Goal: Task Accomplishment & Management: Manage account settings

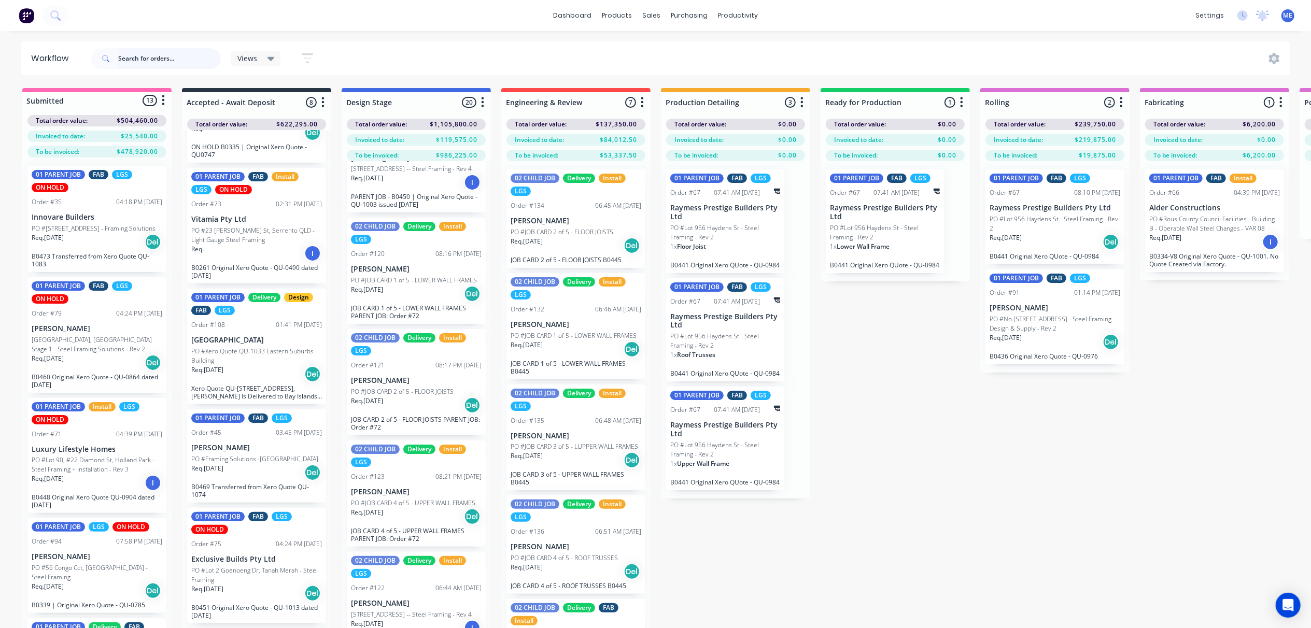
click at [172, 56] on input "text" at bounding box center [169, 58] width 103 height 21
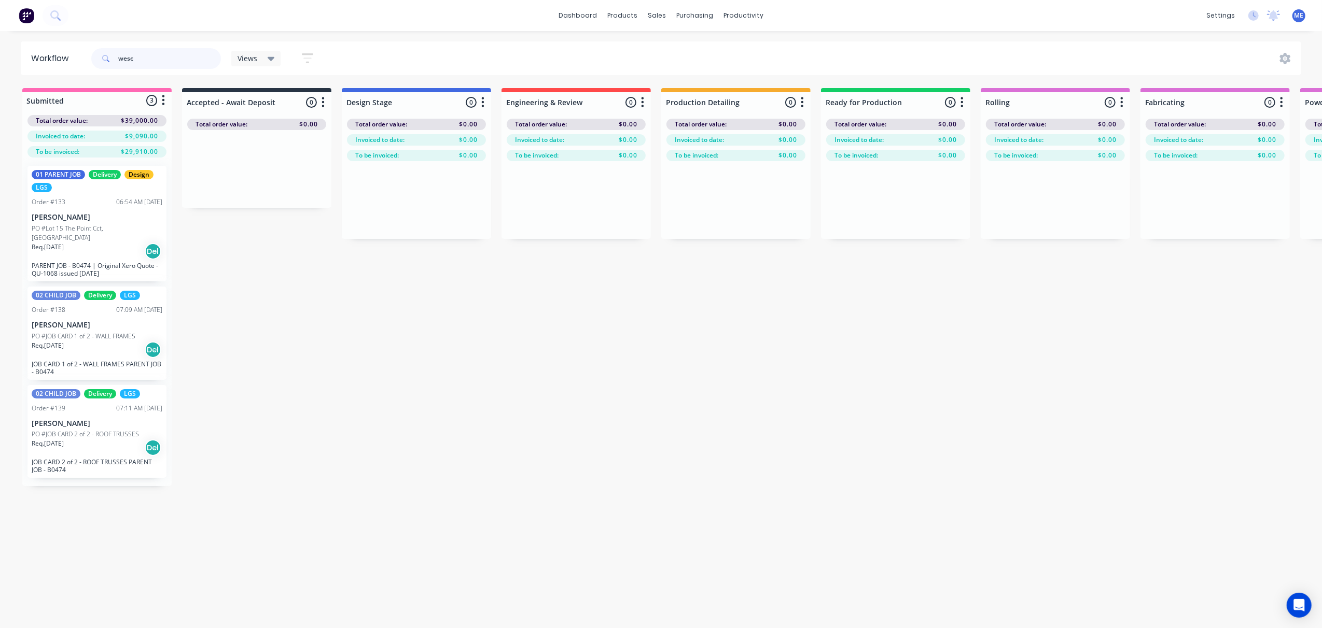
type input "wesc"
click at [71, 332] on p "PO #JOB CARD 1 of 2 - WALL FRAMES" at bounding box center [84, 336] width 104 height 9
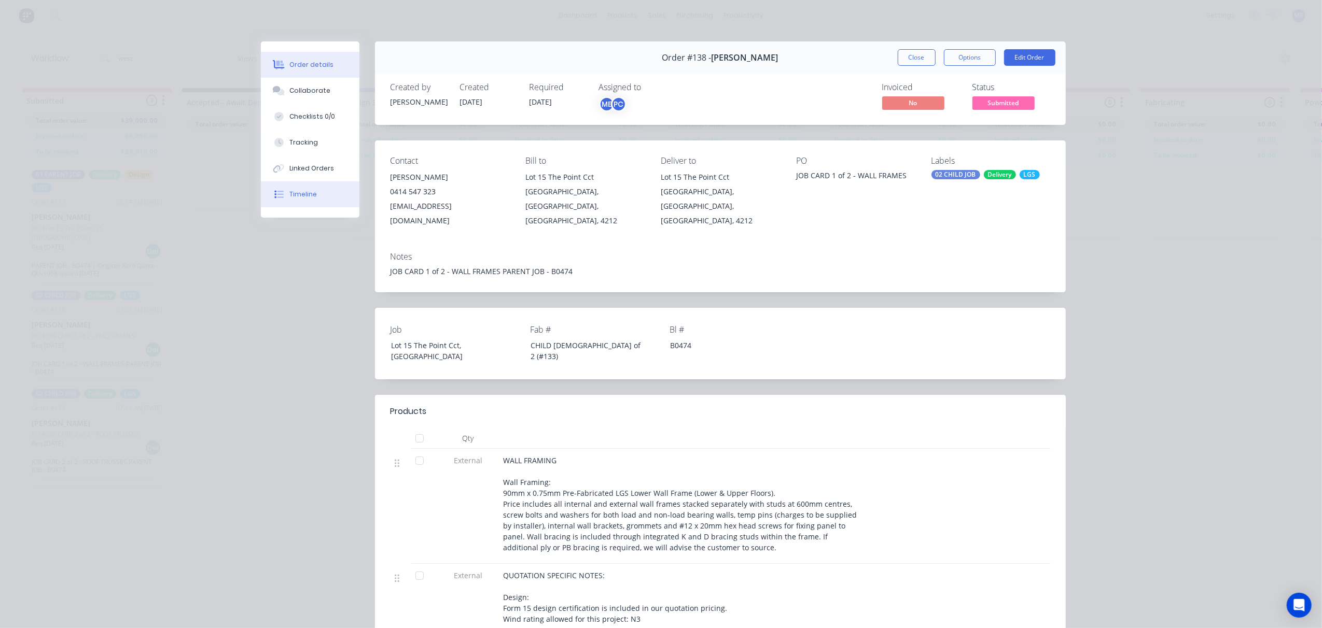
click at [298, 193] on div "Timeline" at bounding box center [302, 194] width 27 height 9
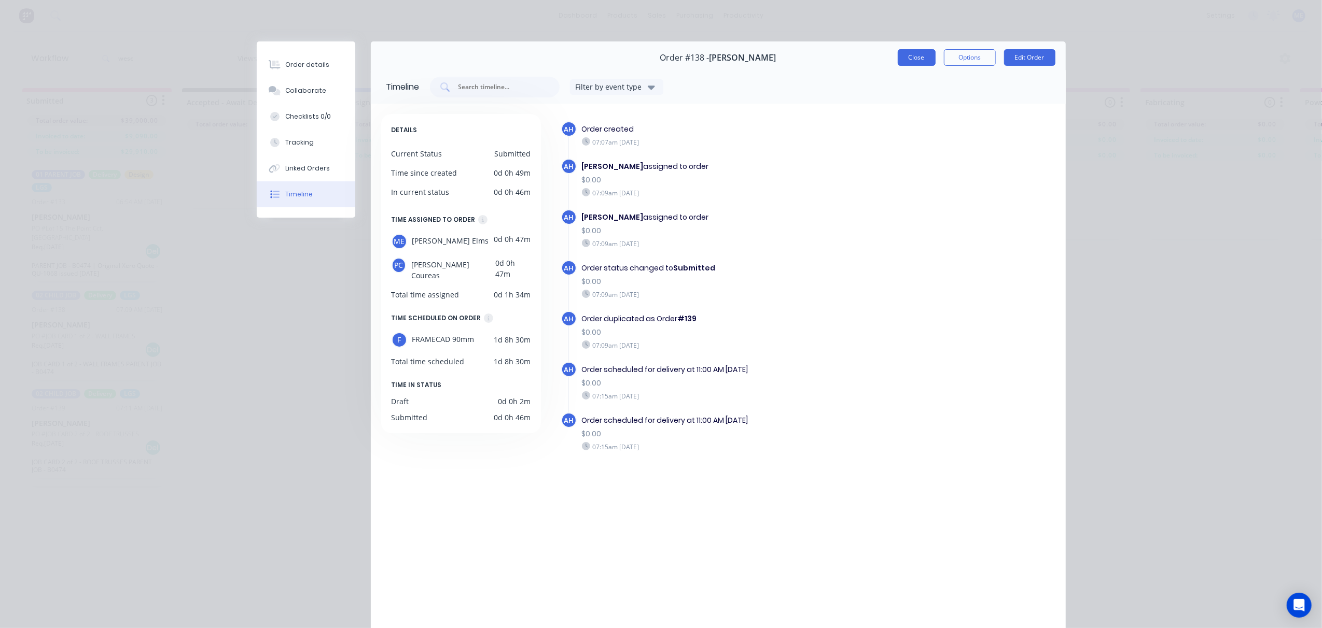
click at [901, 58] on button "Close" at bounding box center [917, 57] width 38 height 17
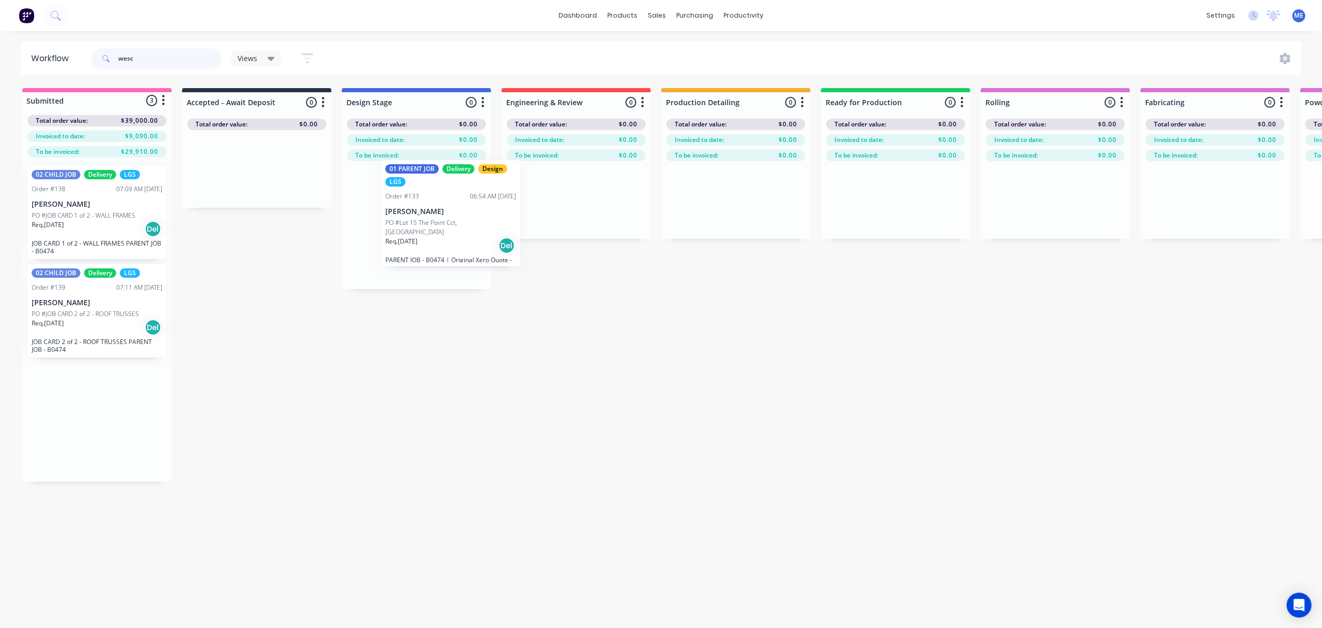
drag, startPoint x: 75, startPoint y: 217, endPoint x: 415, endPoint y: 214, distance: 340.7
click at [415, 214] on div "Submitted 3 Status colour #FF69B4 hex #FF69B4 Save Cancel Summaries Total order…" at bounding box center [1082, 285] width 2180 height 394
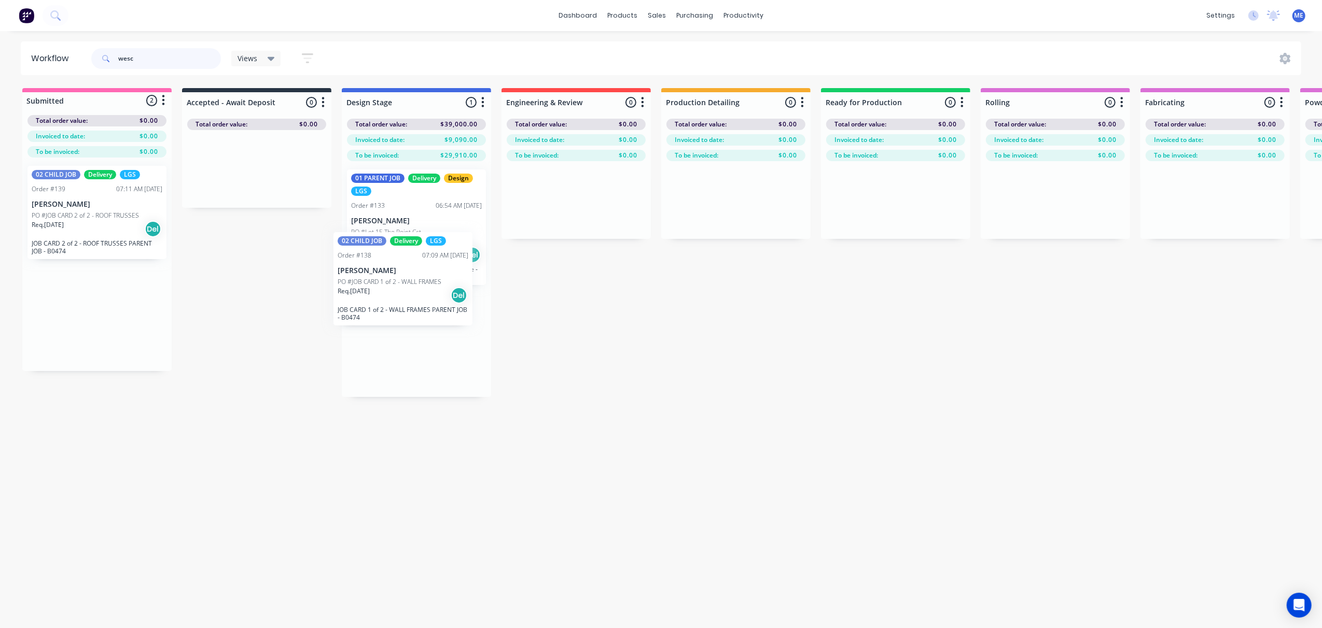
drag, startPoint x: 77, startPoint y: 227, endPoint x: 393, endPoint y: 299, distance: 324.4
click at [393, 299] on div "Submitted 2 Status colour #FF69B4 hex #FF69B4 Save Cancel Summaries Total order…" at bounding box center [1082, 242] width 2180 height 309
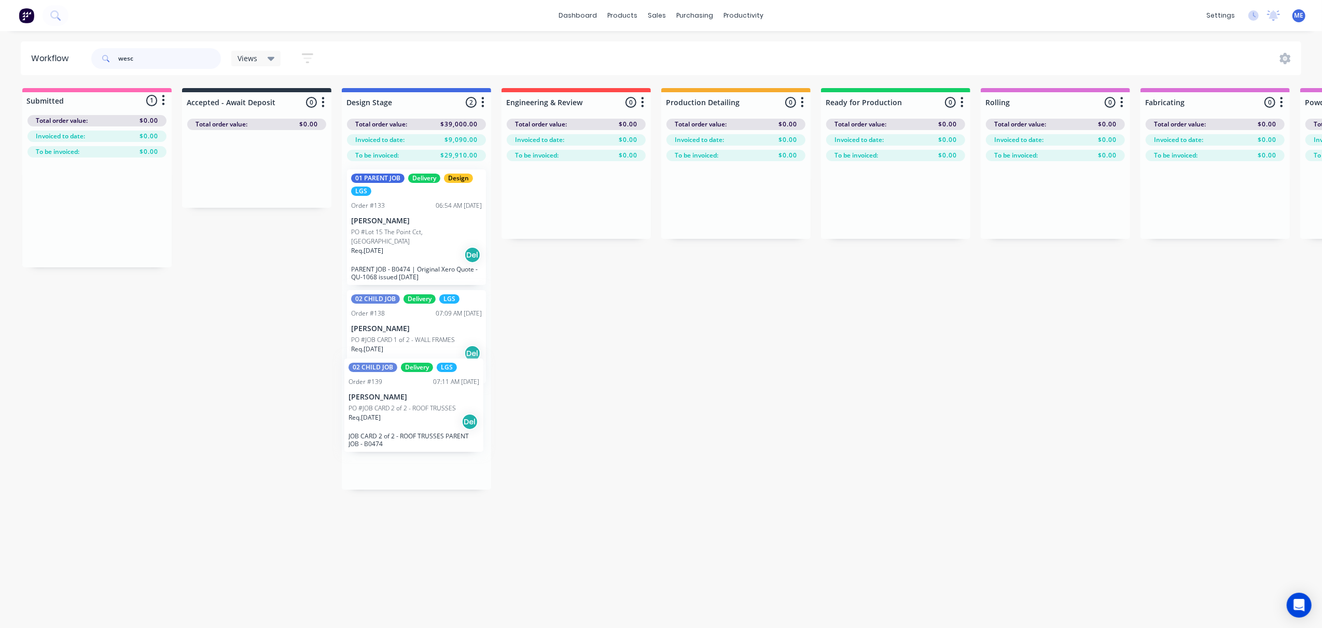
drag, startPoint x: 229, startPoint y: 314, endPoint x: 436, endPoint y: 423, distance: 233.8
click at [436, 423] on div "Submitted 1 Status colour #FF69B4 hex #FF69B4 Save Cancel Summaries Total order…" at bounding box center [1082, 289] width 2180 height 402
drag, startPoint x: 139, startPoint y: 55, endPoint x: 110, endPoint y: 59, distance: 29.3
click at [118, 57] on input "wesc" at bounding box center [169, 58] width 103 height 21
click at [156, 60] on input "text" at bounding box center [169, 58] width 103 height 21
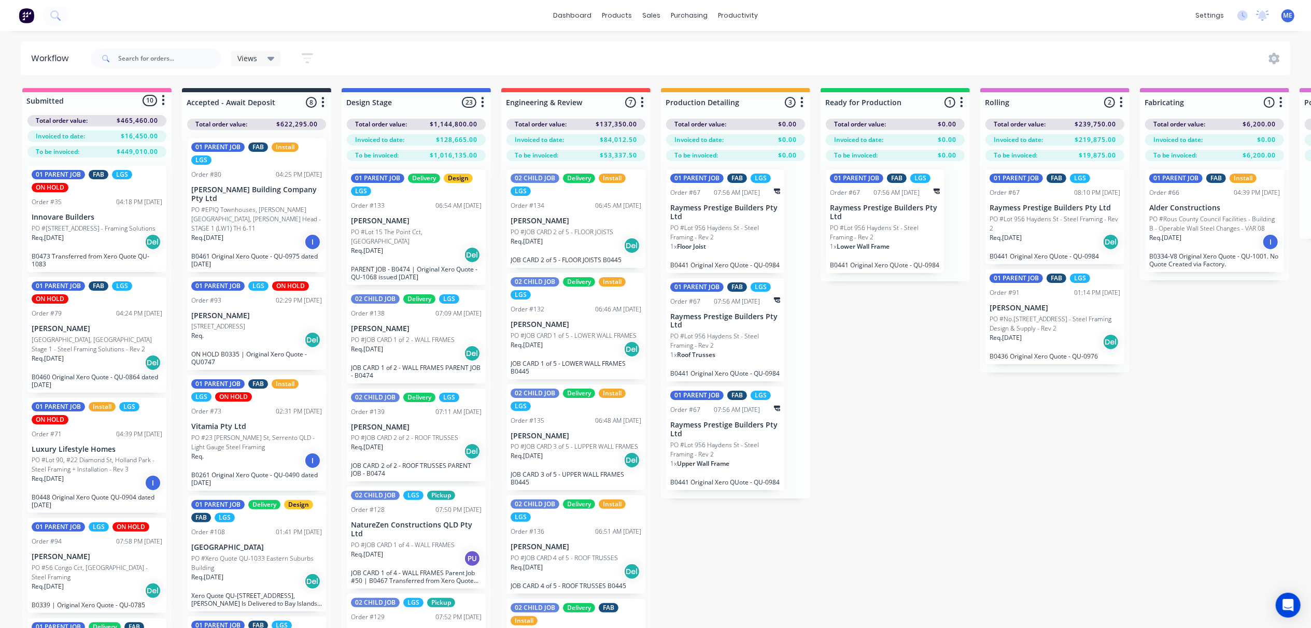
click at [884, 440] on div "Submitted 10 Status colour #FF69B4 hex #FF69B4 Save Cancel Summaries Total orde…" at bounding box center [1082, 376] width 2180 height 577
click at [570, 13] on link "dashboard" at bounding box center [572, 16] width 49 height 16
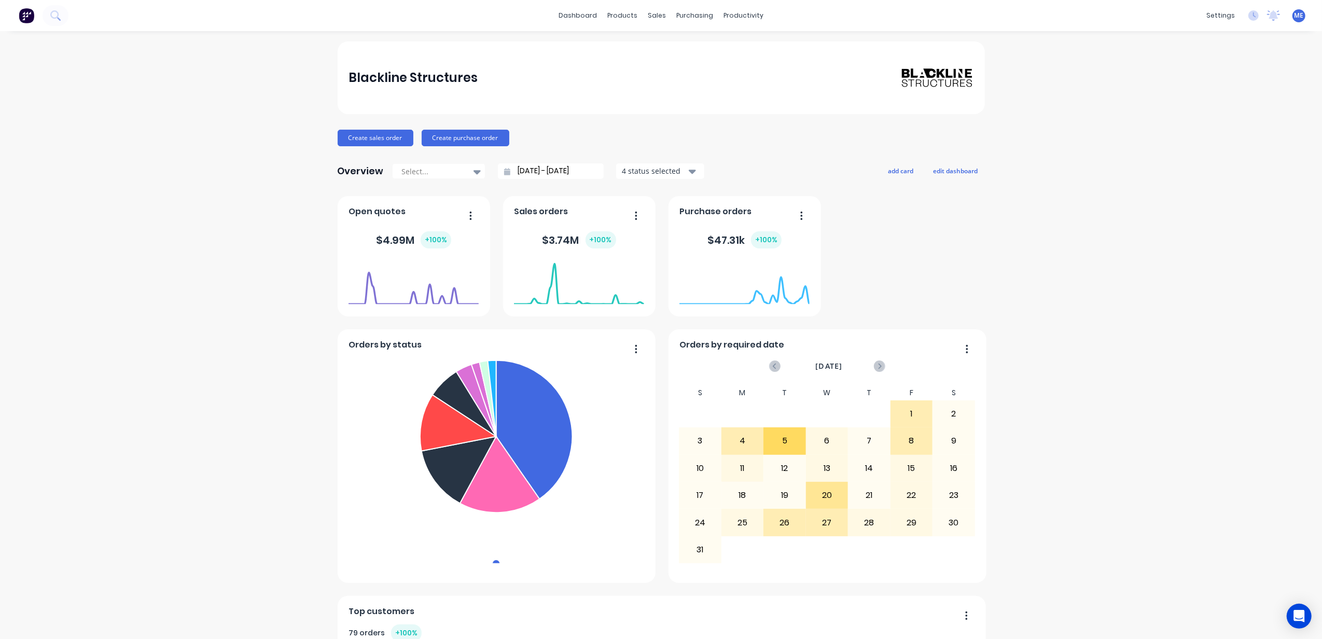
click at [628, 211] on button "button" at bounding box center [632, 216] width 22 height 16
click at [544, 236] on div "$ 3.74M + 100 %" at bounding box center [579, 239] width 74 height 17
click at [520, 270] on foreignobject at bounding box center [579, 283] width 130 height 44
click at [554, 302] on foreignobject at bounding box center [579, 283] width 130 height 44
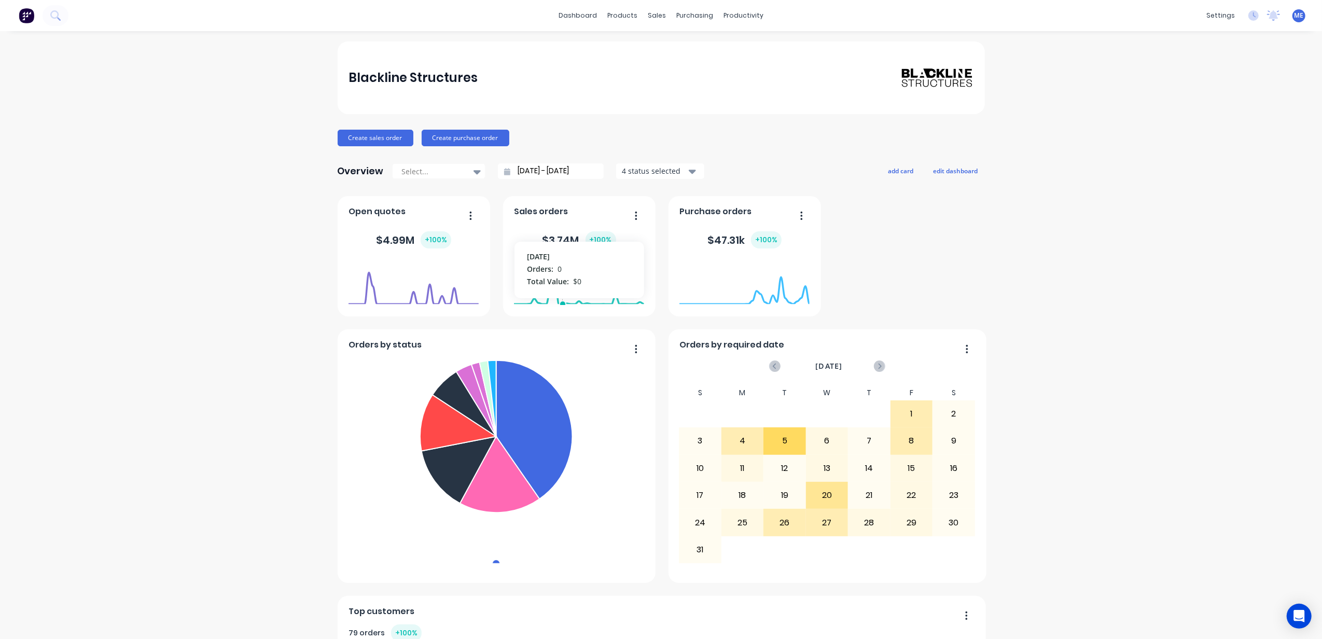
click at [556, 297] on foreignobject at bounding box center [579, 283] width 130 height 44
click at [578, 300] on foreignobject at bounding box center [579, 283] width 130 height 44
click at [596, 304] on line at bounding box center [579, 304] width 130 height 0
click at [610, 304] on line at bounding box center [579, 304] width 130 height 0
click at [620, 304] on line at bounding box center [579, 304] width 130 height 0
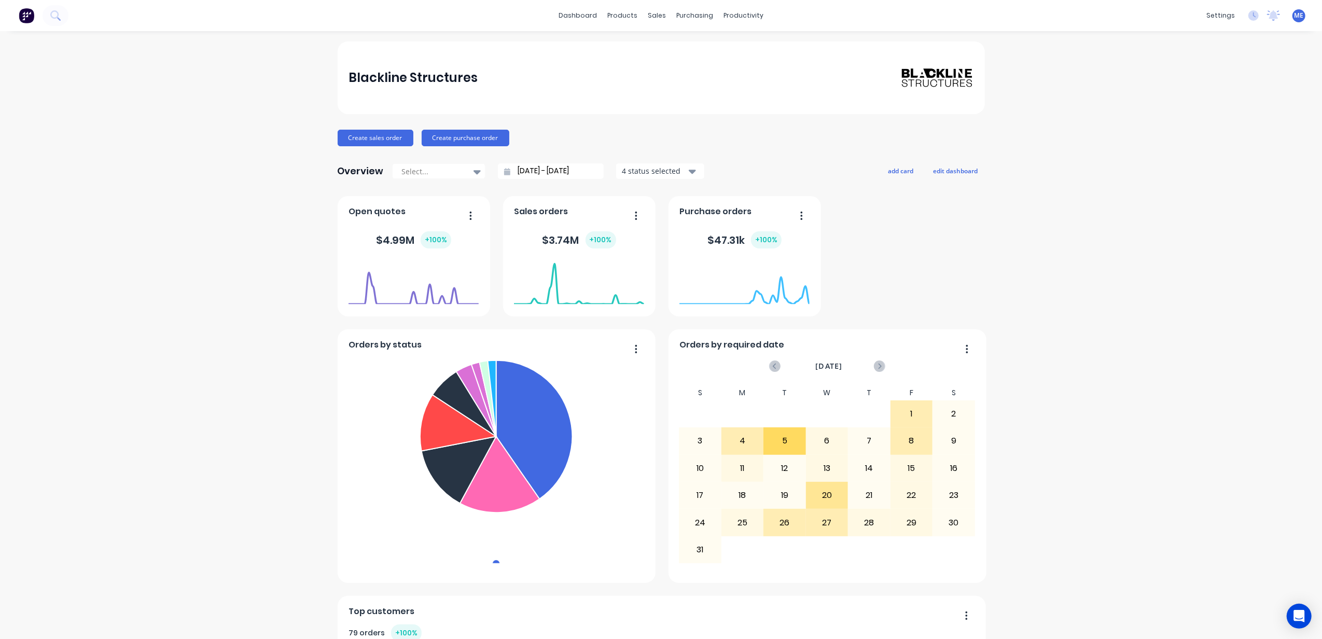
click at [585, 241] on div "+ 100 %" at bounding box center [600, 239] width 31 height 17
click at [592, 241] on div "+ 100 %" at bounding box center [600, 239] width 31 height 17
click at [525, 240] on div "$ 3.74M + 100 %" at bounding box center [579, 240] width 130 height 31
click at [538, 218] on span "Sales orders" at bounding box center [541, 211] width 54 height 12
click at [522, 216] on span "Sales orders" at bounding box center [541, 211] width 54 height 12
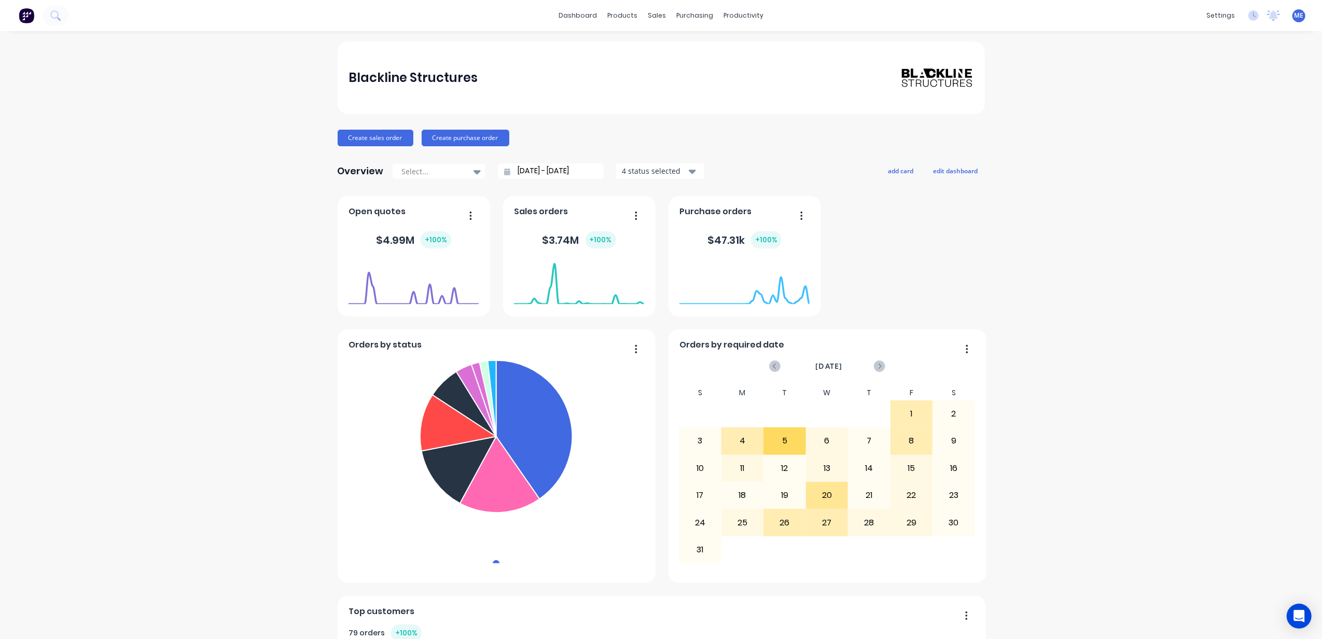
click at [538, 216] on span "Sales orders" at bounding box center [541, 211] width 54 height 12
click at [560, 262] on foreignobject at bounding box center [579, 283] width 130 height 44
click at [590, 266] on foreignobject at bounding box center [579, 283] width 130 height 44
click at [984, 258] on div "Blackline Structures Create sales order Create purchase order Overview Select..…" at bounding box center [661, 645] width 1322 height 1208
drag, startPoint x: 212, startPoint y: 407, endPoint x: 220, endPoint y: 401, distance: 9.8
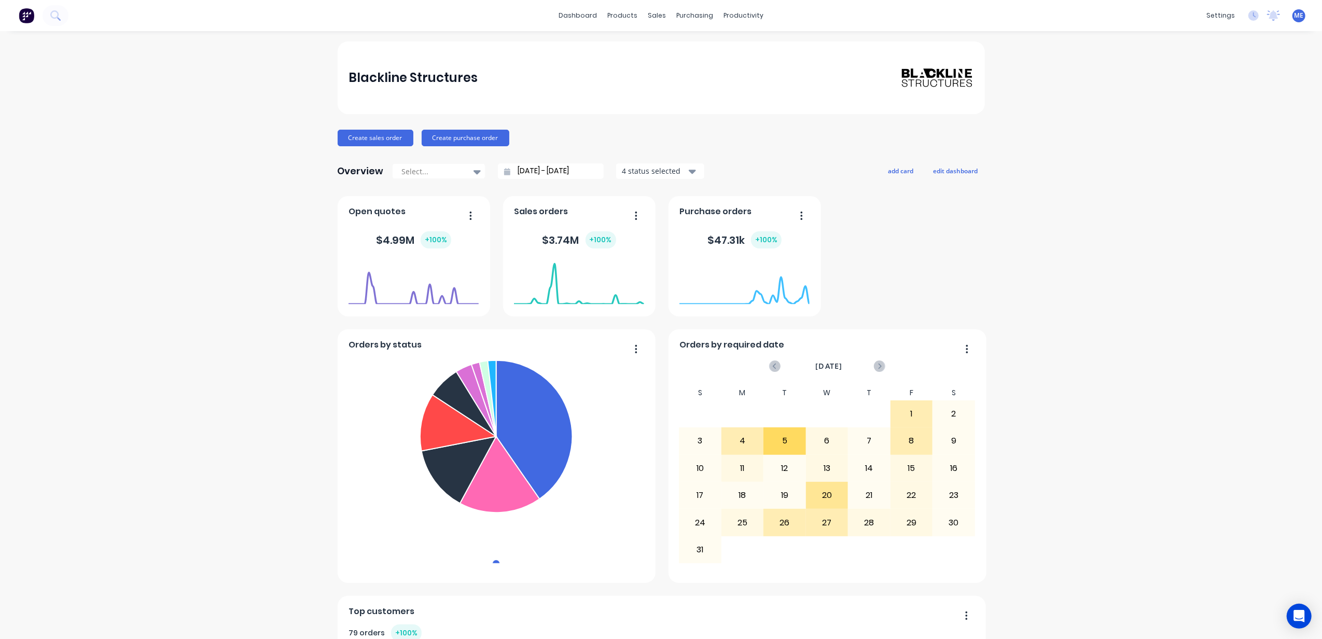
click at [212, 407] on div "Blackline Structures Create sales order Create purchase order Overview Select..…" at bounding box center [661, 645] width 1322 height 1208
click at [1112, 108] on div "Blackline Structures Create sales order Create purchase order Overview Select..…" at bounding box center [661, 645] width 1322 height 1208
click at [453, 176] on div at bounding box center [433, 171] width 65 height 13
click at [438, 252] on div "Year to date" at bounding box center [438, 252] width 93 height 19
click at [549, 173] on input "01/01/25 - 27/08/25" at bounding box center [554, 171] width 89 height 16
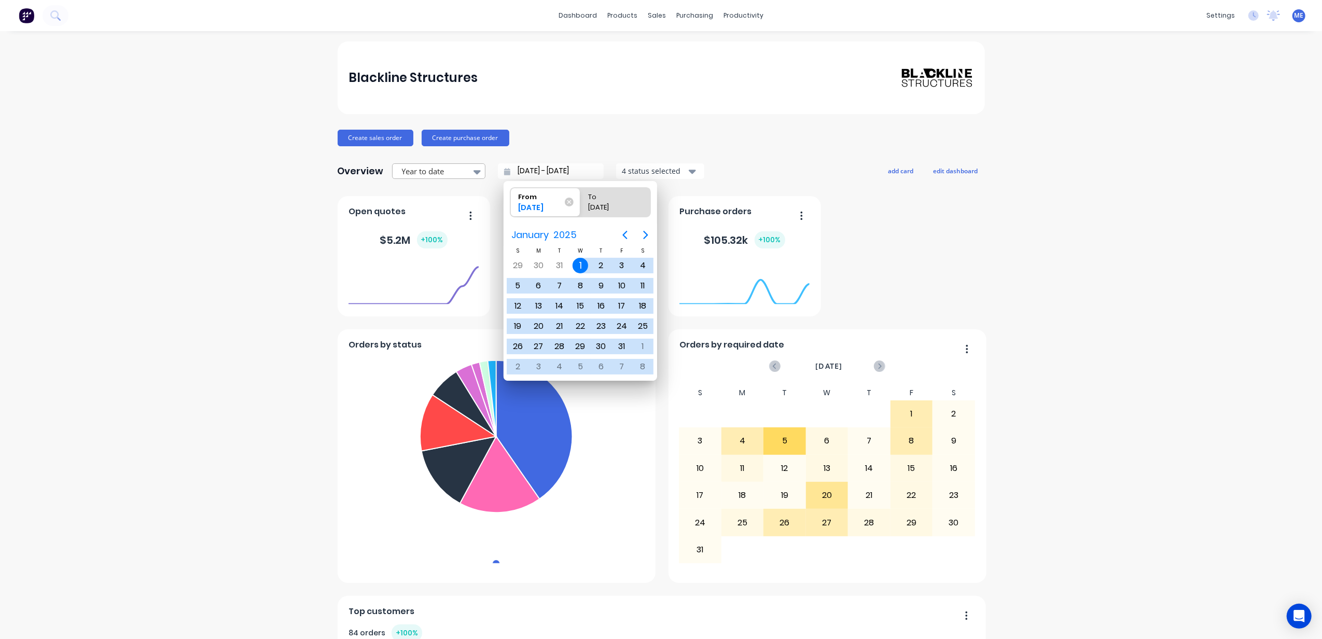
click at [457, 176] on div at bounding box center [433, 171] width 65 height 13
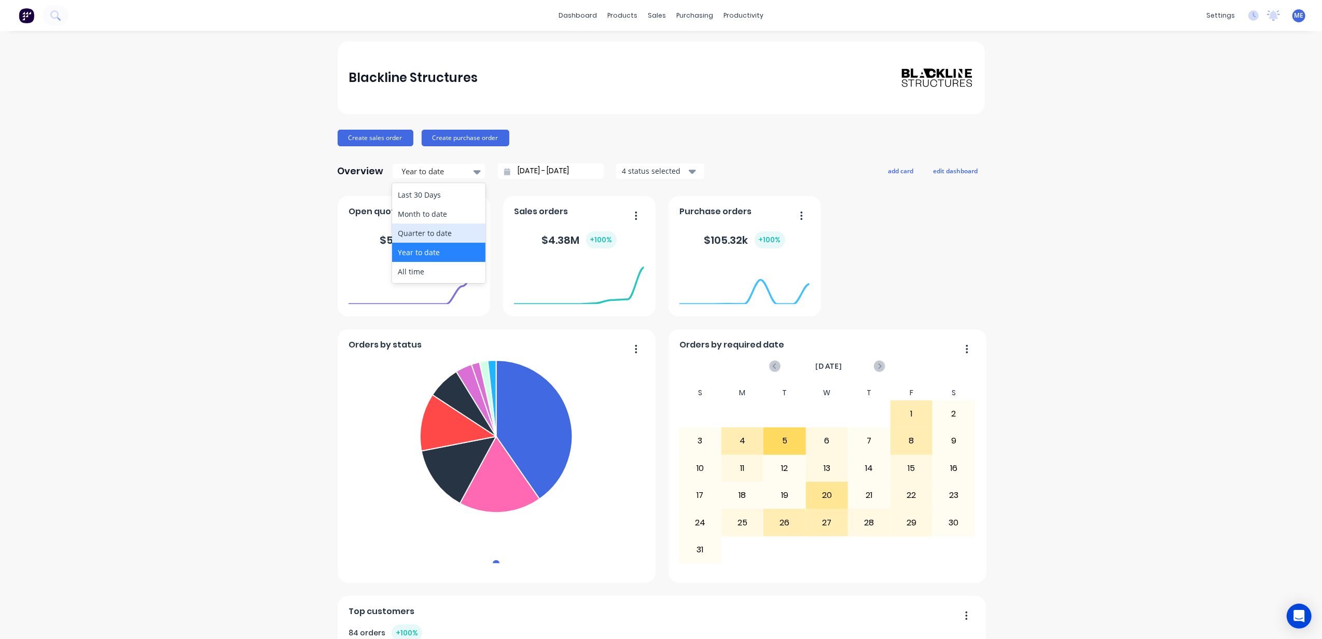
click at [445, 227] on div "Quarter to date" at bounding box center [438, 232] width 93 height 19
type input "01/07/25 - 27/08/25"
click at [1069, 256] on div "Blackline Structures Create sales order Create purchase order Overview Quarter …" at bounding box center [661, 645] width 1322 height 1208
click at [1075, 259] on div "Blackline Structures Create sales order Create purchase order Overview Quarter …" at bounding box center [661, 645] width 1322 height 1208
click at [1083, 268] on div "Blackline Structures Create sales order Create purchase order Overview Quarter …" at bounding box center [661, 645] width 1322 height 1208
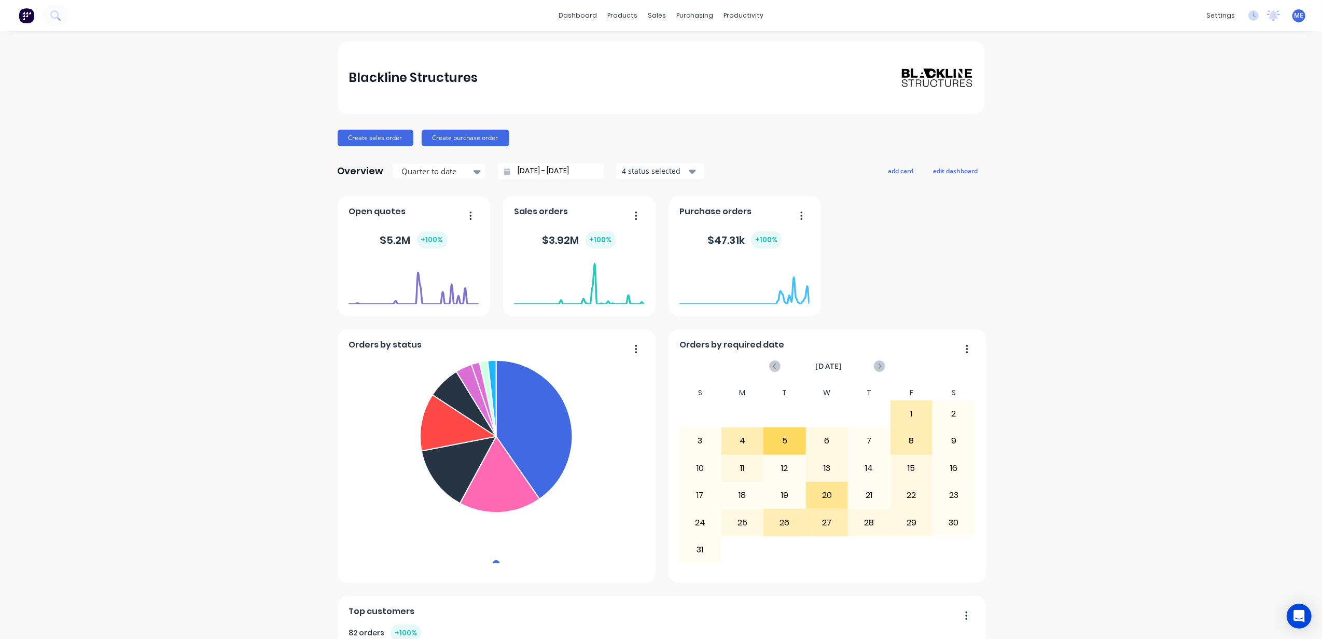
click at [1094, 334] on div "Blackline Structures Create sales order Create purchase order Overview Quarter …" at bounding box center [661, 645] width 1322 height 1208
drag, startPoint x: 1094, startPoint y: 281, endPoint x: 1098, endPoint y: 291, distance: 11.2
click at [1095, 281] on div "Blackline Structures Create sales order Create purchase order Overview Quarter …" at bounding box center [661, 645] width 1322 height 1208
click at [883, 171] on button "add card" at bounding box center [900, 170] width 39 height 13
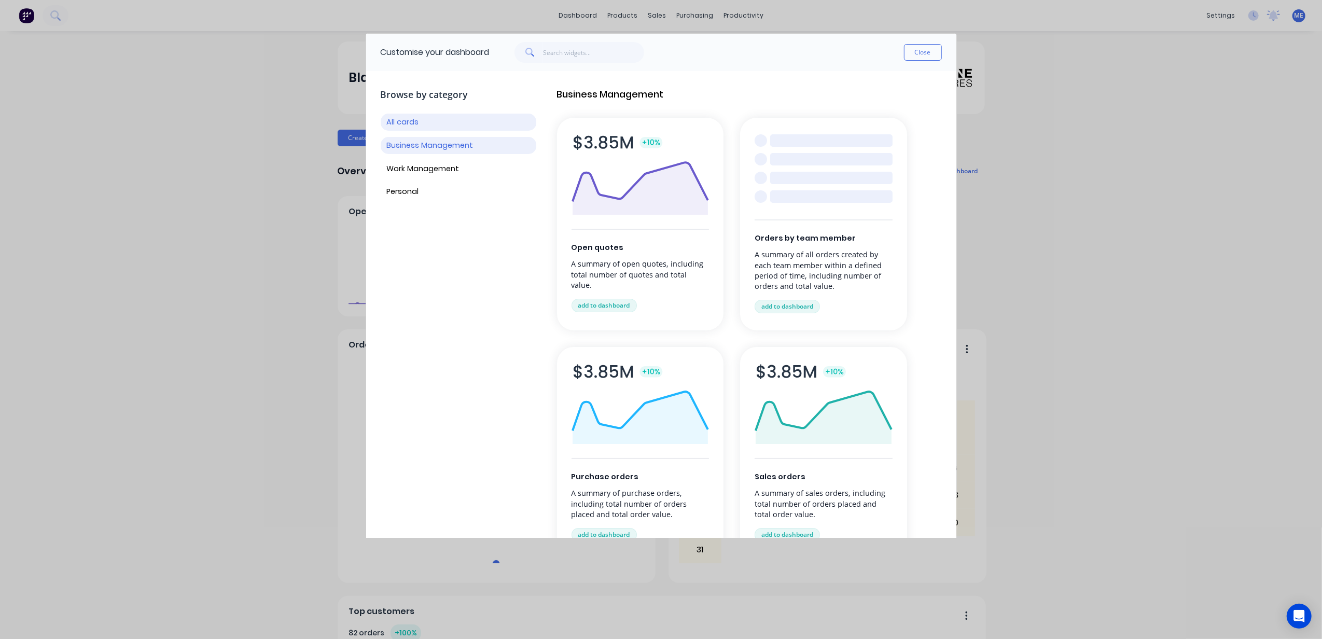
click at [440, 141] on button "Business Management" at bounding box center [459, 145] width 156 height 17
click at [433, 127] on button "All cards" at bounding box center [459, 122] width 156 height 17
click at [440, 167] on button "Work Management" at bounding box center [459, 168] width 156 height 17
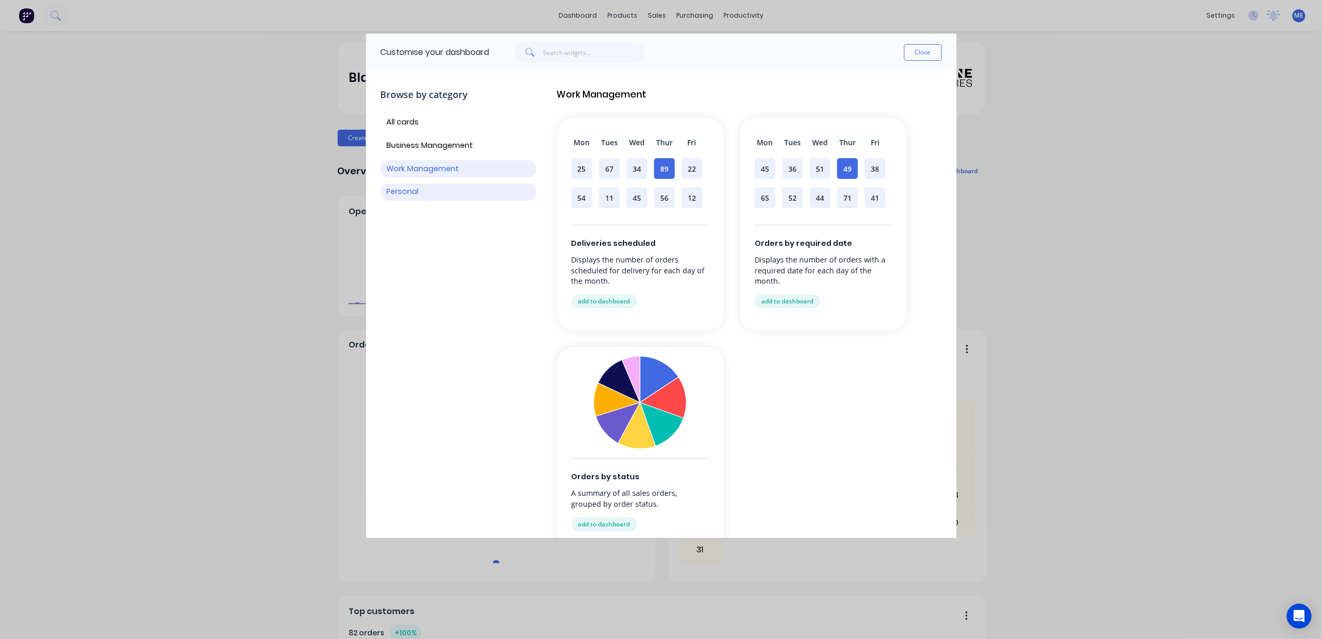
click at [424, 195] on button "Personal" at bounding box center [459, 192] width 156 height 17
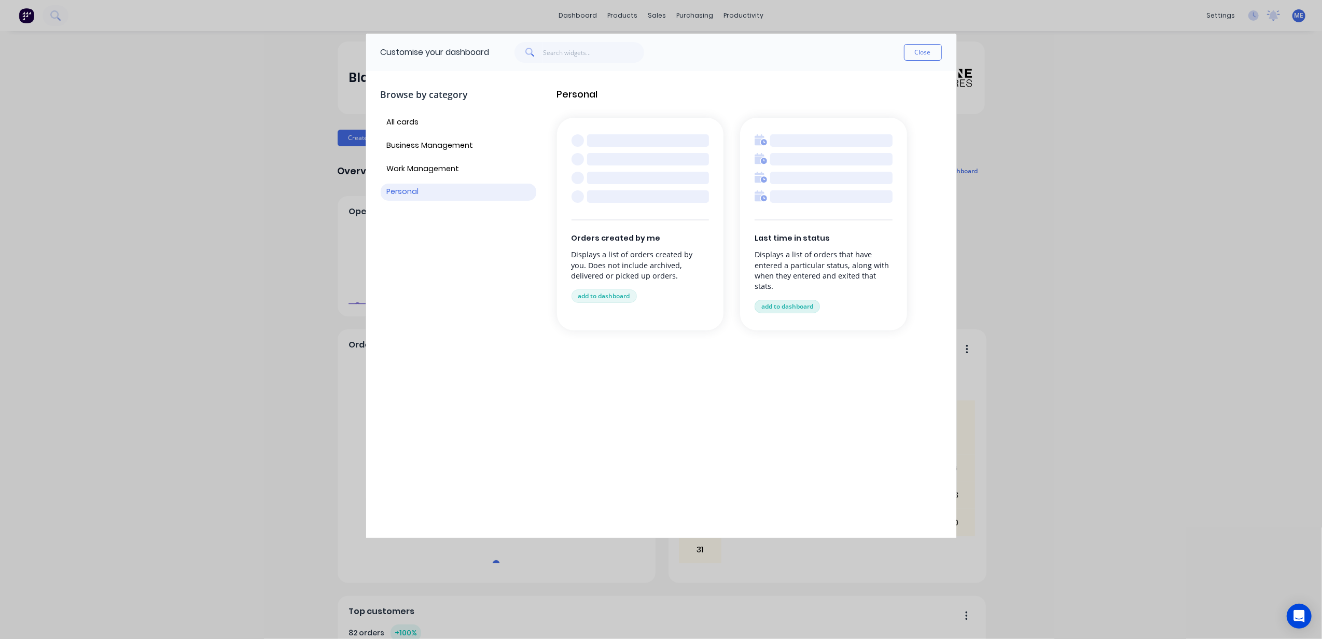
click at [780, 307] on button "add to dashboard" at bounding box center [786, 306] width 65 height 13
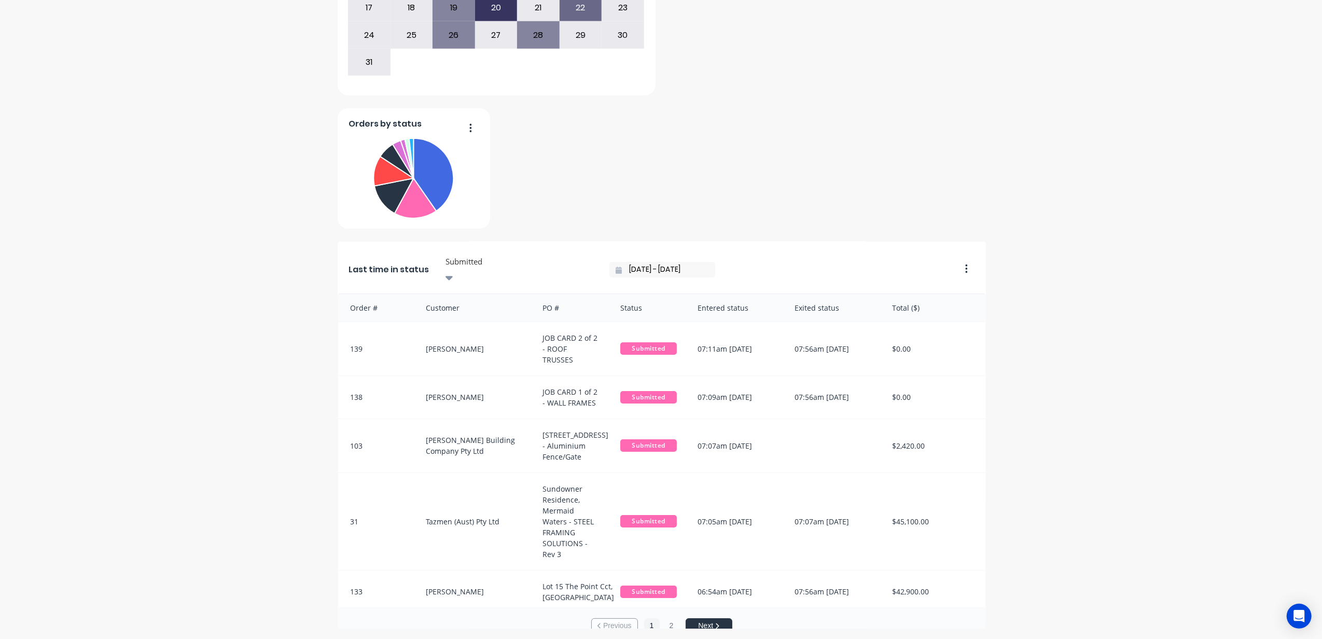
click at [963, 261] on button "button" at bounding box center [962, 269] width 22 height 16
drag, startPoint x: 1060, startPoint y: 245, endPoint x: 724, endPoint y: 246, distance: 336.5
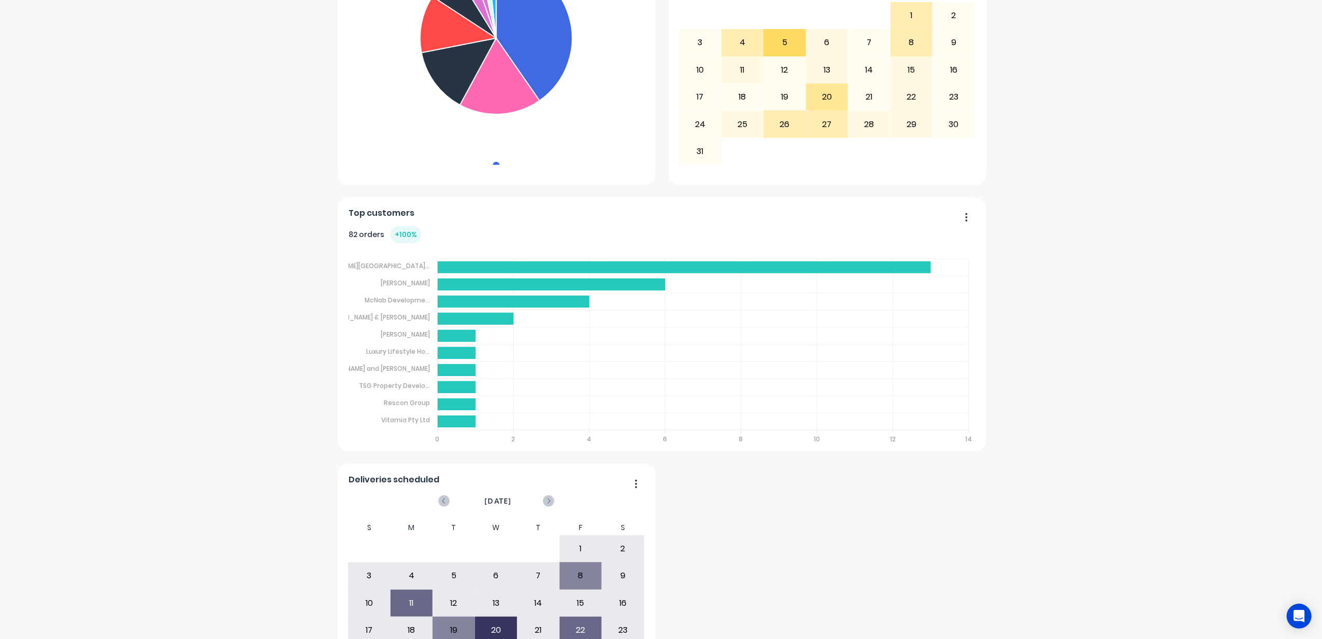
scroll to position [52, 0]
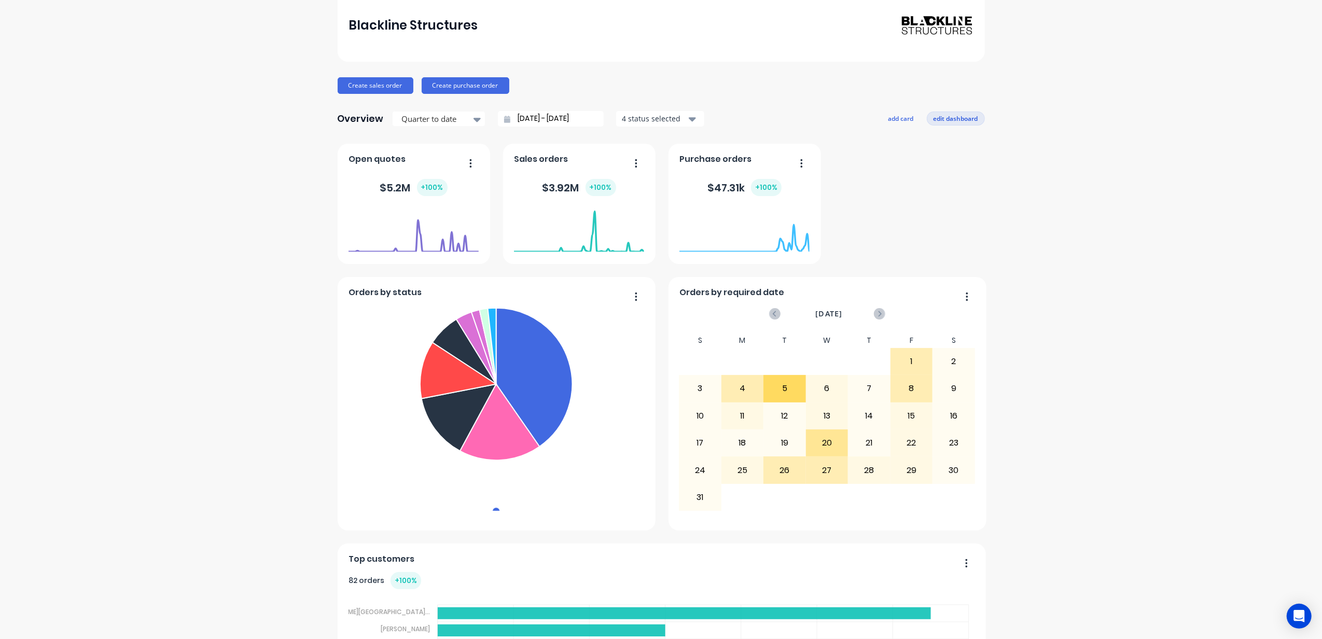
click at [954, 121] on button "edit dashboard" at bounding box center [956, 117] width 58 height 13
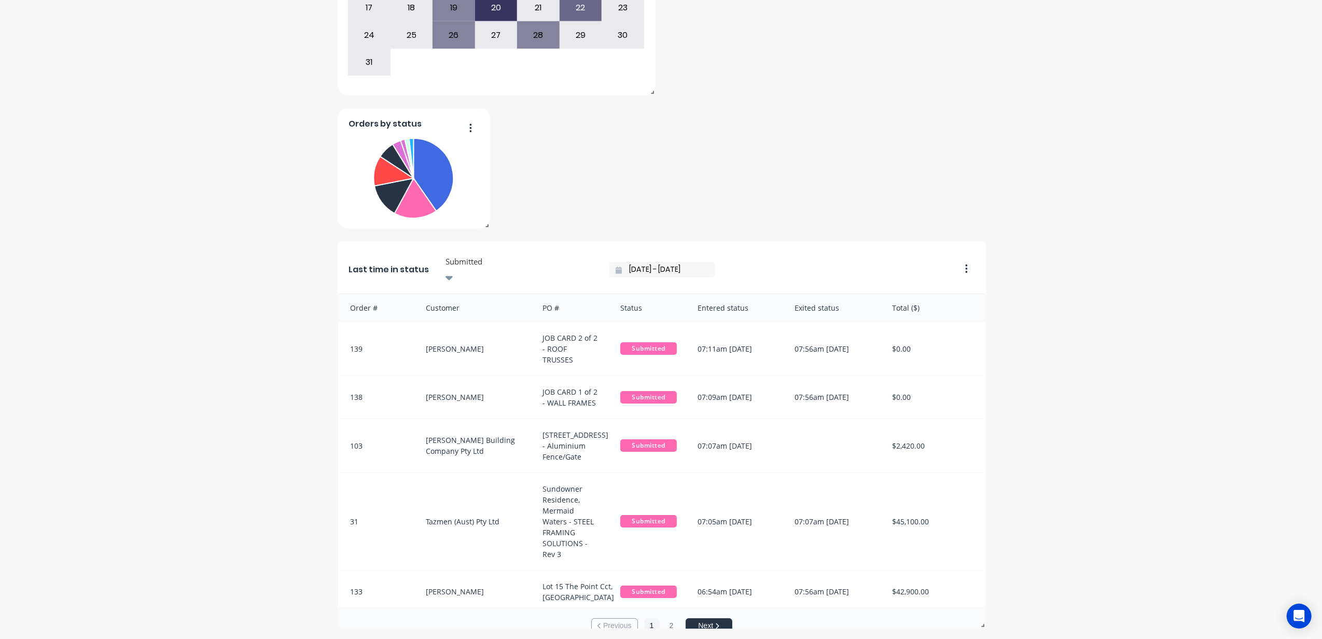
scroll to position [146, 0]
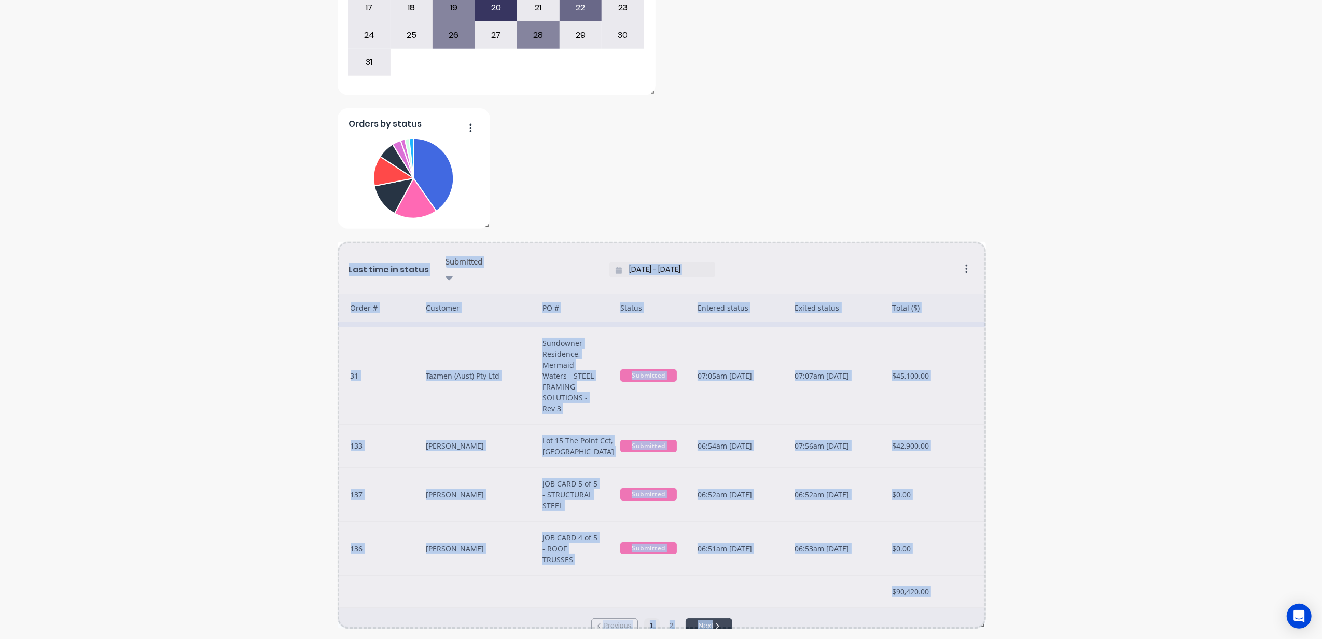
drag, startPoint x: 977, startPoint y: 627, endPoint x: 878, endPoint y: 307, distance: 335.4
click at [1000, 638] on html "dashboard products sales purchasing productivity dashboard products Product Cat…" at bounding box center [661, 319] width 1322 height 639
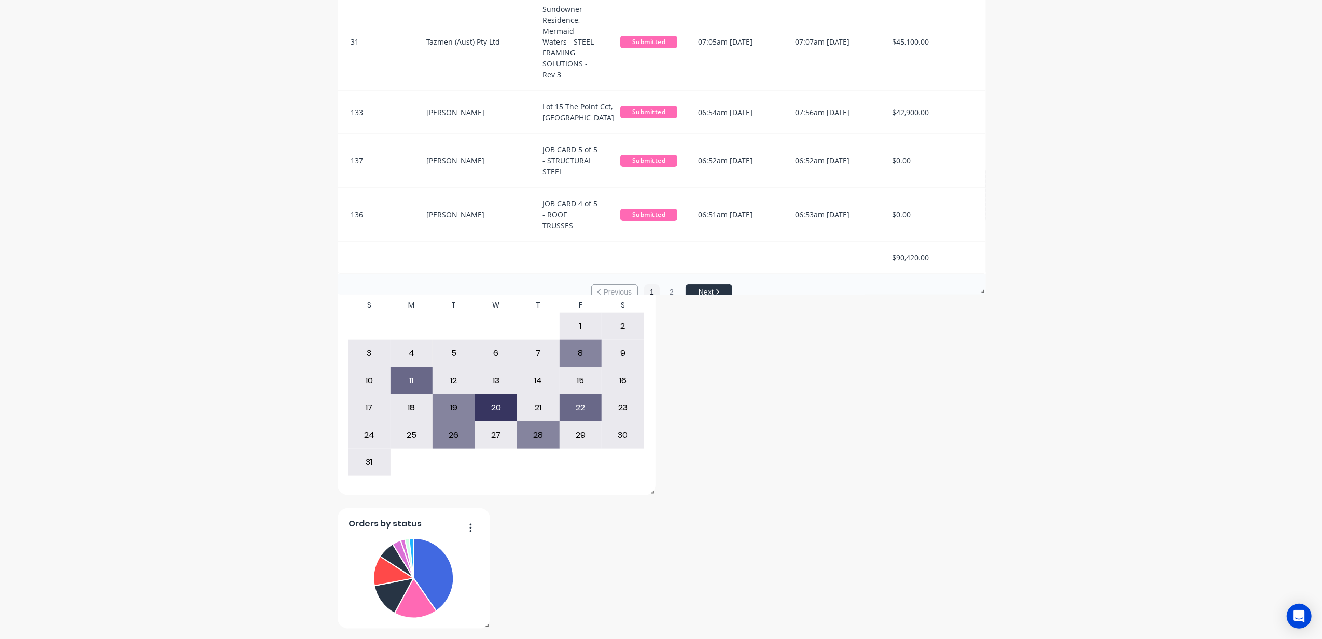
drag, startPoint x: 962, startPoint y: 262, endPoint x: 903, endPoint y: -72, distance: 339.1
click at [903, 0] on html "dashboard products sales purchasing productivity dashboard products Product Cat…" at bounding box center [661, 319] width 1322 height 639
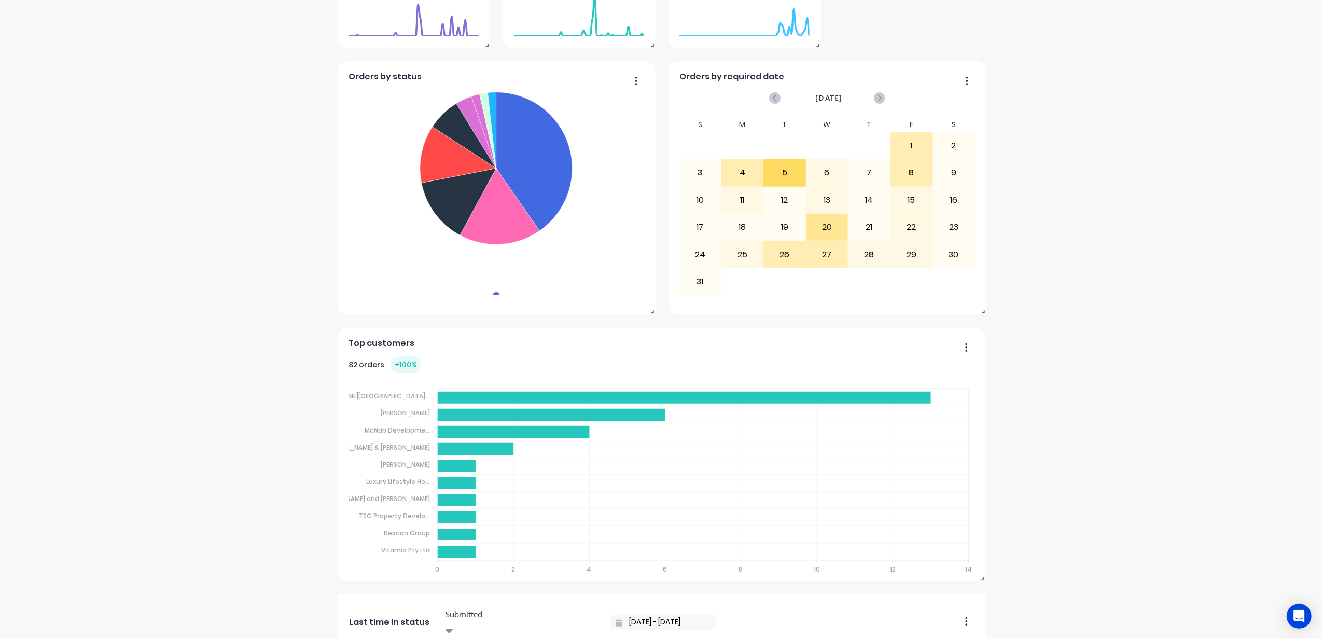
scroll to position [260, 0]
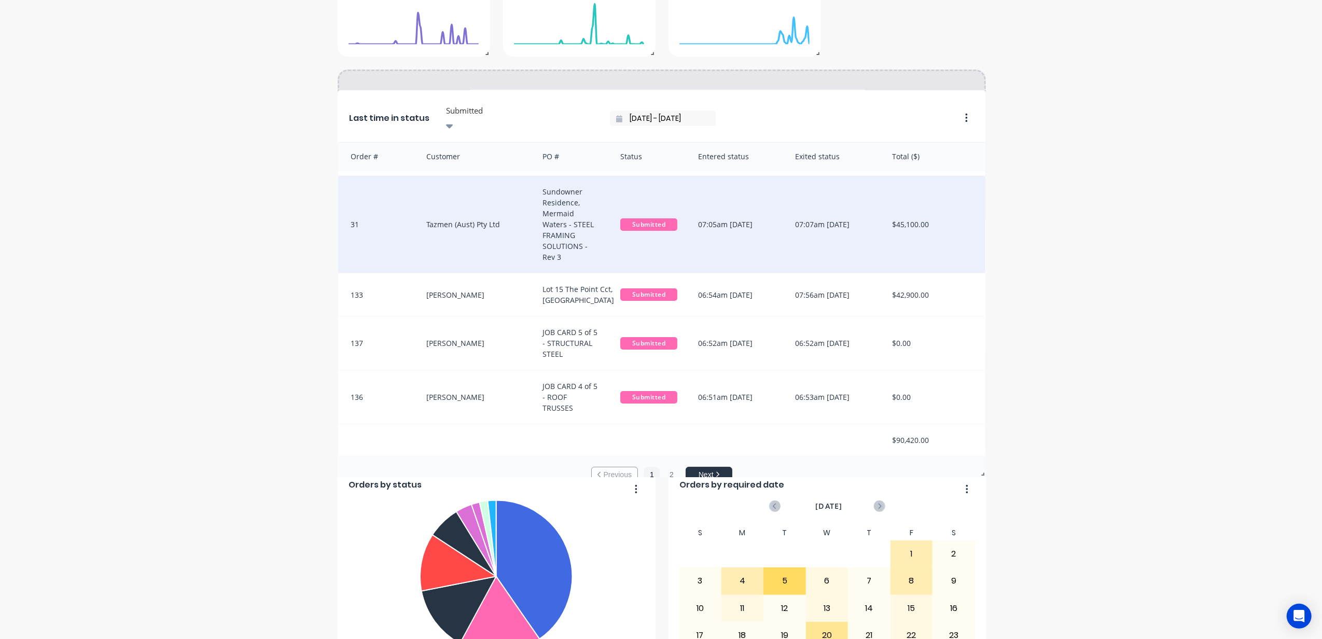
drag, startPoint x: 957, startPoint y: 620, endPoint x: 961, endPoint y: 229, distance: 391.0
click at [938, 100] on div "Last time in status Submitted 27/08/25 - 27/08/25" at bounding box center [646, 115] width 616 height 54
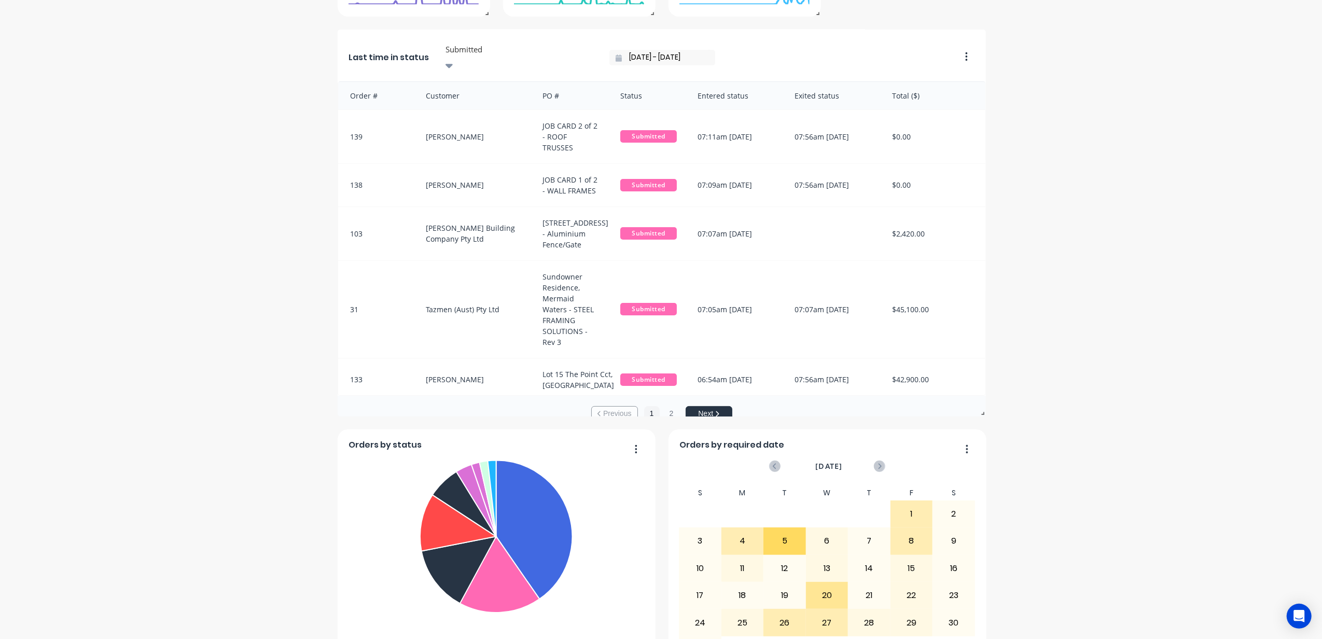
scroll to position [345, 0]
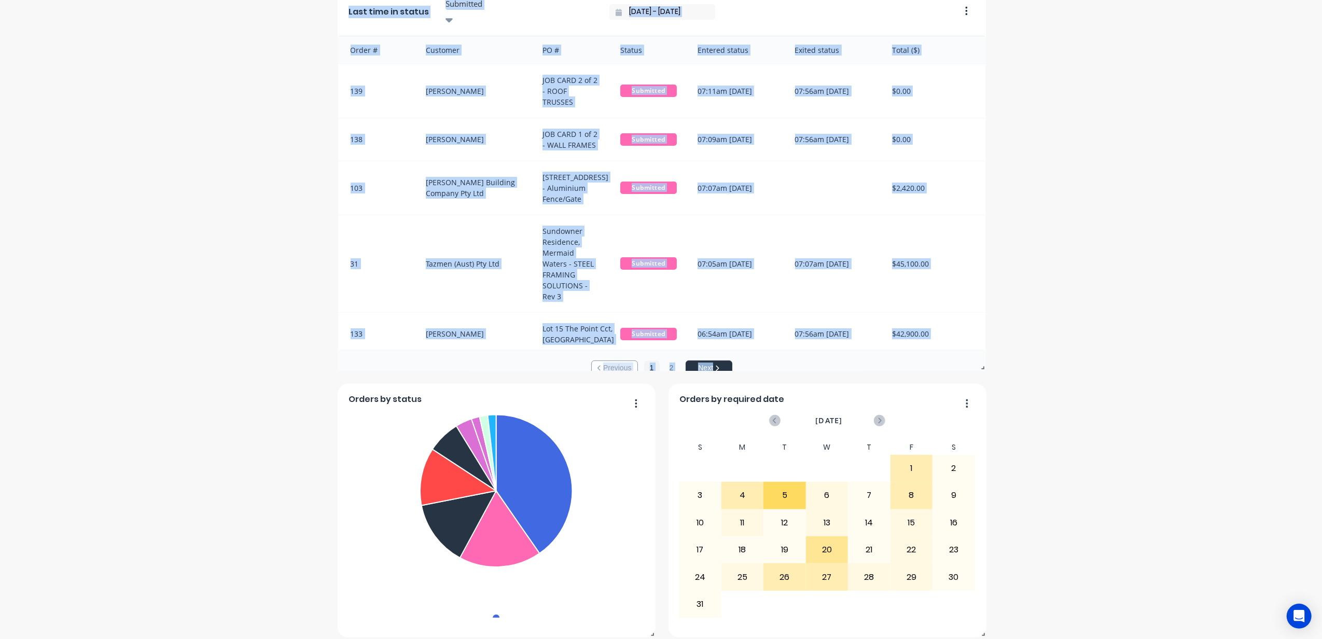
drag, startPoint x: 978, startPoint y: 366, endPoint x: 984, endPoint y: 561, distance: 195.1
click at [984, 561] on div "Blackline Structures Create sales order Create purchase order Overview Quarter …" at bounding box center [661, 499] width 1322 height 1607
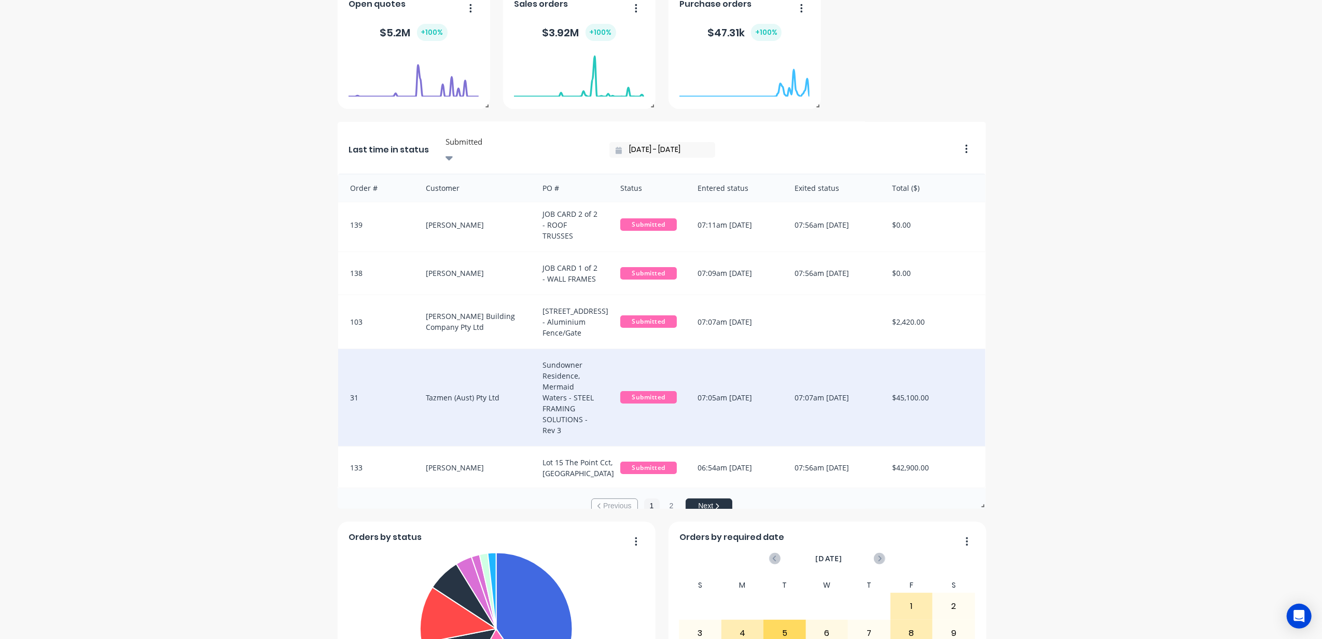
scroll to position [0, 0]
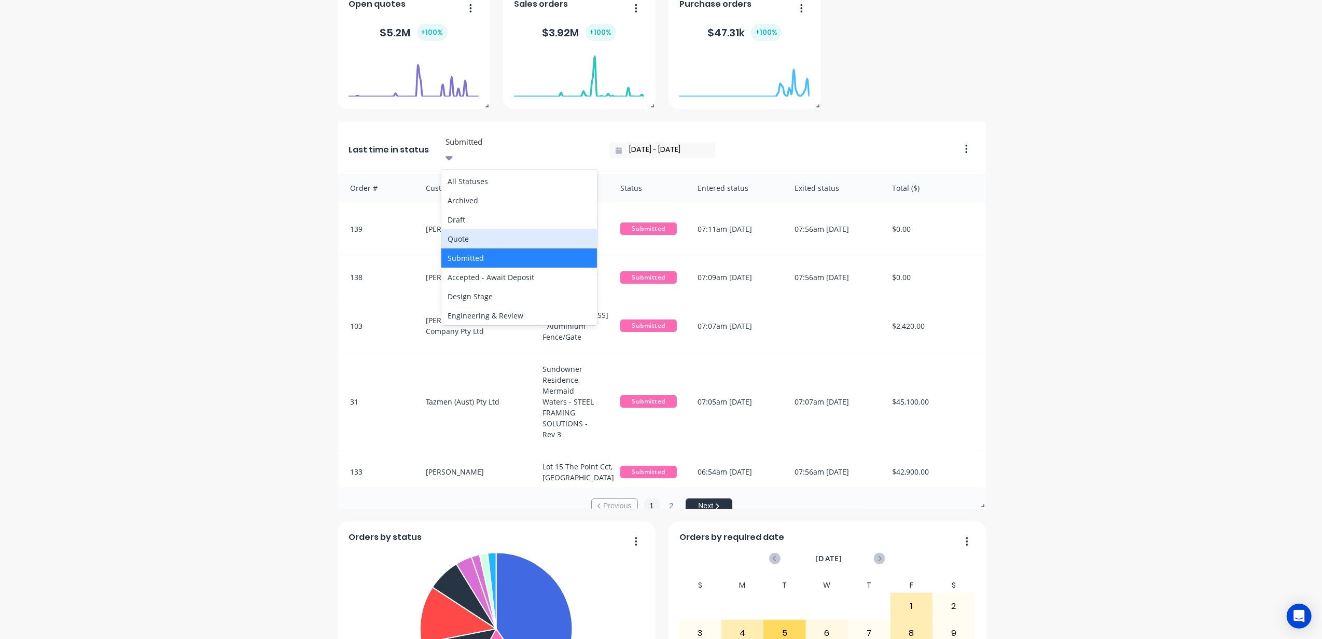
click at [472, 229] on div "Quote" at bounding box center [519, 238] width 156 height 19
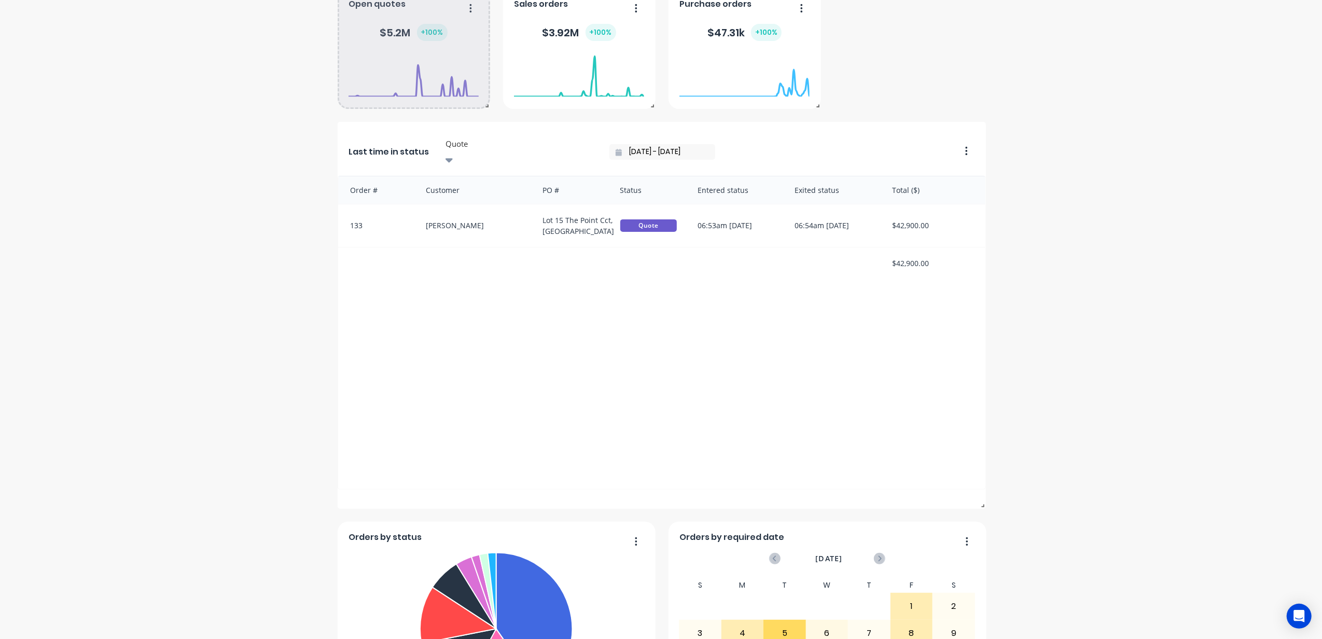
click at [471, 141] on div at bounding box center [413, 97] width 130 height 98
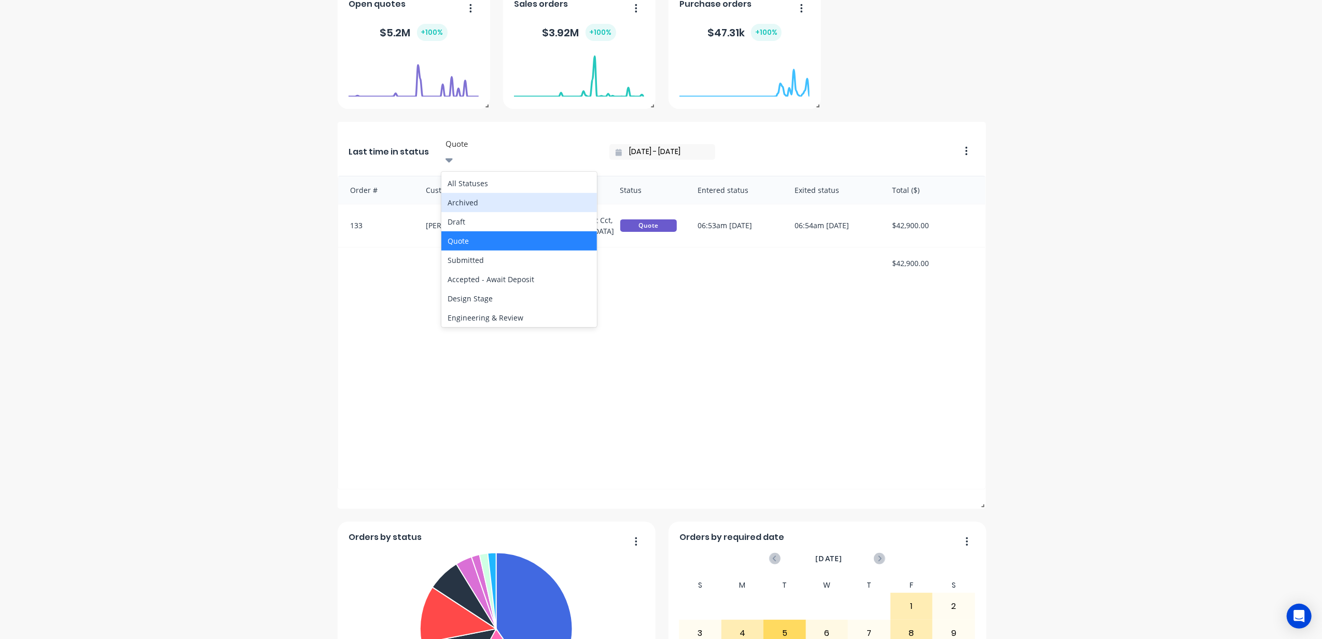
click at [457, 174] on div "All Statuses" at bounding box center [519, 183] width 156 height 19
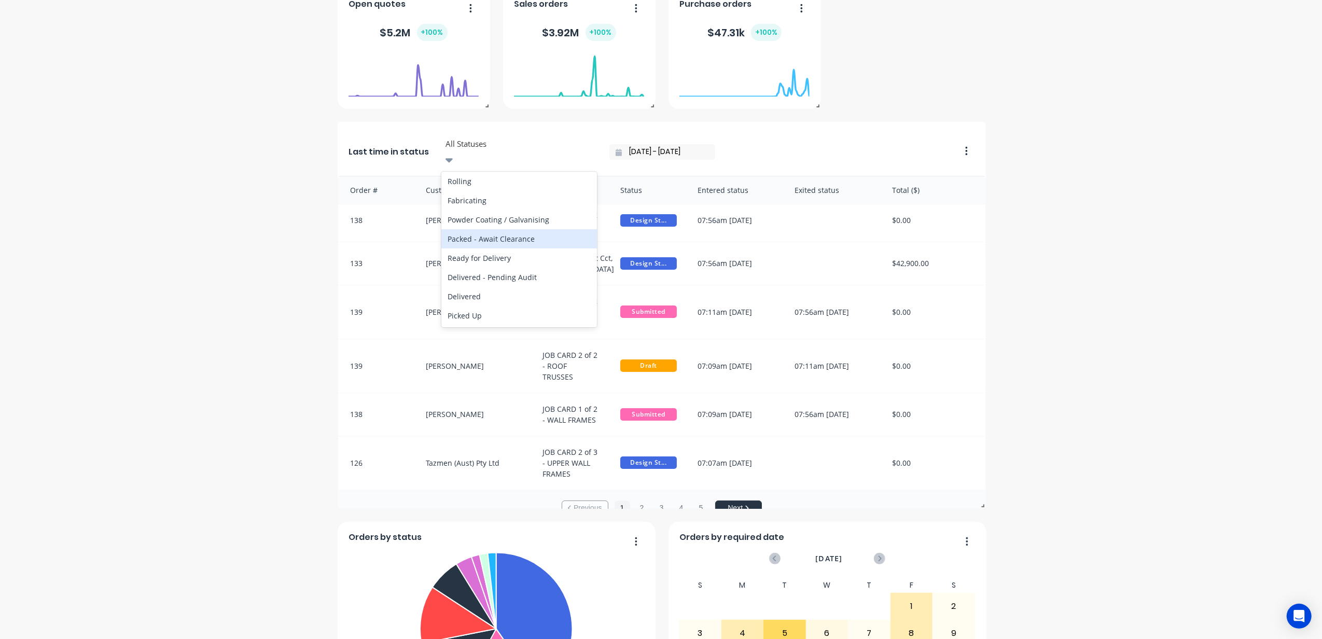
scroll to position [259, 0]
click at [482, 229] on div "Packed - Await Clearance" at bounding box center [519, 238] width 156 height 19
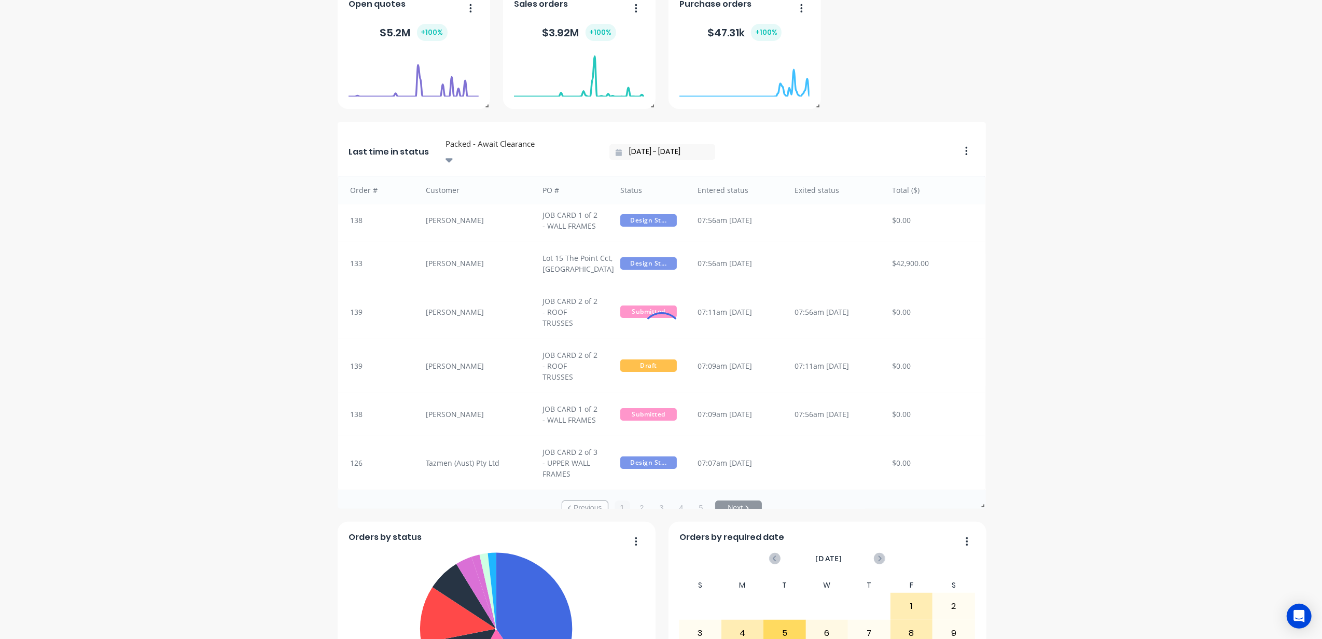
scroll to position [0, 0]
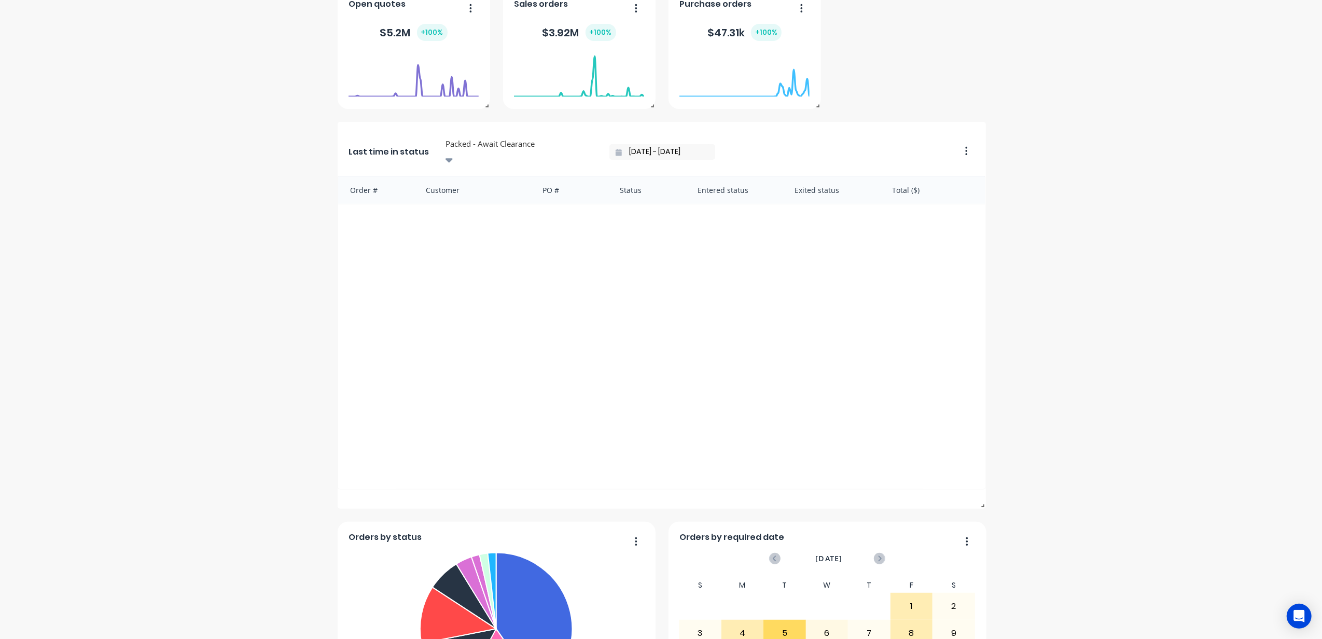
click at [579, 143] on div at bounding box center [579, 97] width 130 height 98
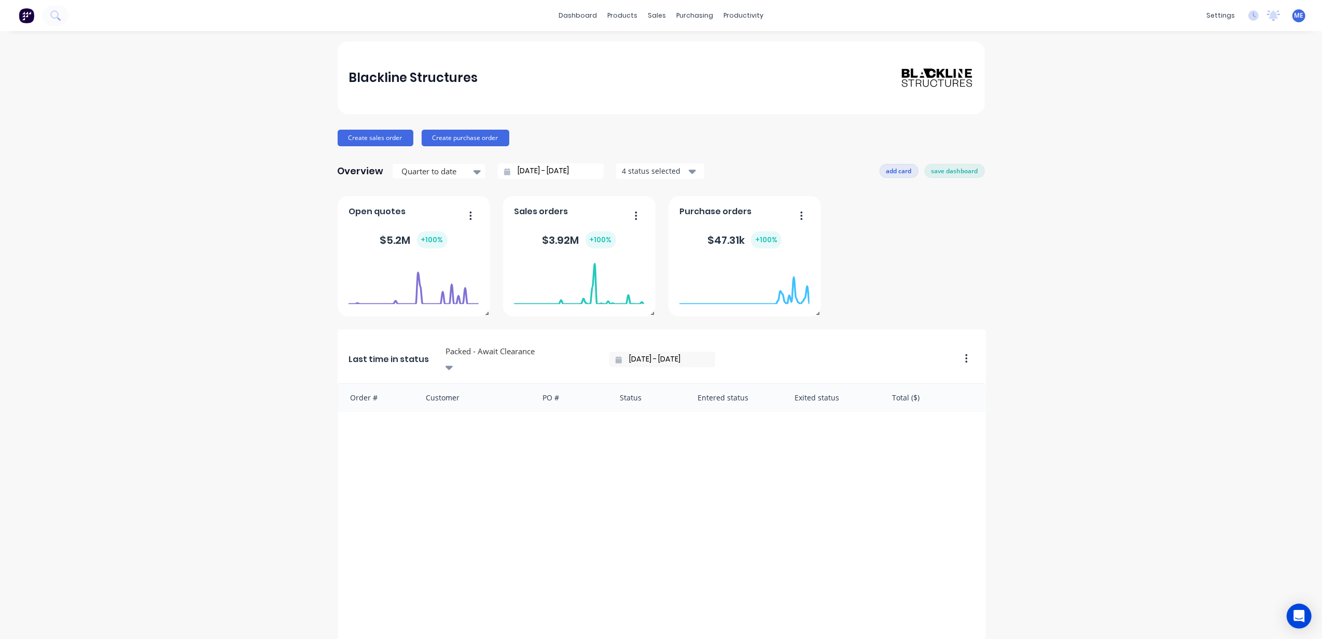
click at [902, 173] on button "add card" at bounding box center [898, 170] width 39 height 13
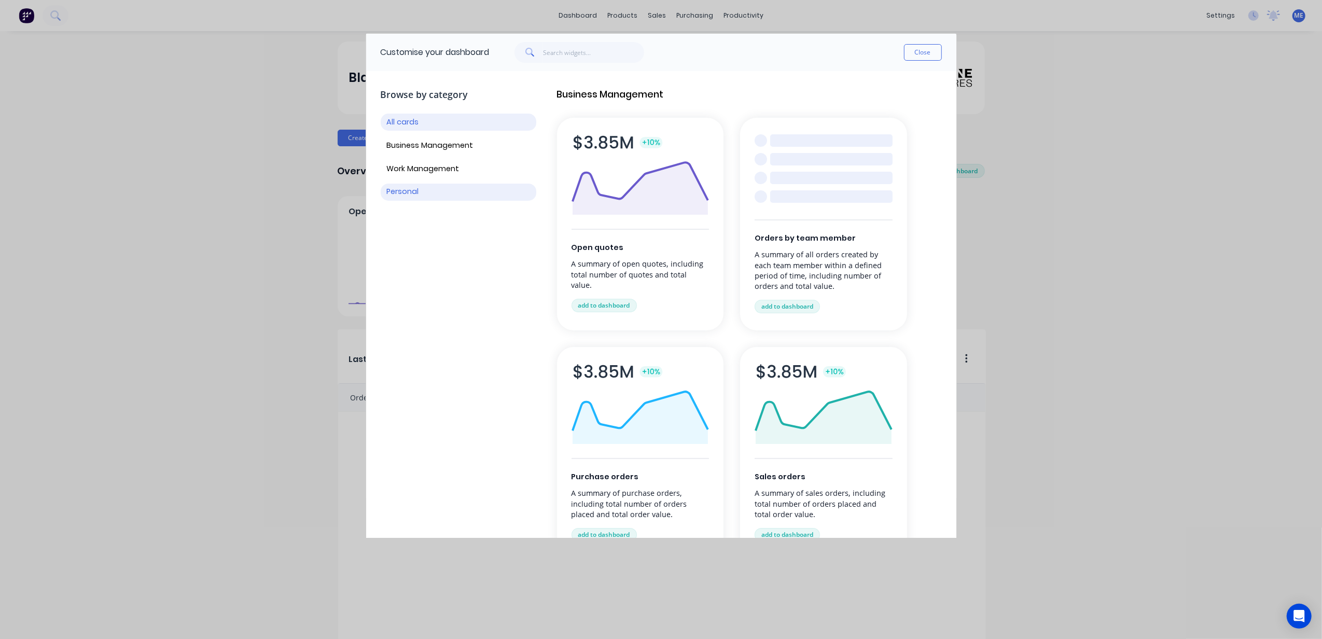
click at [417, 190] on button "Personal" at bounding box center [459, 192] width 156 height 17
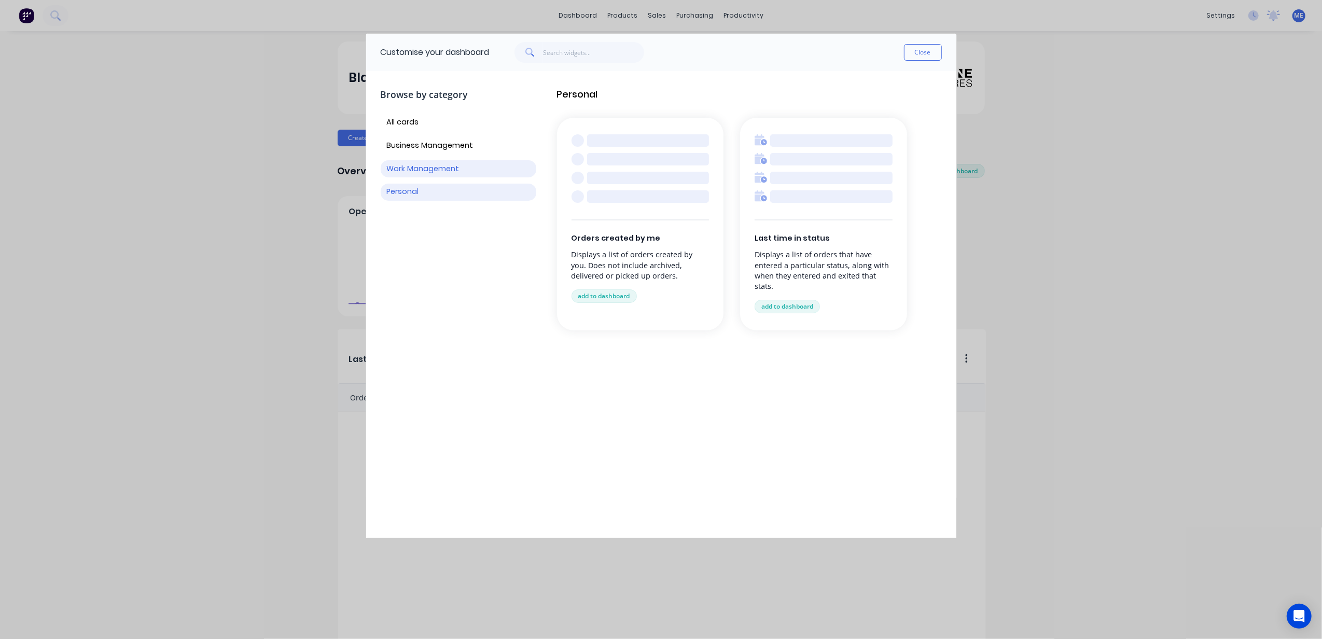
click at [425, 166] on button "Work Management" at bounding box center [459, 168] width 156 height 17
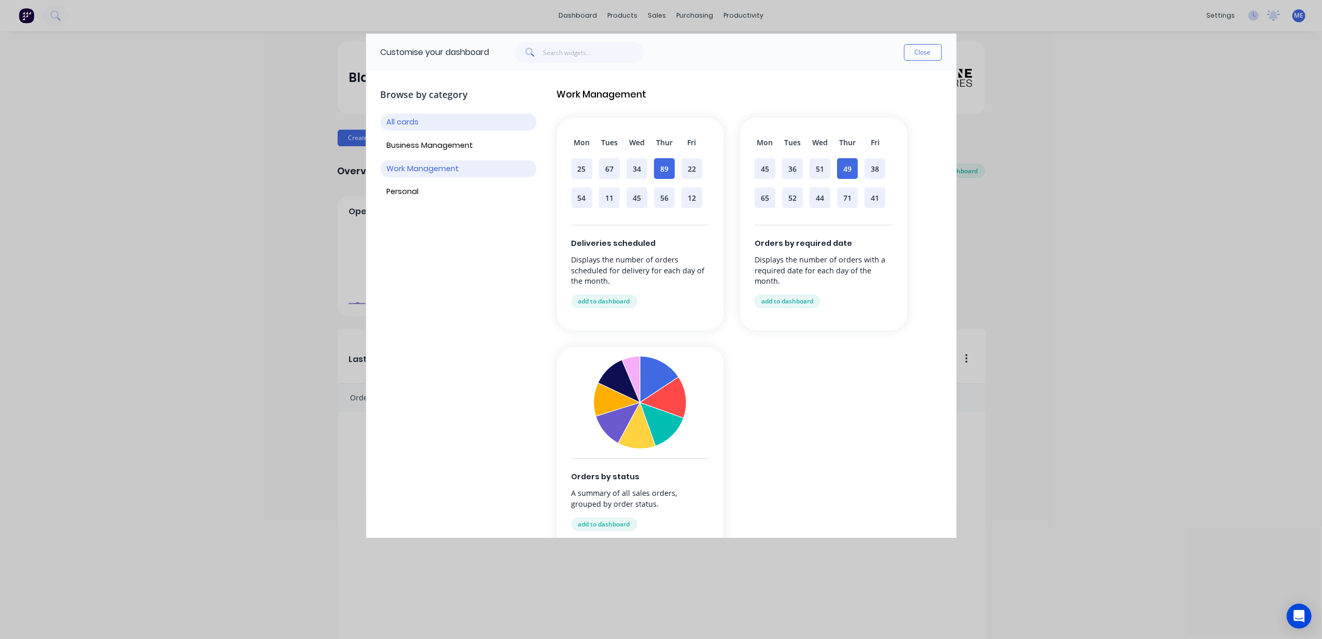
click at [411, 130] on button "All cards" at bounding box center [459, 122] width 156 height 17
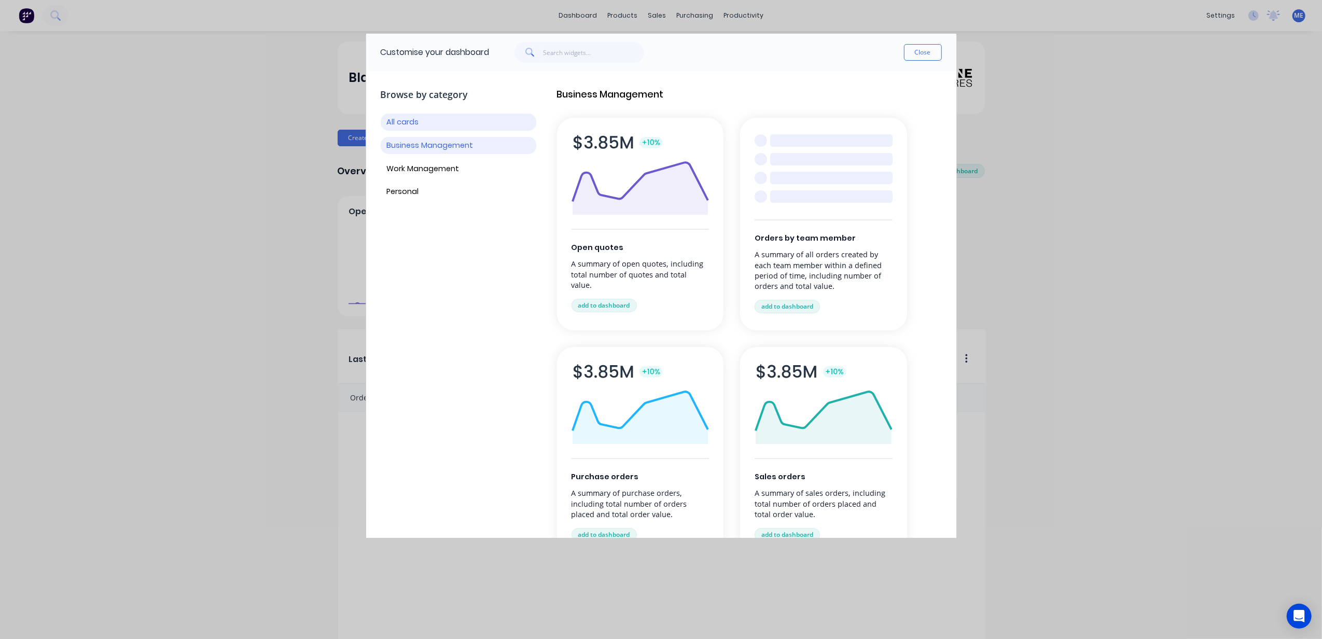
click at [415, 137] on button "Business Management" at bounding box center [459, 145] width 156 height 17
drag, startPoint x: 918, startPoint y: 48, endPoint x: 920, endPoint y: 64, distance: 16.7
click at [919, 48] on button "Close" at bounding box center [923, 52] width 38 height 17
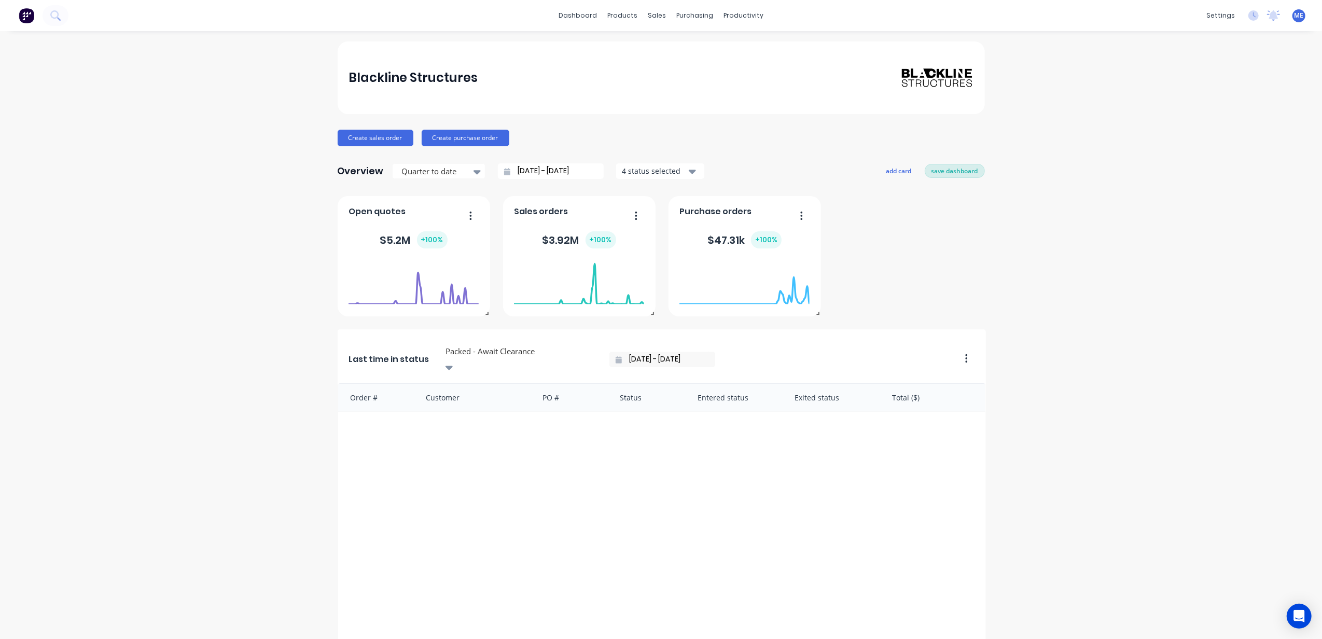
click at [954, 174] on button "save dashboard" at bounding box center [955, 170] width 60 height 13
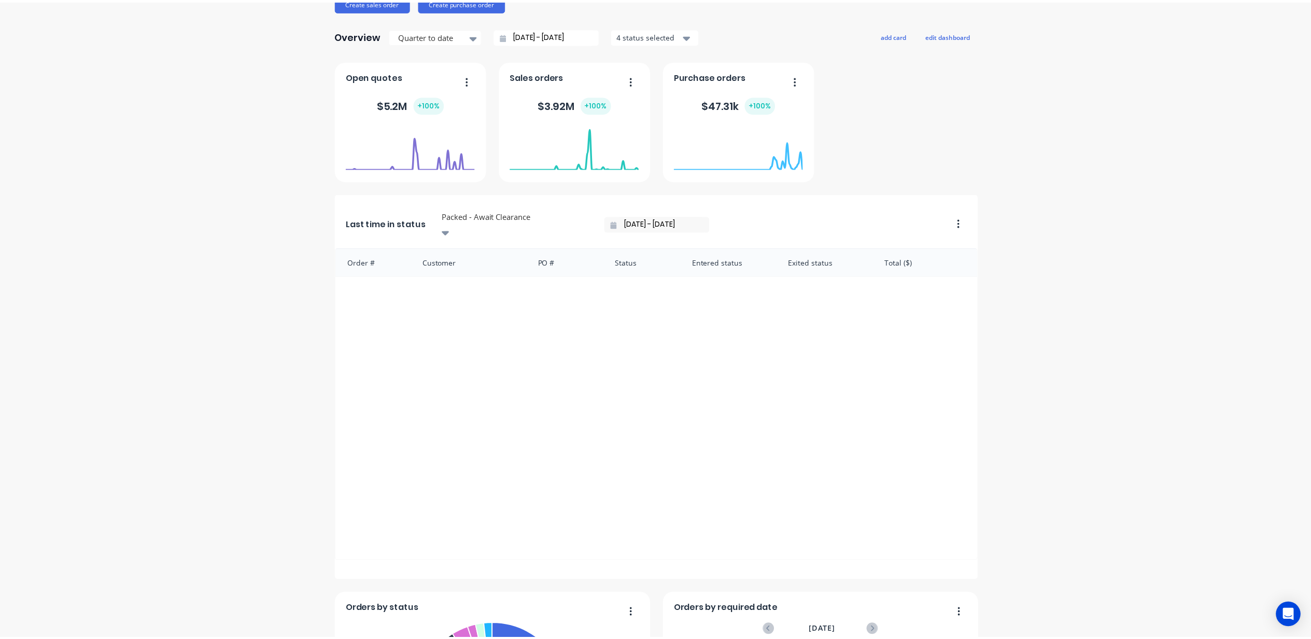
scroll to position [138, 0]
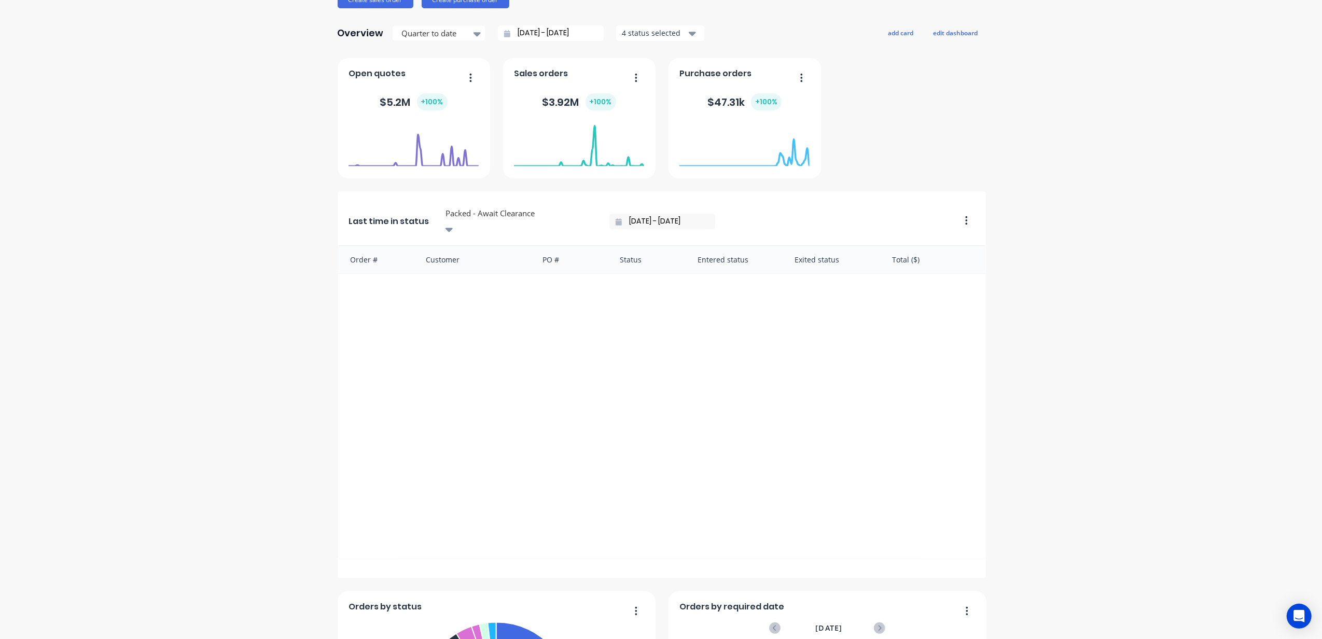
click at [622, 217] on input "27/08/25 - 27/08/25" at bounding box center [666, 222] width 89 height 16
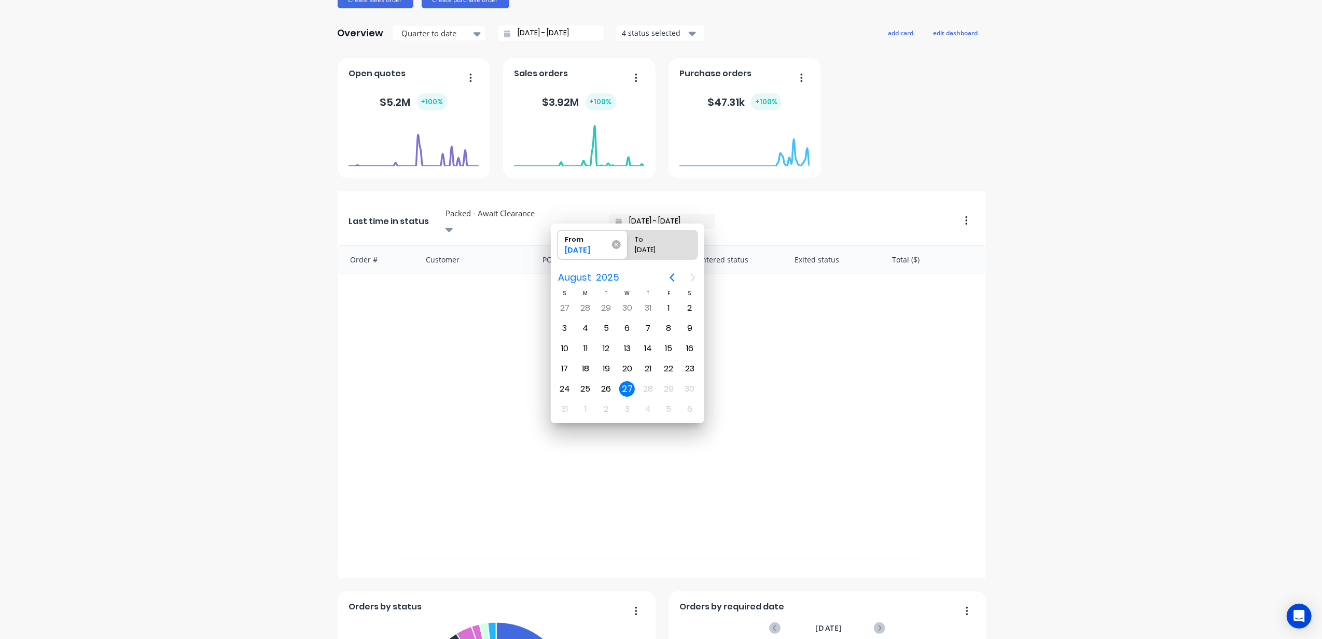
click at [617, 244] on icon at bounding box center [616, 244] width 9 height 9
click at [558, 244] on input "From 27/08/25" at bounding box center [557, 244] width 1 height 29
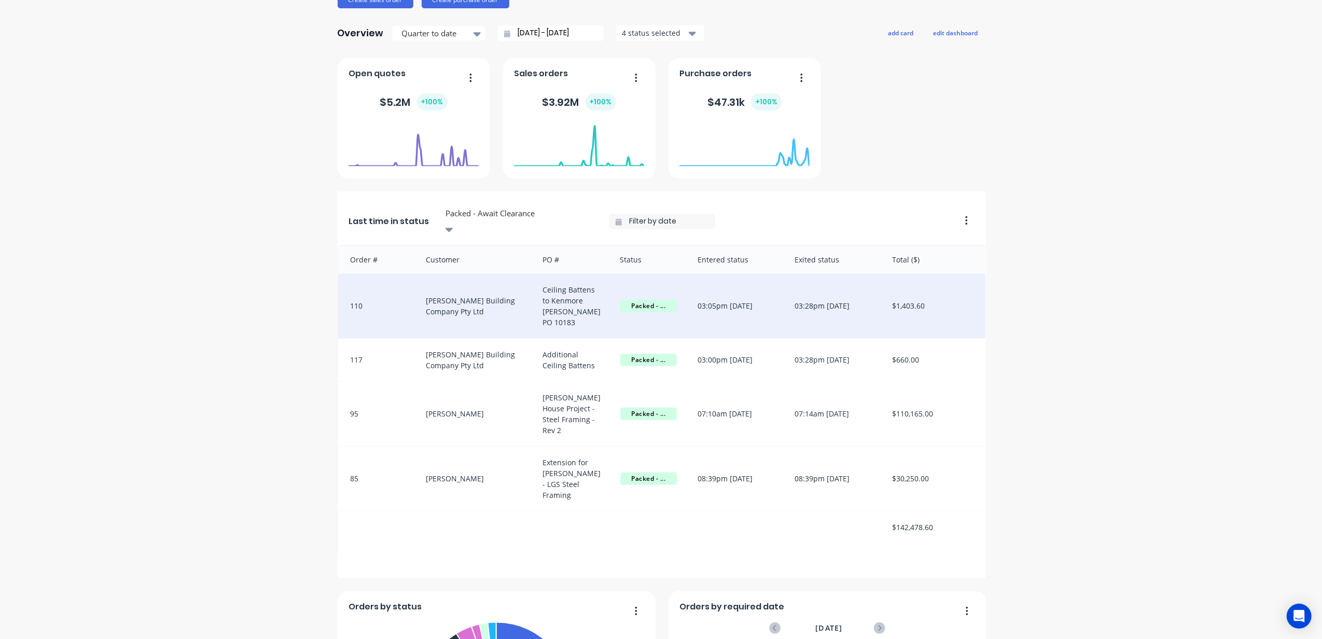
click at [532, 295] on div "Ceiling Battens to Kenmore [PERSON_NAME] PO 10183" at bounding box center [571, 306] width 78 height 64
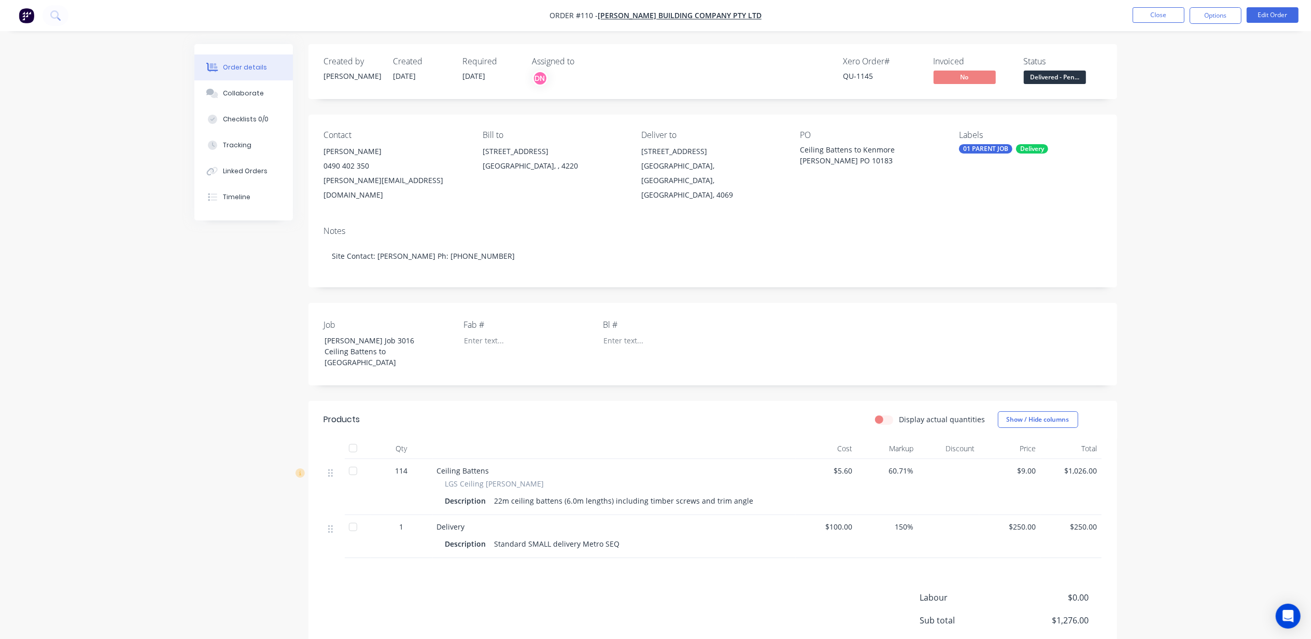
click at [1247, 165] on div "Order details Collaborate Checklists 0/0 Tracking Linked Orders Timeline Order …" at bounding box center [655, 371] width 1311 height 743
click at [1068, 79] on span "Delivered - Pen..." at bounding box center [1055, 77] width 62 height 13
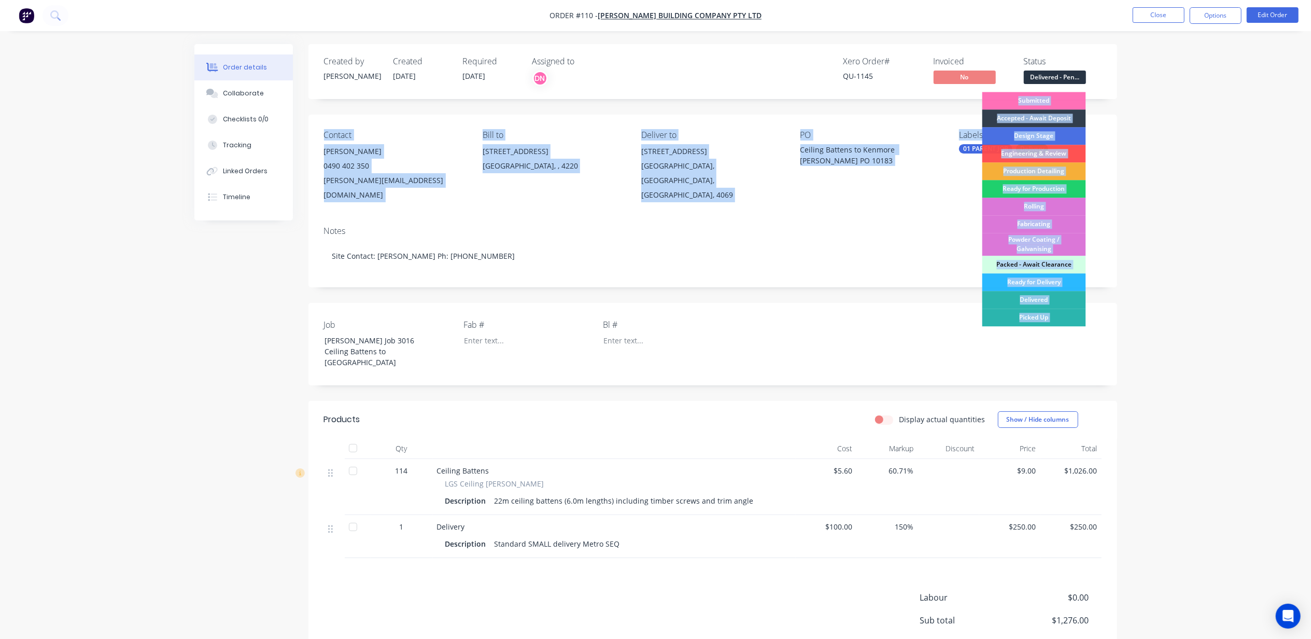
click at [1199, 100] on div "Order details Collaborate Checklists 0/0 Tracking Linked Orders Timeline Order …" at bounding box center [655, 371] width 1311 height 743
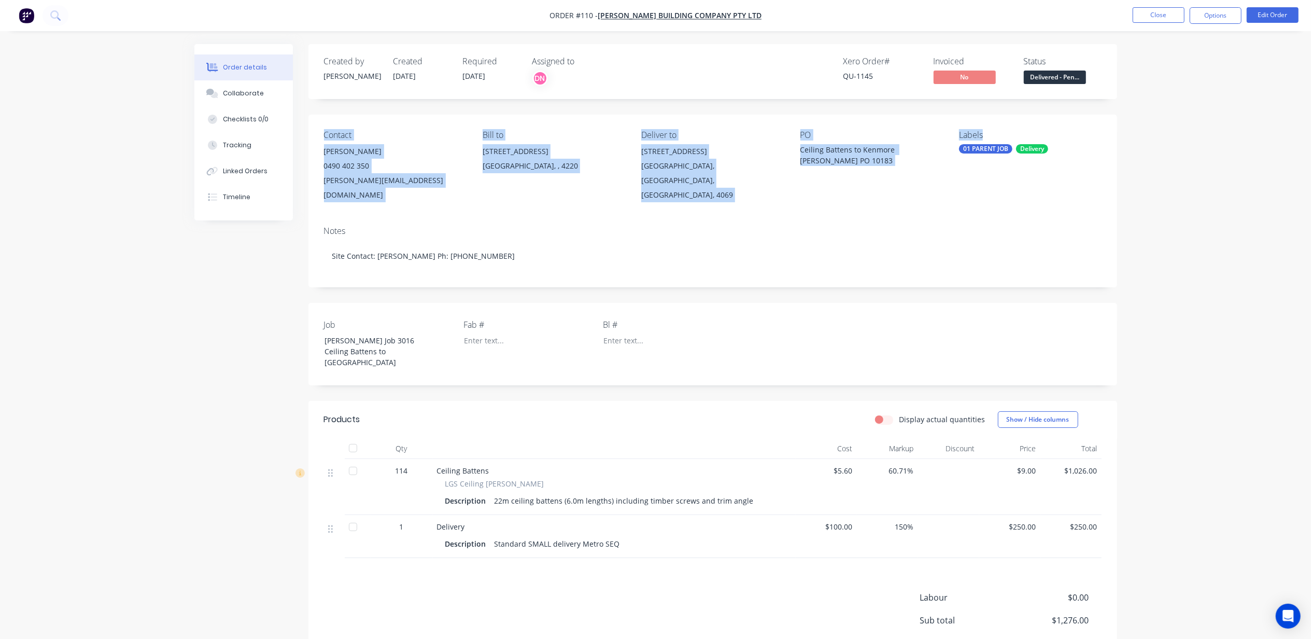
drag, startPoint x: 1199, startPoint y: 100, endPoint x: 1224, endPoint y: 131, distance: 39.4
click at [1224, 131] on div "Order details Collaborate Checklists 0/0 Tracking Linked Orders Timeline Order …" at bounding box center [655, 371] width 1311 height 743
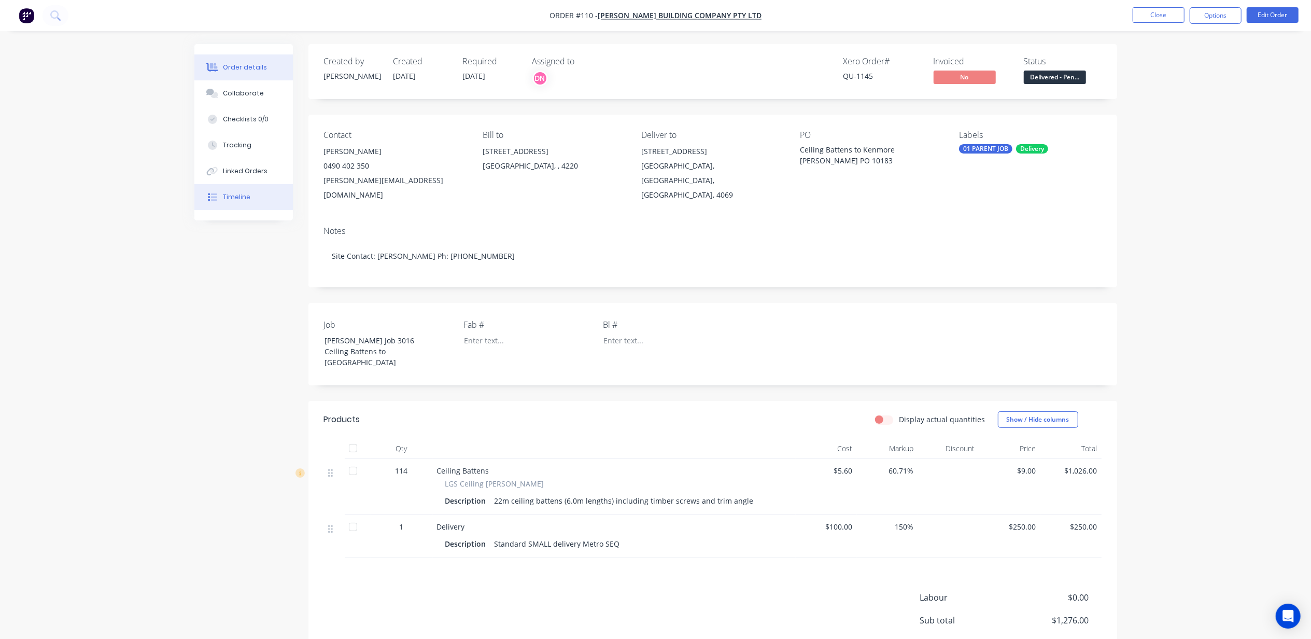
click at [236, 193] on div "Timeline" at bounding box center [236, 196] width 27 height 9
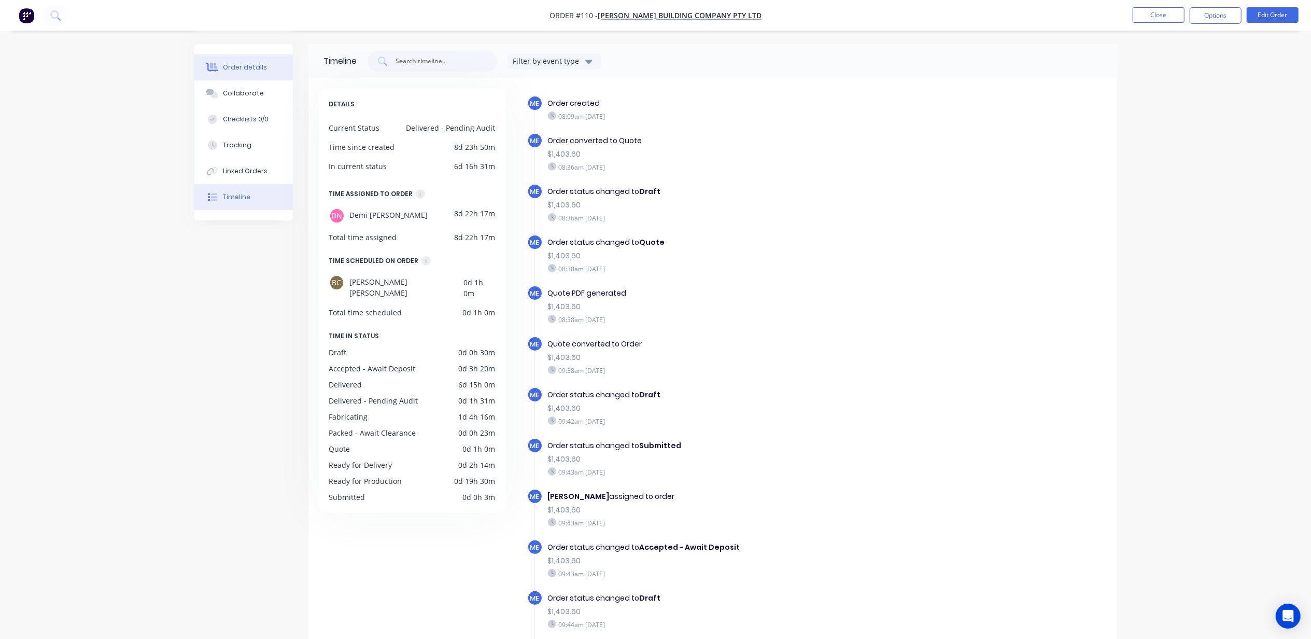
click at [239, 76] on button "Order details" at bounding box center [243, 67] width 99 height 26
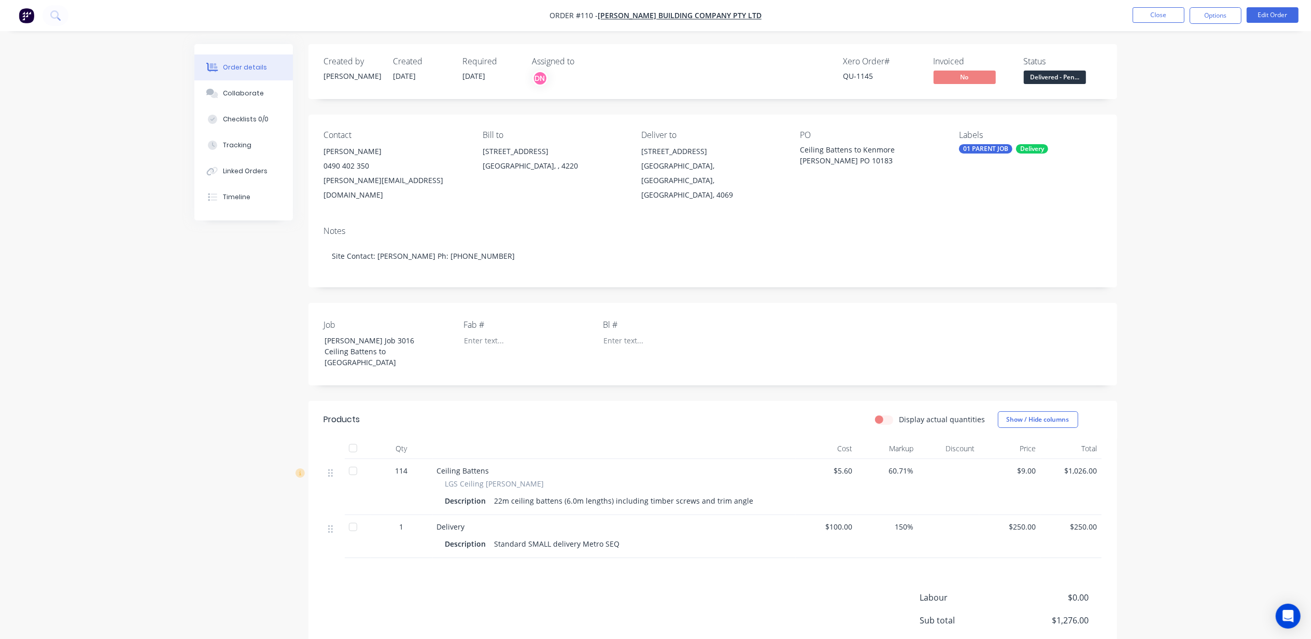
click at [90, 390] on div "Order details Collaborate Checklists 0/0 Tracking Linked Orders Timeline Order …" at bounding box center [655, 371] width 1311 height 743
click at [1174, 162] on div "Order details Collaborate Checklists 0/0 Tracking Linked Orders Timeline Order …" at bounding box center [655, 371] width 1311 height 743
click at [1168, 113] on div "Order details Collaborate Checklists 0/0 Tracking Linked Orders Timeline Order …" at bounding box center [655, 371] width 1311 height 743
click at [1189, 229] on div "Order details Collaborate Checklists 0/0 Tracking Linked Orders Timeline Order …" at bounding box center [655, 371] width 1311 height 743
click at [225, 147] on div "Tracking" at bounding box center [237, 145] width 29 height 9
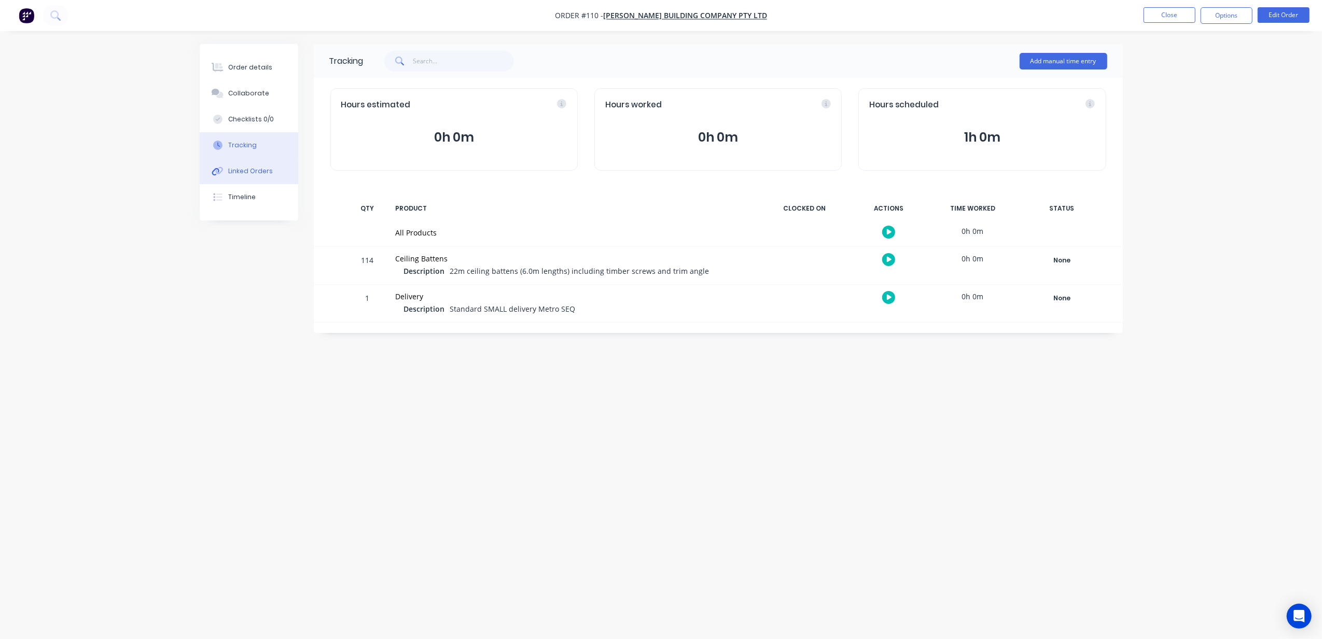
click at [226, 171] on button "Linked Orders" at bounding box center [249, 171] width 99 height 26
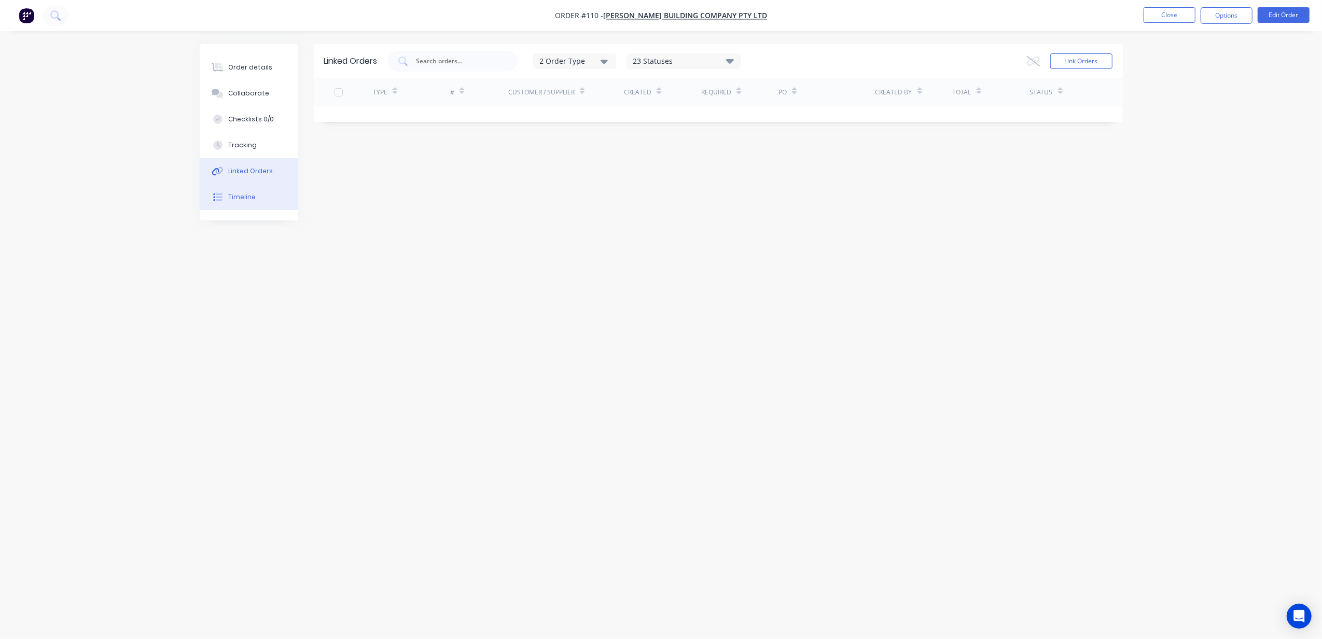
click at [232, 205] on button "Timeline" at bounding box center [249, 197] width 99 height 26
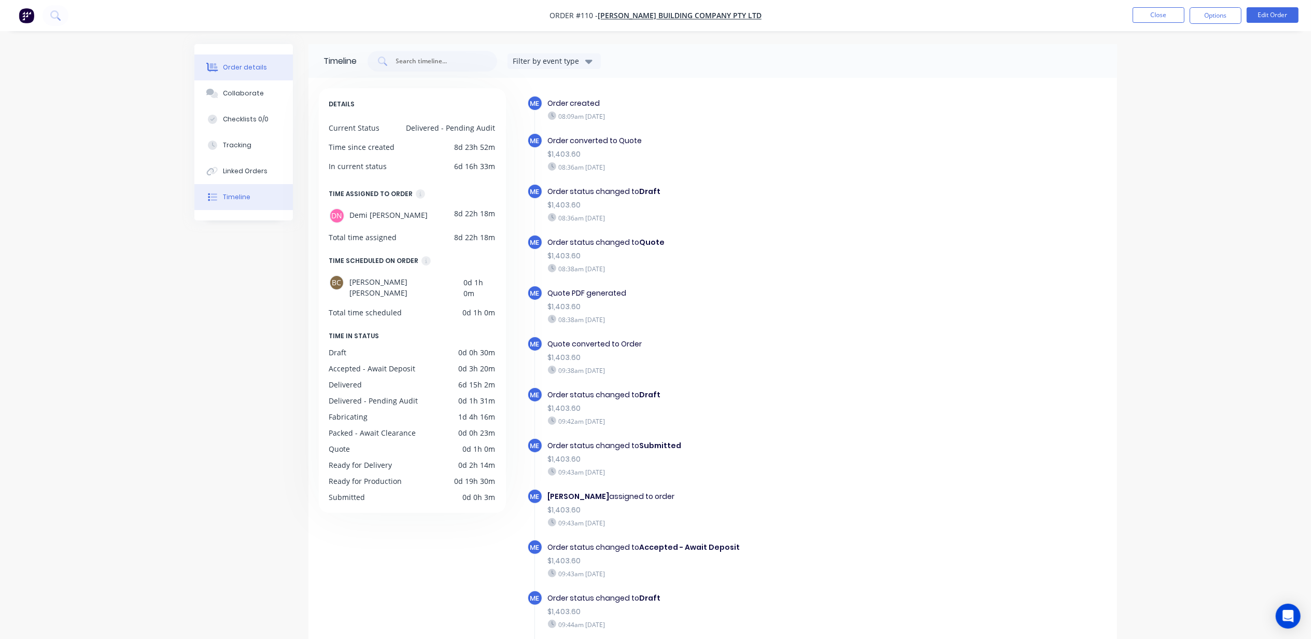
click at [240, 69] on div "Order details" at bounding box center [245, 67] width 44 height 9
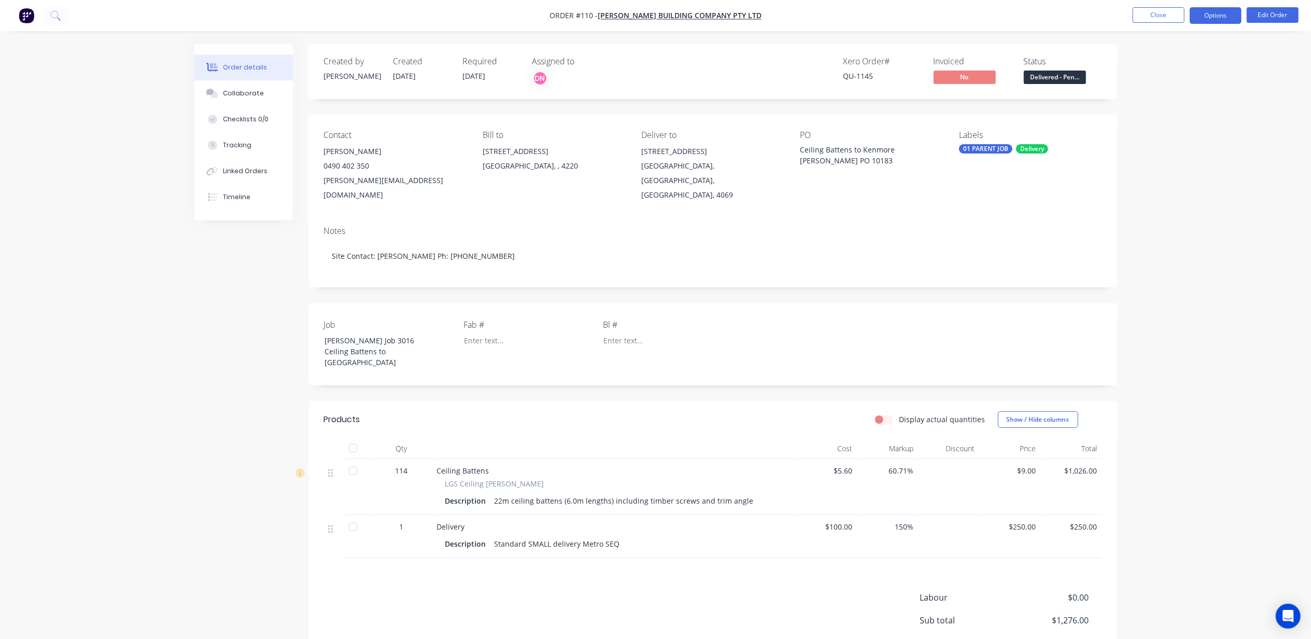
click at [1211, 20] on button "Options" at bounding box center [1216, 15] width 52 height 17
click at [1175, 65] on div "Invoice" at bounding box center [1184, 62] width 95 height 15
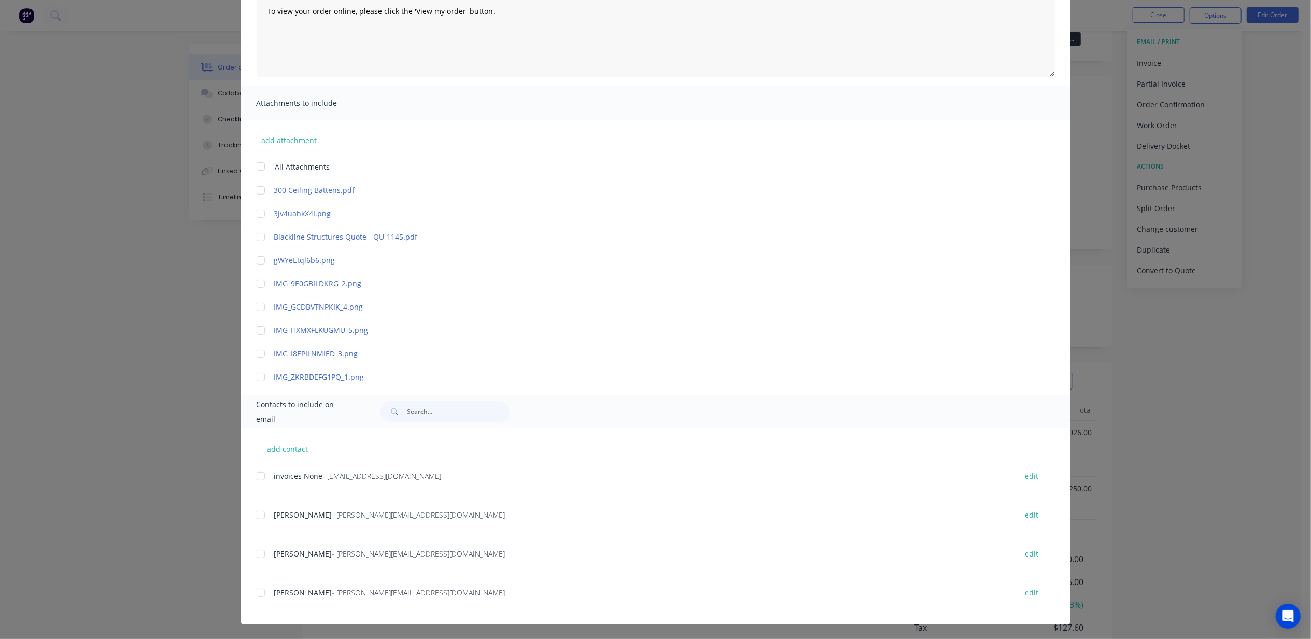
scroll to position [79, 0]
click at [256, 475] on div at bounding box center [260, 476] width 21 height 21
click at [257, 514] on div at bounding box center [260, 515] width 21 height 21
click at [256, 594] on div at bounding box center [260, 592] width 21 height 21
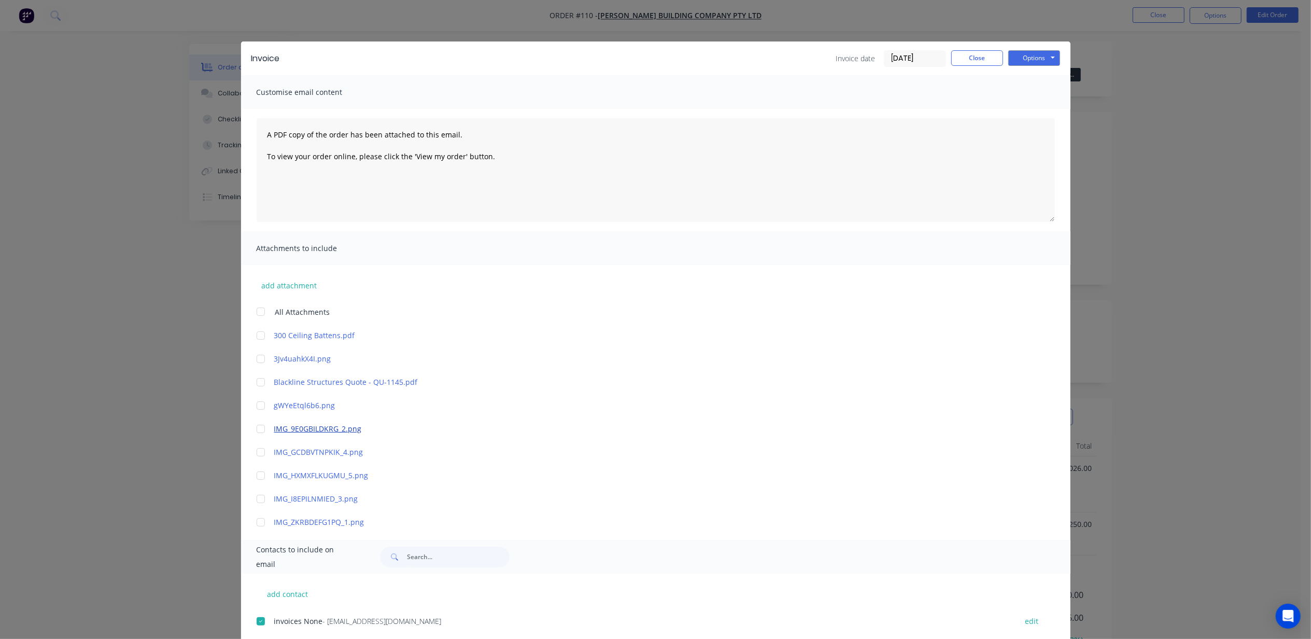
scroll to position [0, 0]
click at [1026, 56] on button "Options" at bounding box center [1035, 58] width 52 height 16
click at [1042, 108] on button "Email" at bounding box center [1042, 110] width 66 height 17
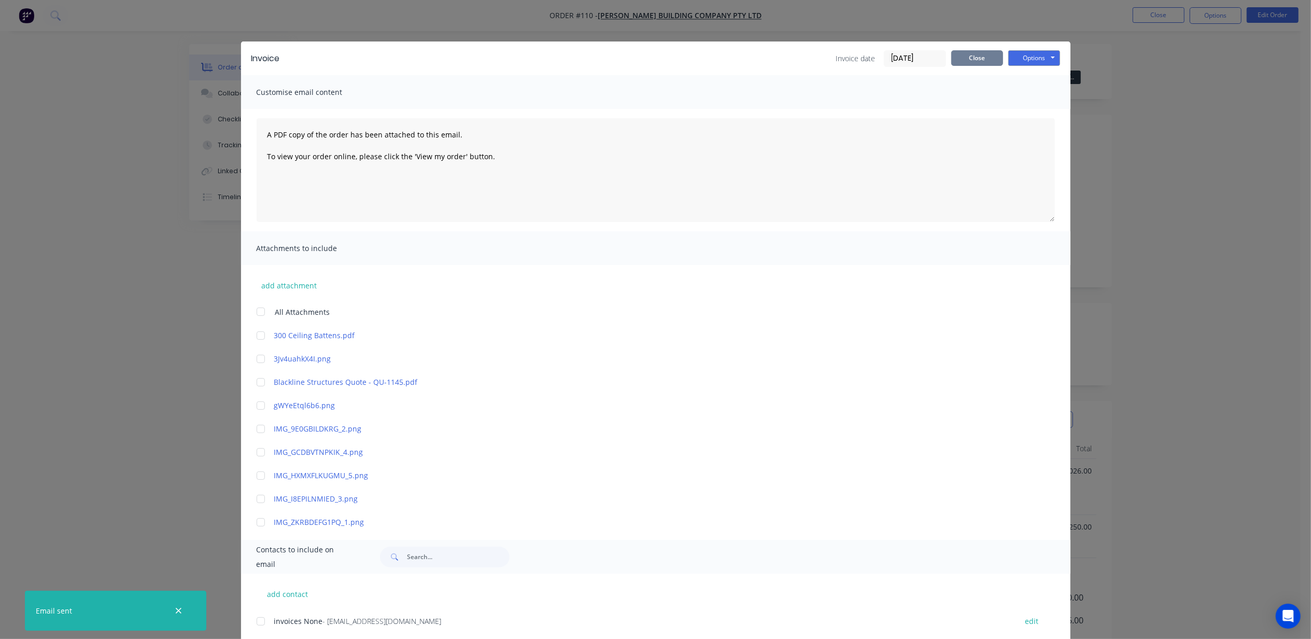
click at [961, 56] on button "Close" at bounding box center [977, 58] width 52 height 16
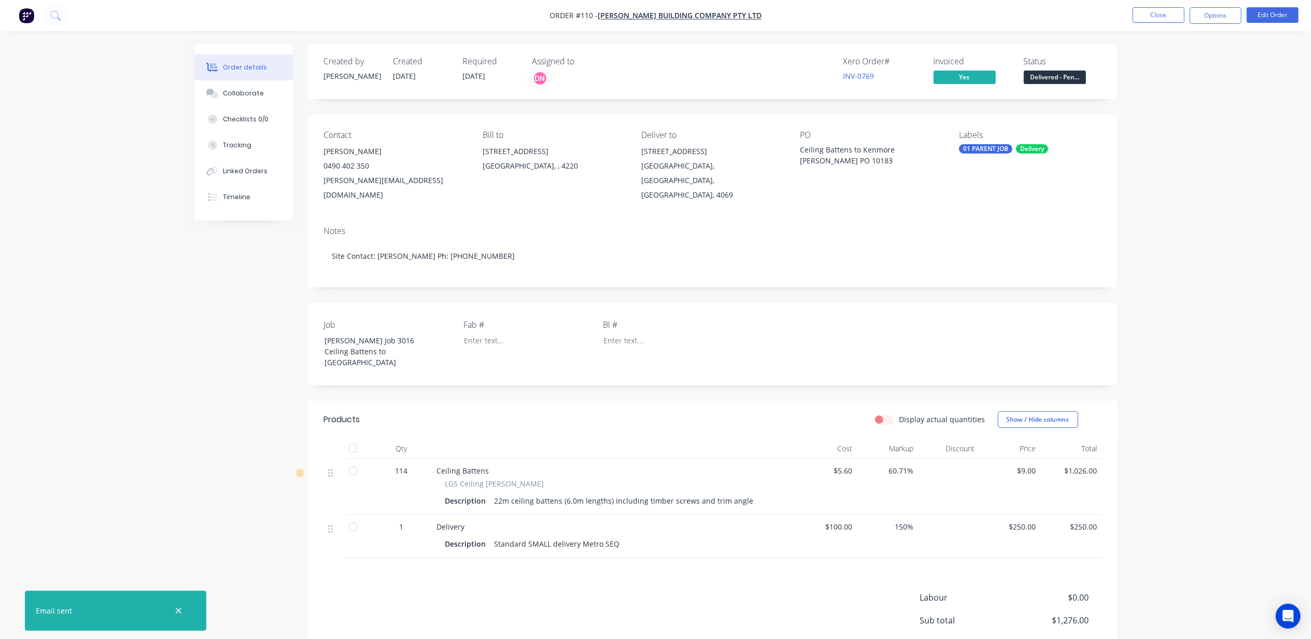
click at [1185, 143] on div "Order details Collaborate Checklists 0/0 Tracking Linked Orders Timeline Order …" at bounding box center [655, 371] width 1311 height 743
click at [1049, 77] on span "Delivered - Pen..." at bounding box center [1055, 77] width 62 height 13
click at [961, 105] on div "Invoiced" at bounding box center [998, 102] width 109 height 11
click at [959, 105] on div "Invoiced" at bounding box center [998, 102] width 109 height 11
click at [963, 73] on span "Yes" at bounding box center [965, 77] width 62 height 13
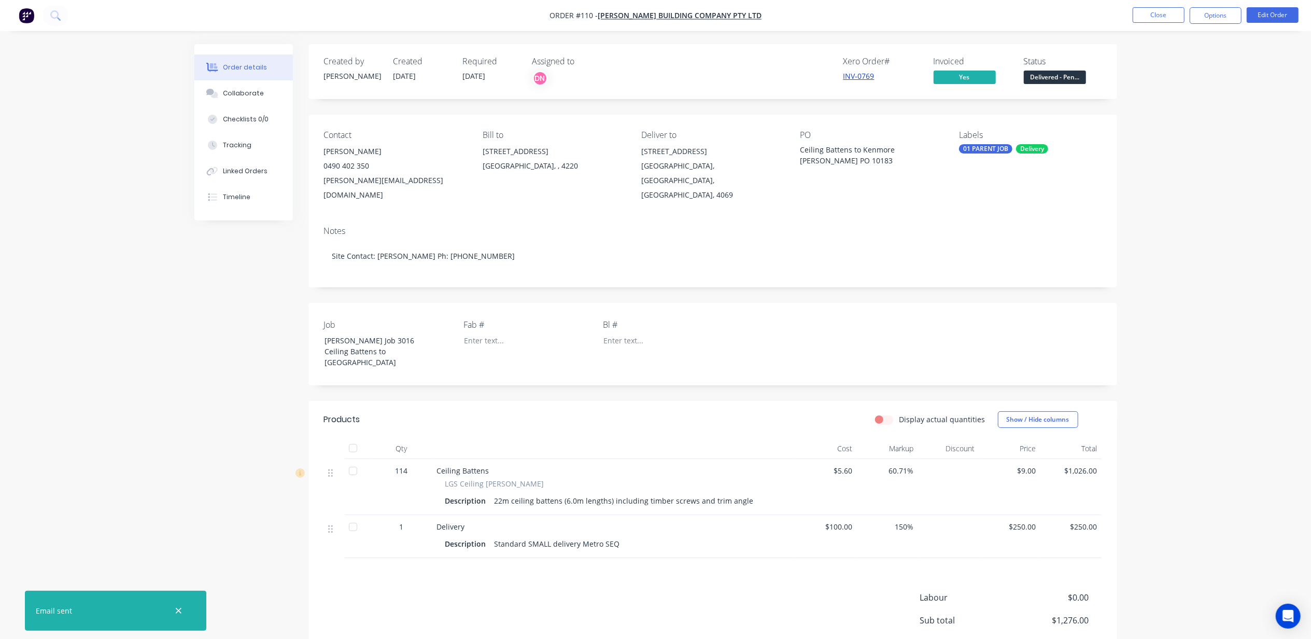
click at [857, 75] on link "INV-0769" at bounding box center [859, 76] width 31 height 10
click at [1211, 16] on button "Options" at bounding box center [1216, 15] width 52 height 17
click at [1197, 309] on div "Order details Collaborate Checklists 0/0 Tracking Linked Orders Timeline Order …" at bounding box center [655, 371] width 1311 height 743
click at [227, 90] on div "Collaborate" at bounding box center [243, 93] width 41 height 9
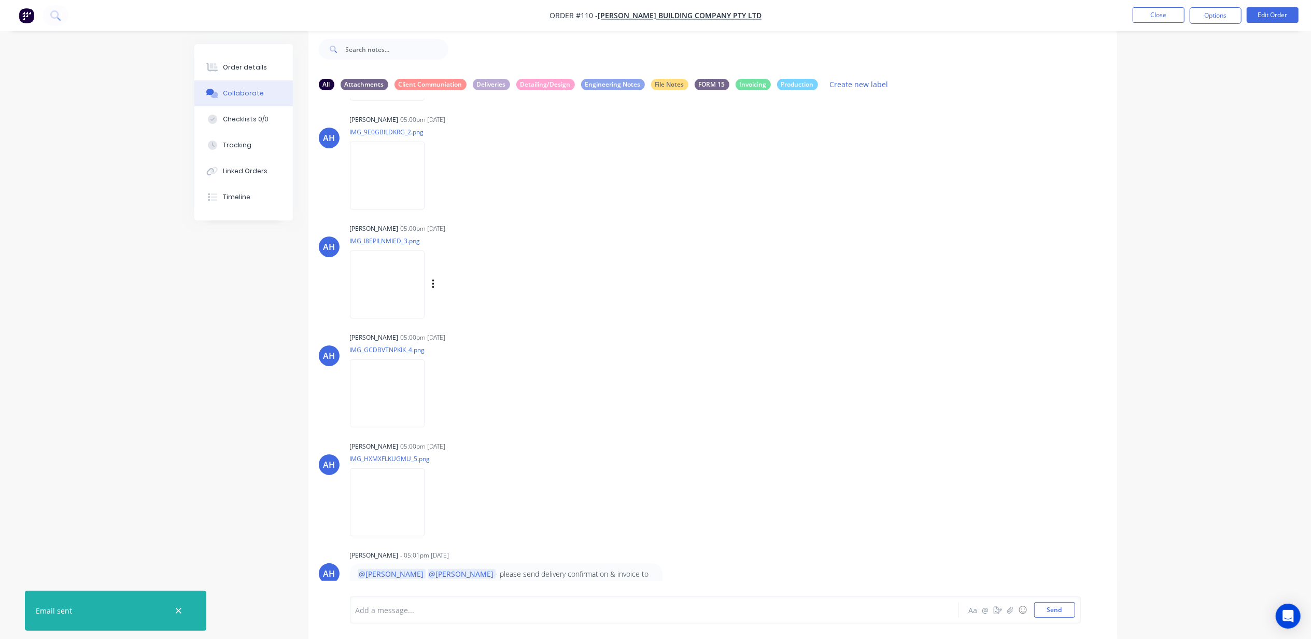
scroll to position [820, 0]
click at [459, 602] on div "Add a message..." at bounding box center [626, 610] width 540 height 16
click at [458, 602] on div "Add a message..." at bounding box center [626, 610] width 540 height 16
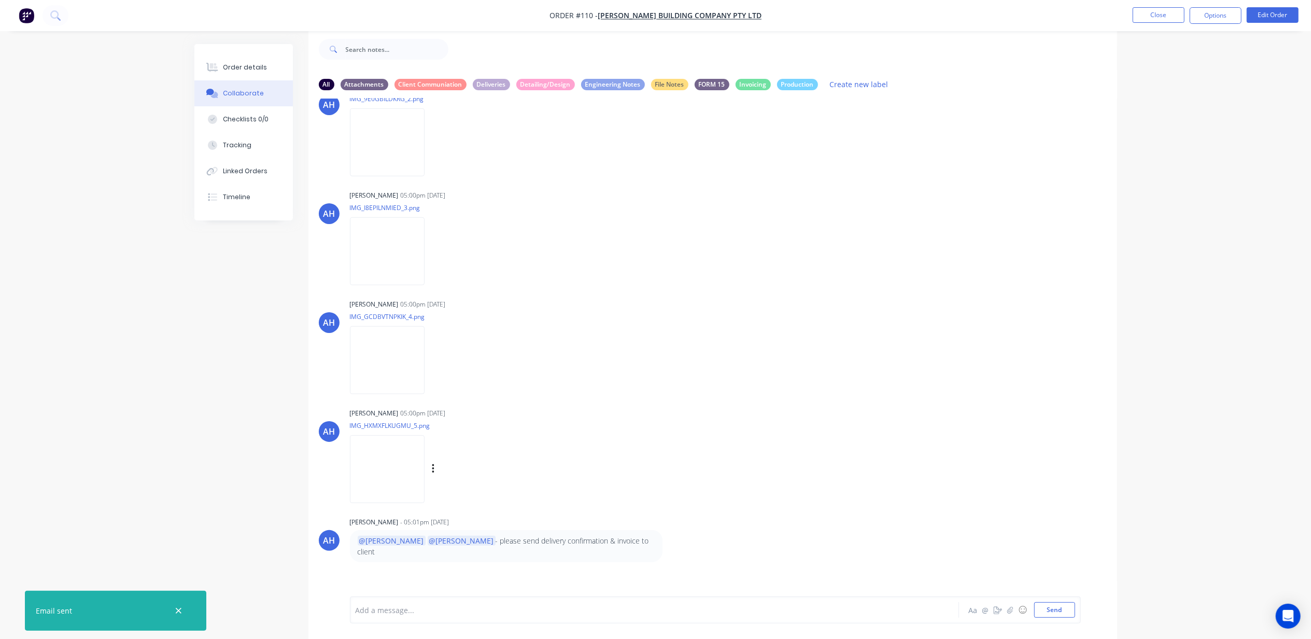
scroll to position [872, 0]
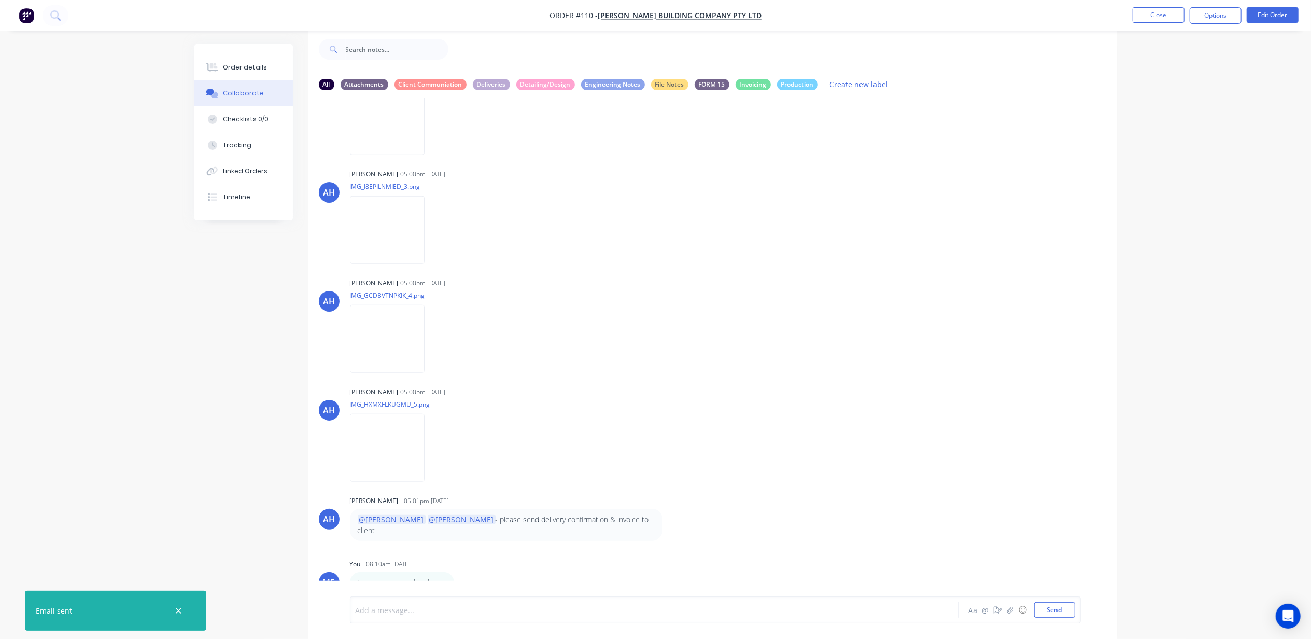
click at [166, 425] on div "Order details Collaborate Checklists 0/0 Tracking Linked Orders Timeline Order …" at bounding box center [655, 311] width 1311 height 654
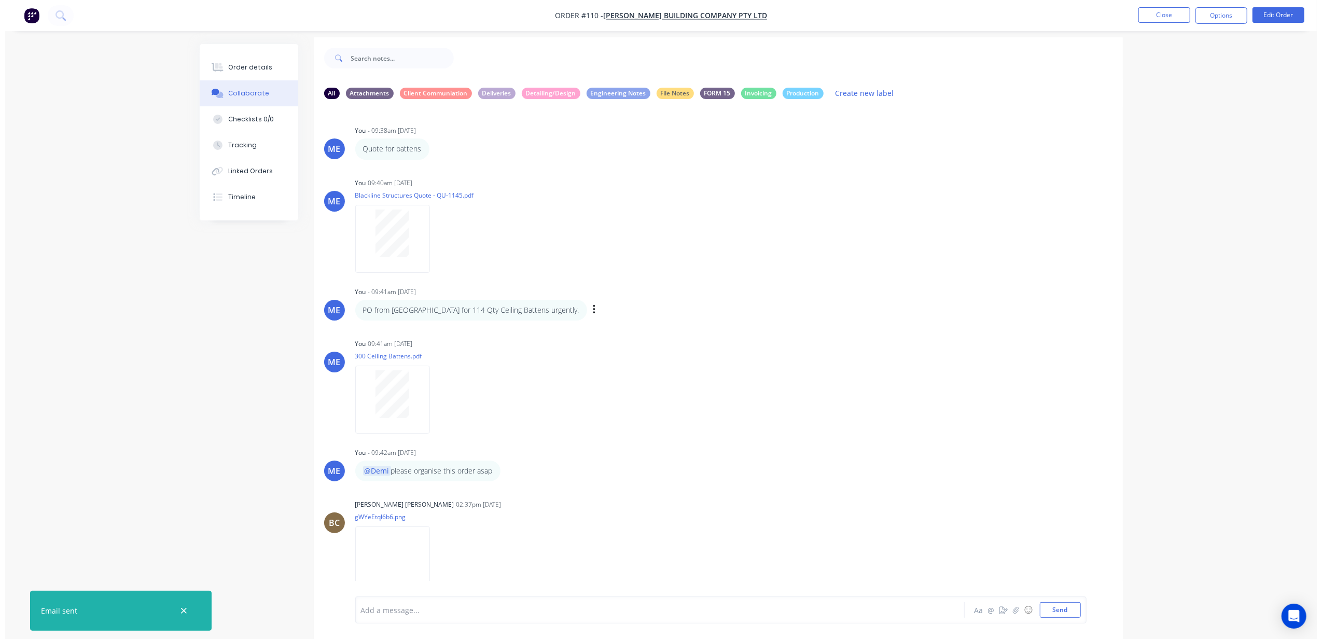
scroll to position [0, 0]
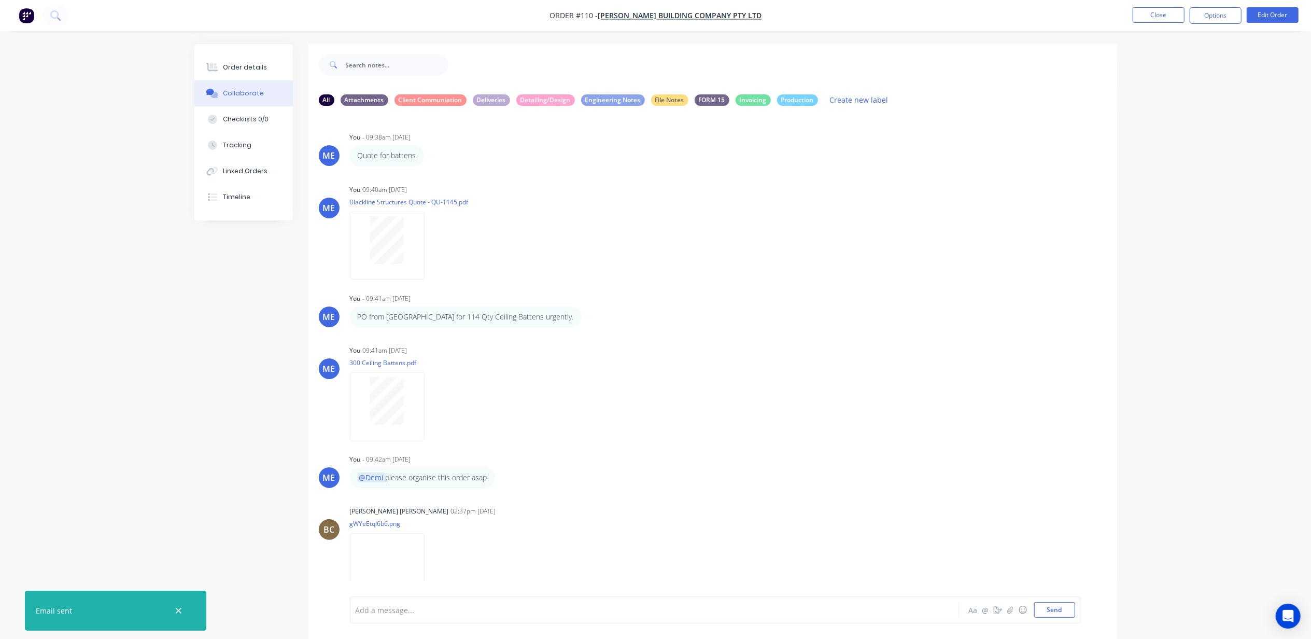
click at [22, 22] on img "button" at bounding box center [27, 16] width 16 height 16
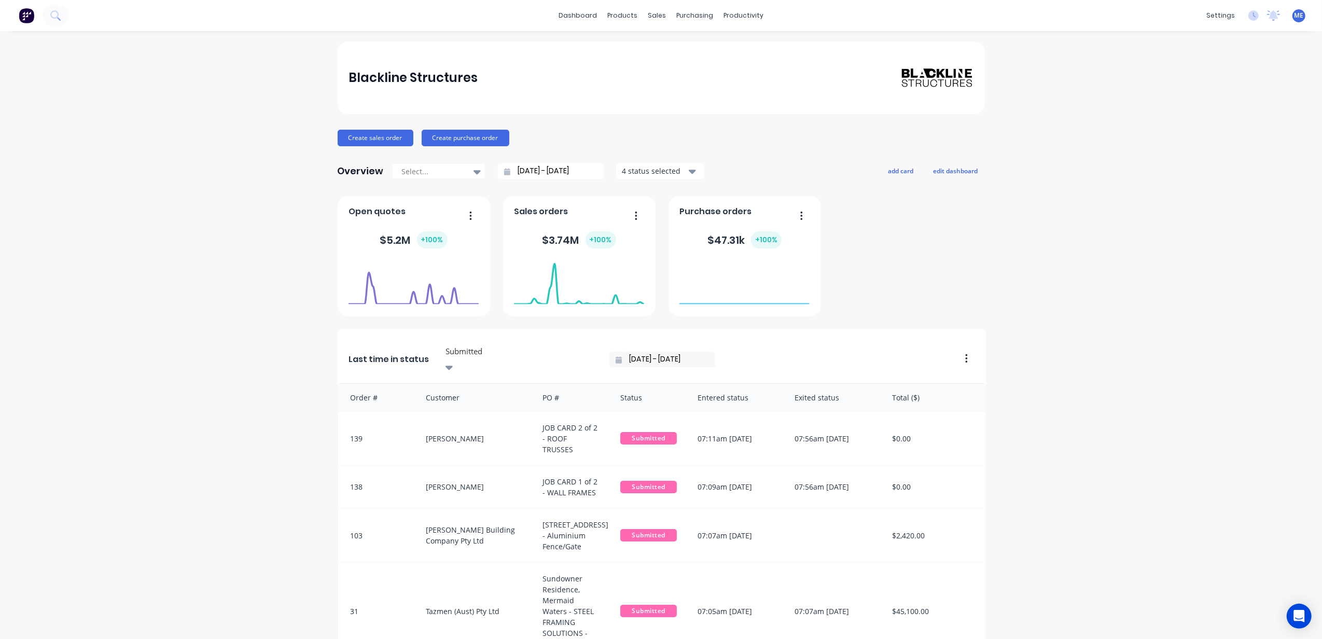
scroll to position [207, 0]
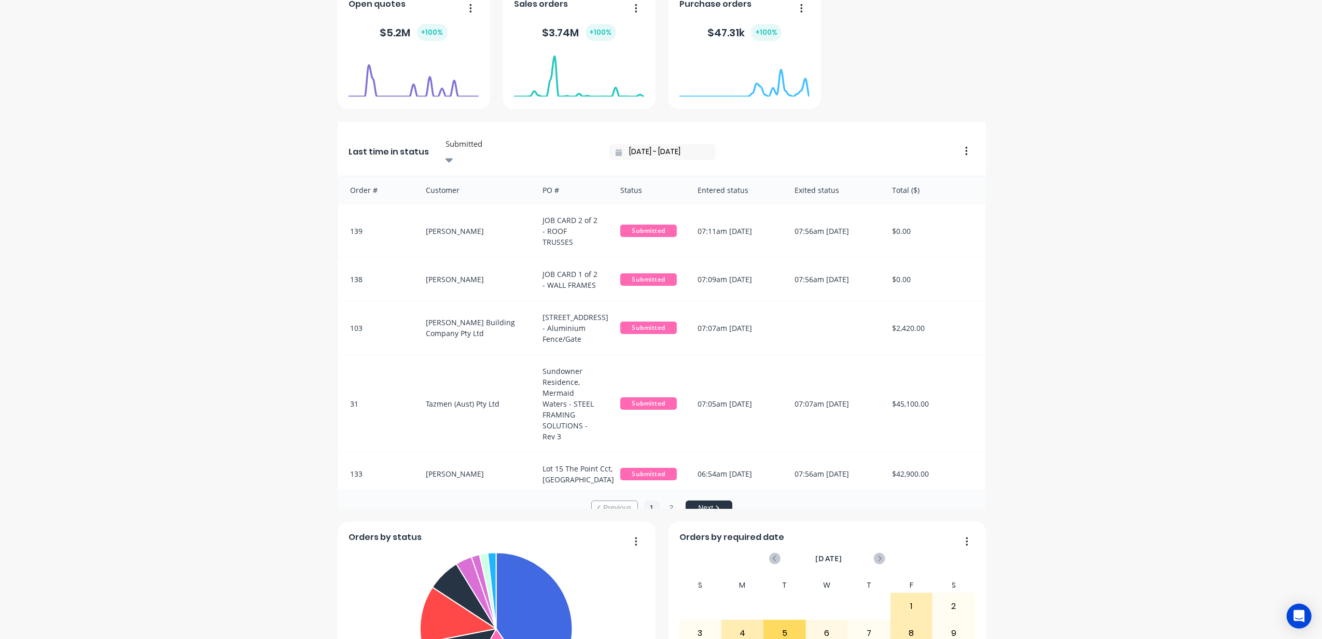
click at [492, 142] on div at bounding box center [518, 143] width 149 height 13
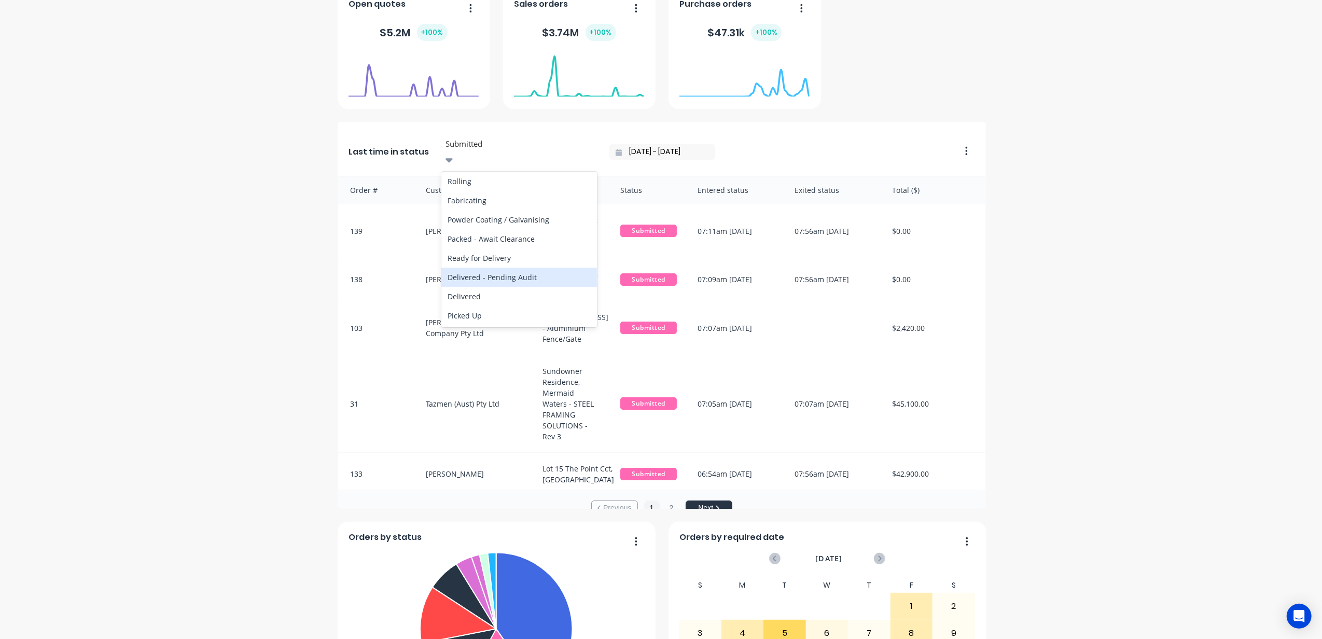
click at [480, 268] on div "Delivered - Pending Audit" at bounding box center [519, 277] width 156 height 19
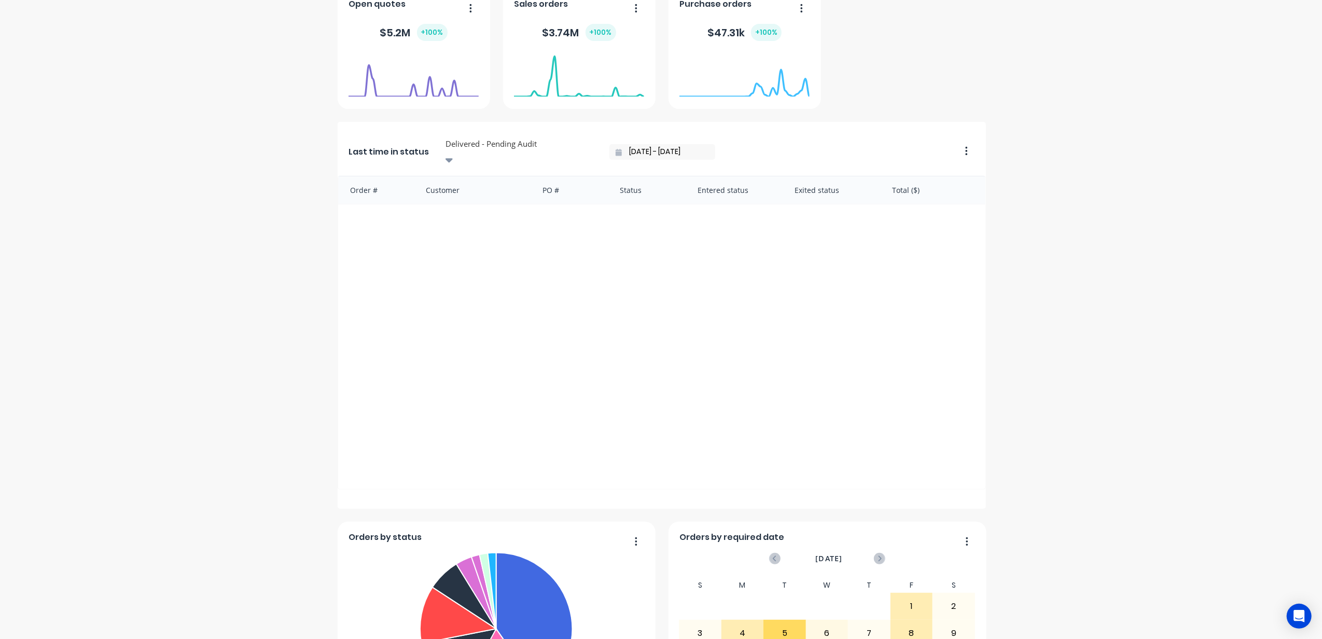
click at [622, 148] on input "27/08/25 - 27/08/25" at bounding box center [666, 152] width 89 height 16
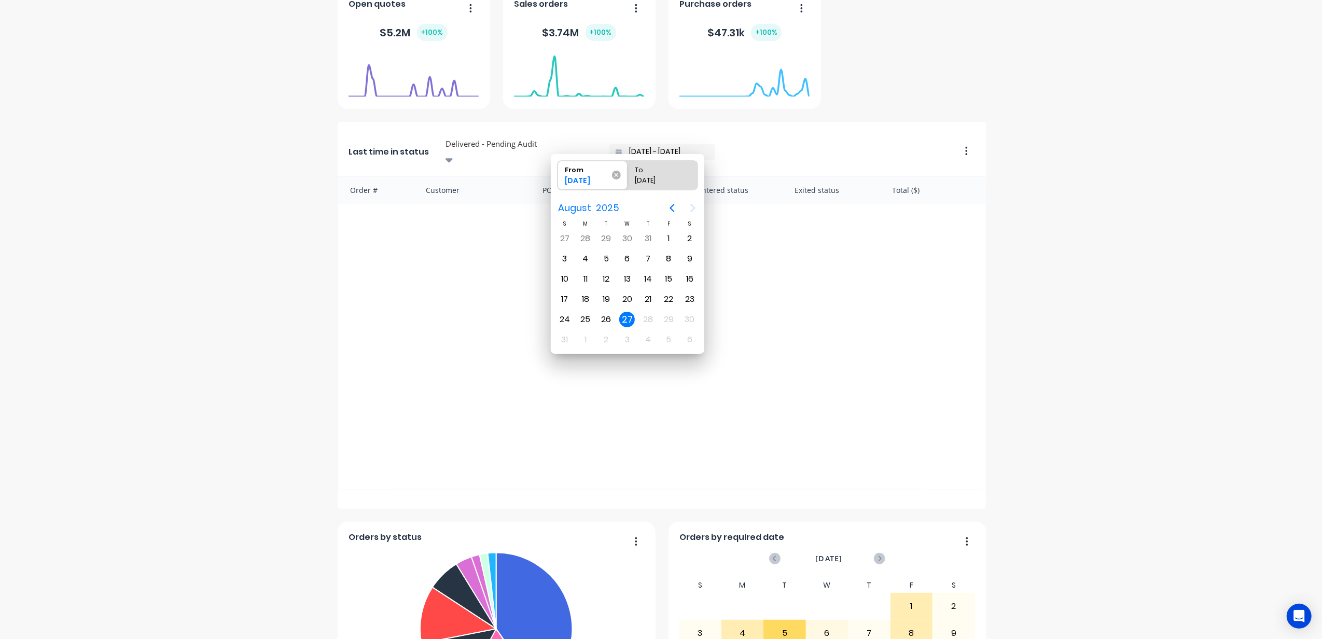
click at [617, 174] on icon at bounding box center [616, 175] width 9 height 9
click at [558, 174] on input "From 27/08/25" at bounding box center [557, 175] width 1 height 29
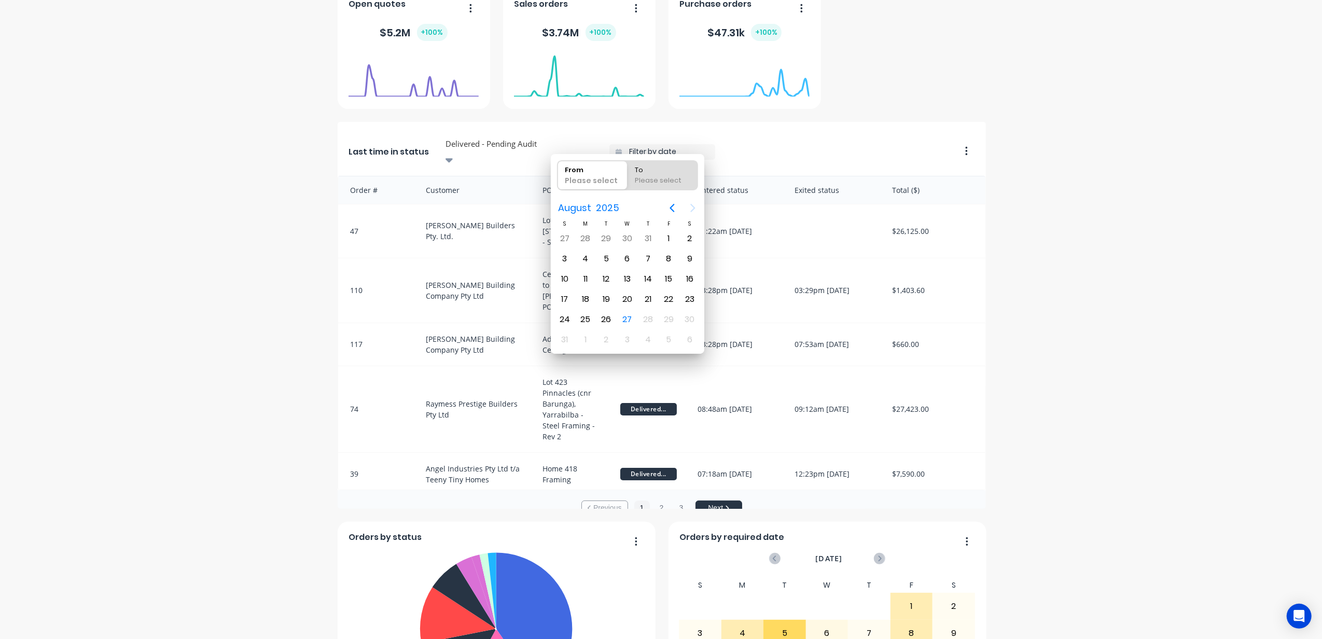
click at [284, 295] on div "Blackline Structures Create sales order Create purchase order Overview Select..…" at bounding box center [661, 637] width 1322 height 1607
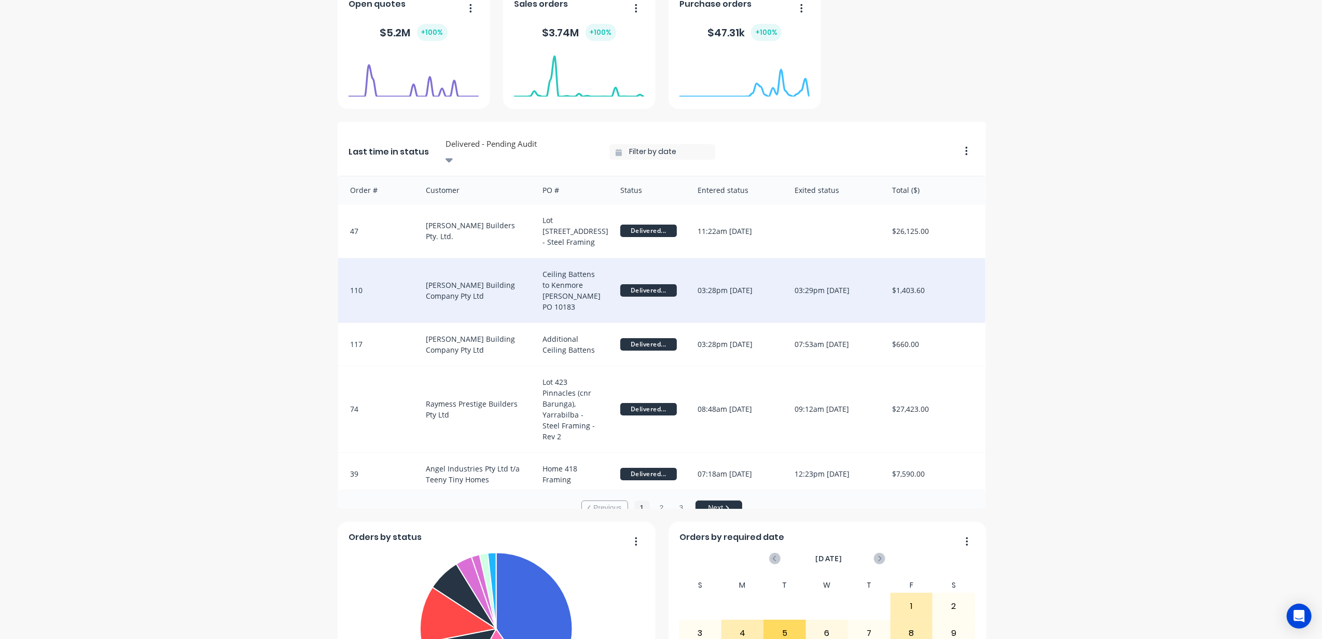
click at [573, 283] on div "Ceiling Battens to Kenmore [PERSON_NAME] PO 10183" at bounding box center [571, 290] width 78 height 64
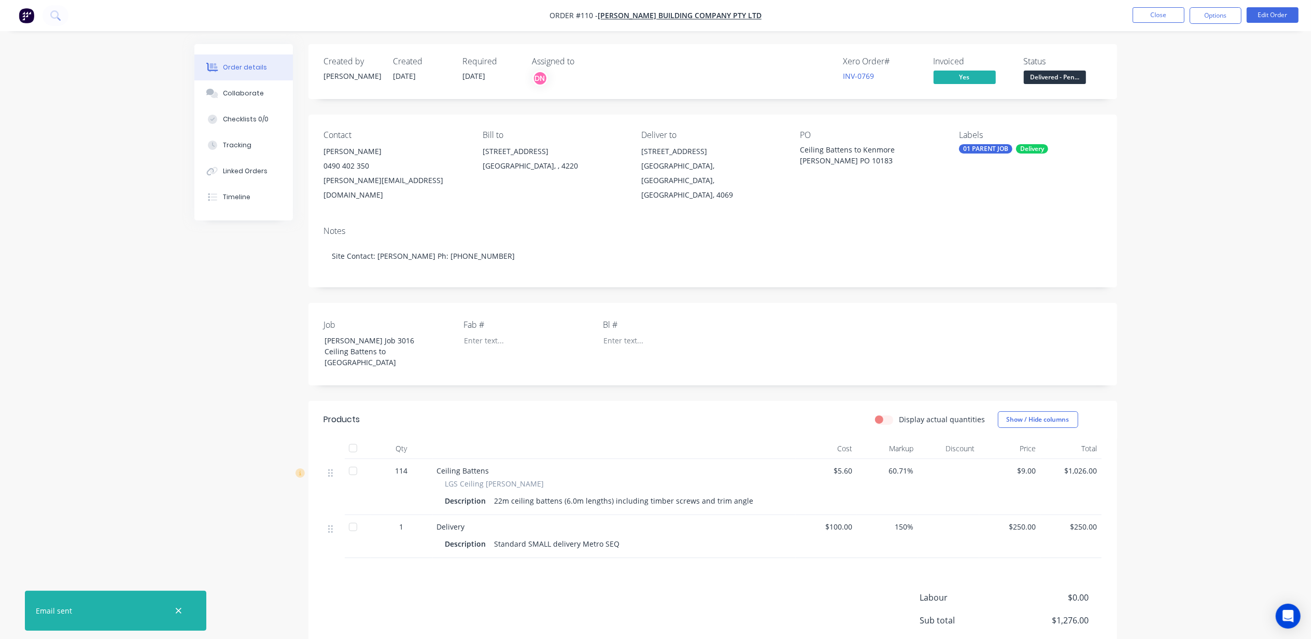
click at [1052, 76] on span "Delivered - Pen..." at bounding box center [1055, 77] width 62 height 13
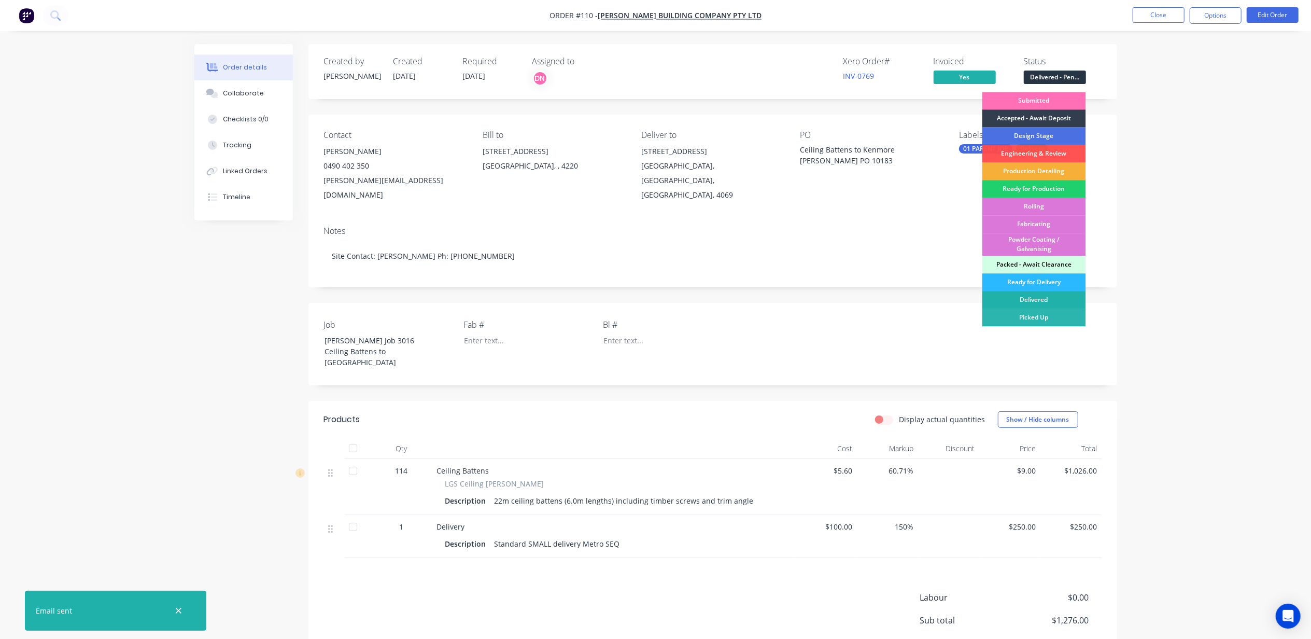
click at [1037, 296] on div "Delivered" at bounding box center [1035, 300] width 104 height 18
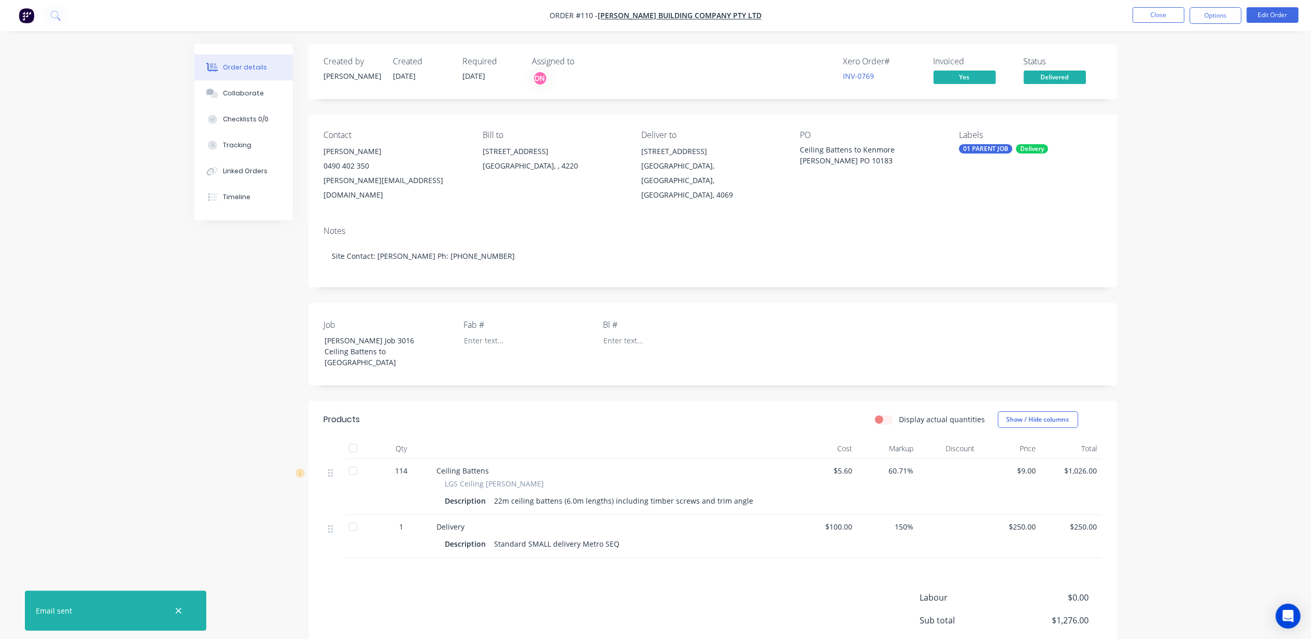
click at [1176, 193] on div "Order details Collaborate Checklists 0/0 Tracking Linked Orders Timeline Order …" at bounding box center [655, 371] width 1311 height 743
click at [1151, 15] on button "Close" at bounding box center [1159, 15] width 52 height 16
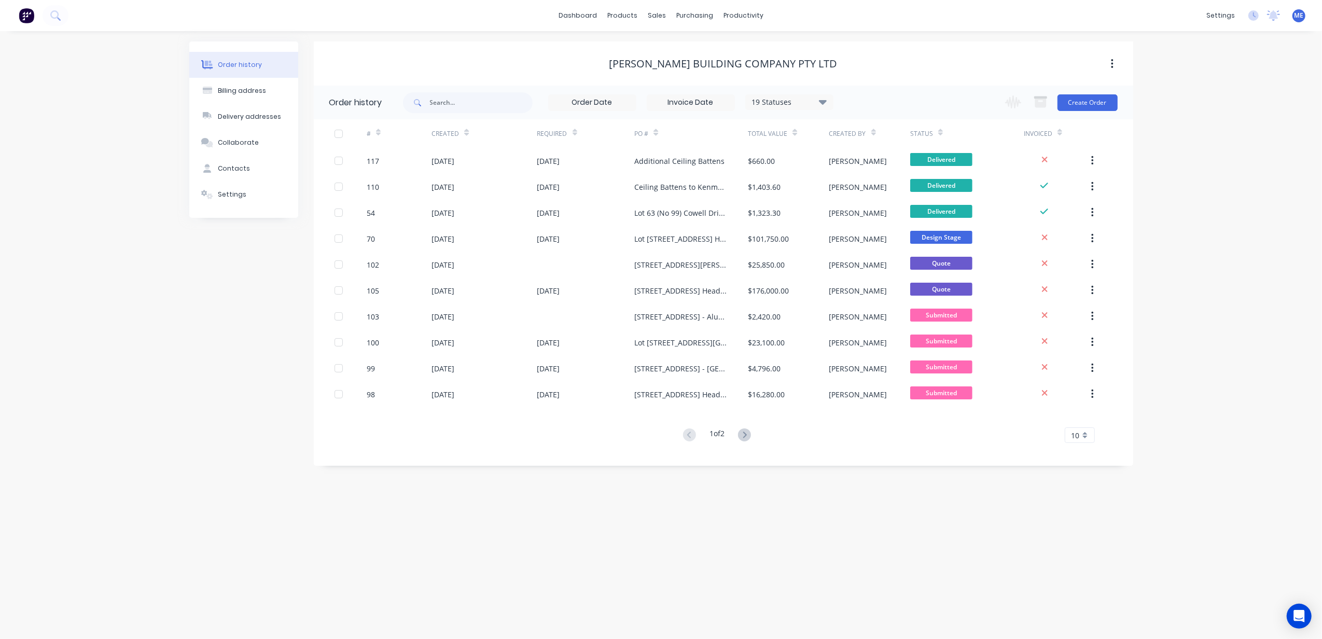
click at [133, 351] on div "Order history Billing address Delivery addresses Collaborate Contacts Settings …" at bounding box center [661, 335] width 1322 height 608
click at [27, 10] on img at bounding box center [27, 16] width 16 height 16
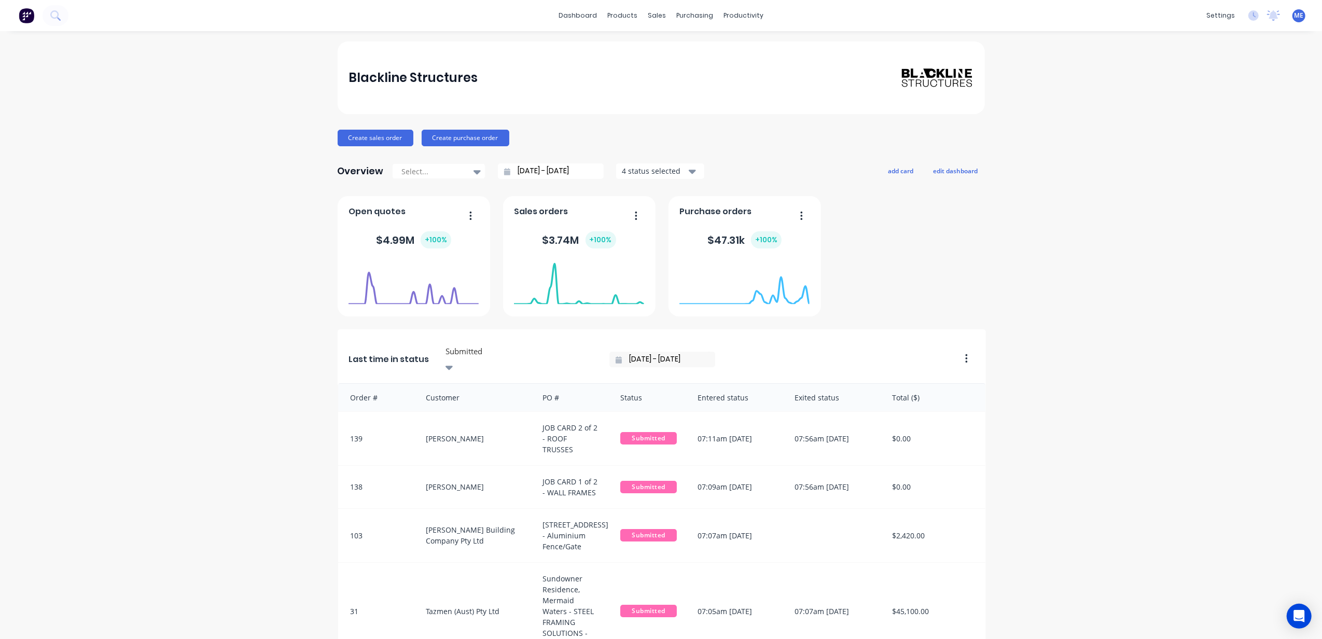
click at [502, 352] on div at bounding box center [518, 351] width 149 height 13
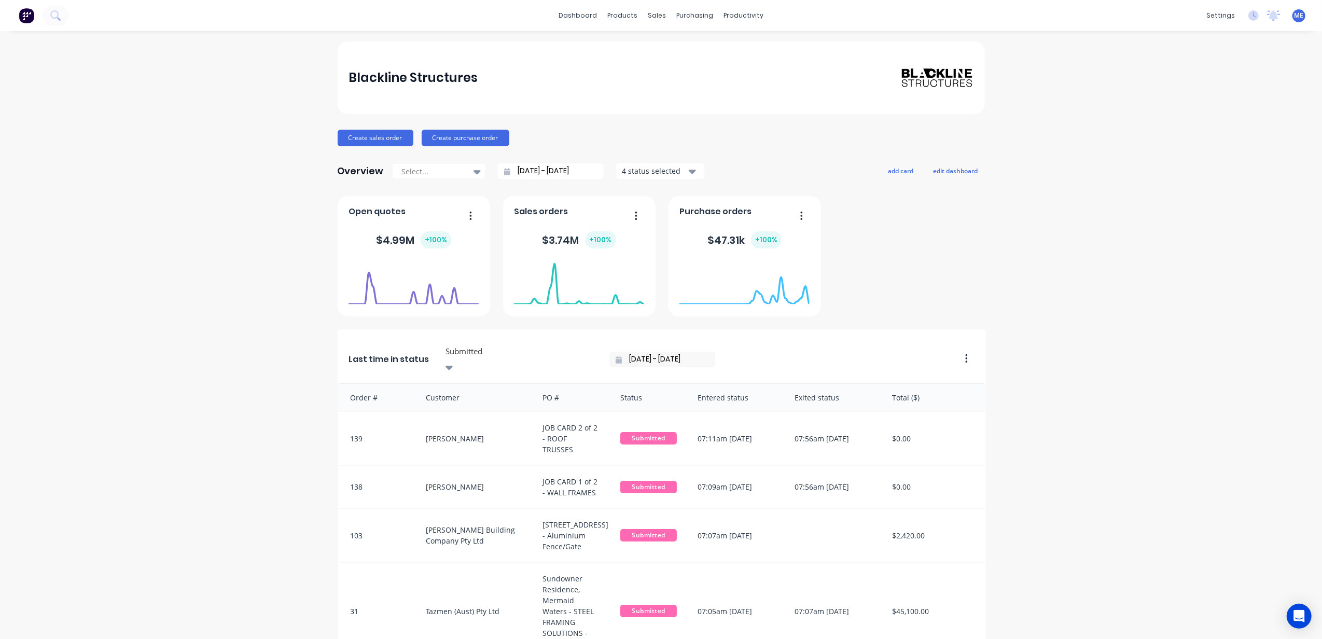
click at [495, 354] on div at bounding box center [518, 351] width 149 height 13
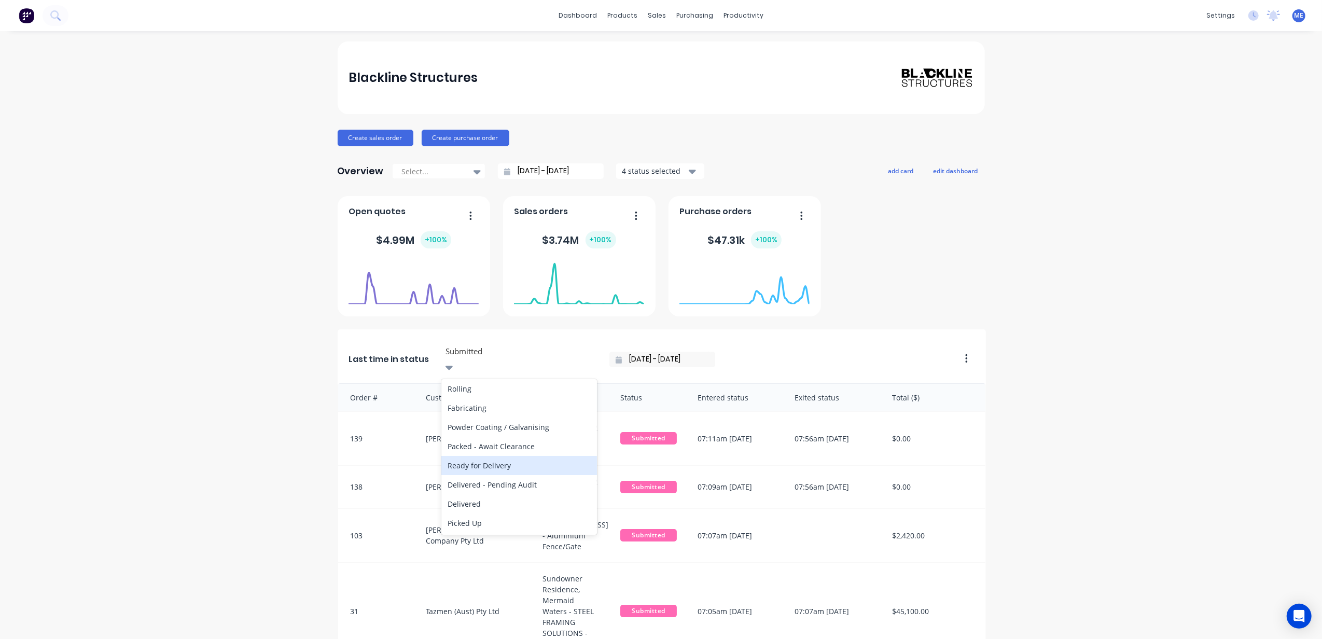
scroll to position [259, 0]
click at [483, 475] on div "Delivered - Pending Audit" at bounding box center [519, 484] width 156 height 19
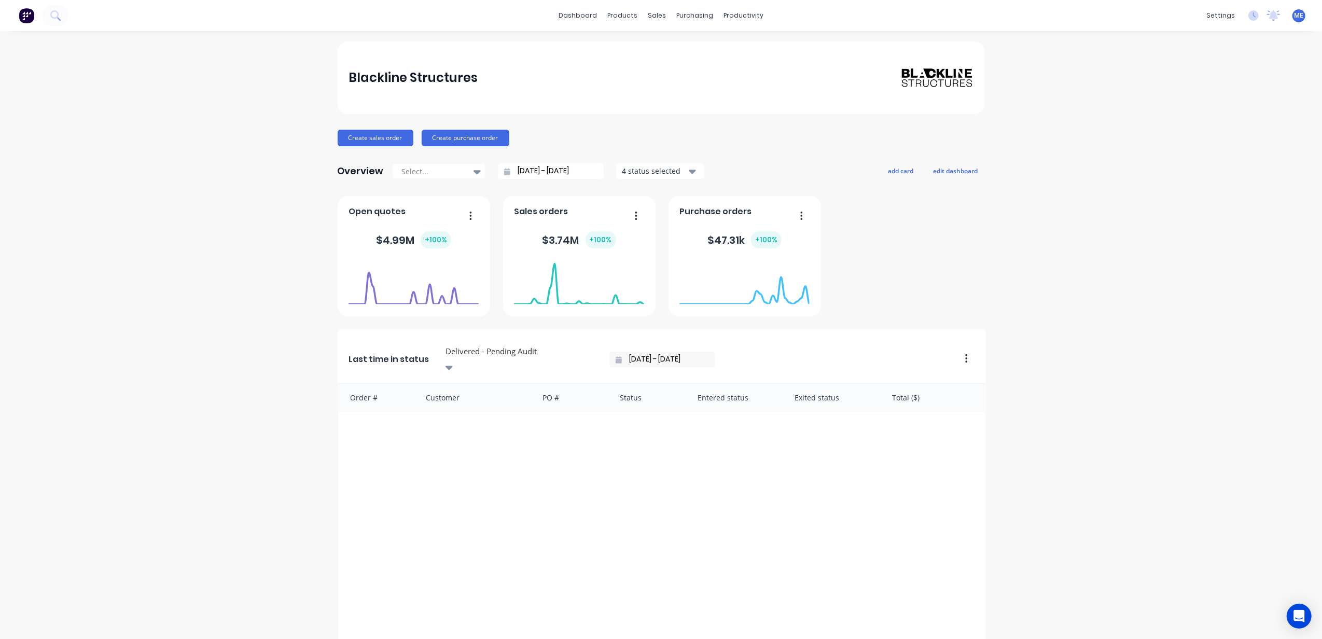
click at [560, 353] on div at bounding box center [579, 305] width 130 height 98
click at [571, 351] on div at bounding box center [579, 305] width 130 height 98
click at [622, 355] on input "27/08/25 - 27/08/25" at bounding box center [666, 360] width 89 height 16
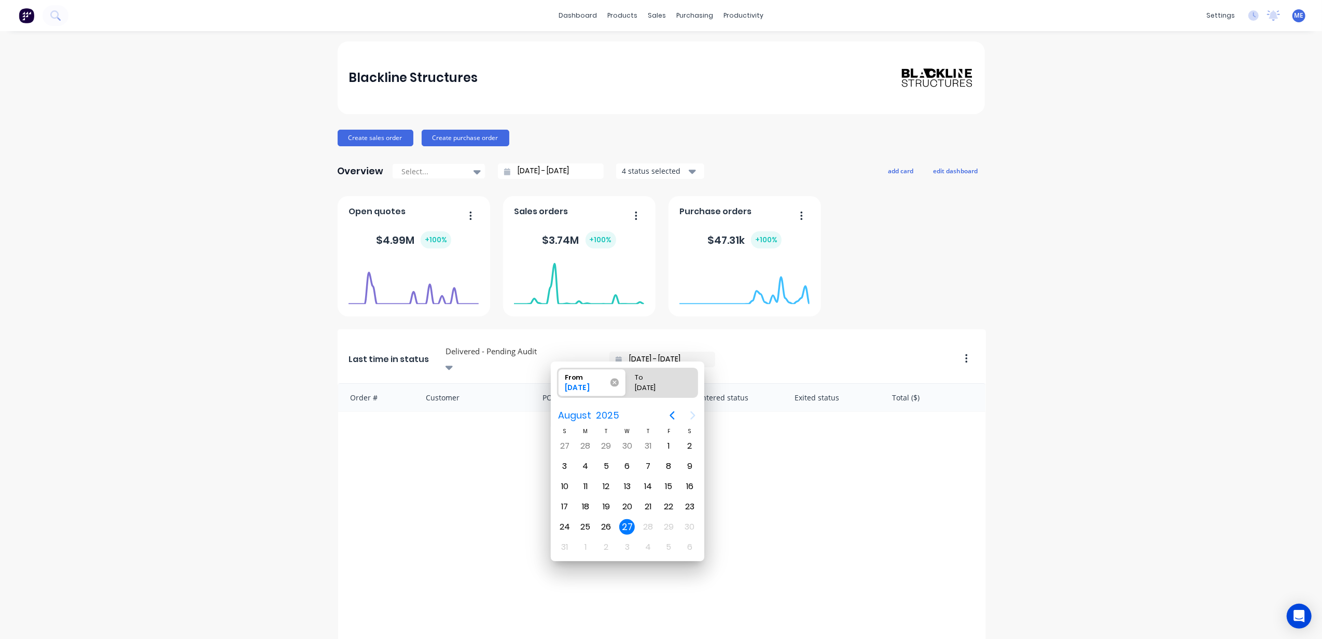
click at [617, 385] on icon at bounding box center [614, 383] width 8 height 8
click at [558, 385] on input "From 27/08/25" at bounding box center [557, 382] width 1 height 29
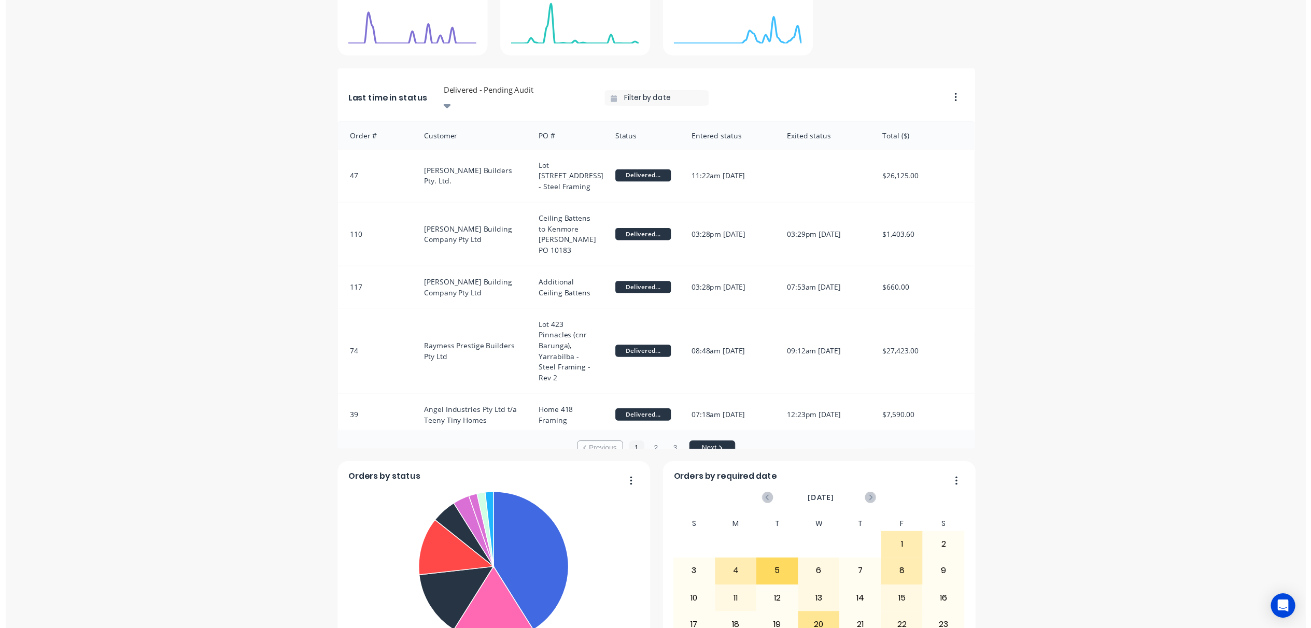
scroll to position [276, 0]
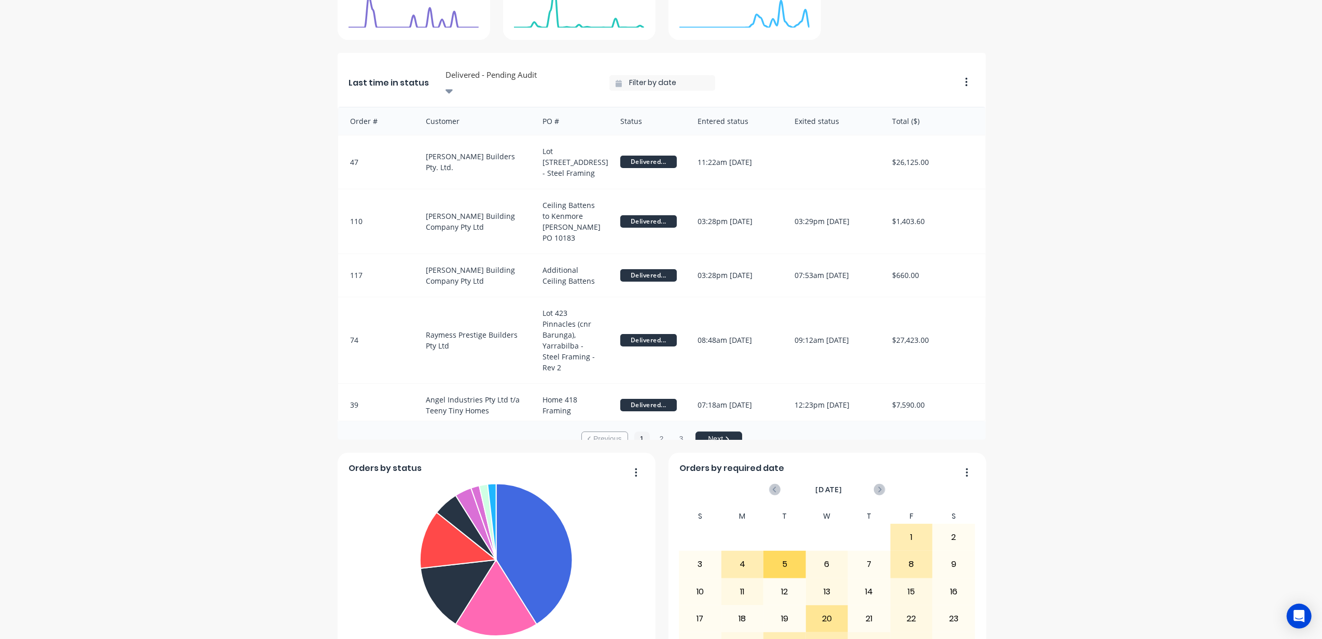
click at [712, 431] on button "Next" at bounding box center [718, 439] width 47 height 16
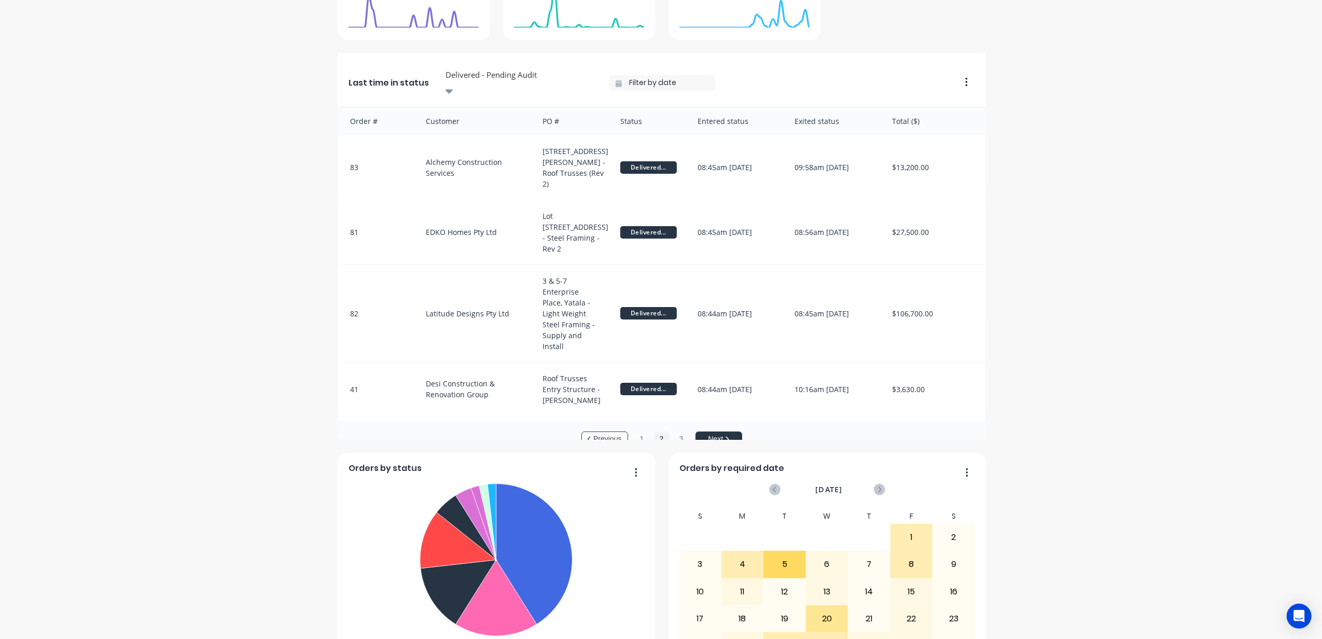
click at [712, 431] on button "Next" at bounding box center [718, 439] width 47 height 16
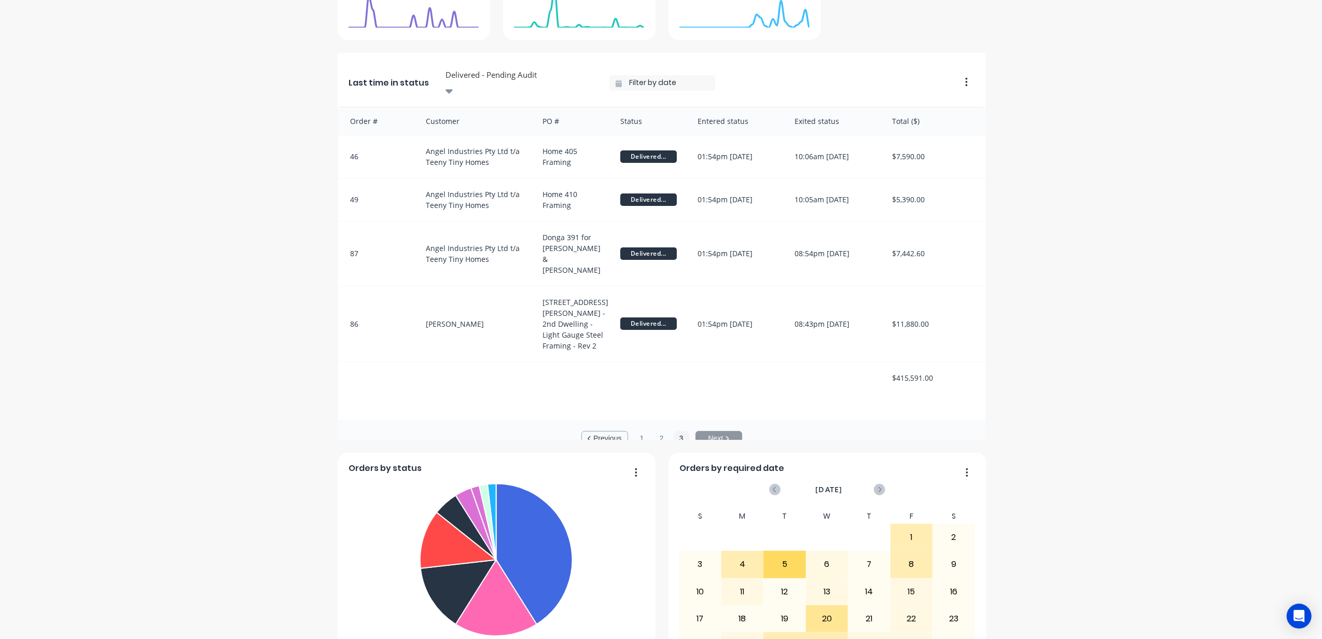
click at [605, 431] on button "Previous" at bounding box center [604, 439] width 47 height 16
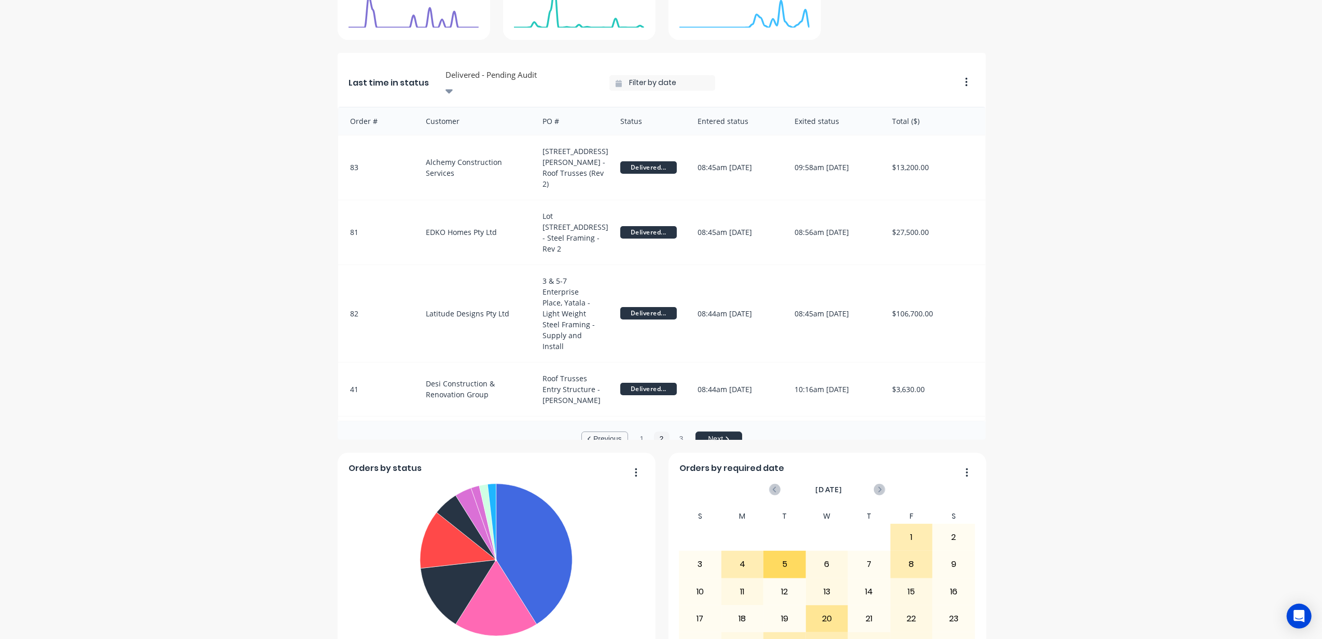
click at [605, 431] on button "Previous" at bounding box center [604, 439] width 47 height 16
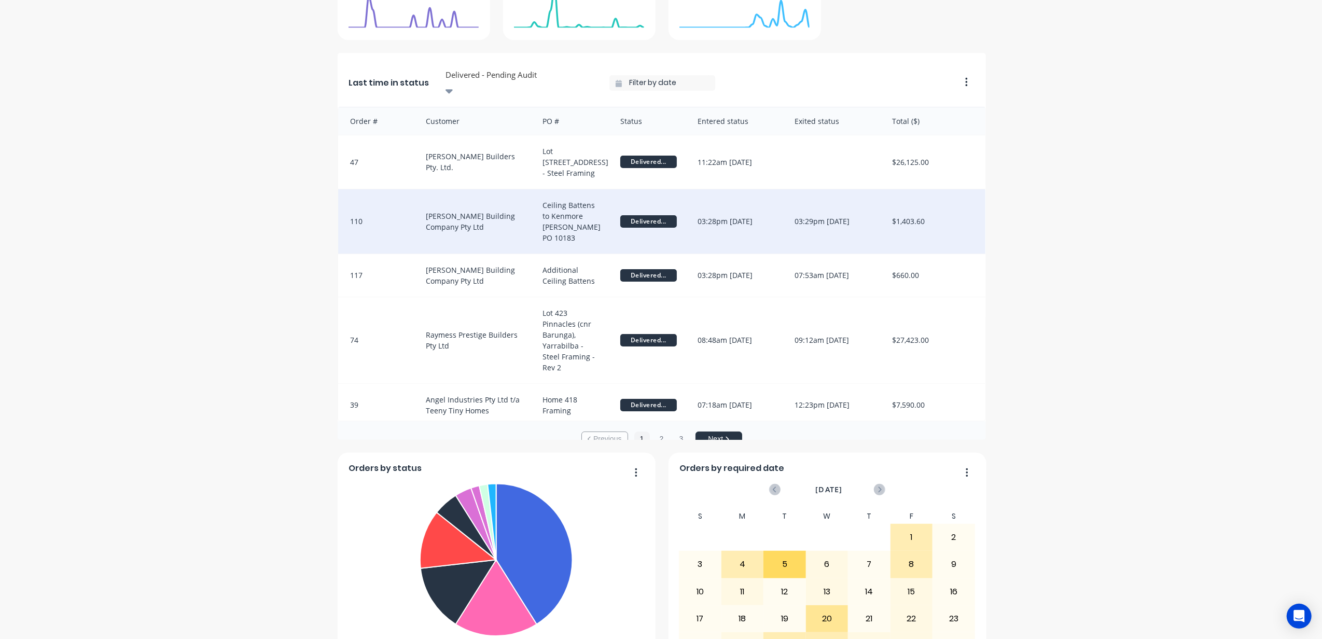
click at [633, 215] on span "Delivered..." at bounding box center [648, 221] width 57 height 12
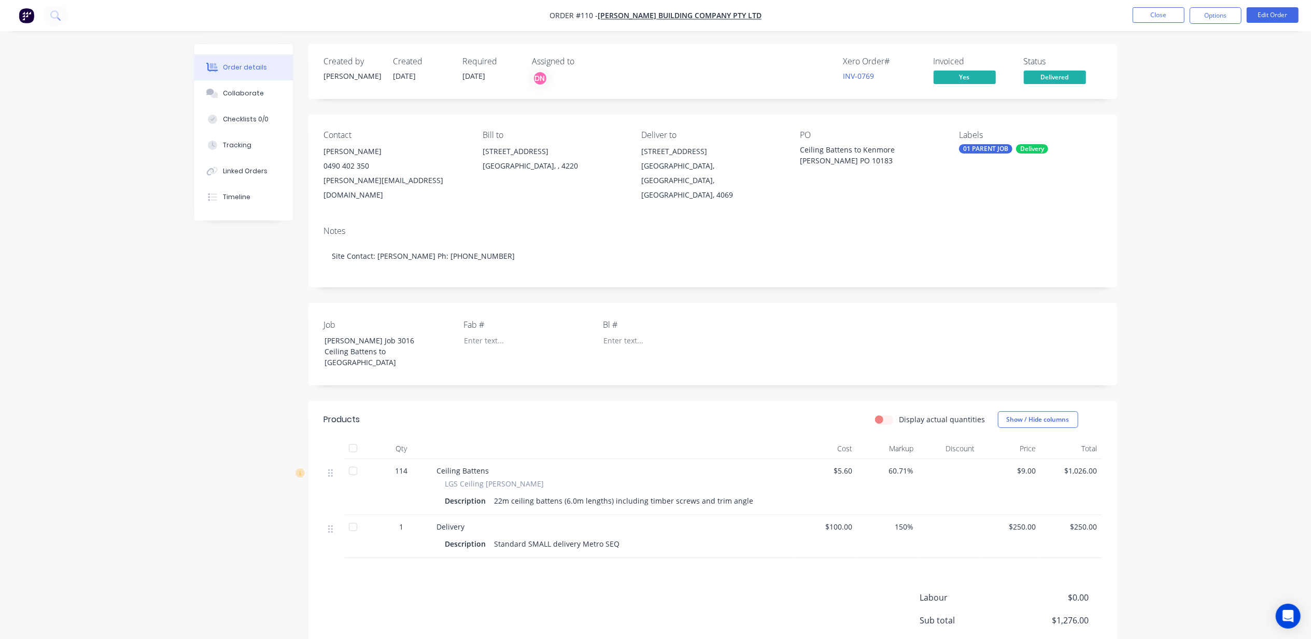
click at [27, 17] on img "button" at bounding box center [27, 16] width 16 height 16
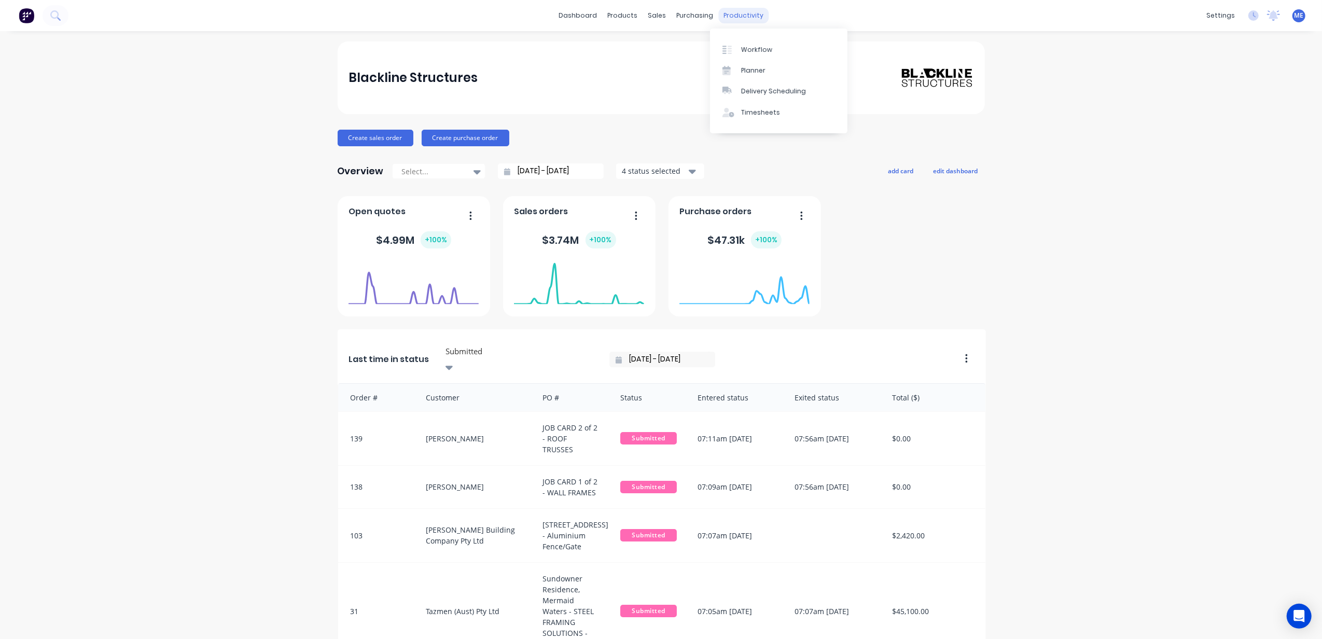
click at [737, 17] on div "productivity" at bounding box center [743, 16] width 50 height 16
click at [739, 45] on link "Workflow" at bounding box center [778, 49] width 137 height 21
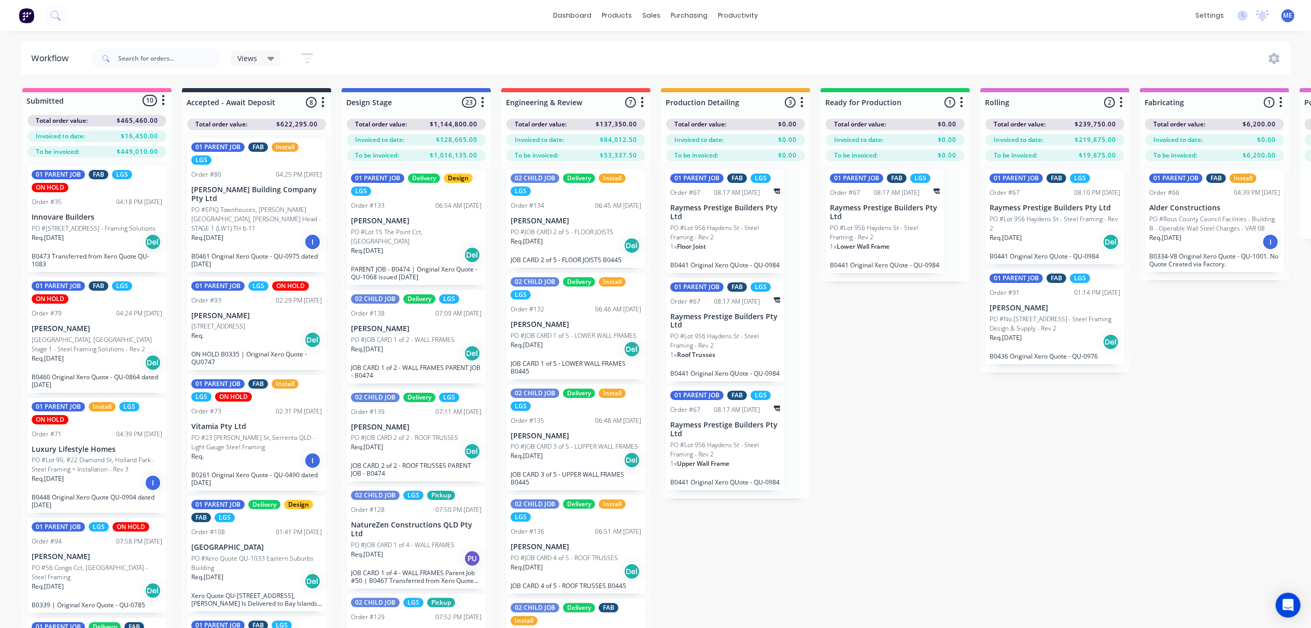
click at [915, 374] on div "Submitted 10 Status colour #FF69B4 hex #FF69B4 Save Cancel Summaries Total orde…" at bounding box center [1082, 376] width 2180 height 577
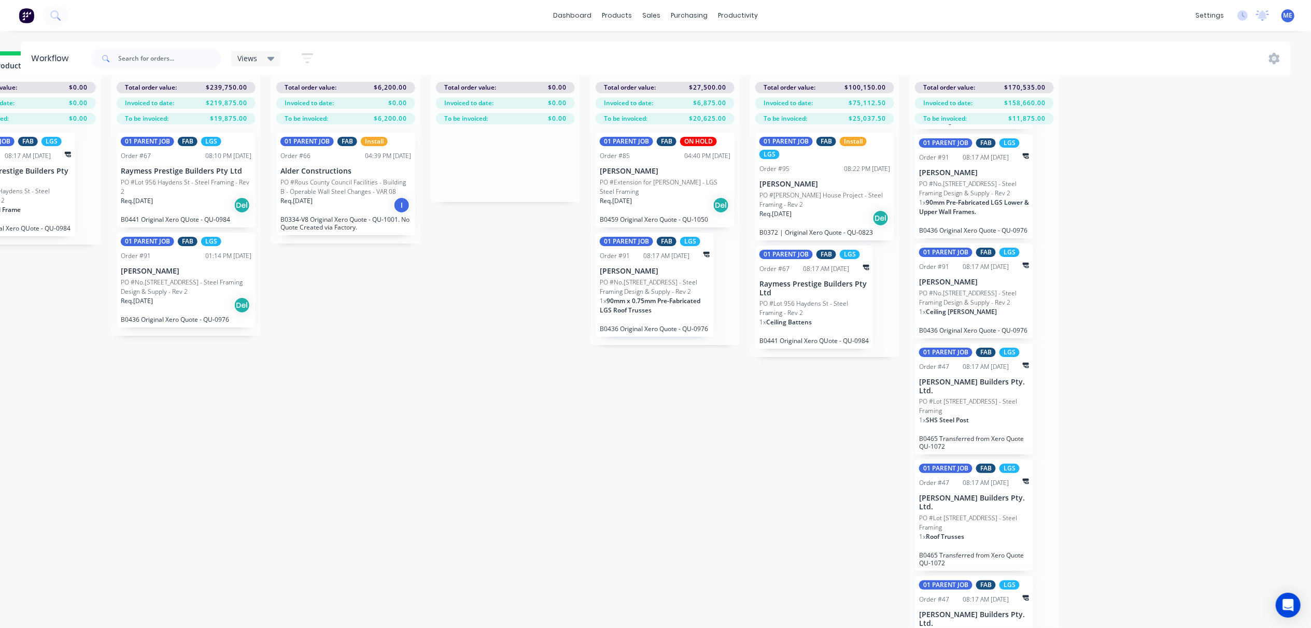
scroll to position [496, 0]
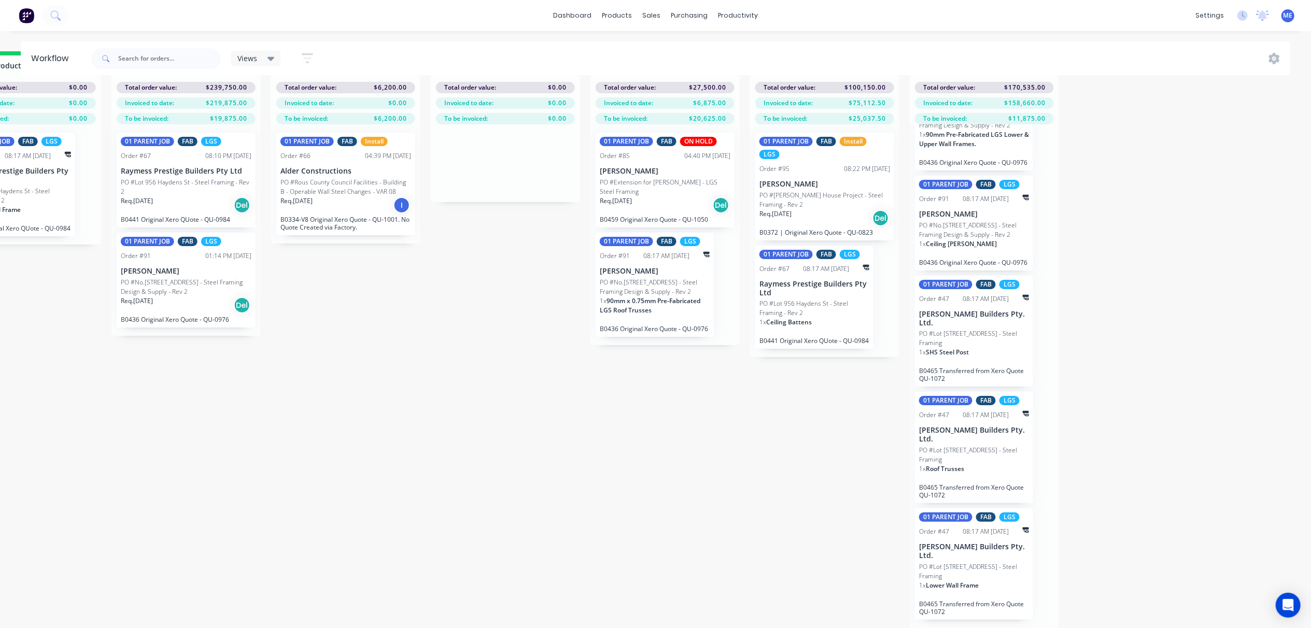
click at [968, 357] on p "1 x SHS Steel Post" at bounding box center [944, 352] width 50 height 9
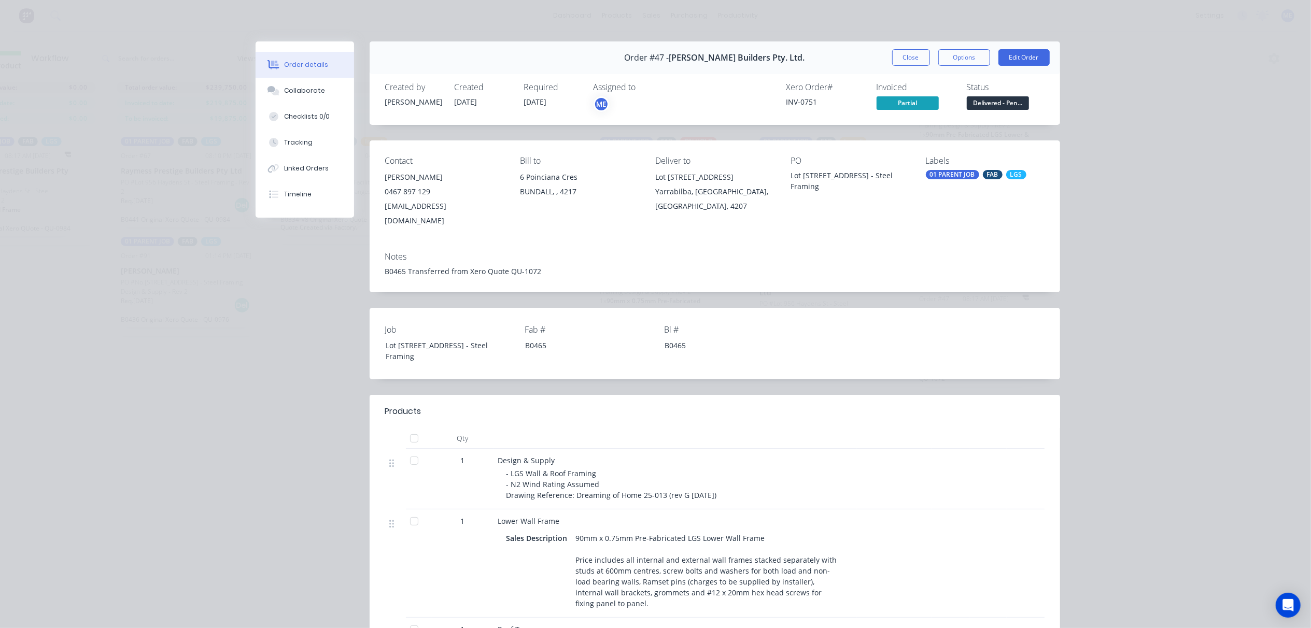
click at [903, 102] on span "Partial" at bounding box center [908, 102] width 62 height 13
click at [898, 101] on span "Partial" at bounding box center [908, 102] width 62 height 13
click at [913, 103] on span "Partial" at bounding box center [908, 102] width 62 height 13
click at [897, 59] on button "Close" at bounding box center [911, 57] width 38 height 17
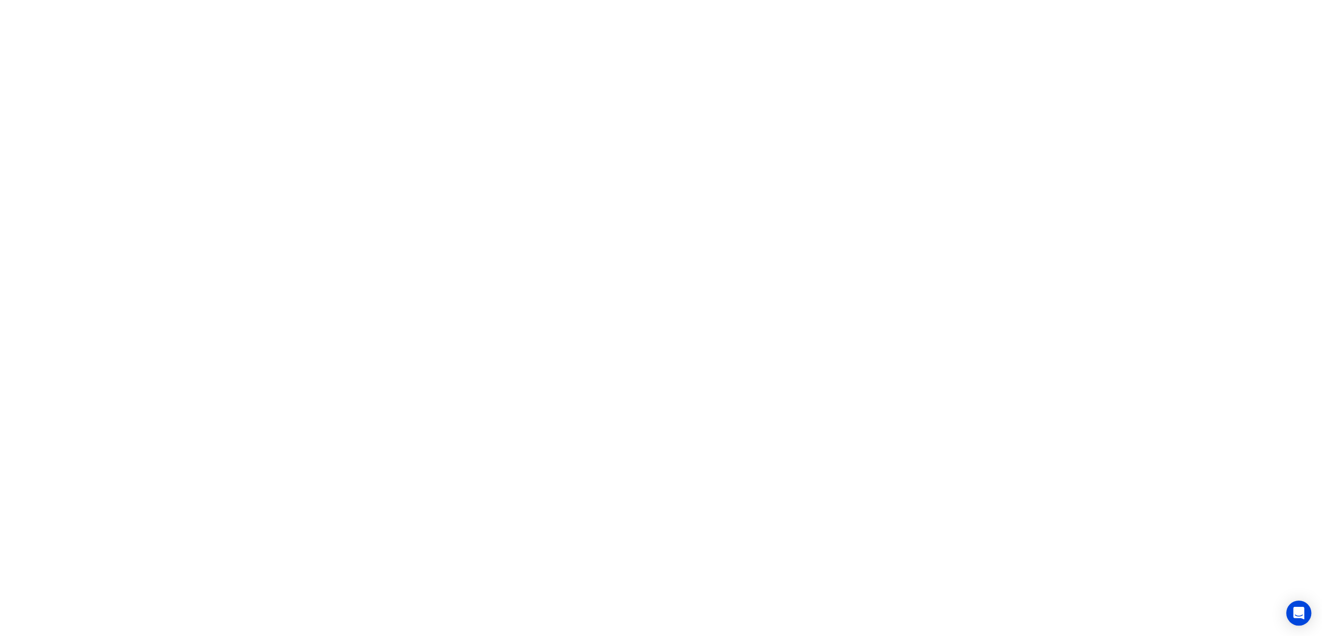
scroll to position [0, 0]
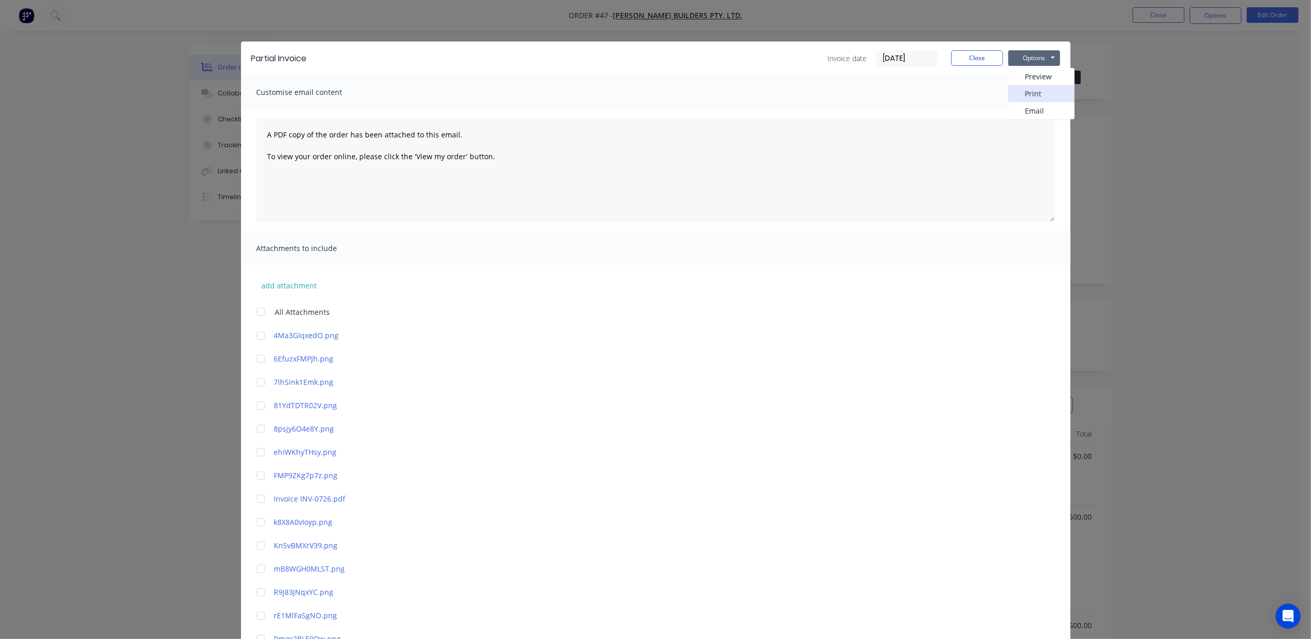
click at [1034, 95] on button "Print" at bounding box center [1042, 93] width 66 height 17
click at [969, 57] on button "Close" at bounding box center [977, 58] width 52 height 16
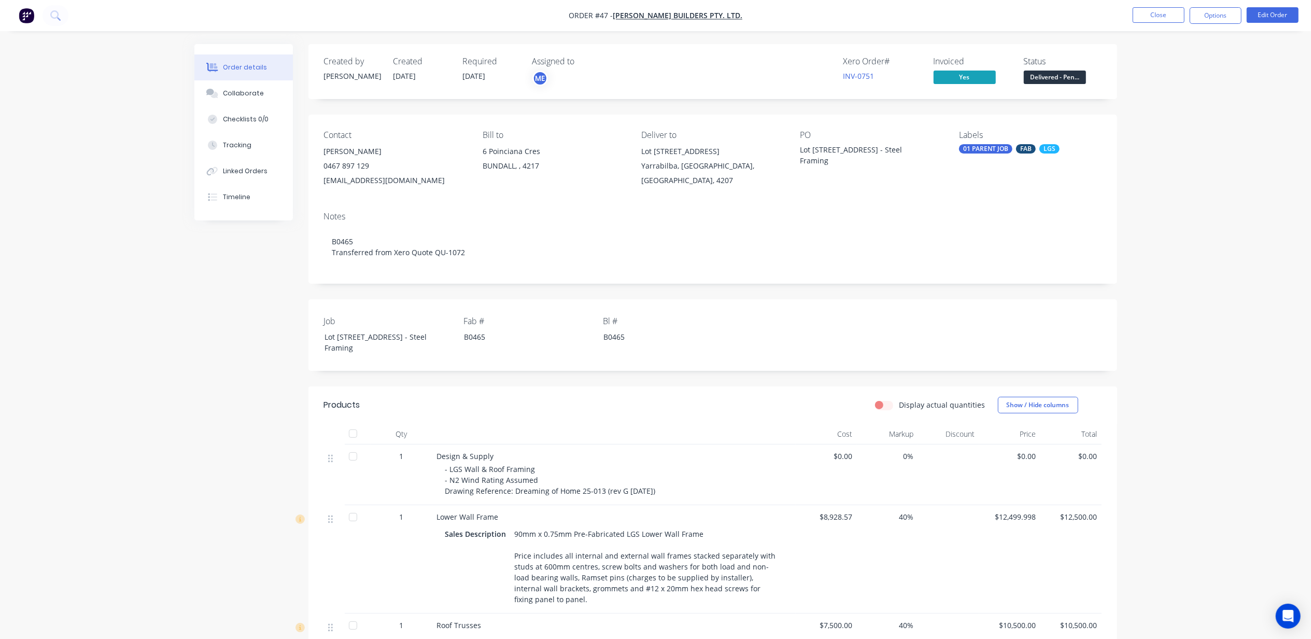
click at [1207, 119] on div "Order details Collaborate Checklists 0/0 Tracking Linked Orders Timeline Order …" at bounding box center [655, 492] width 1311 height 984
click at [1063, 75] on span "Delivered - Pen..." at bounding box center [1055, 77] width 62 height 13
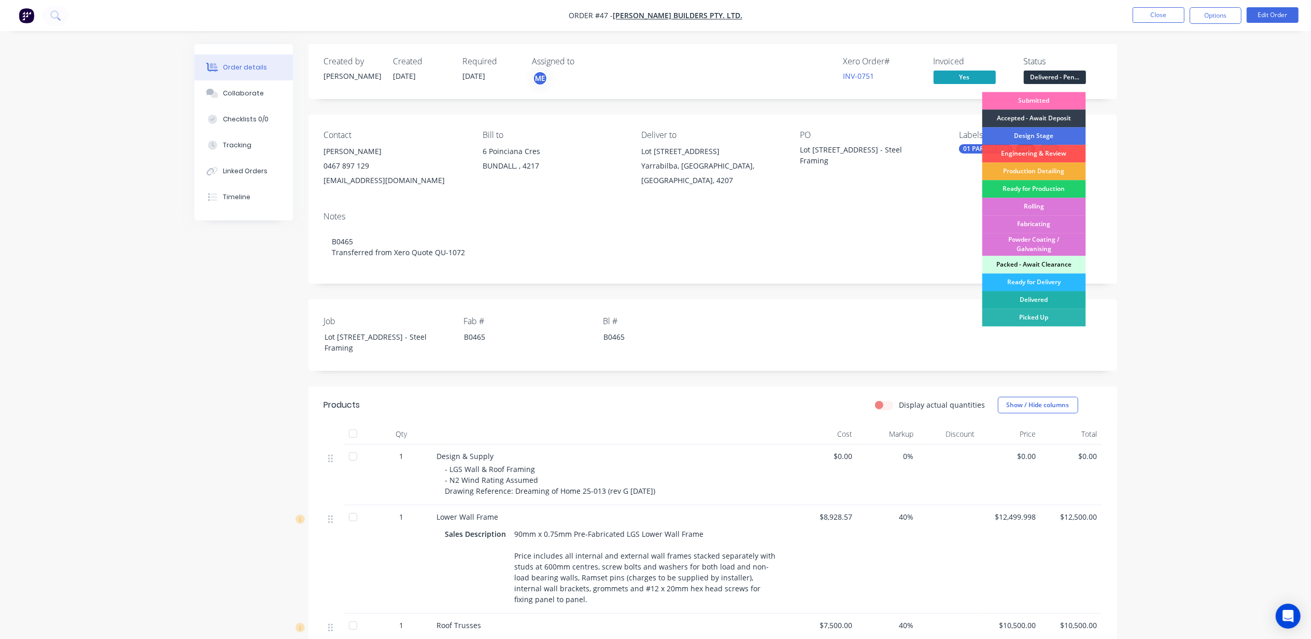
click at [1042, 298] on div "Delivered" at bounding box center [1035, 300] width 104 height 18
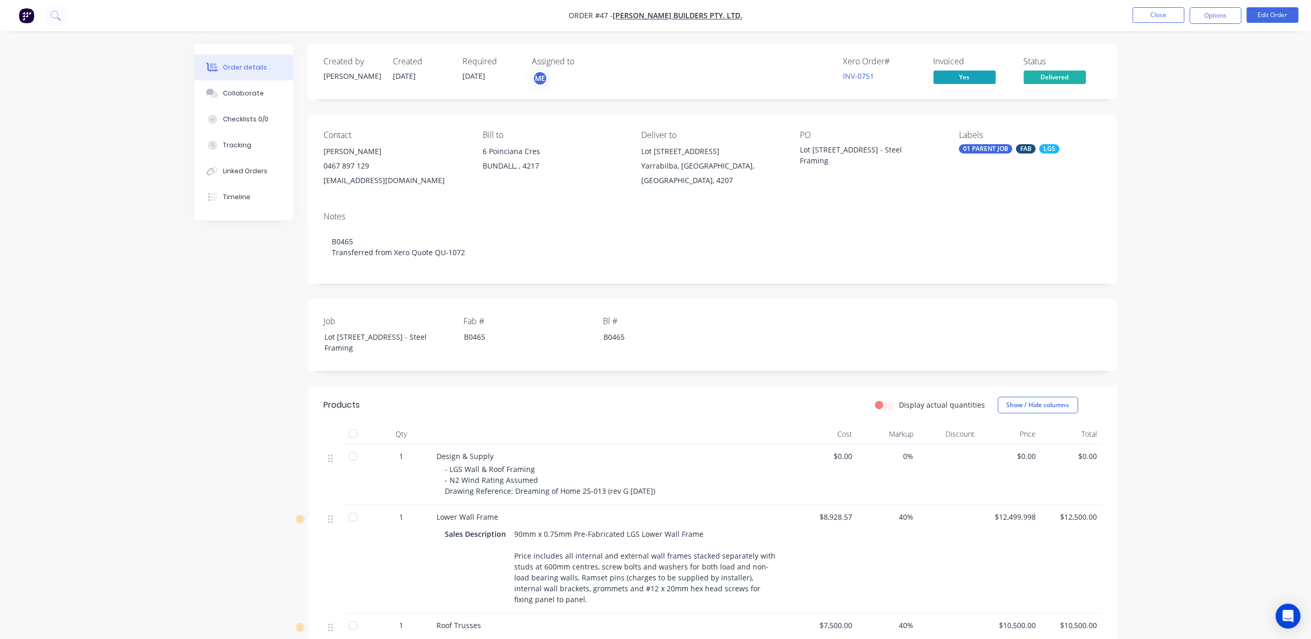
click at [1188, 217] on div "Order details Collaborate Checklists 0/0 Tracking Linked Orders Timeline Order …" at bounding box center [655, 492] width 1311 height 984
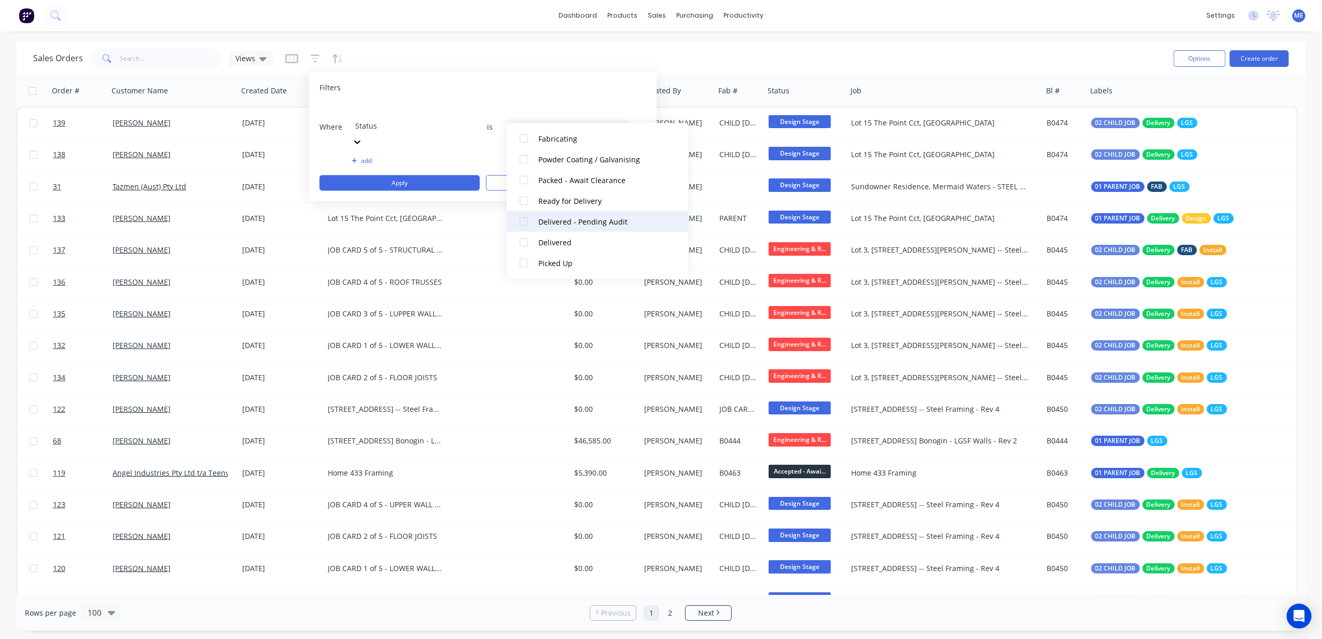
click at [522, 220] on div at bounding box center [523, 221] width 21 height 21
click at [527, 85] on div "Filters" at bounding box center [482, 87] width 327 height 10
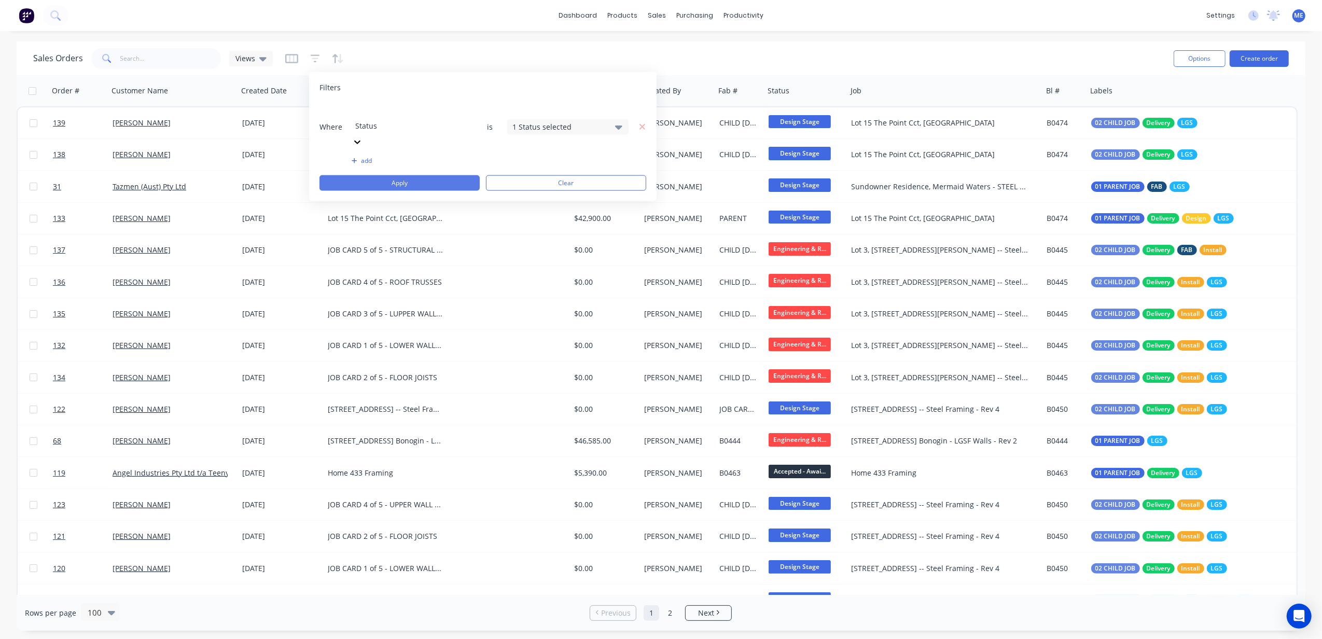
click at [424, 175] on button "Apply" at bounding box center [399, 183] width 160 height 16
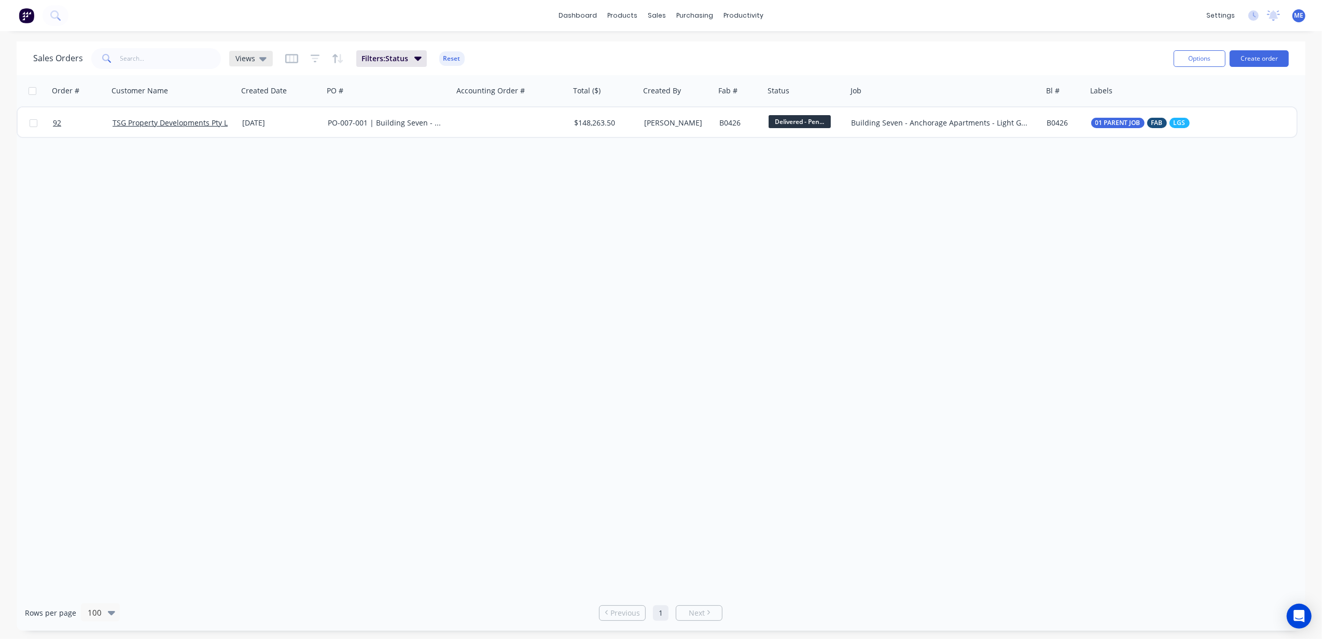
click at [262, 58] on icon at bounding box center [262, 59] width 7 height 4
click at [303, 122] on button "Save new view" at bounding box center [301, 124] width 139 height 16
click at [449, 104] on input "text" at bounding box center [470, 100] width 128 height 20
type input "T"
type input "Delivered - Mike Check Invoice"
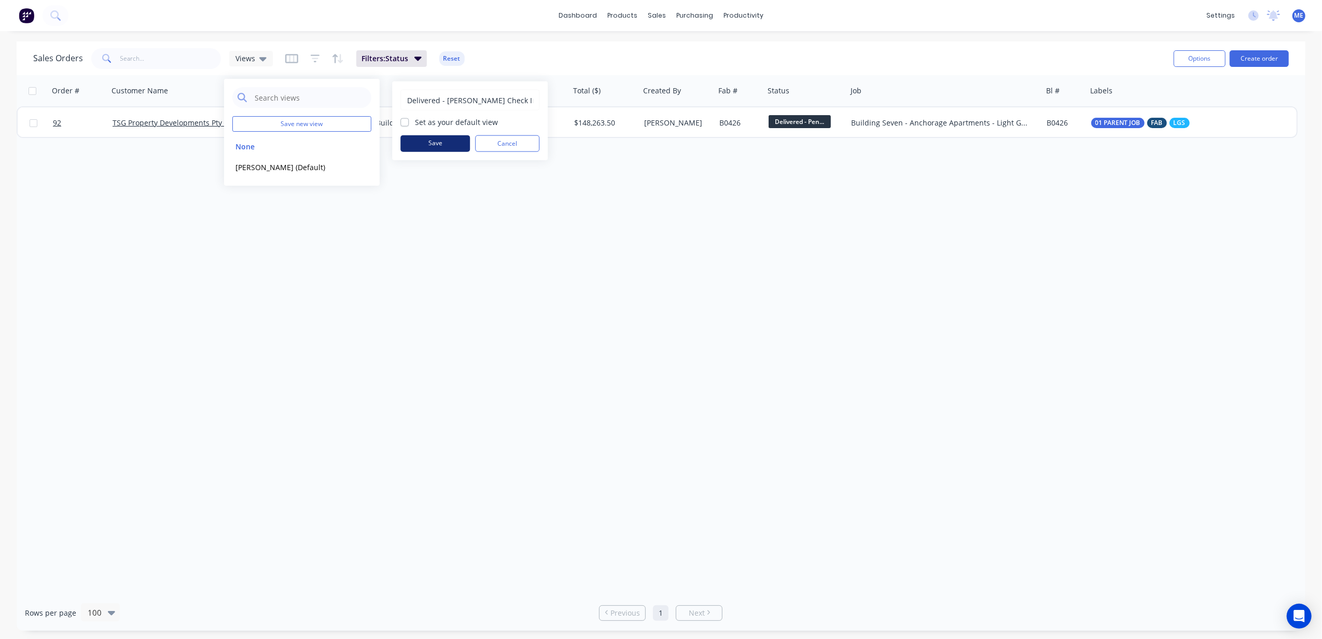
click at [438, 144] on button "Save" at bounding box center [434, 143] width 69 height 17
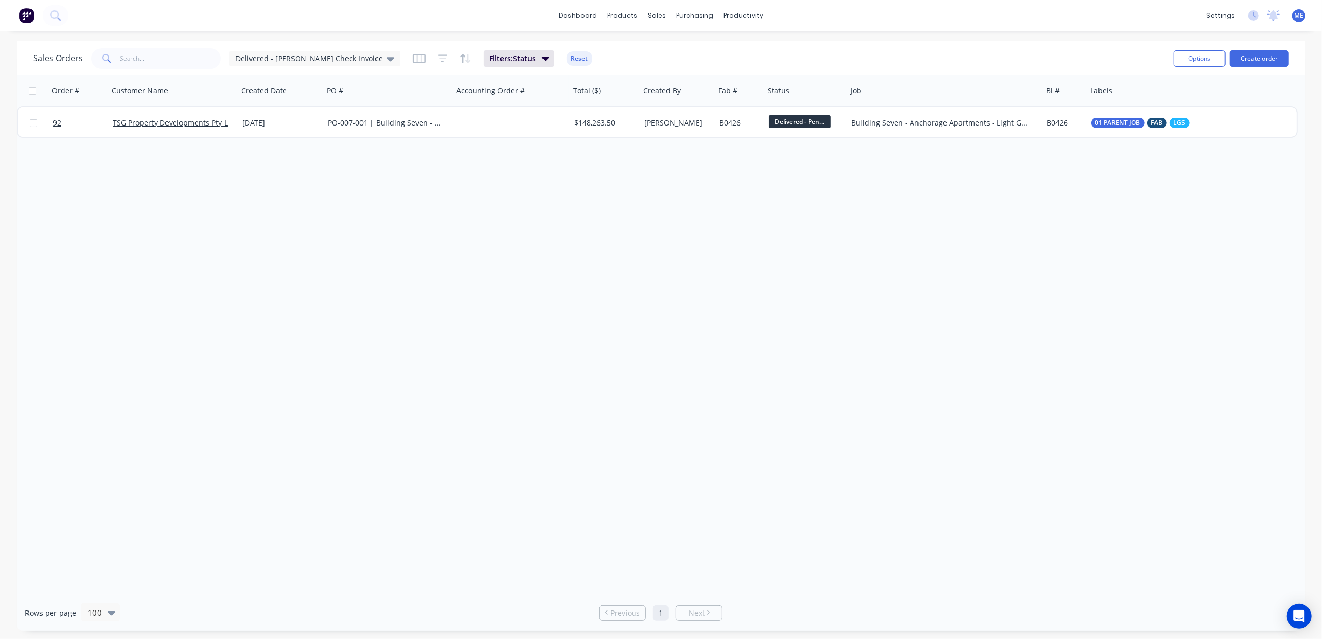
click at [487, 227] on div "Order # Customer Name Created Date PO # Accounting Order # Total ($) Created By…" at bounding box center [661, 335] width 1289 height 520
click at [295, 58] on span "Delivered - [PERSON_NAME] Check Invoice" at bounding box center [308, 58] width 147 height 11
click at [289, 166] on button "Mike Sales (Default)" at bounding box center [291, 167] width 118 height 12
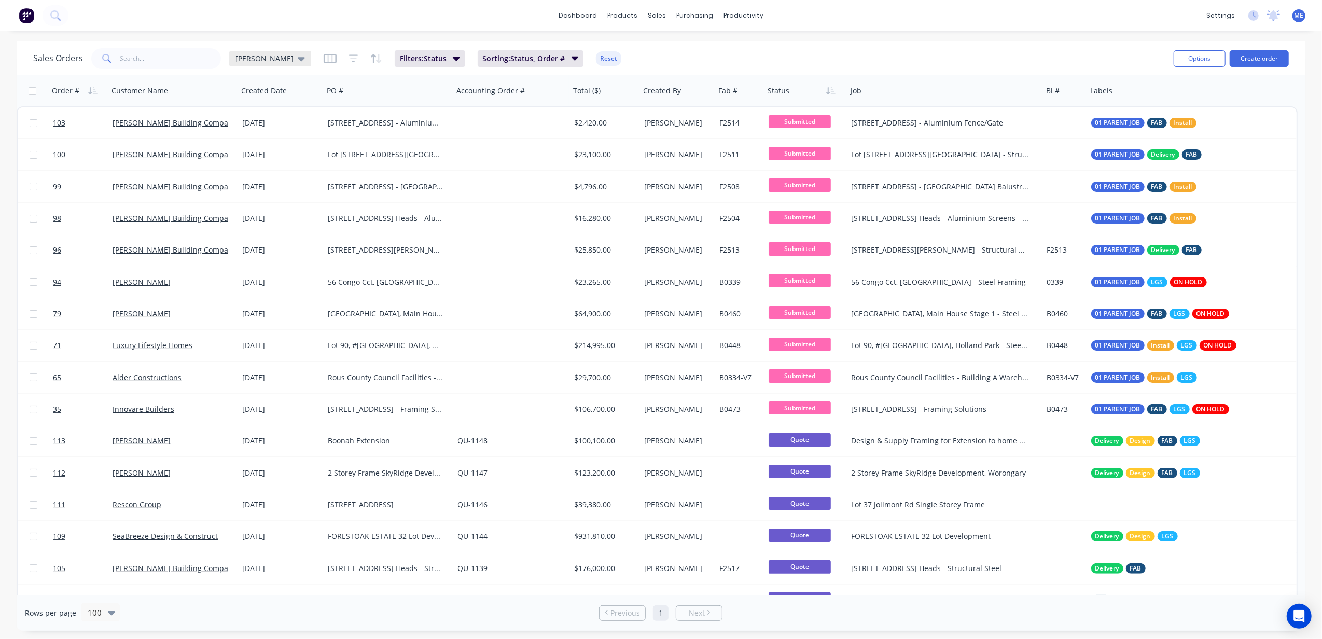
click at [262, 58] on span "[PERSON_NAME]" at bounding box center [264, 58] width 58 height 11
click at [278, 183] on button "Delivered - [PERSON_NAME] Check Invoice" at bounding box center [291, 188] width 118 height 12
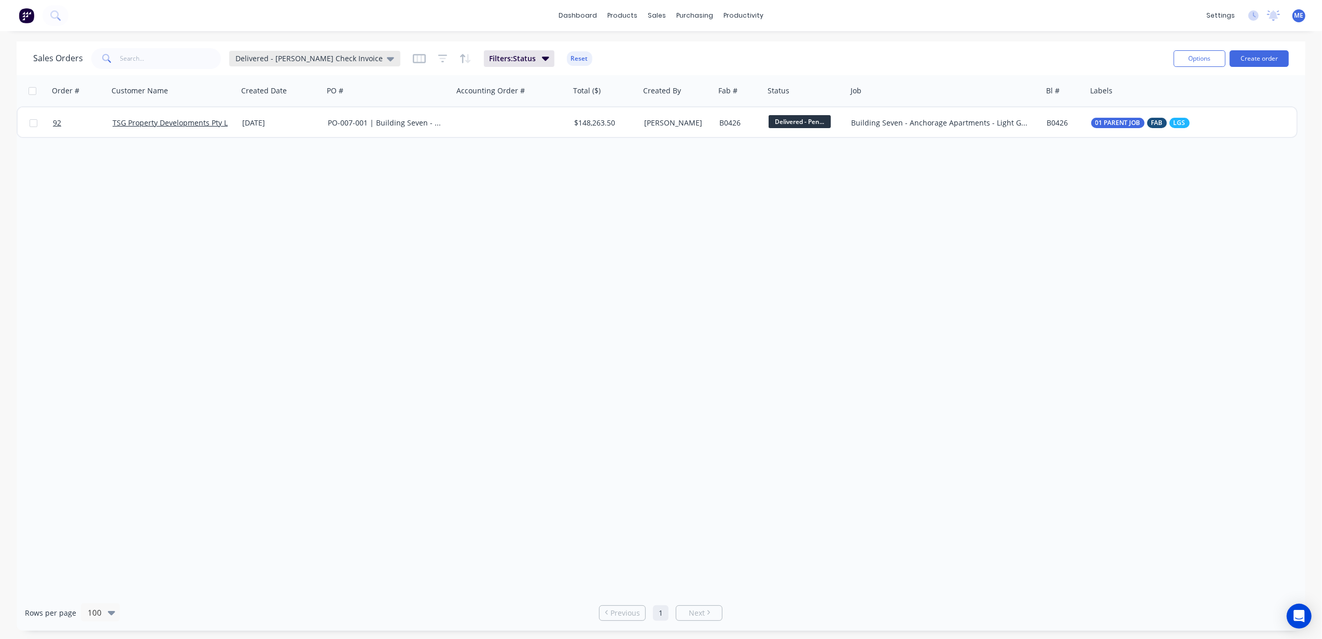
click at [323, 58] on span "Delivered - [PERSON_NAME] Check Invoice" at bounding box center [308, 58] width 147 height 11
click at [260, 138] on div "None edit" at bounding box center [301, 146] width 139 height 21
click at [262, 142] on button "None" at bounding box center [291, 147] width 118 height 12
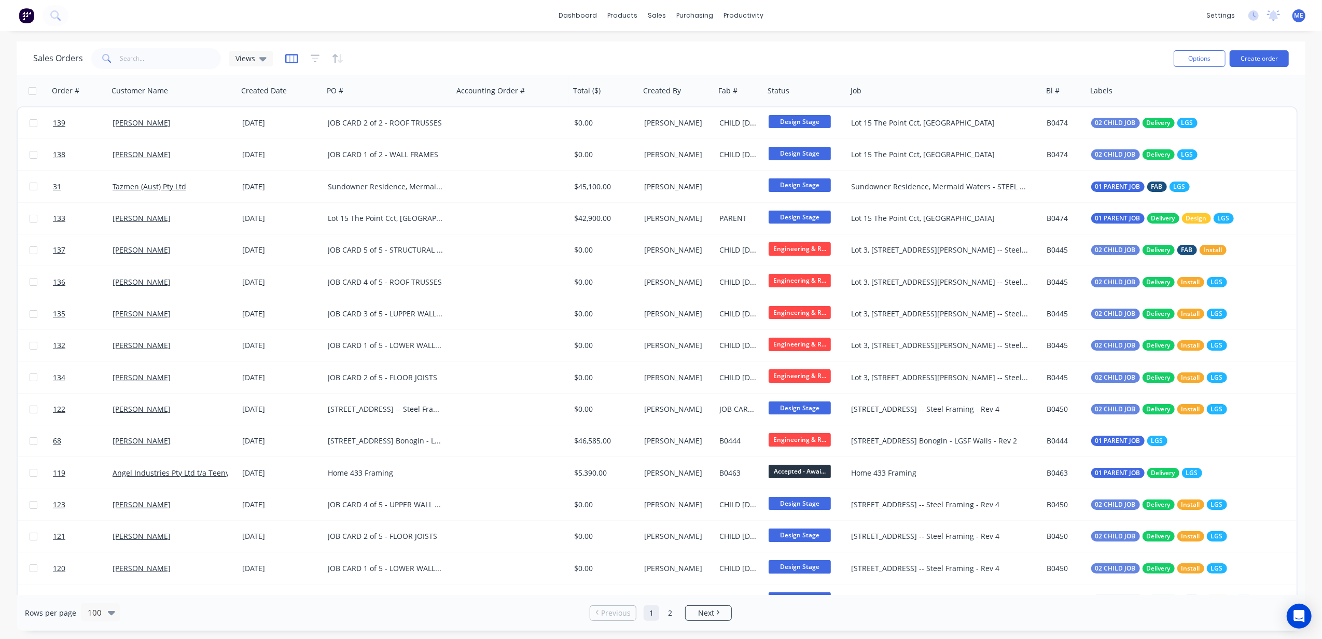
click at [287, 56] on icon "button" at bounding box center [291, 58] width 13 height 10
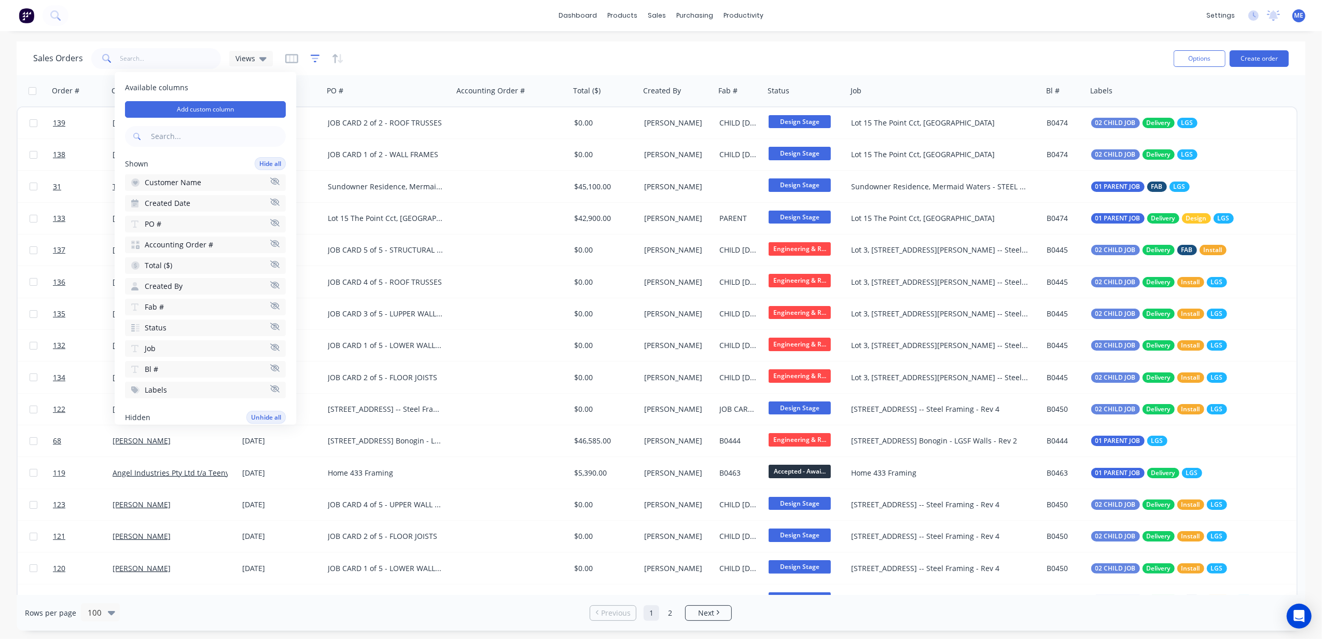
click at [311, 61] on icon "button" at bounding box center [315, 58] width 9 height 10
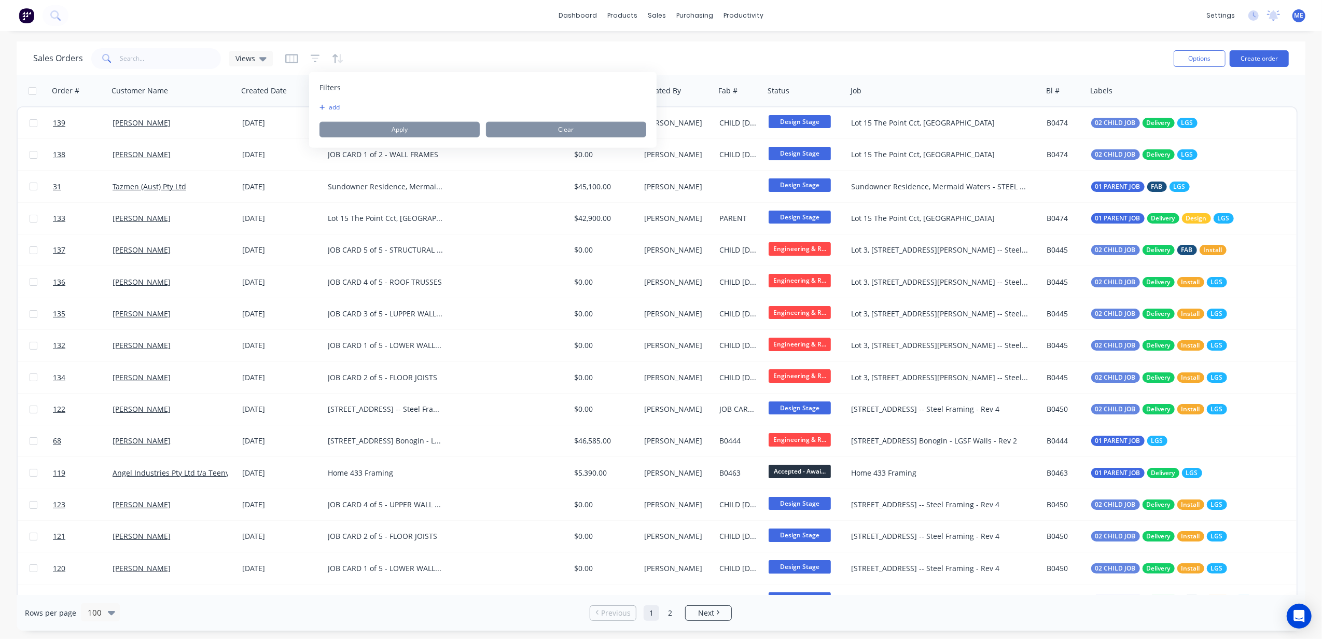
click at [339, 105] on button "add" at bounding box center [332, 107] width 26 height 8
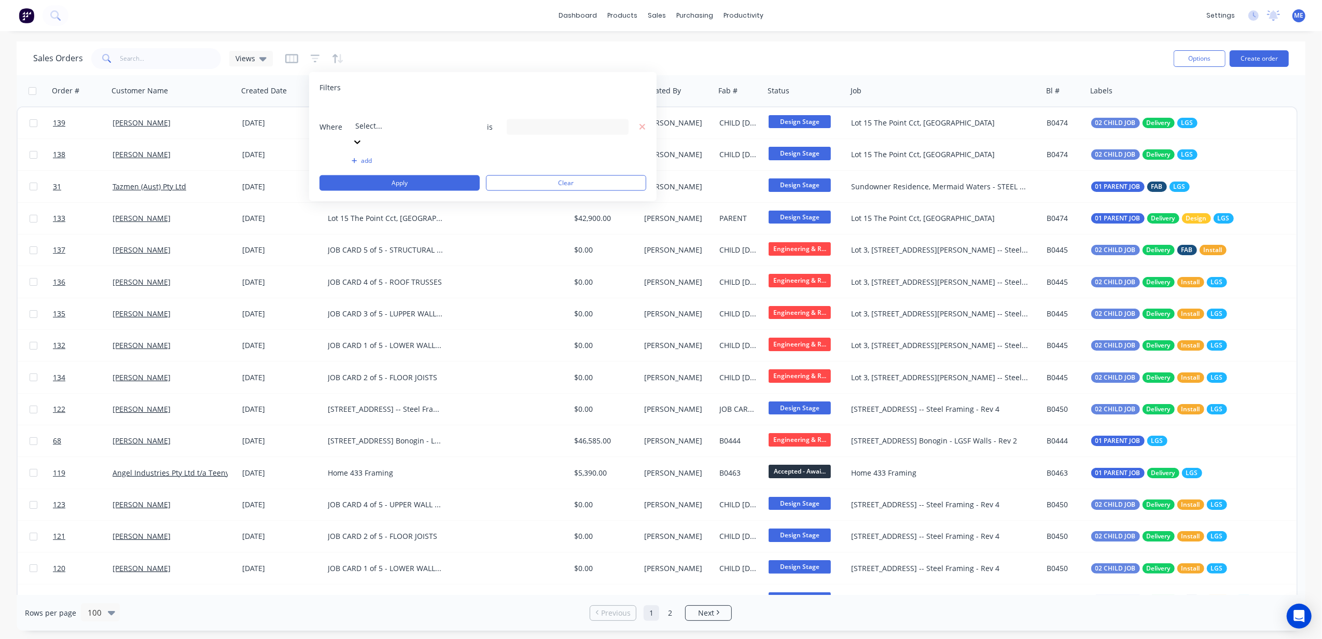
click at [411, 108] on div at bounding box center [429, 111] width 149 height 13
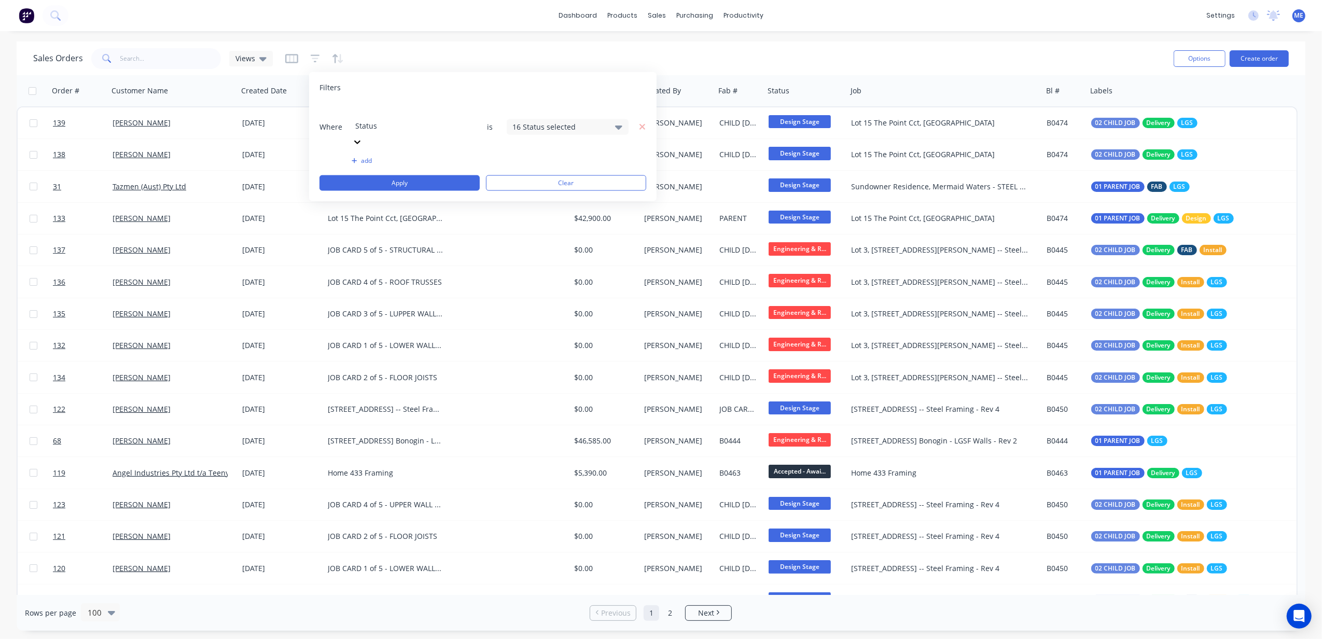
click at [548, 119] on div "16 Status selected" at bounding box center [568, 127] width 122 height 16
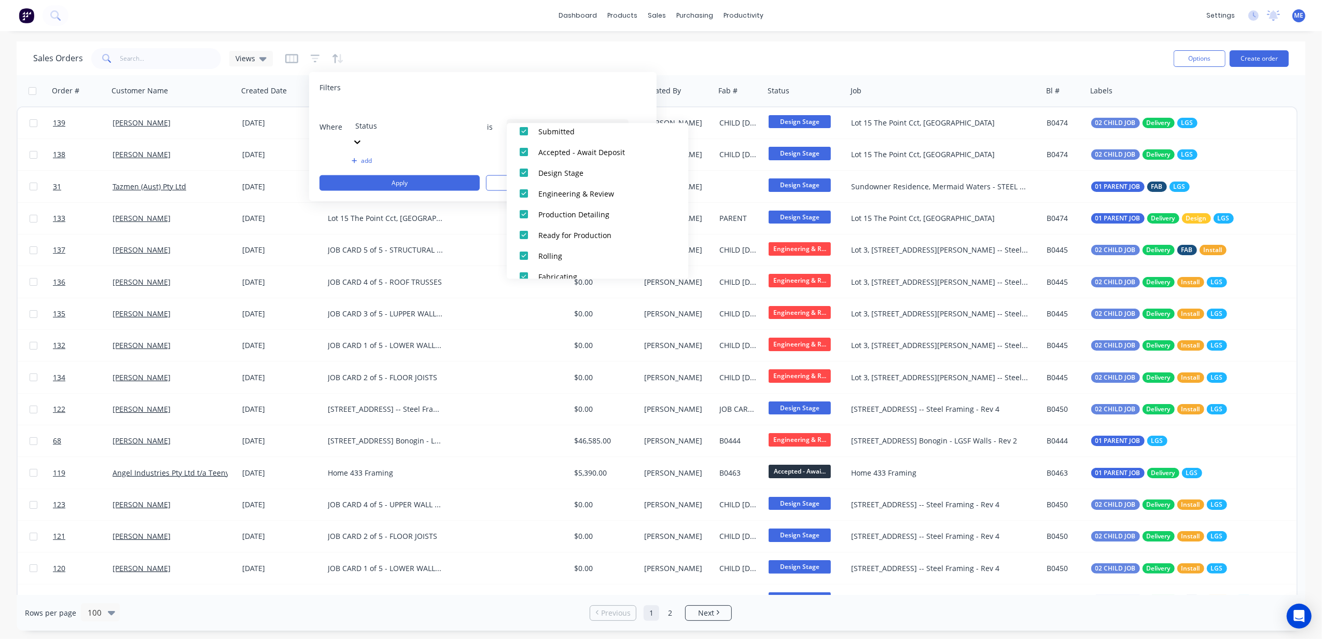
scroll to position [0, 0]
click at [517, 172] on div at bounding box center [523, 169] width 21 height 21
click at [522, 169] on div at bounding box center [523, 169] width 21 height 21
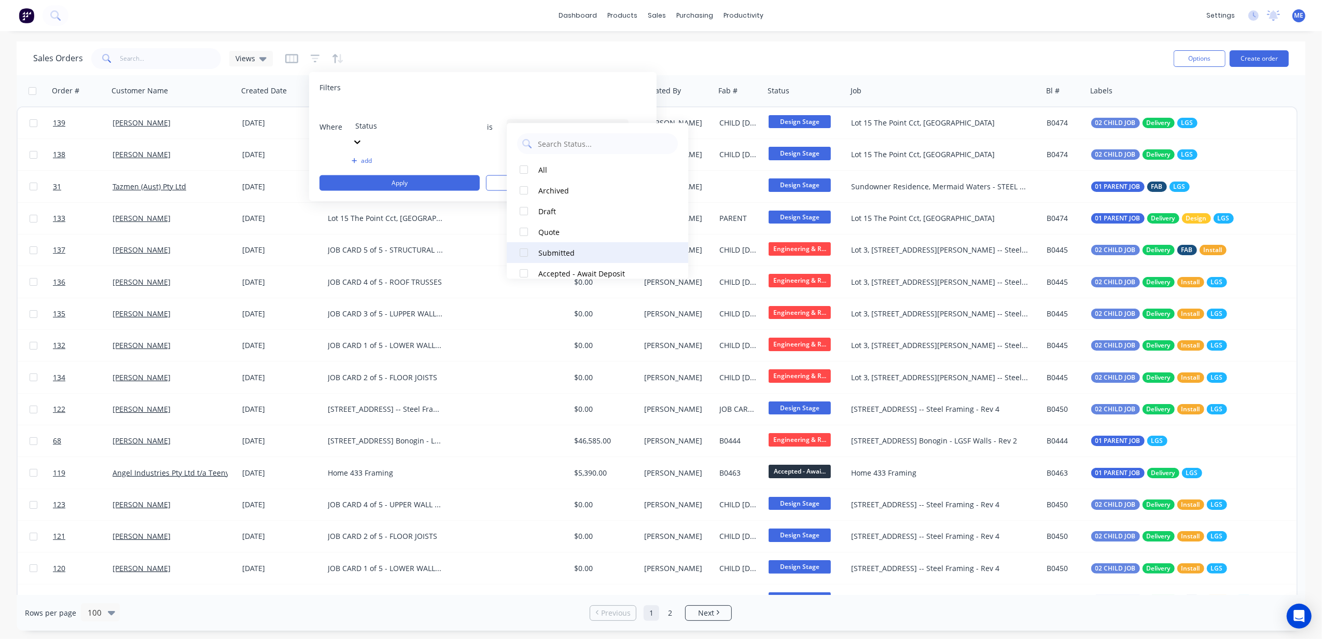
click at [524, 251] on div at bounding box center [523, 252] width 21 height 21
click at [525, 185] on div at bounding box center [523, 183] width 21 height 21
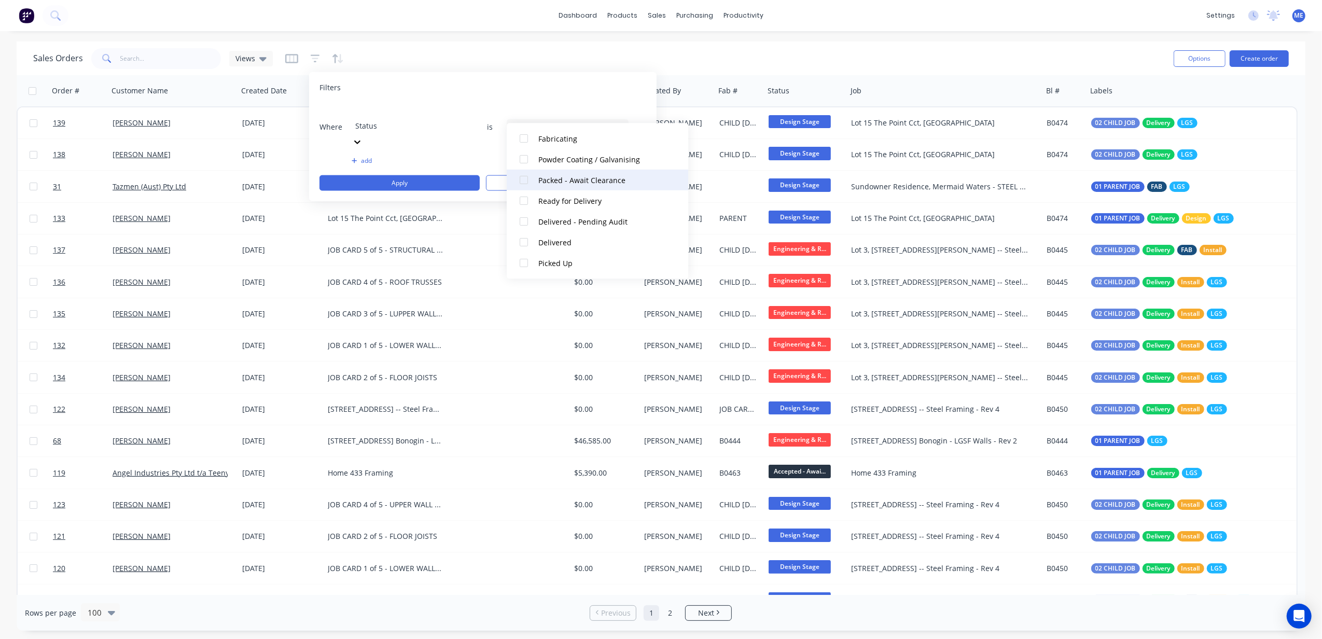
click at [524, 180] on div at bounding box center [523, 180] width 21 height 21
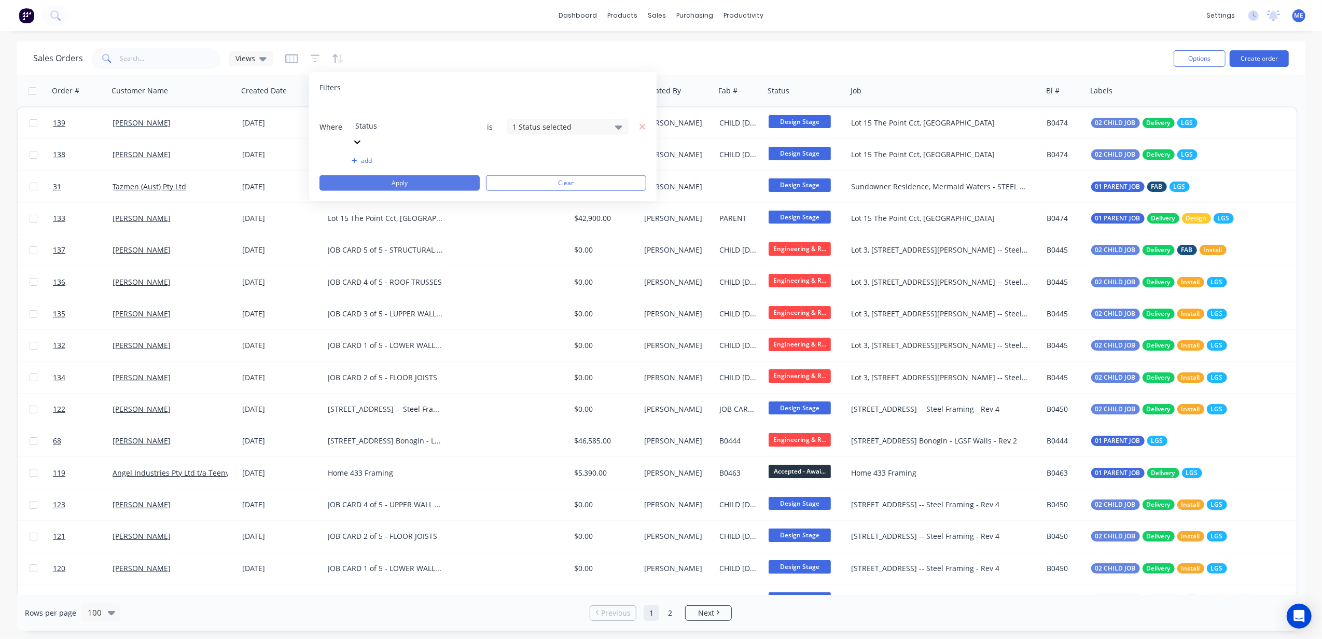
click at [397, 175] on button "Apply" at bounding box center [399, 183] width 160 height 16
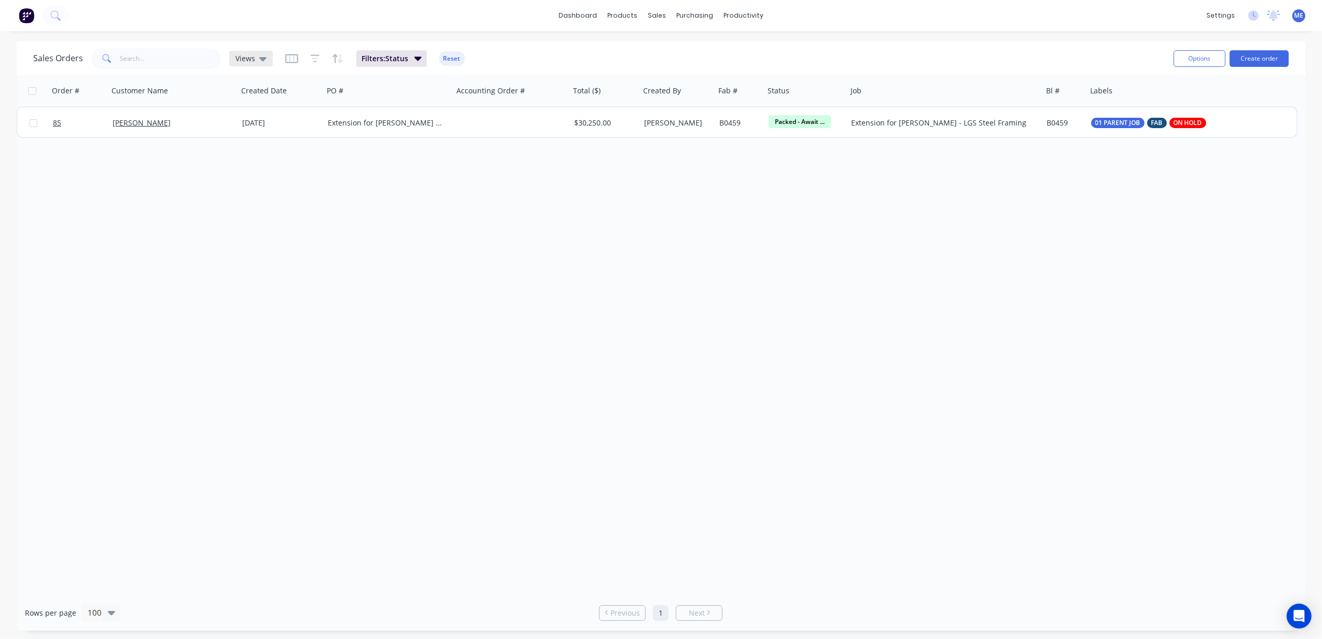
click at [252, 60] on span "Views" at bounding box center [245, 58] width 20 height 11
click at [299, 124] on button "Save new view" at bounding box center [301, 124] width 139 height 16
click at [440, 101] on input "text" at bounding box center [470, 100] width 128 height 20
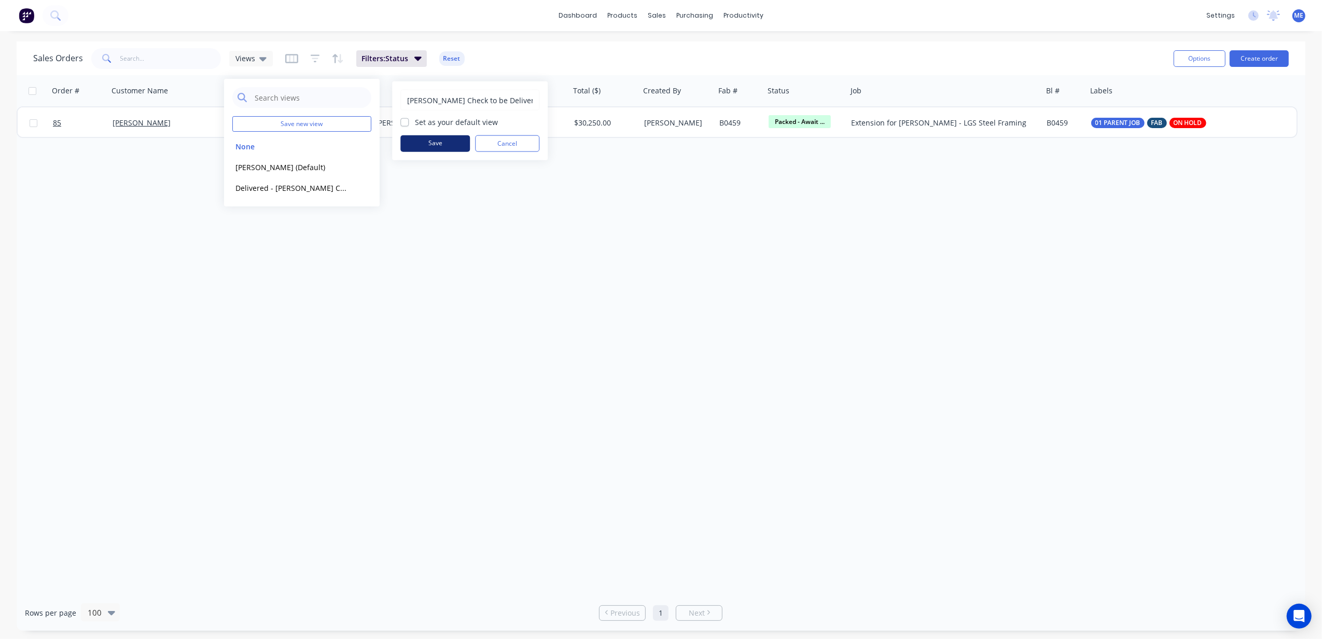
type input "Mike Check to be Delivered"
click at [446, 141] on button "Save" at bounding box center [434, 143] width 69 height 17
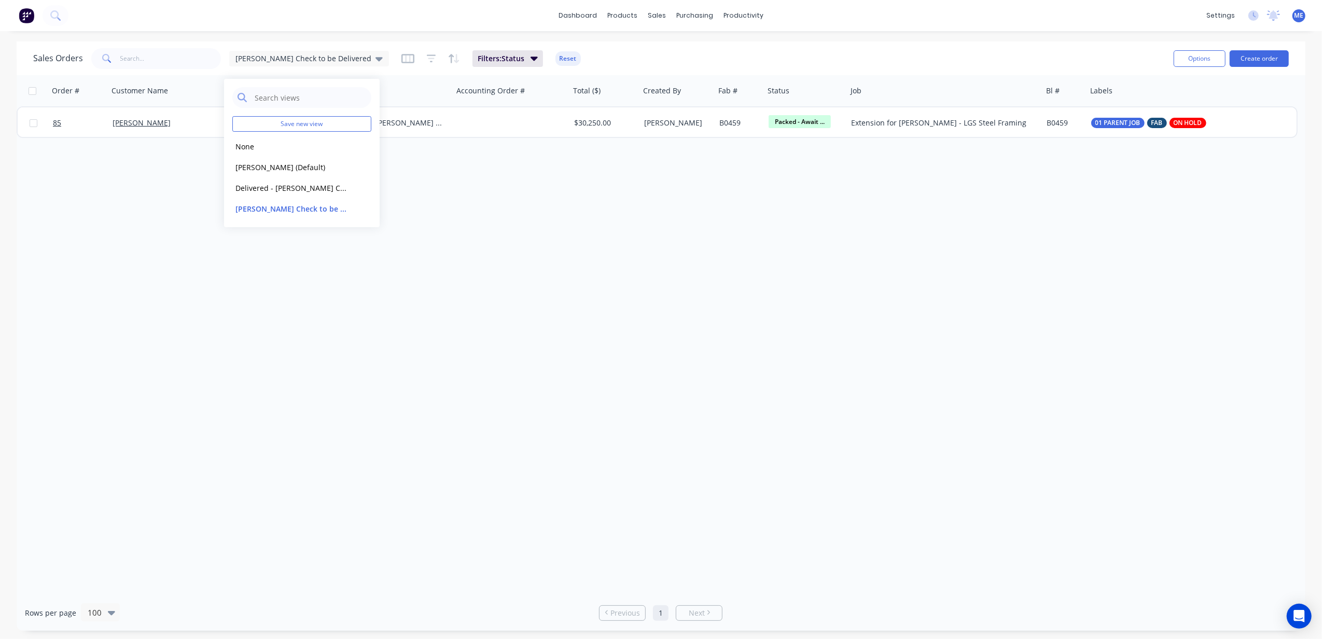
click at [507, 221] on div "Order # Customer Name Created Date PO # Accounting Order # Total ($) Created By…" at bounding box center [661, 335] width 1289 height 520
click at [308, 62] on span "Mike Check to be Delivered" at bounding box center [303, 58] width 136 height 11
click at [359, 208] on button "edit" at bounding box center [361, 208] width 13 height 11
click at [461, 97] on input "Mike Check to be Delivered" at bounding box center [470, 100] width 128 height 20
click at [441, 99] on input "Mike Check to be Delivered" at bounding box center [470, 100] width 128 height 20
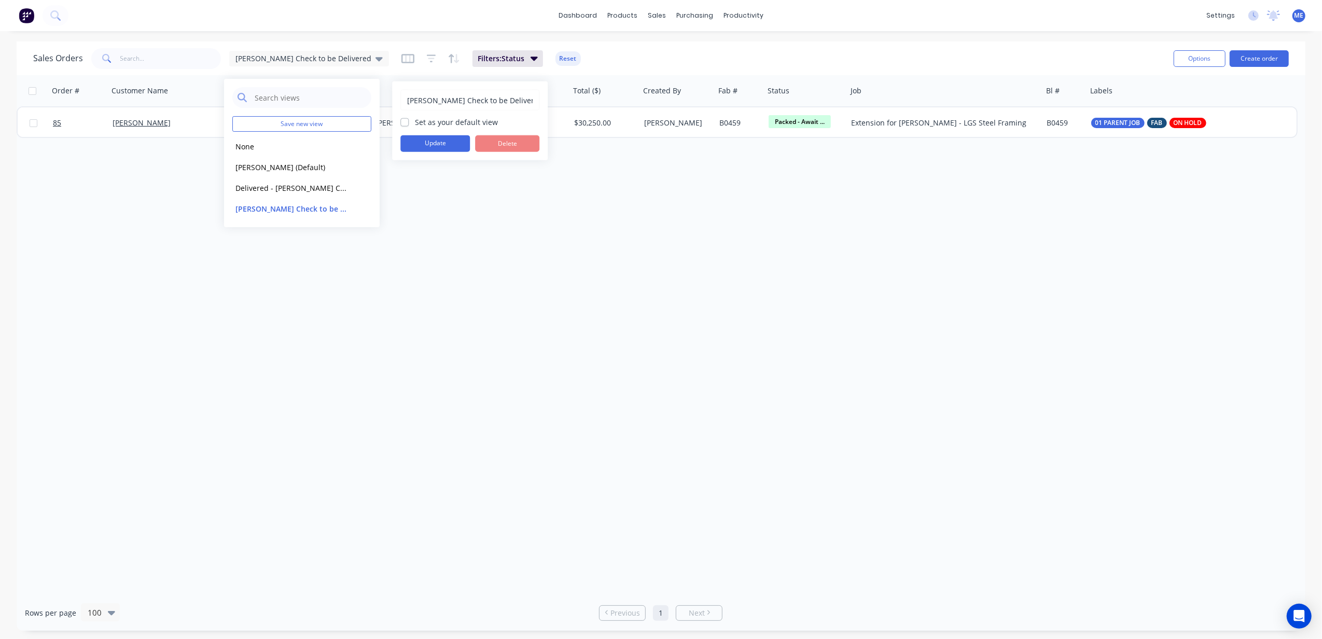
click at [441, 99] on input "Mike Check to be Delivered" at bounding box center [470, 100] width 128 height 20
type input "Awaiting Clearance - [PERSON_NAME] check"
click at [438, 143] on button "Update" at bounding box center [434, 143] width 69 height 17
click at [488, 219] on div "Order # Customer Name Created Date PO # Accounting Order # Total ($) Created By…" at bounding box center [661, 335] width 1289 height 520
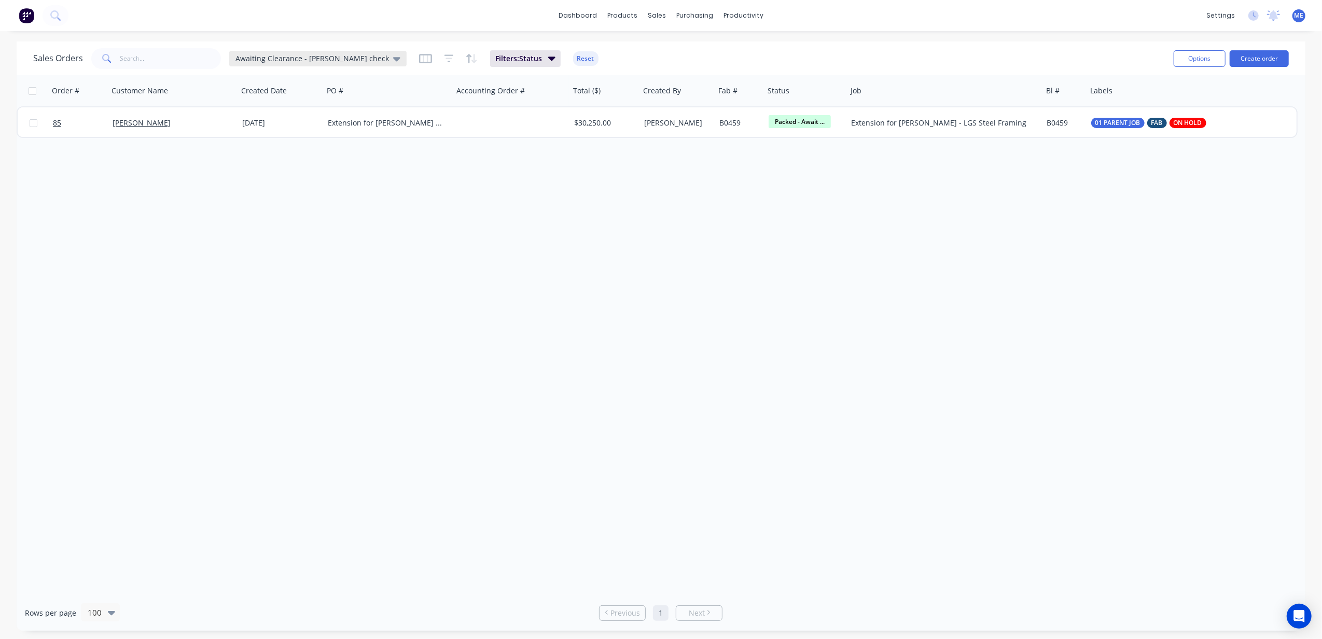
click at [317, 55] on span "Awaiting Clearance - [PERSON_NAME] check" at bounding box center [311, 58] width 153 height 11
click at [471, 209] on div "Order # Customer Name Created Date PO # Accounting Order # Total ($) Created By…" at bounding box center [661, 335] width 1289 height 520
click at [318, 58] on span "Awaiting Clearance - [PERSON_NAME] check" at bounding box center [311, 58] width 153 height 11
click at [297, 185] on button "Delivered - [PERSON_NAME] Check Invoice" at bounding box center [291, 188] width 118 height 12
click at [301, 57] on span "Delivered - [PERSON_NAME] Check Invoice" at bounding box center [308, 58] width 147 height 11
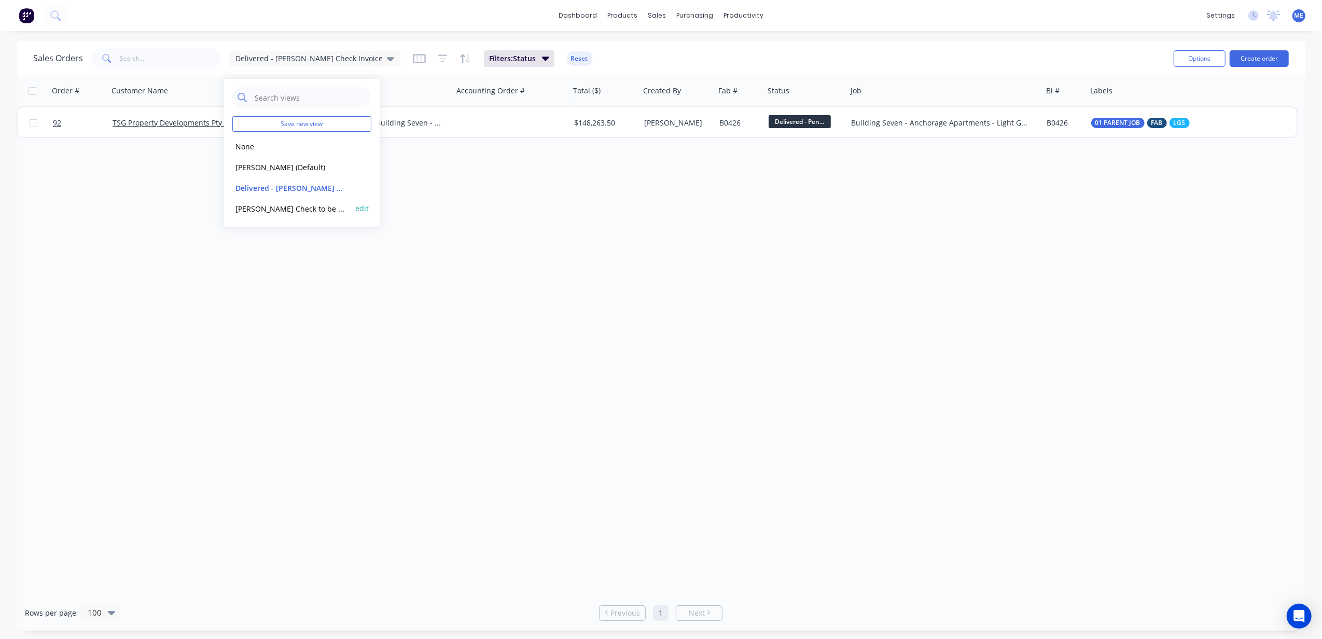
click at [293, 204] on button "Mike Check to be Delivered" at bounding box center [291, 209] width 118 height 12
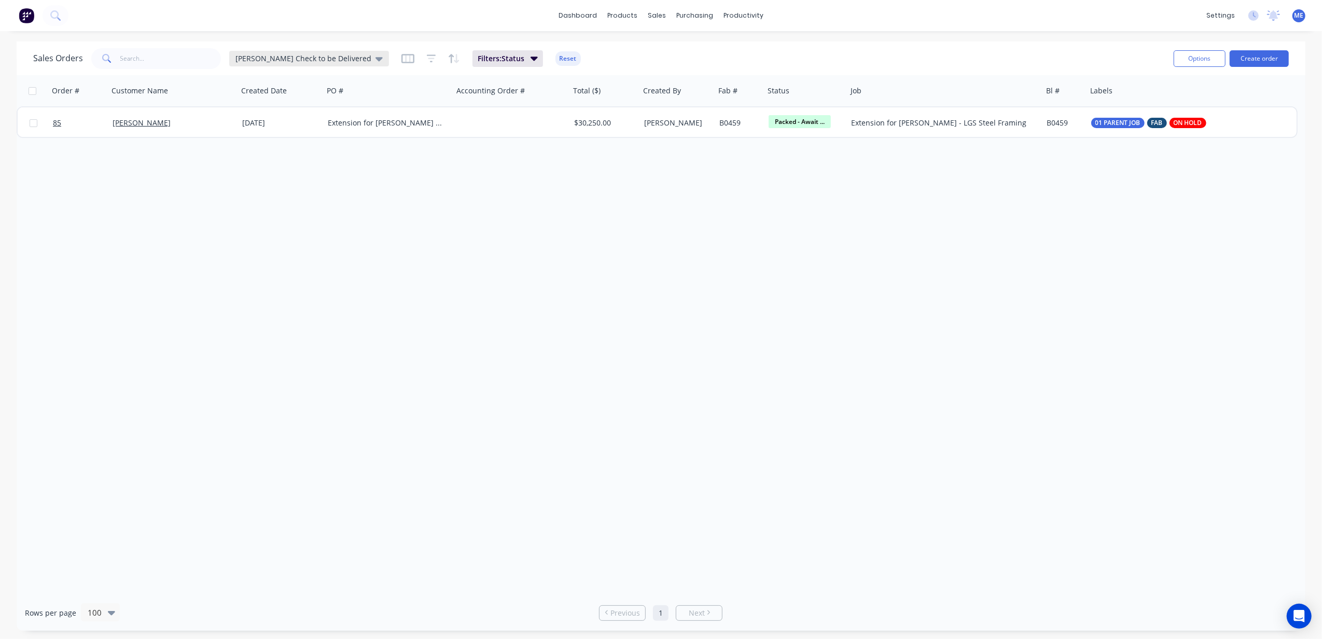
click at [304, 56] on span "Mike Check to be Delivered" at bounding box center [303, 58] width 136 height 11
click at [364, 209] on button "edit" at bounding box center [361, 208] width 13 height 11
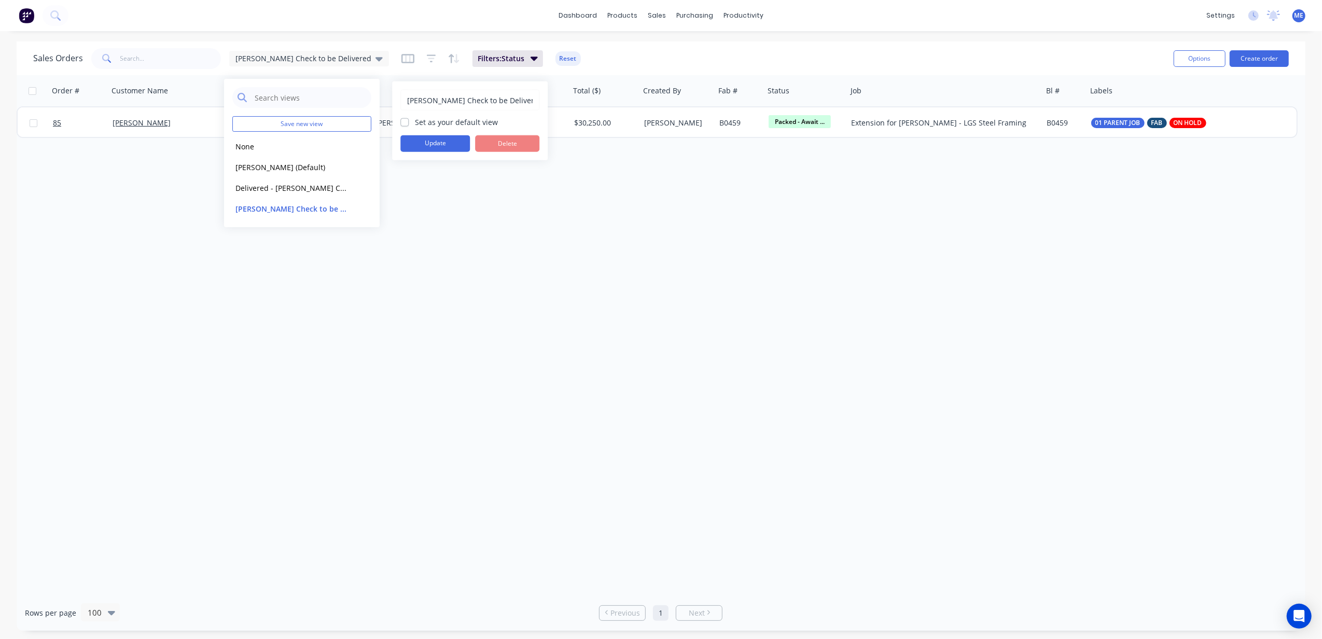
click at [444, 94] on input "Mike Check to be Delivered" at bounding box center [470, 100] width 128 height 20
click at [440, 101] on input "Mike Check to be Delivered" at bounding box center [470, 100] width 128 height 20
type input "Awaiting Clearance - [PERSON_NAME] check"
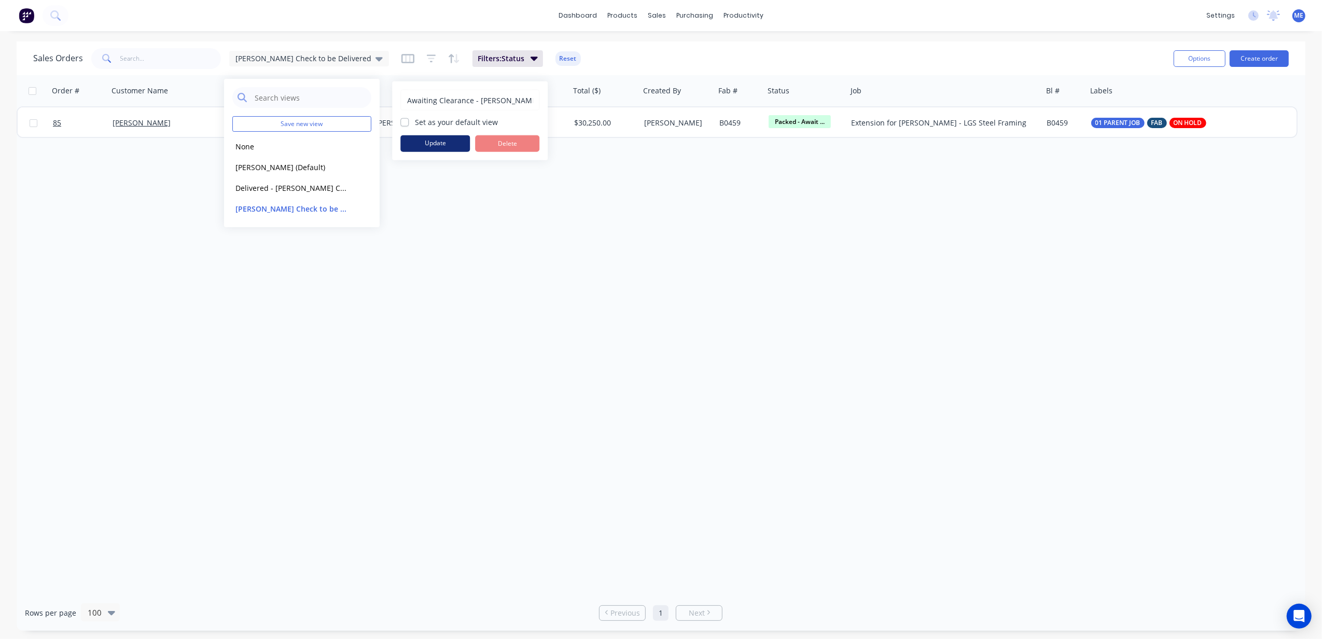
click at [438, 138] on button "Update" at bounding box center [434, 143] width 69 height 17
click at [484, 171] on div "Order # Customer Name Created Date PO # Accounting Order # Total ($) Created By…" at bounding box center [661, 335] width 1289 height 520
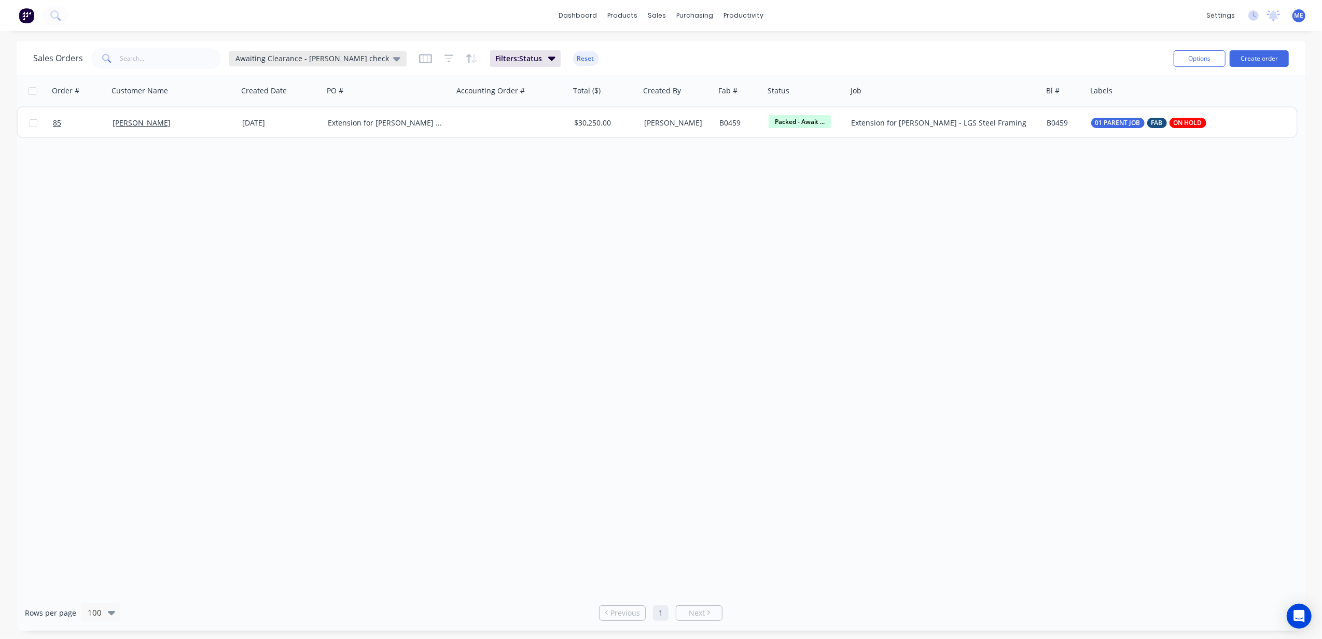
click at [330, 59] on span "Awaiting Clearance - [PERSON_NAME] check" at bounding box center [311, 58] width 153 height 11
click at [28, 11] on img at bounding box center [27, 16] width 16 height 16
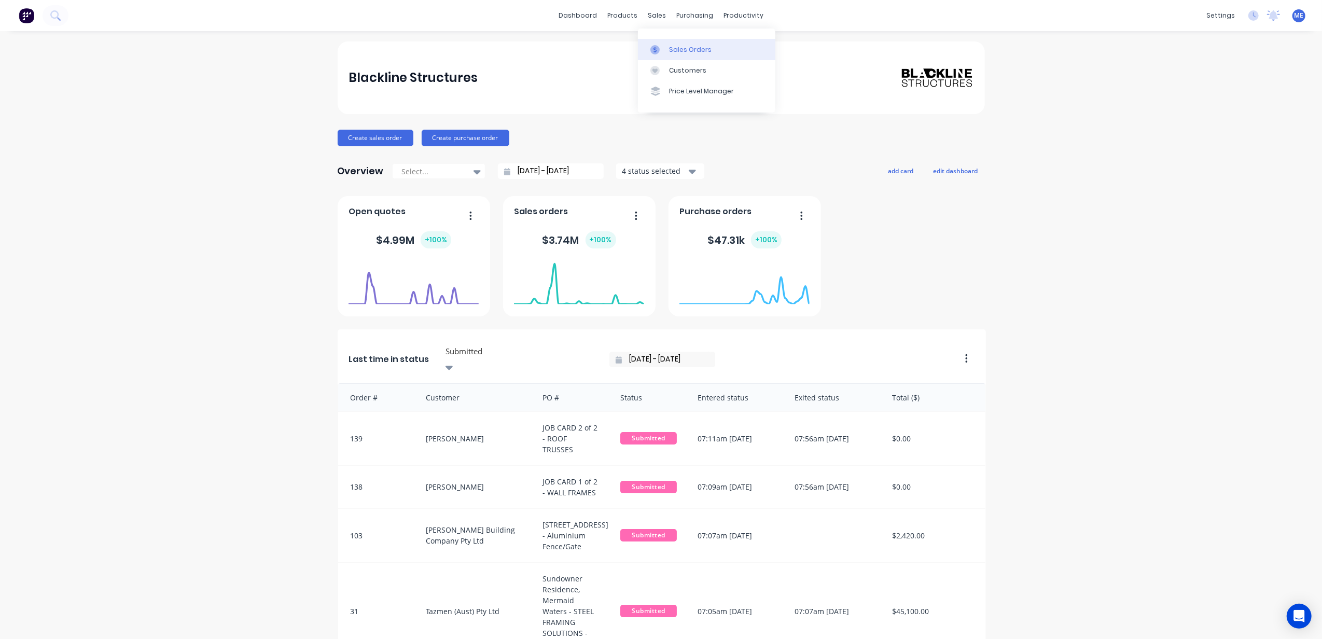
click at [664, 46] on div at bounding box center [658, 49] width 16 height 9
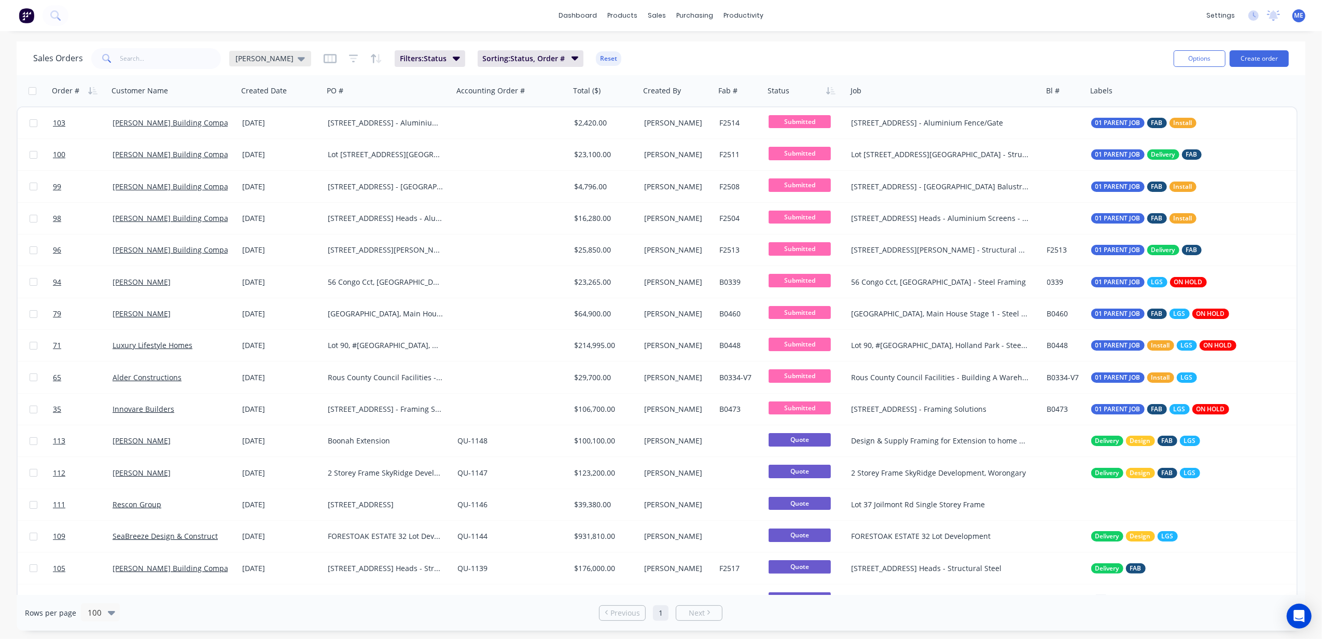
click at [264, 62] on span "[PERSON_NAME]" at bounding box center [264, 58] width 58 height 11
click at [301, 186] on button "Awaiting Clearance - [PERSON_NAME] check" at bounding box center [291, 188] width 118 height 12
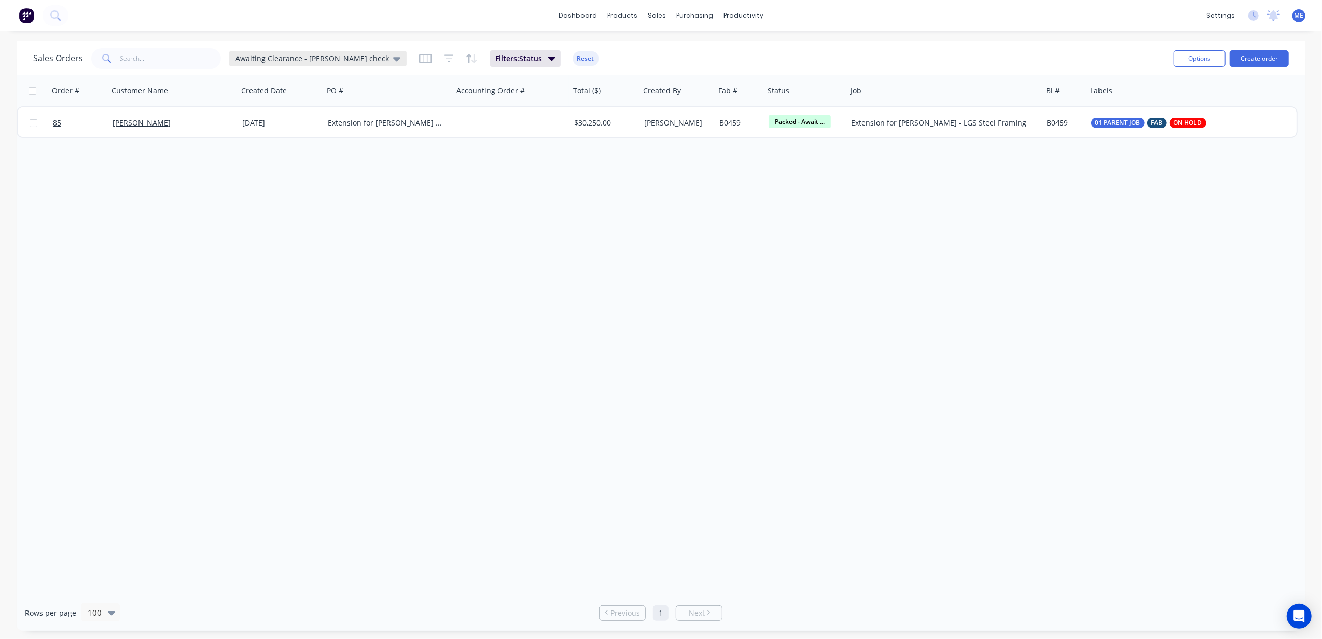
click at [310, 61] on span "Awaiting Clearance - [PERSON_NAME] check" at bounding box center [311, 58] width 153 height 11
click at [253, 150] on button "None" at bounding box center [291, 147] width 118 height 12
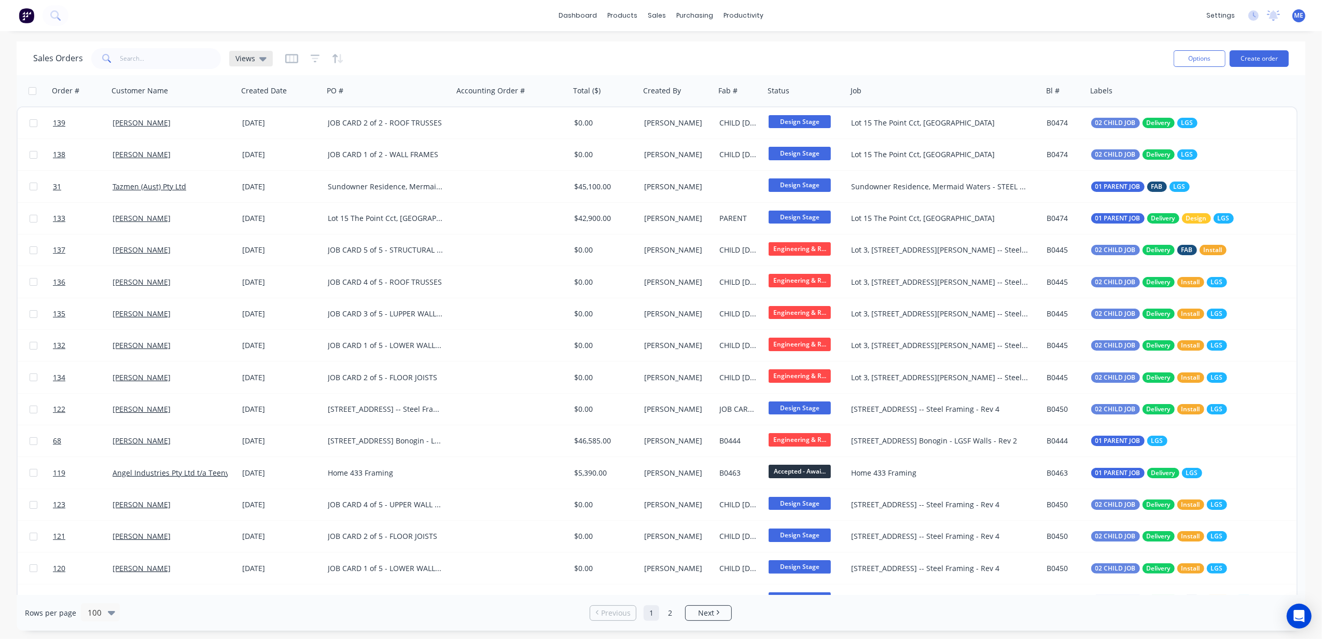
click at [251, 61] on span "Views" at bounding box center [245, 58] width 20 height 11
click at [284, 167] on button "Mike Sales (Default)" at bounding box center [291, 167] width 118 height 12
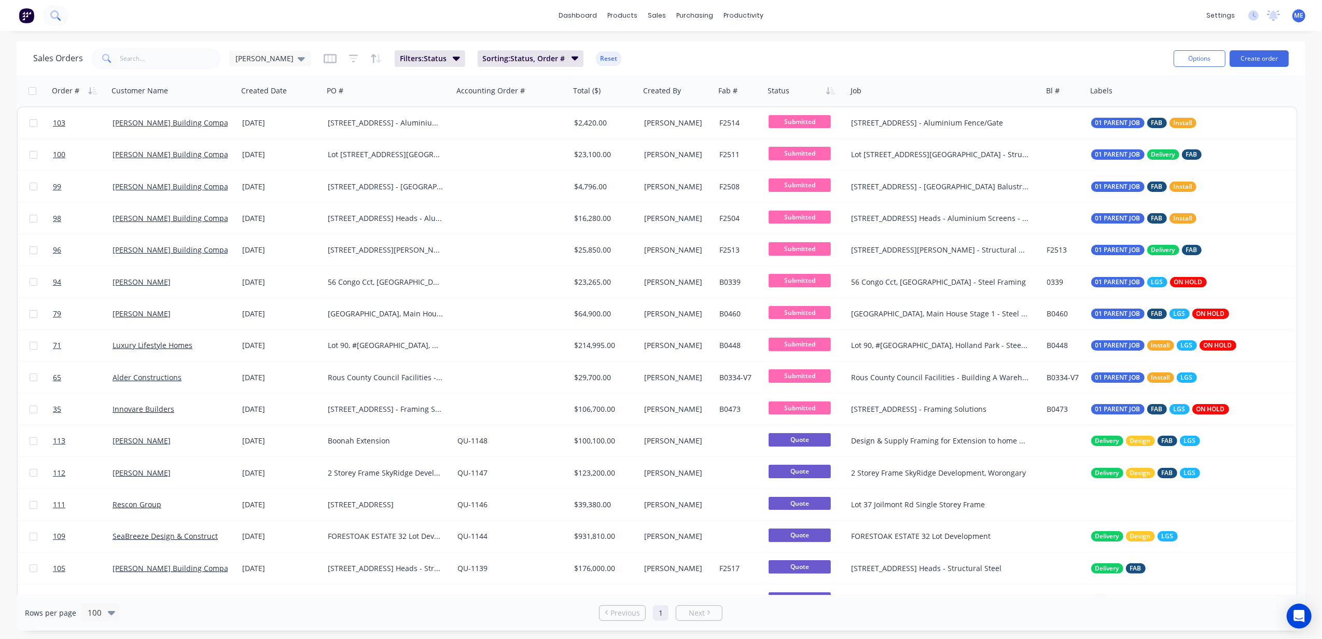
click at [59, 17] on icon at bounding box center [55, 15] width 10 height 10
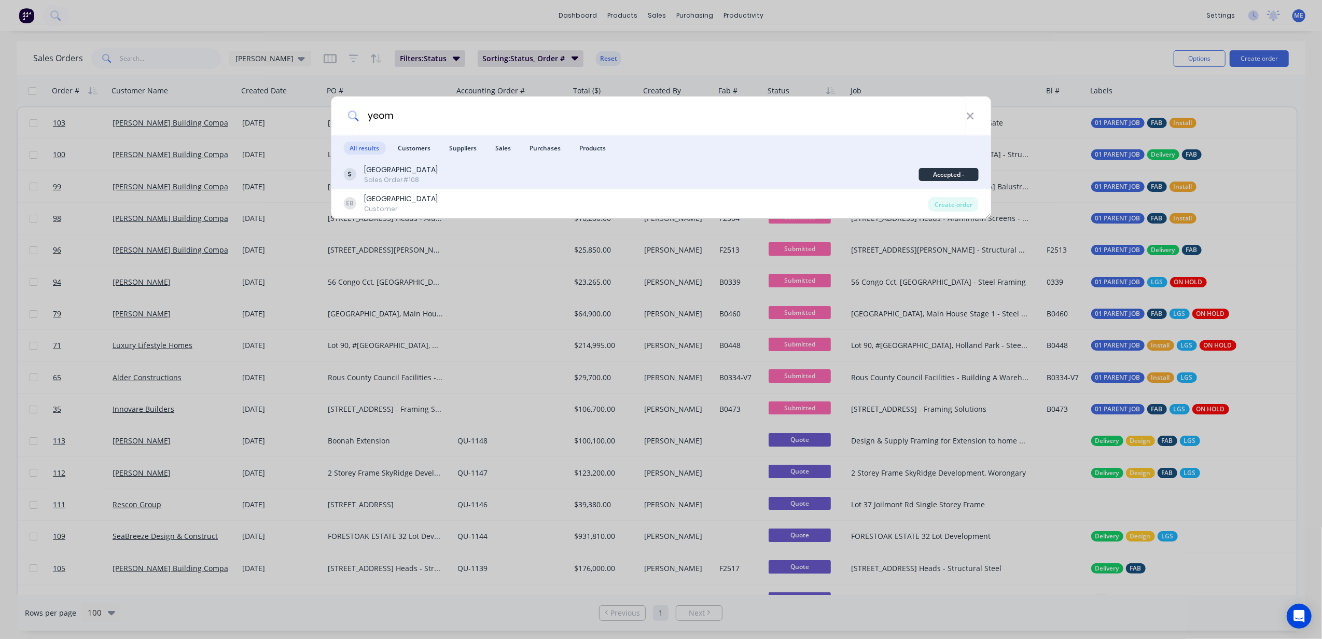
type input "yeom"
click at [438, 181] on div "Sales Order #108" at bounding box center [401, 179] width 74 height 9
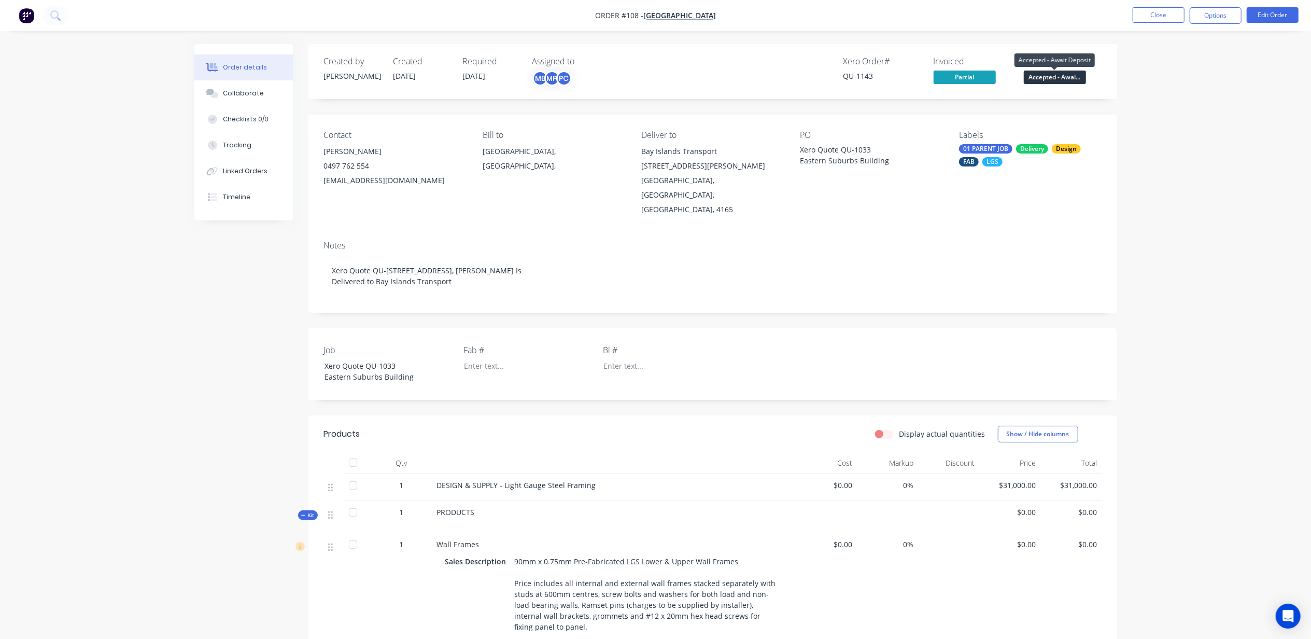
click at [1048, 79] on span "Accepted - Awai..." at bounding box center [1055, 77] width 62 height 13
click at [1151, 151] on div "Order details Collaborate Checklists 0/0 Tracking Linked Orders Timeline Order …" at bounding box center [655, 605] width 1311 height 1211
click at [227, 175] on div "Linked Orders" at bounding box center [245, 170] width 45 height 9
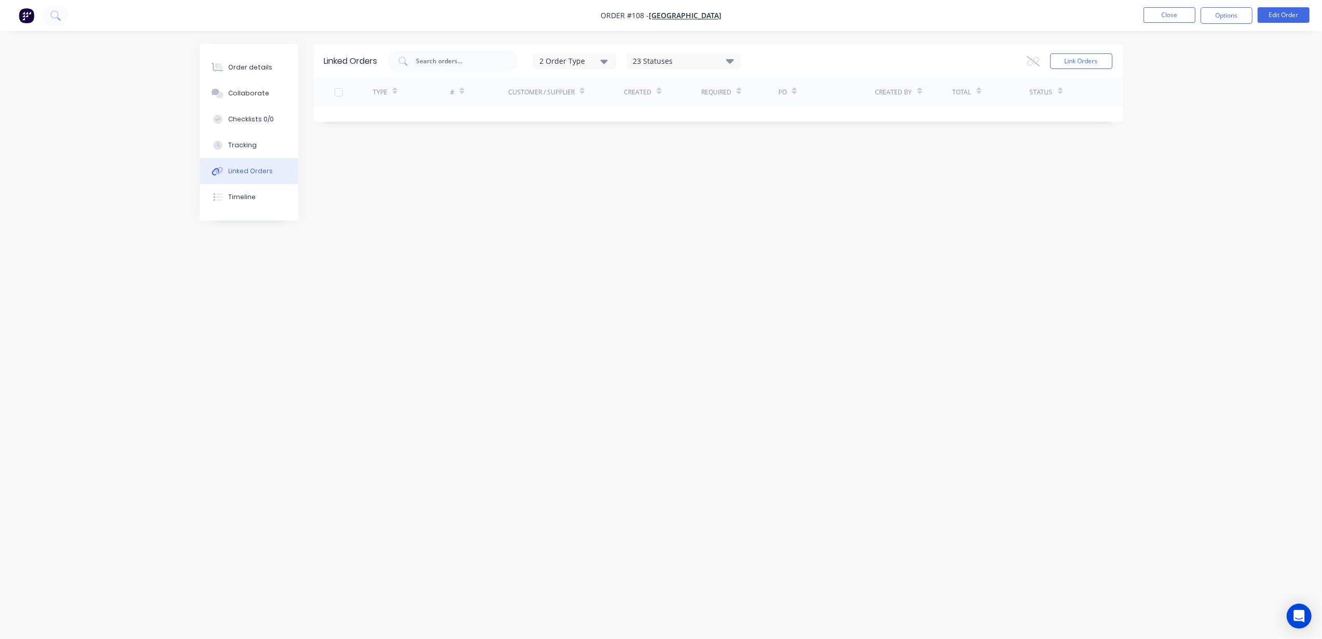
click at [231, 173] on div "Linked Orders" at bounding box center [250, 170] width 45 height 9
click at [244, 67] on div "Order details" at bounding box center [250, 67] width 44 height 9
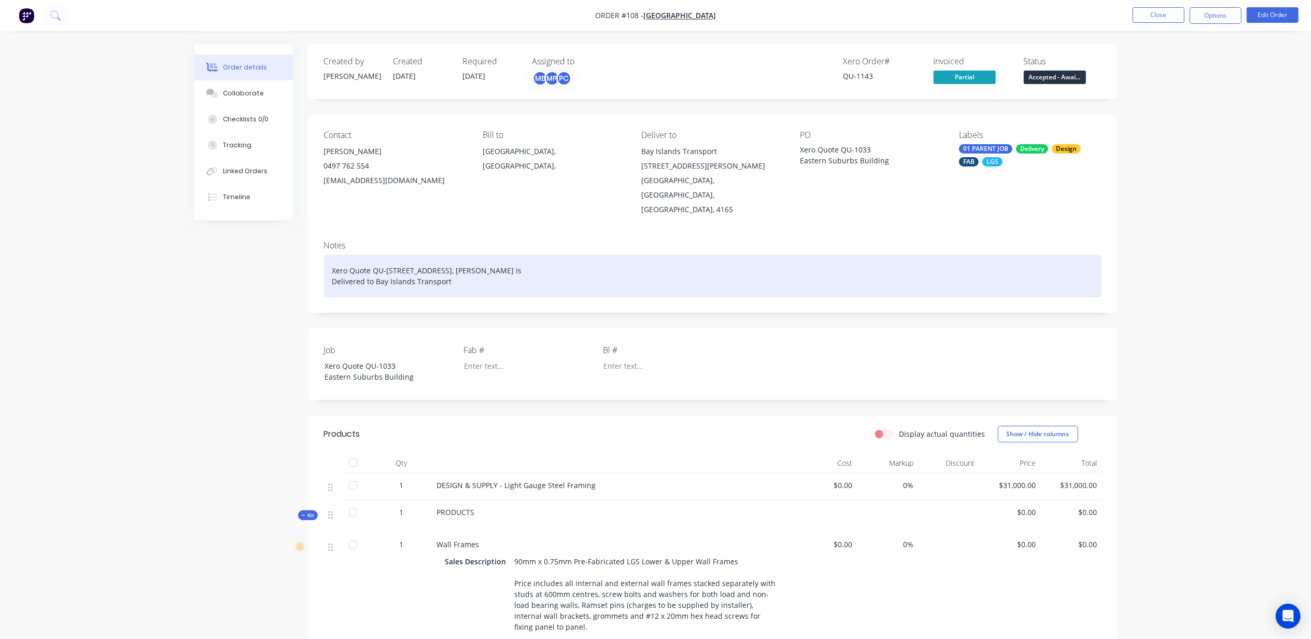
click at [385, 255] on div "Xero Quote QU-1143 28 Bamboo Rd, Russell Is Delivered to Bay Islands Transport" at bounding box center [713, 276] width 778 height 43
drag, startPoint x: 454, startPoint y: 263, endPoint x: 319, endPoint y: 244, distance: 136.2
click at [319, 244] on div "Notes Xero Quote QU-1143 28 Bamboo Rd, Russell Is Delivered to Bay Islands Tran…" at bounding box center [713, 272] width 809 height 80
paste div
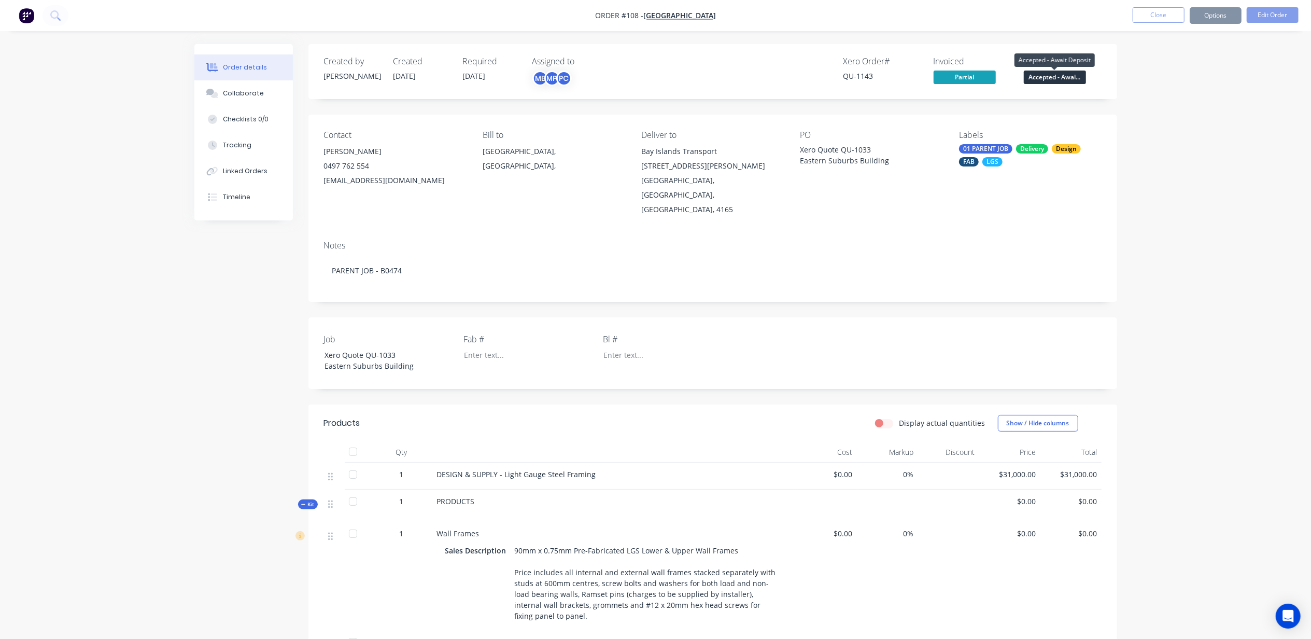
click at [1056, 75] on span "Accepted - Awai..." at bounding box center [1055, 77] width 62 height 13
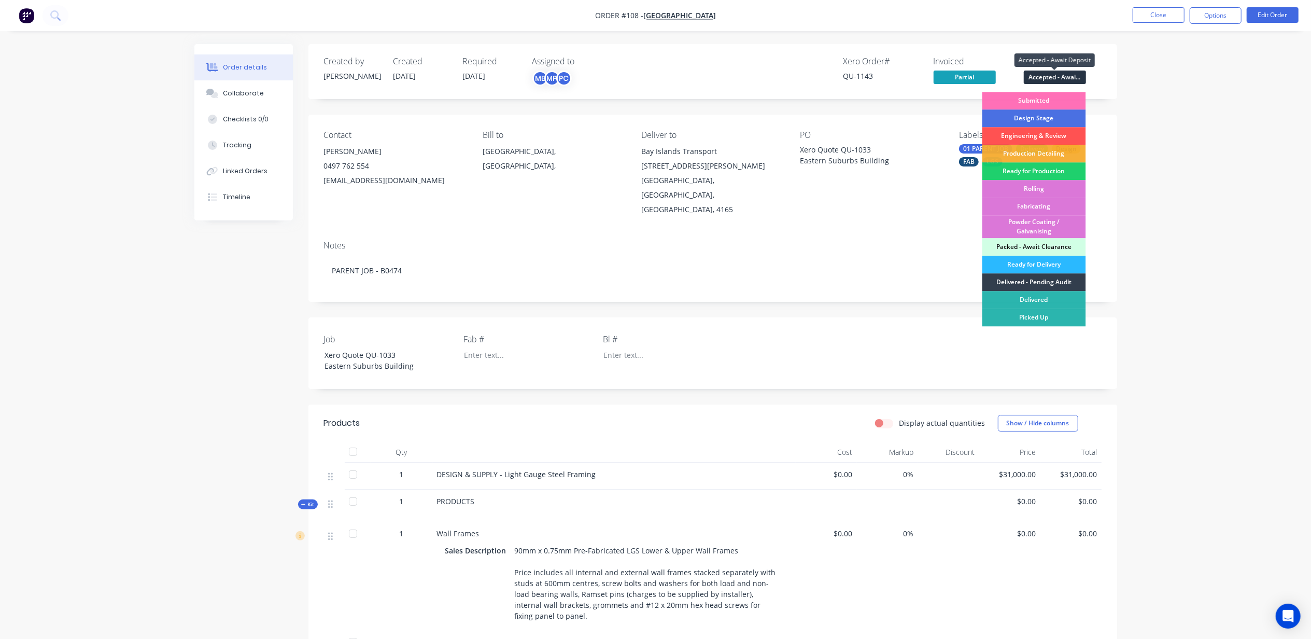
click at [1215, 98] on div "Order details Collaborate Checklists 0/0 Tracking Linked Orders Timeline Order …" at bounding box center [655, 600] width 1311 height 1200
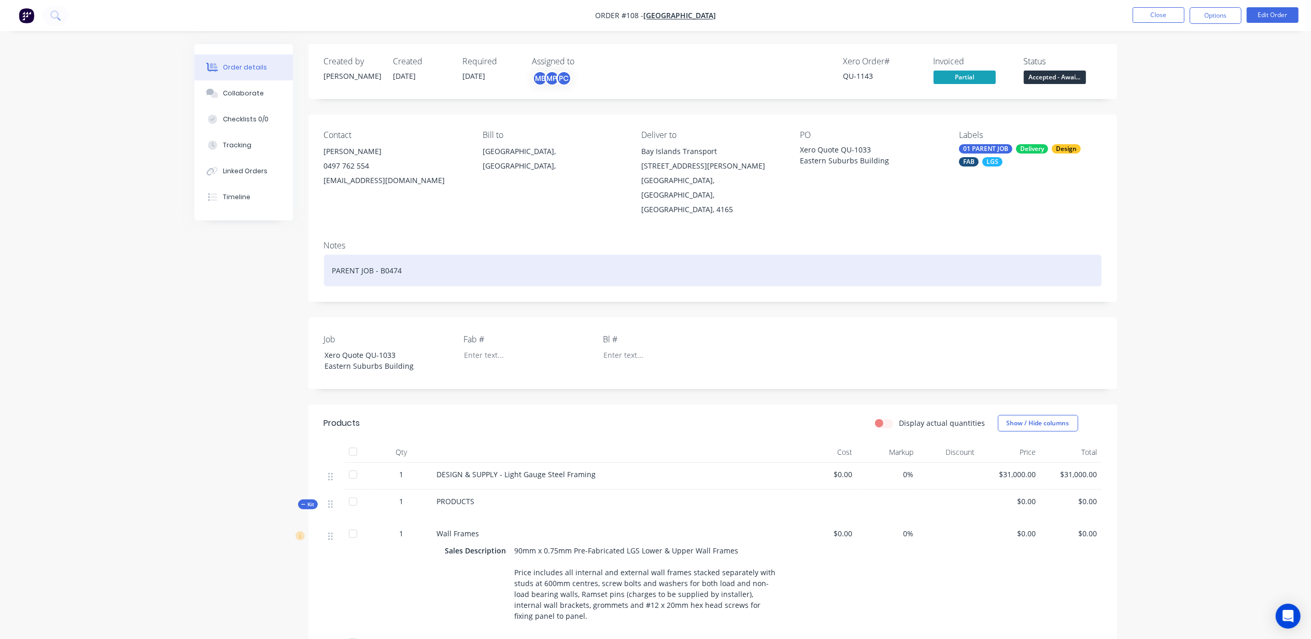
click at [412, 255] on div "PARENT JOB - B0474" at bounding box center [713, 271] width 778 height 32
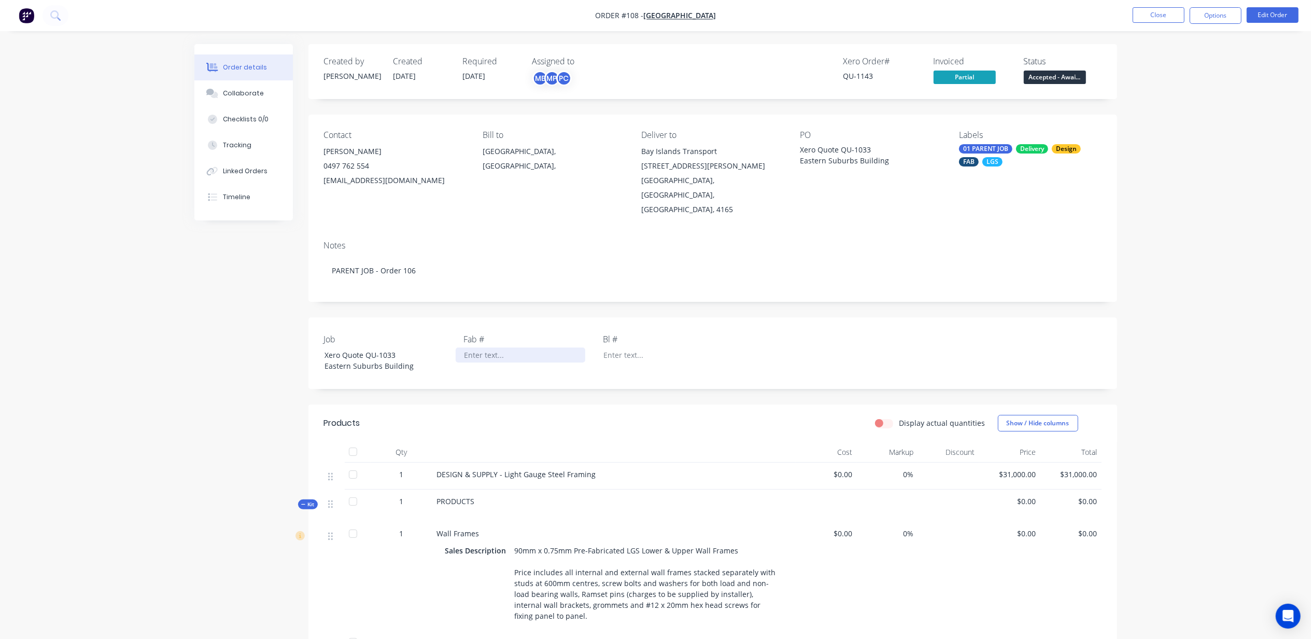
click at [490, 347] on div at bounding box center [521, 354] width 130 height 15
click at [629, 347] on div at bounding box center [660, 354] width 130 height 15
click at [1195, 134] on div "Order details Collaborate Checklists 0/0 Tracking Linked Orders Timeline Order …" at bounding box center [655, 600] width 1311 height 1200
click at [1214, 8] on button "Options" at bounding box center [1216, 15] width 52 height 17
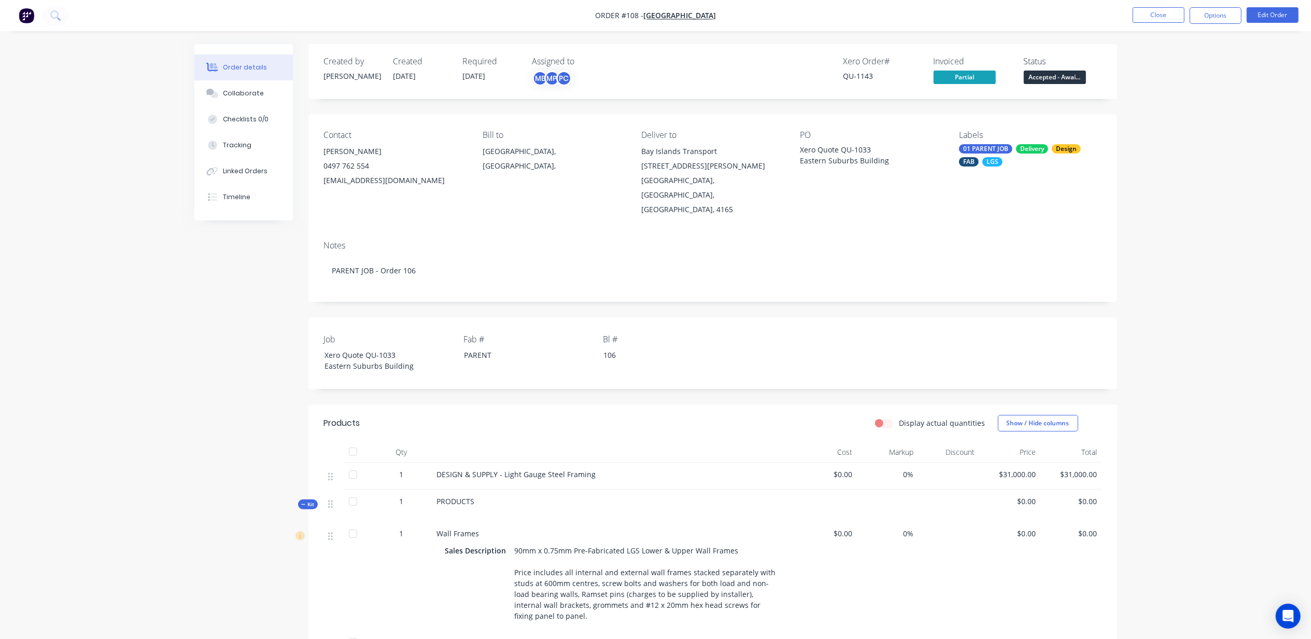
click at [1278, 119] on div "Order details Collaborate Checklists 0/0 Tracking Linked Orders Timeline Order …" at bounding box center [655, 600] width 1311 height 1200
click at [169, 360] on div "Order details Collaborate Checklists 0/0 Tracking Linked Orders Timeline Order …" at bounding box center [655, 600] width 1311 height 1200
click at [1049, 79] on span "Accepted - Awai..." at bounding box center [1055, 77] width 62 height 13
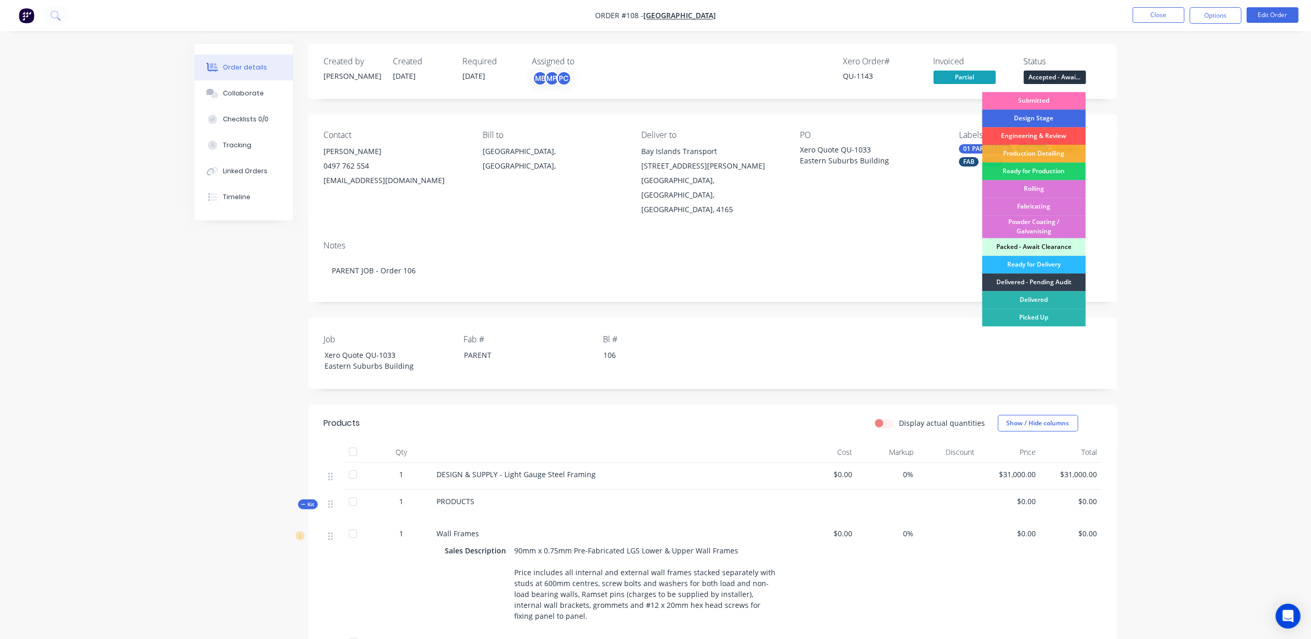
click at [1033, 117] on div "Design Stage" at bounding box center [1035, 118] width 104 height 18
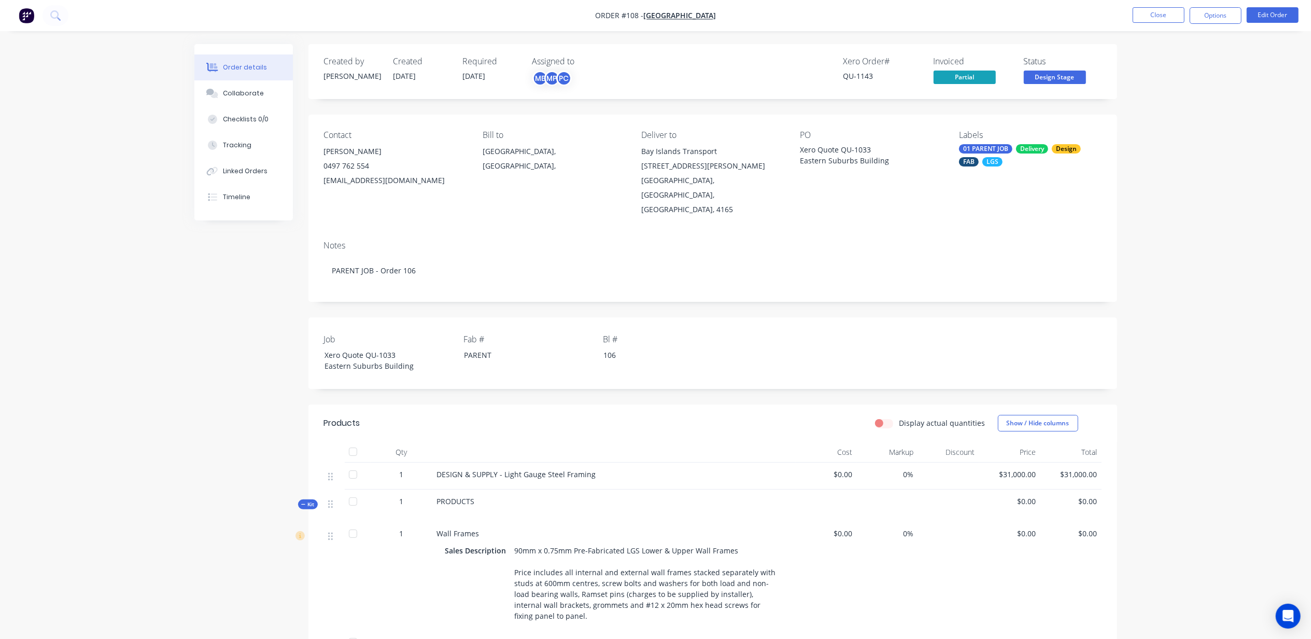
click at [1233, 326] on div "Order details Collaborate Checklists 0/0 Tracking Linked Orders Timeline Order …" at bounding box center [655, 600] width 1311 height 1200
click at [232, 100] on button "Collaborate" at bounding box center [243, 93] width 99 height 26
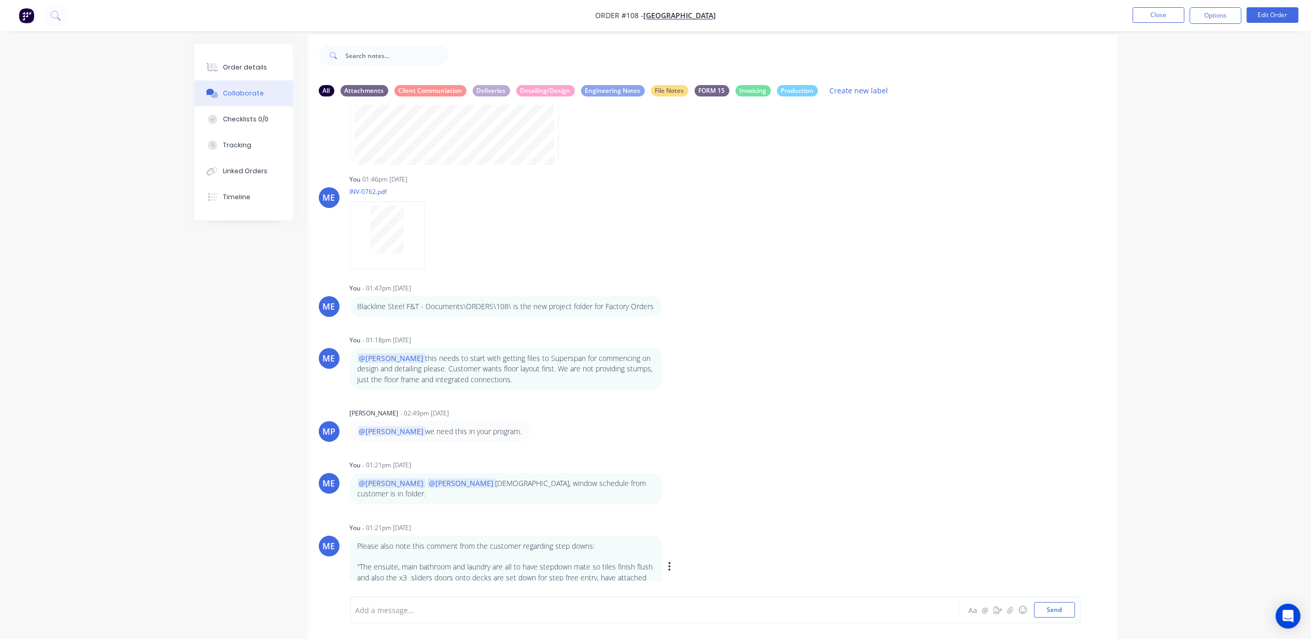
scroll to position [17, 0]
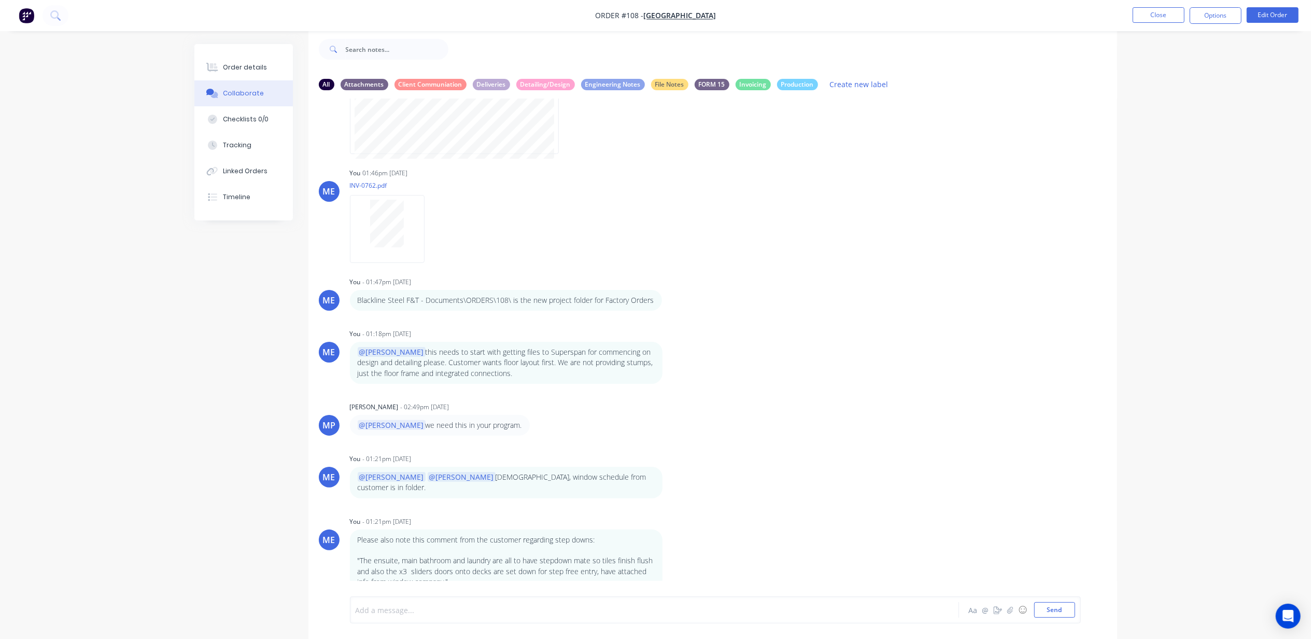
click at [436, 614] on div at bounding box center [625, 610] width 539 height 11
paste div
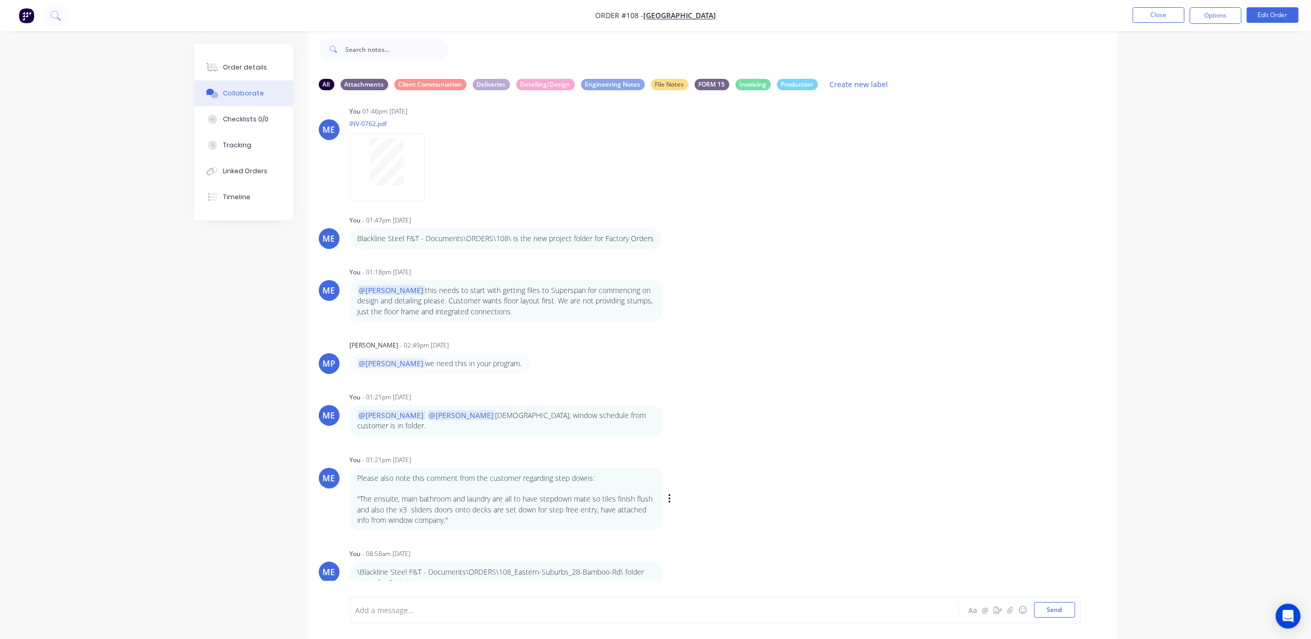
scroll to position [282, 0]
click at [670, 299] on icon "button" at bounding box center [669, 299] width 3 height 12
click at [716, 304] on button "Labels" at bounding box center [707, 300] width 65 height 17
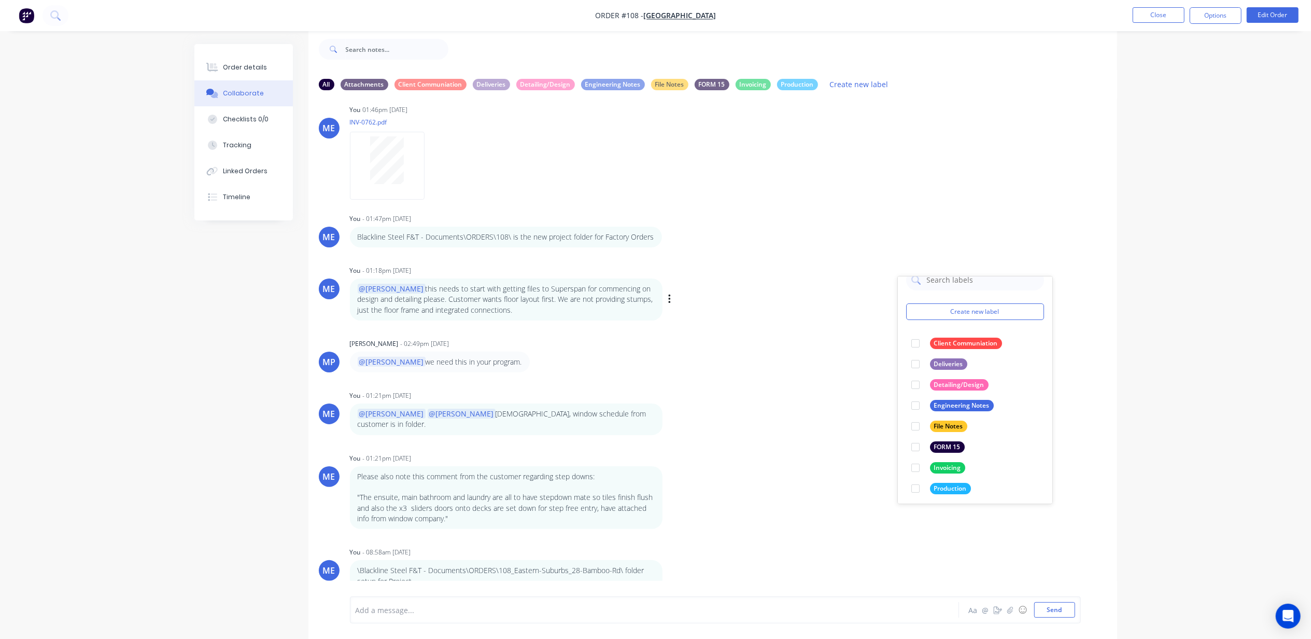
scroll to position [19, 0]
click at [916, 378] on div at bounding box center [915, 381] width 21 height 21
click at [129, 344] on div "Order details Collaborate Checklists 0/0 Tracking Linked Orders Timeline Order …" at bounding box center [655, 311] width 1311 height 654
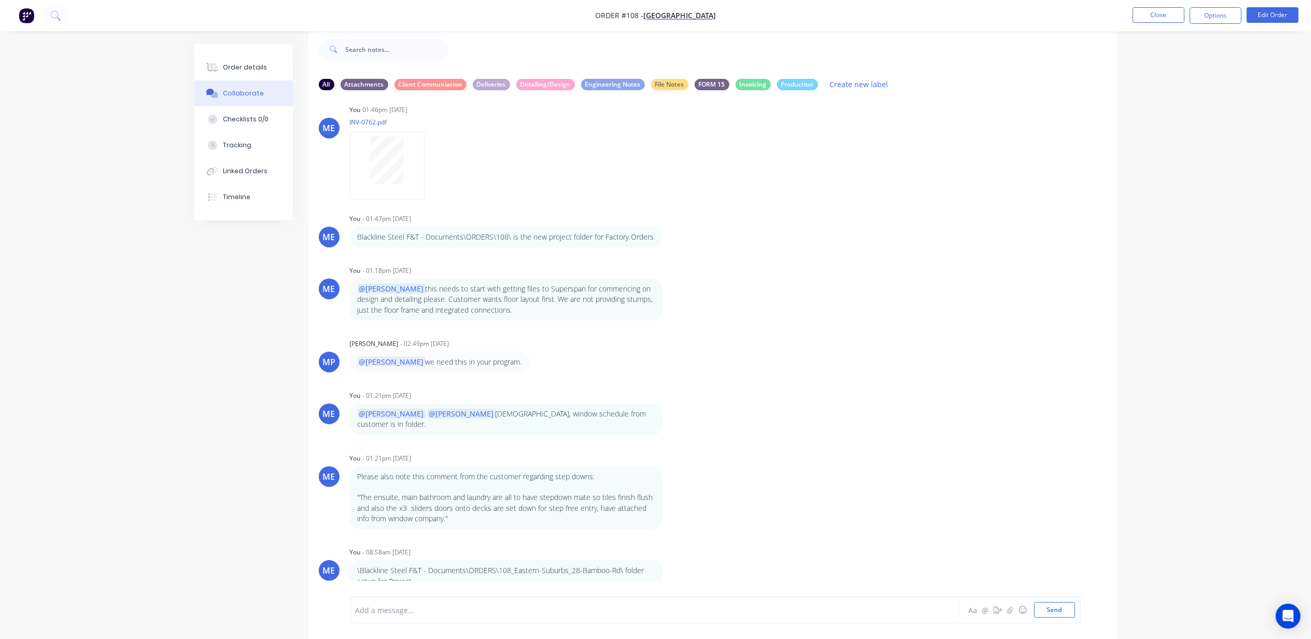
drag, startPoint x: 514, startPoint y: 293, endPoint x: 268, endPoint y: 343, distance: 251.3
click at [216, 353] on div "All Attachments Client Communiation Deliveries Detailing/Design Engineering Not…" at bounding box center [655, 334] width 923 height 610
click at [436, 606] on div at bounding box center [625, 610] width 539 height 11
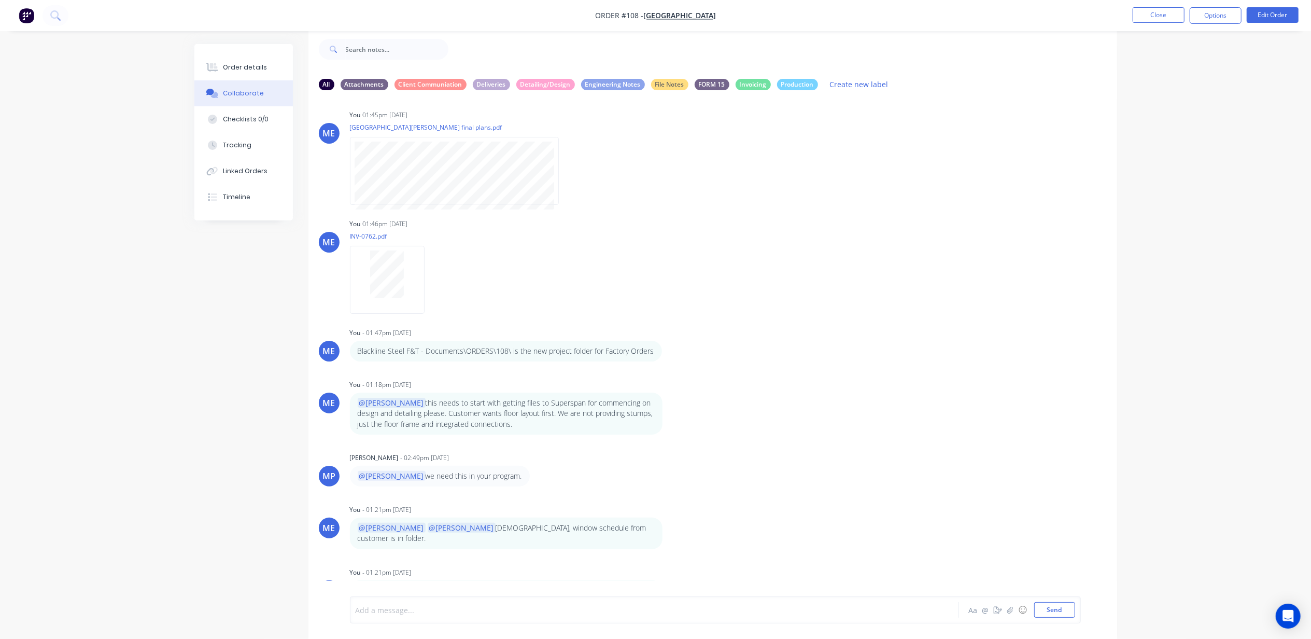
scroll to position [334, 0]
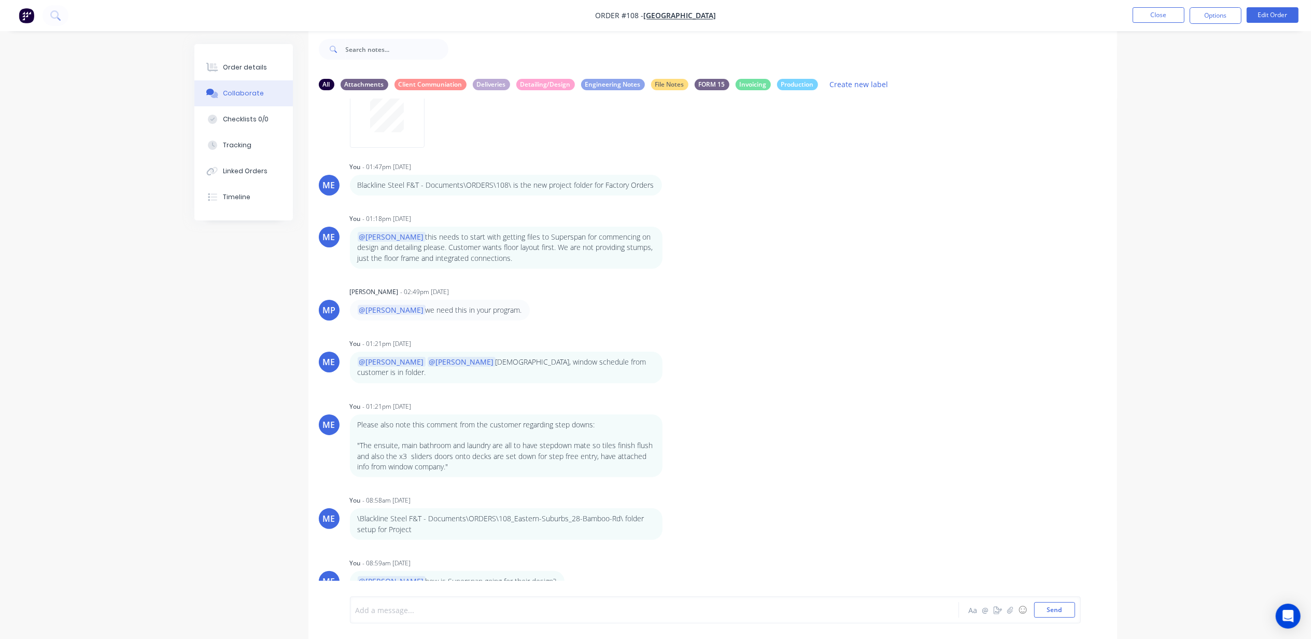
click at [30, 17] on img "button" at bounding box center [27, 16] width 16 height 16
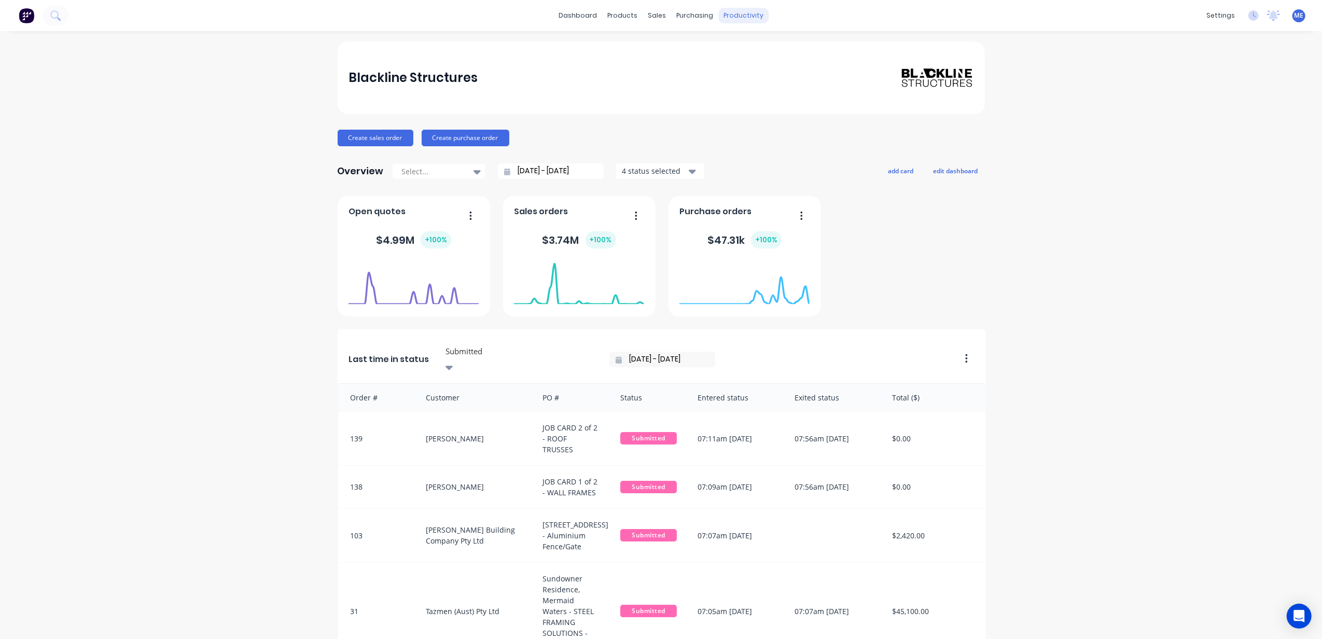
click at [729, 19] on div "productivity" at bounding box center [743, 16] width 50 height 16
click at [752, 50] on div "Workflow" at bounding box center [756, 49] width 31 height 9
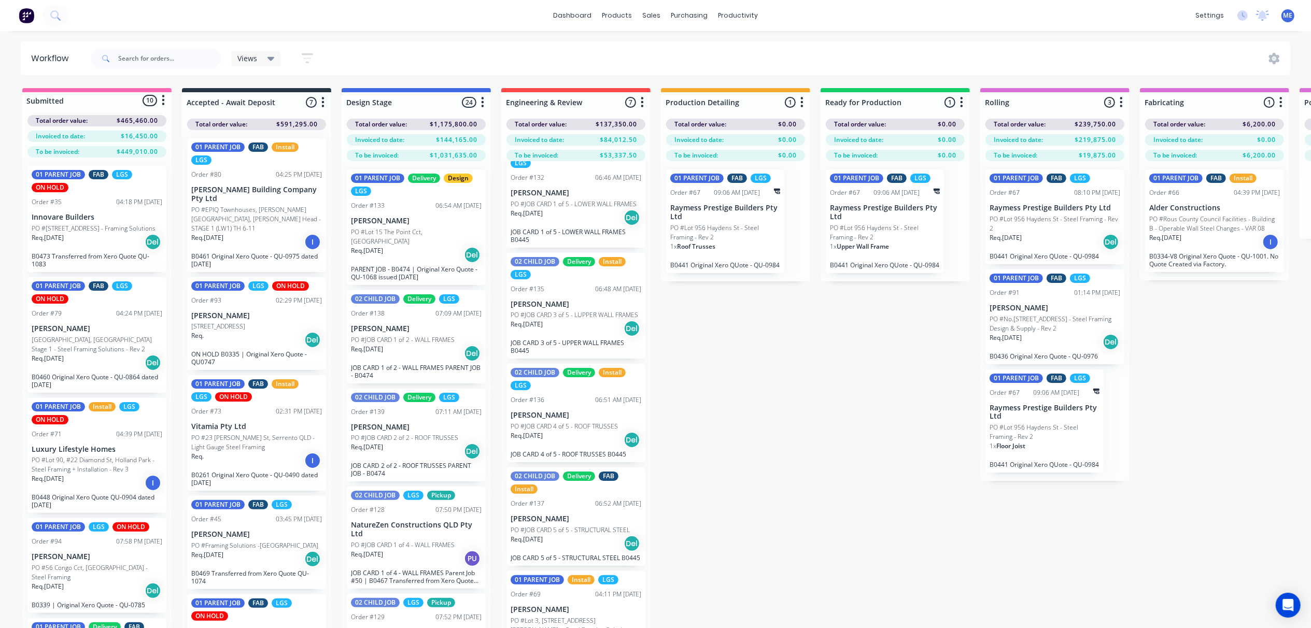
scroll to position [247, 0]
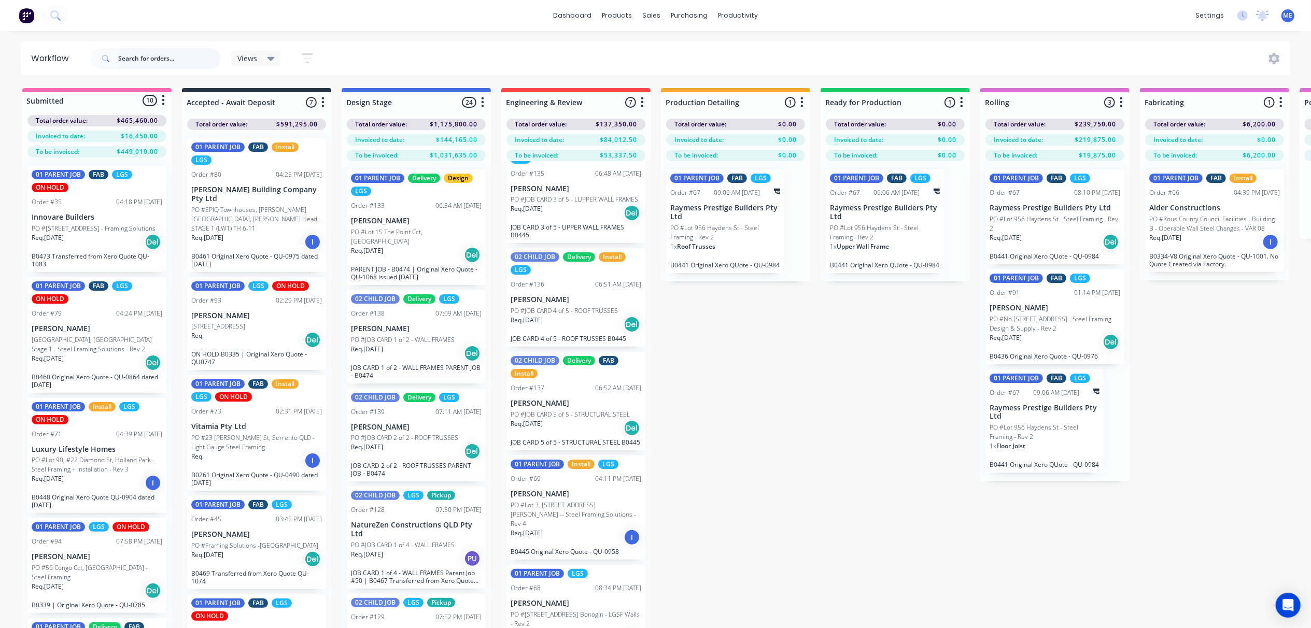
click at [160, 57] on input "text" at bounding box center [169, 58] width 103 height 21
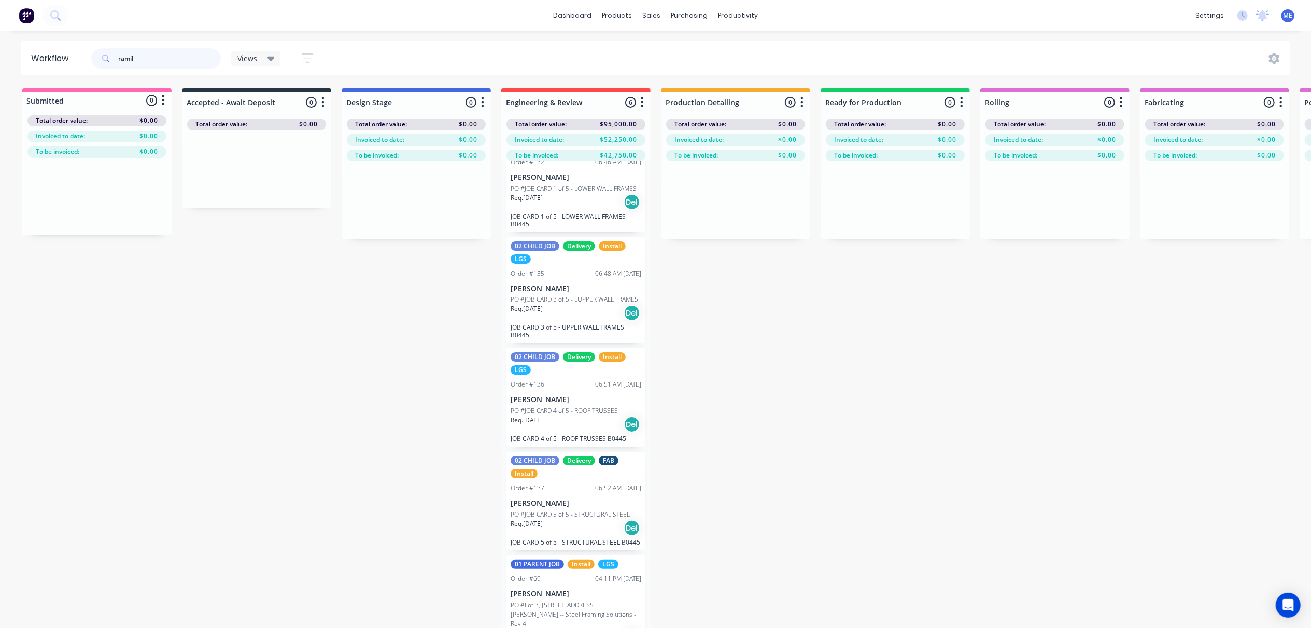
scroll to position [48, 0]
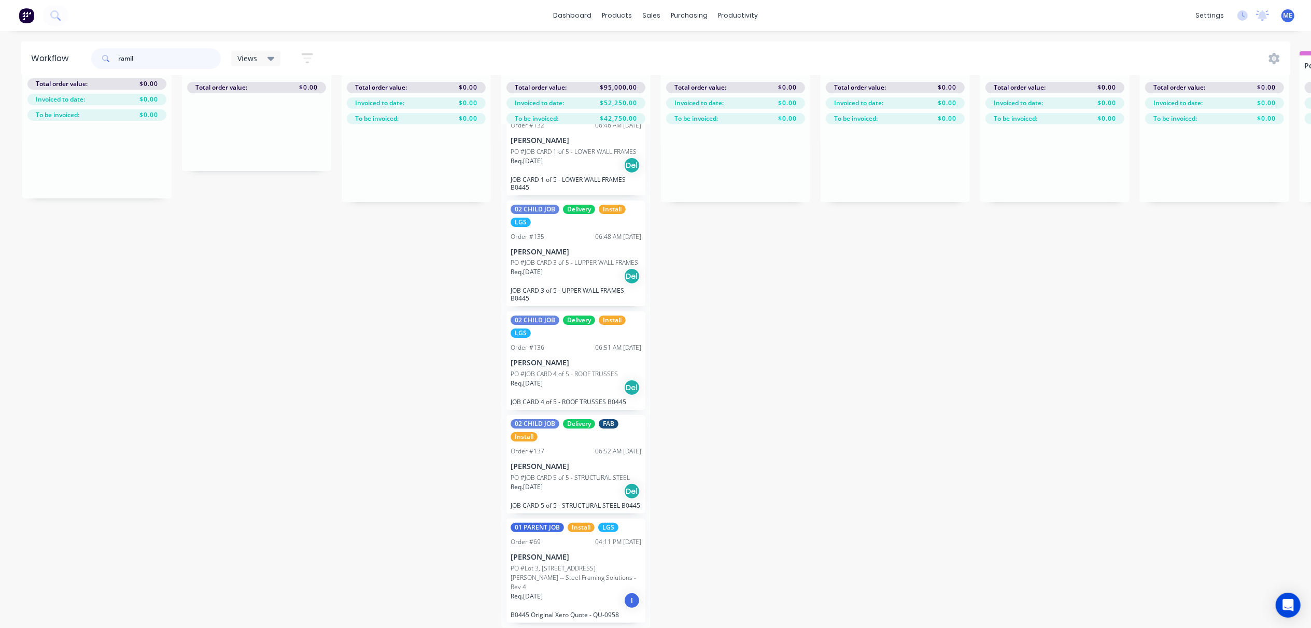
type input "ramil"
click at [581, 483] on div "Req. 27/08/25 Del" at bounding box center [576, 492] width 131 height 18
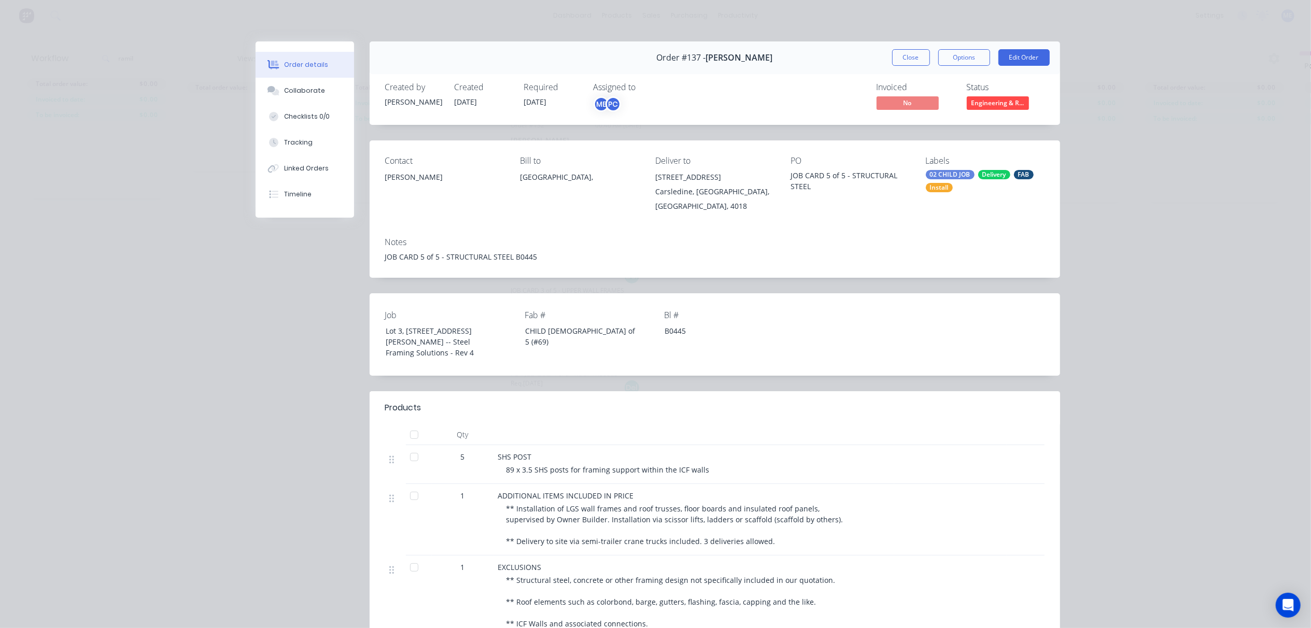
scroll to position [0, 0]
click at [913, 52] on button "Close" at bounding box center [911, 57] width 38 height 17
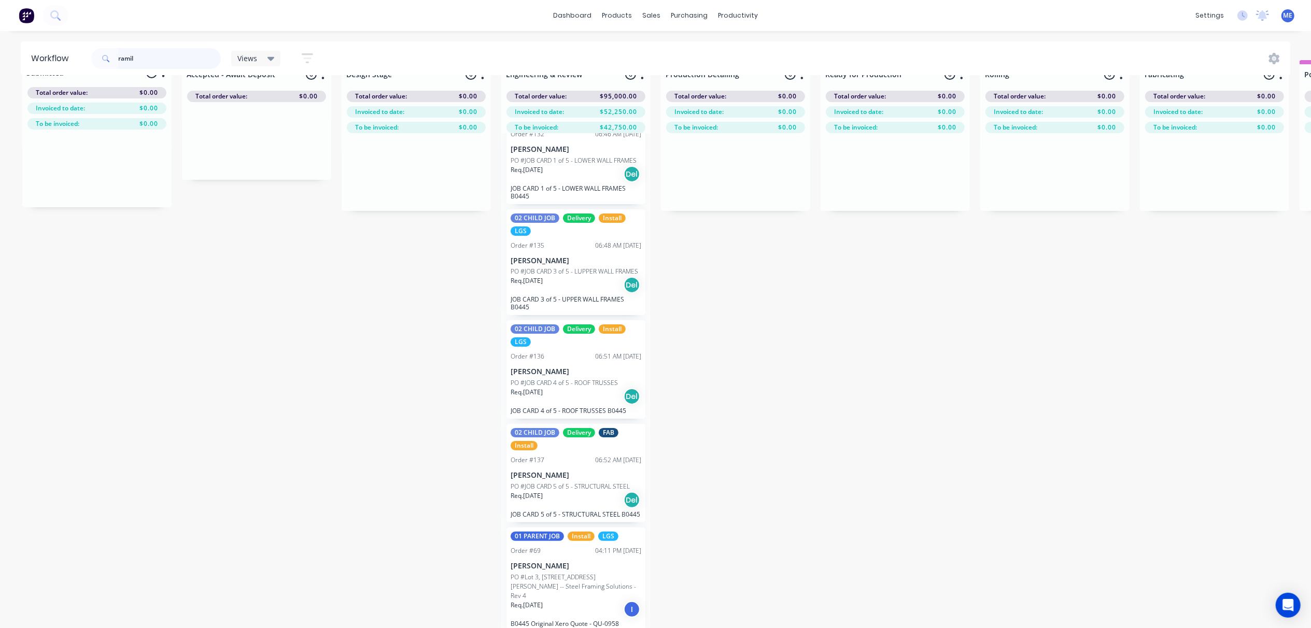
scroll to position [48, 0]
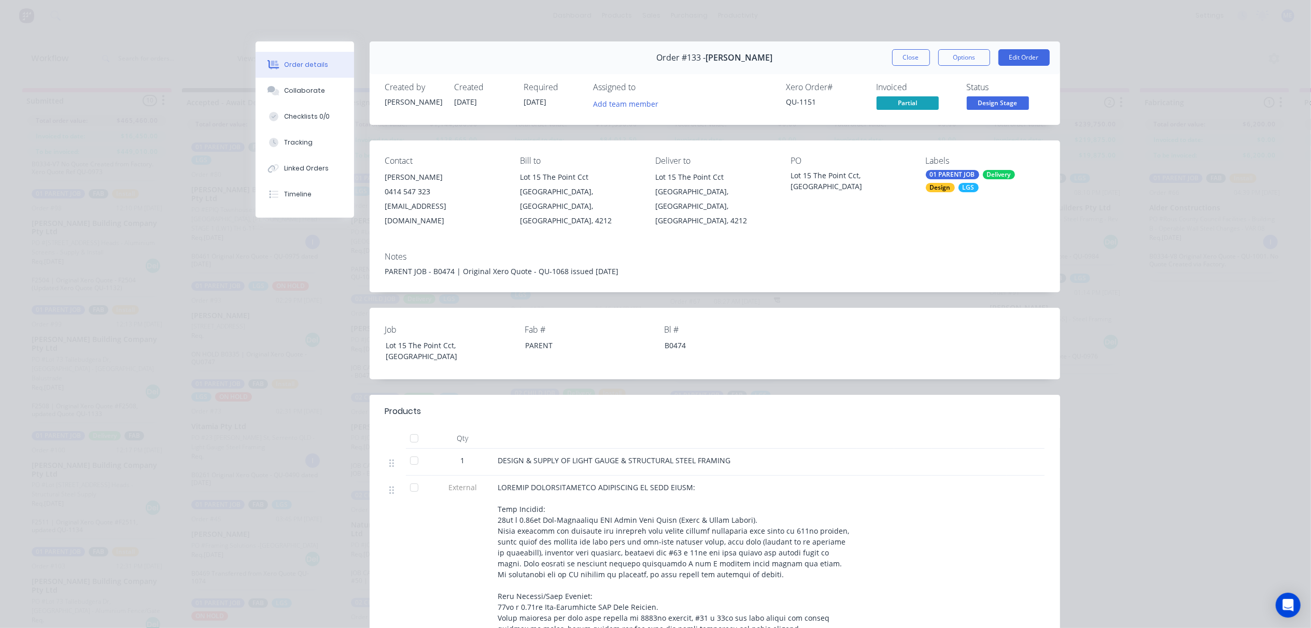
click at [173, 104] on div "Order details Collaborate Checklists 0/0 Tracking Linked Orders Timeline Order …" at bounding box center [655, 314] width 1311 height 628
click at [898, 52] on button "Close" at bounding box center [911, 57] width 38 height 17
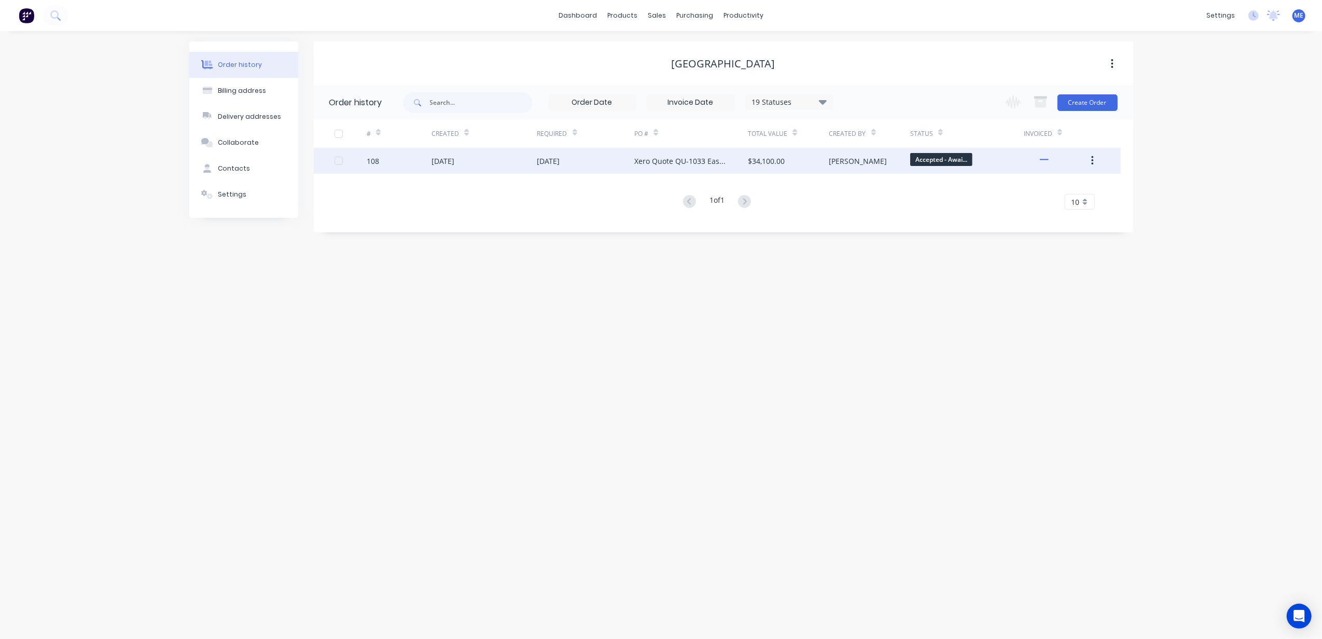
click at [781, 164] on div "$34,100.00" at bounding box center [766, 161] width 37 height 11
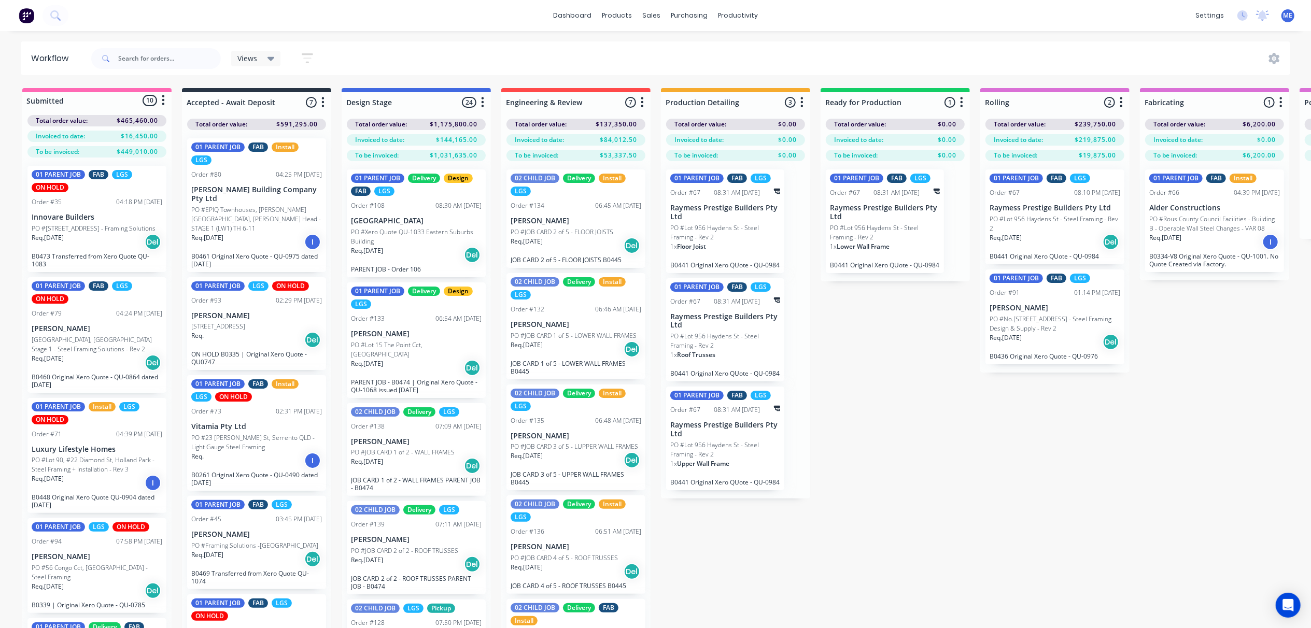
click at [466, 260] on div "Del" at bounding box center [472, 255] width 17 height 17
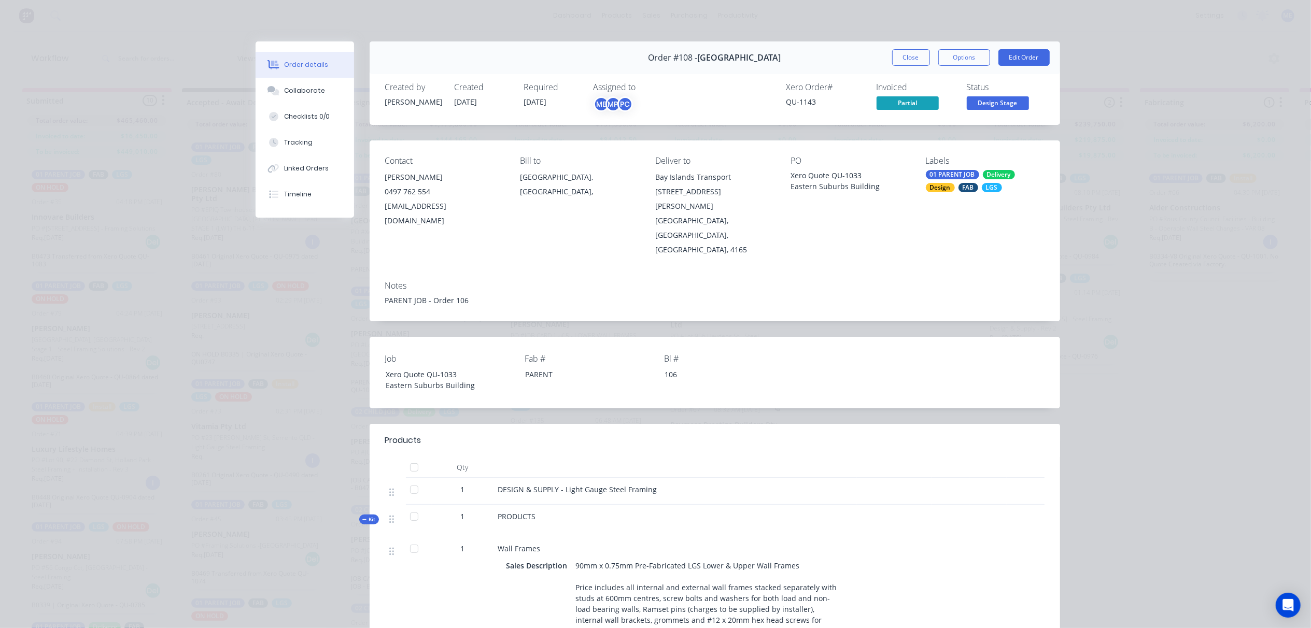
click at [543, 353] on label "Fab #" at bounding box center [590, 359] width 130 height 12
click at [711, 367] on div "106" at bounding box center [721, 374] width 130 height 15
click at [455, 295] on div "PARENT JOB - Order 106" at bounding box center [715, 300] width 660 height 11
click at [1017, 59] on button "Edit Order" at bounding box center [1024, 57] width 51 height 17
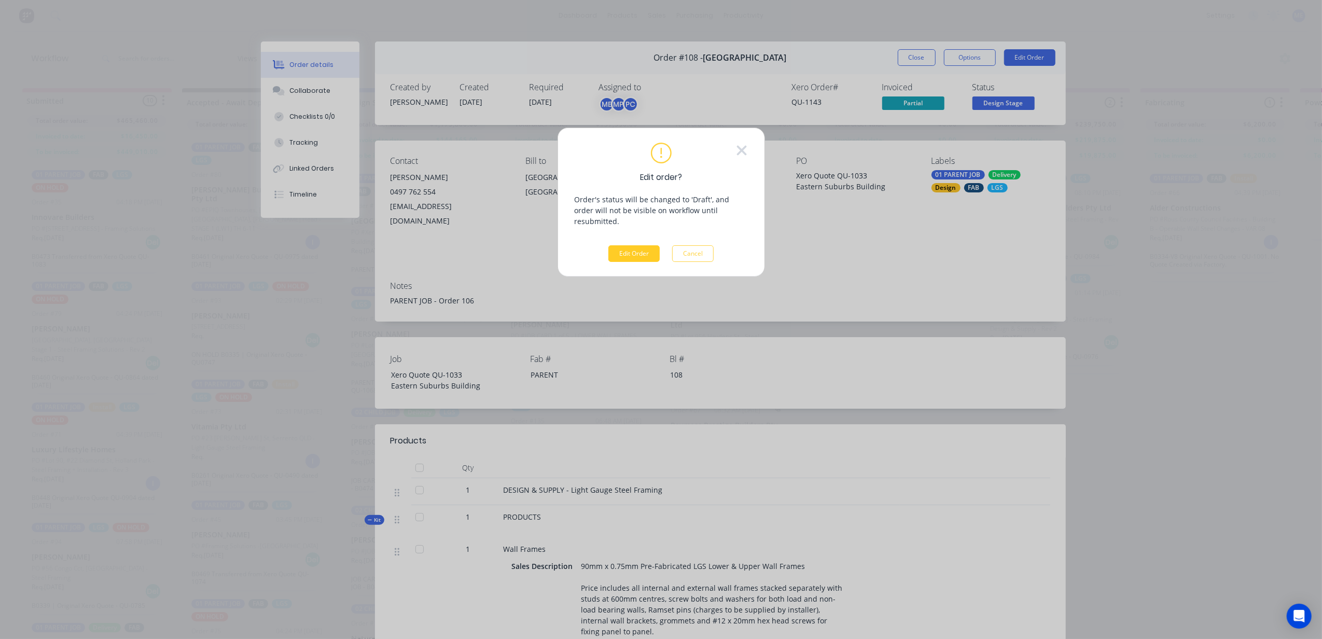
click at [642, 245] on button "Edit Order" at bounding box center [633, 253] width 51 height 17
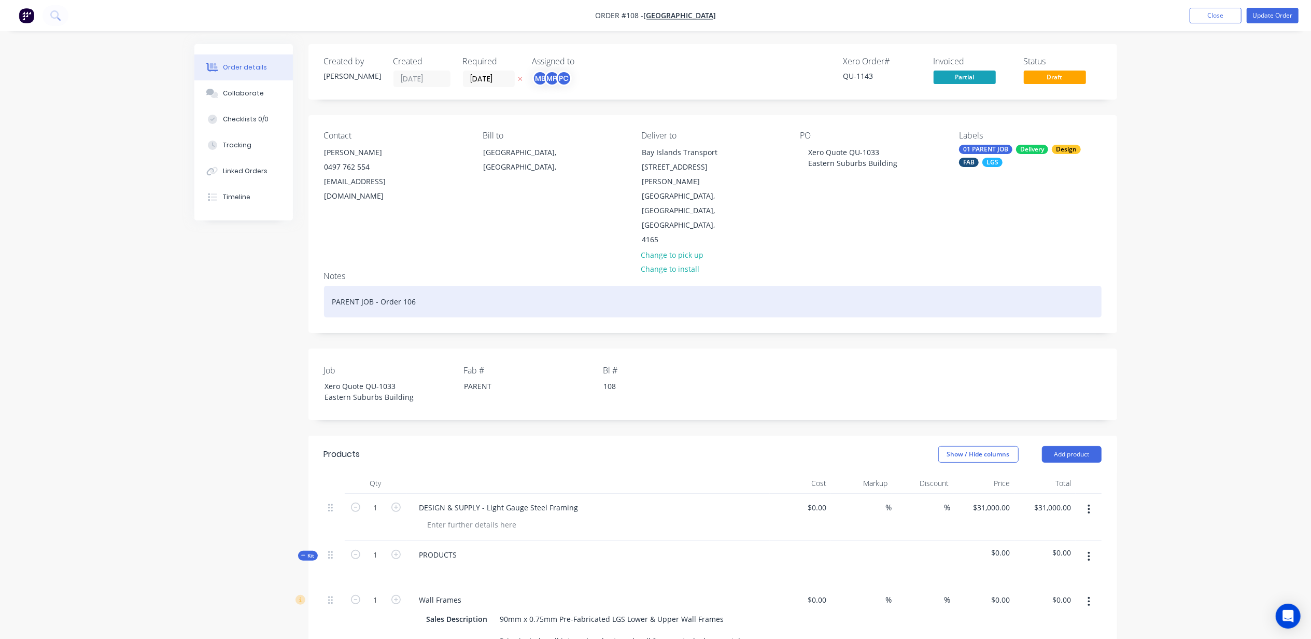
click at [417, 286] on div "PARENT JOB - Order 106" at bounding box center [713, 302] width 778 height 32
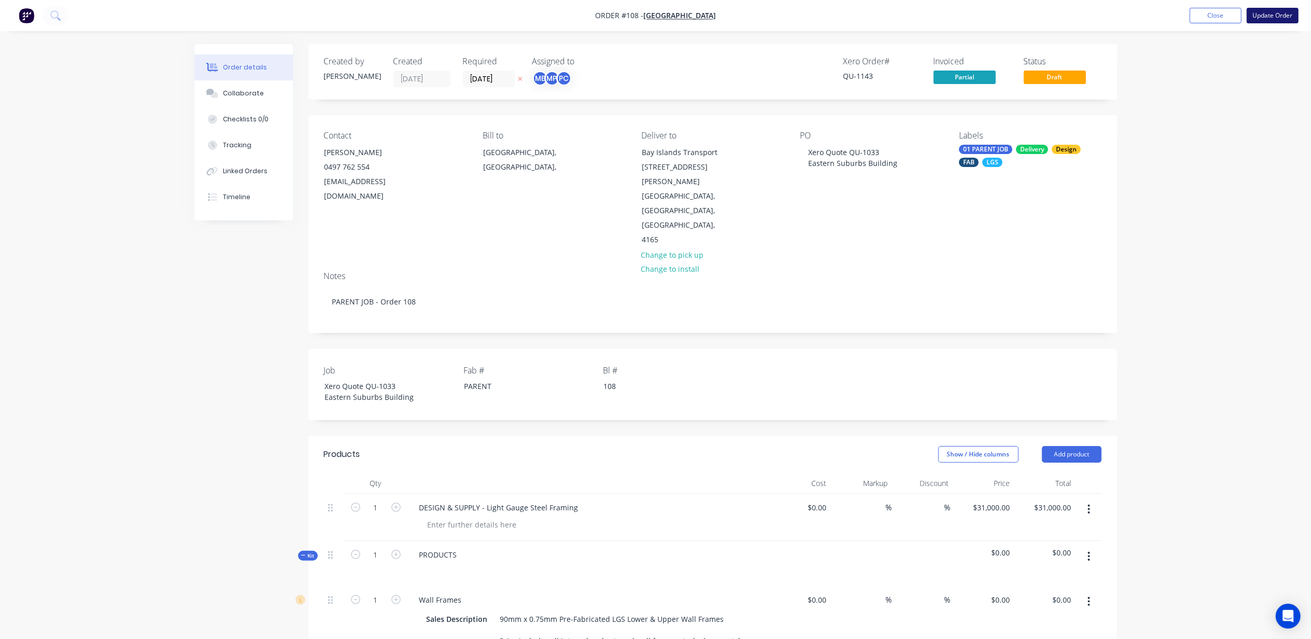
click at [1270, 19] on button "Update Order" at bounding box center [1273, 16] width 52 height 16
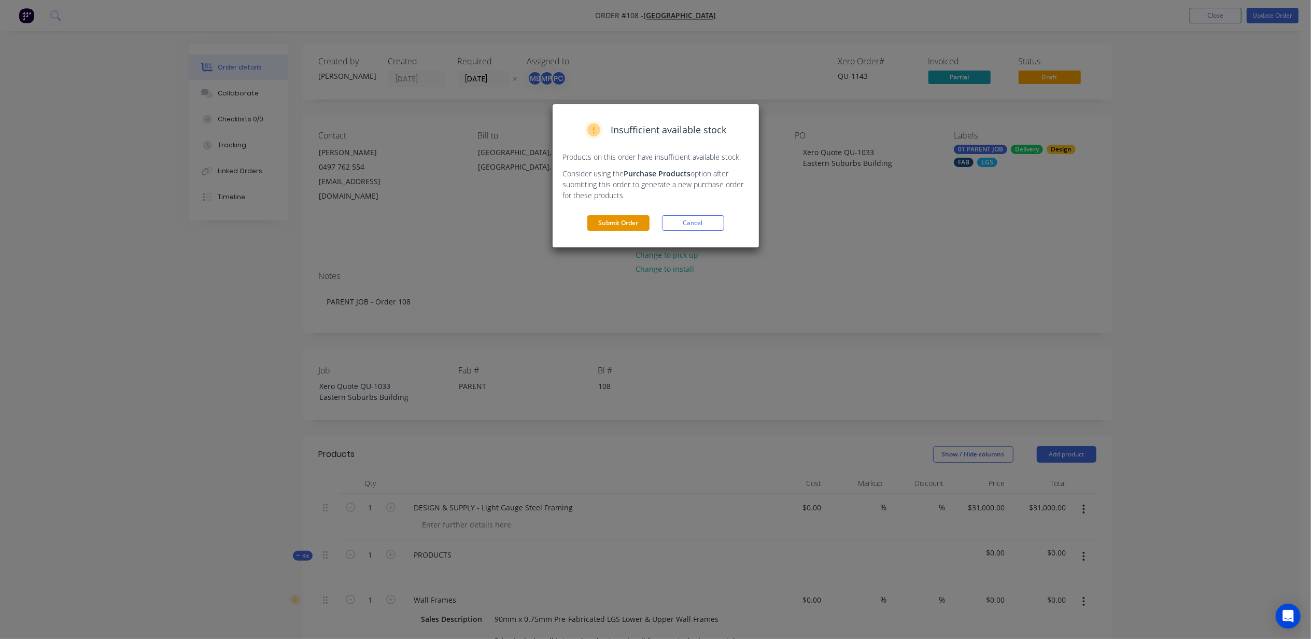
click at [612, 220] on button "Submit Order" at bounding box center [618, 223] width 62 height 16
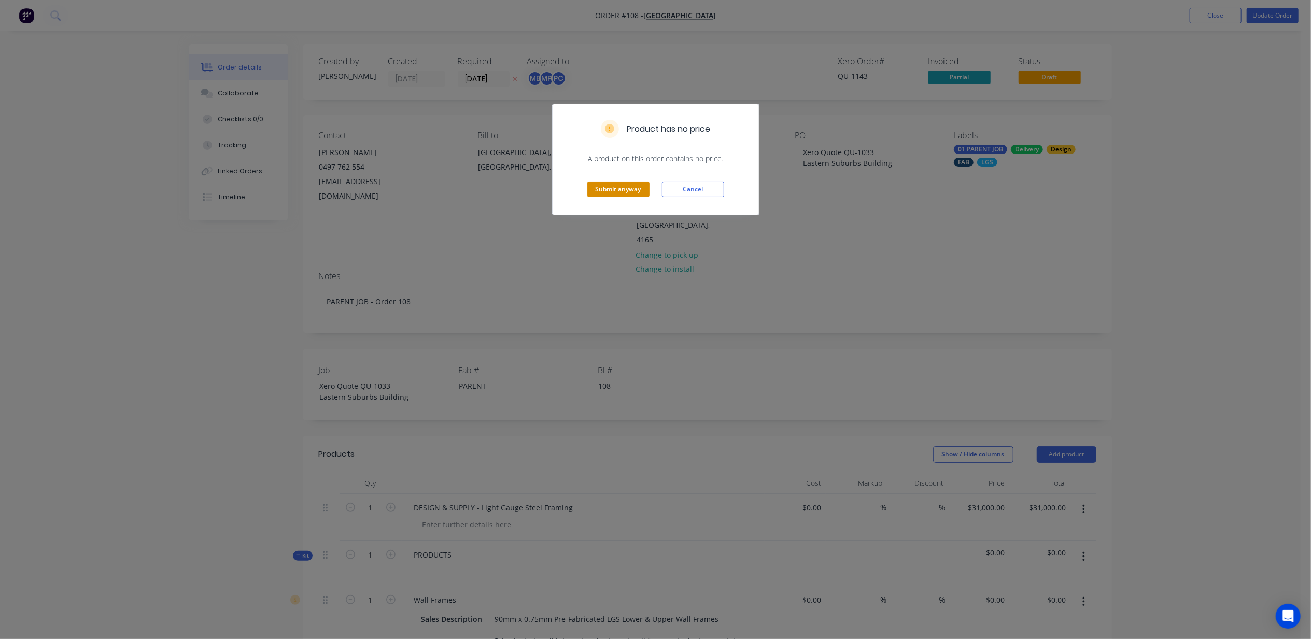
click at [598, 186] on button "Submit anyway" at bounding box center [618, 189] width 62 height 16
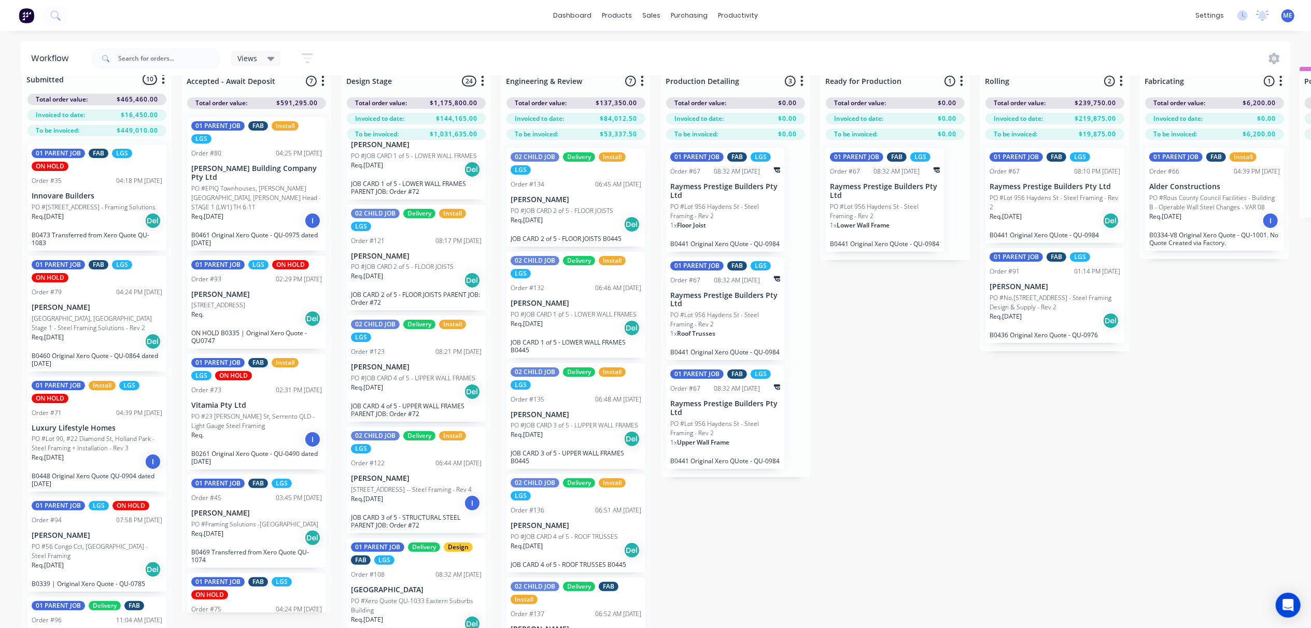
scroll to position [48, 0]
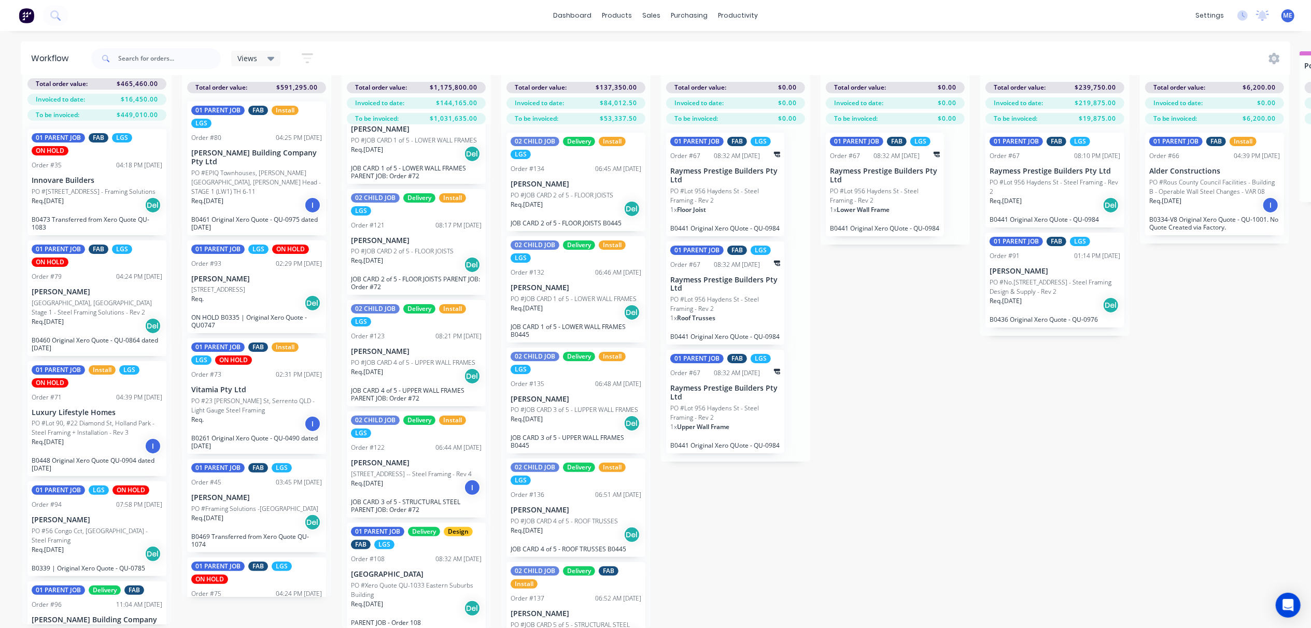
click at [402, 581] on p "PO #Xero Quote QU-1033 Eastern Suburbs Building" at bounding box center [416, 590] width 131 height 19
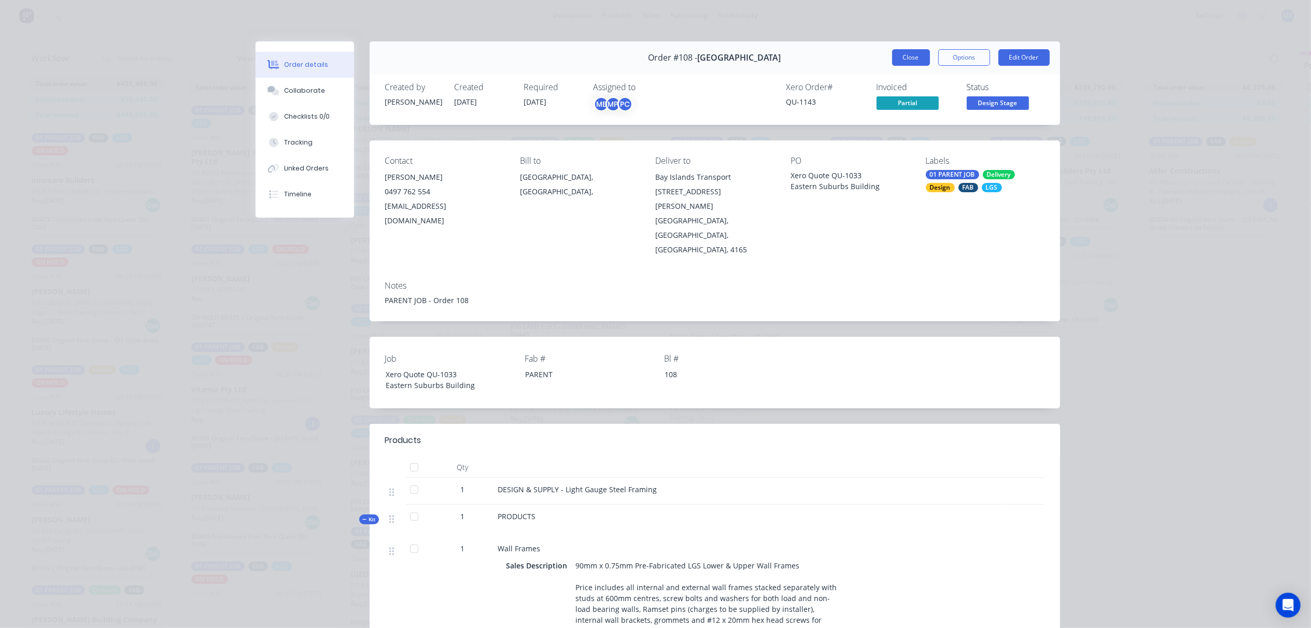
click at [894, 57] on button "Close" at bounding box center [911, 57] width 38 height 17
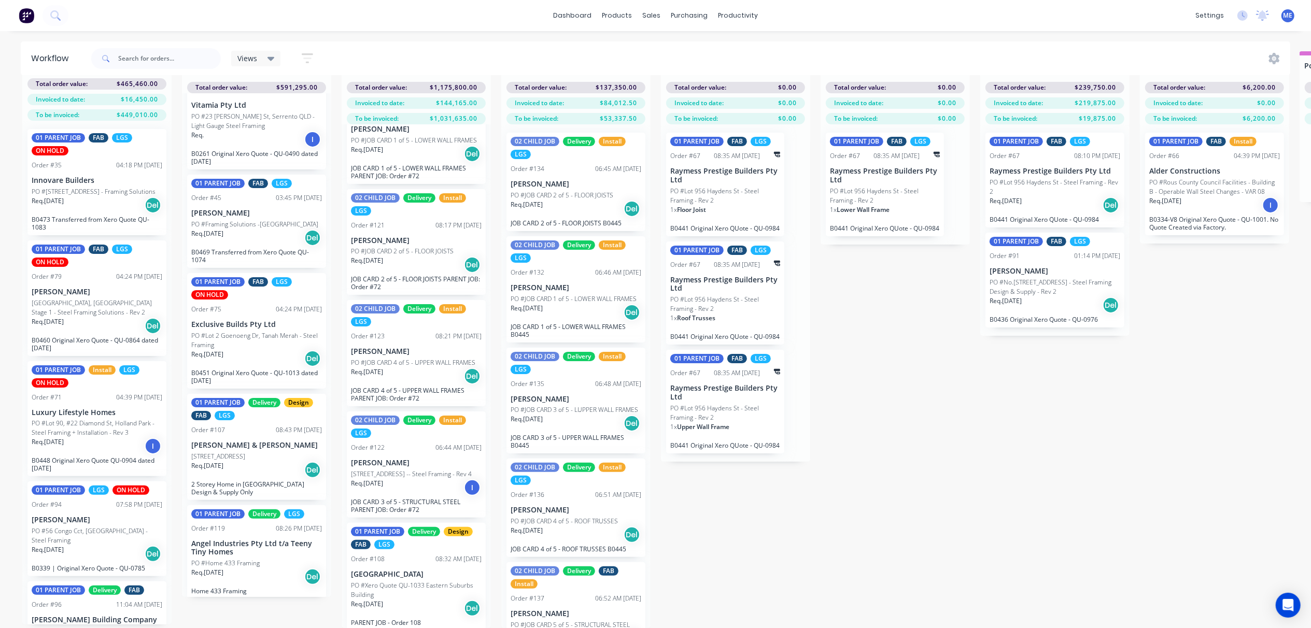
drag, startPoint x: 891, startPoint y: 511, endPoint x: 792, endPoint y: 617, distance: 144.2
click at [879, 519] on div "Submitted 10 Status colour #FF69B4 hex #FF69B4 Save Cancel Summaries Total orde…" at bounding box center [1082, 339] width 2180 height 577
click at [125, 61] on input "text" at bounding box center [169, 58] width 103 height 21
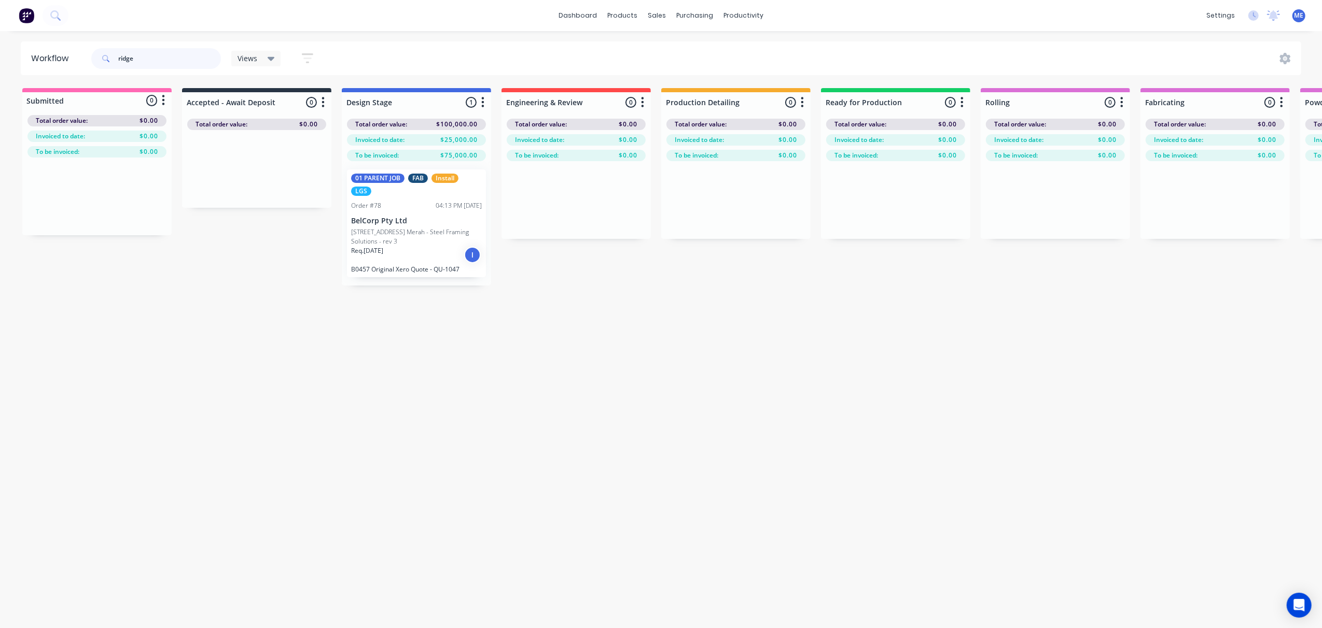
drag, startPoint x: 137, startPoint y: 58, endPoint x: 44, endPoint y: 60, distance: 93.4
click at [69, 60] on header "Workflow ridge Views Save new view None (Default) edit [PERSON_NAME]'s View edi…" at bounding box center [661, 58] width 1281 height 34
type input "106"
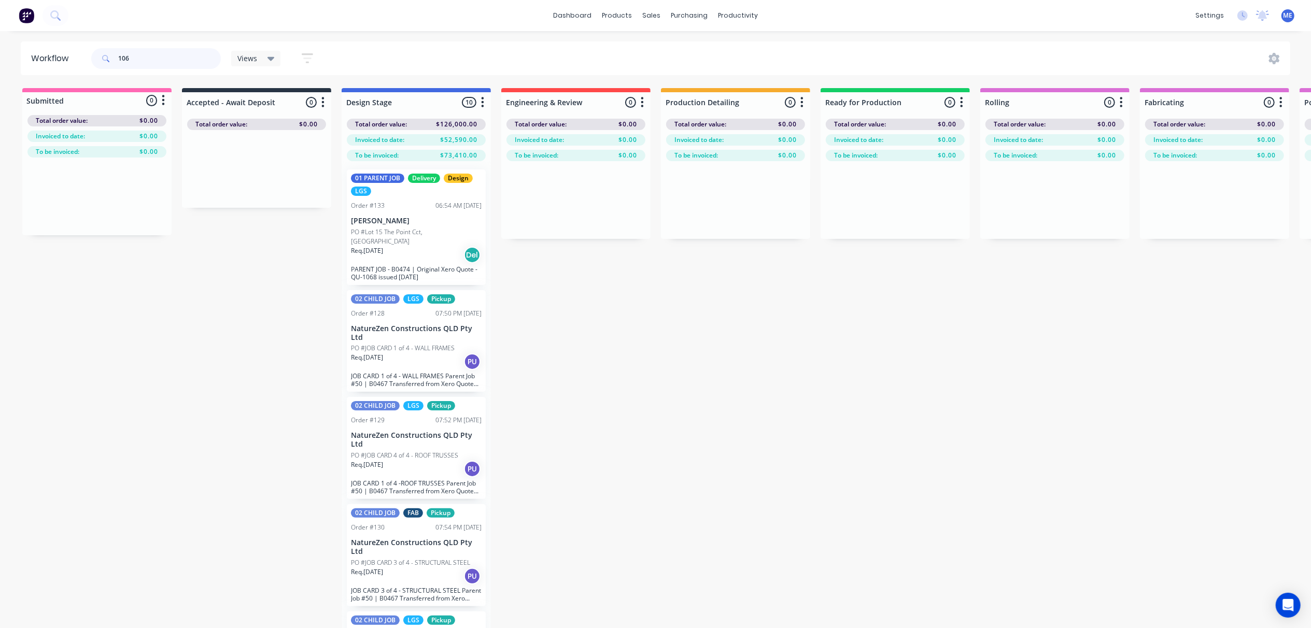
drag, startPoint x: 99, startPoint y: 55, endPoint x: 69, endPoint y: 56, distance: 29.6
click at [72, 56] on header "Workflow 106 Views Save new view None (Default) edit [PERSON_NAME]'s View edit …" at bounding box center [656, 58] width 1270 height 34
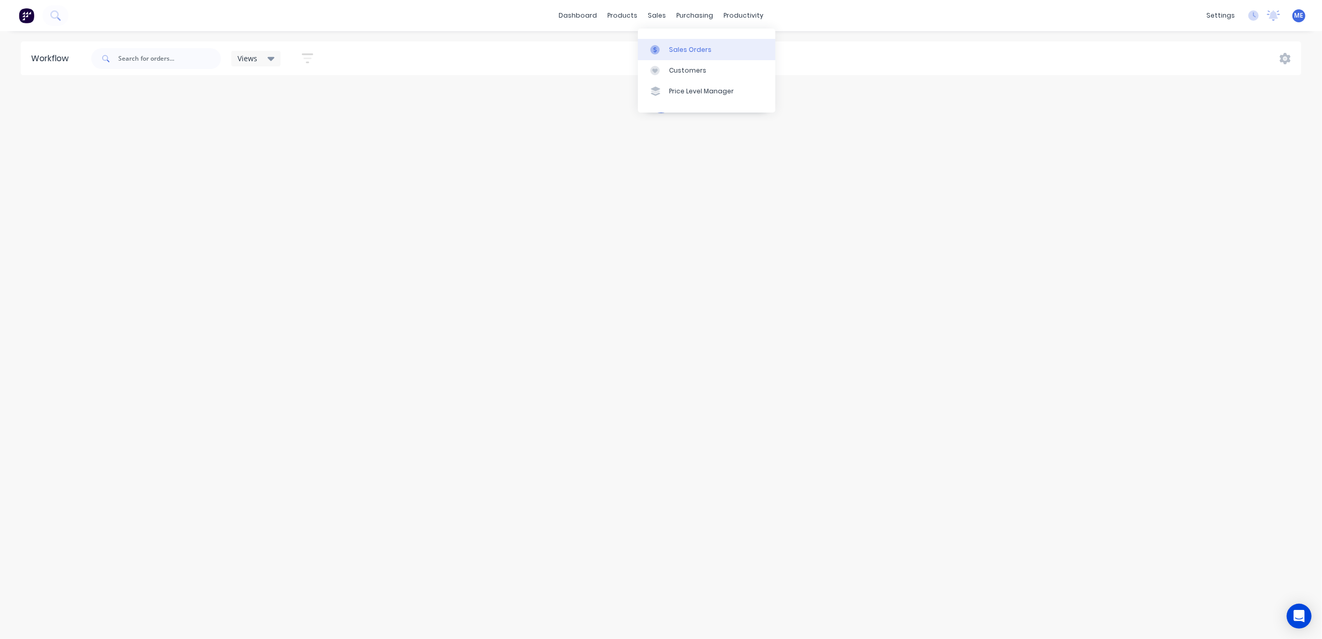
click at [673, 49] on div "Sales Orders" at bounding box center [690, 49] width 43 height 9
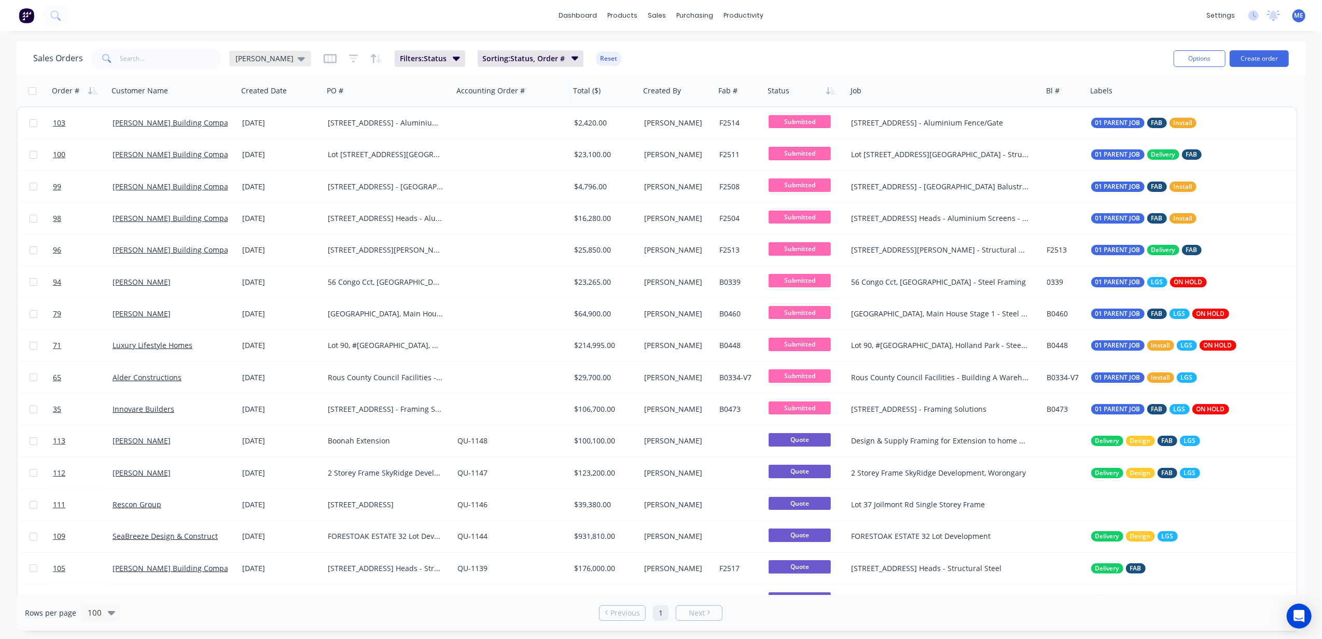
click at [272, 64] on div "[PERSON_NAME]" at bounding box center [270, 59] width 82 height 16
click at [254, 143] on button "None" at bounding box center [291, 147] width 118 height 12
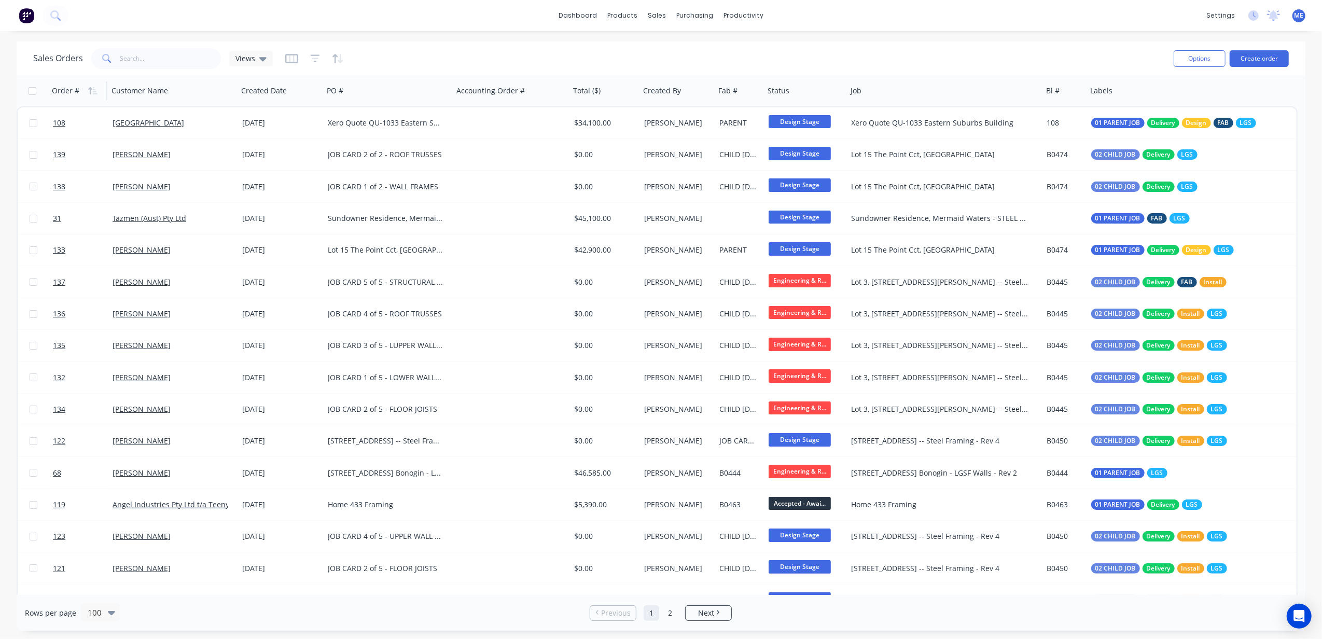
click at [64, 91] on div "Order #" at bounding box center [65, 91] width 27 height 10
click at [93, 90] on icon "button" at bounding box center [95, 90] width 5 height 7
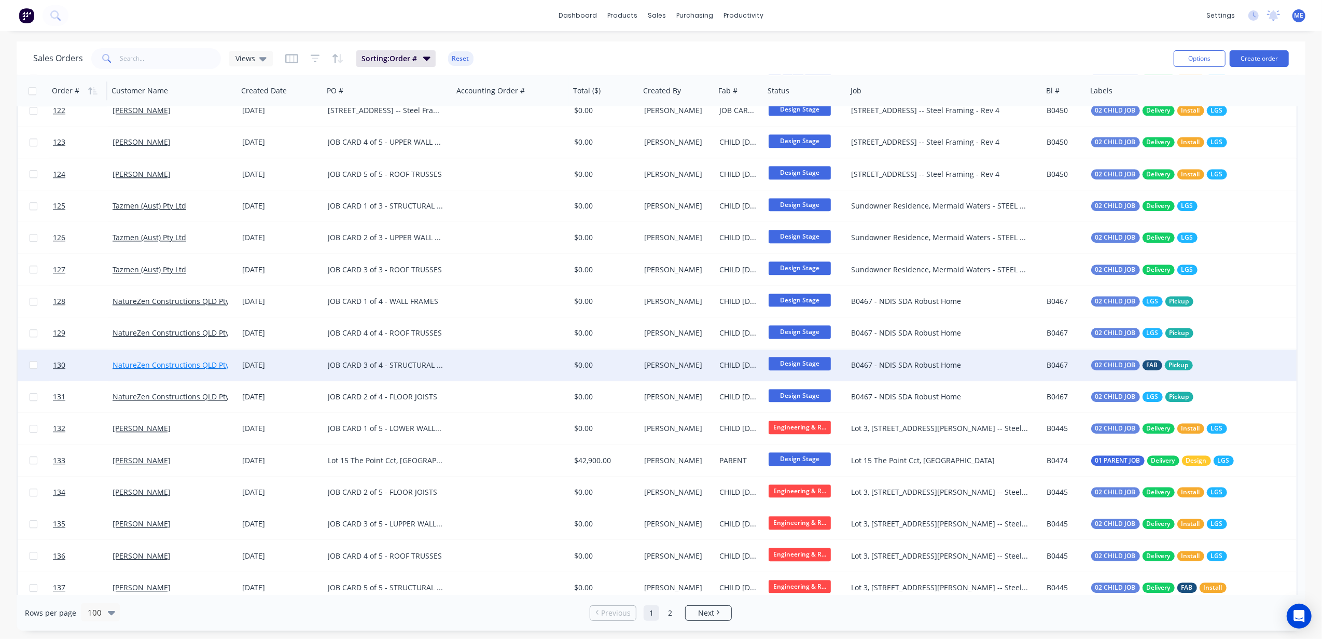
scroll to position [2691, 0]
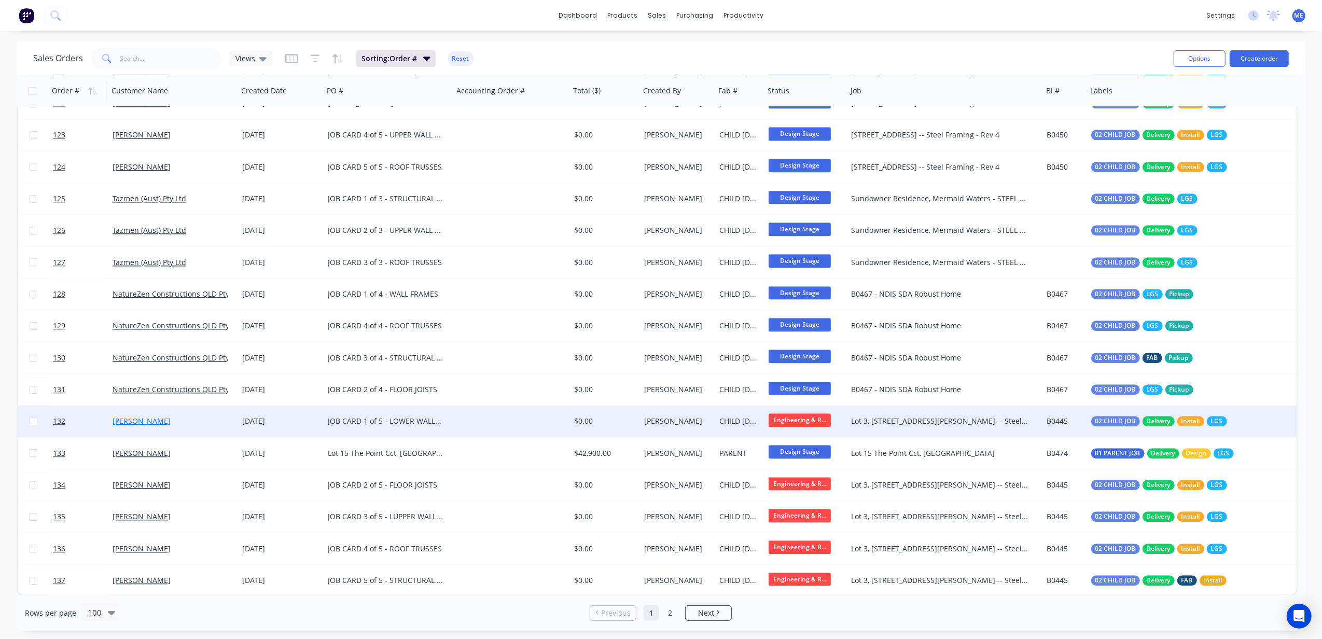
click at [137, 418] on link "[PERSON_NAME]" at bounding box center [142, 421] width 58 height 10
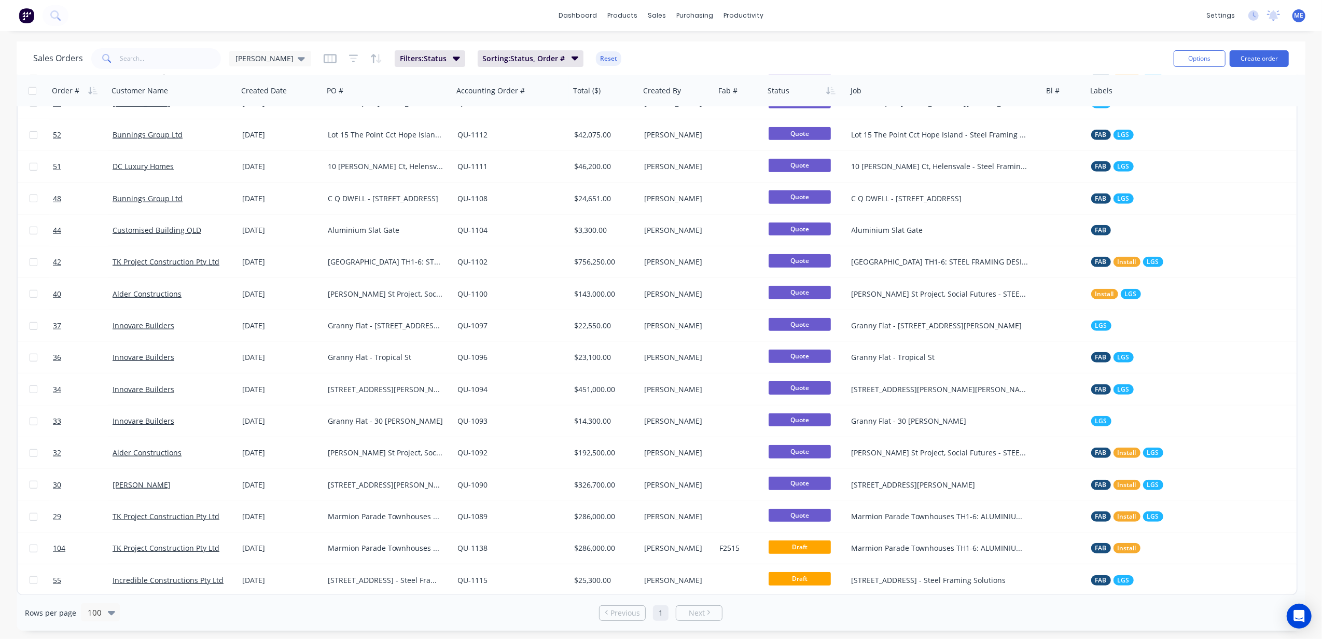
scroll to position [407, 0]
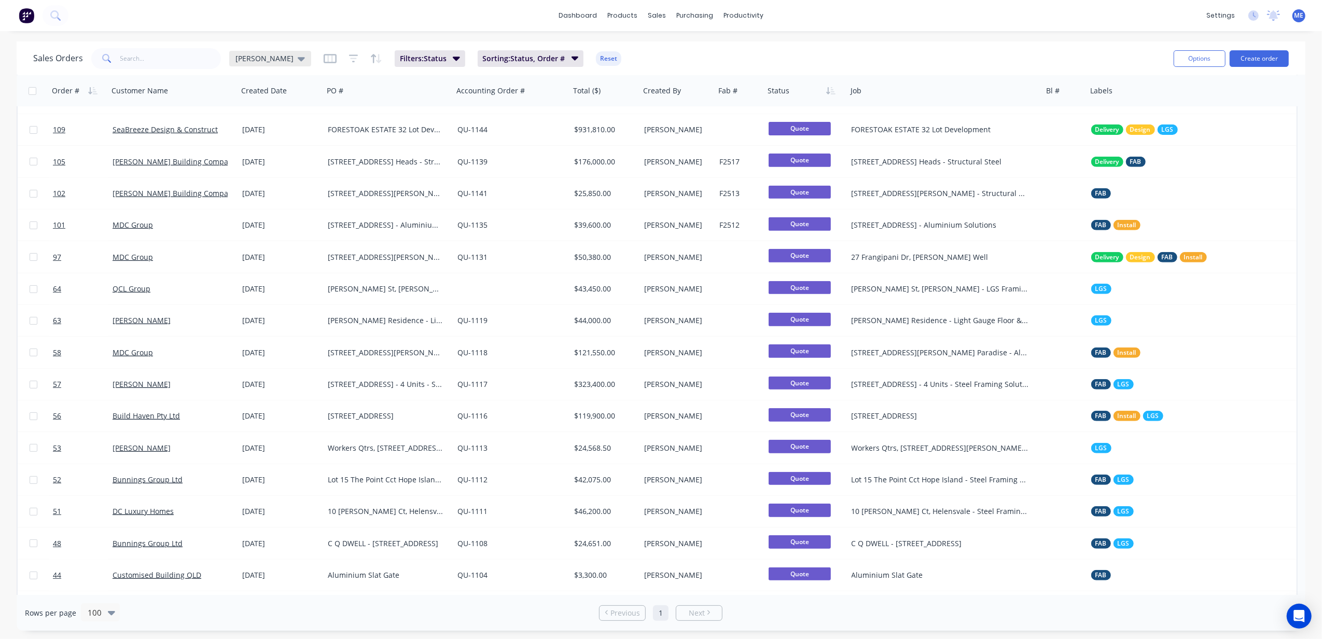
click at [269, 58] on span "[PERSON_NAME]" at bounding box center [264, 58] width 58 height 11
click at [260, 150] on button "None" at bounding box center [291, 147] width 118 height 12
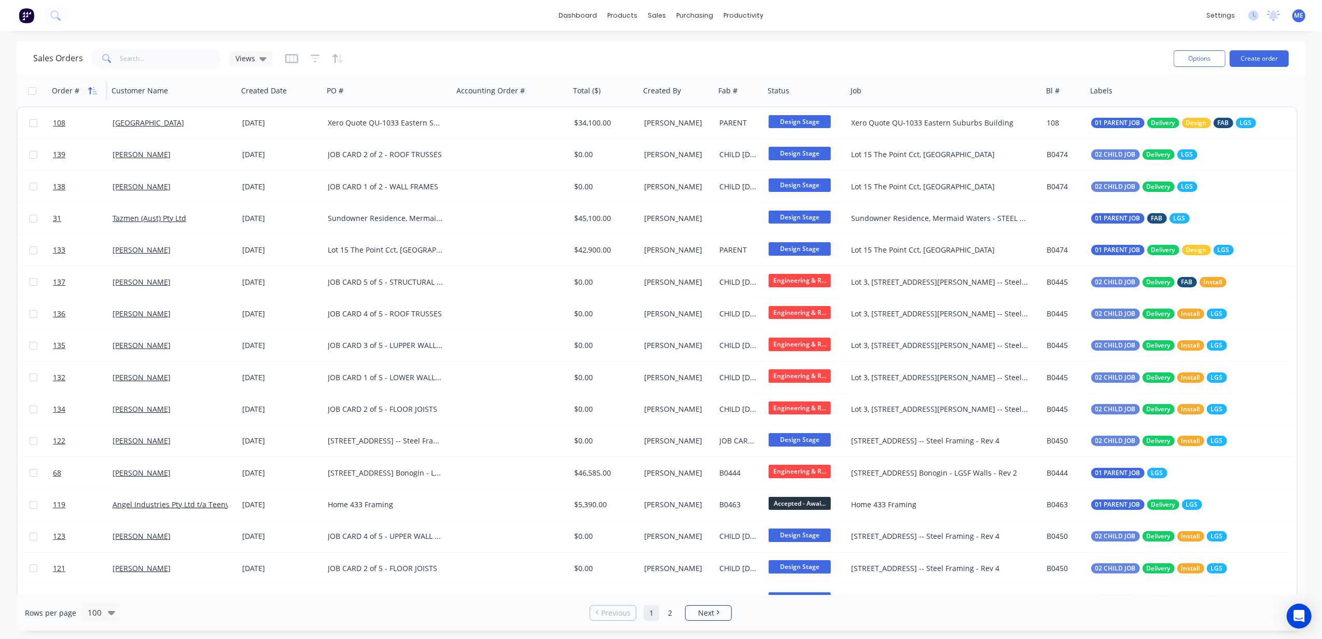
click at [96, 90] on icon "button" at bounding box center [92, 91] width 9 height 8
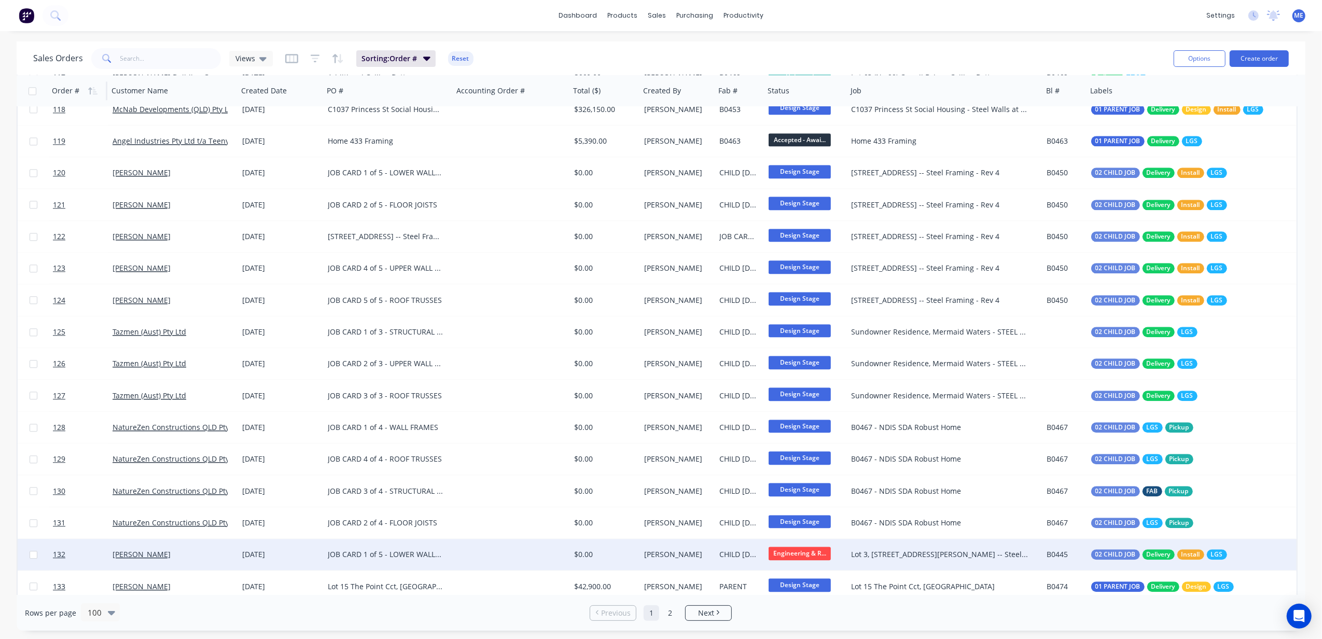
scroll to position [2691, 0]
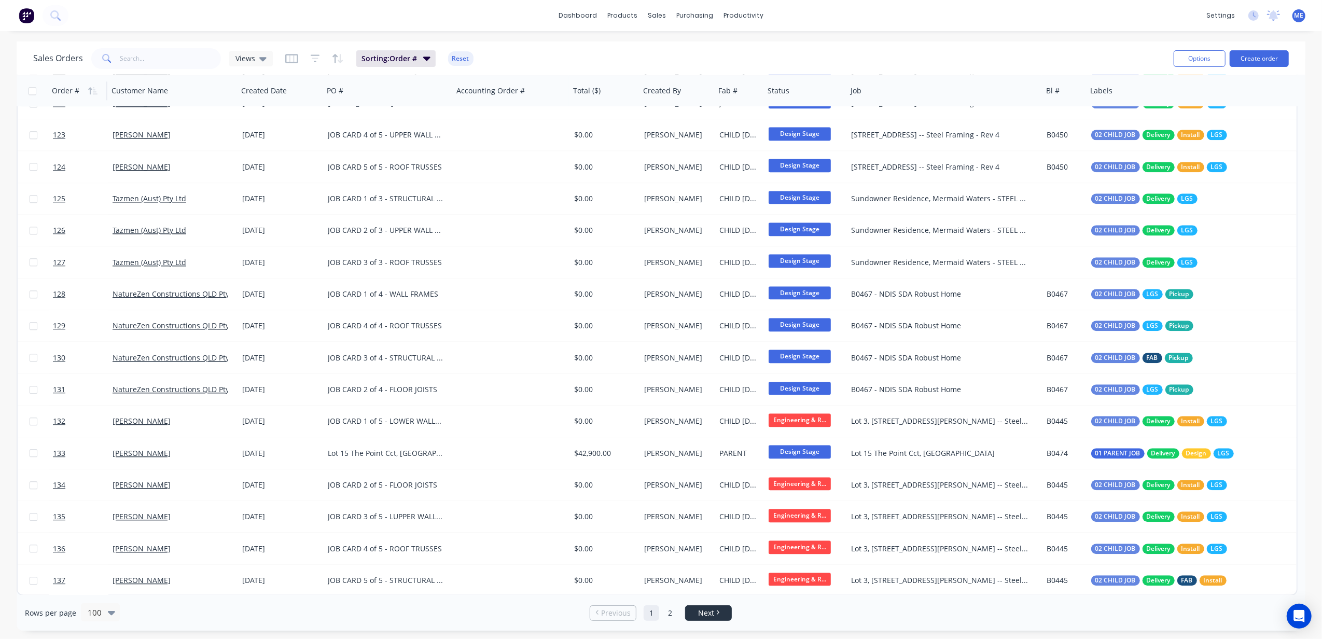
click at [708, 609] on span "Next" at bounding box center [706, 613] width 16 height 10
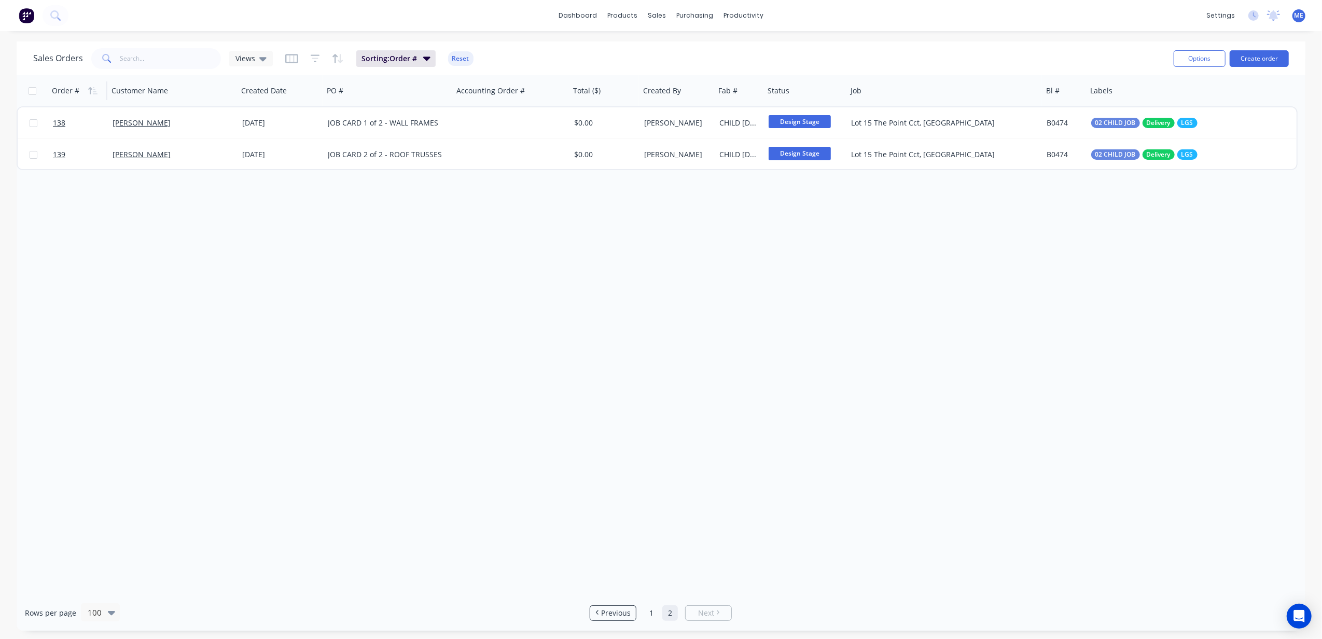
scroll to position [0, 0]
click at [646, 610] on link "1" at bounding box center [651, 613] width 16 height 16
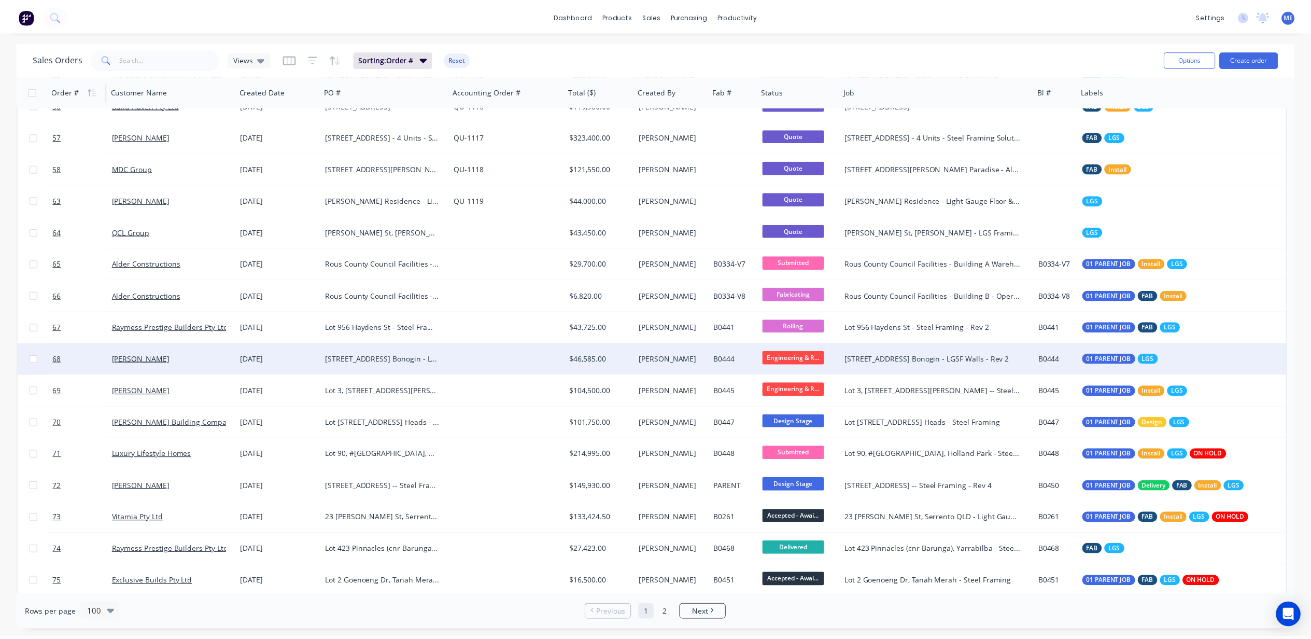
scroll to position [824, 0]
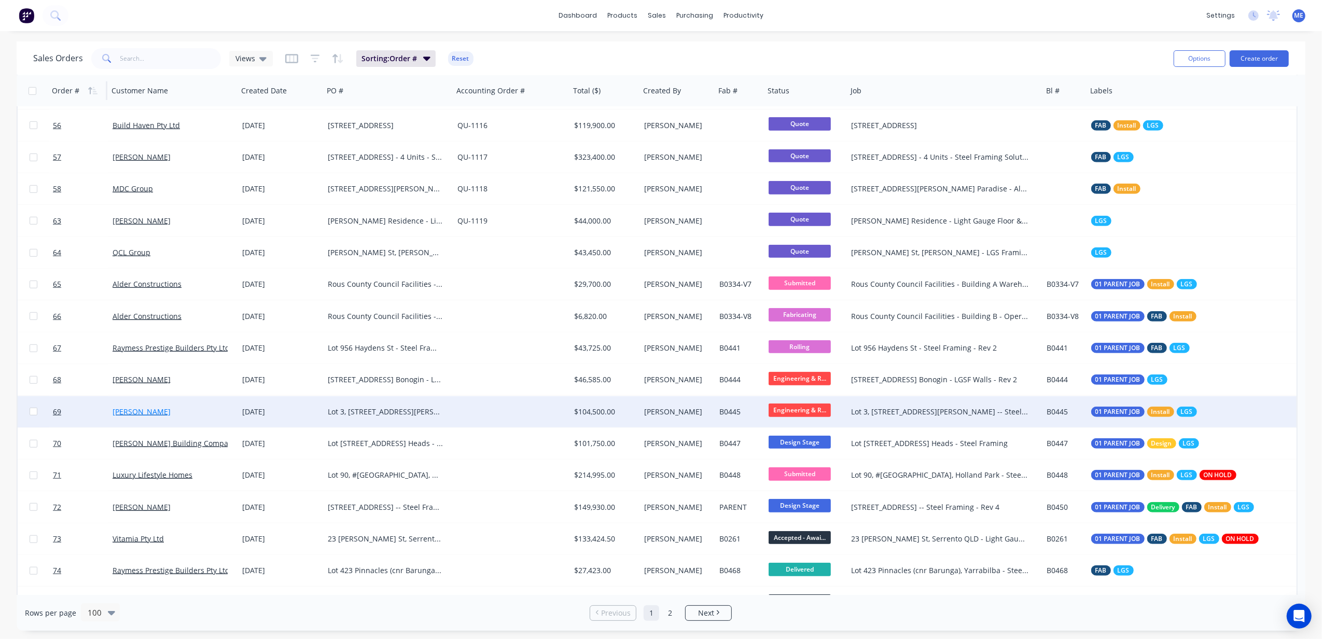
click at [148, 411] on link "[PERSON_NAME]" at bounding box center [142, 412] width 58 height 10
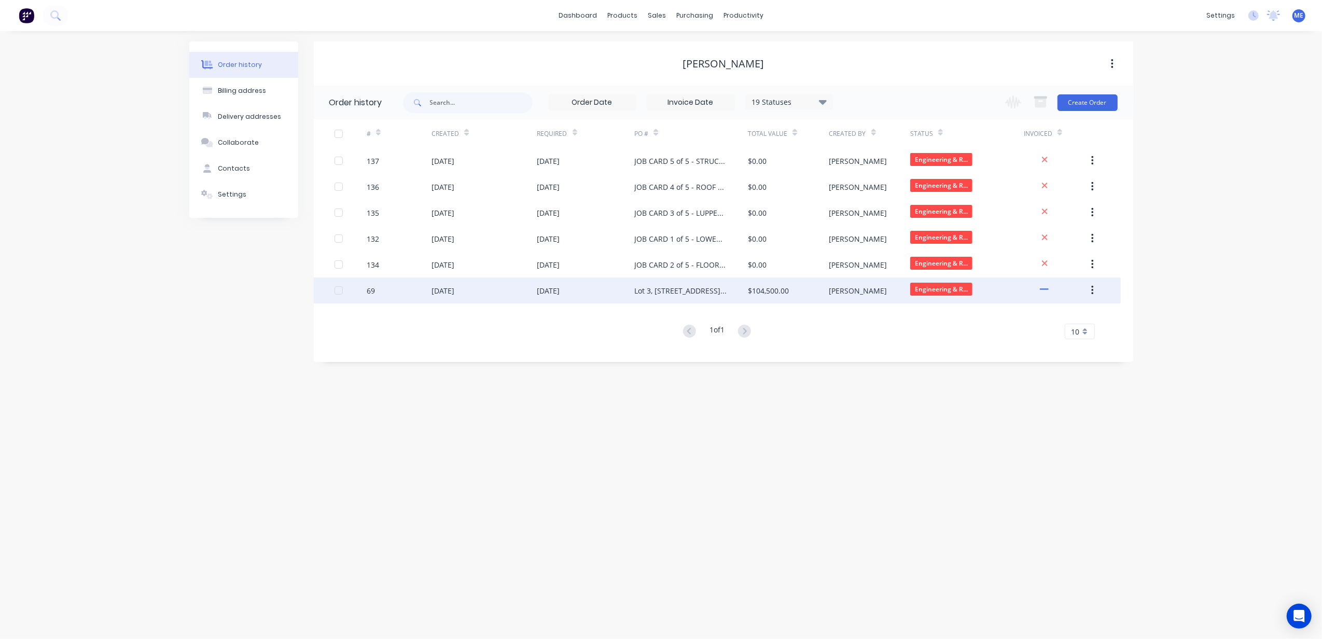
click at [454, 289] on div "[DATE]" at bounding box center [442, 290] width 23 height 11
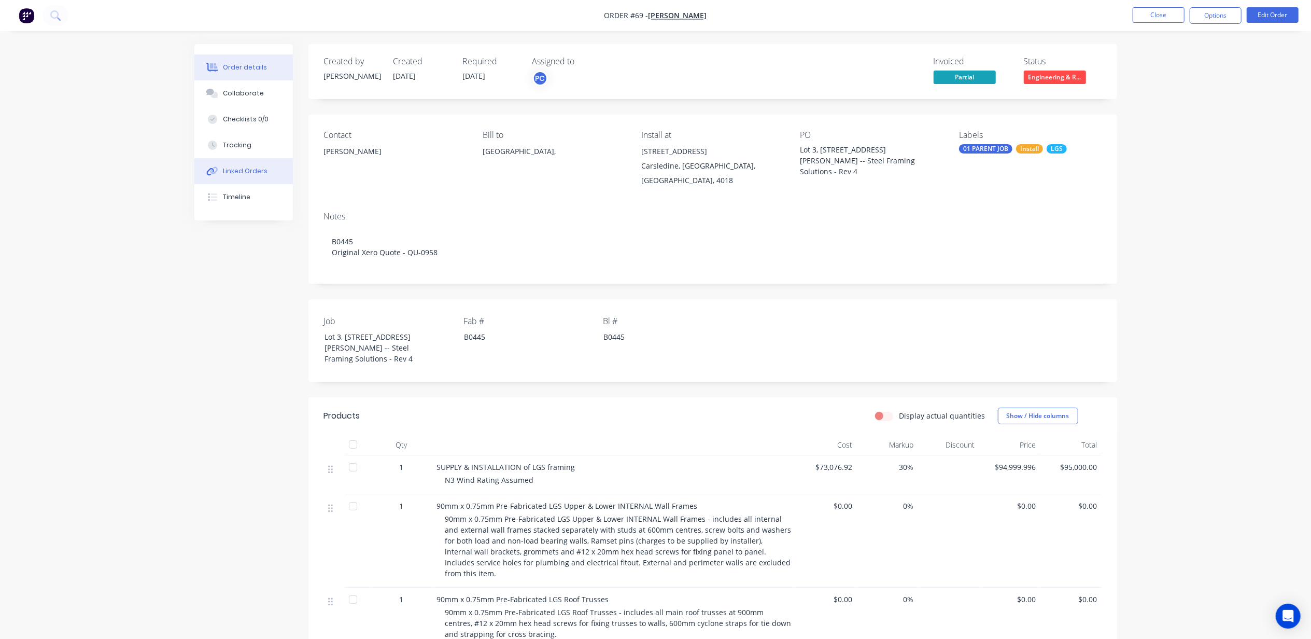
click at [244, 163] on button "Linked Orders" at bounding box center [243, 171] width 99 height 26
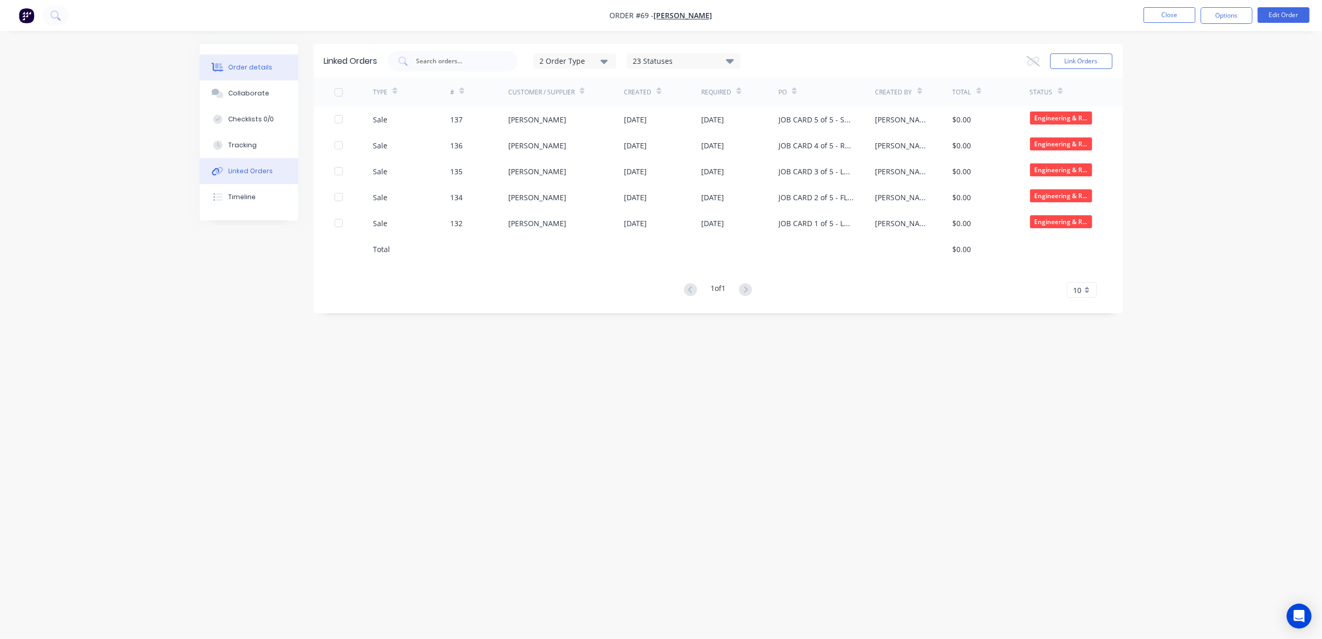
click at [224, 63] on div at bounding box center [218, 67] width 16 height 9
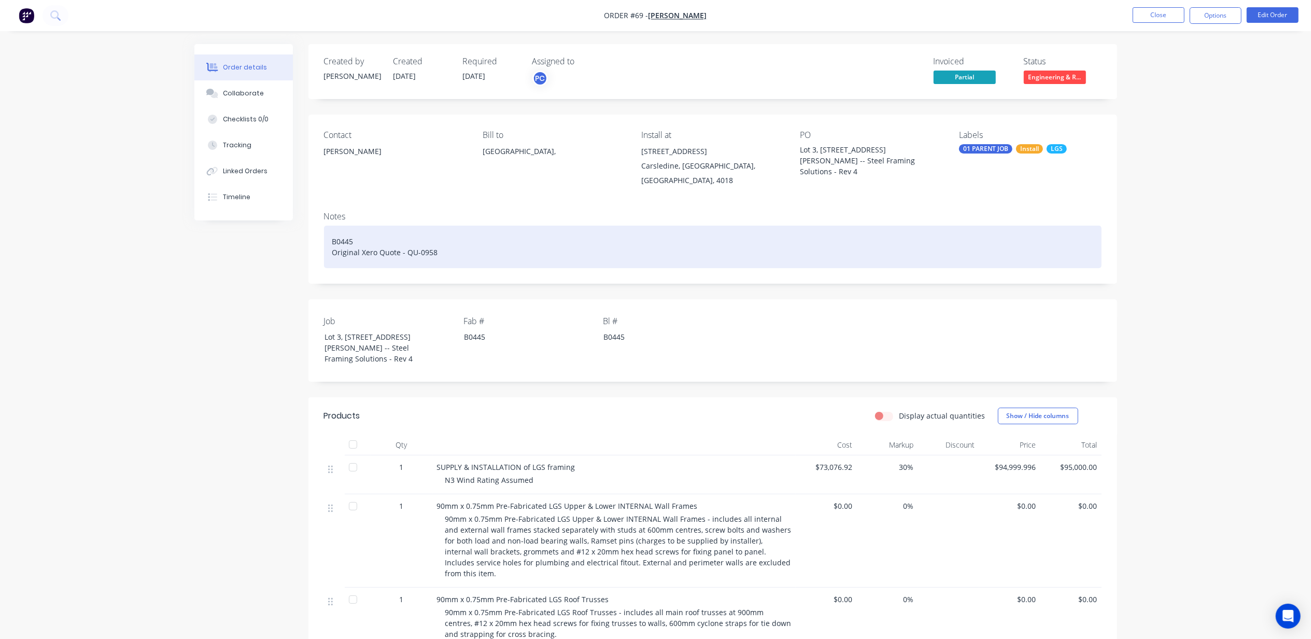
click at [403, 243] on div "B0445 Original Xero Quote - QU-0958" at bounding box center [713, 247] width 778 height 43
drag, startPoint x: 467, startPoint y: 243, endPoint x: 293, endPoint y: 225, distance: 174.1
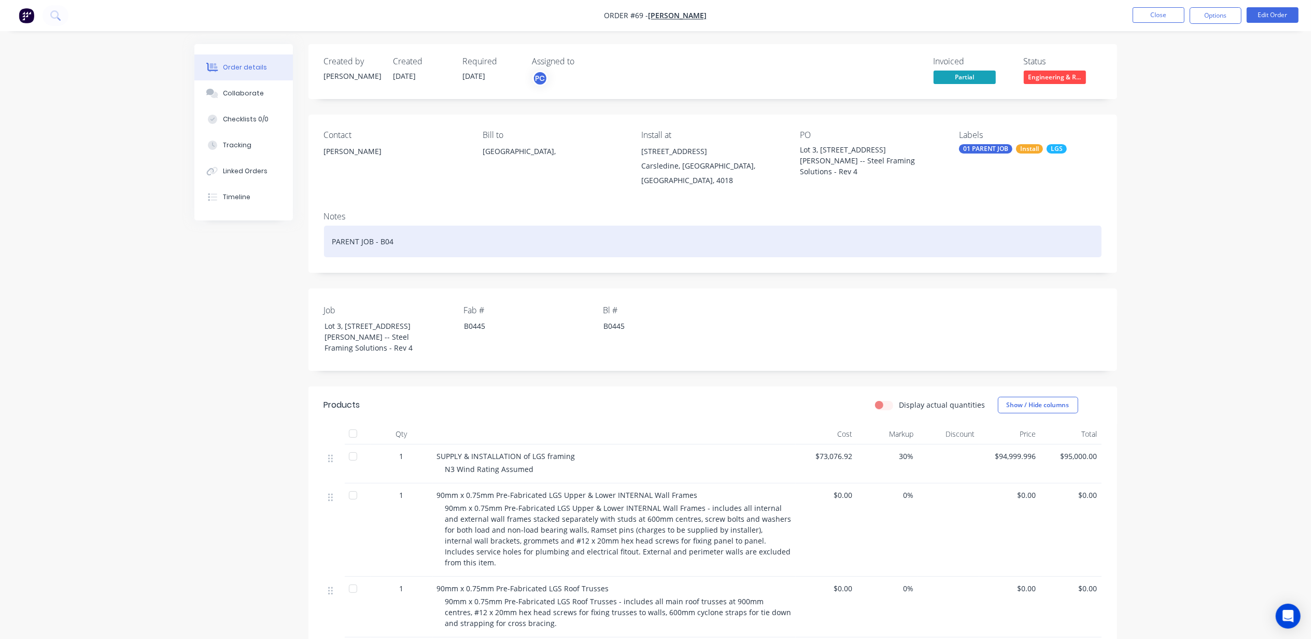
drag, startPoint x: 390, startPoint y: 229, endPoint x: 415, endPoint y: 233, distance: 25.8
click at [390, 229] on div "PARENT JOB - B04" at bounding box center [713, 242] width 778 height 32
click at [407, 232] on div "PARENT JOB - B04" at bounding box center [713, 242] width 778 height 32
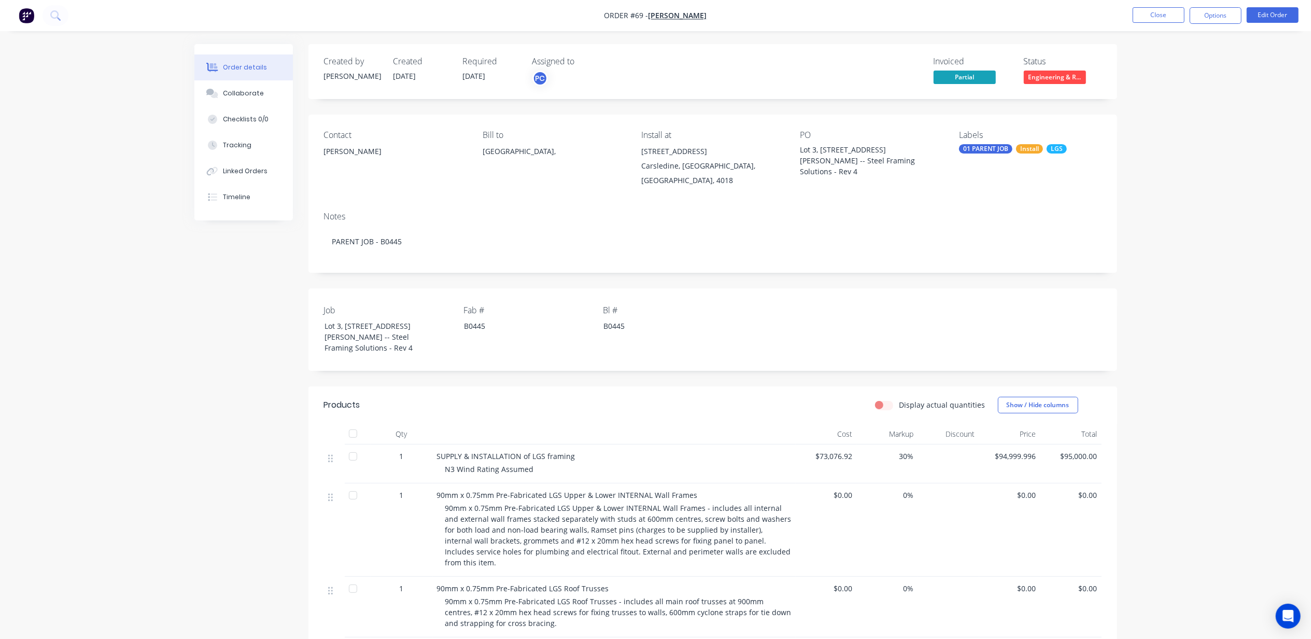
click at [864, 162] on div "Lot 3, [STREET_ADDRESS][PERSON_NAME] -- Steel Framing Solutions - Rev 4" at bounding box center [866, 160] width 130 height 33
click at [907, 160] on div "Lot 3, [STREET_ADDRESS][PERSON_NAME] -- Steel Framing Solutions - Rev 4" at bounding box center [866, 160] width 130 height 33
click at [894, 155] on div "Lot 3, [STREET_ADDRESS][PERSON_NAME] -- Steel Framing Solutions - Rev 4" at bounding box center [866, 160] width 130 height 33
drag, startPoint x: 894, startPoint y: 155, endPoint x: 906, endPoint y: 163, distance: 15.0
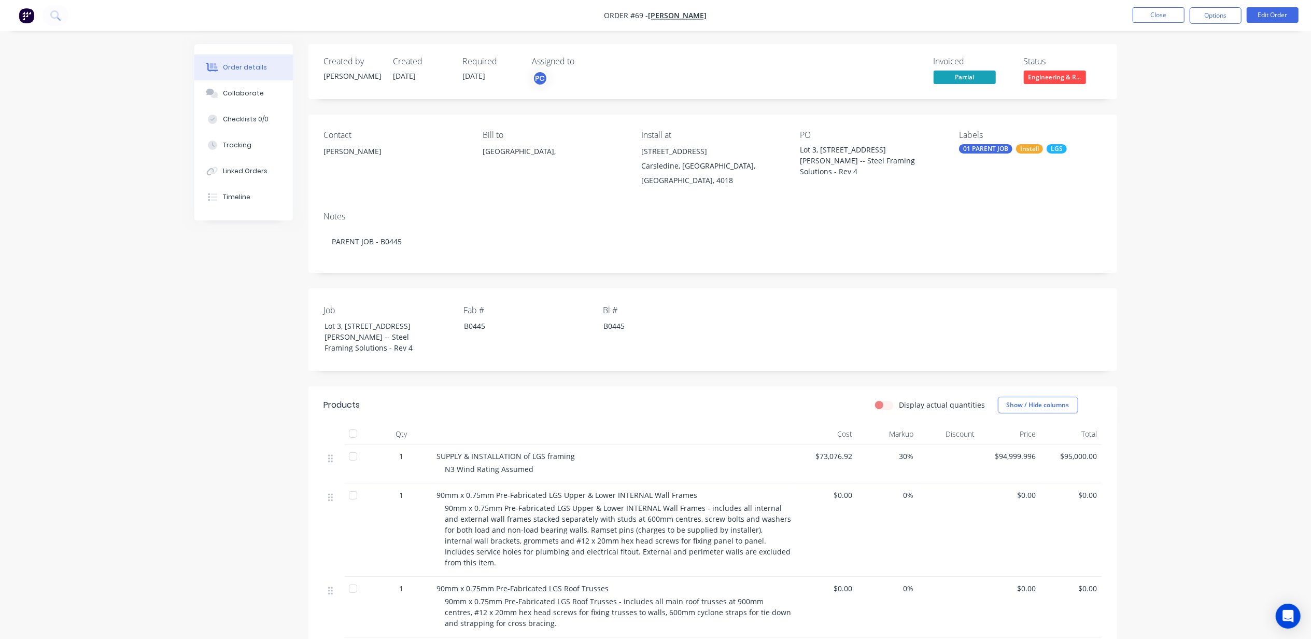
click at [905, 160] on div "Lot 3, [STREET_ADDRESS][PERSON_NAME] -- Steel Framing Solutions - Rev 4" at bounding box center [866, 160] width 130 height 33
drag, startPoint x: 870, startPoint y: 159, endPoint x: 801, endPoint y: 152, distance: 68.7
click at [801, 152] on div "Lot 3, [STREET_ADDRESS][PERSON_NAME] -- Steel Framing Solutions - Rev 4" at bounding box center [866, 160] width 130 height 33
copy div "Lot 3, [STREET_ADDRESS][PERSON_NAME] -- Steel Framing Solutions - Rev 4"
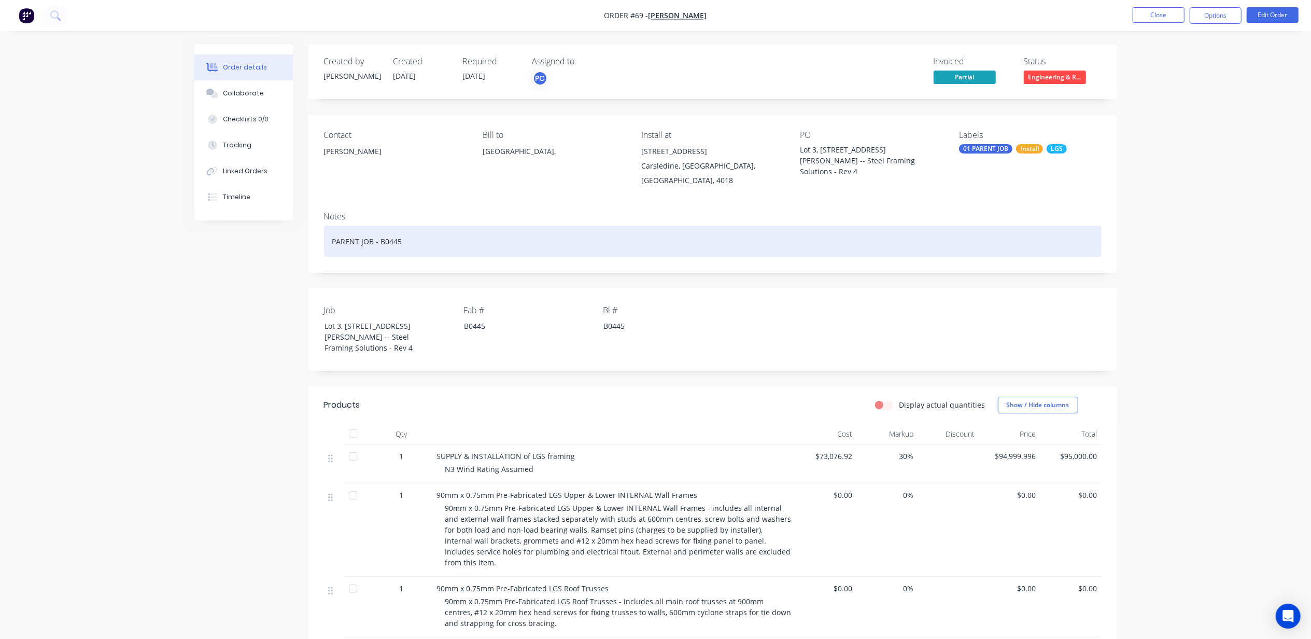
click at [360, 226] on div "PARENT JOB - B0445" at bounding box center [713, 242] width 778 height 32
click at [411, 226] on div "PARENT JOB - B0445" at bounding box center [713, 242] width 778 height 32
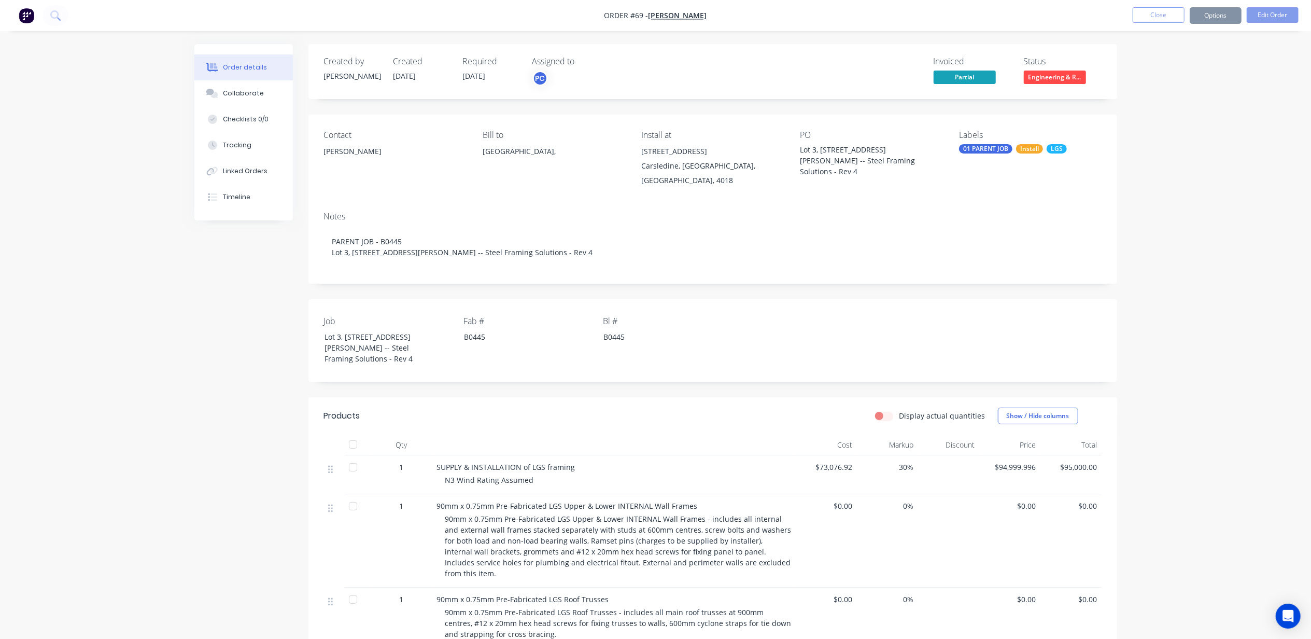
drag, startPoint x: 160, startPoint y: 430, endPoint x: 163, endPoint y: 380, distance: 50.9
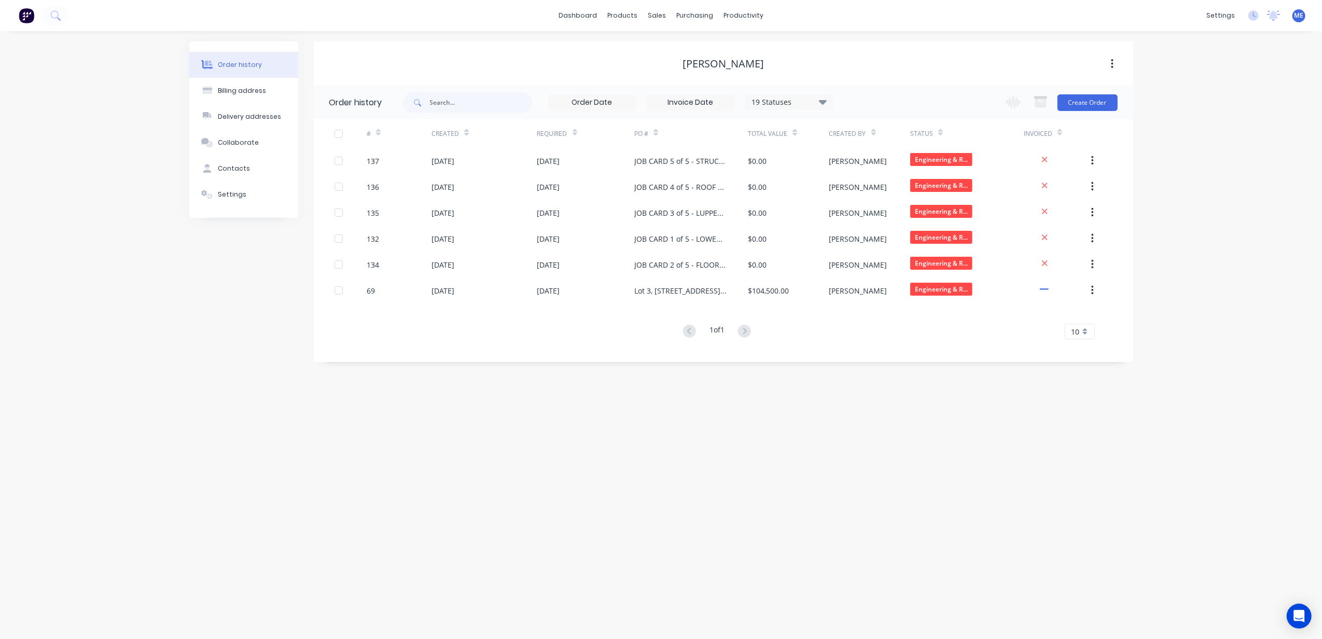
click at [30, 12] on img at bounding box center [27, 16] width 16 height 16
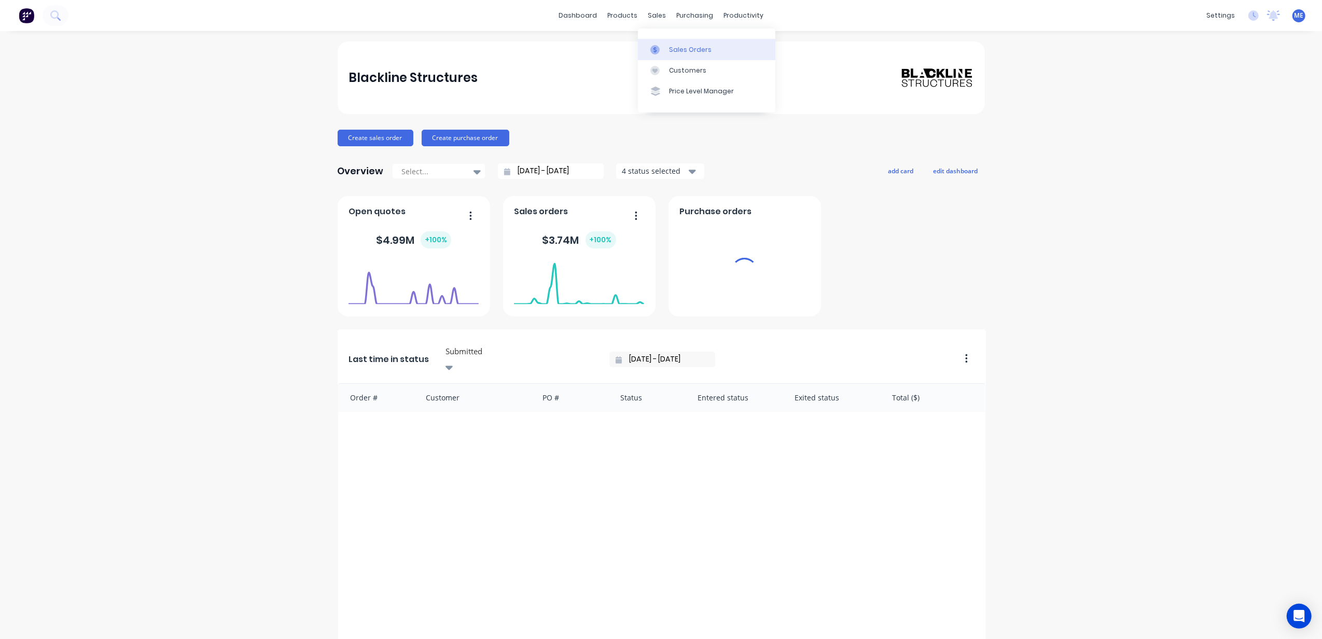
click at [659, 46] on icon at bounding box center [654, 49] width 9 height 9
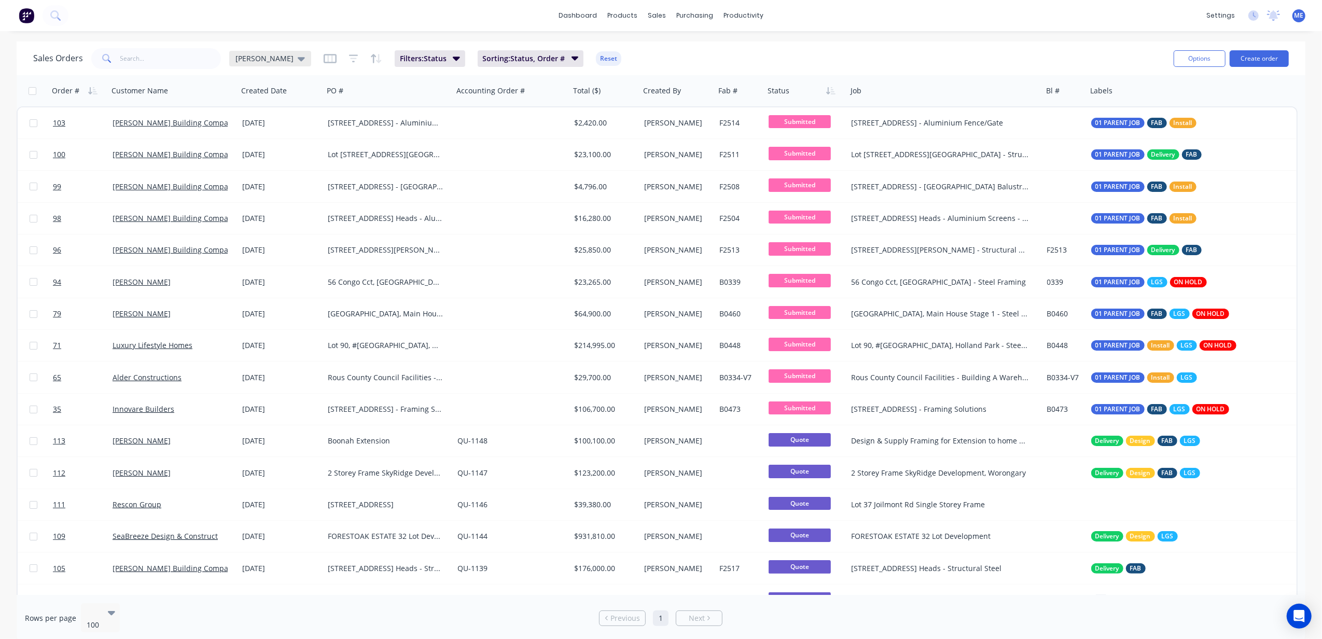
click at [251, 60] on span "[PERSON_NAME]" at bounding box center [264, 58] width 58 height 11
click at [261, 145] on button "None" at bounding box center [291, 147] width 118 height 12
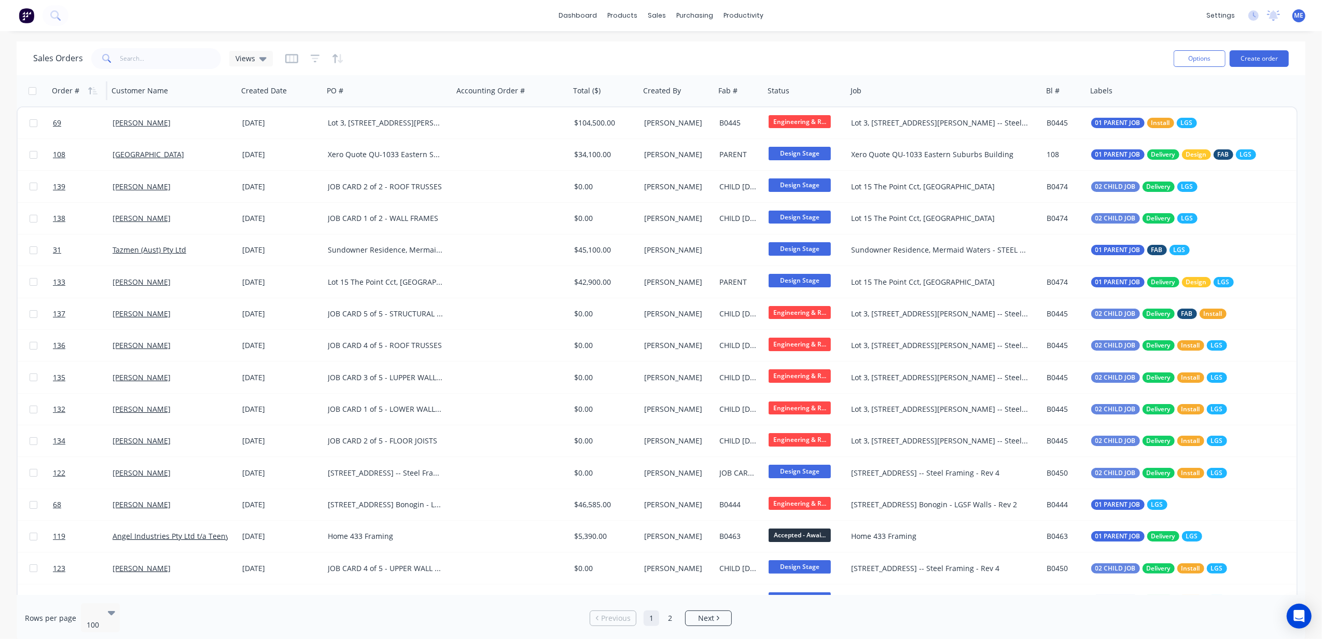
click at [81, 87] on div "Order #" at bounding box center [76, 90] width 49 height 21
click at [93, 87] on icon "button" at bounding box center [95, 90] width 5 height 7
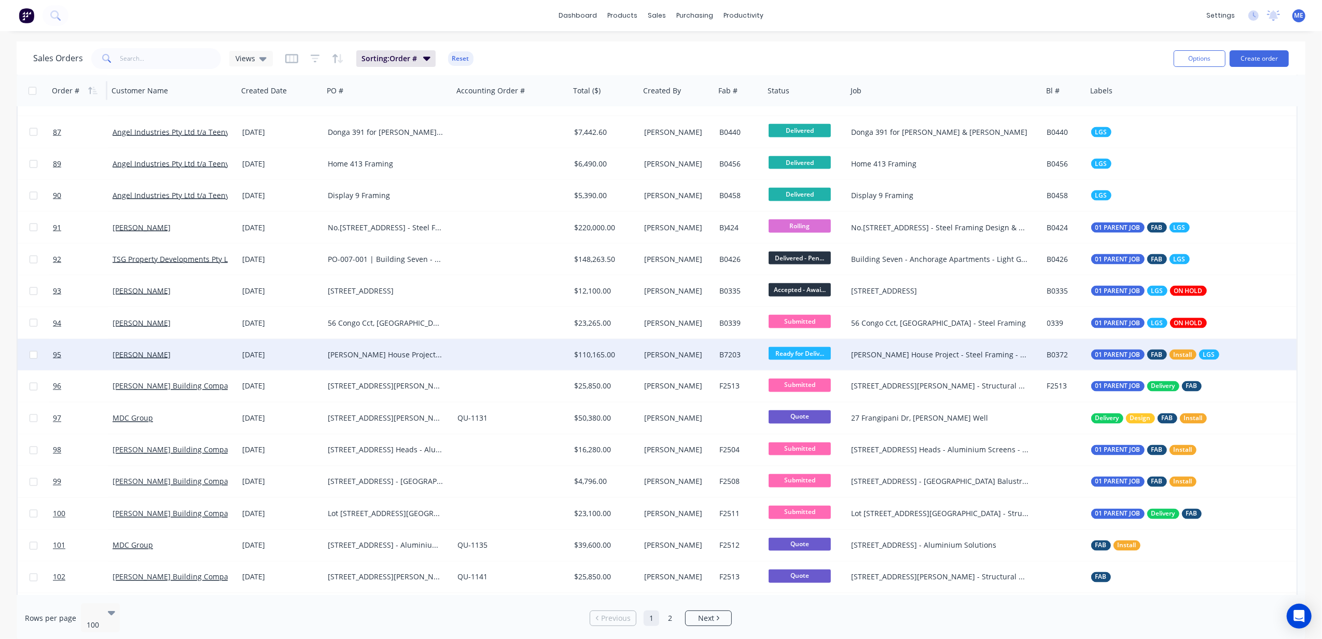
scroll to position [1448, 0]
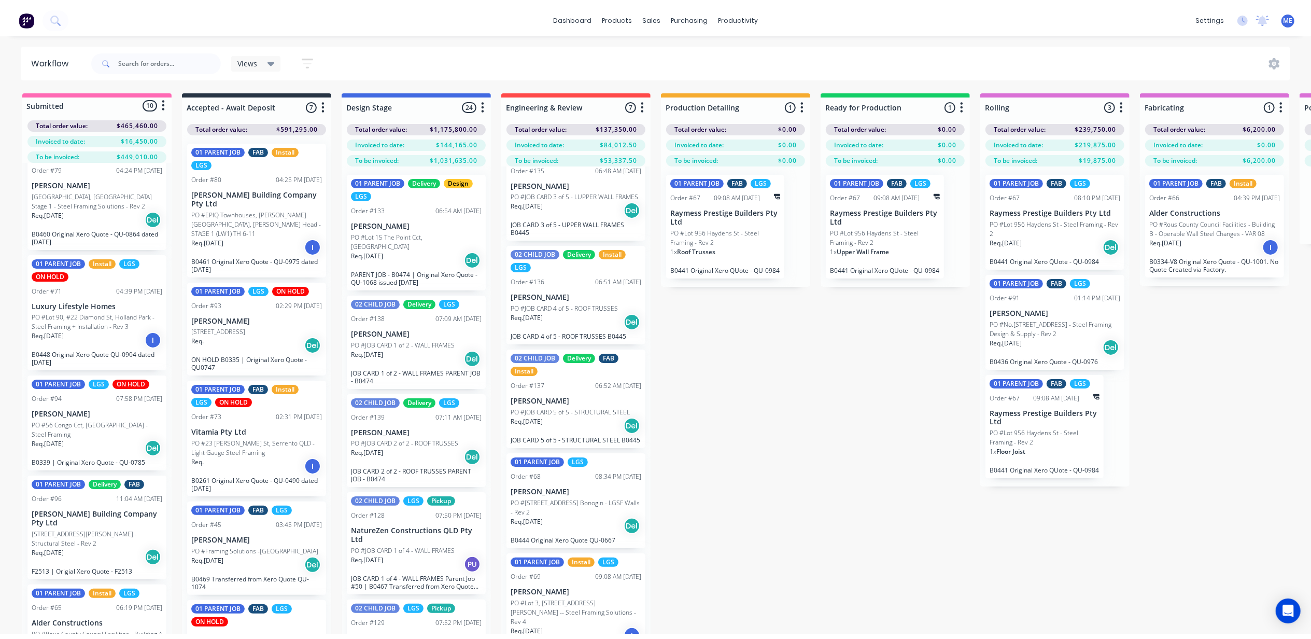
scroll to position [138, 0]
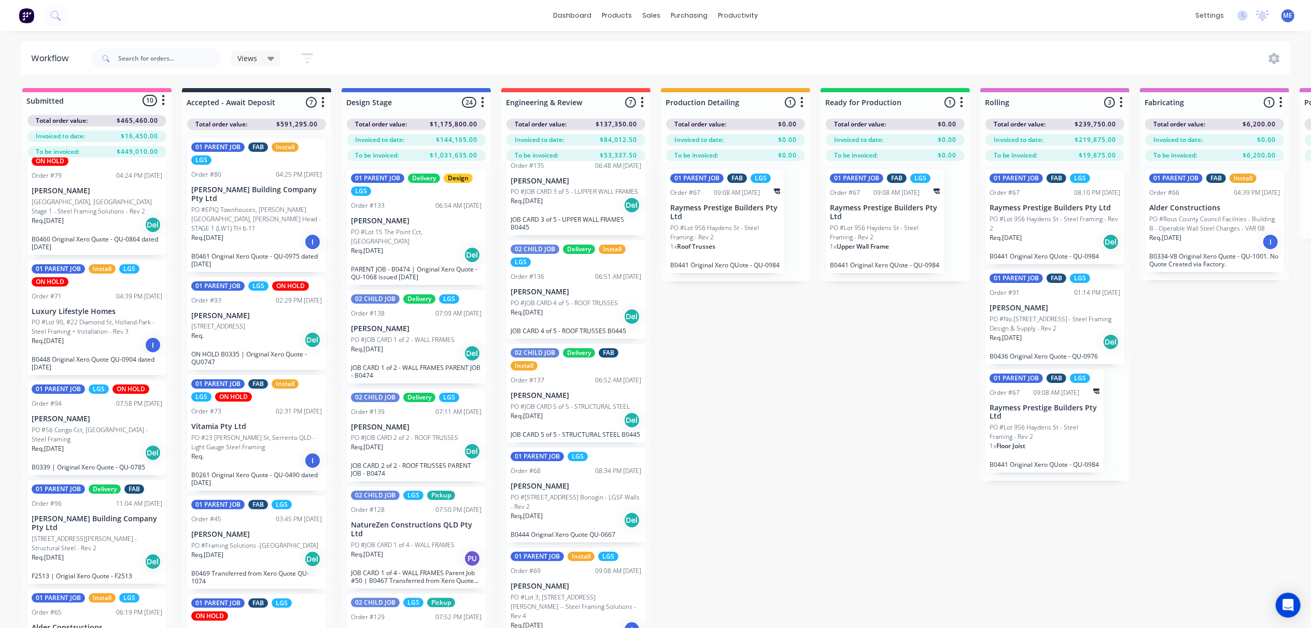
click at [94, 351] on div "Req. [DATE] I" at bounding box center [97, 346] width 131 height 18
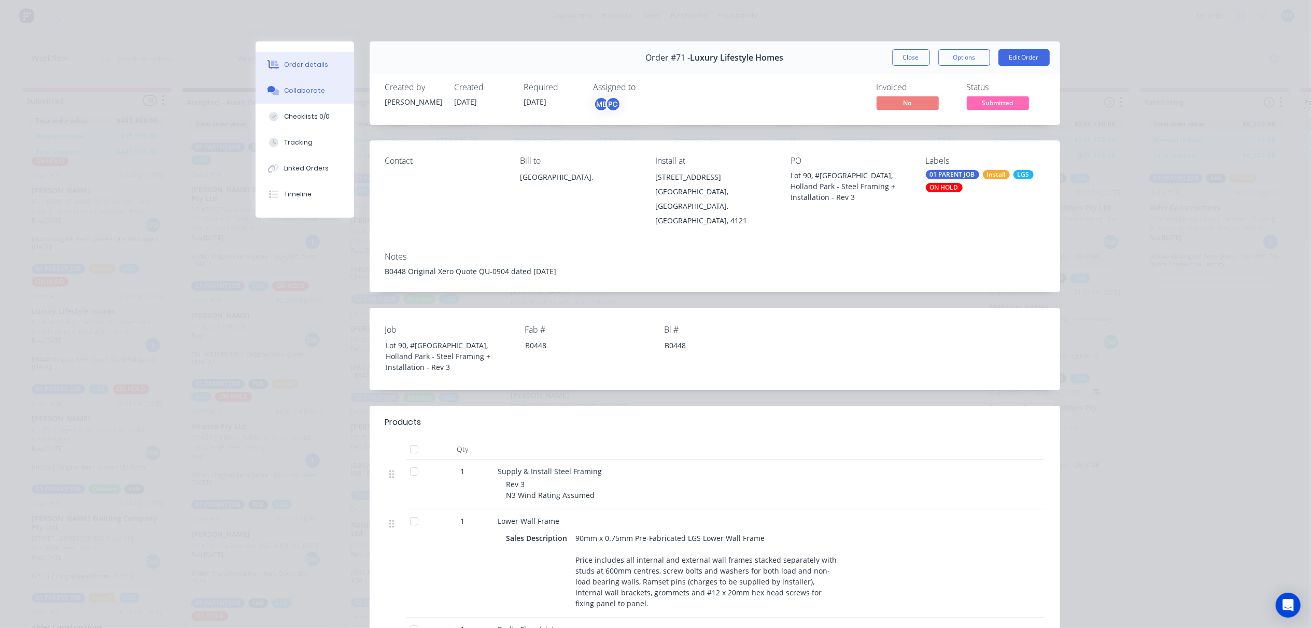
click at [313, 92] on div "Collaborate" at bounding box center [304, 90] width 41 height 9
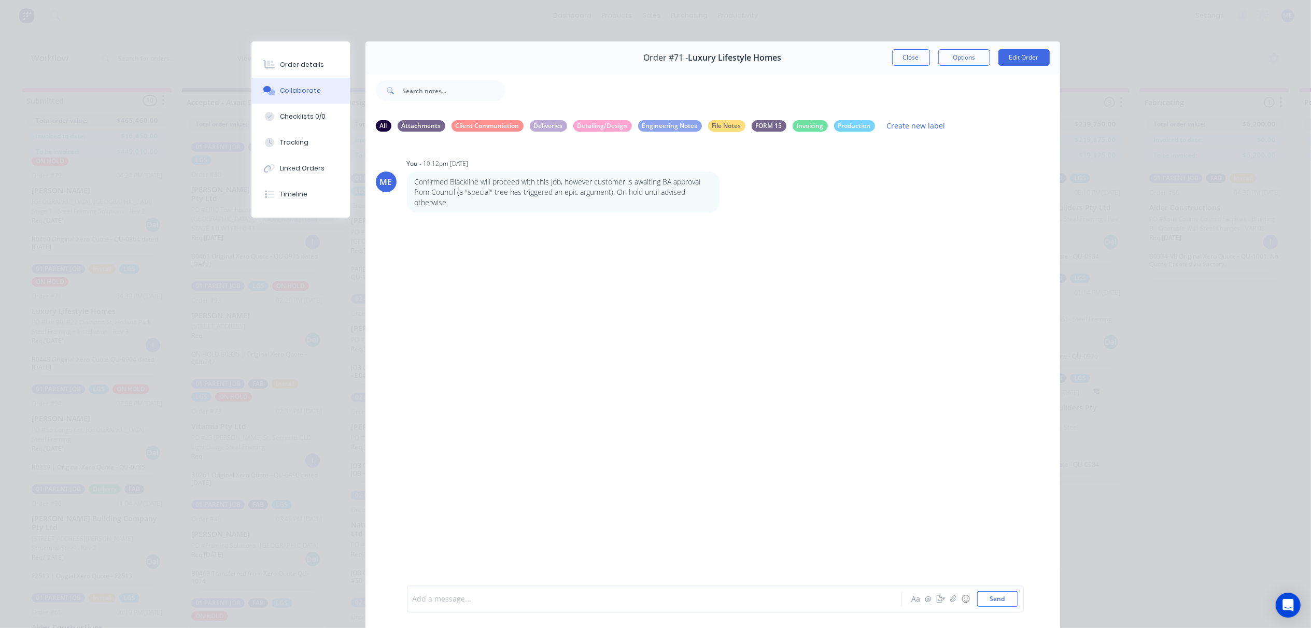
click at [476, 600] on div at bounding box center [640, 599] width 454 height 11
click at [490, 601] on div at bounding box center [640, 601] width 454 height 11
click at [487, 592] on div at bounding box center [640, 590] width 454 height 11
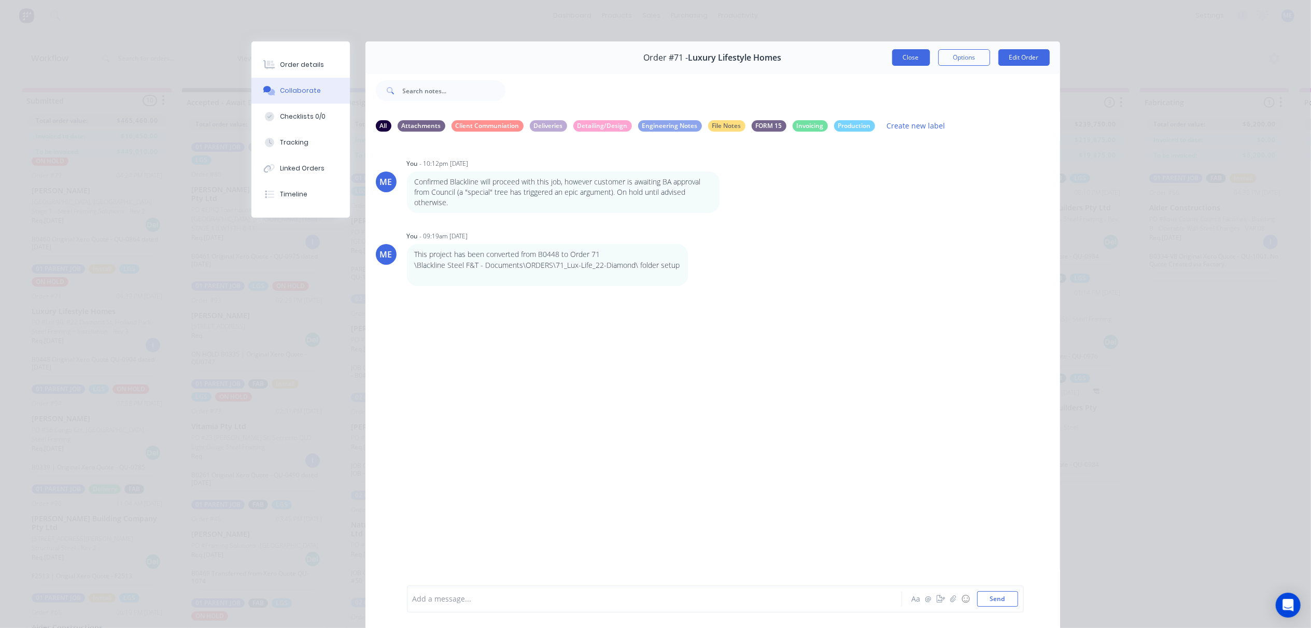
click at [913, 60] on button "Close" at bounding box center [911, 57] width 38 height 17
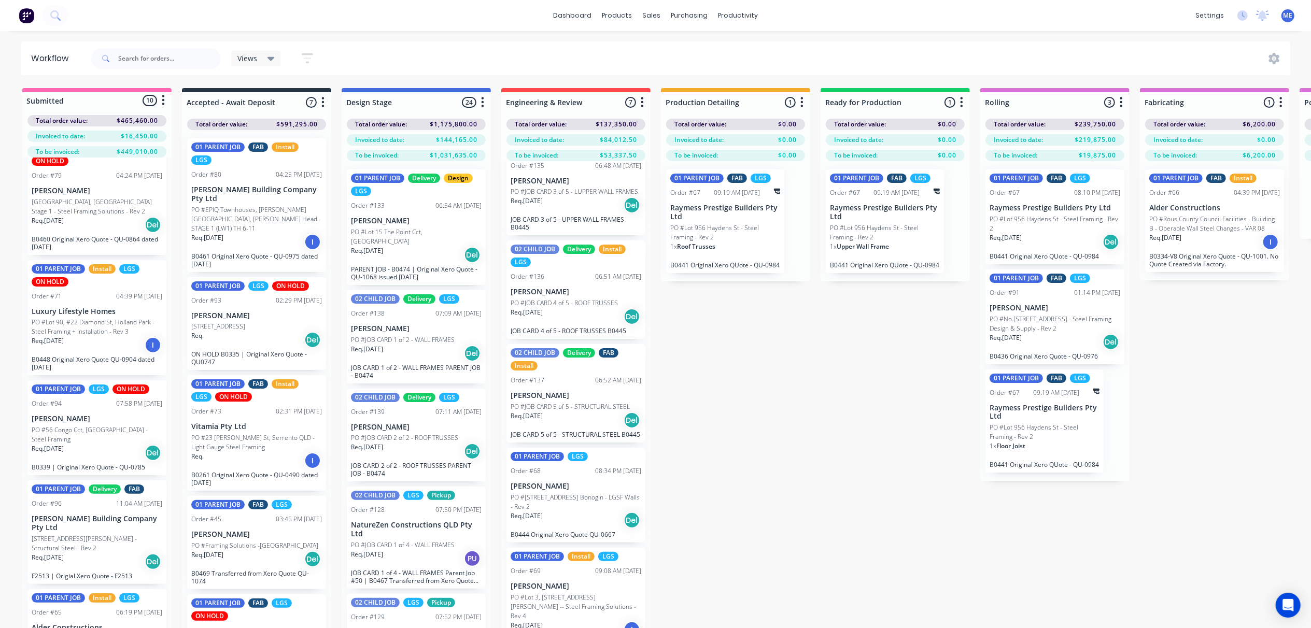
click at [102, 337] on p "PO #Lot 90, #22 Diamond St, Holland Park - Steel Framing + Installation - Rev 3" at bounding box center [97, 327] width 131 height 19
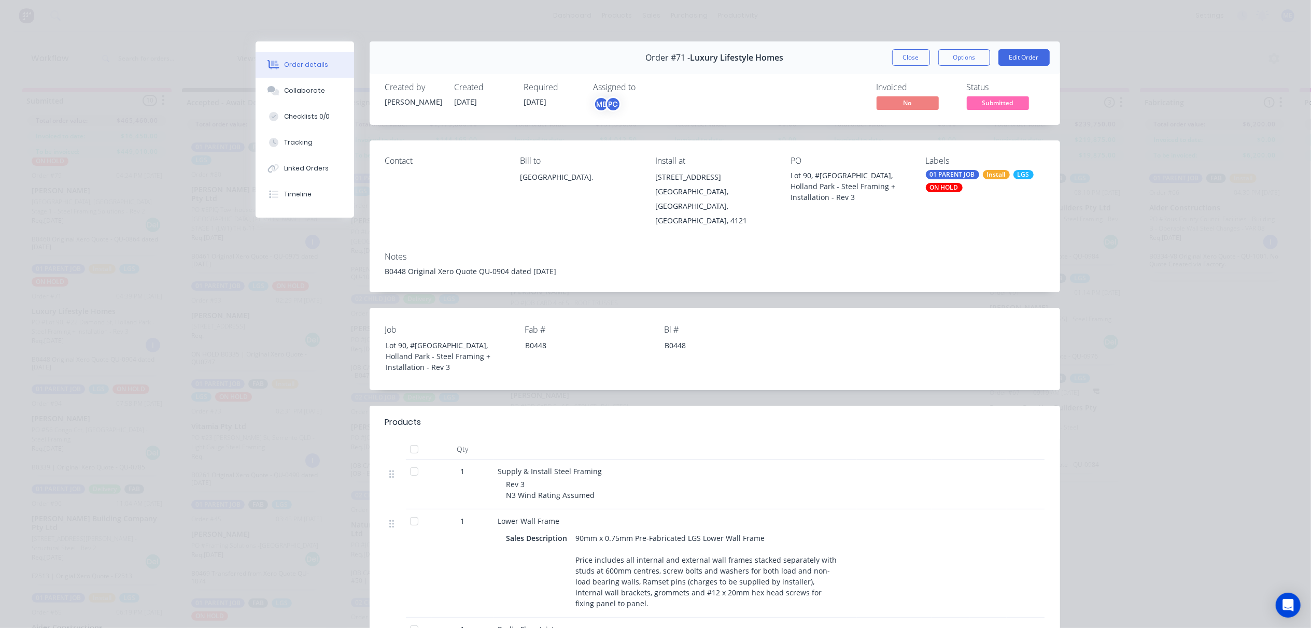
click at [466, 266] on div "B0448 Original Xero Quote QU-0904 dated [DATE]" at bounding box center [715, 271] width 660 height 11
click at [1027, 56] on button "Edit Order" at bounding box center [1024, 57] width 51 height 17
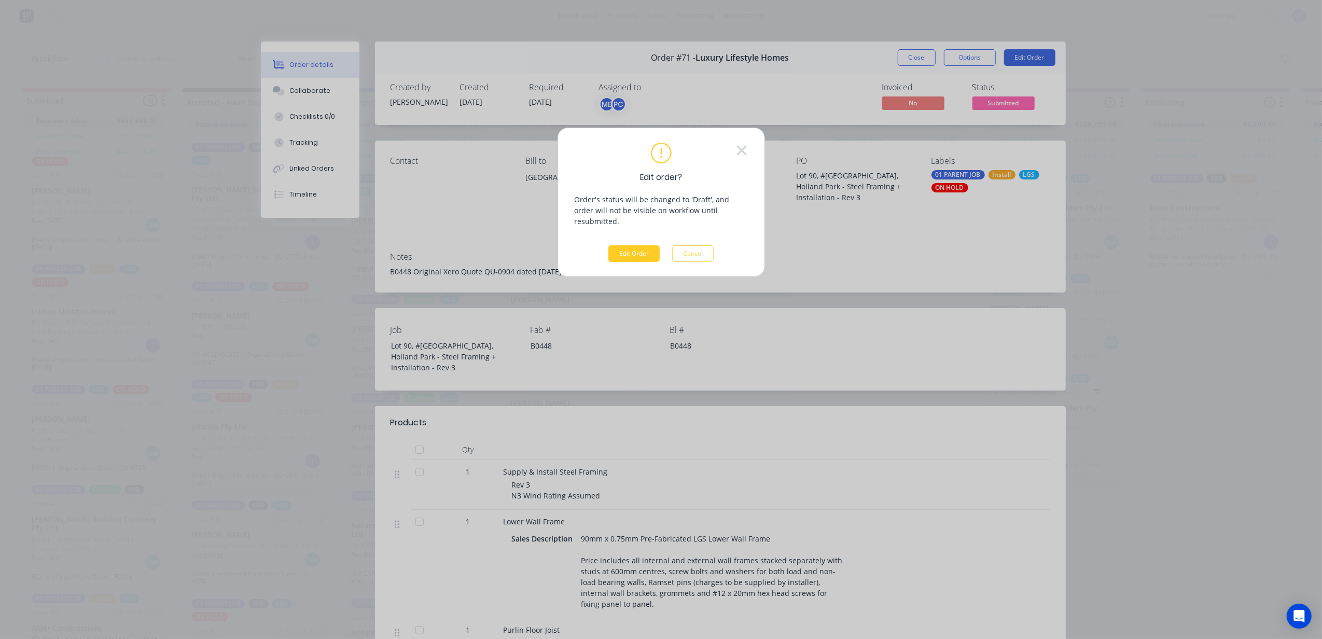
click at [650, 245] on button "Edit Order" at bounding box center [633, 253] width 51 height 17
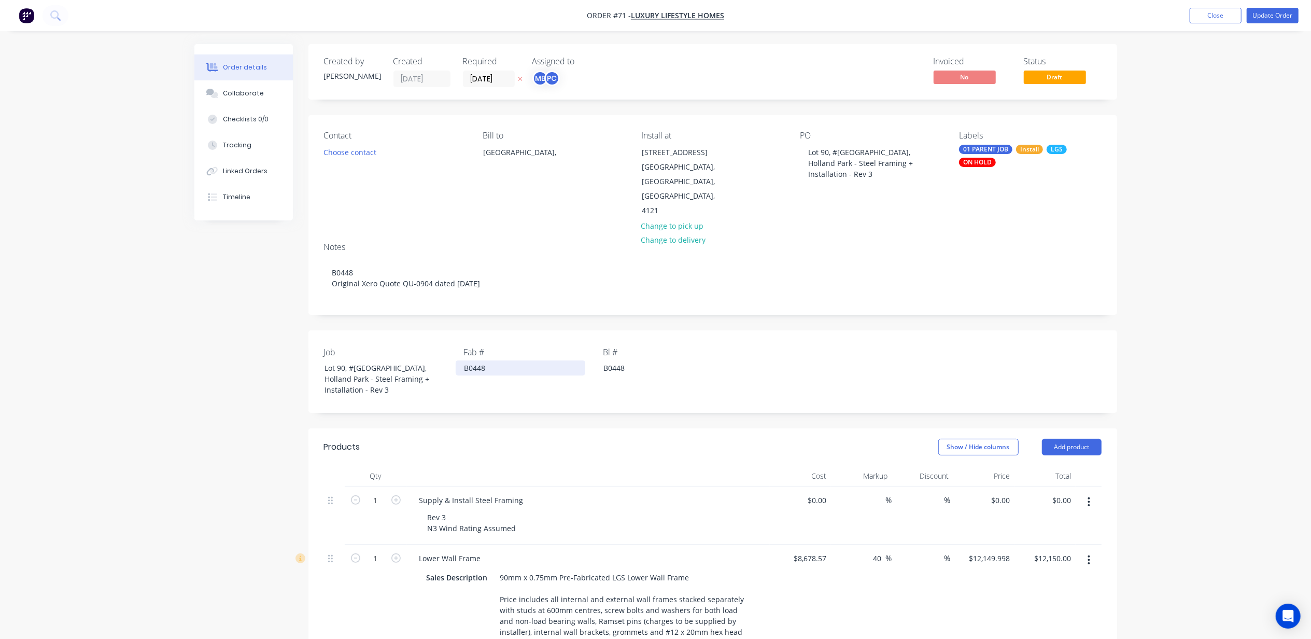
click at [471, 365] on div "B0448" at bounding box center [521, 367] width 130 height 15
drag, startPoint x: 531, startPoint y: 366, endPoint x: 433, endPoint y: 370, distance: 98.1
click at [419, 371] on div "Job Lot 90, #[GEOGRAPHIC_DATA], Holland Park - Steel Framing + Installation - R…" at bounding box center [713, 371] width 809 height 82
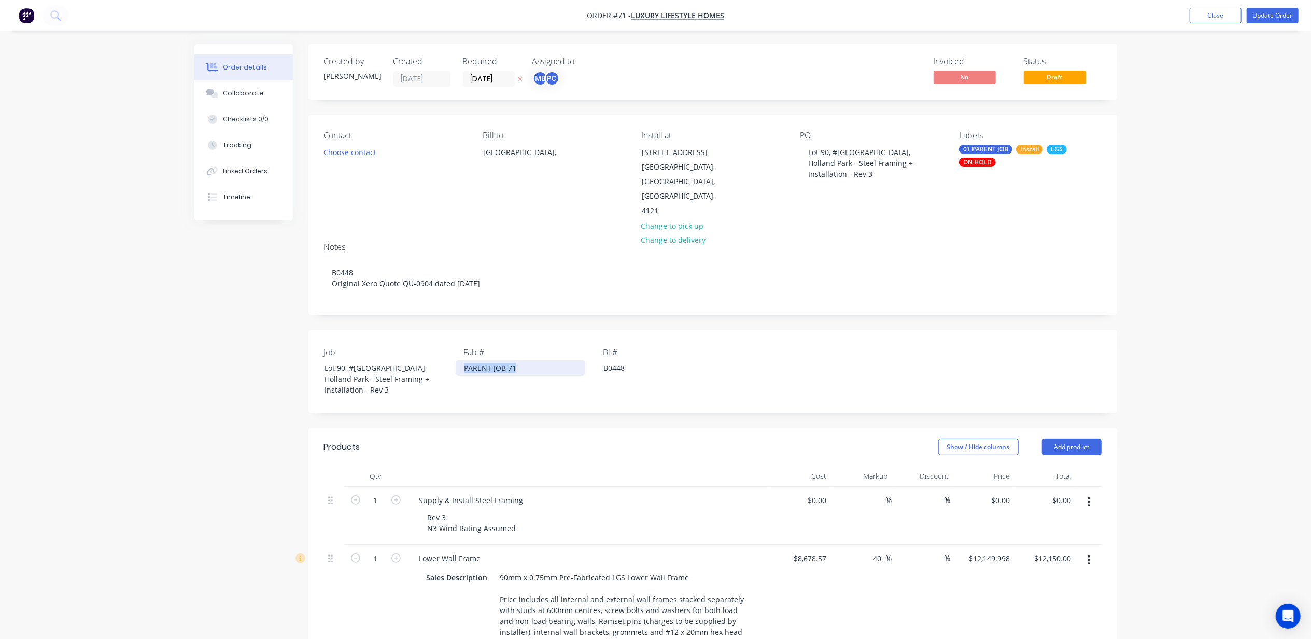
copy div "PARENT JOB 71"
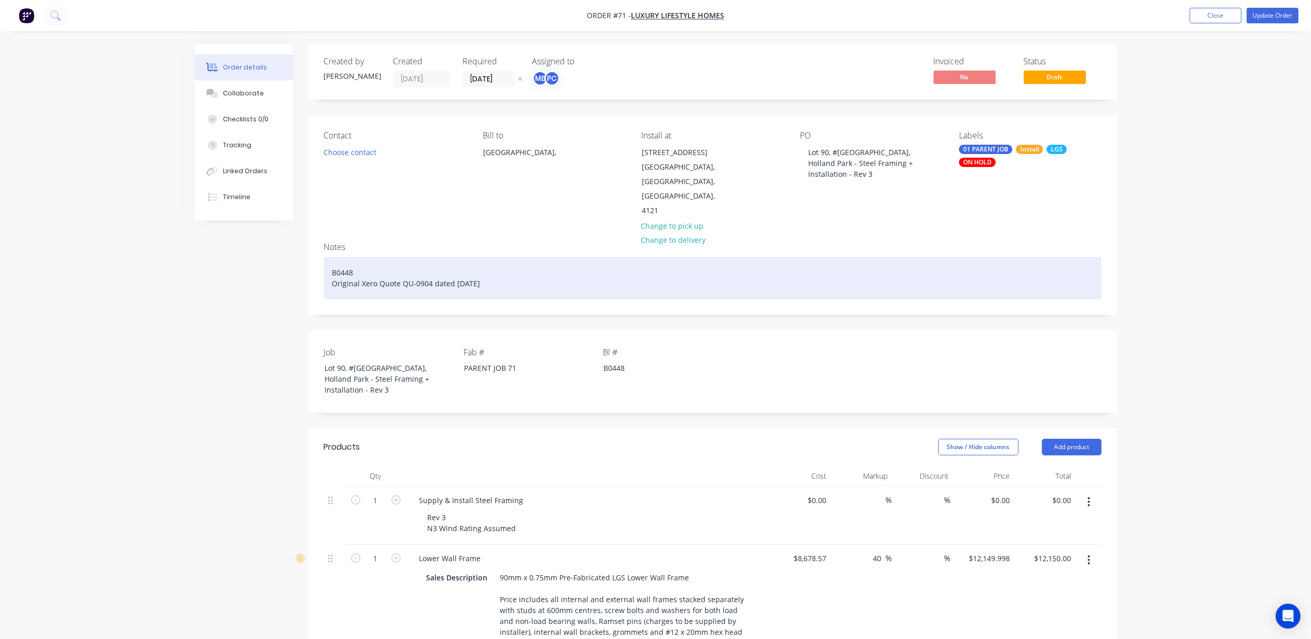
click at [385, 285] on div "B0448 Original Xero Quote QU-0904 dated [DATE]" at bounding box center [713, 278] width 778 height 43
click at [386, 262] on div "B0448 Original Xero Quote QU-0904 dated [DATE]" at bounding box center [713, 278] width 778 height 43
drag, startPoint x: 513, startPoint y: 280, endPoint x: 290, endPoint y: 264, distance: 223.0
click at [334, 271] on div "B0448 Original Xero Quote QU-0904 dated [DATE]" at bounding box center [713, 278] width 778 height 43
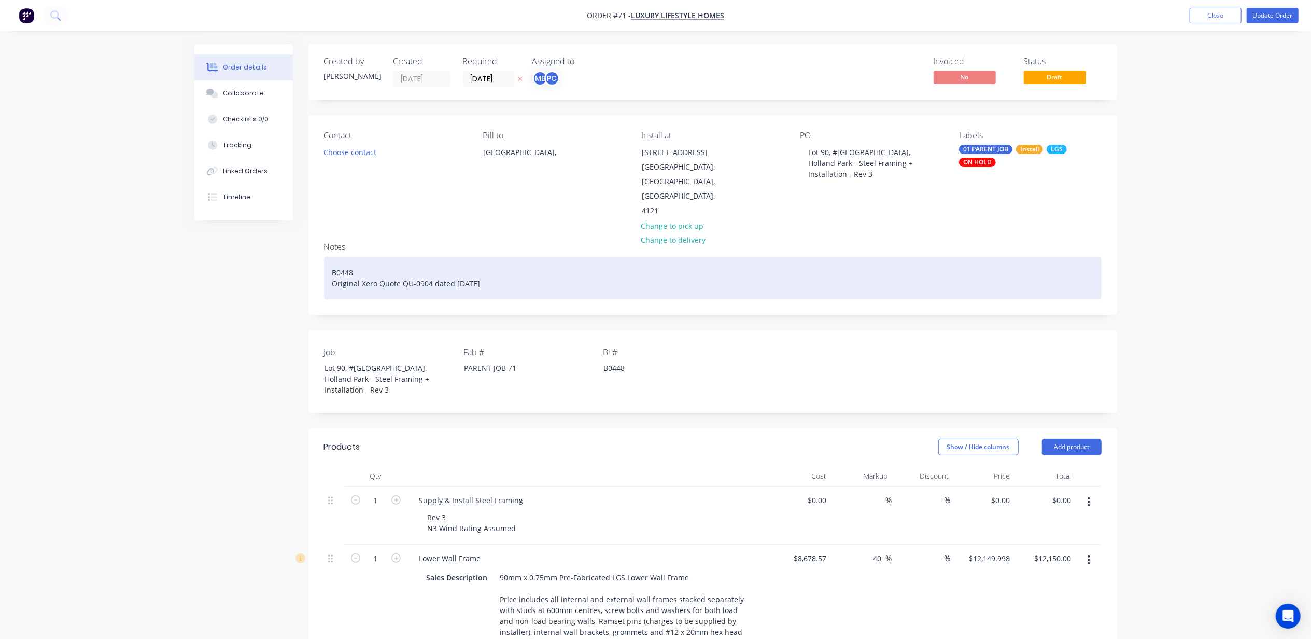
paste div
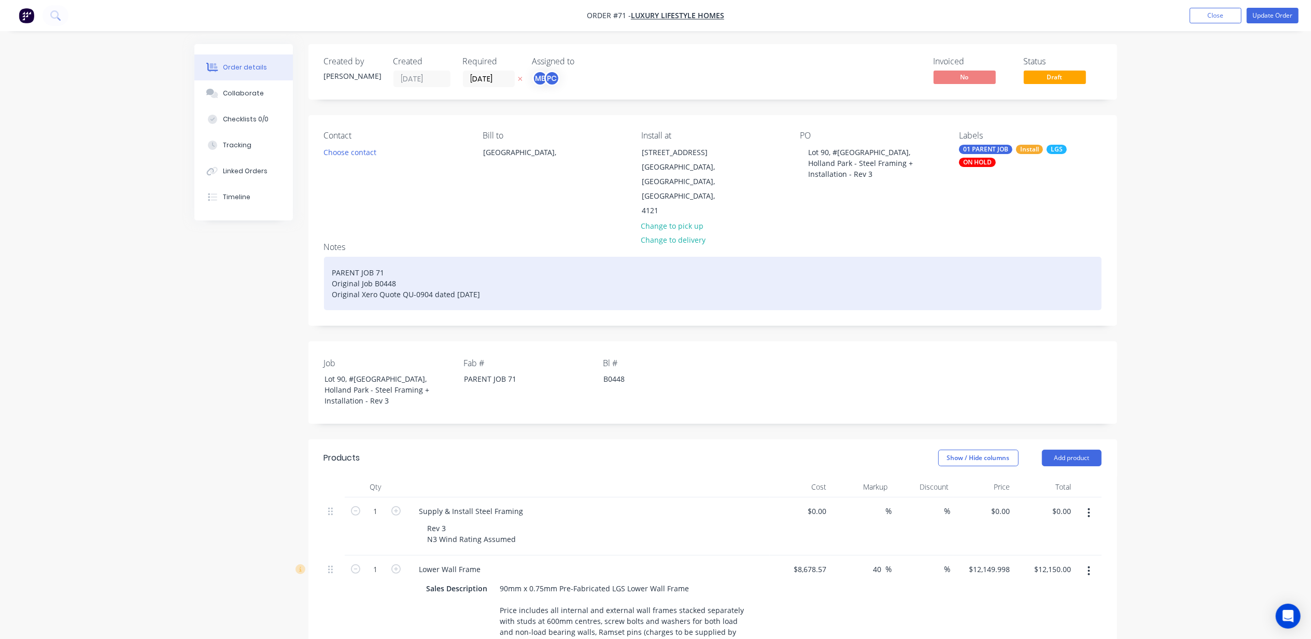
click at [361, 285] on div "PARENT JOB 71 Original Job B0448 Original Xero Quote QU-0904 dated [DATE]" at bounding box center [713, 283] width 778 height 53
click at [404, 293] on div "PARENT JOB 71 Original Project B0448 Original Xero Quote QU-0904 dated [DATE]" at bounding box center [713, 283] width 778 height 53
drag, startPoint x: 411, startPoint y: 283, endPoint x: 333, endPoint y: 274, distance: 78.8
click at [333, 274] on div "PARENT JOB 71 Original Project B0448 Original Xero Quote QU-0904 dated [DATE]" at bounding box center [713, 283] width 778 height 53
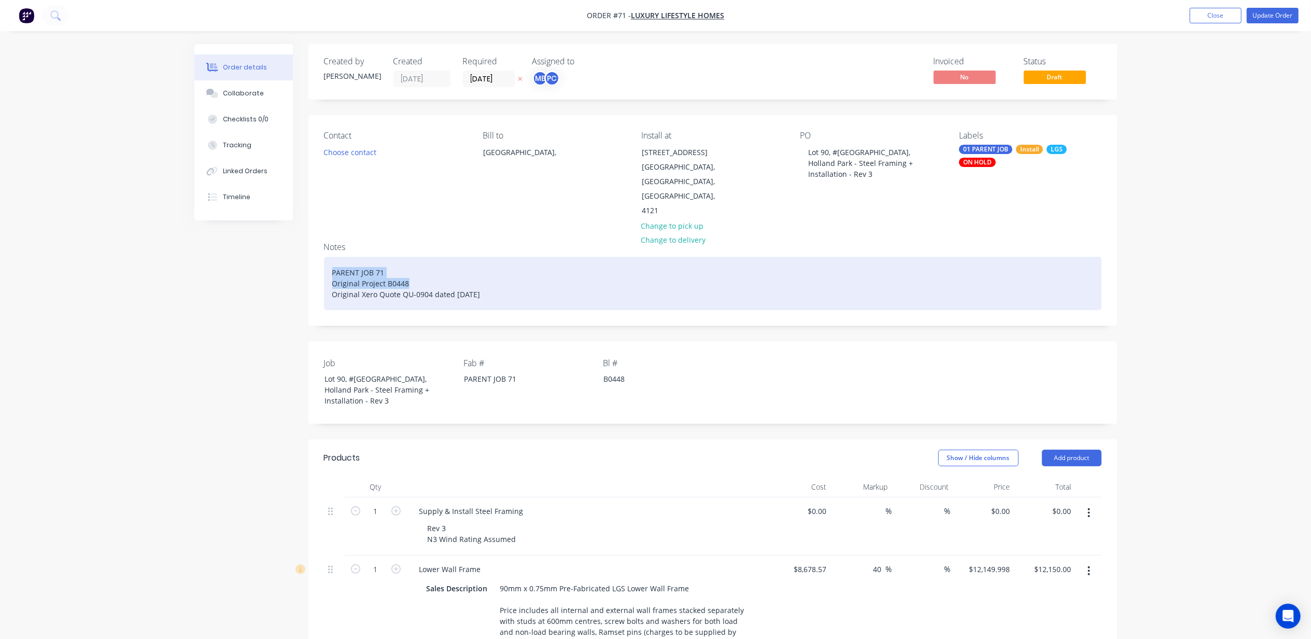
copy div "PARENT JOB 71 Original Project B0448"
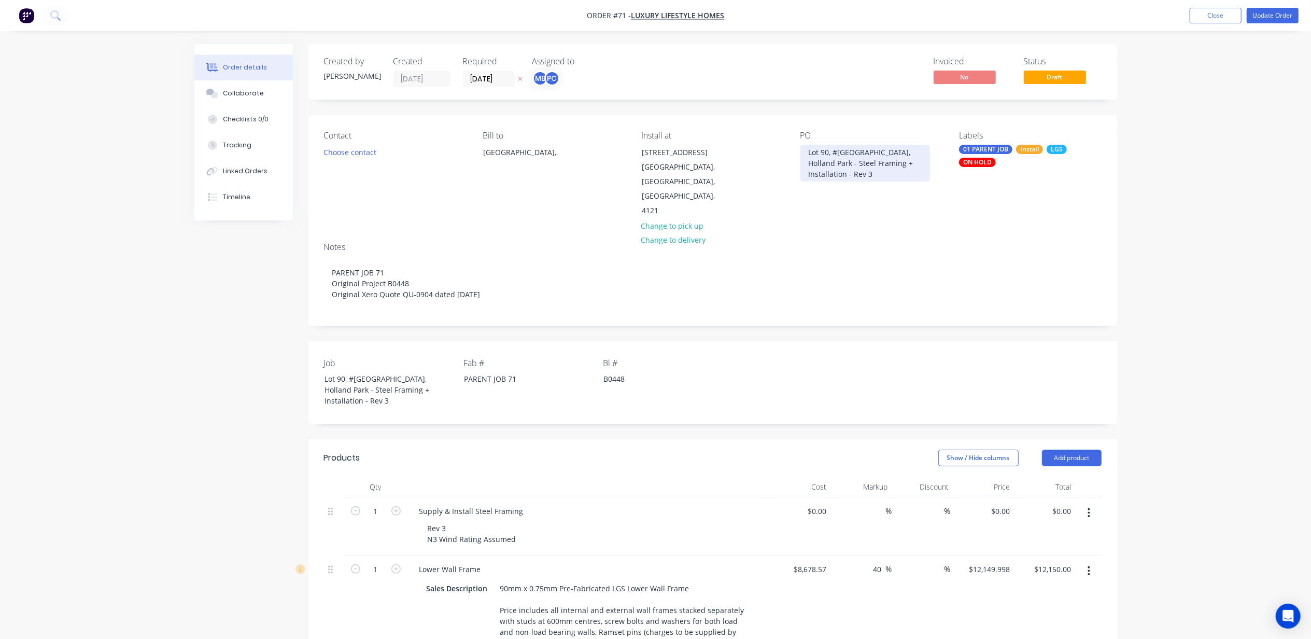
click at [830, 168] on div "Lot 90, #[GEOGRAPHIC_DATA], Holland Park - Steel Framing + Installation - Rev 3" at bounding box center [866, 163] width 130 height 37
click at [808, 156] on div "Lot 90, #[GEOGRAPHIC_DATA], Holland Park - Steel Framing + Installation - Rev 3" at bounding box center [866, 163] width 130 height 37
paste div
click at [857, 152] on div "PARENT JOB 71Original Project B0448Lot 90, #[GEOGRAPHIC_DATA], Holland Park - S…" at bounding box center [866, 169] width 130 height 48
drag, startPoint x: 859, startPoint y: 152, endPoint x: 890, endPoint y: 166, distance: 34.6
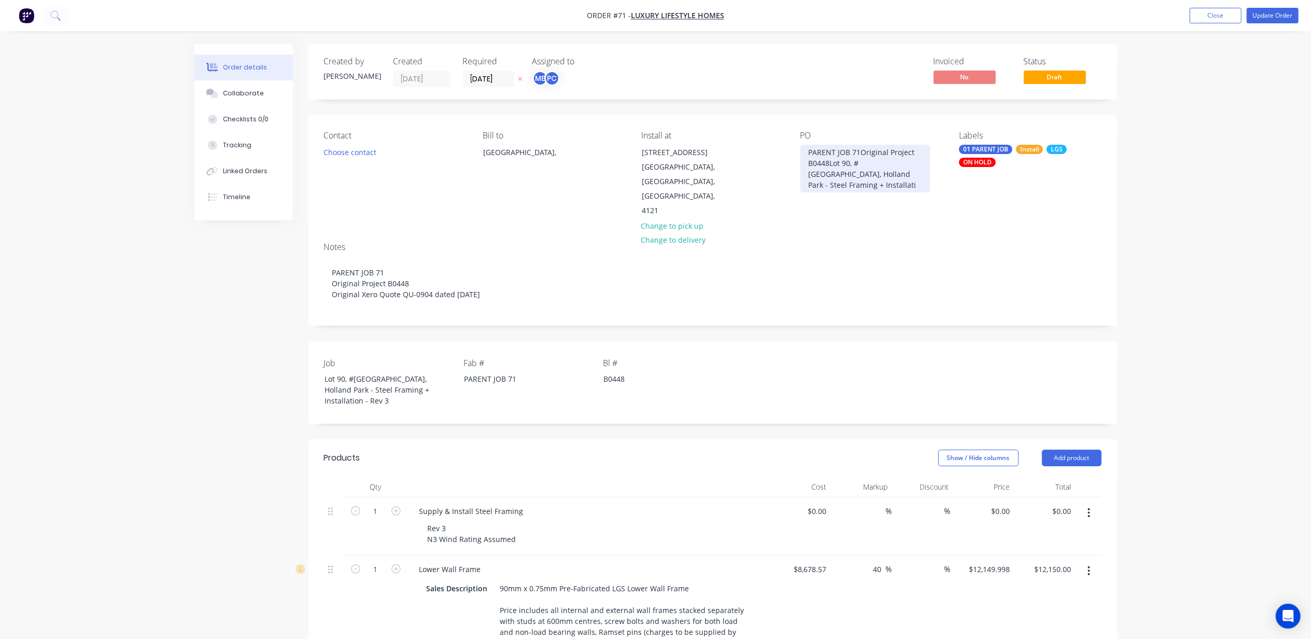
click at [860, 152] on div "PARENT JOB 71Original Project B0448Lot 90, #[GEOGRAPHIC_DATA], Holland Park - S…" at bounding box center [866, 169] width 130 height 48
click at [618, 375] on div "B0448" at bounding box center [660, 378] width 130 height 15
click at [618, 374] on div "B0448" at bounding box center [660, 378] width 130 height 15
click at [524, 374] on div "PARENT JOB 71" at bounding box center [521, 378] width 130 height 15
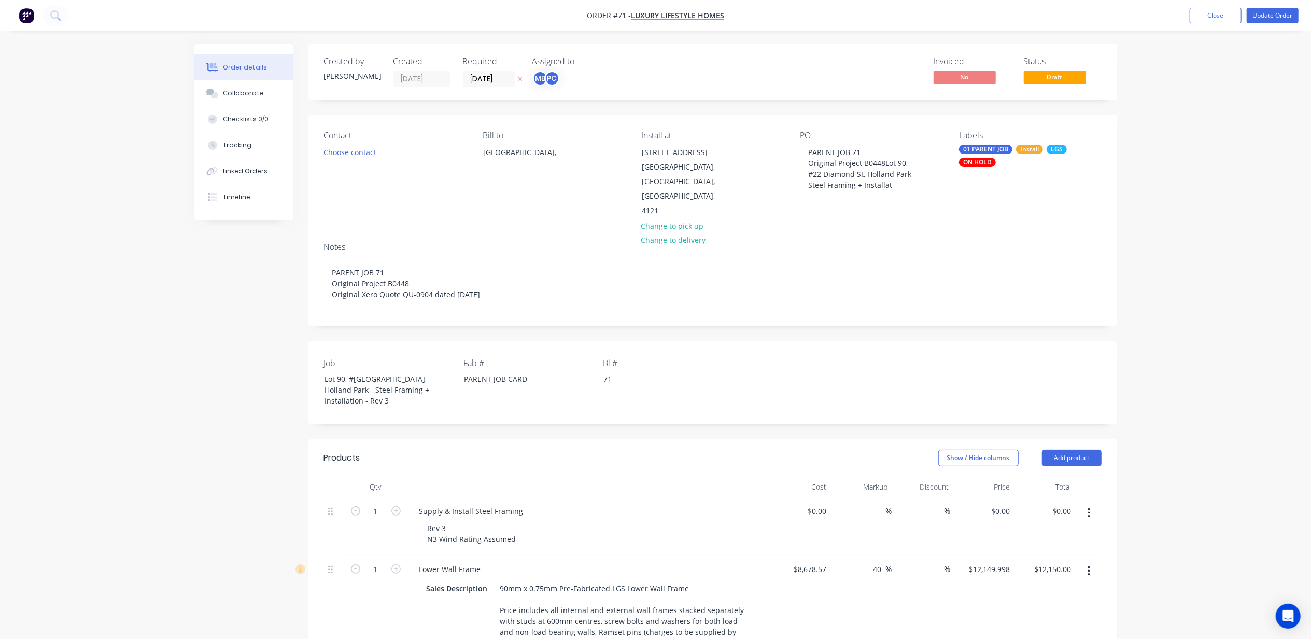
drag, startPoint x: 178, startPoint y: 427, endPoint x: 174, endPoint y: 436, distance: 9.7
click at [355, 150] on button "Choose contact" at bounding box center [350, 152] width 64 height 14
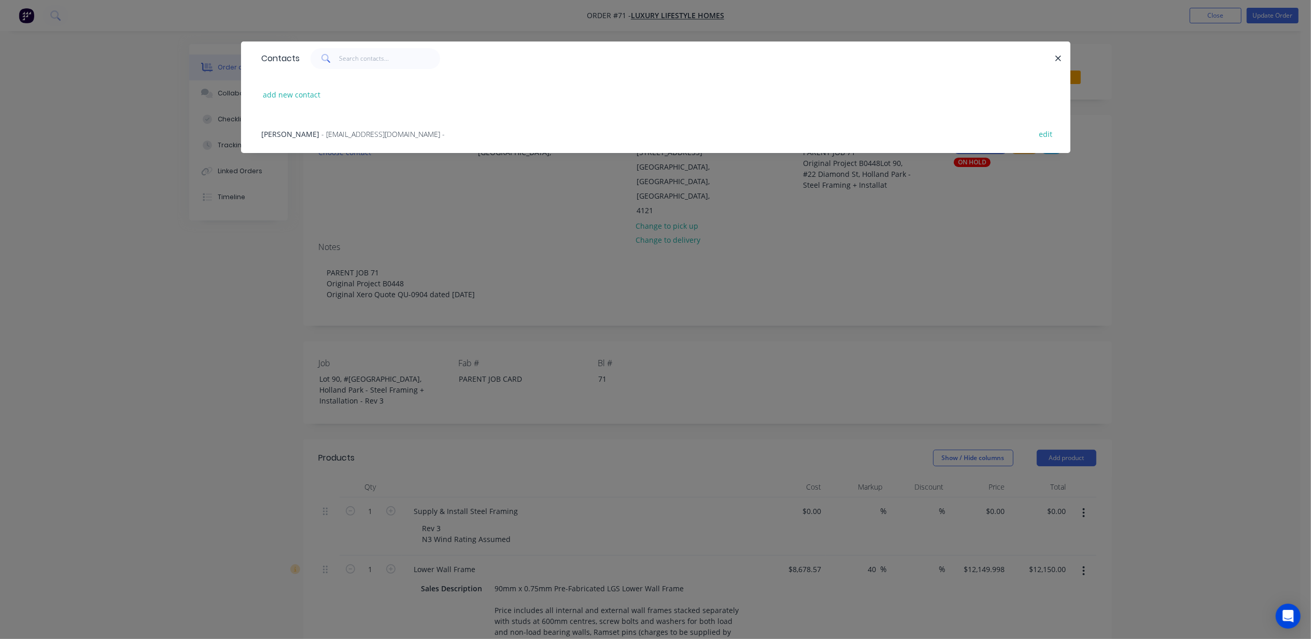
click at [313, 136] on span "[PERSON_NAME]" at bounding box center [291, 134] width 58 height 10
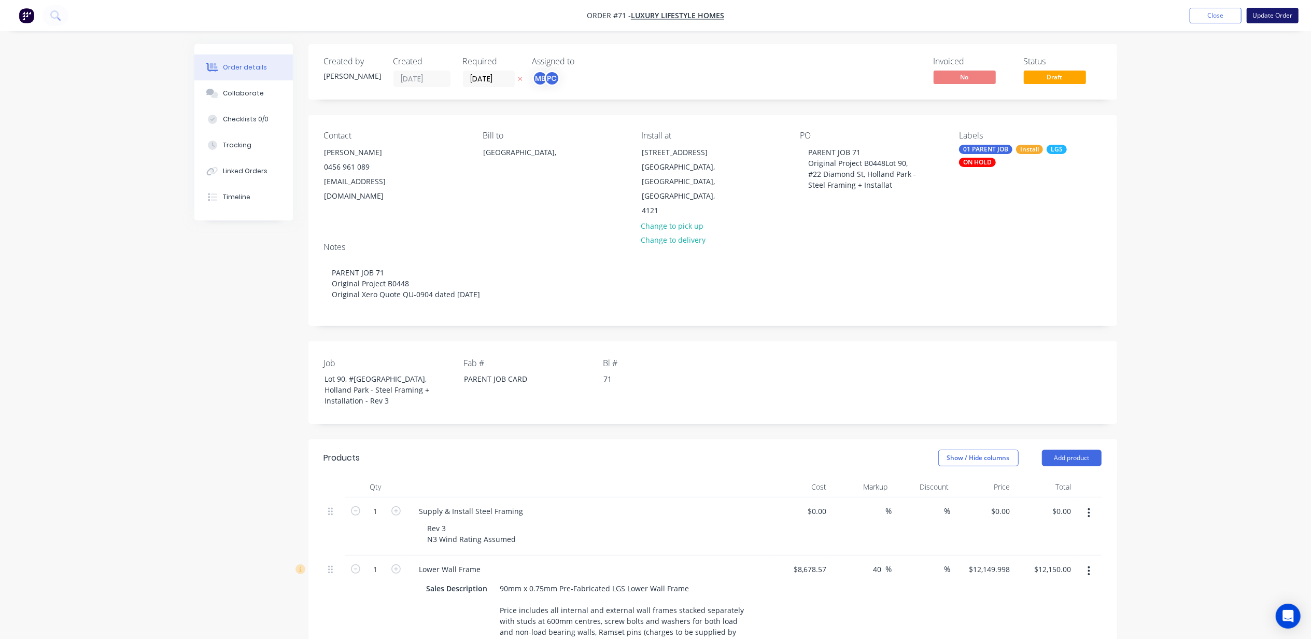
click at [1275, 17] on button "Update Order" at bounding box center [1273, 16] width 52 height 16
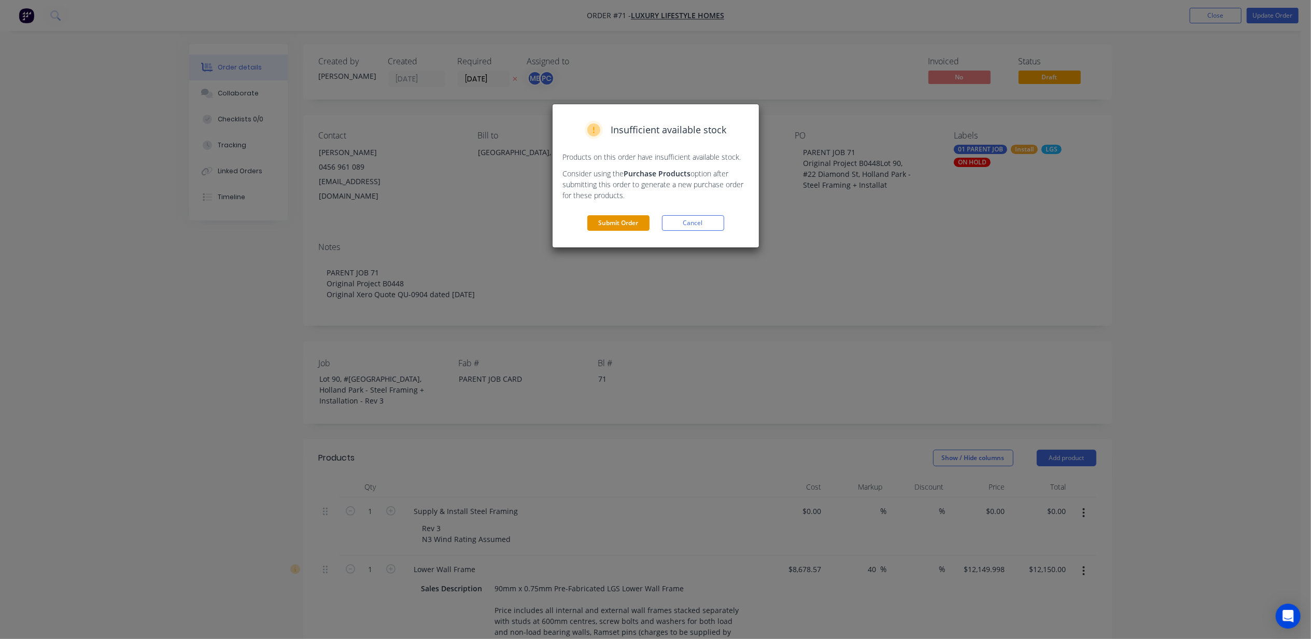
click at [621, 225] on button "Submit Order" at bounding box center [618, 223] width 62 height 16
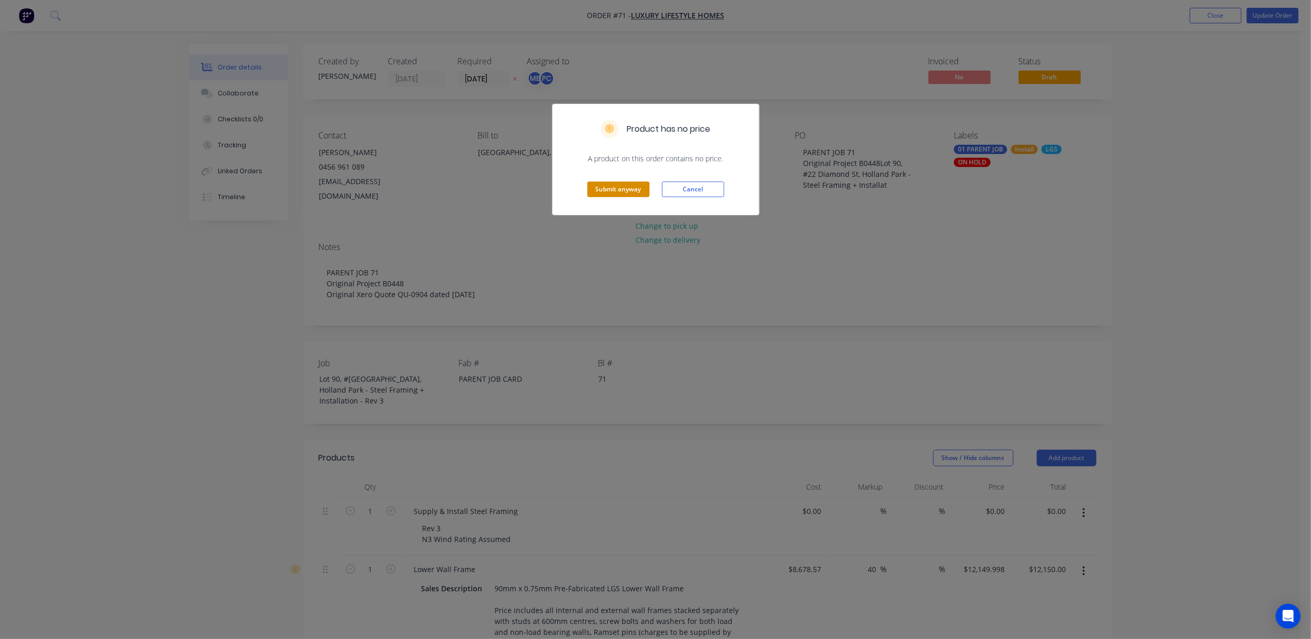
click at [631, 191] on button "Submit anyway" at bounding box center [618, 189] width 62 height 16
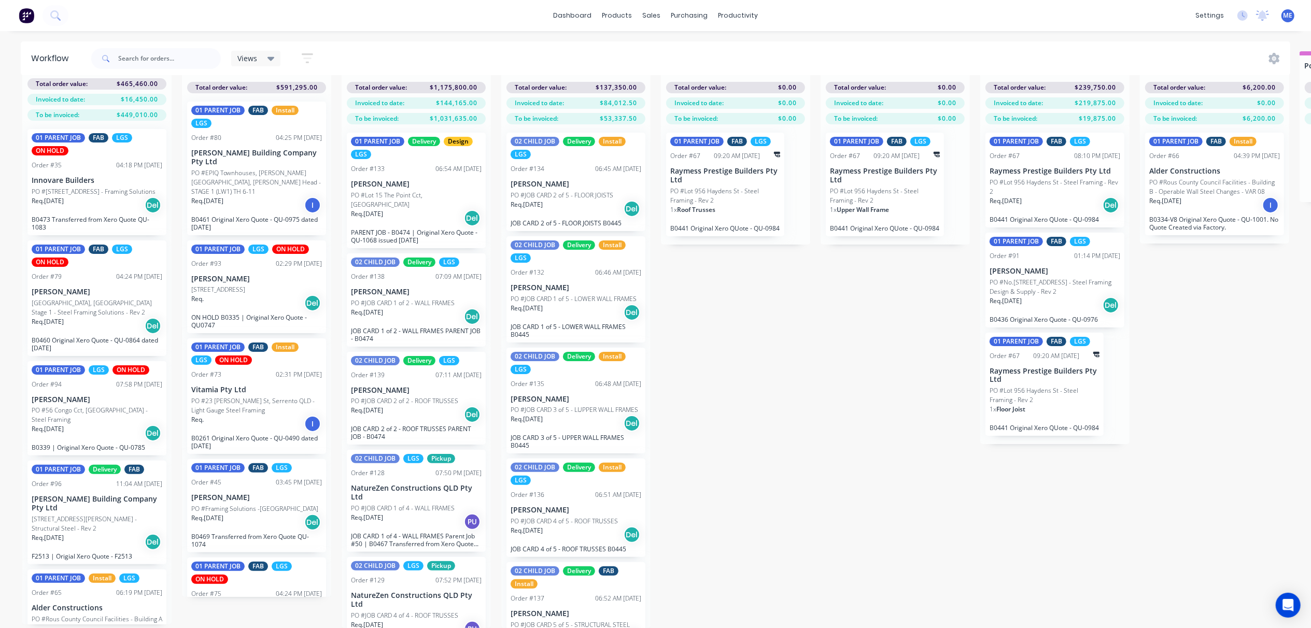
click at [94, 303] on p "[GEOGRAPHIC_DATA], [GEOGRAPHIC_DATA] Stage 1 - Steel Framing Solutions - Rev 2" at bounding box center [97, 308] width 131 height 19
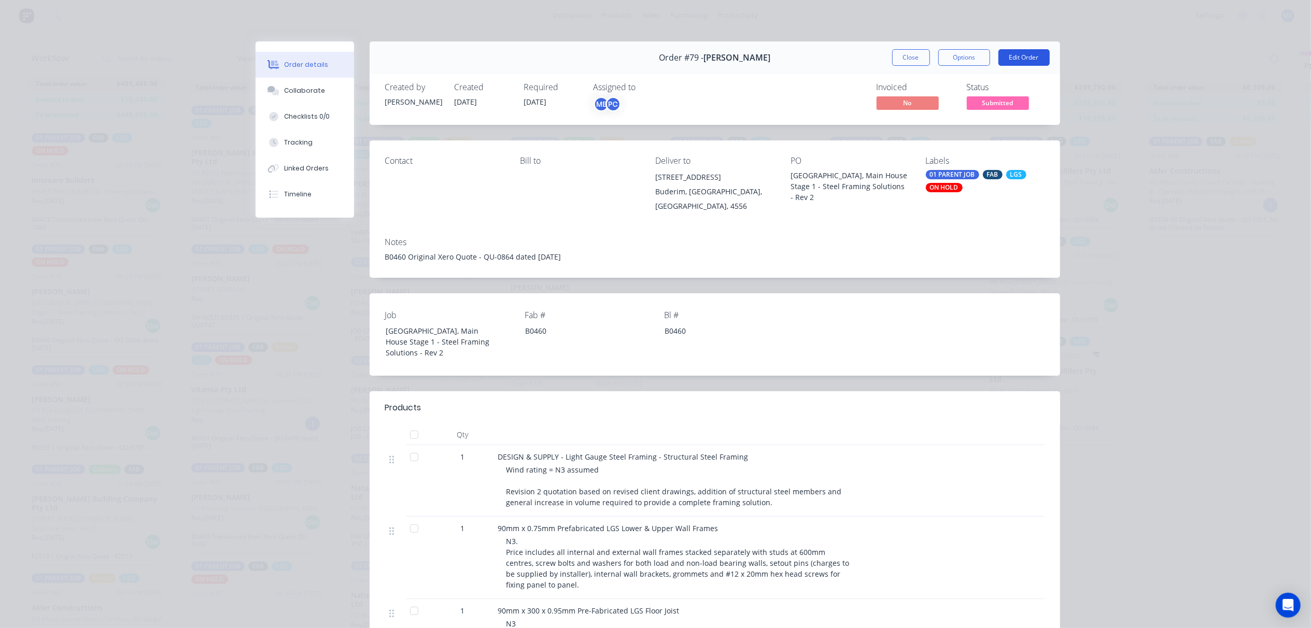
click at [1014, 58] on button "Edit Order" at bounding box center [1024, 57] width 51 height 17
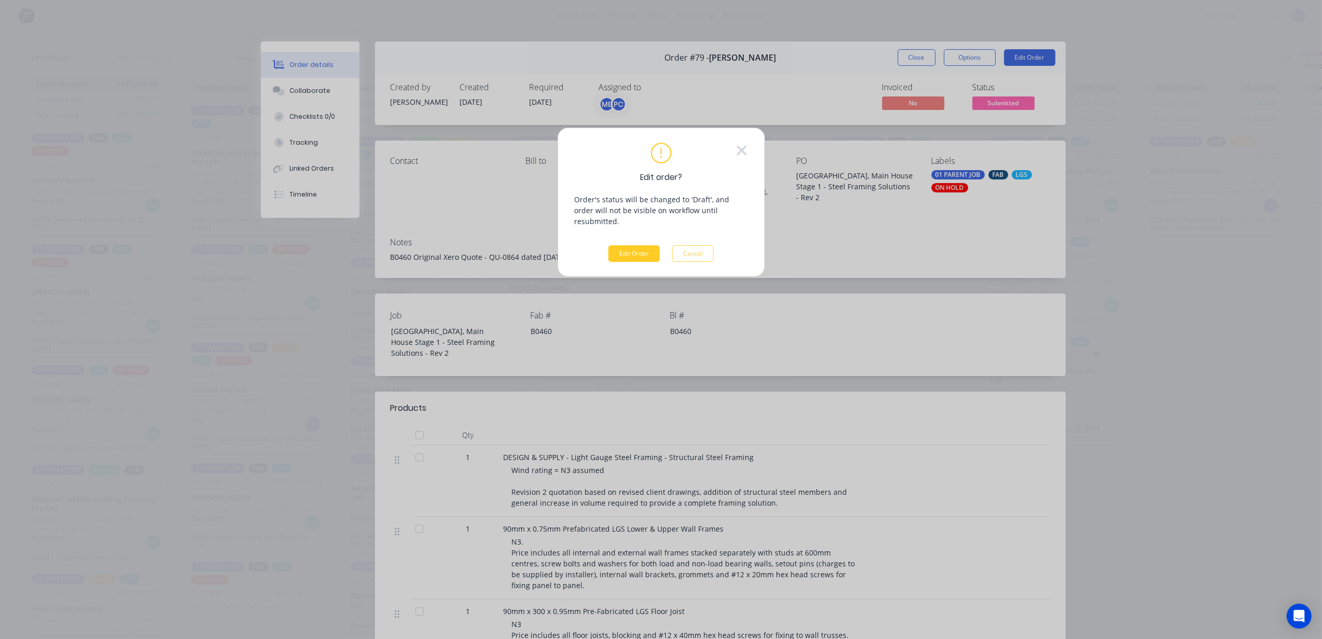
click at [643, 245] on button "Edit Order" at bounding box center [633, 253] width 51 height 17
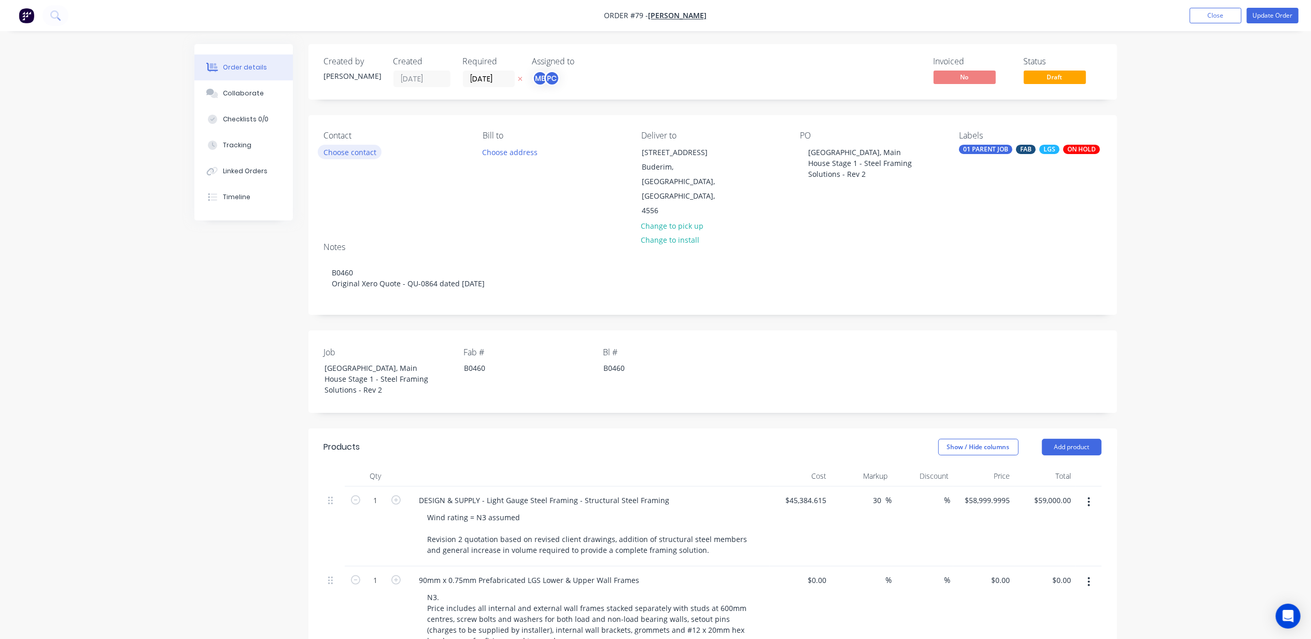
click at [356, 148] on button "Choose contact" at bounding box center [350, 152] width 64 height 14
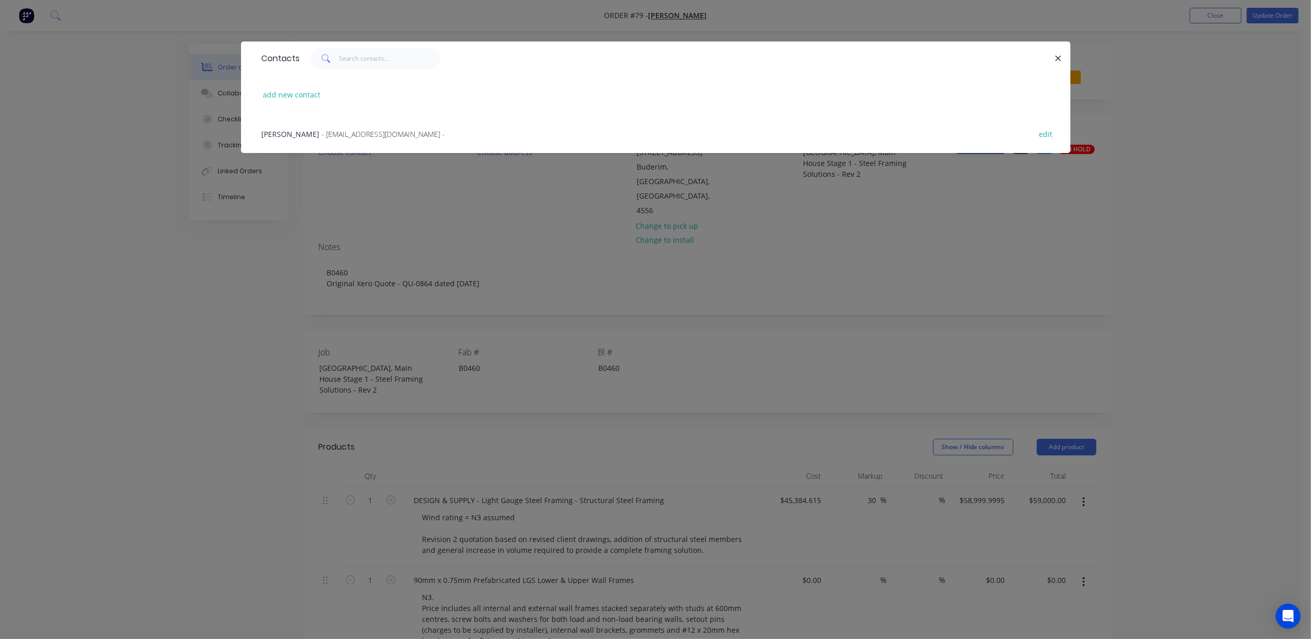
click at [322, 133] on span "- [EMAIL_ADDRESS][DOMAIN_NAME] -" at bounding box center [383, 134] width 123 height 10
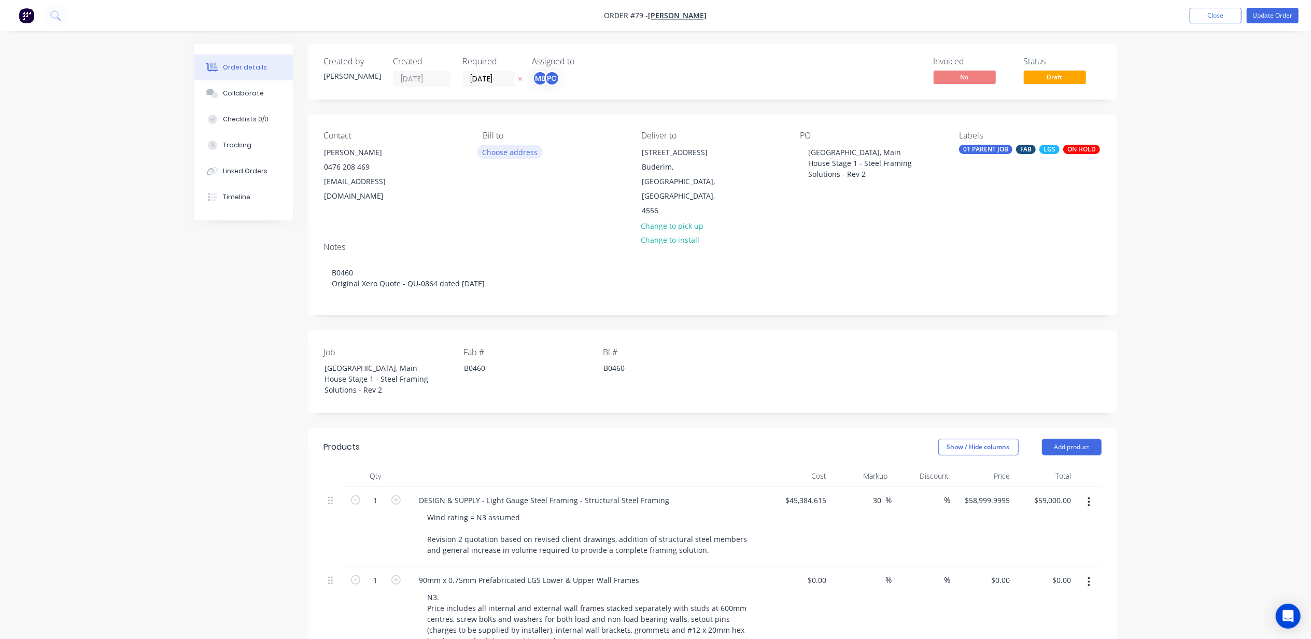
click at [509, 151] on button "Choose address" at bounding box center [510, 152] width 66 height 14
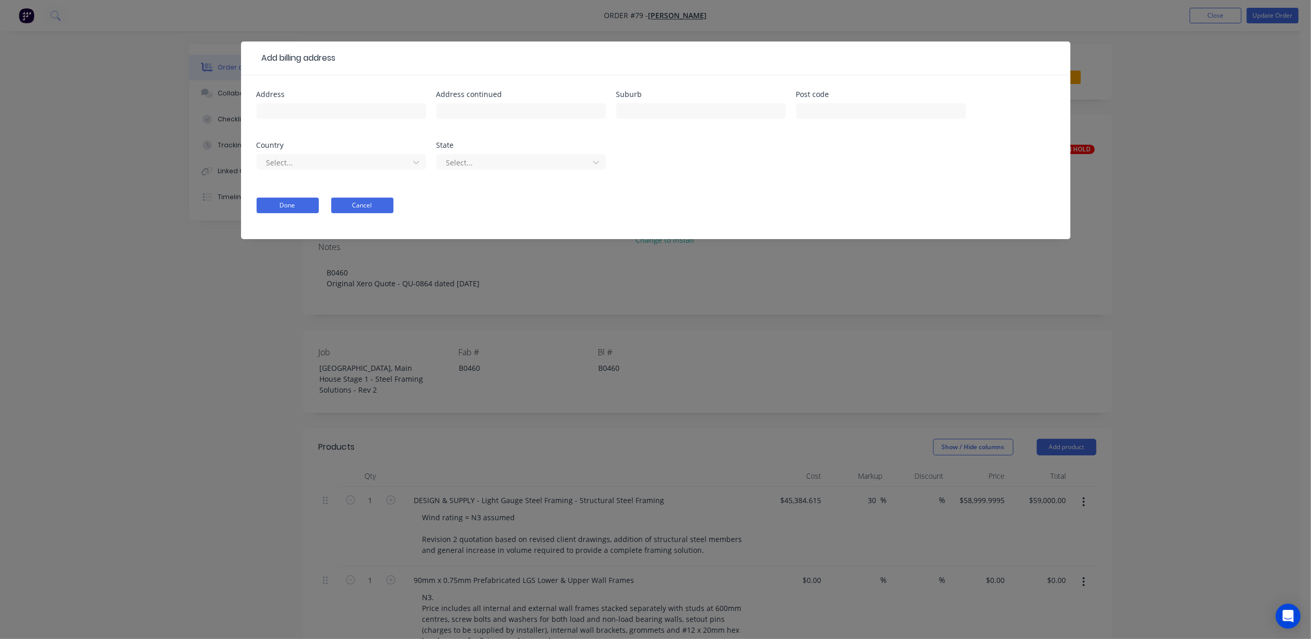
click at [372, 207] on button "Cancel" at bounding box center [362, 206] width 62 height 16
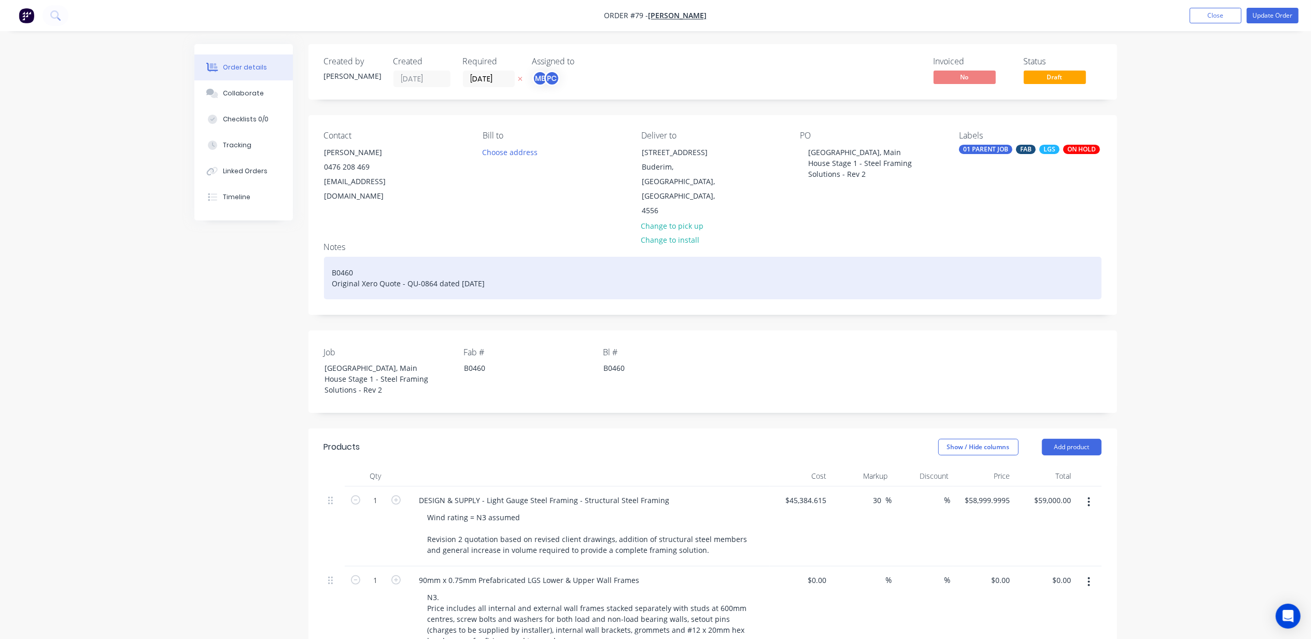
click at [357, 257] on div "B0460 Original Xero Quote - QU-0864 dated [DATE]" at bounding box center [713, 278] width 778 height 43
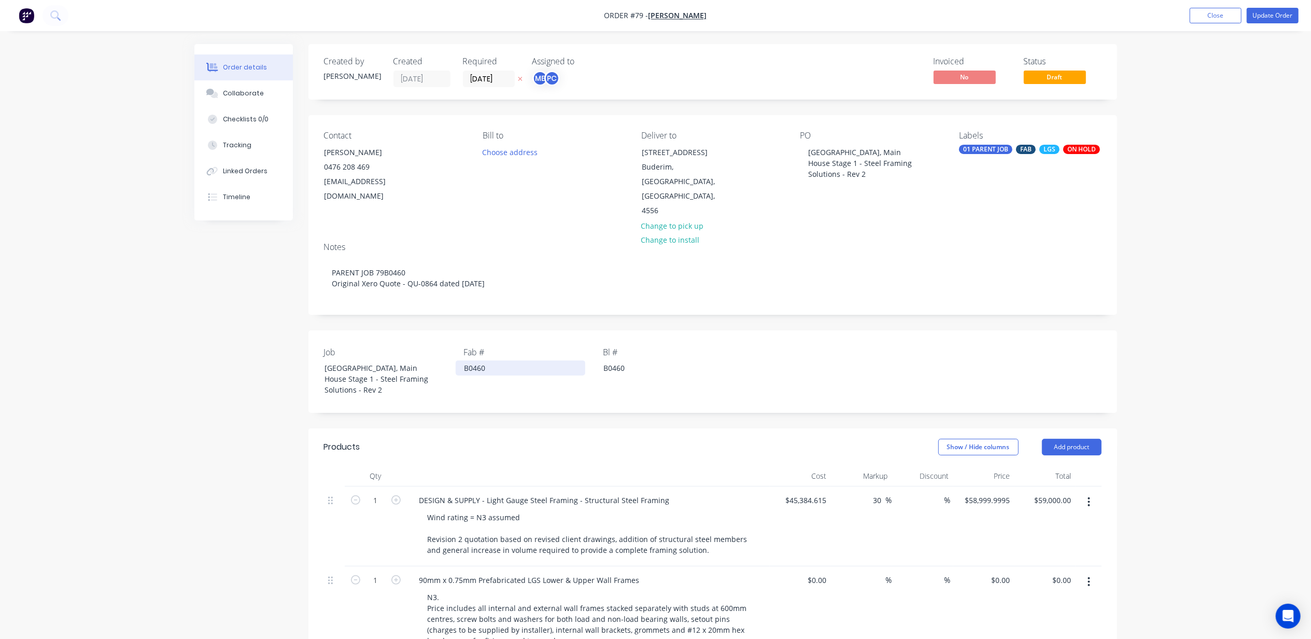
click at [473, 360] on div "B0460" at bounding box center [521, 367] width 130 height 15
click at [529, 360] on div "PARENT JOB 79" at bounding box center [521, 367] width 130 height 15
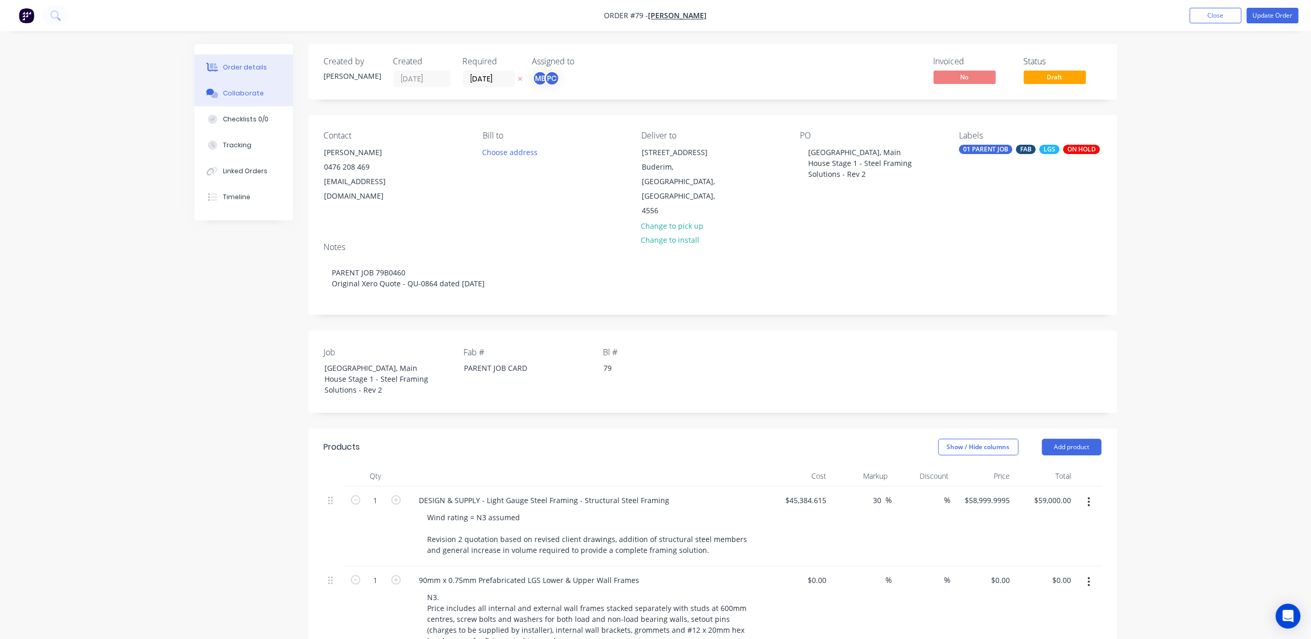
click at [254, 90] on div "Collaborate" at bounding box center [243, 93] width 41 height 9
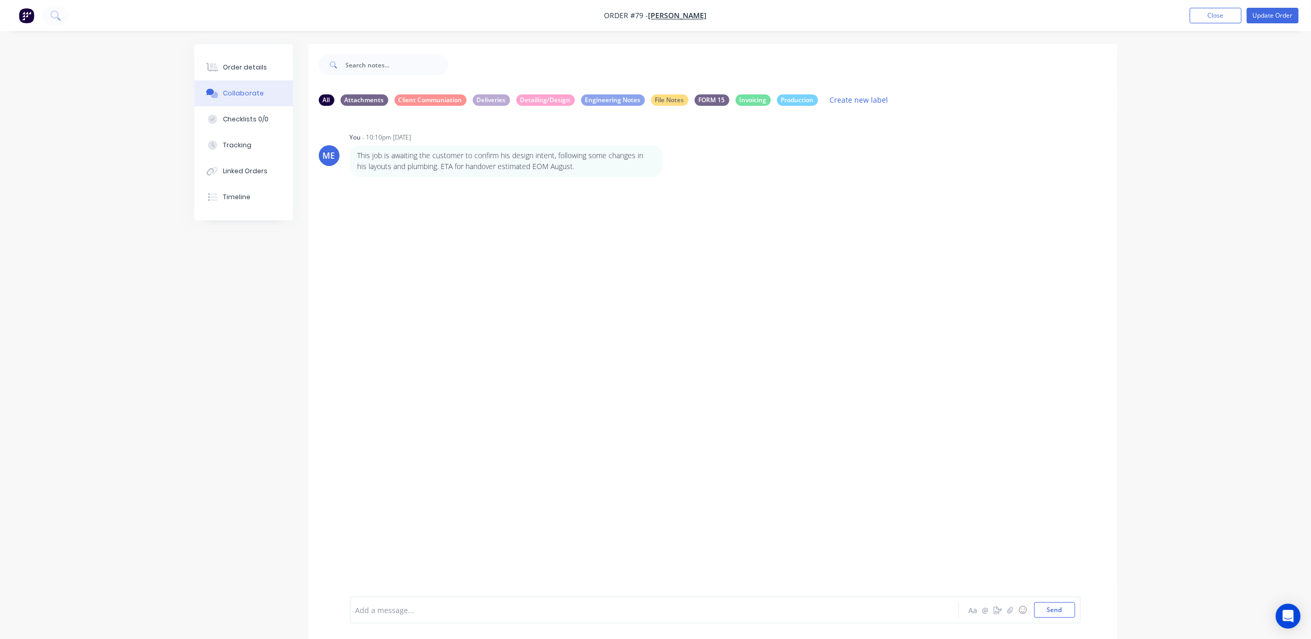
click at [416, 610] on div at bounding box center [625, 610] width 539 height 11
click at [580, 608] on div at bounding box center [625, 612] width 539 height 11
click at [252, 427] on div "All Attachments Client Communiation Deliveries Detailing/Design Engineering Not…" at bounding box center [655, 349] width 923 height 610
click at [31, 19] on img "button" at bounding box center [27, 16] width 16 height 16
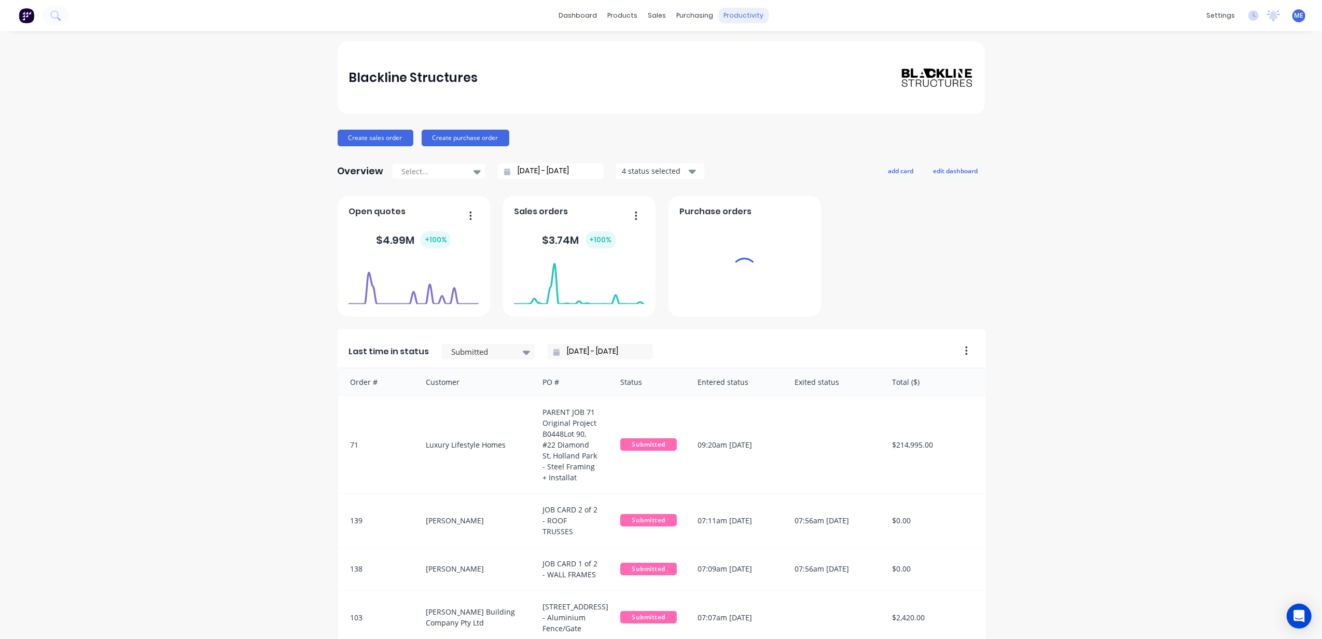
click at [740, 23] on div "productivity" at bounding box center [743, 16] width 50 height 16
click at [733, 47] on div at bounding box center [730, 49] width 16 height 9
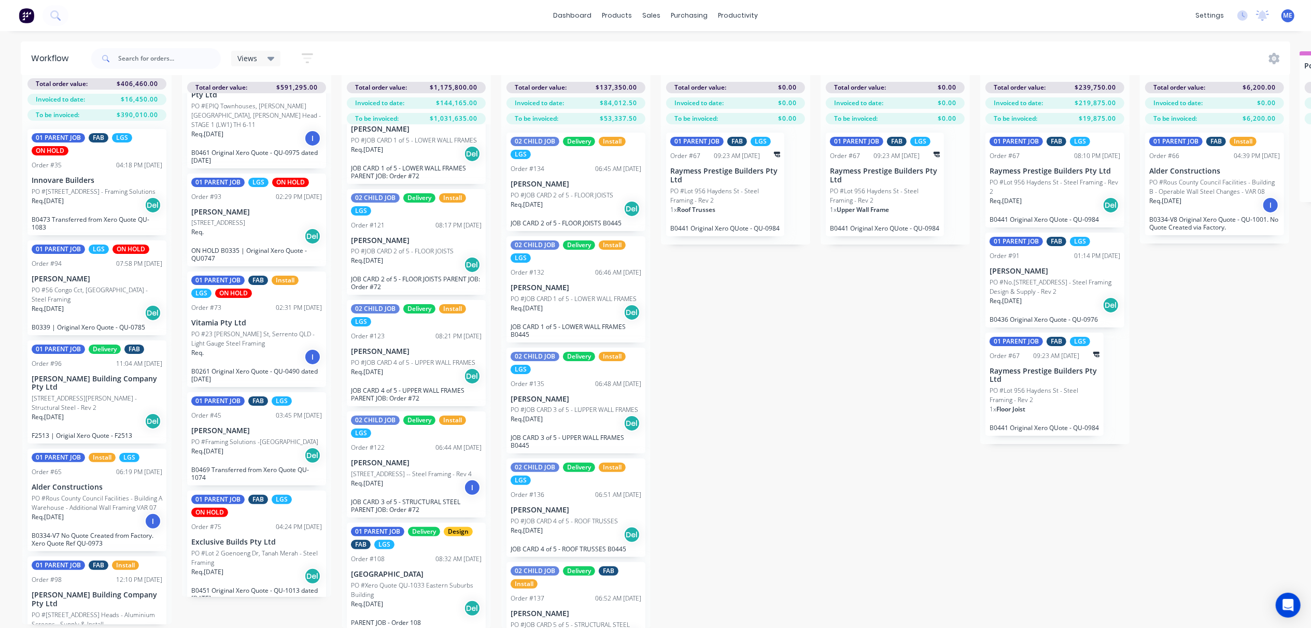
scroll to position [285, 0]
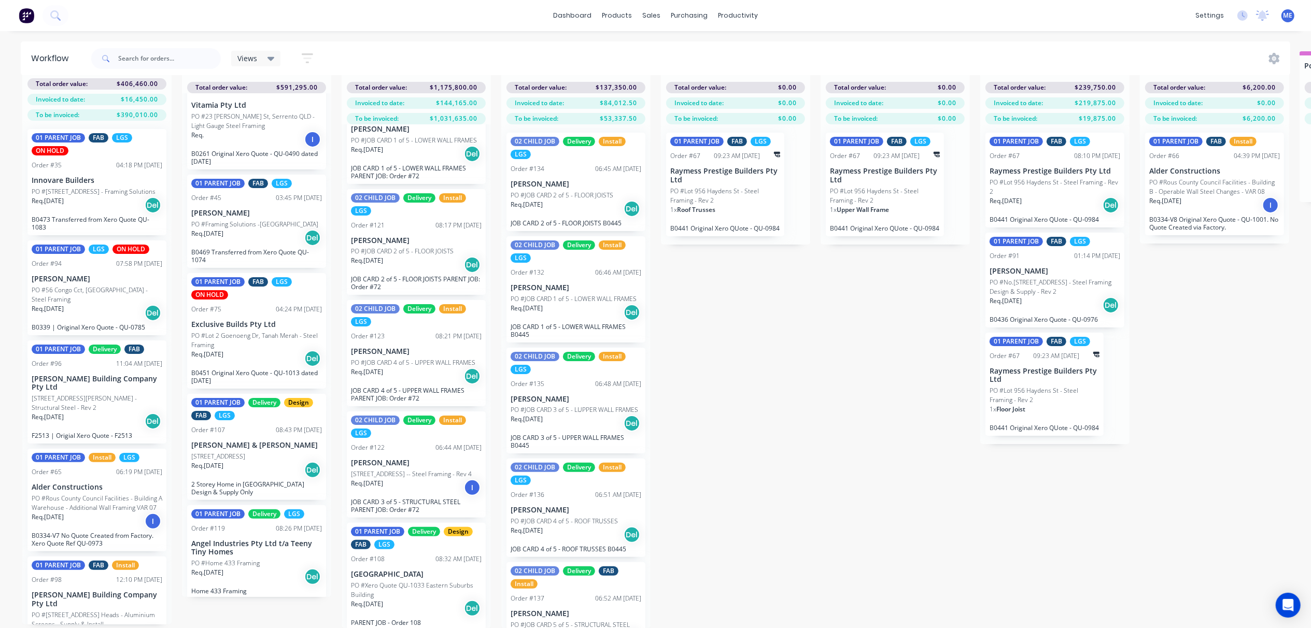
click at [240, 452] on p "[STREET_ADDRESS]" at bounding box center [218, 456] width 54 height 9
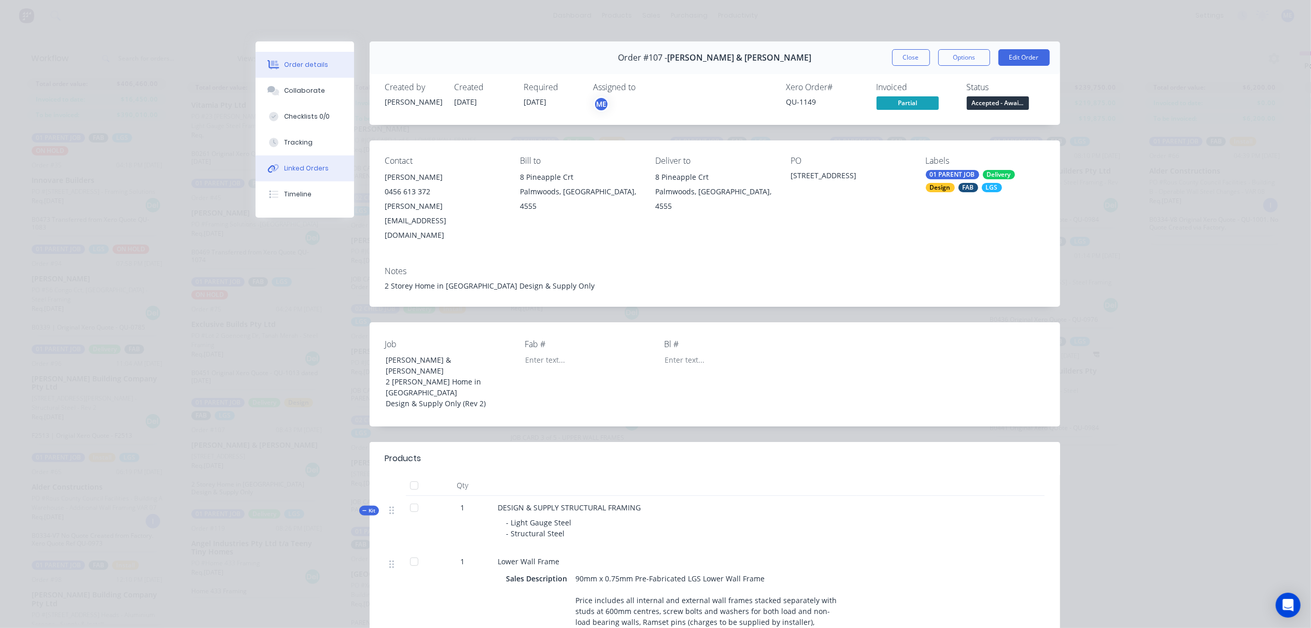
click at [299, 166] on div "Linked Orders" at bounding box center [306, 168] width 45 height 9
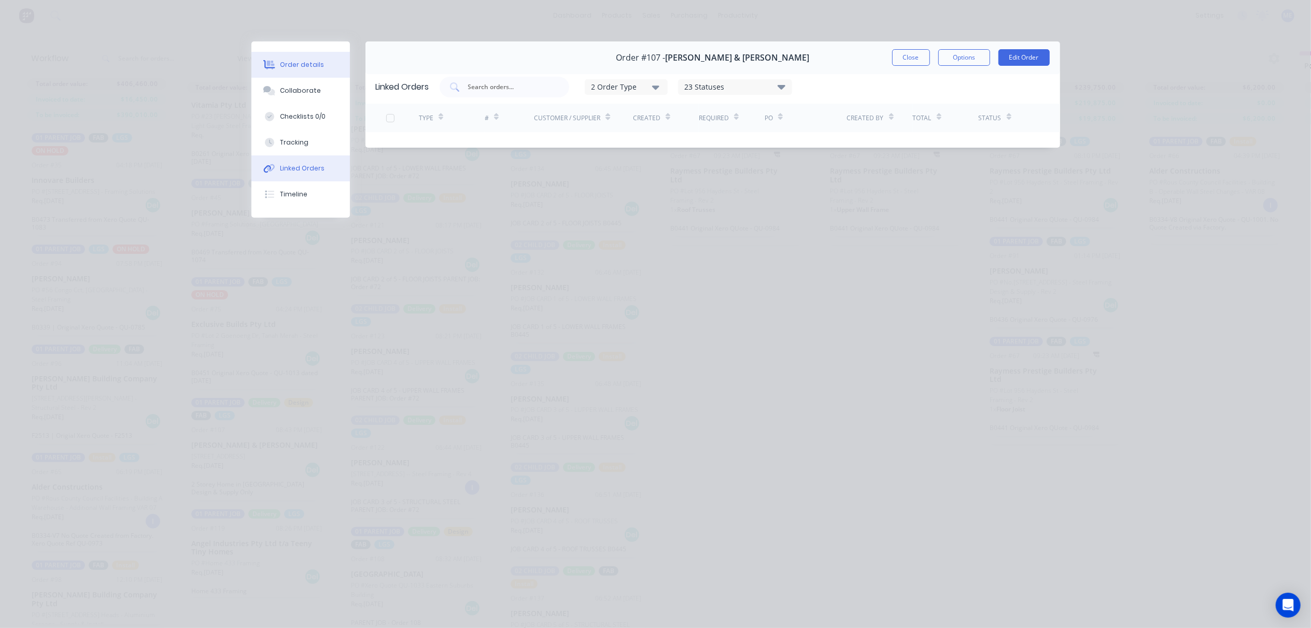
click at [293, 66] on div "Order details" at bounding box center [302, 64] width 44 height 9
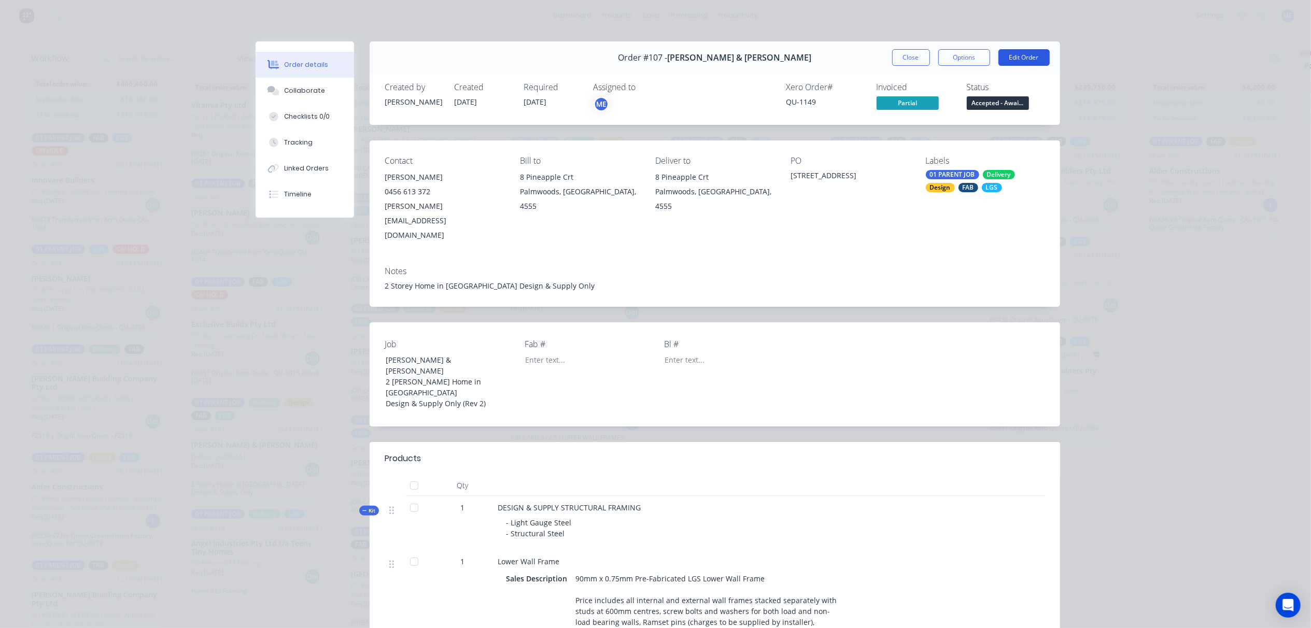
click at [1011, 58] on button "Edit Order" at bounding box center [1024, 57] width 51 height 17
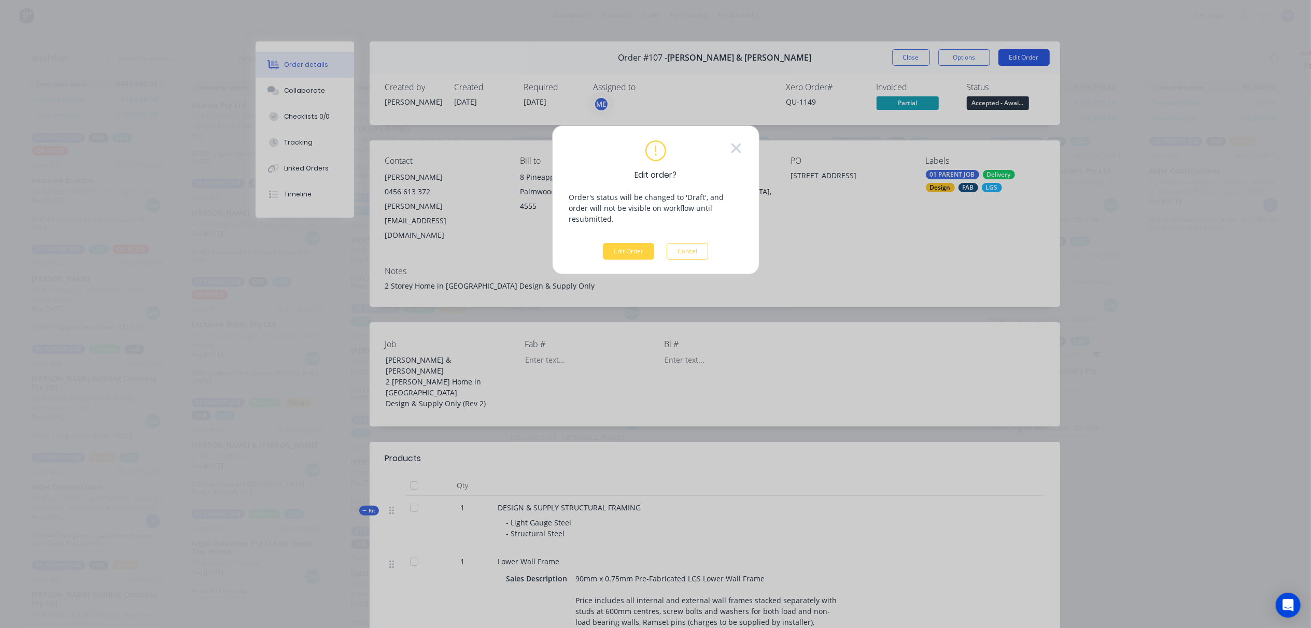
scroll to position [37, 0]
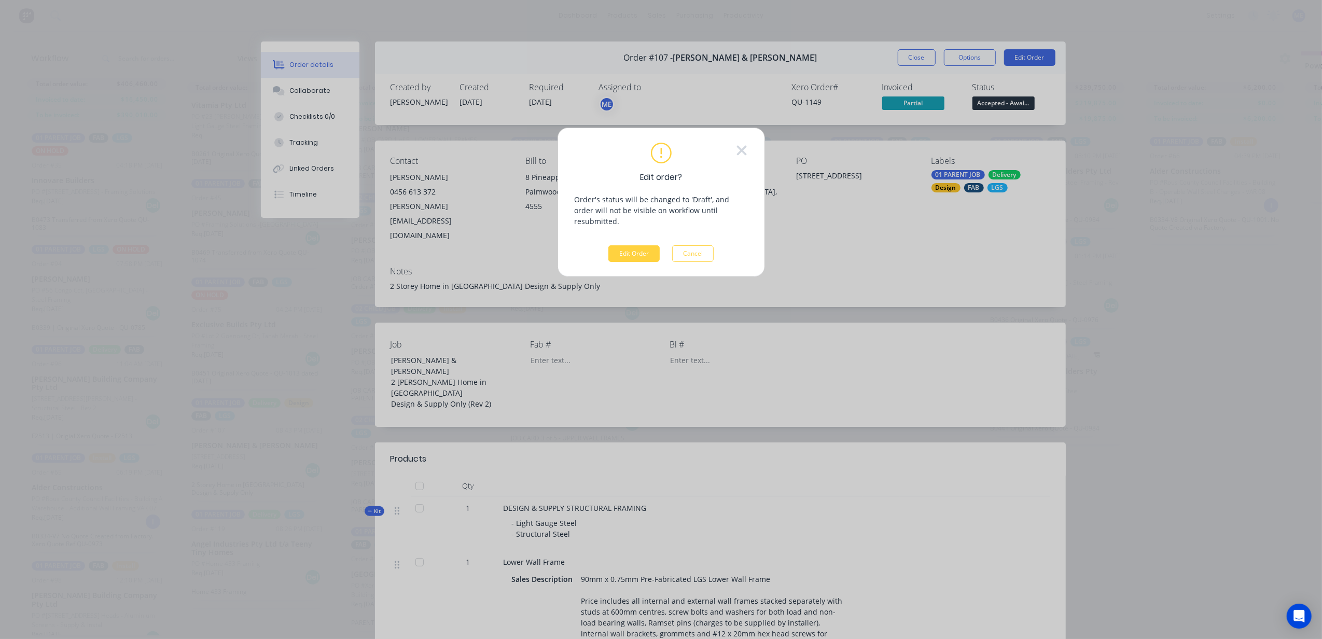
click at [621, 230] on div "Edit order? Order's status will be changed to 'Draft', and order will not be vi…" at bounding box center [661, 202] width 173 height 119
click at [631, 245] on button "Edit Order" at bounding box center [633, 253] width 51 height 17
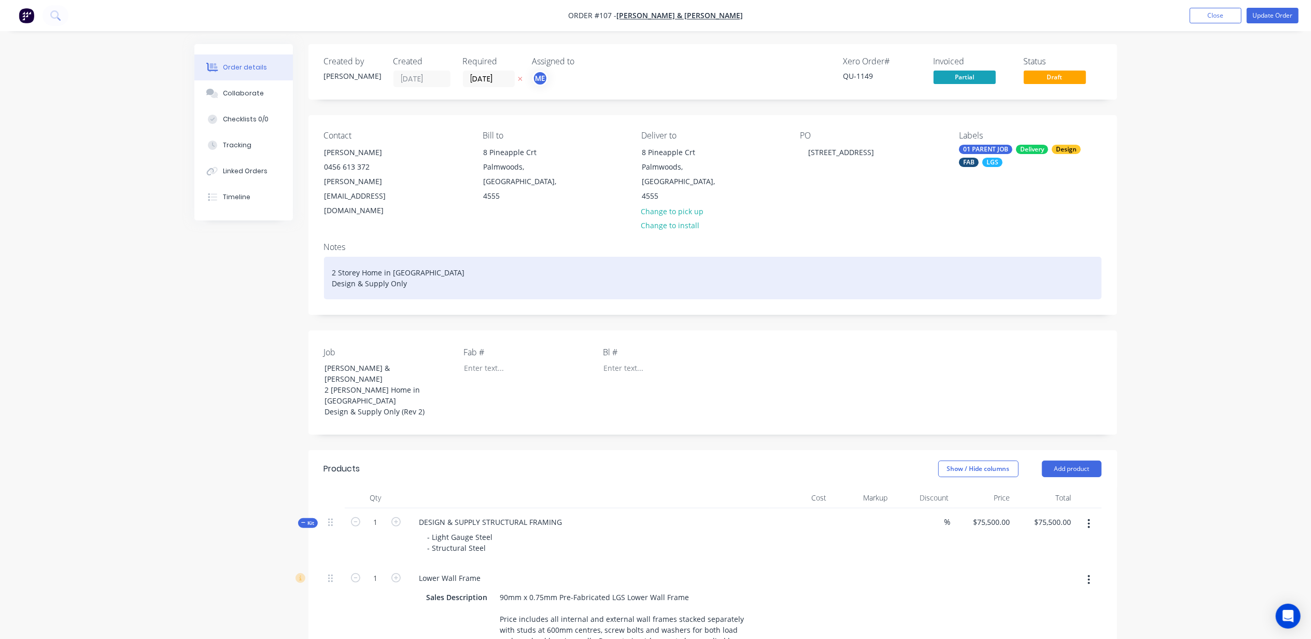
click at [451, 257] on div "2 Storey Home in [GEOGRAPHIC_DATA] Design & Supply Only" at bounding box center [713, 278] width 778 height 43
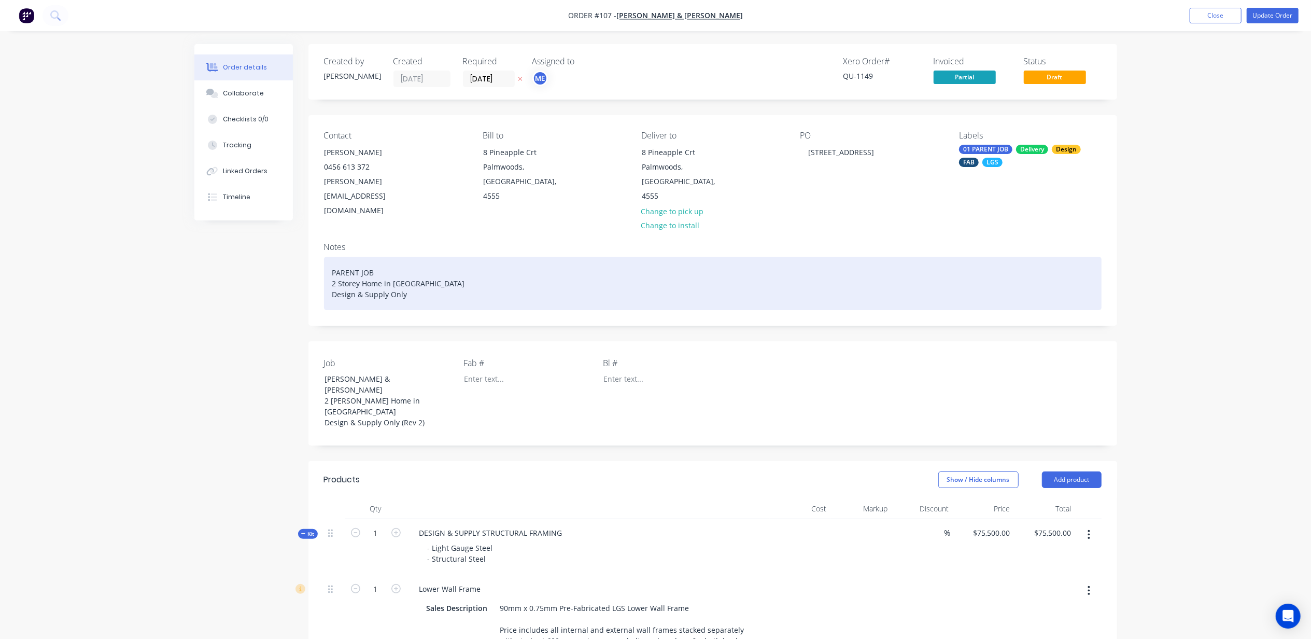
click at [451, 257] on div "PARENT JOB 2 Storey Home in [GEOGRAPHIC_DATA] Design & Supply Only" at bounding box center [713, 283] width 778 height 53
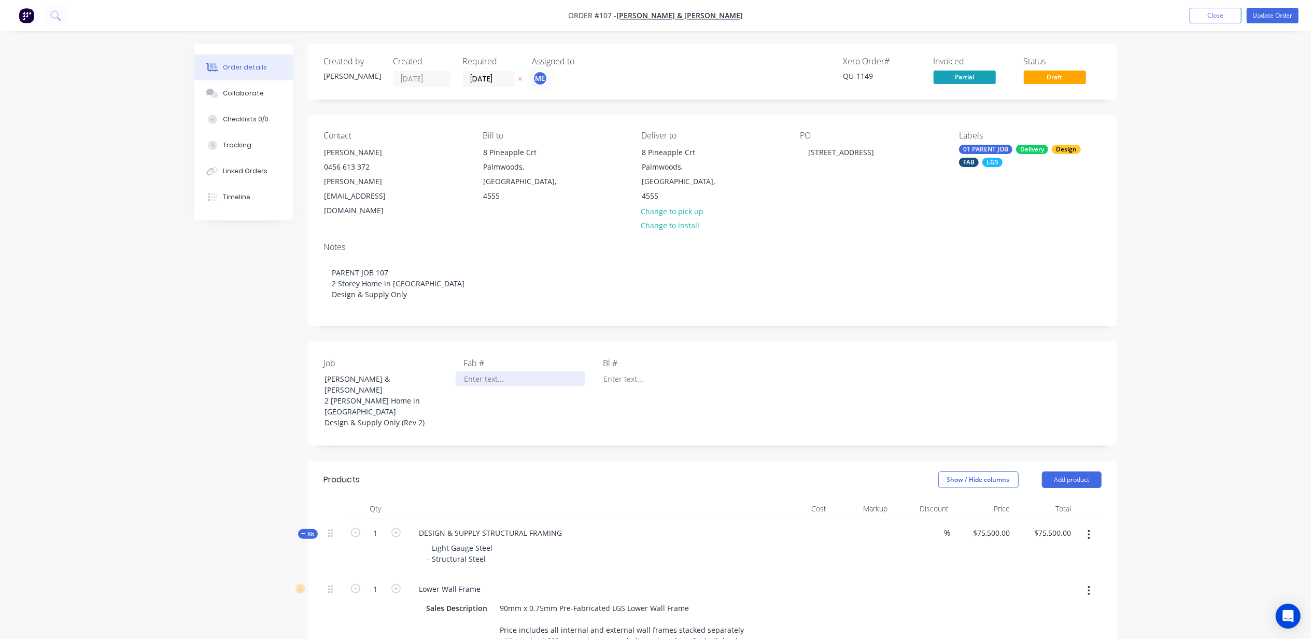
click at [479, 371] on div at bounding box center [521, 378] width 130 height 15
click at [625, 371] on div at bounding box center [660, 378] width 130 height 15
click at [233, 98] on button "Collaborate" at bounding box center [243, 93] width 99 height 26
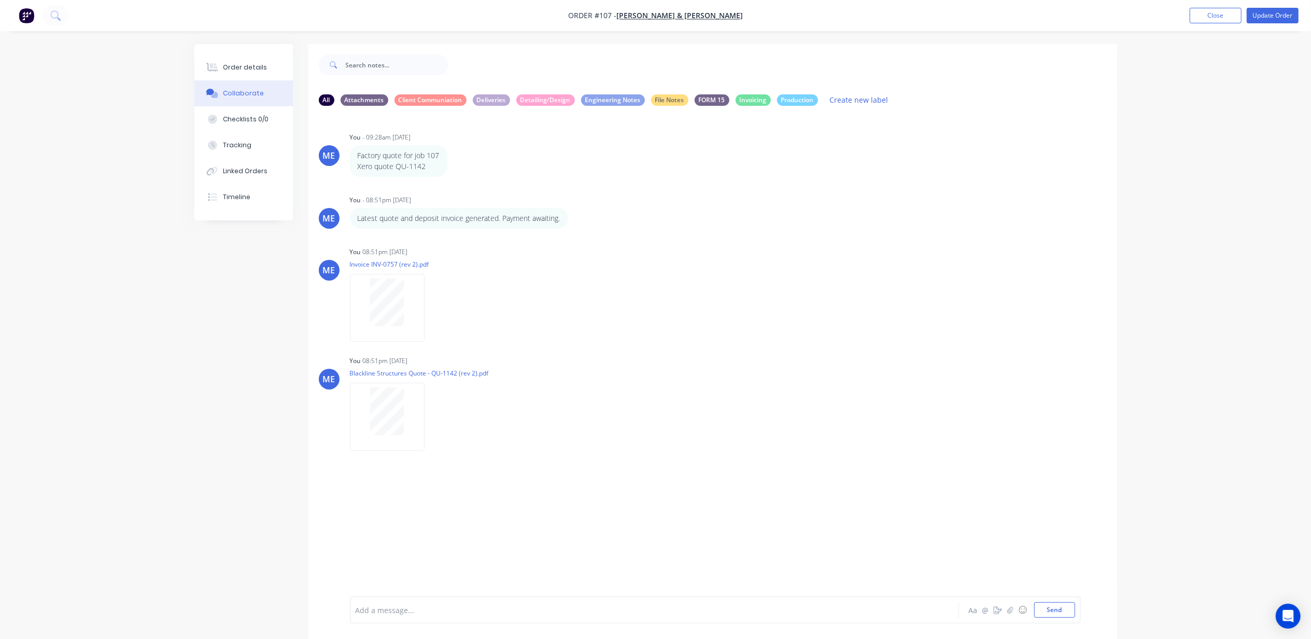
click at [424, 602] on div "Add a message..." at bounding box center [626, 610] width 540 height 16
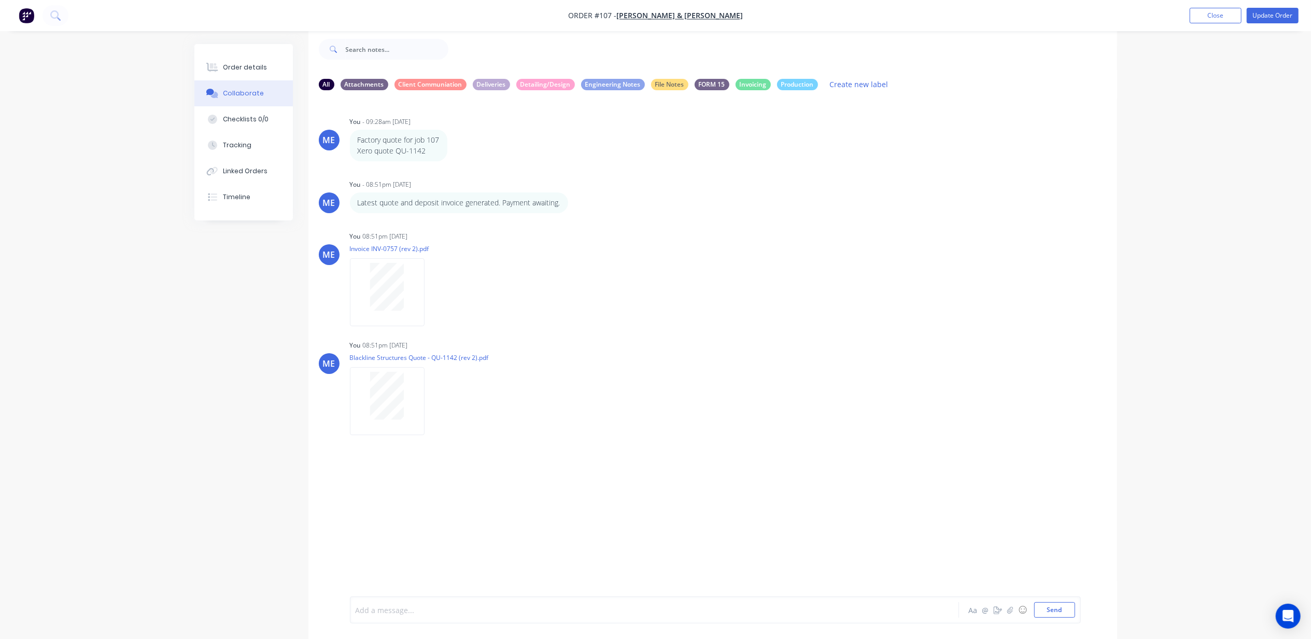
click at [424, 603] on div "Add a message..." at bounding box center [626, 610] width 540 height 16
click at [428, 590] on div "Add a message... Aa @ ☺ Send" at bounding box center [713, 610] width 809 height 58
click at [430, 602] on div "Add a message..." at bounding box center [626, 610] width 540 height 16
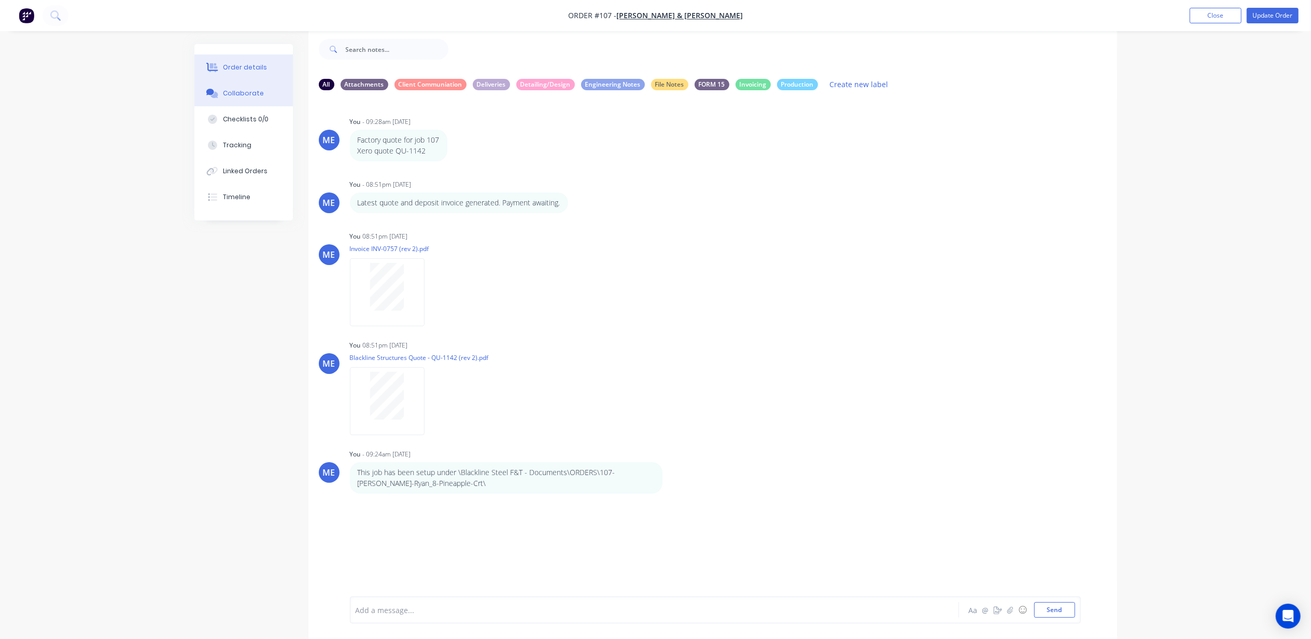
click at [260, 63] on div "Order details" at bounding box center [245, 67] width 44 height 9
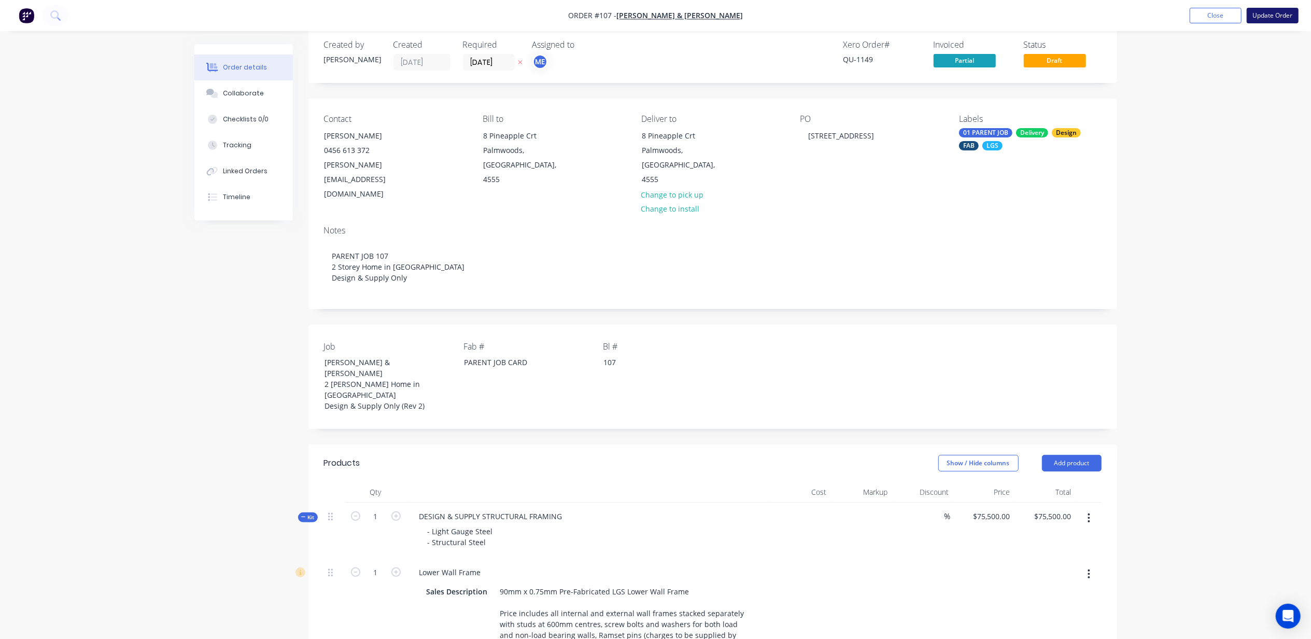
click at [1264, 15] on button "Update Order" at bounding box center [1273, 16] width 52 height 16
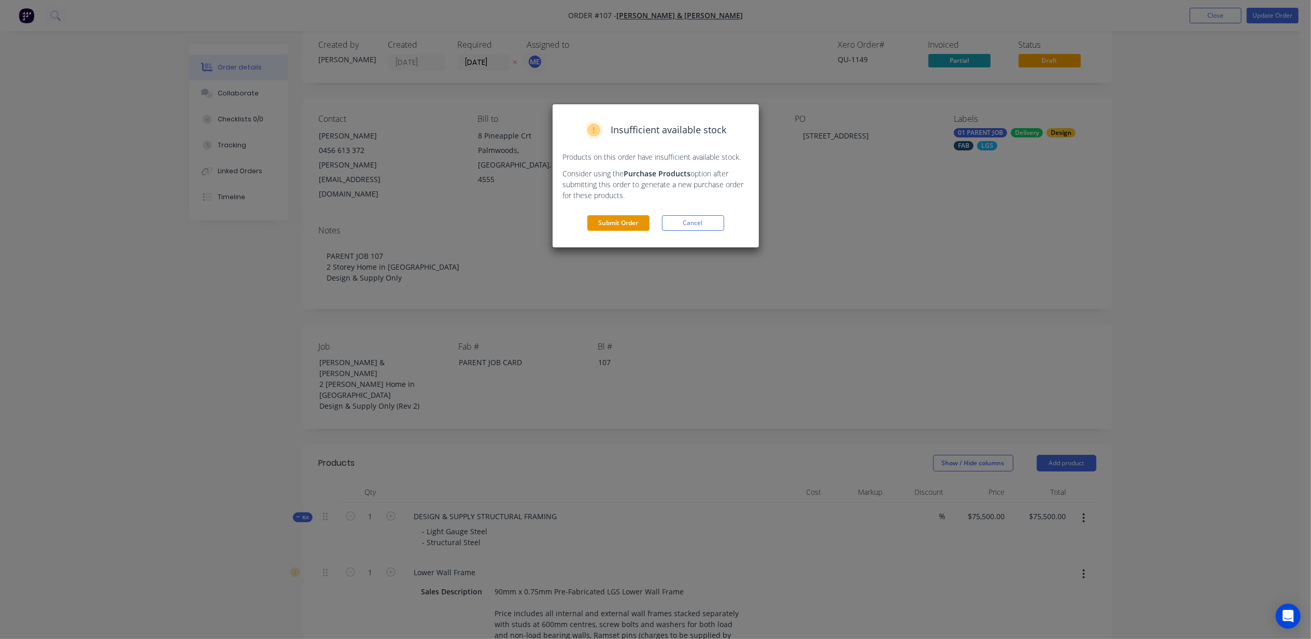
click at [624, 225] on button "Submit Order" at bounding box center [618, 223] width 62 height 16
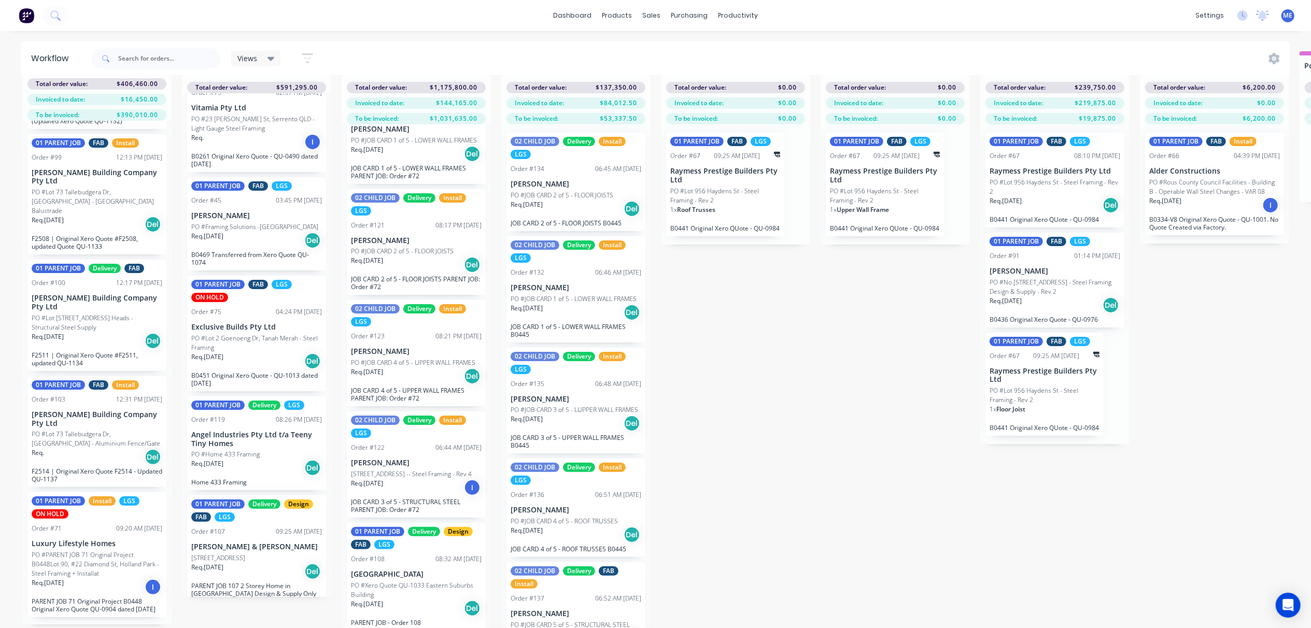
scroll to position [285, 0]
click at [245, 551] on p "[STREET_ADDRESS]" at bounding box center [218, 555] width 54 height 9
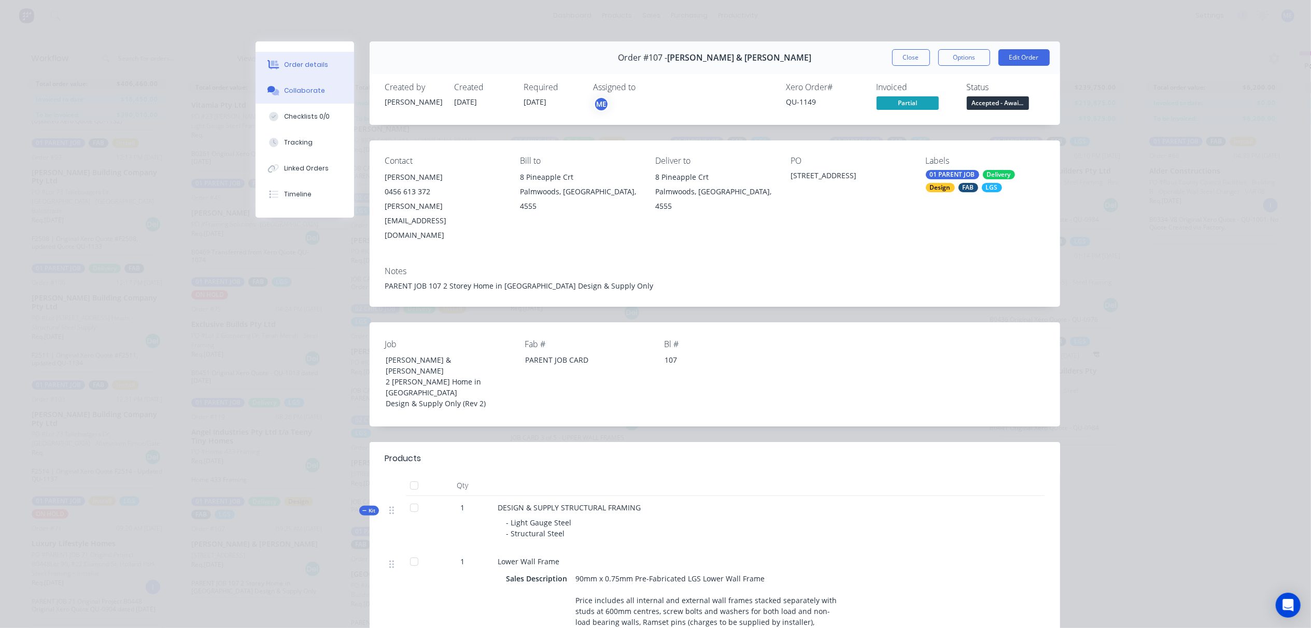
click at [287, 88] on div "Collaborate" at bounding box center [304, 90] width 41 height 9
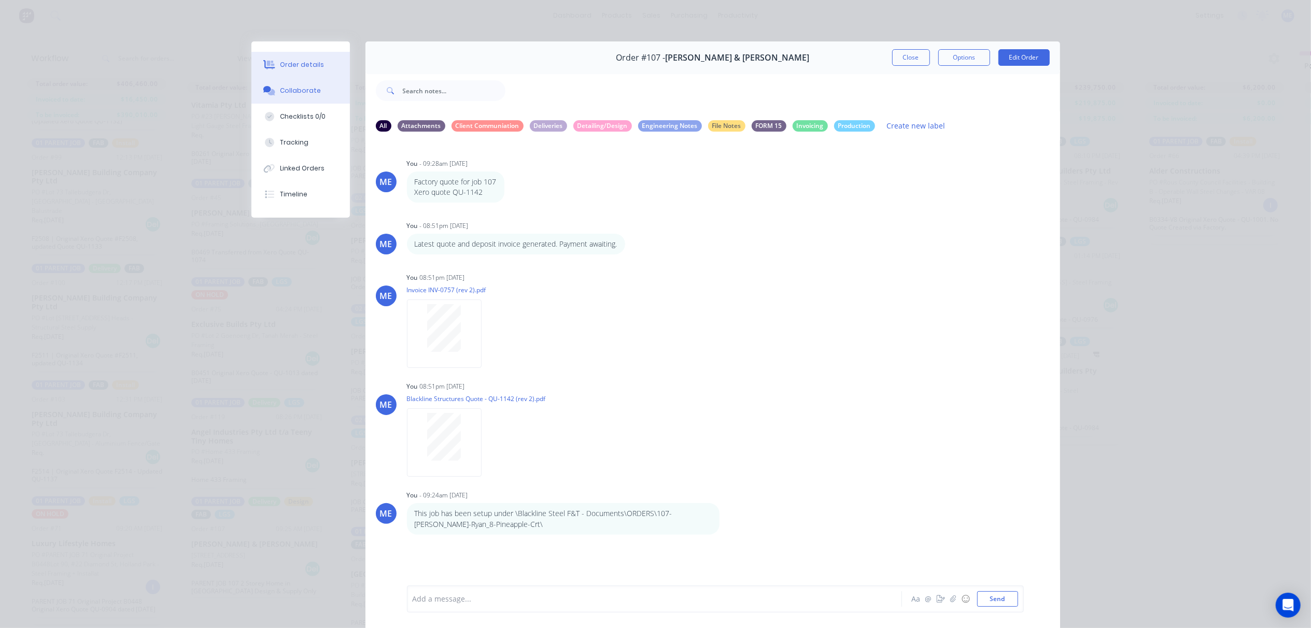
click at [297, 73] on button "Order details" at bounding box center [300, 65] width 99 height 26
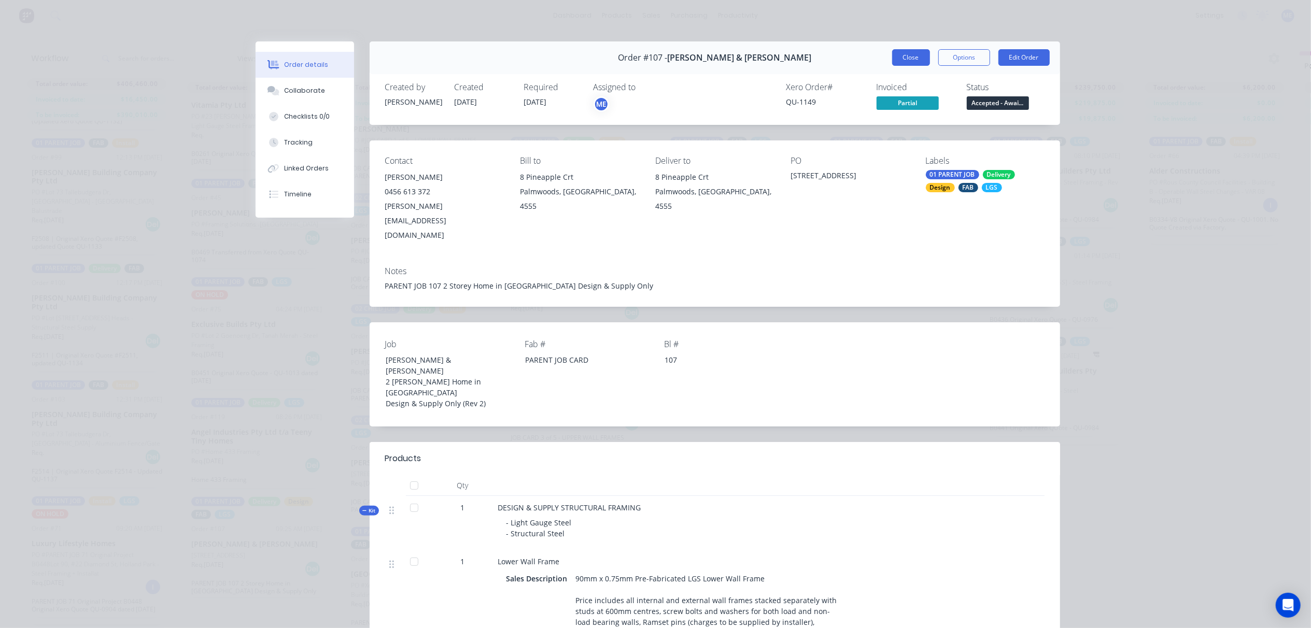
click at [903, 59] on button "Close" at bounding box center [911, 57] width 38 height 17
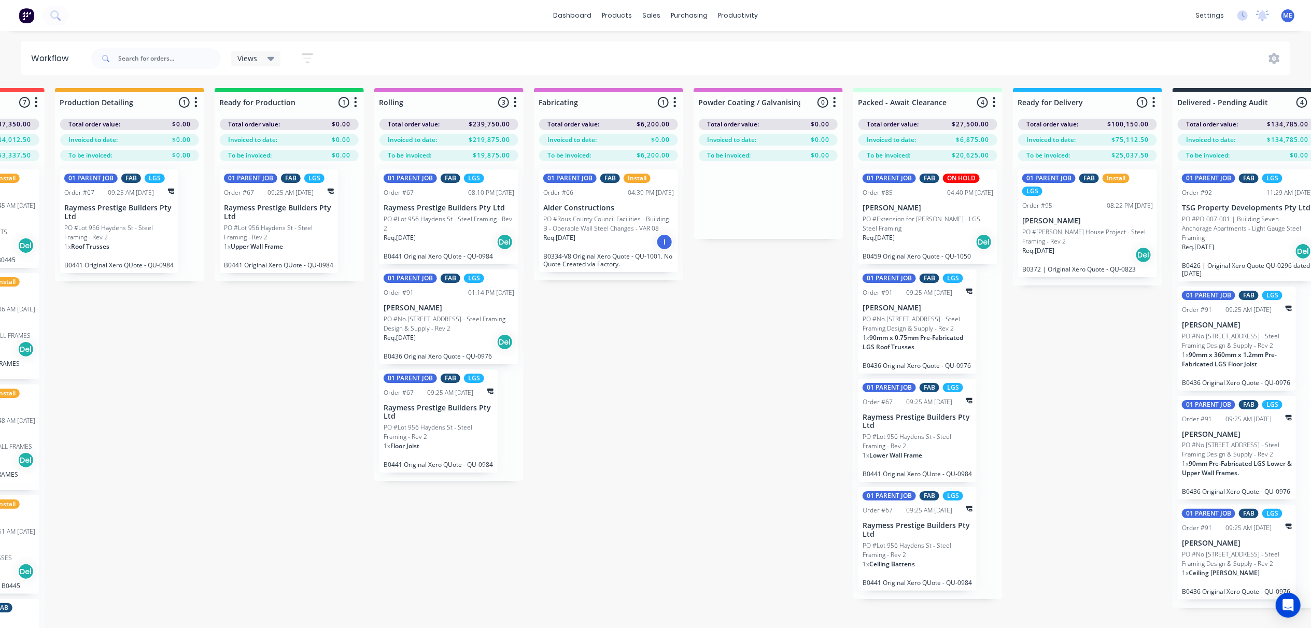
scroll to position [0, 869]
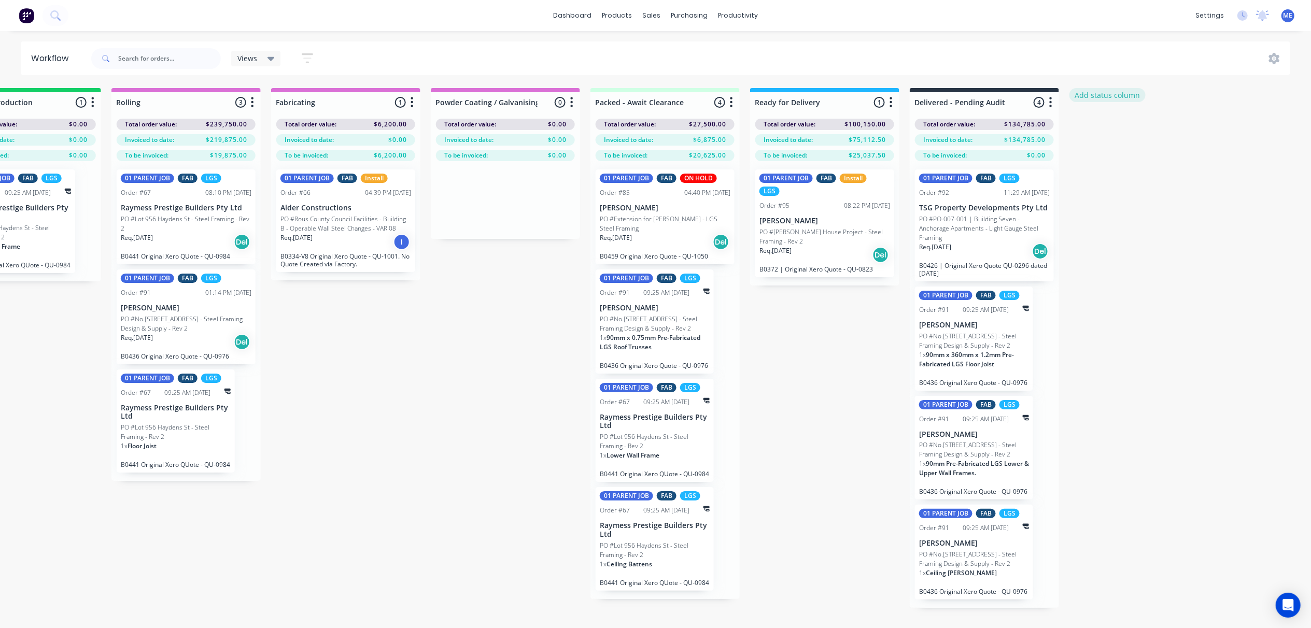
click at [1098, 94] on button "Add status column" at bounding box center [1108, 95] width 76 height 14
type input "ON HOLD"
click at [1114, 122] on button "Add" at bounding box center [1104, 126] width 57 height 17
click at [1210, 99] on icon "button" at bounding box center [1211, 102] width 3 height 10
click at [1177, 124] on button "Status colour" at bounding box center [1165, 124] width 104 height 17
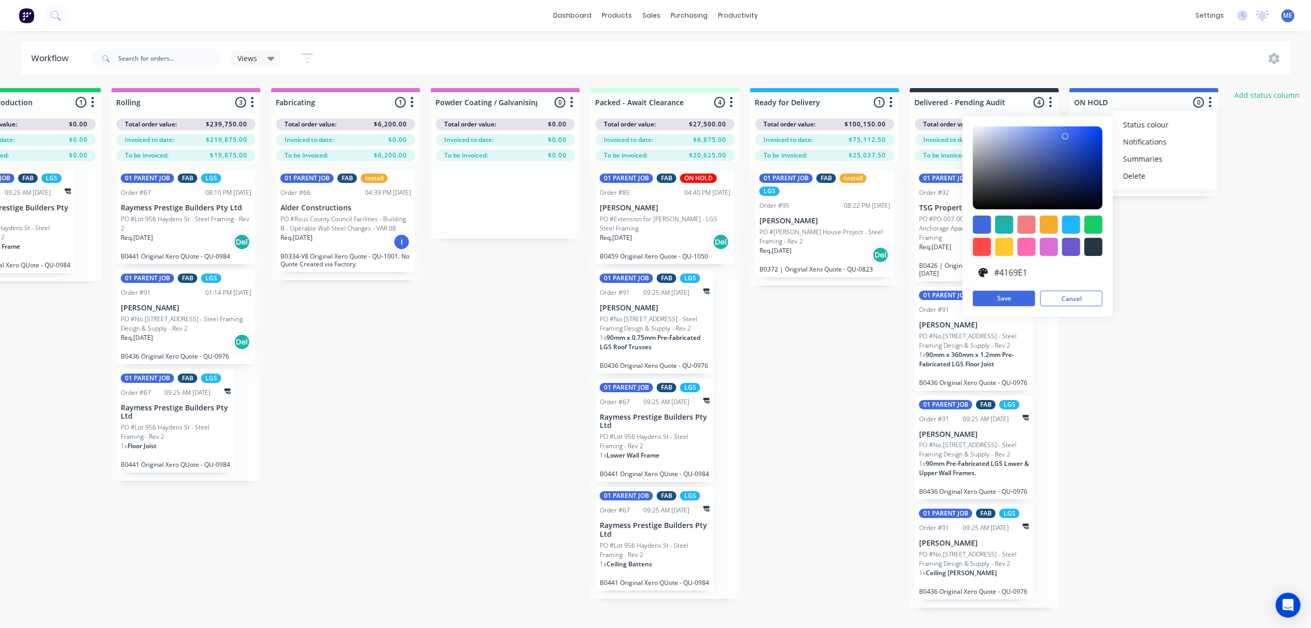
click at [986, 249] on div at bounding box center [982, 247] width 18 height 18
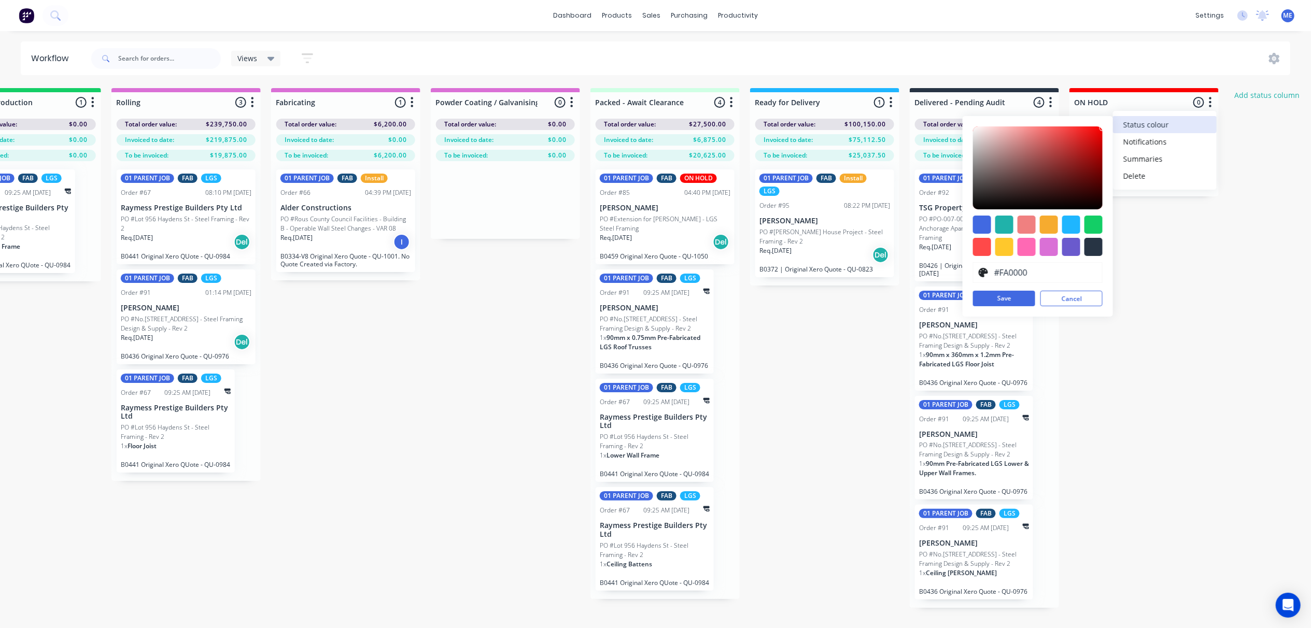
type input "#FD0000"
drag, startPoint x: 1067, startPoint y: 129, endPoint x: 1119, endPoint y: 127, distance: 51.9
click at [1119, 127] on div "Status colour #FE0000 hex #FE0000 Save Cancel" at bounding box center [1165, 124] width 104 height 17
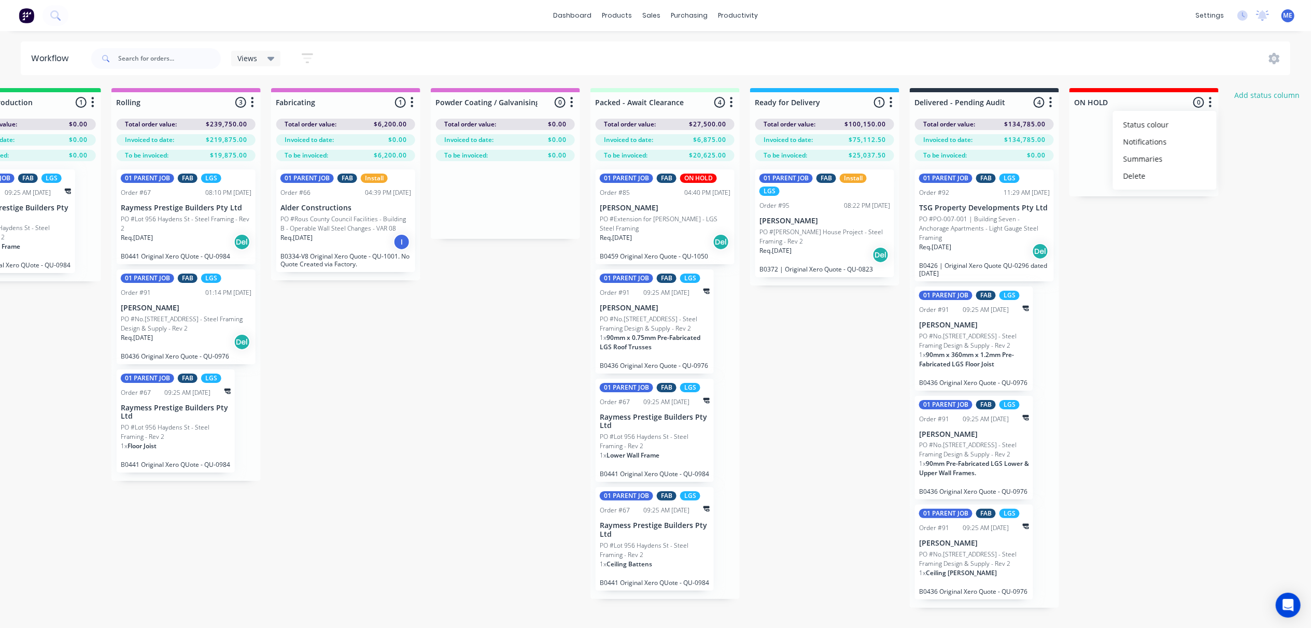
click at [1265, 187] on div "Submitted 9 Status colour #FF69B4 hex #FF69B4 Save Cancel Summaries Total order…" at bounding box center [288, 376] width 2331 height 577
drag, startPoint x: 1213, startPoint y: 101, endPoint x: 1164, endPoint y: 152, distance: 71.1
click at [1164, 152] on div "ON HOLD 0 Status colour #FE0000 hex #FE0000 Save Cancel Notifications Email SMS…" at bounding box center [1144, 142] width 149 height 108
drag, startPoint x: 1175, startPoint y: 89, endPoint x: 1178, endPoint y: 102, distance: 12.8
click at [1152, 93] on div "ON HOLD 0 Status colour #FE0000 hex #FE0000 Save Cancel Notifications Email SMS…" at bounding box center [1144, 100] width 149 height 24
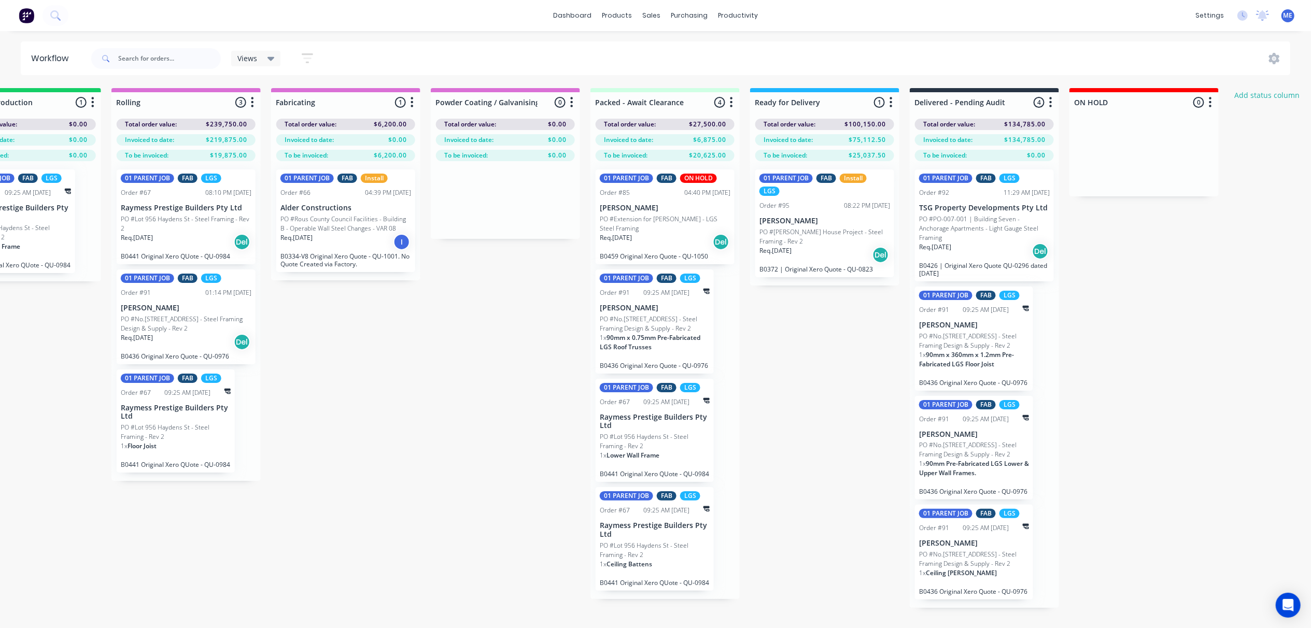
drag, startPoint x: 1210, startPoint y: 106, endPoint x: 1234, endPoint y: 165, distance: 63.7
click at [1239, 164] on div "Submitted 9 Status colour #FF69B4 hex #FF69B4 Save Cancel Summaries Total order…" at bounding box center [288, 376] width 2331 height 577
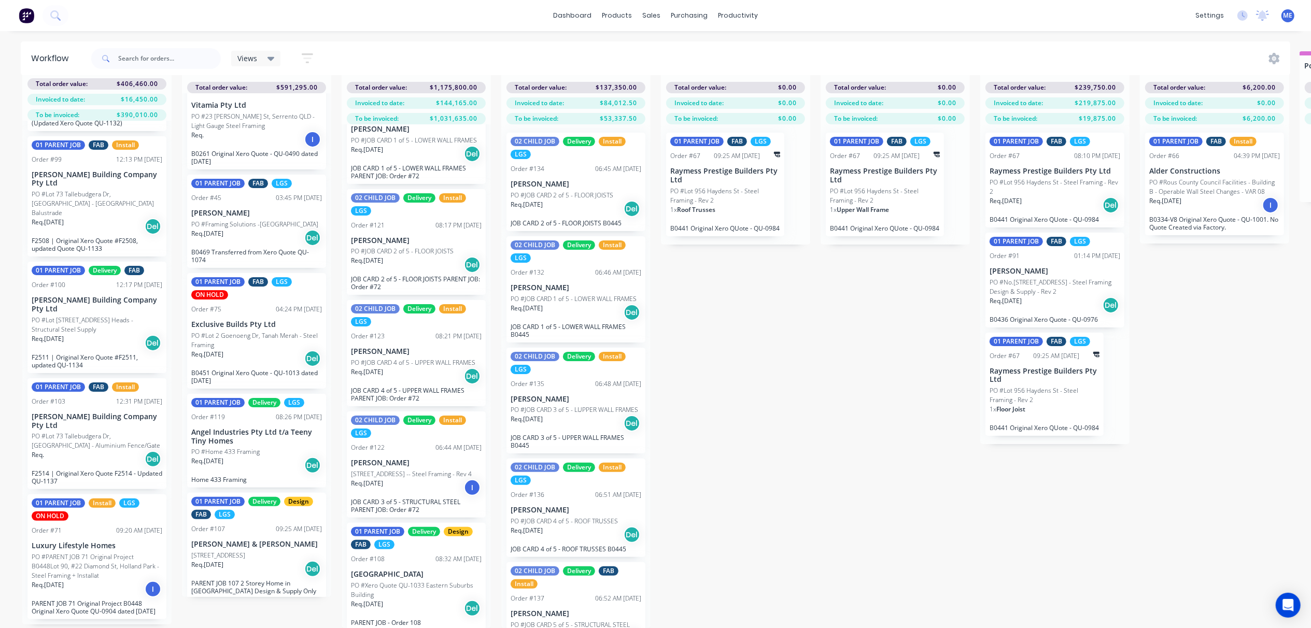
scroll to position [539, 0]
click at [77, 568] on p "PO #PARENT JOB 71 Original Project B0448Lot 90, #22 Diamond St, Holland Park - …" at bounding box center [97, 565] width 131 height 28
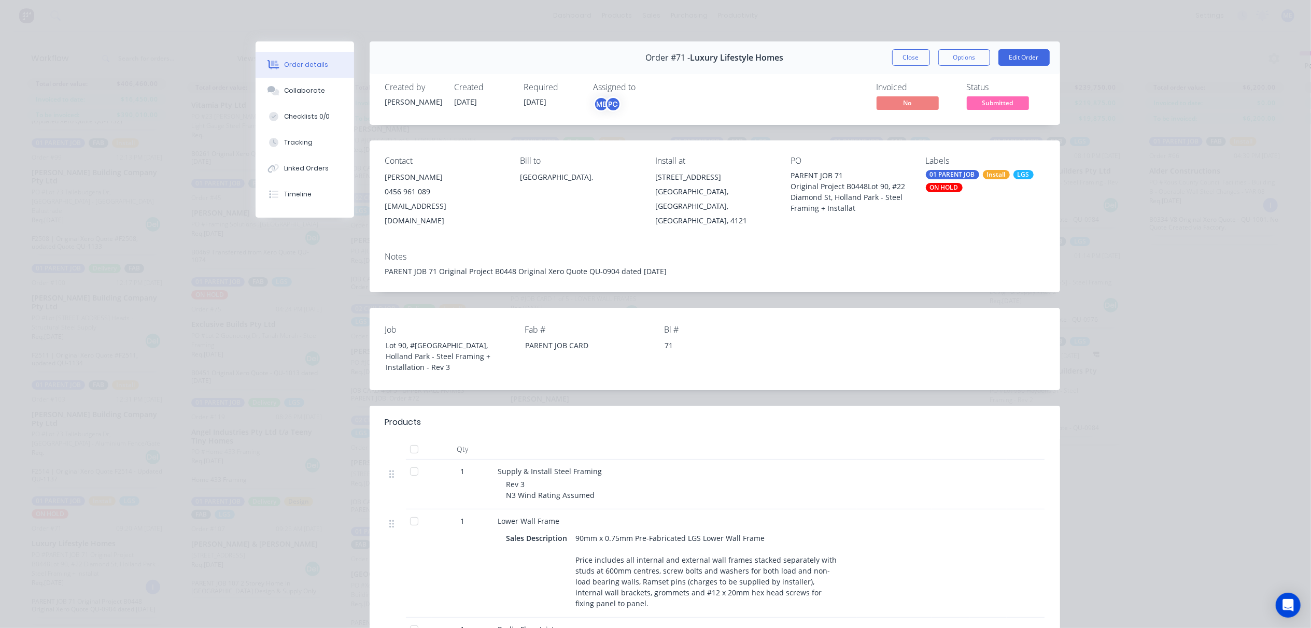
click at [944, 186] on div "ON HOLD" at bounding box center [944, 187] width 37 height 9
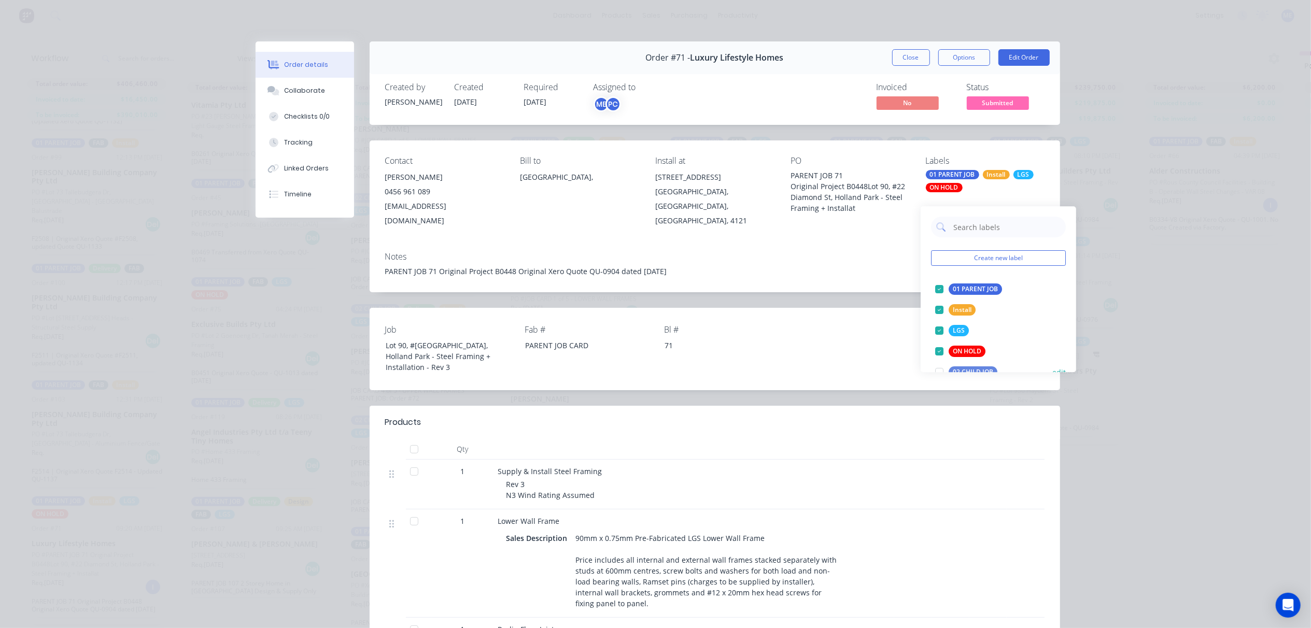
click at [940, 341] on div at bounding box center [939, 351] width 21 height 21
click at [868, 252] on div "Notes" at bounding box center [715, 257] width 660 height 10
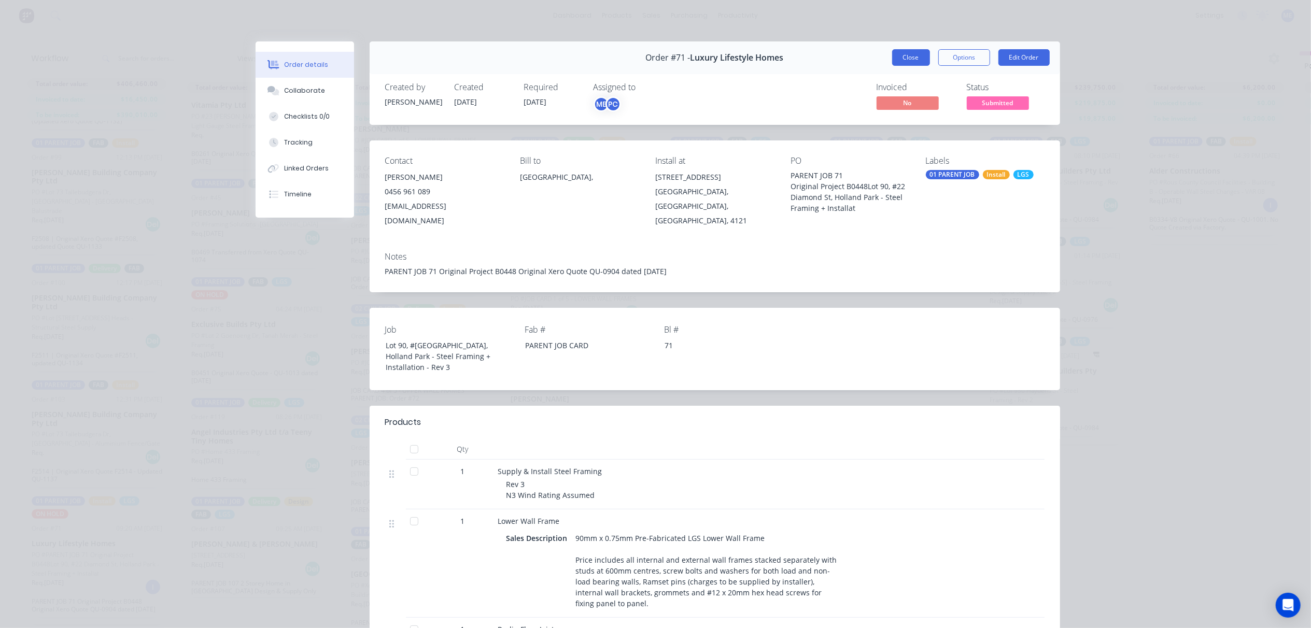
click at [905, 58] on button "Close" at bounding box center [911, 57] width 38 height 17
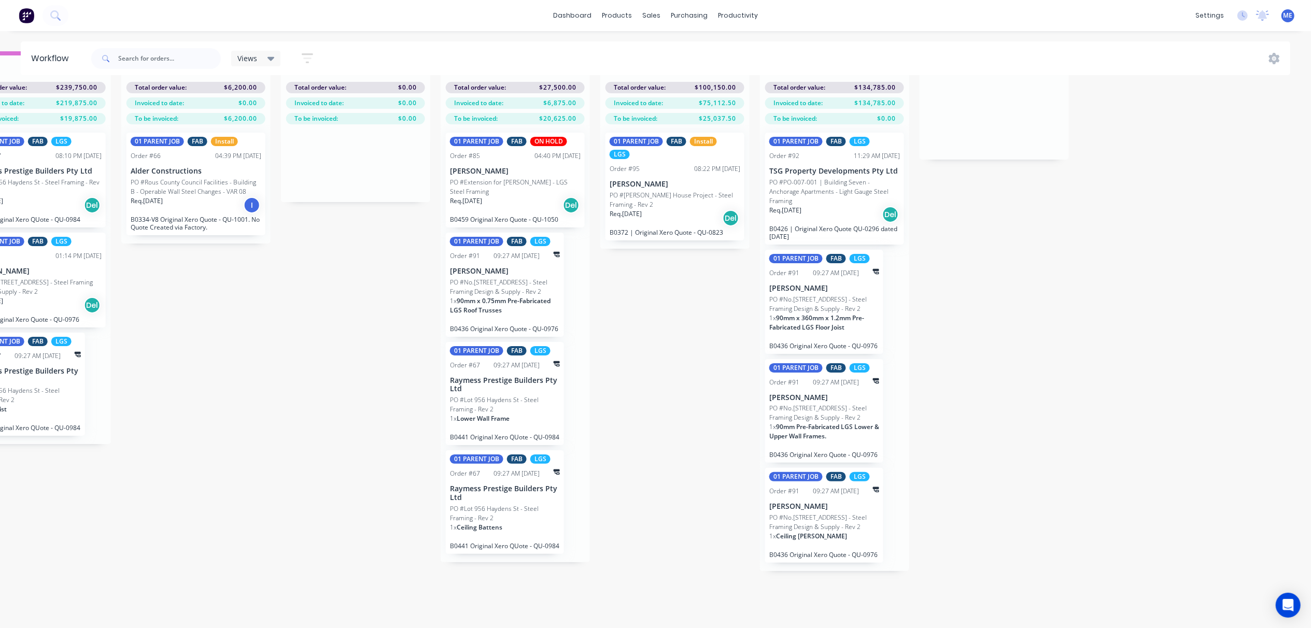
scroll to position [48, 0]
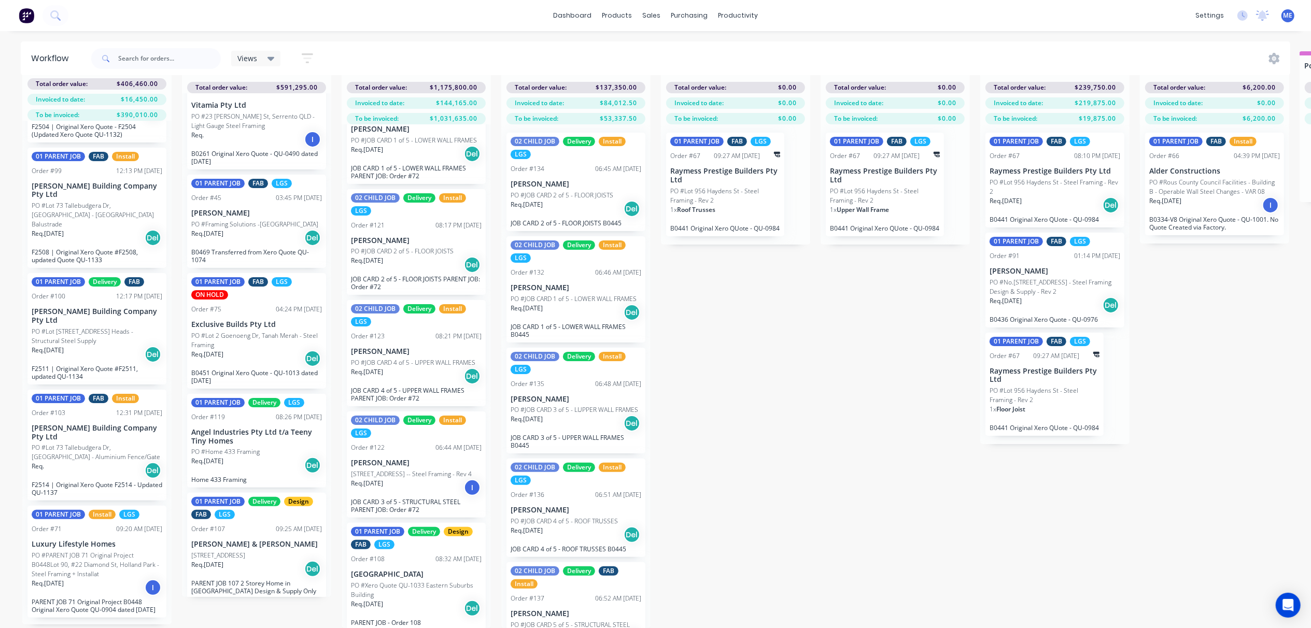
click at [62, 575] on p "PO #PARENT JOB 71 Original Project B0448Lot 90, #22 Diamond St, Holland Park - …" at bounding box center [97, 565] width 131 height 28
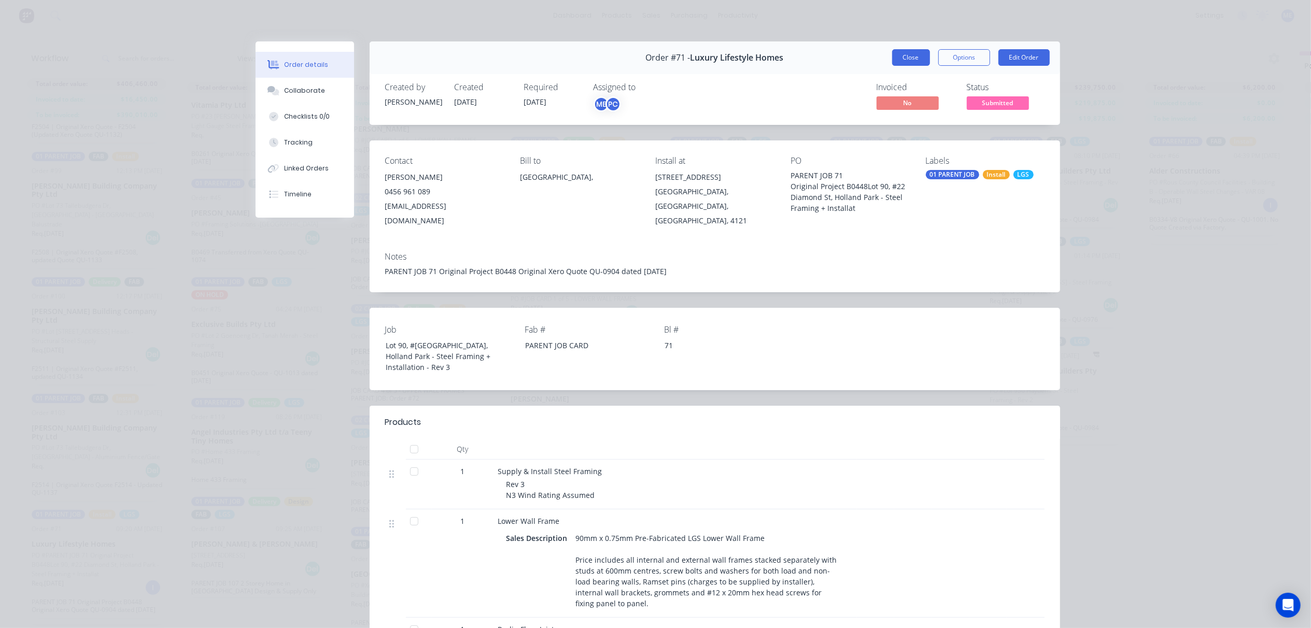
click at [897, 57] on button "Close" at bounding box center [911, 57] width 38 height 17
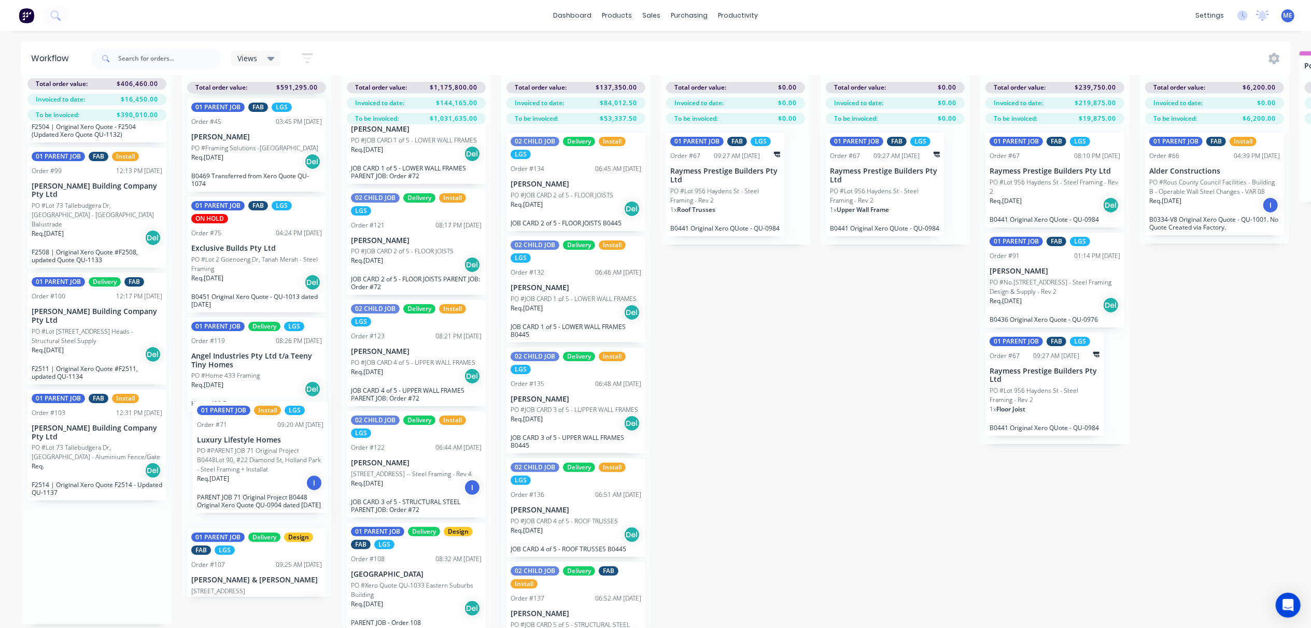
scroll to position [363, 0]
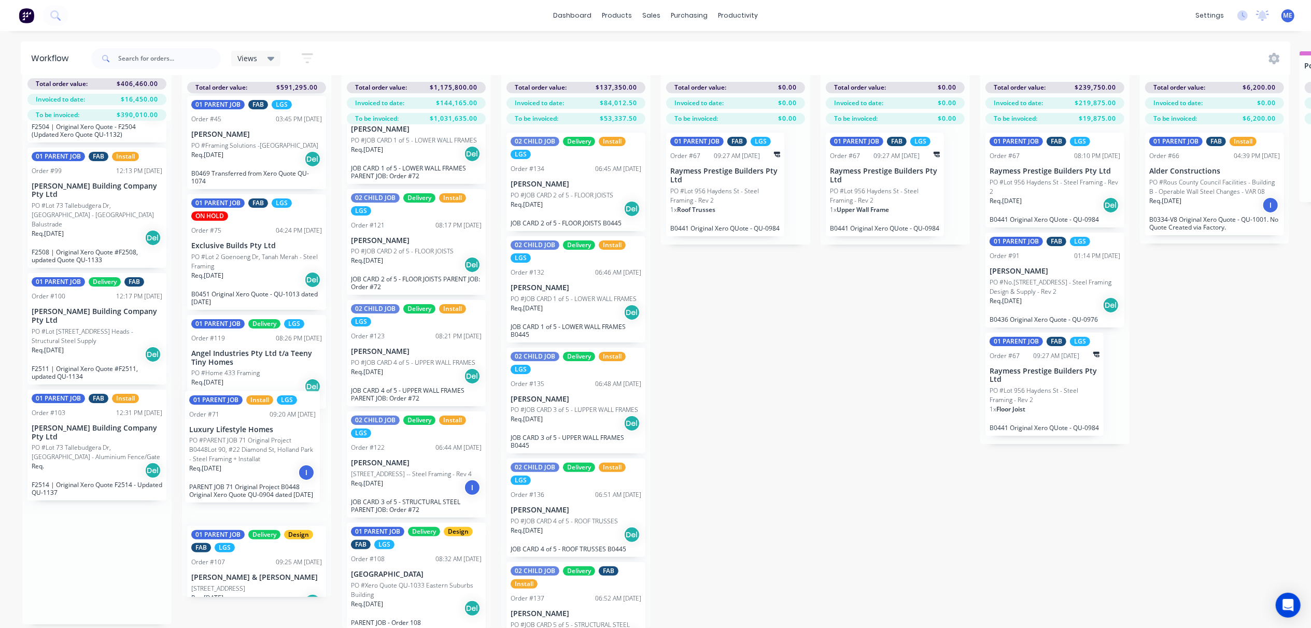
drag, startPoint x: 77, startPoint y: 548, endPoint x: 239, endPoint y: 435, distance: 198.1
click at [239, 435] on div "Submitted 9 Status colour #FF69B4 hex #FF69B4 Save Cancel Summaries Total order…" at bounding box center [1157, 339] width 2331 height 577
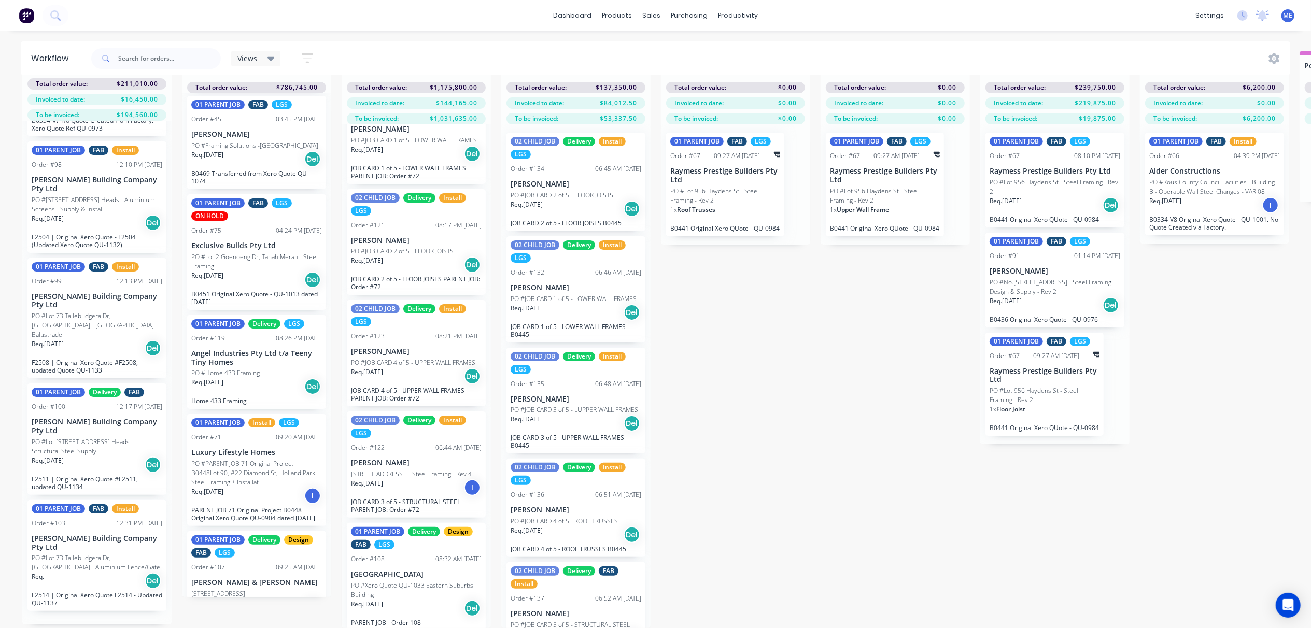
scroll to position [409, 0]
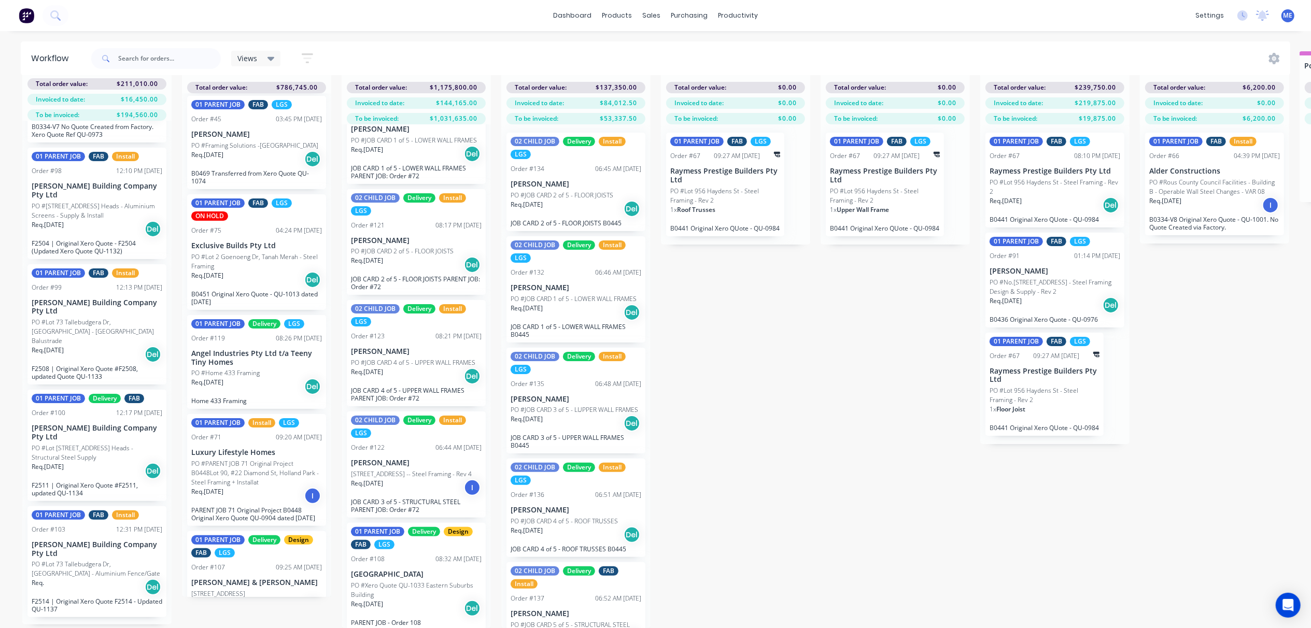
click at [243, 459] on p "PO #PARENT JOB 71 Original Project B0448Lot 90, #22 Diamond St, Holland Park - …" at bounding box center [256, 473] width 131 height 28
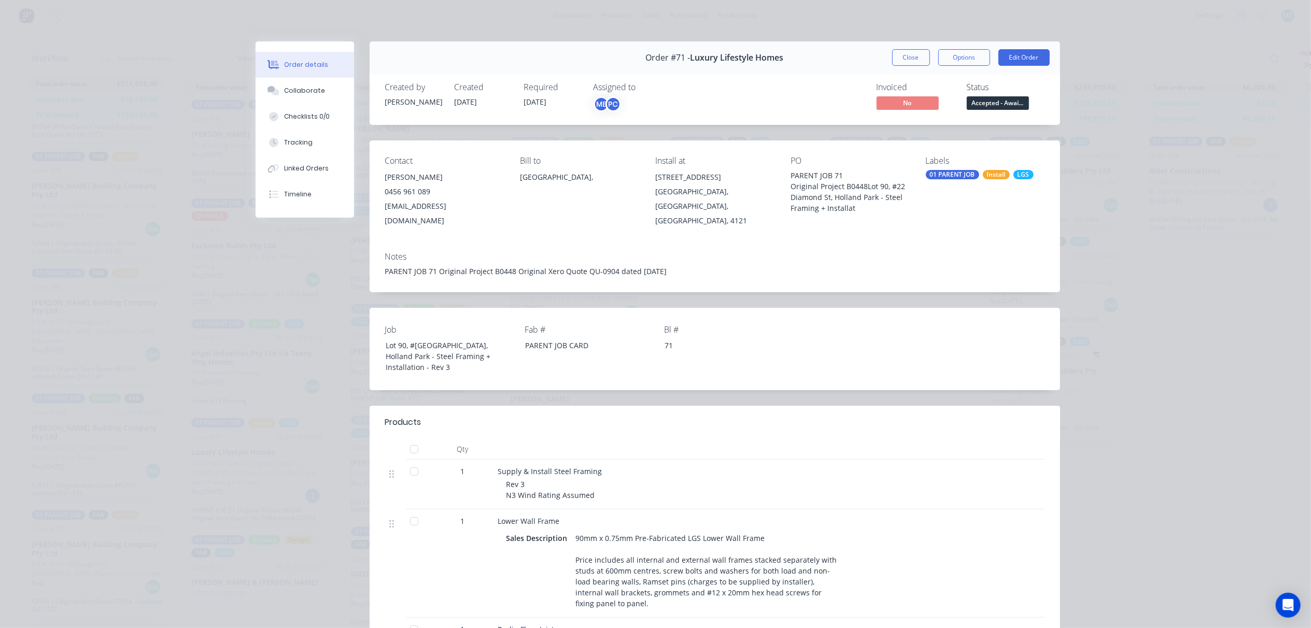
click at [942, 170] on div "01 PARENT JOB" at bounding box center [952, 174] width 53 height 9
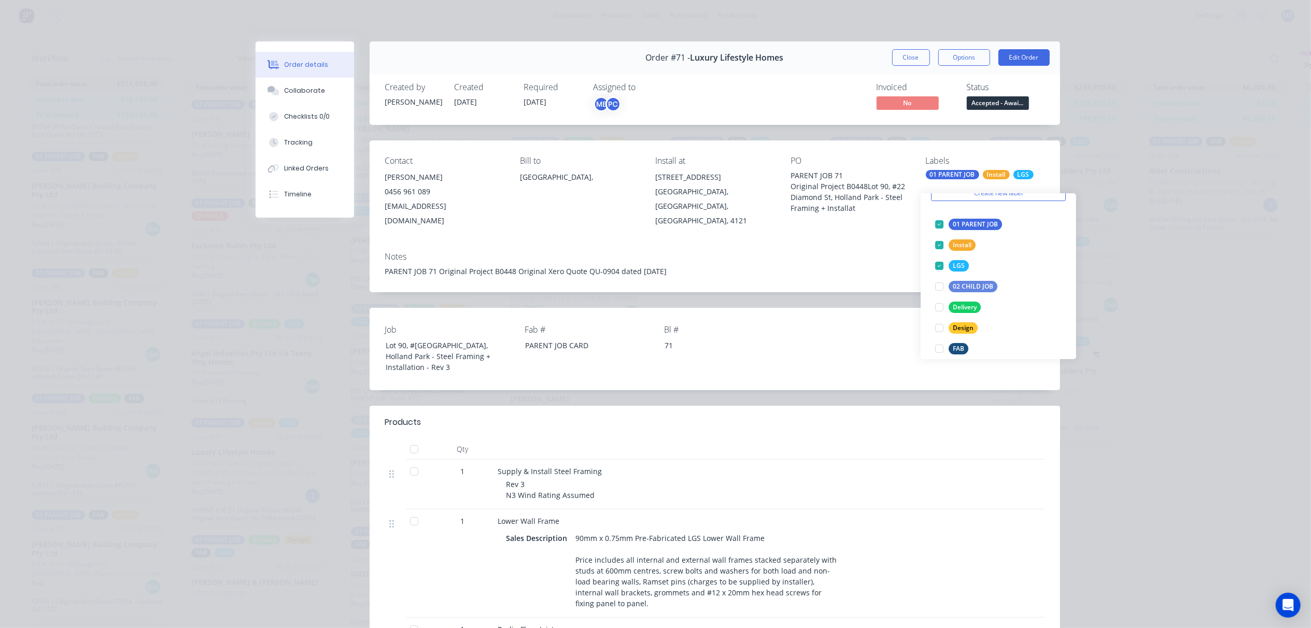
scroll to position [89, 0]
click at [938, 281] on div at bounding box center [939, 291] width 21 height 21
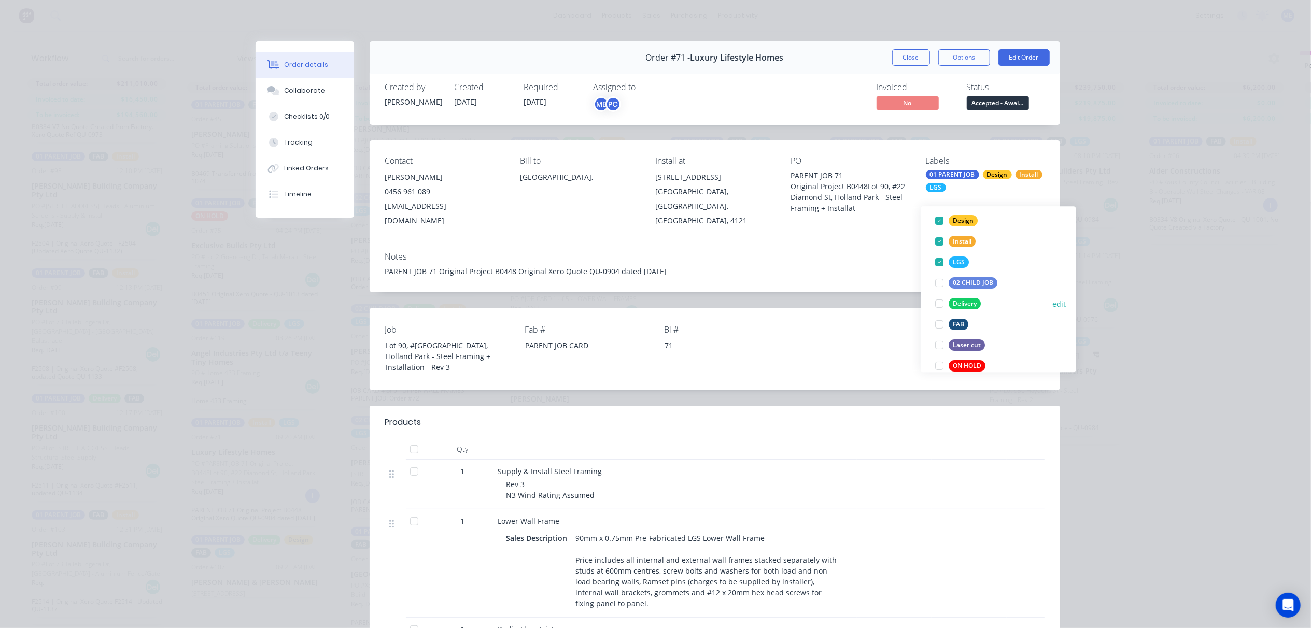
click at [937, 293] on div at bounding box center [939, 303] width 21 height 21
click at [940, 314] on div at bounding box center [939, 324] width 21 height 21
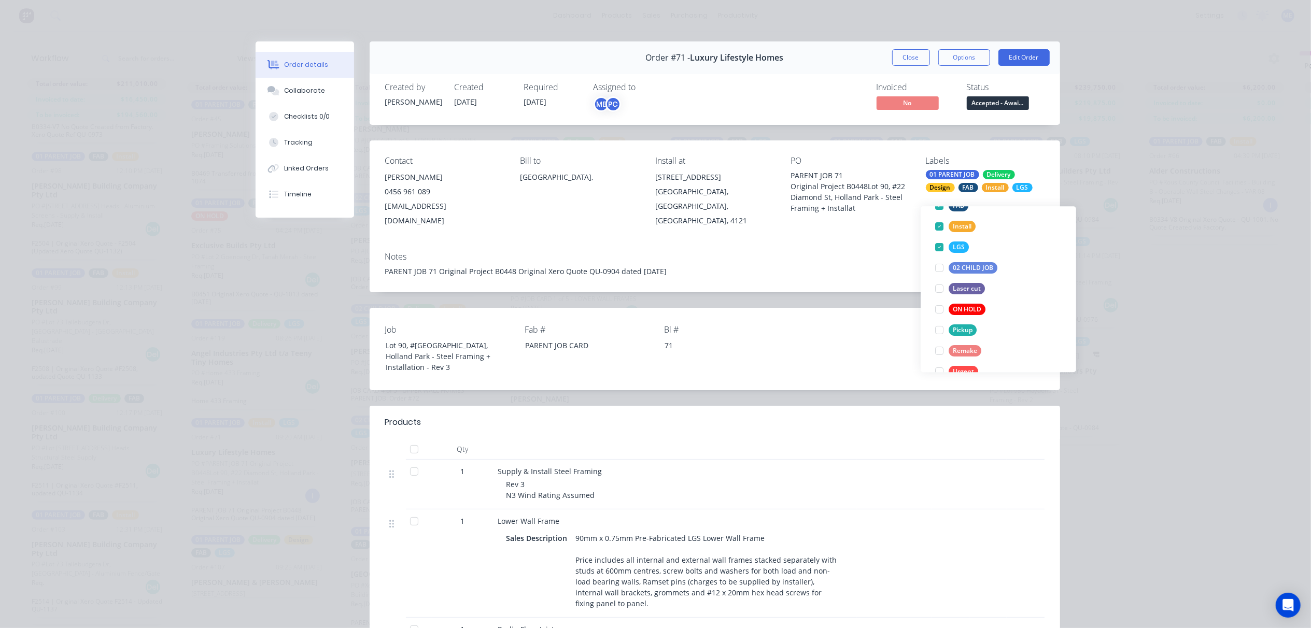
scroll to position [166, 0]
click at [1125, 417] on div "Order details Collaborate Checklists 0/0 Tracking Linked Orders Timeline Order …" at bounding box center [655, 314] width 1311 height 628
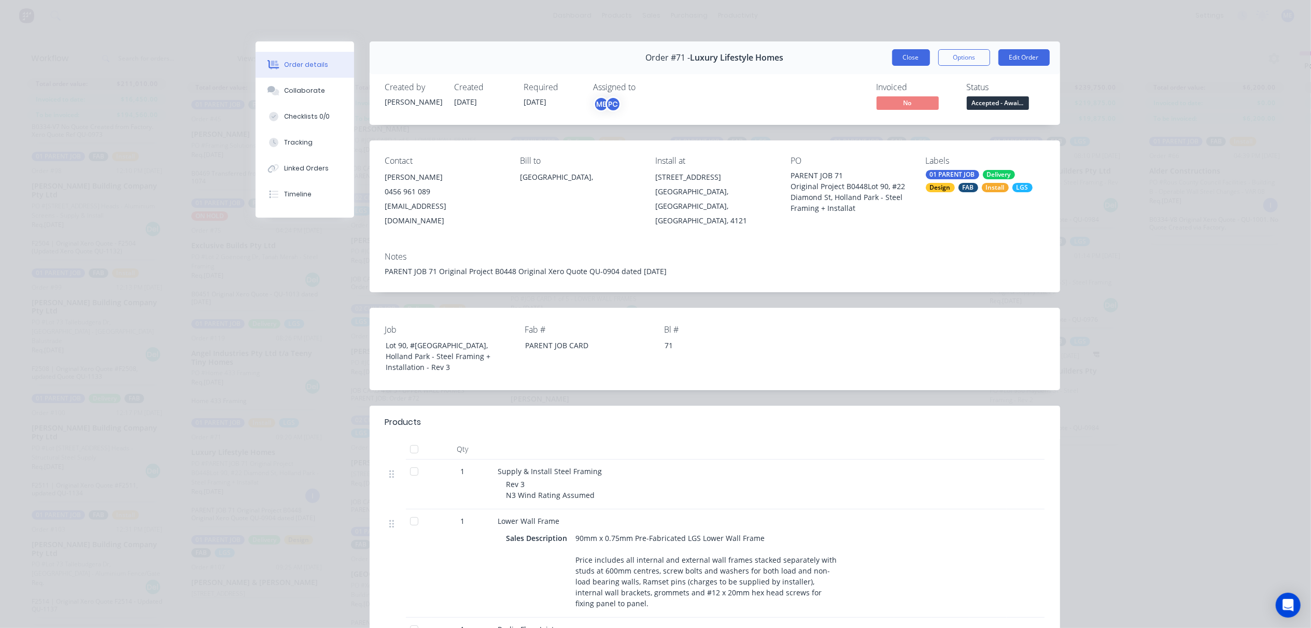
click at [909, 59] on button "Close" at bounding box center [911, 57] width 38 height 17
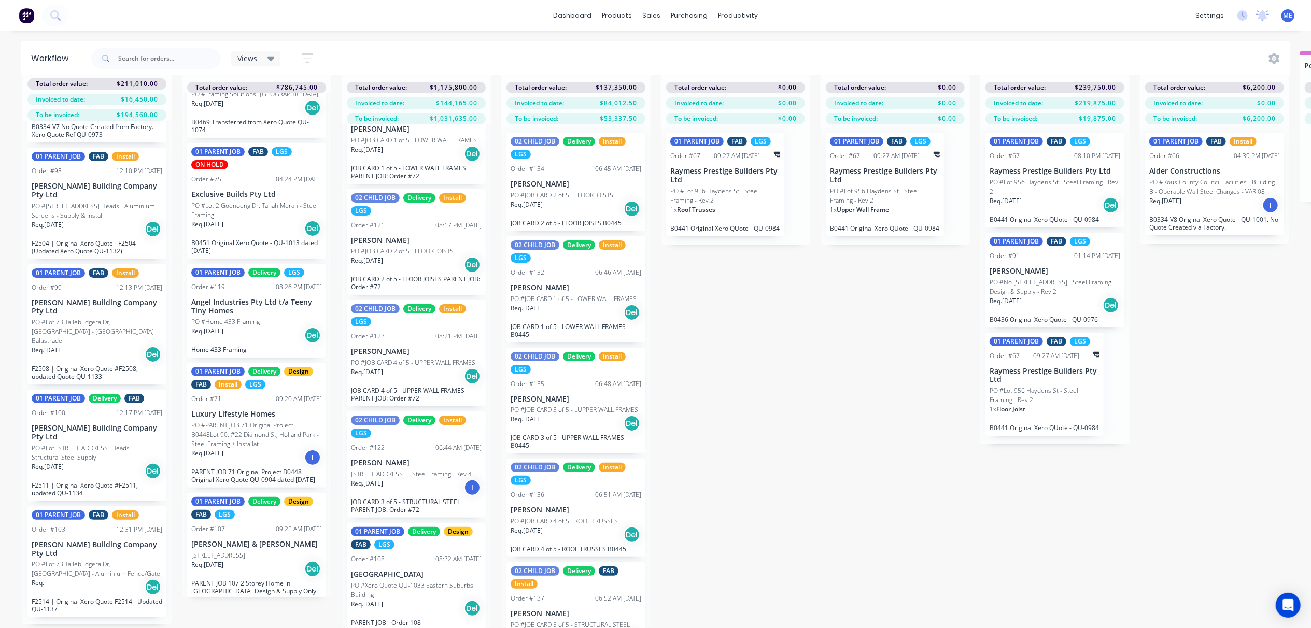
scroll to position [0, 0]
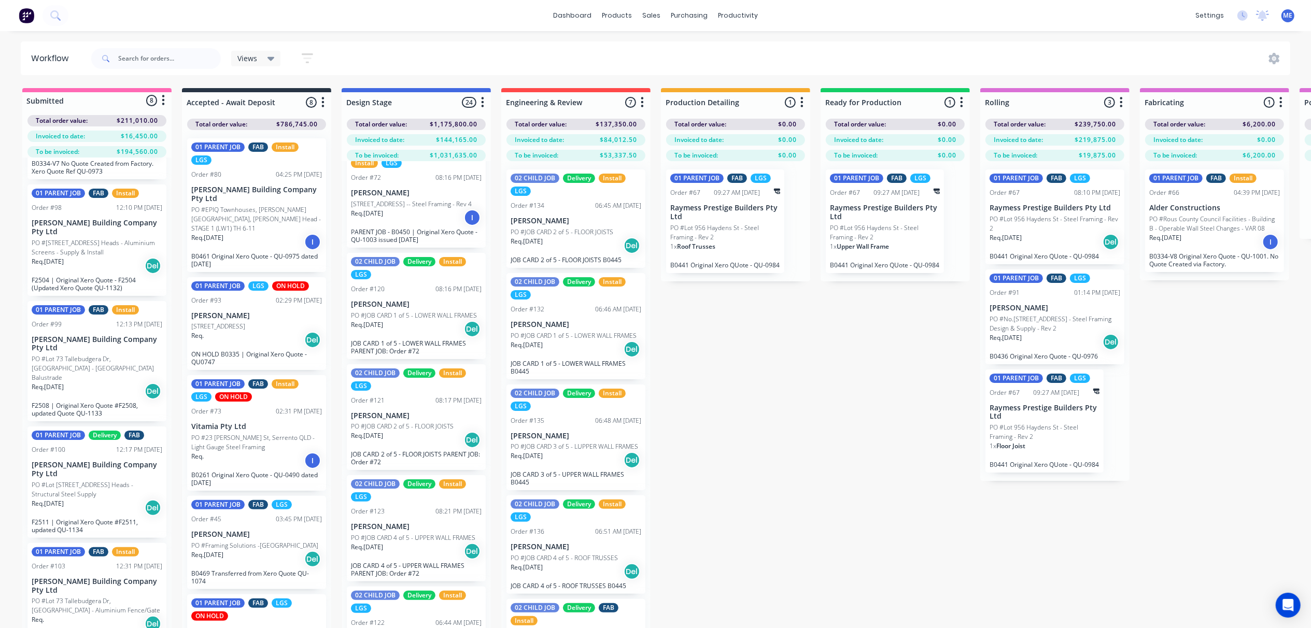
click at [774, 370] on div "Submitted 8 Status colour #FF69B4 hex #FF69B4 Save Cancel Summaries Total order…" at bounding box center [1157, 376] width 2331 height 577
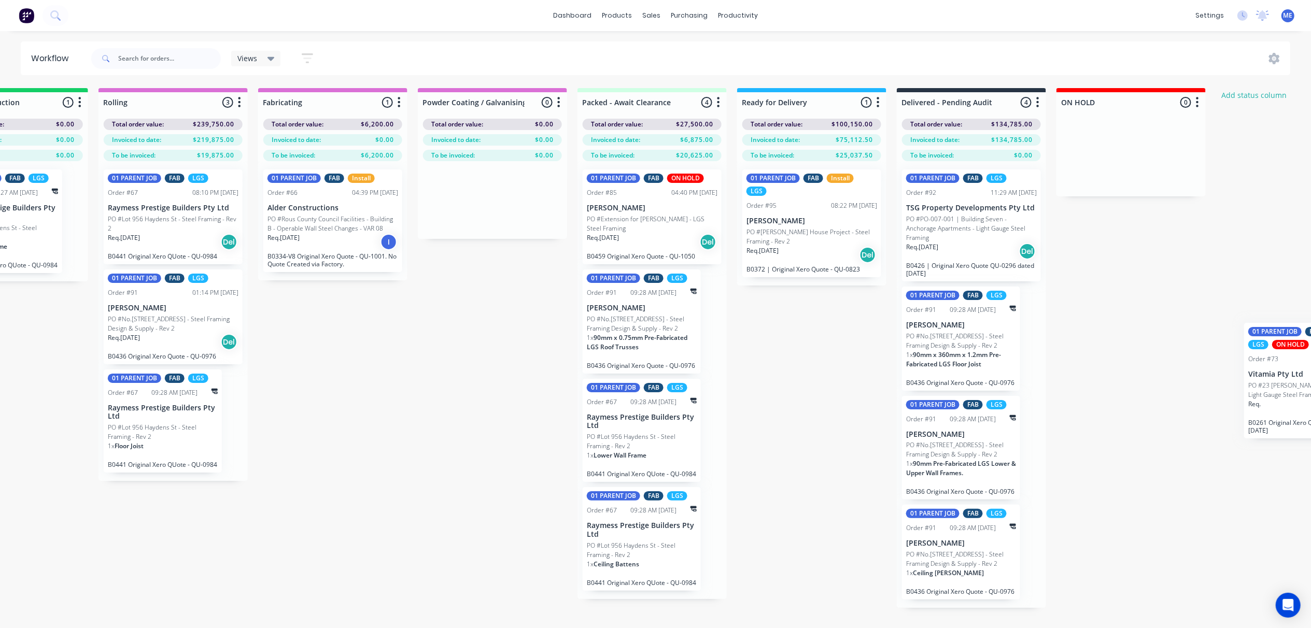
scroll to position [0, 1019]
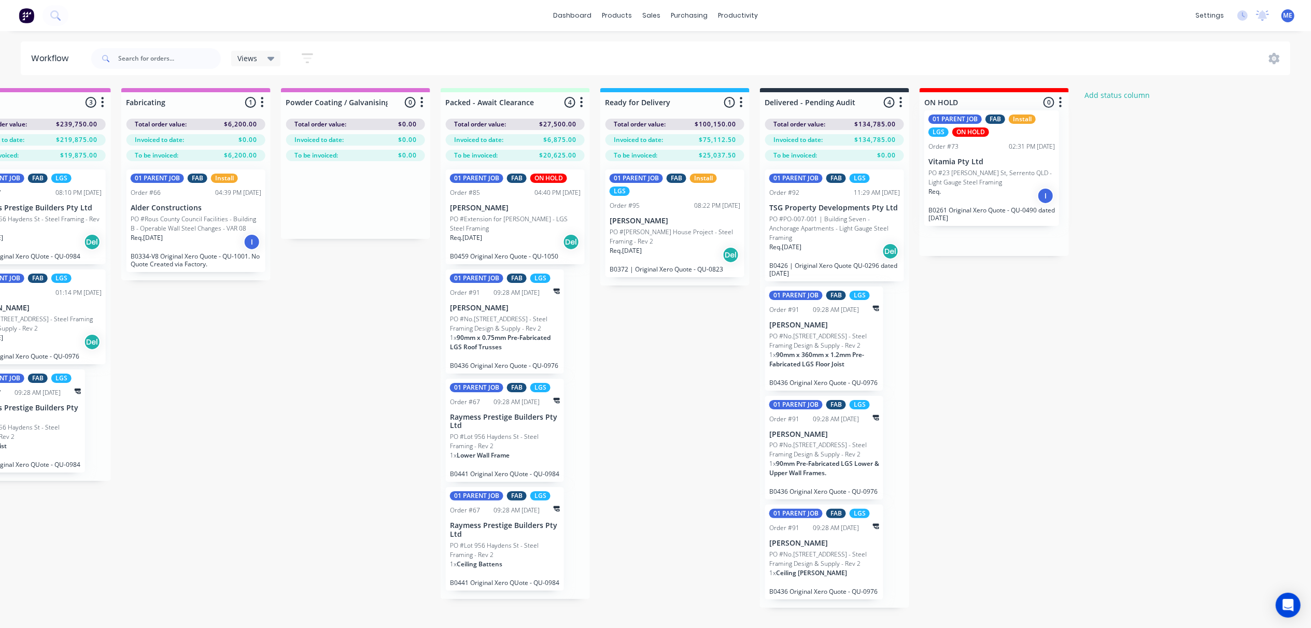
drag, startPoint x: 263, startPoint y: 433, endPoint x: 1001, endPoint y: 194, distance: 775.3
click at [1003, 177] on div "Submitted 8 Status colour #FF69B4 hex #FF69B4 Save Cancel Summaries Total order…" at bounding box center [138, 376] width 2331 height 577
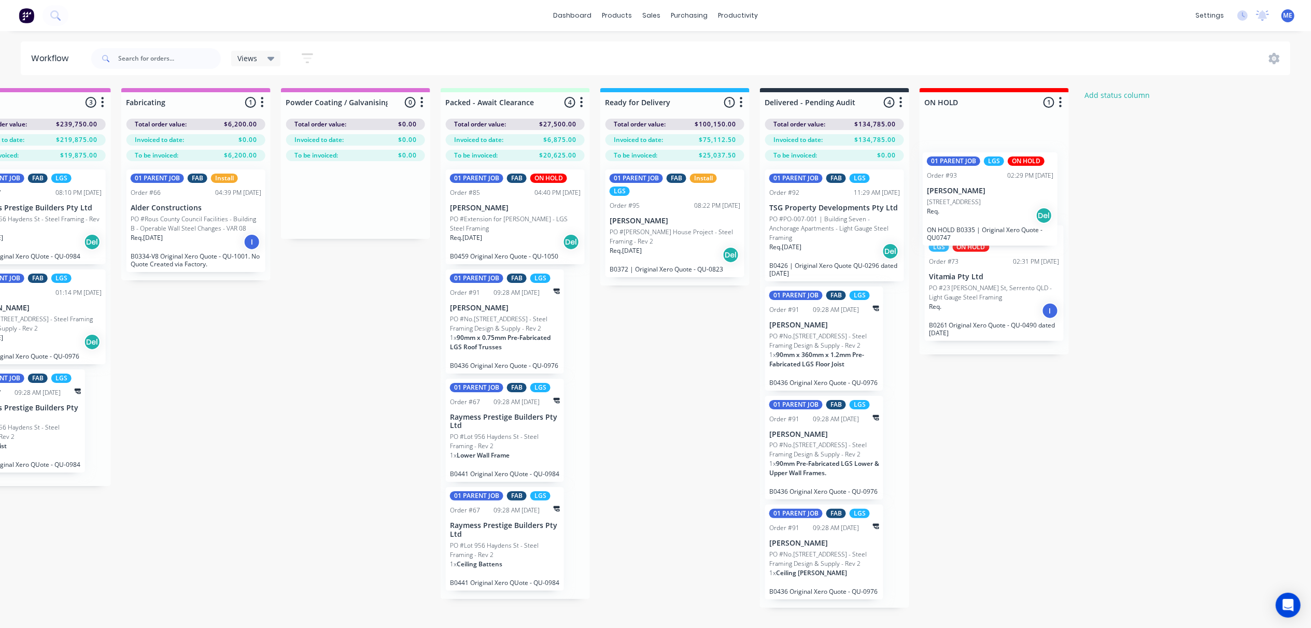
drag, startPoint x: 243, startPoint y: 312, endPoint x: 985, endPoint y: 179, distance: 753.8
click at [985, 179] on div "Submitted 8 Status colour #FF69B4 hex #FF69B4 Save Cancel Summaries Total order…" at bounding box center [138, 376] width 2331 height 577
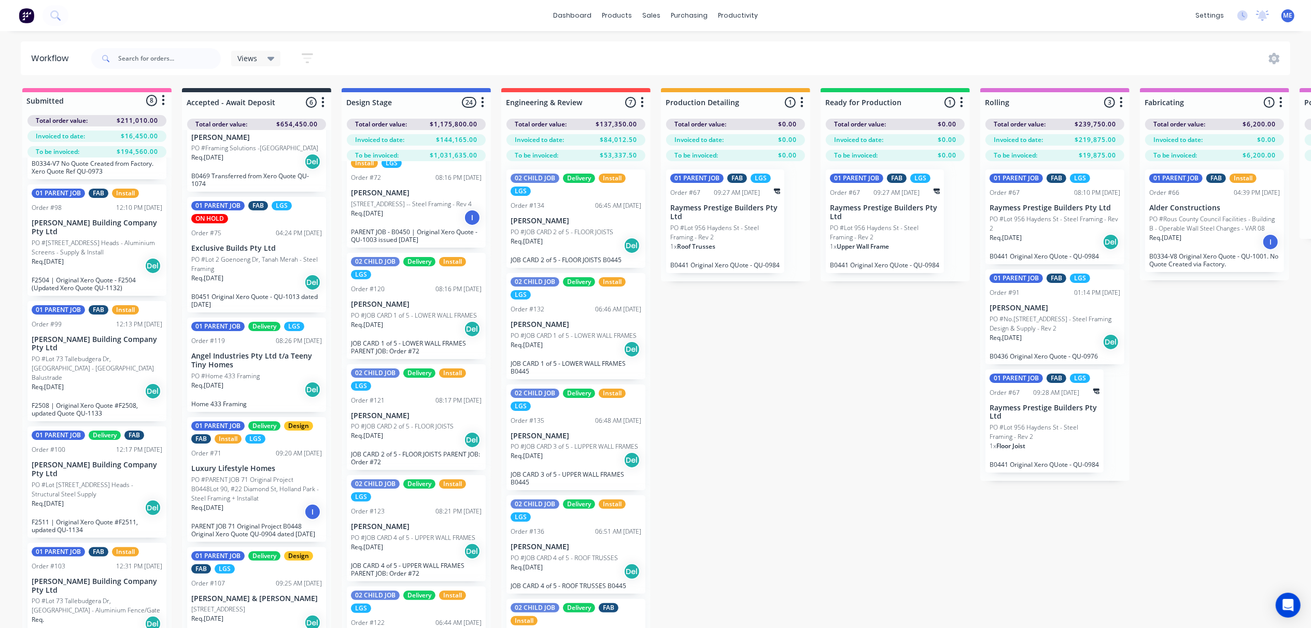
scroll to position [195, 0]
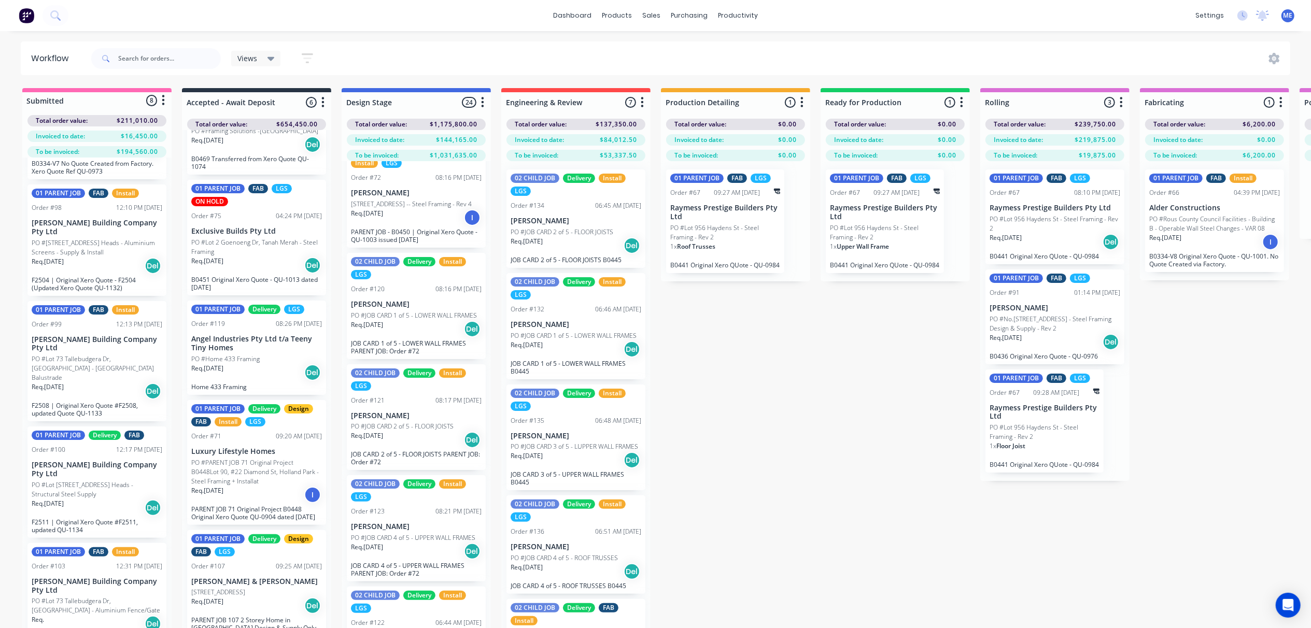
click at [249, 238] on p "PO #Lot 2 Goenoeng Dr, Tanah Merah - Steel Framing" at bounding box center [256, 247] width 131 height 19
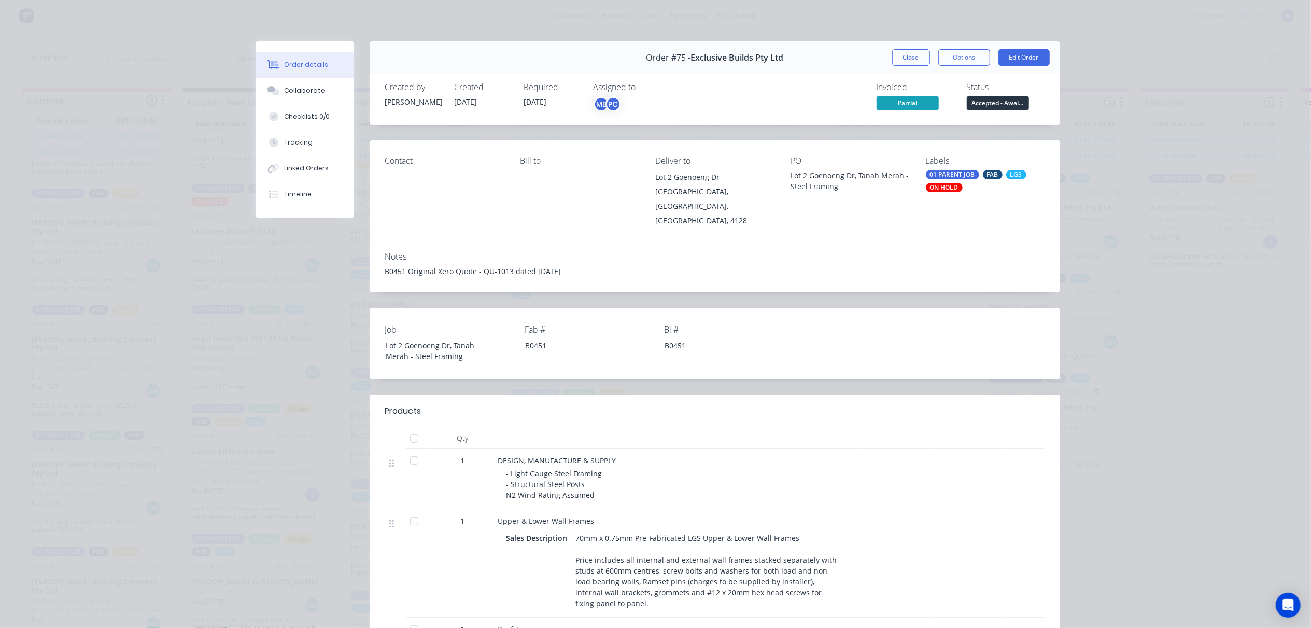
click at [888, 101] on span "Partial" at bounding box center [908, 102] width 62 height 13
click at [899, 104] on span "Partial" at bounding box center [908, 102] width 62 height 13
click at [903, 59] on button "Close" at bounding box center [911, 57] width 38 height 17
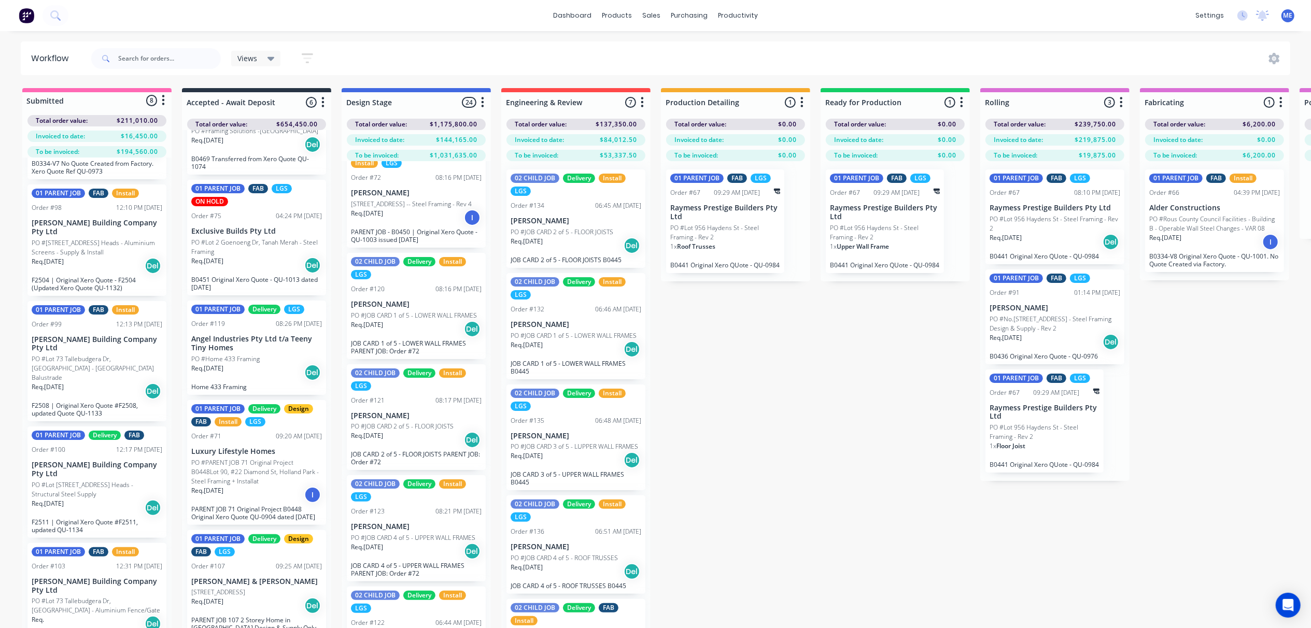
click at [262, 368] on div "Req. [DATE] Del" at bounding box center [256, 373] width 131 height 18
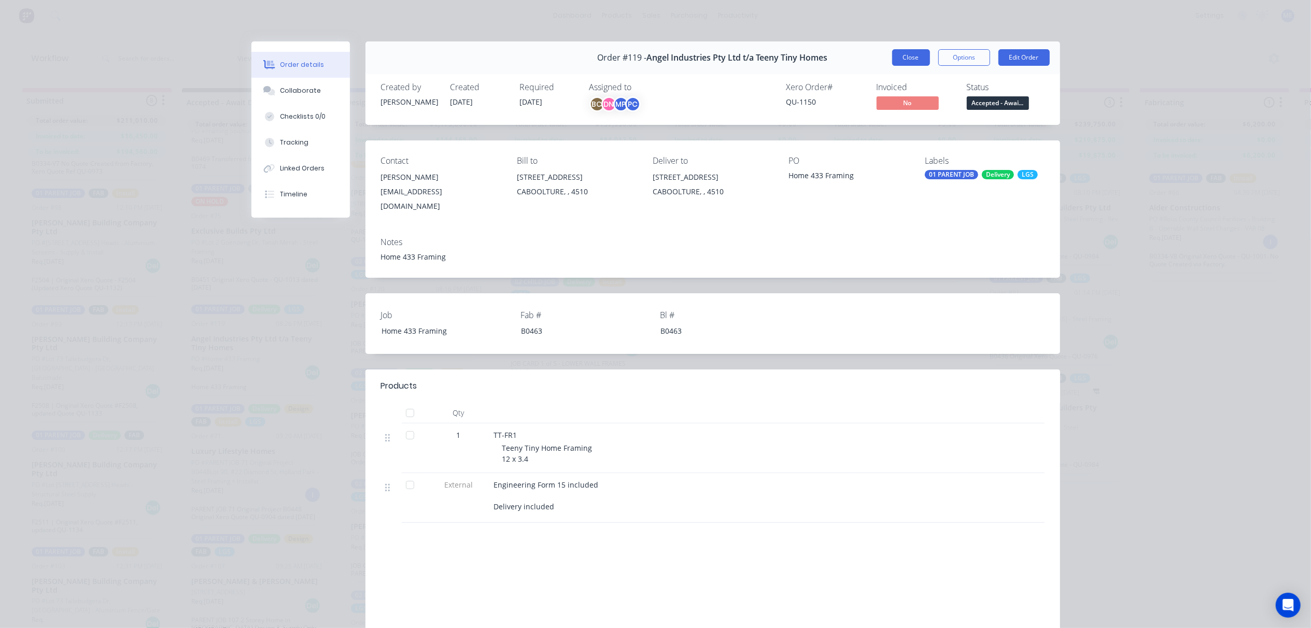
click at [902, 54] on button "Close" at bounding box center [911, 57] width 38 height 17
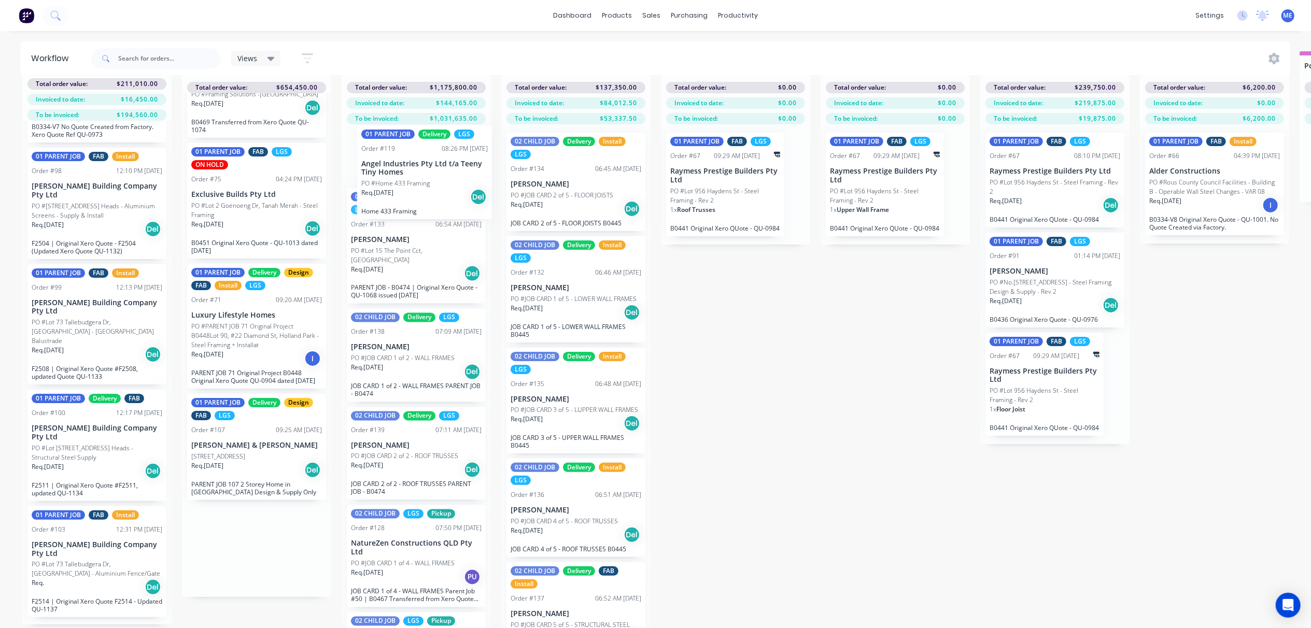
scroll to position [0, 0]
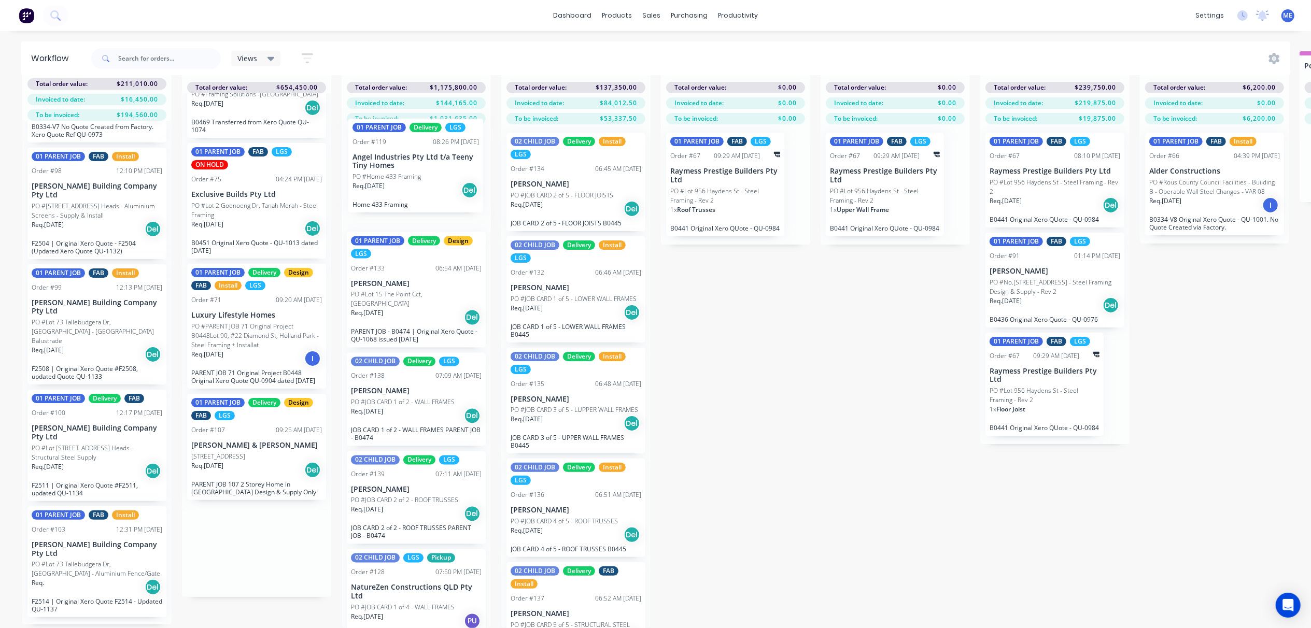
drag, startPoint x: 258, startPoint y: 344, endPoint x: 434, endPoint y: 164, distance: 252.3
click at [434, 164] on div "Submitted 8 Status colour #FF69B4 hex #FF69B4 Save Cancel Summaries Total order…" at bounding box center [1157, 339] width 2331 height 577
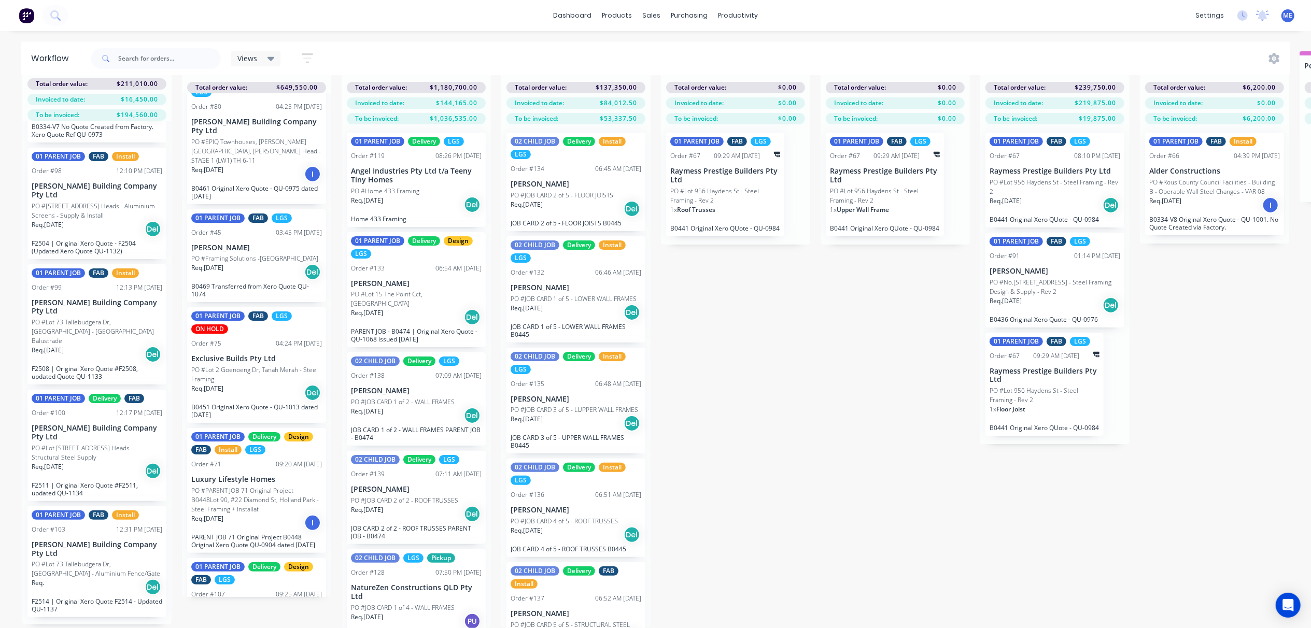
scroll to position [96, 0]
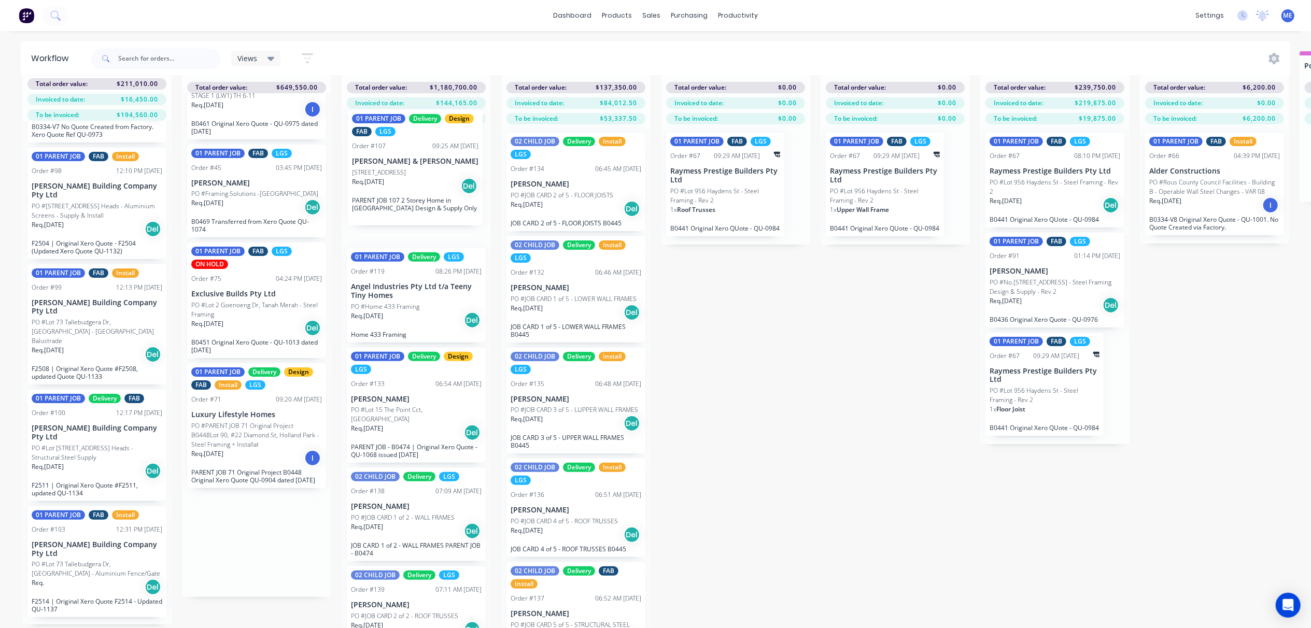
drag, startPoint x: 241, startPoint y: 542, endPoint x: 401, endPoint y: 175, distance: 401.2
click at [401, 175] on div "Submitted 8 Status colour #FF69B4 hex #FF69B4 Save Cancel Summaries Total order…" at bounding box center [1157, 339] width 2331 height 577
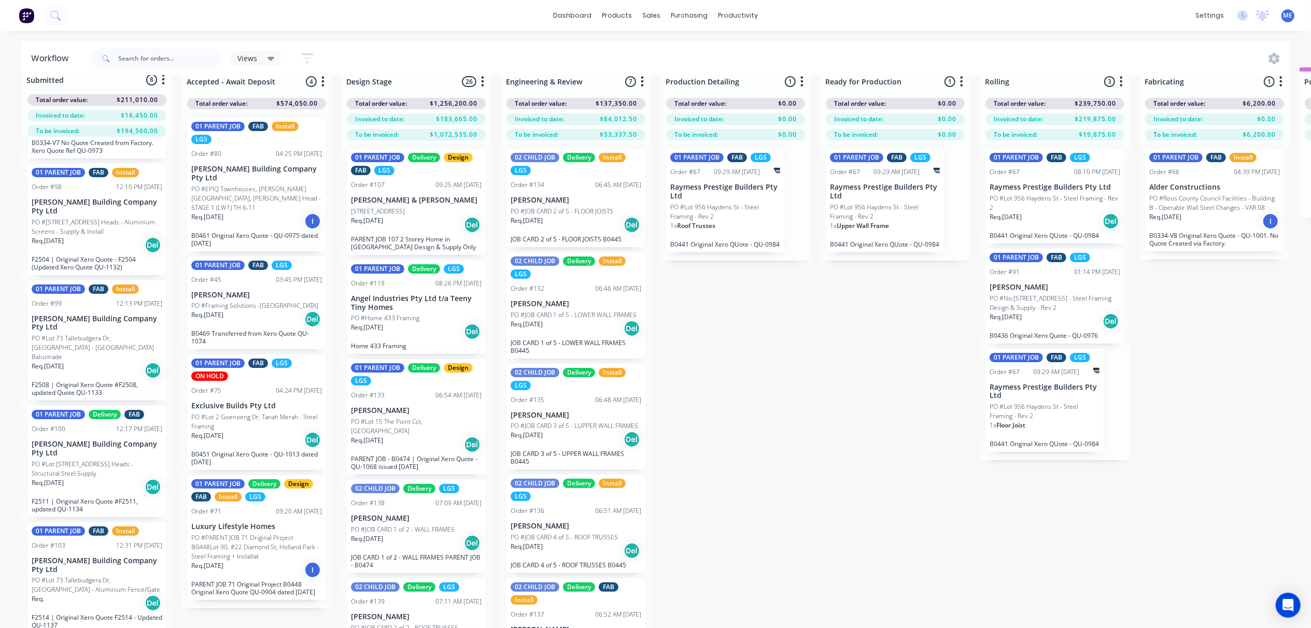
scroll to position [0, 0]
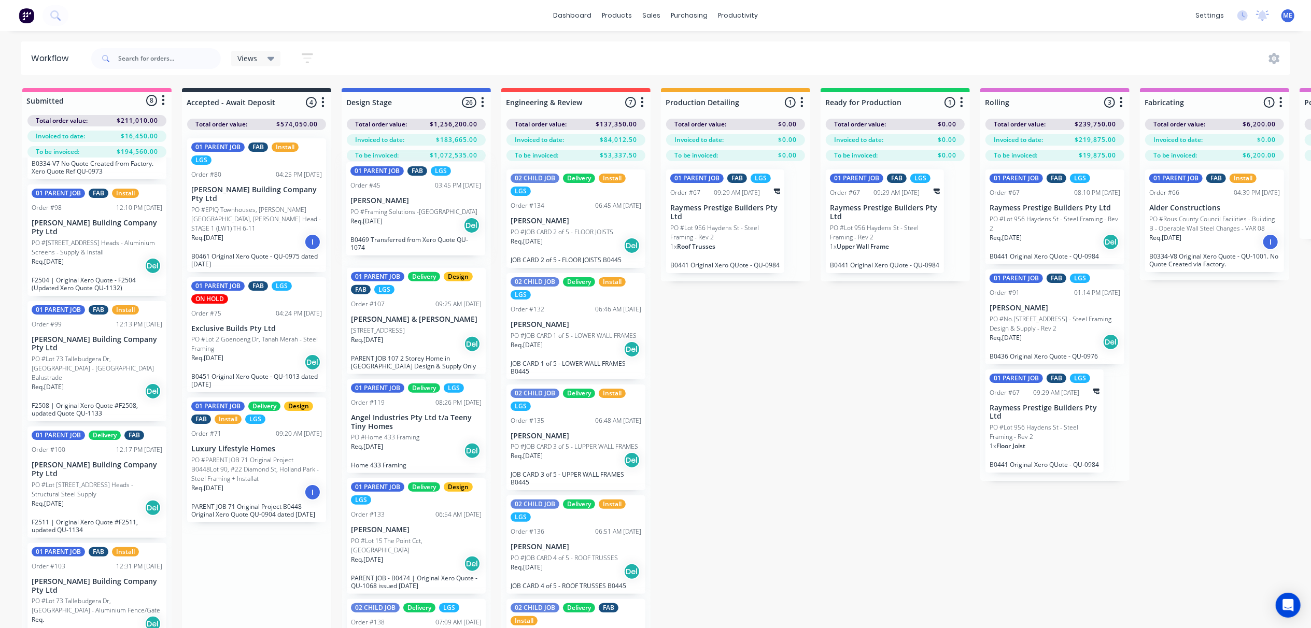
drag, startPoint x: 255, startPoint y: 307, endPoint x: 419, endPoint y: 221, distance: 185.5
click at [419, 221] on div "Submitted 8 Status colour #FF69B4 hex #FF69B4 Save Cancel Summaries Total order…" at bounding box center [1157, 376] width 2331 height 577
click at [401, 235] on div "Req. 01/08/25 Del" at bounding box center [416, 233] width 131 height 18
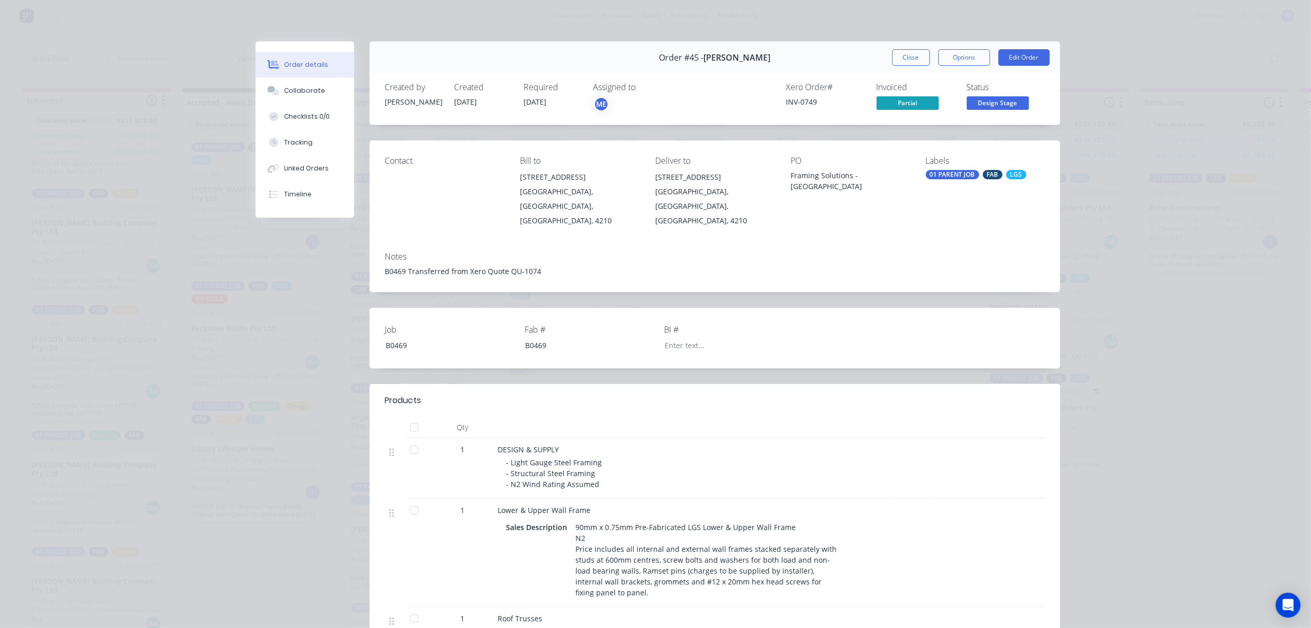
click at [983, 174] on div "FAB" at bounding box center [993, 174] width 20 height 9
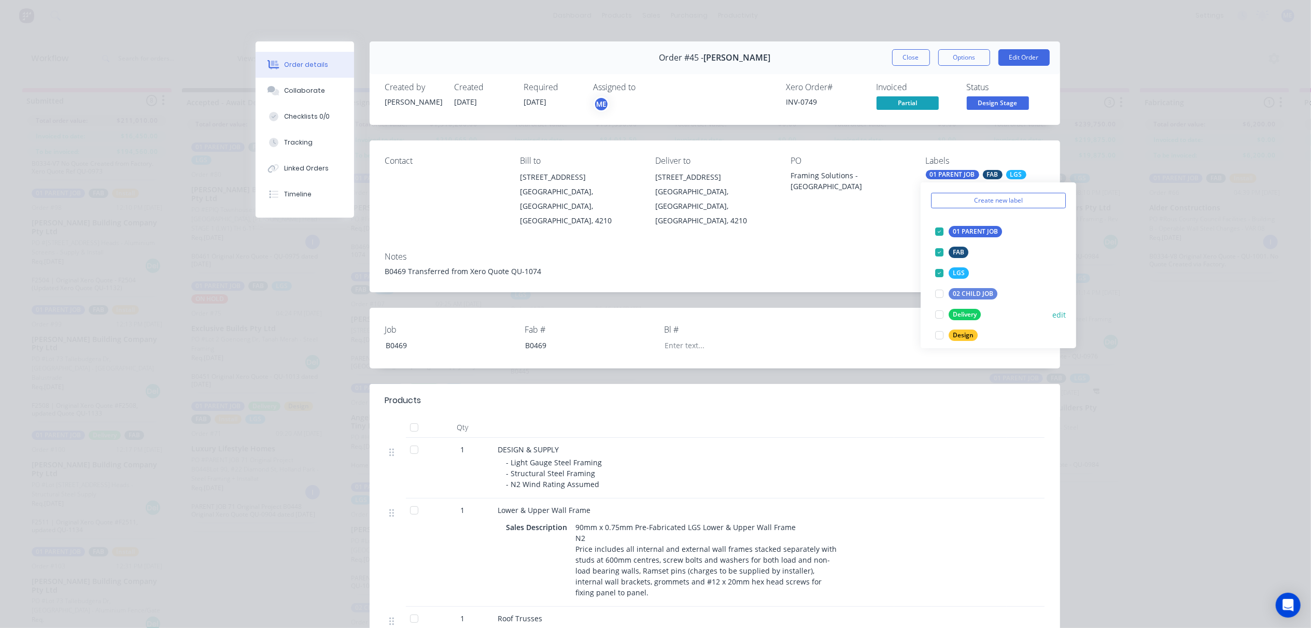
scroll to position [69, 0]
click at [939, 300] on div at bounding box center [939, 300] width 21 height 21
click at [940, 314] on div at bounding box center [939, 313] width 21 height 21
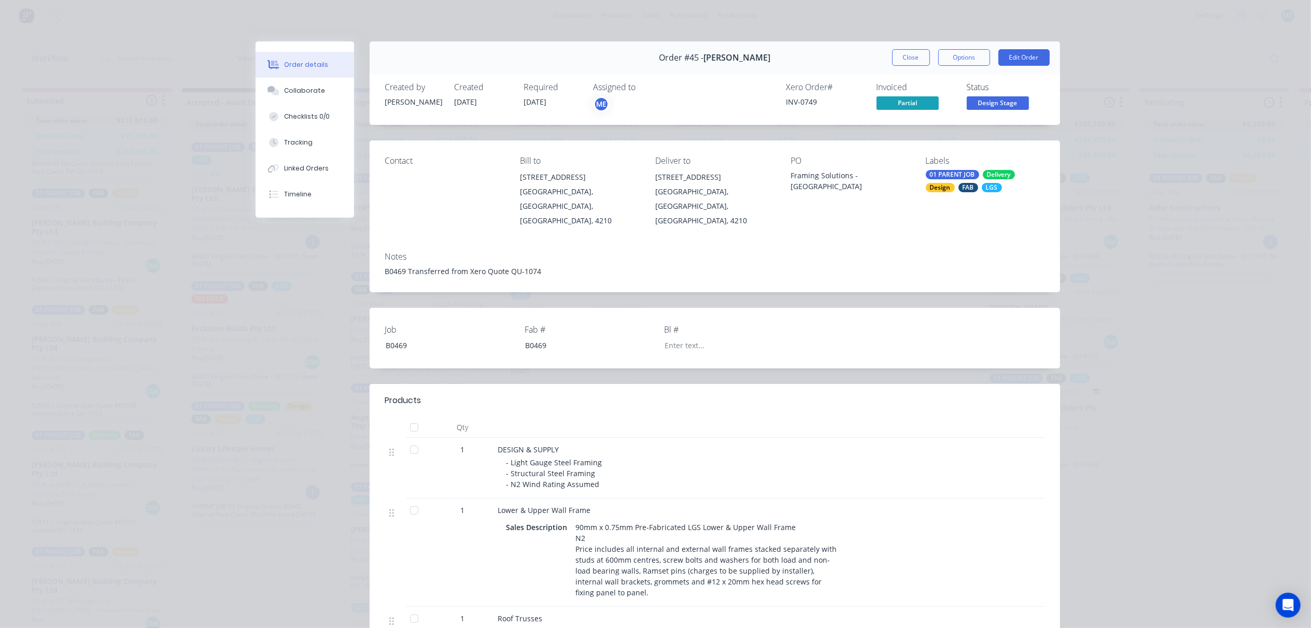
click at [863, 244] on div "Notes B0469 Transferred from Xero Quote QU-1074" at bounding box center [715, 268] width 691 height 49
click at [287, 92] on div "Collaborate" at bounding box center [304, 90] width 41 height 9
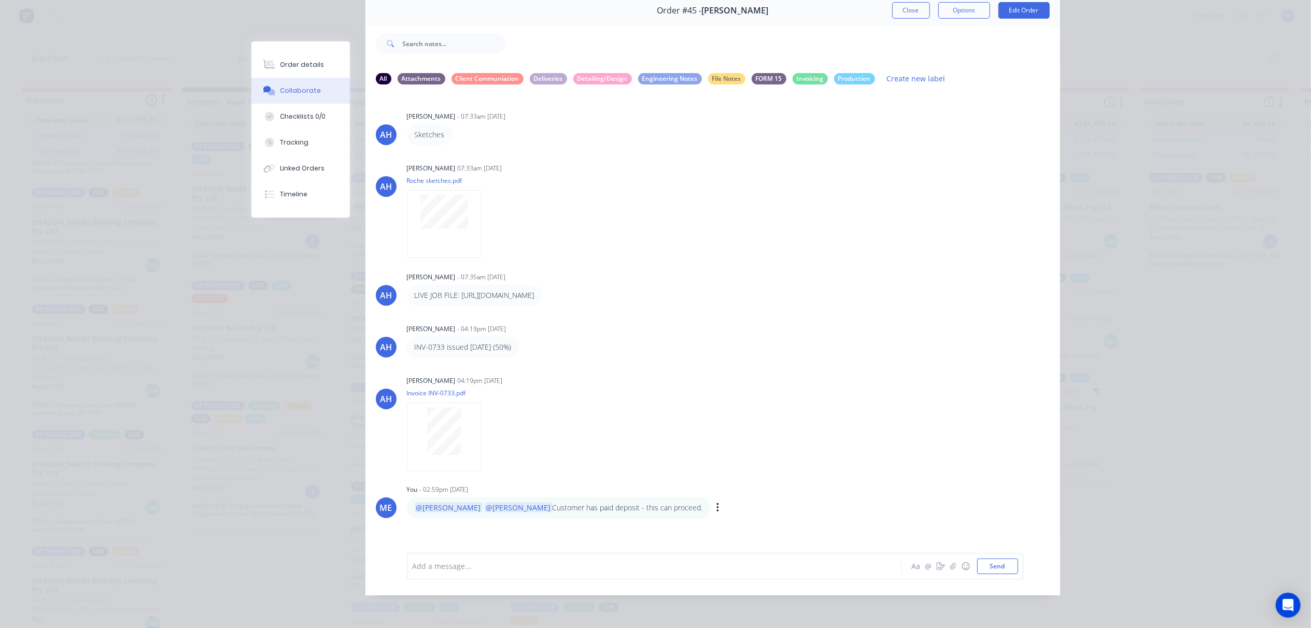
scroll to position [48, 0]
click at [585, 567] on div at bounding box center [640, 566] width 454 height 11
click at [1113, 96] on div "Order details Collaborate Checklists 0/0 Tracking Linked Orders Timeline Order …" at bounding box center [655, 314] width 1311 height 628
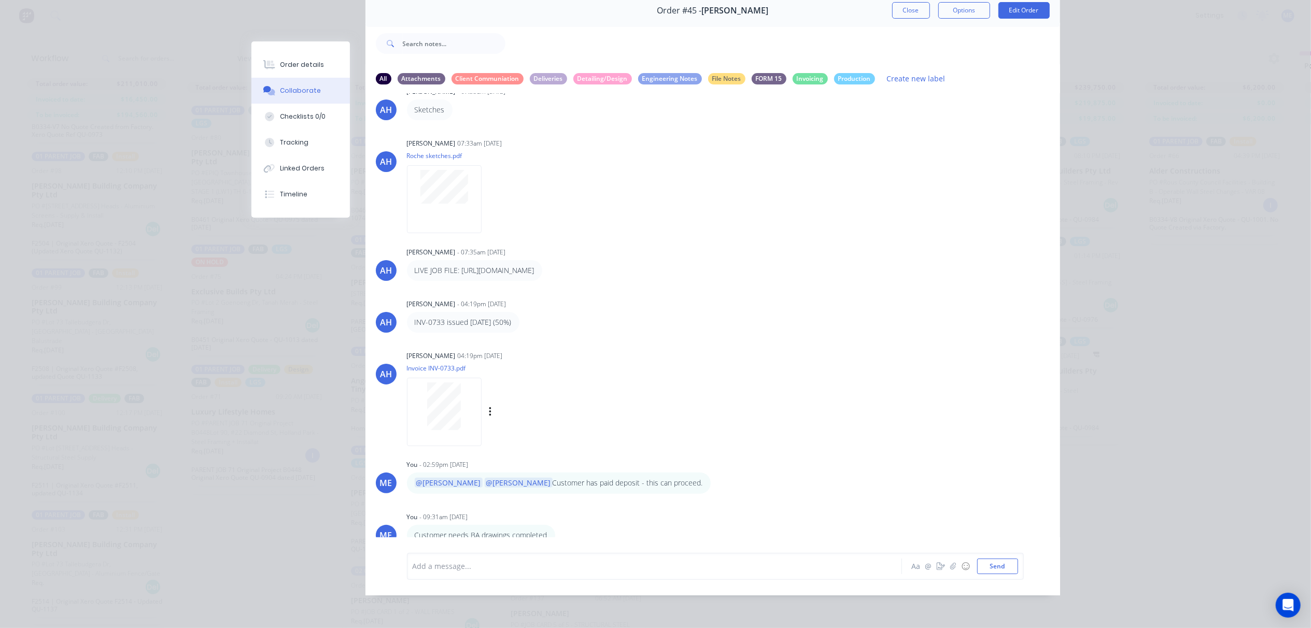
scroll to position [44, 0]
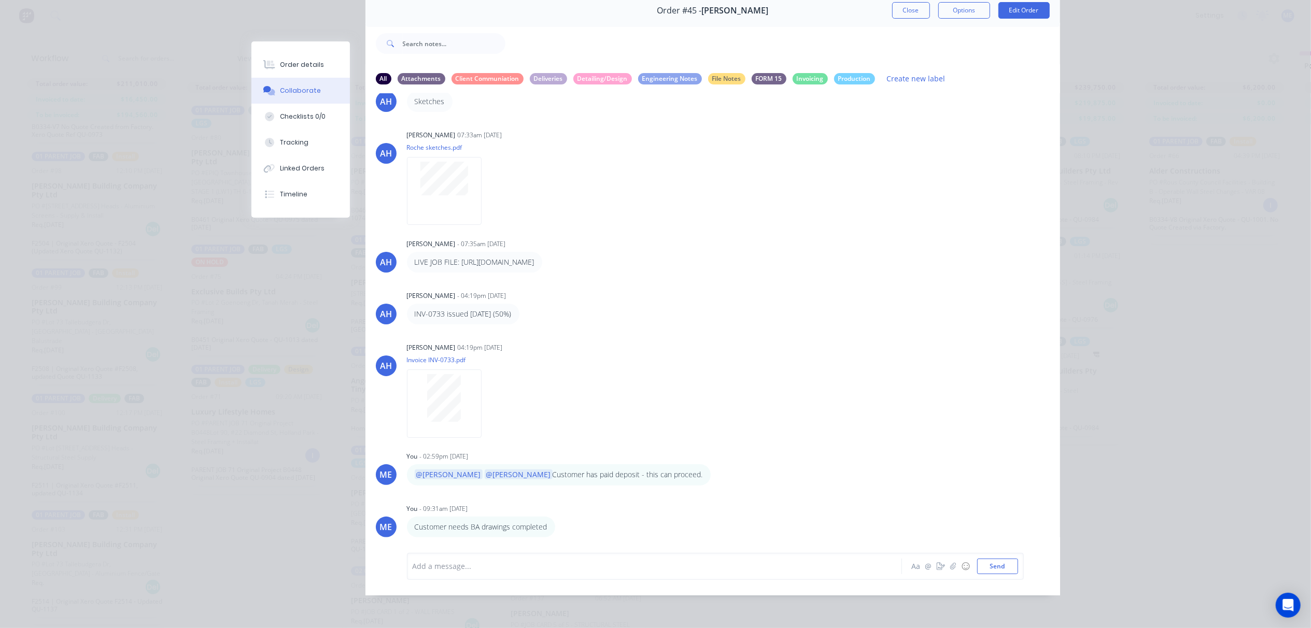
click at [351, 409] on div "Order #45 - Michael Roche Close Options Edit Order All Attachments Client Commu…" at bounding box center [655, 294] width 809 height 601
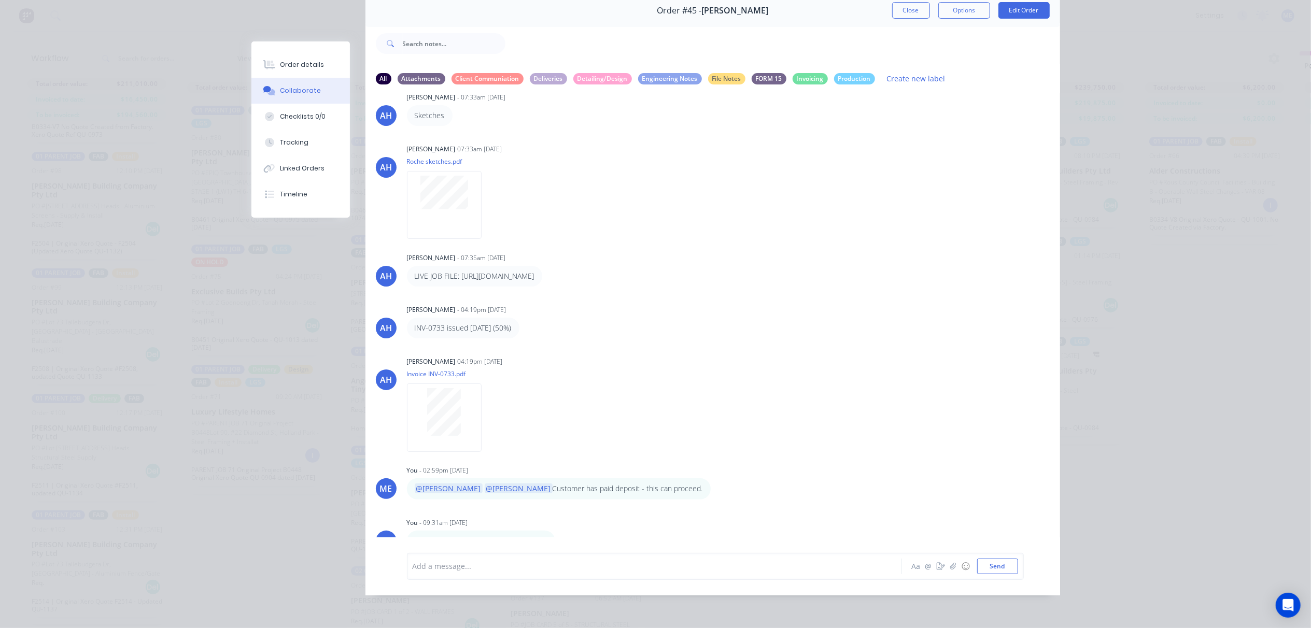
scroll to position [0, 0]
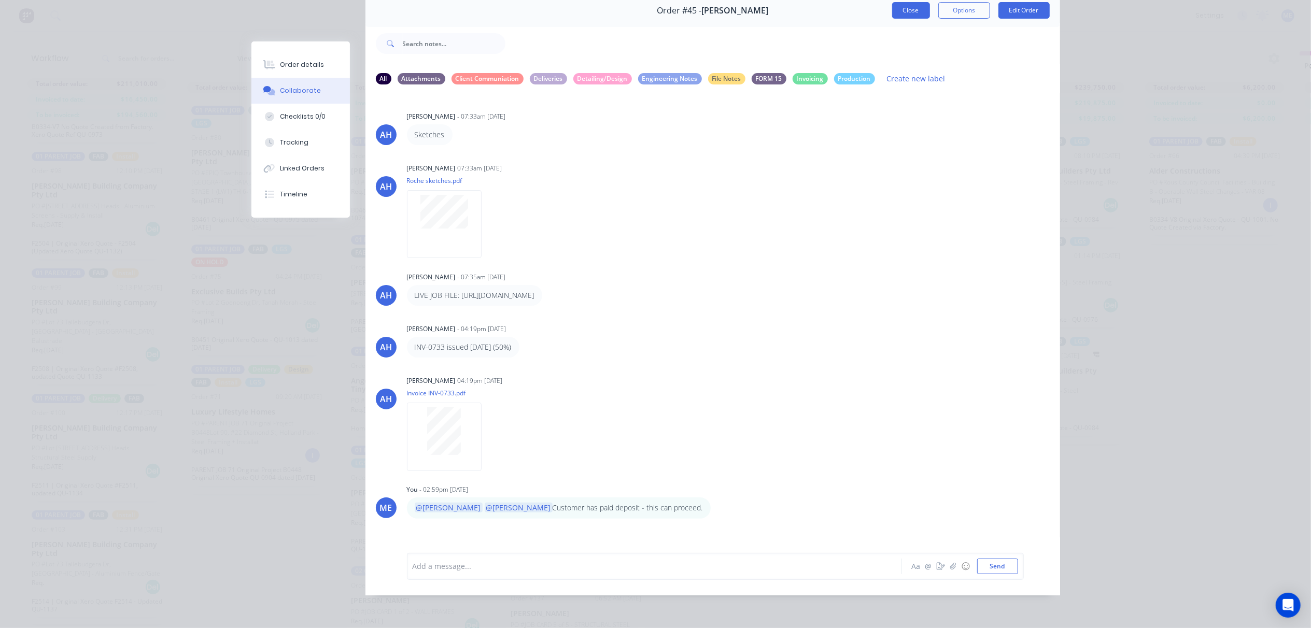
click at [897, 3] on button "Close" at bounding box center [911, 10] width 38 height 17
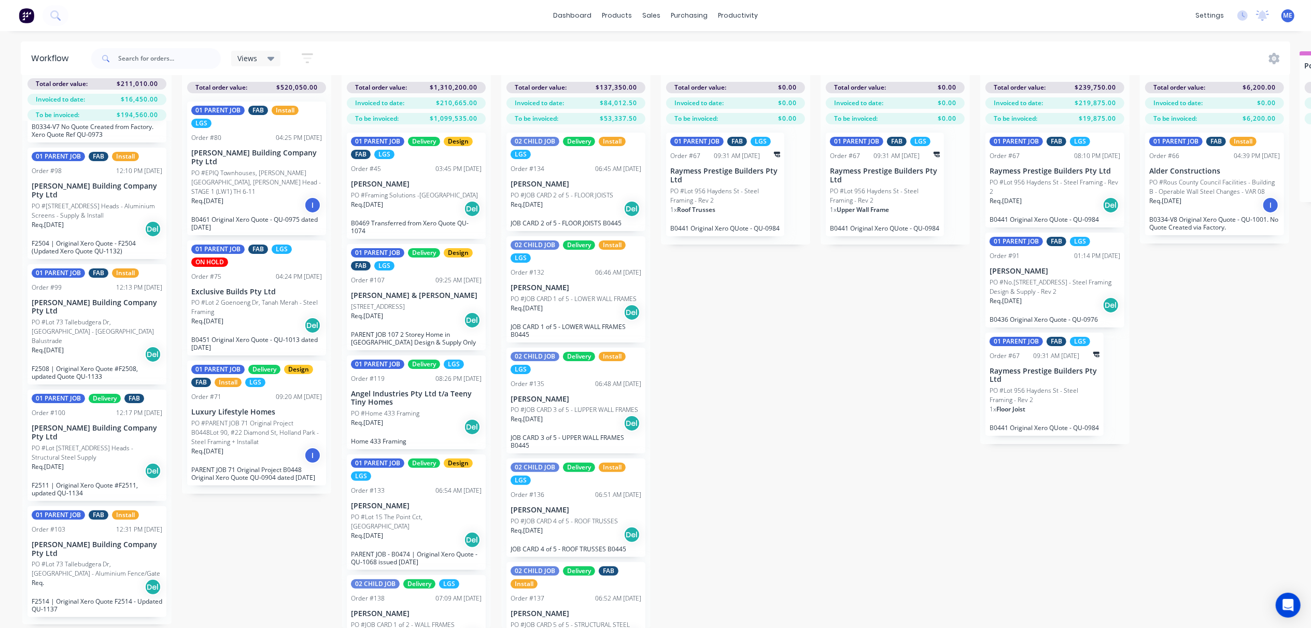
drag, startPoint x: 828, startPoint y: 440, endPoint x: 791, endPoint y: 405, distance: 50.2
click at [825, 437] on div "Submitted 8 Status colour #FF69B4 hex #FF69B4 Save Cancel Summaries Total order…" at bounding box center [1157, 339] width 2331 height 577
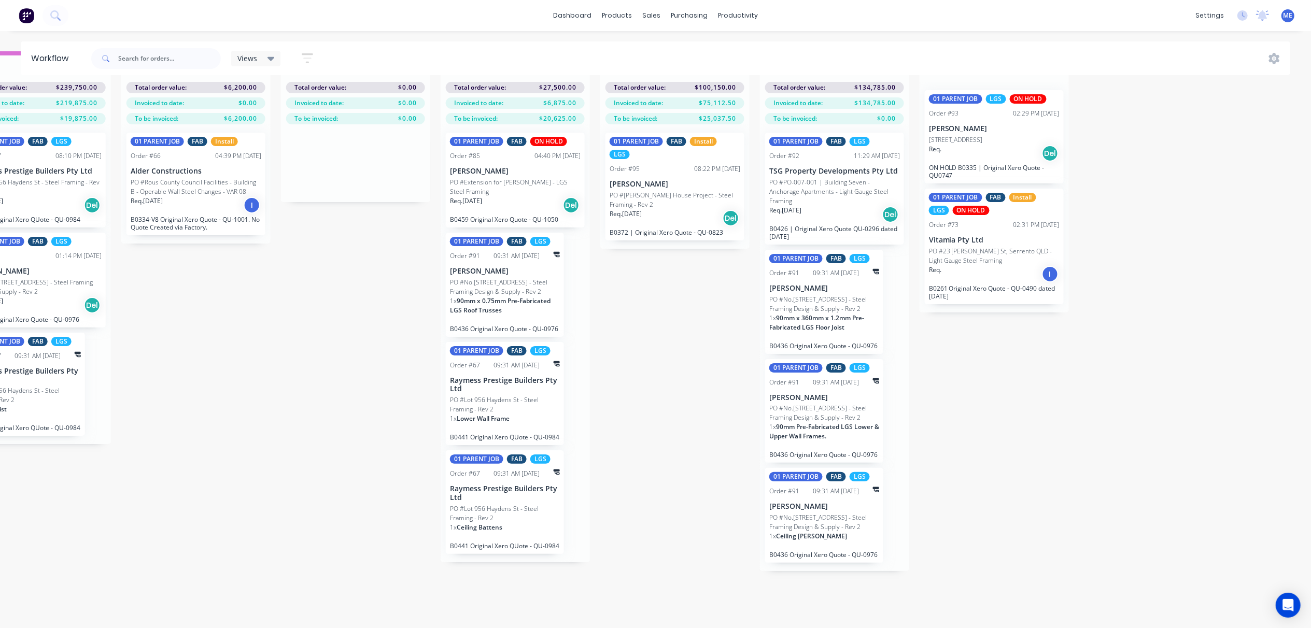
scroll to position [0, 1019]
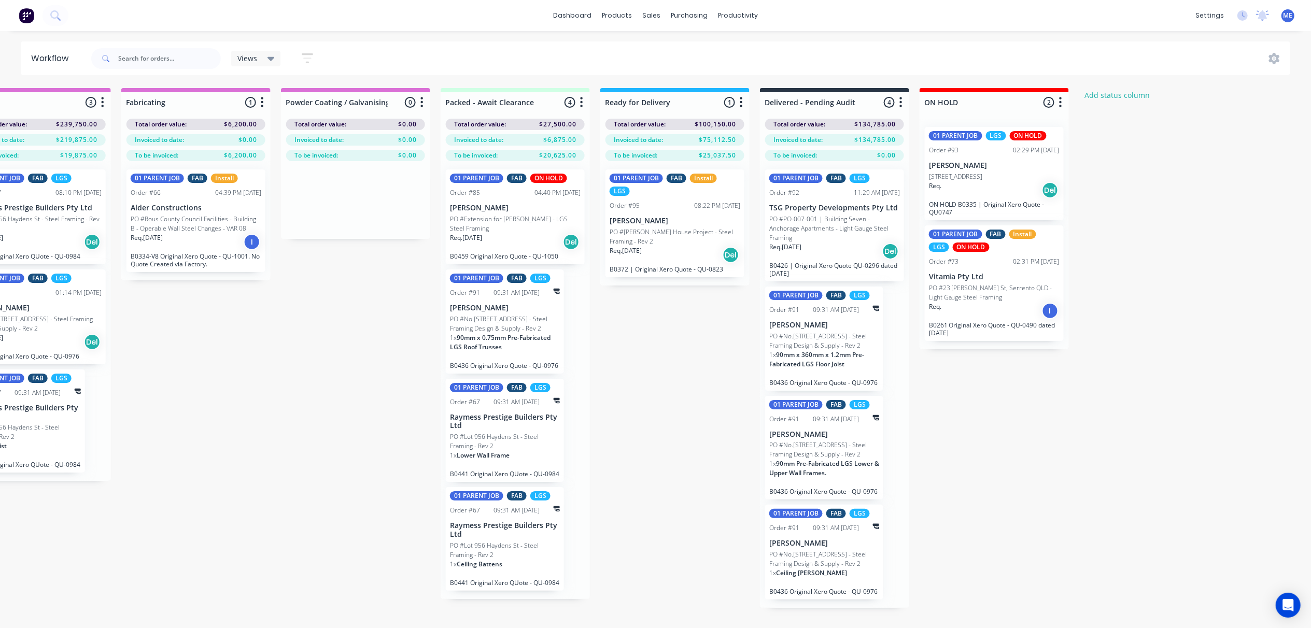
click at [497, 229] on p "PO #Extension for [PERSON_NAME] - LGS Steel Framing" at bounding box center [515, 224] width 131 height 19
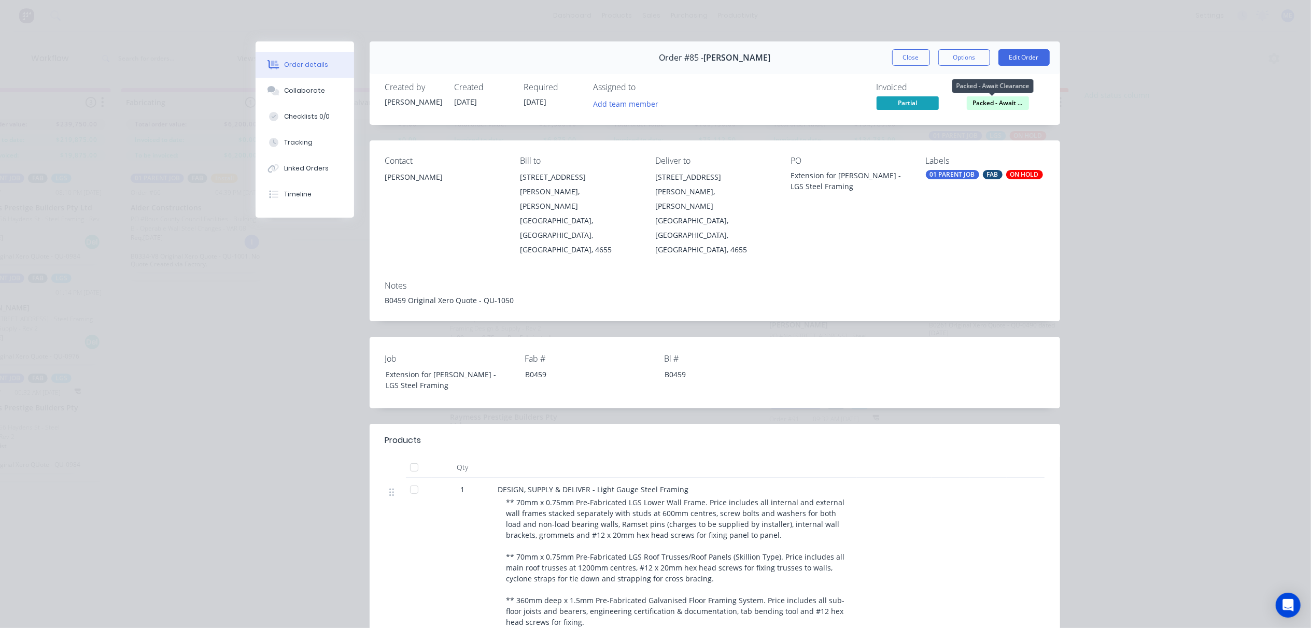
click at [1005, 103] on span "Packed - Await ..." at bounding box center [998, 102] width 62 height 13
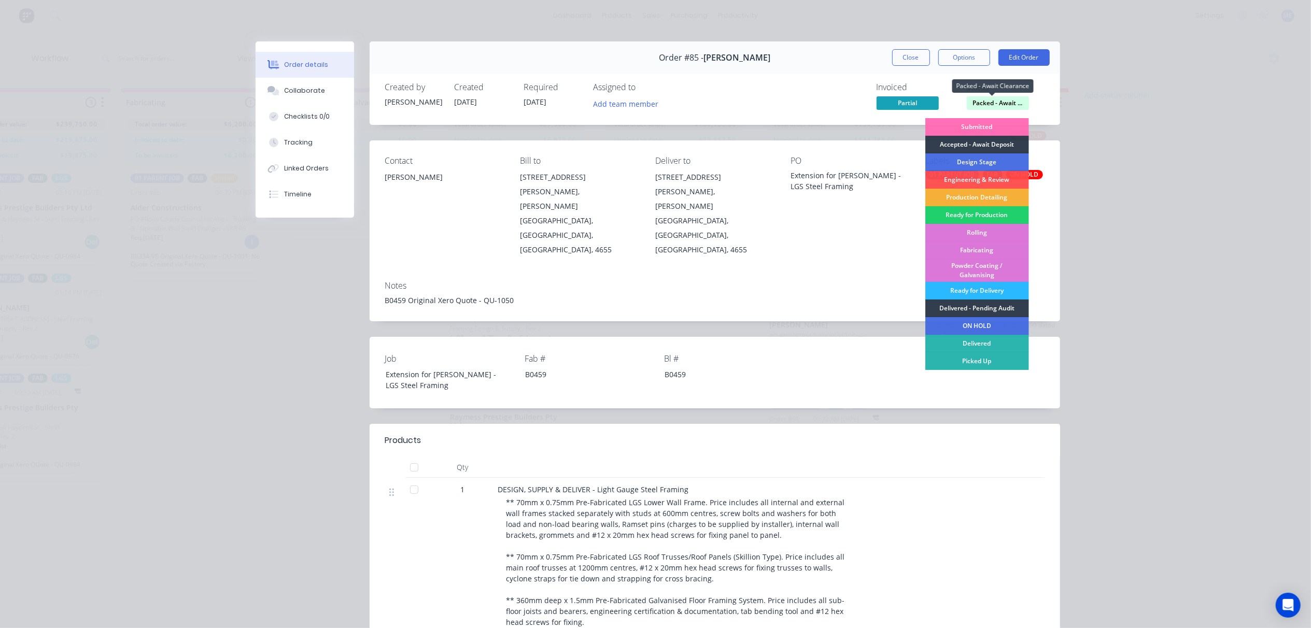
click at [1005, 103] on span "Packed - Await ..." at bounding box center [998, 102] width 62 height 13
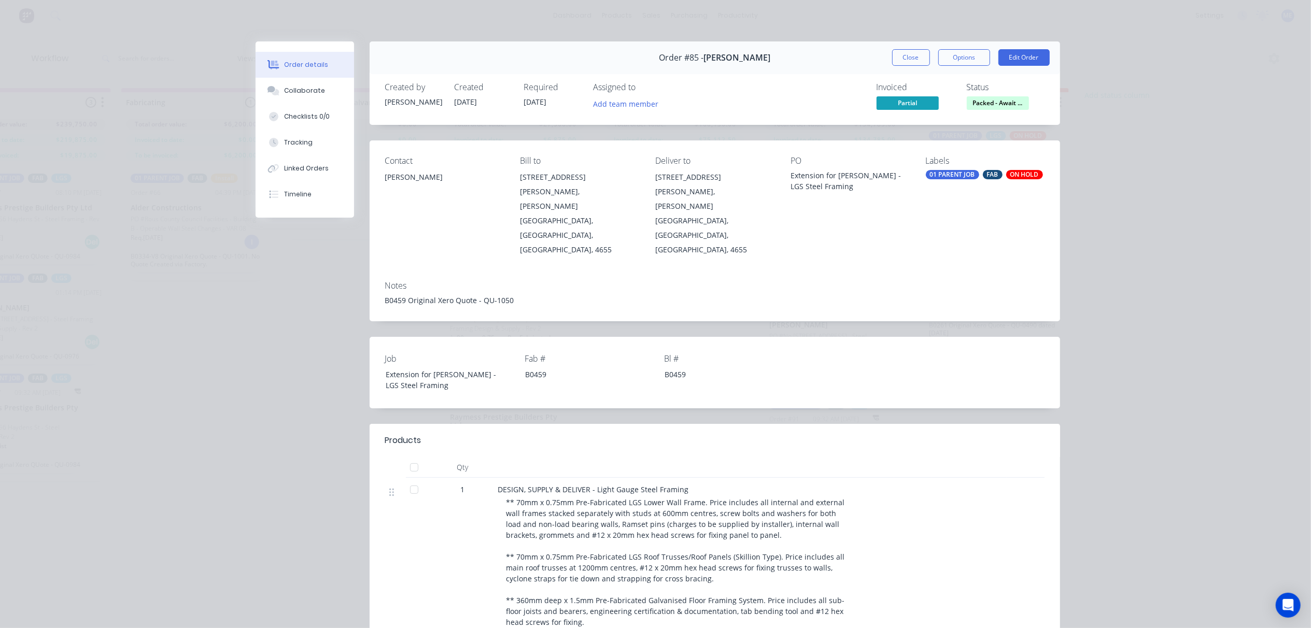
click at [1029, 176] on div "ON HOLD" at bounding box center [1024, 174] width 37 height 9
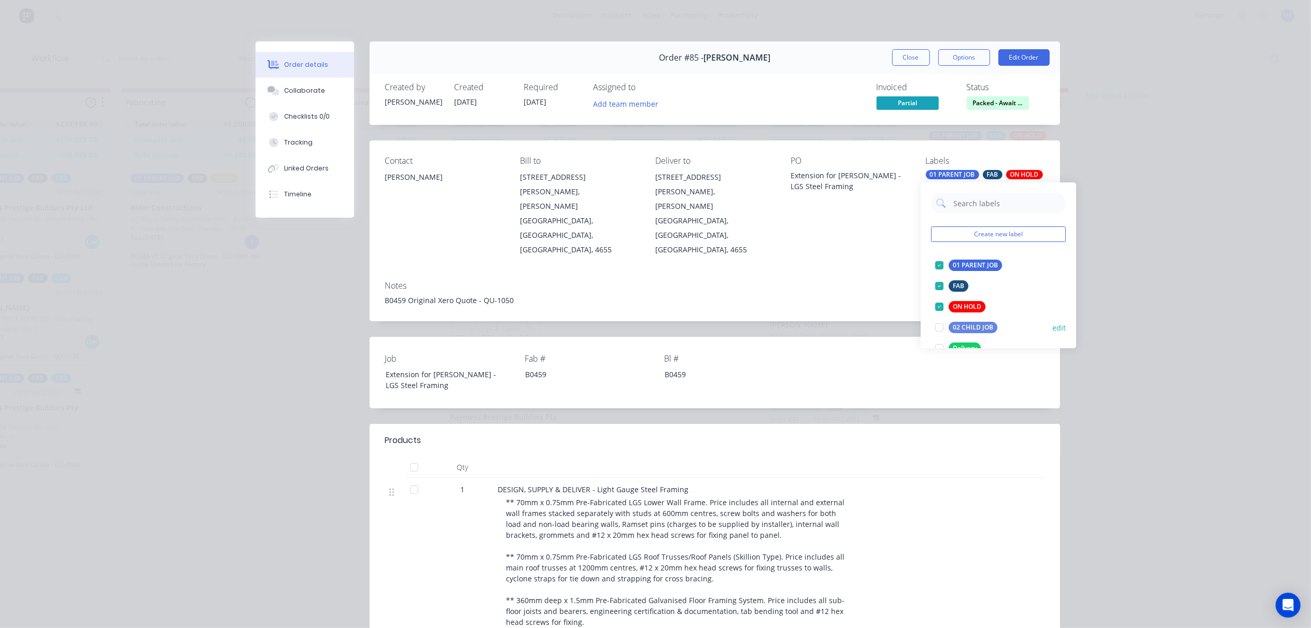
click at [940, 307] on div at bounding box center [939, 307] width 21 height 21
click at [917, 56] on button "Close" at bounding box center [911, 57] width 38 height 17
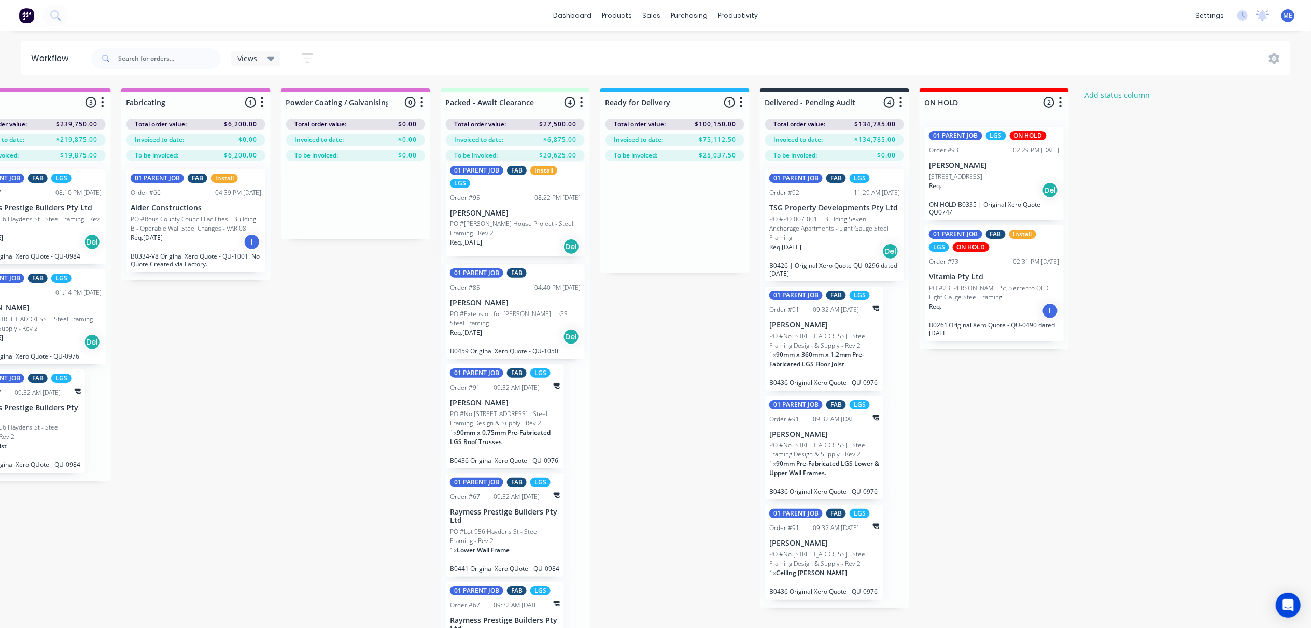
drag, startPoint x: 648, startPoint y: 206, endPoint x: 483, endPoint y: 198, distance: 165.1
click at [483, 198] on div "Submitted 8 Status colour #FF69B4 hex #FF69B4 Save Cancel Summaries Total order…" at bounding box center [138, 376] width 2331 height 577
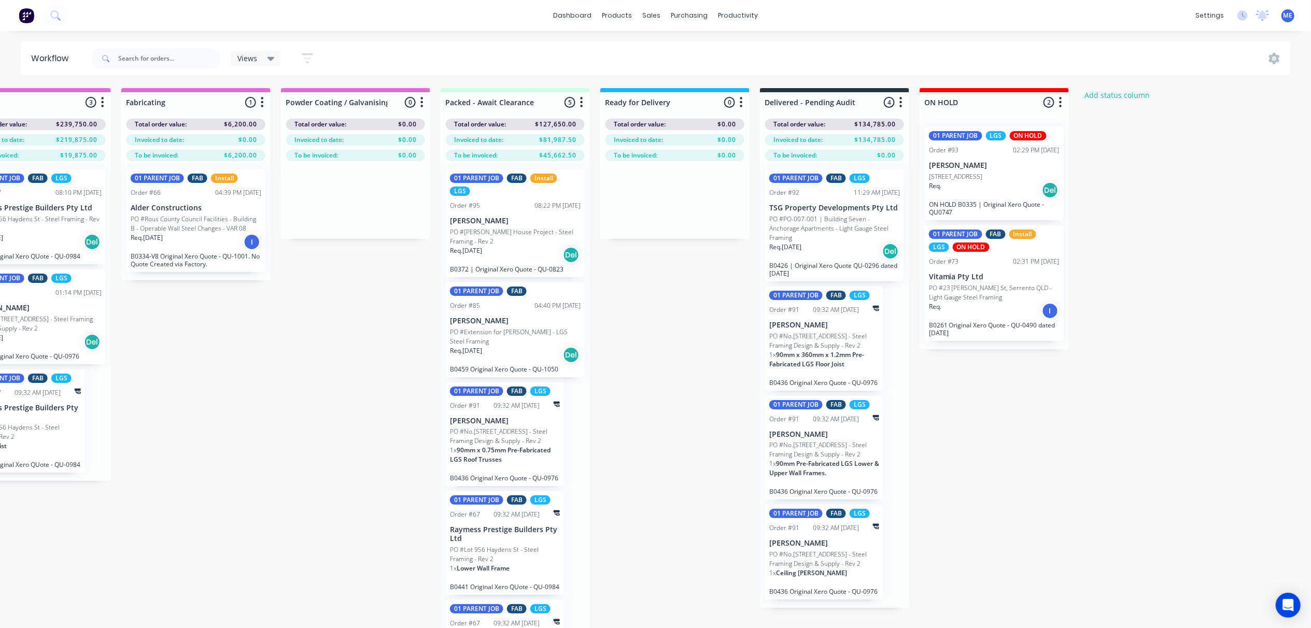
click at [838, 218] on p "PO #PO-007-001 | Building Seven - Anchorage Apartments - Light Gauge Steel Fram…" at bounding box center [834, 229] width 131 height 28
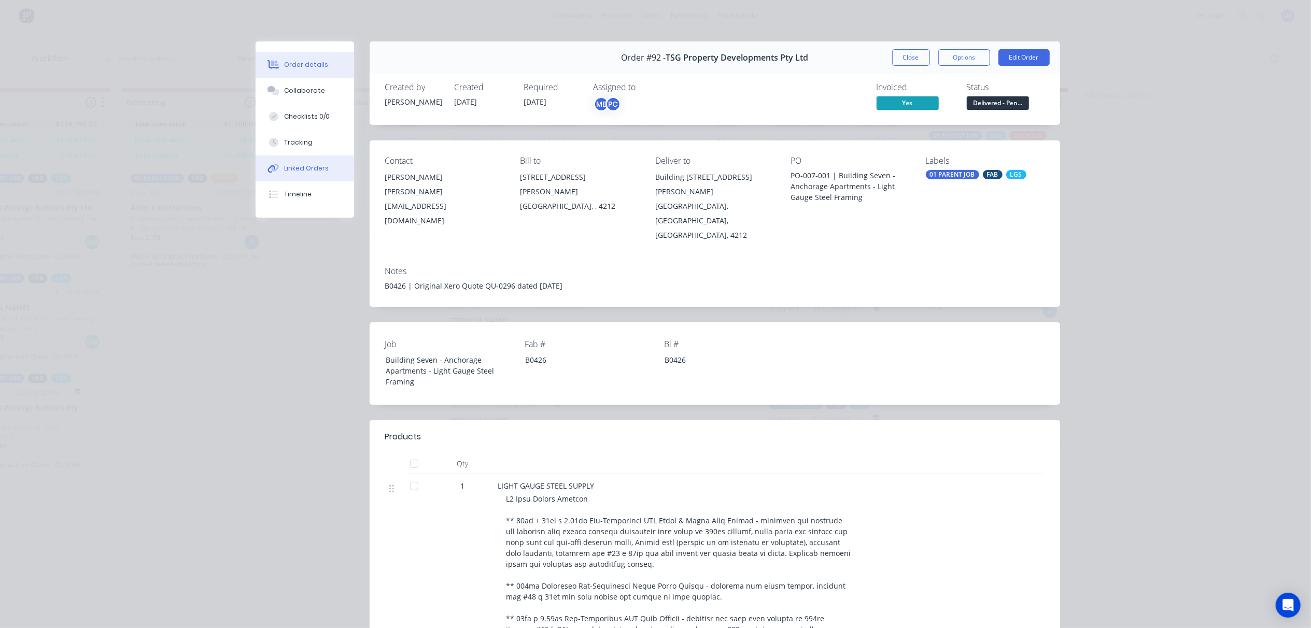
click at [300, 165] on div "Linked Orders" at bounding box center [306, 168] width 45 height 9
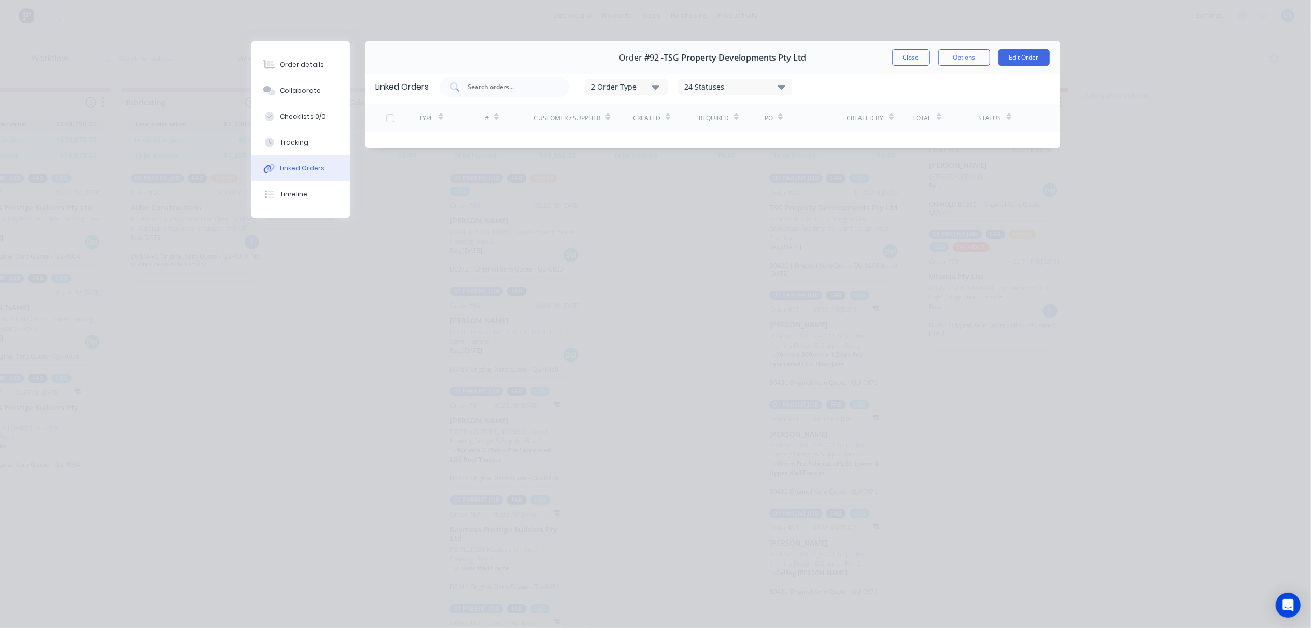
click at [906, 61] on button "Close" at bounding box center [911, 57] width 38 height 17
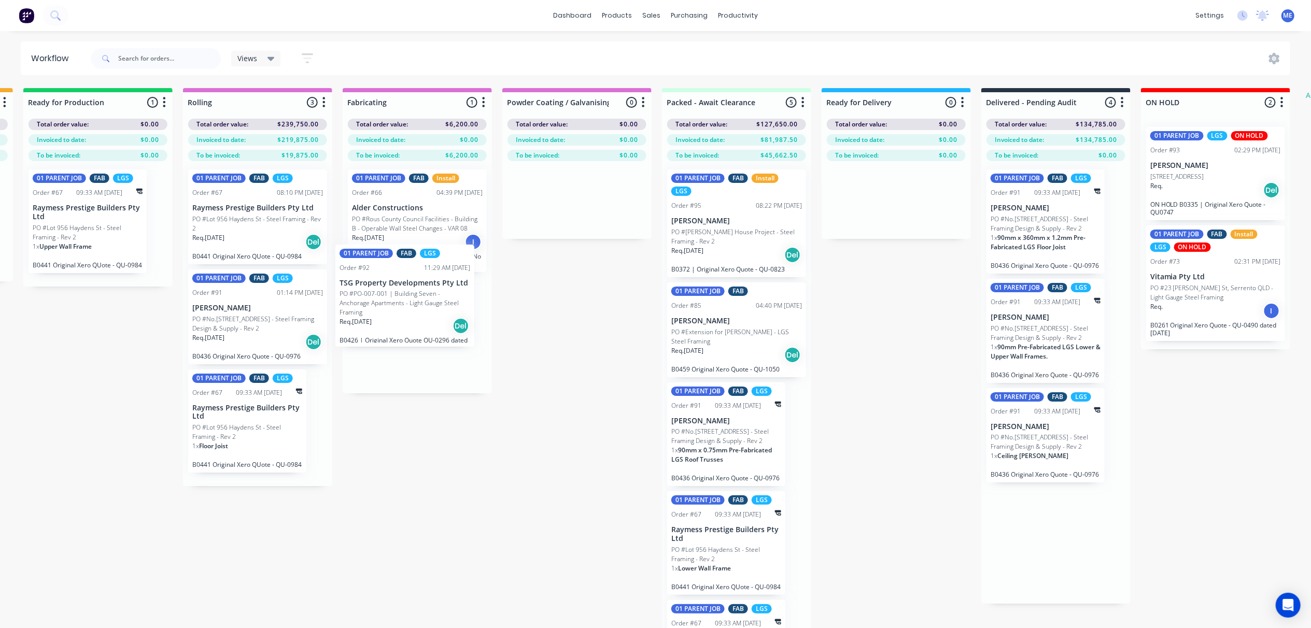
scroll to position [0, 791]
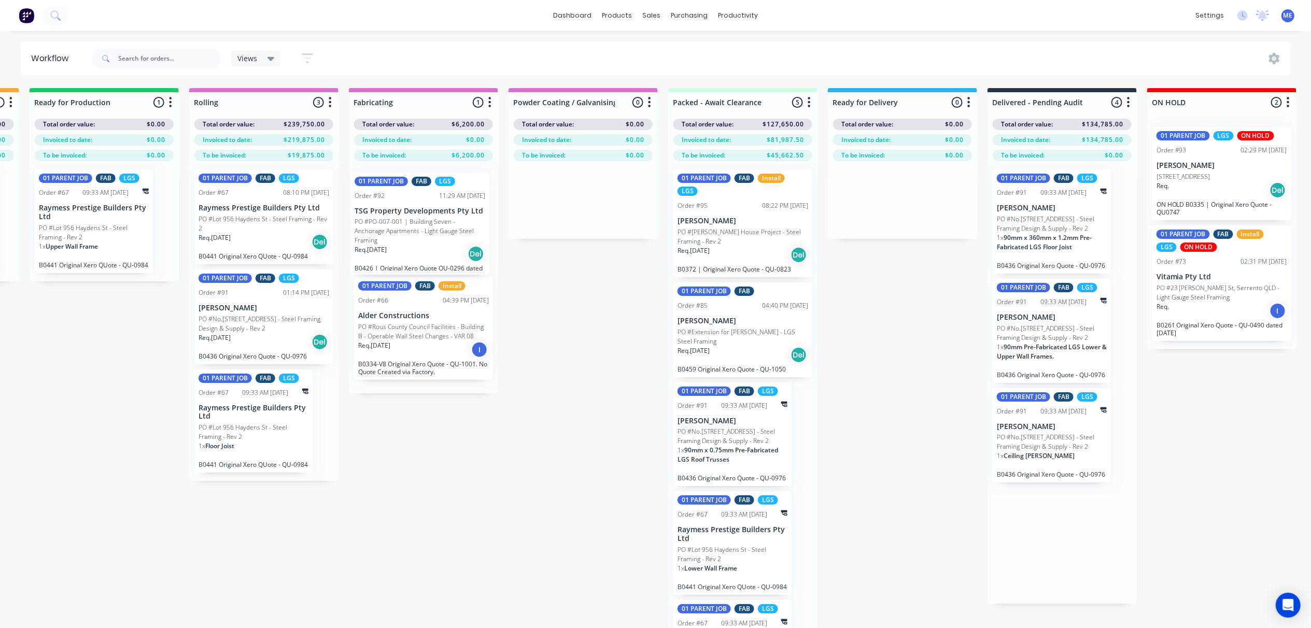
drag, startPoint x: 692, startPoint y: 255, endPoint x: 423, endPoint y: 235, distance: 269.4
click at [422, 235] on div "Submitted 8 Status colour #FF69B4 hex #FF69B4 Save Cancel Summaries Total order…" at bounding box center [366, 376] width 2331 height 577
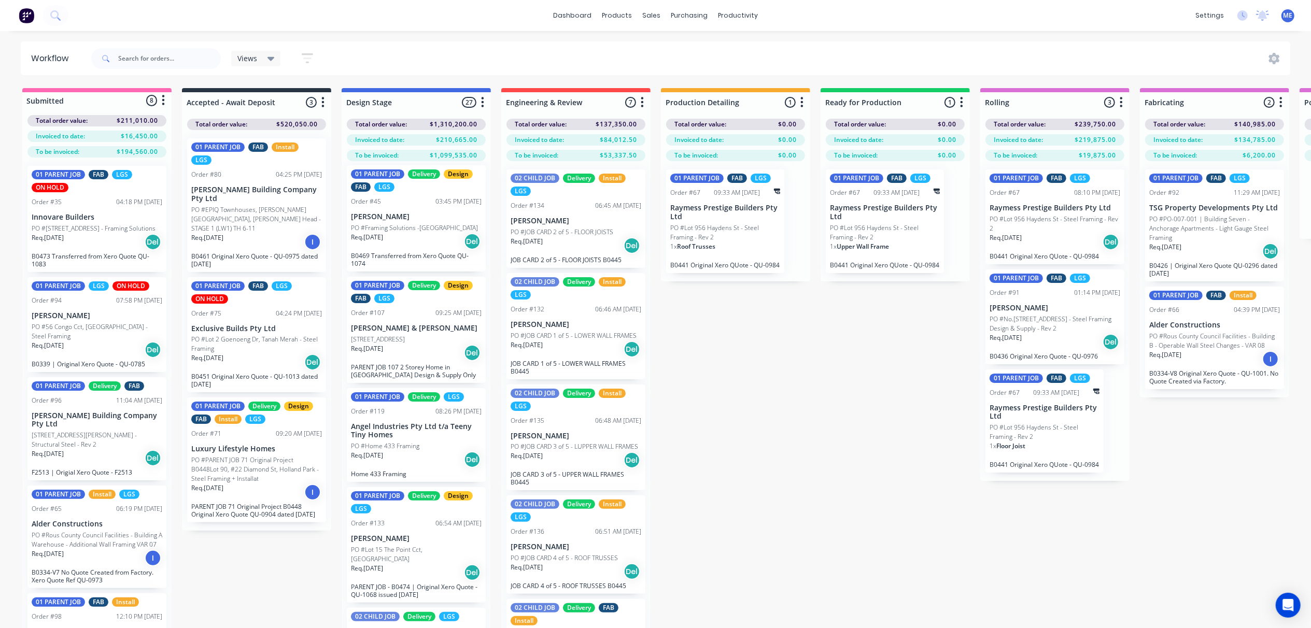
scroll to position [0, 0]
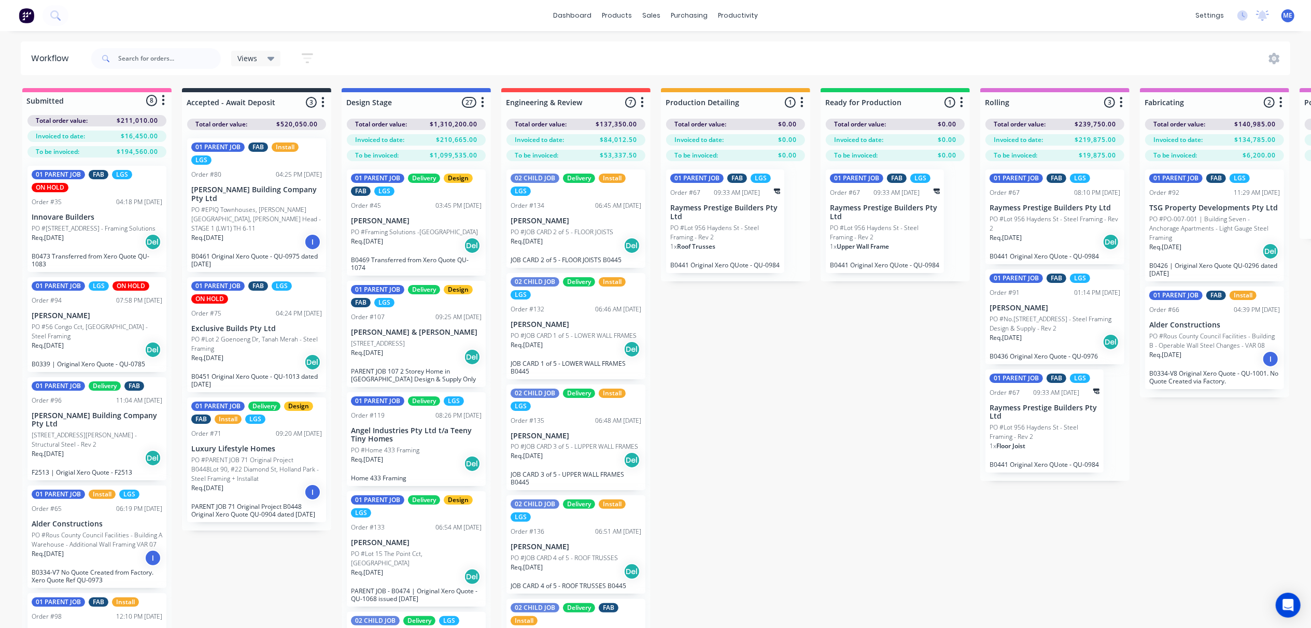
click at [430, 251] on div "Req. 01/08/25 Del" at bounding box center [416, 246] width 131 height 18
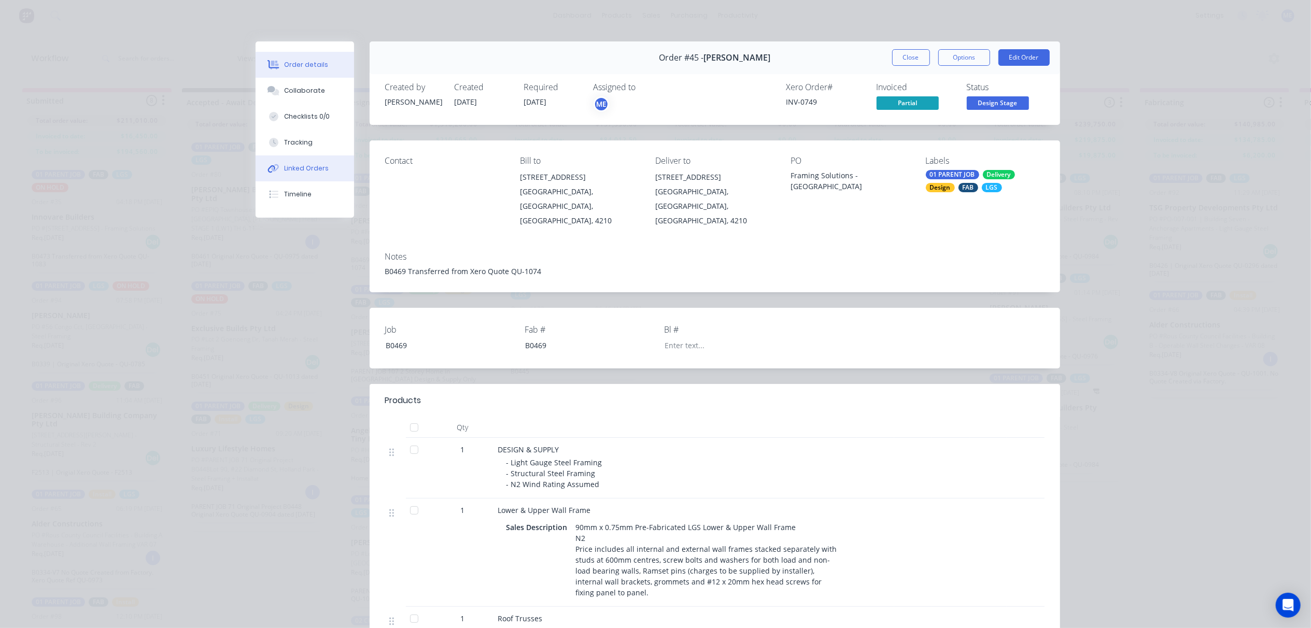
click at [287, 168] on div "Linked Orders" at bounding box center [306, 168] width 45 height 9
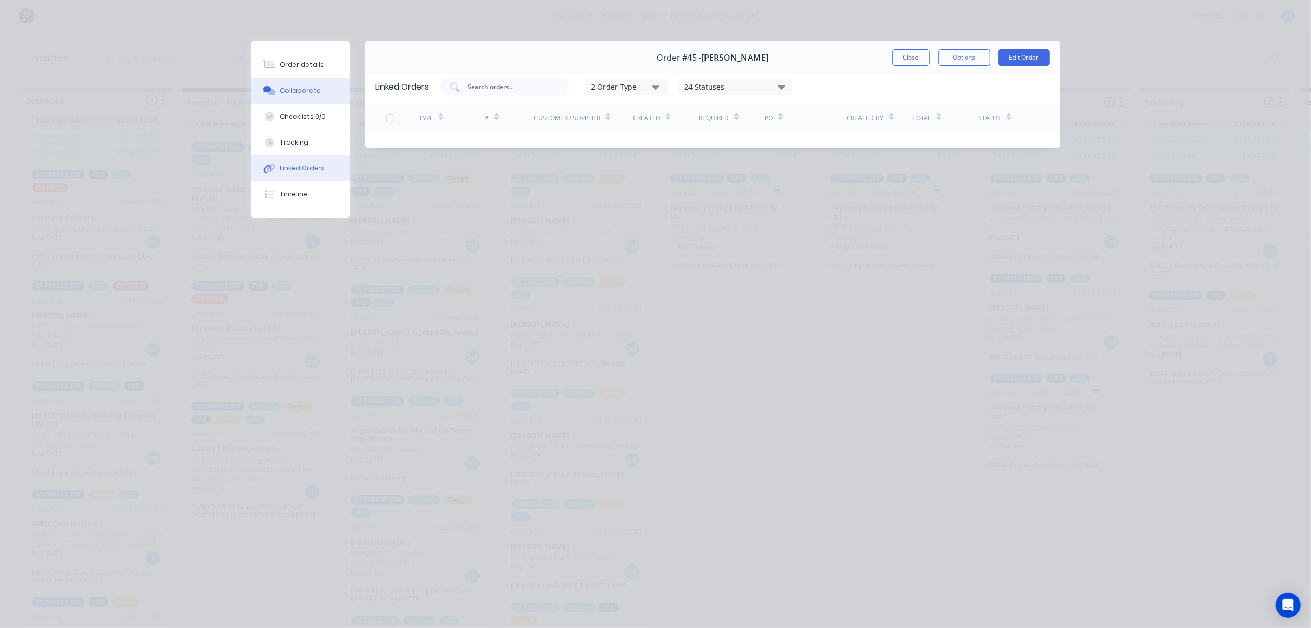
click at [293, 91] on div "Collaborate" at bounding box center [300, 90] width 41 height 9
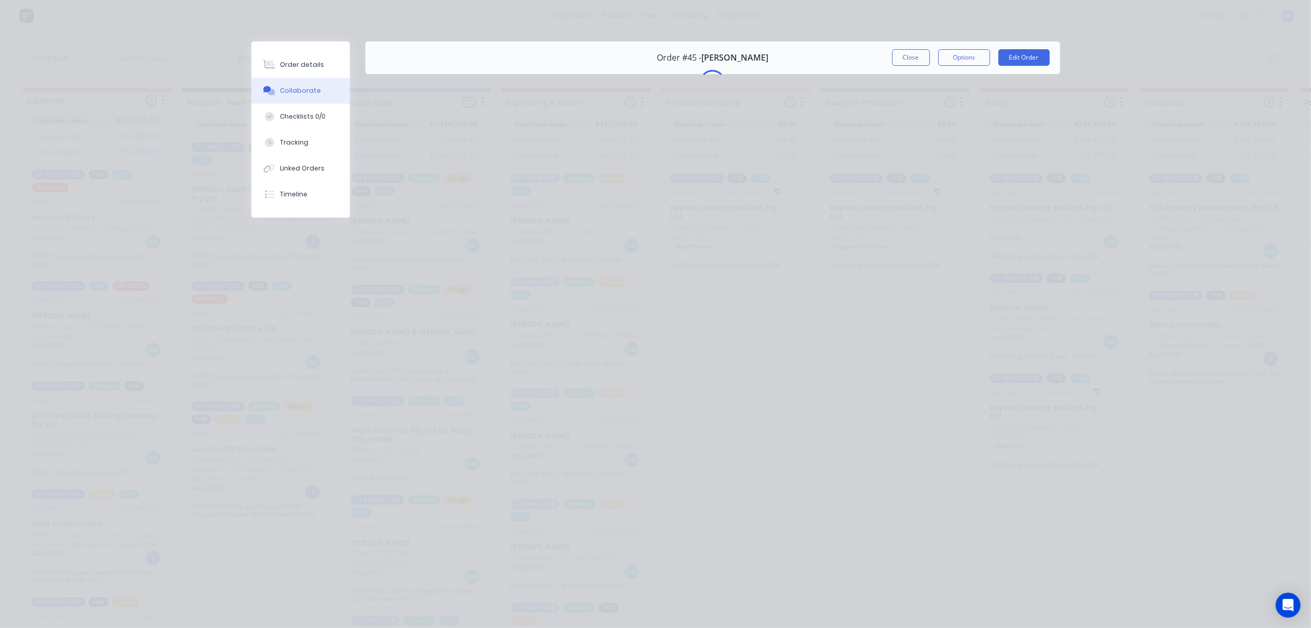
click at [303, 92] on div "Collaborate" at bounding box center [300, 90] width 41 height 9
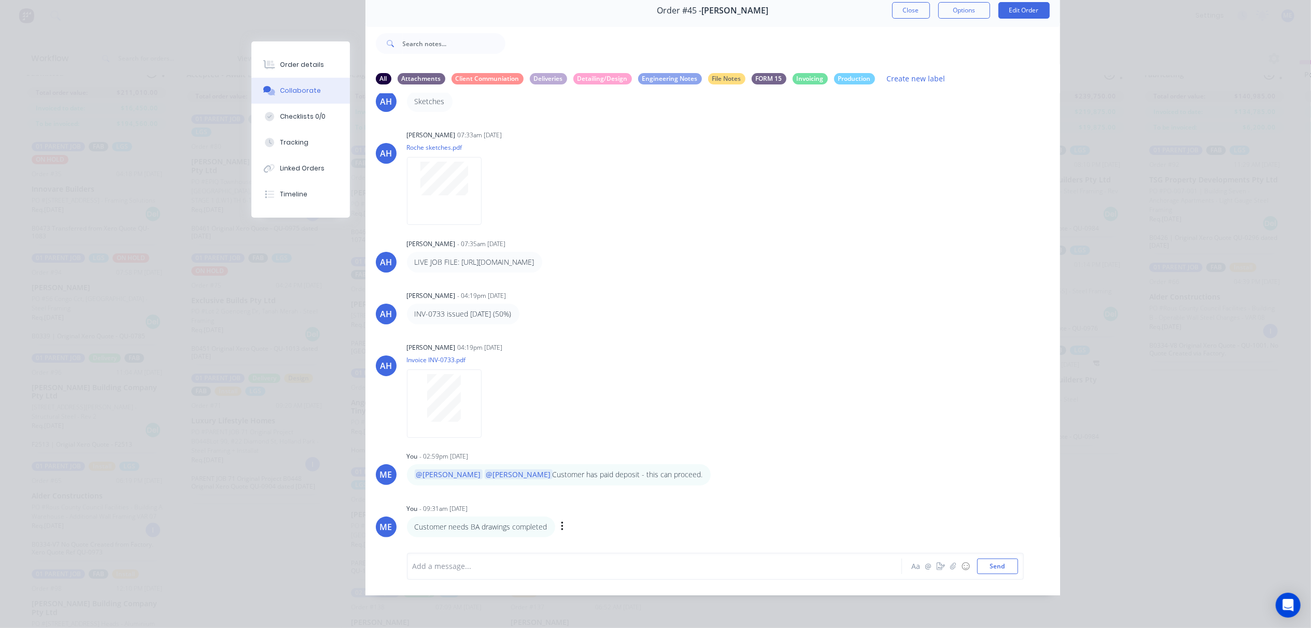
scroll to position [48, 0]
click at [515, 559] on div "Add a message..." at bounding box center [640, 567] width 454 height 16
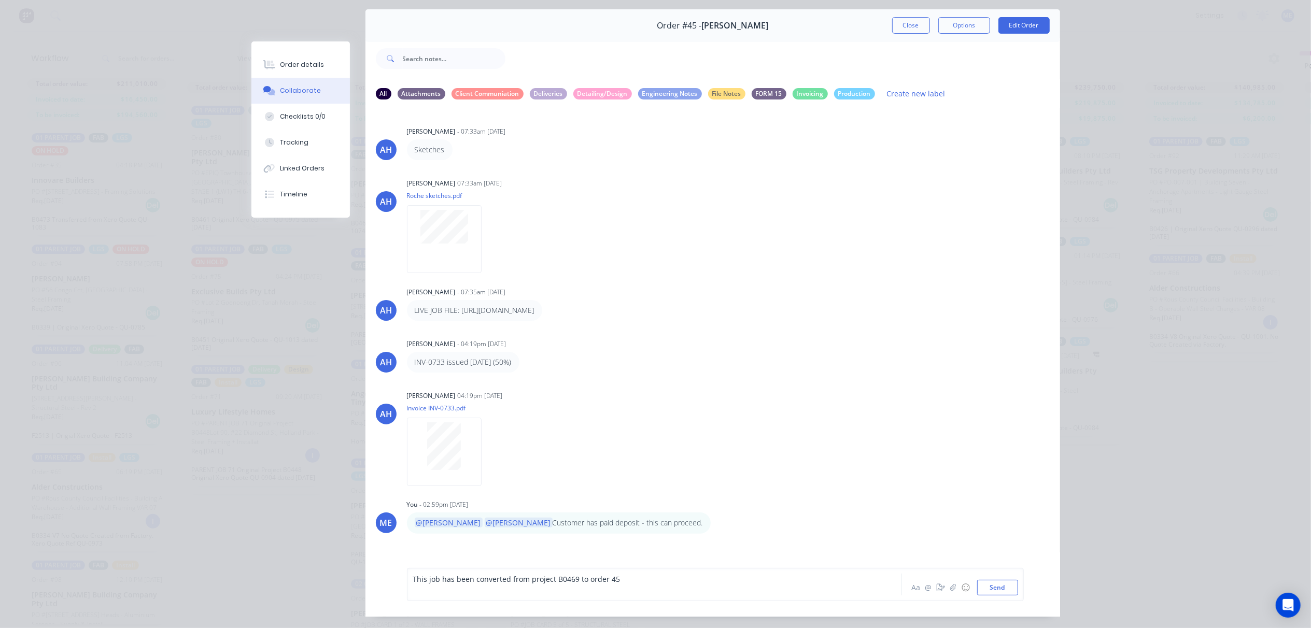
scroll to position [0, 0]
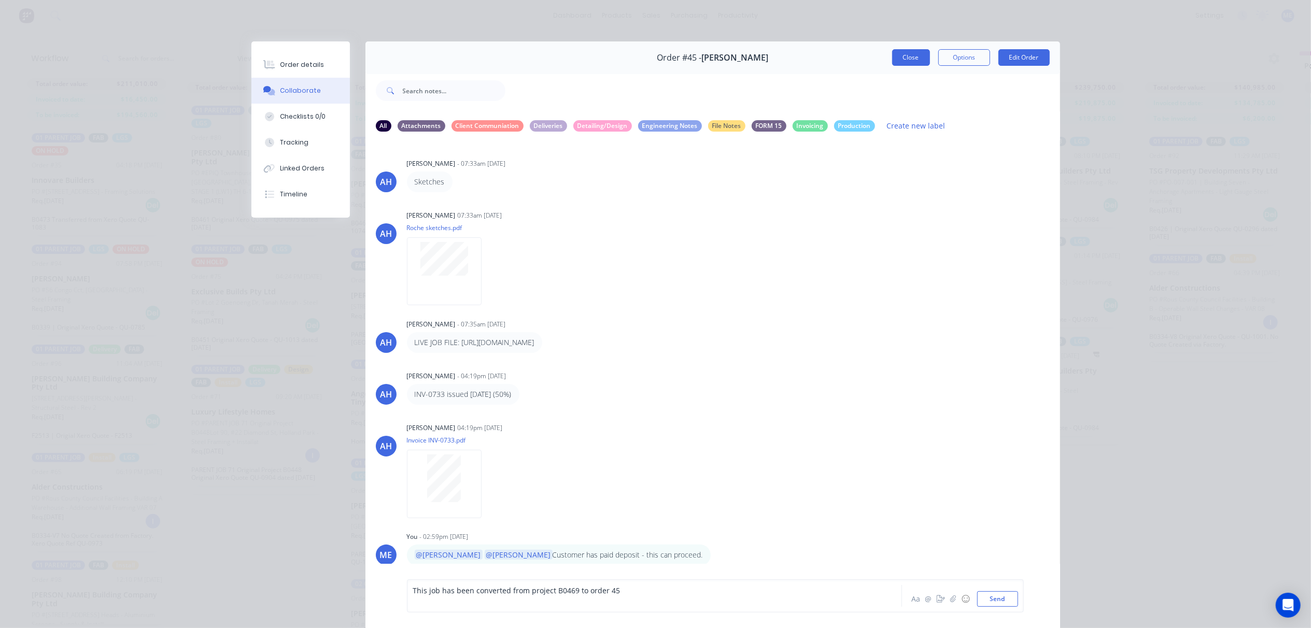
click at [906, 52] on button "Close" at bounding box center [911, 57] width 38 height 17
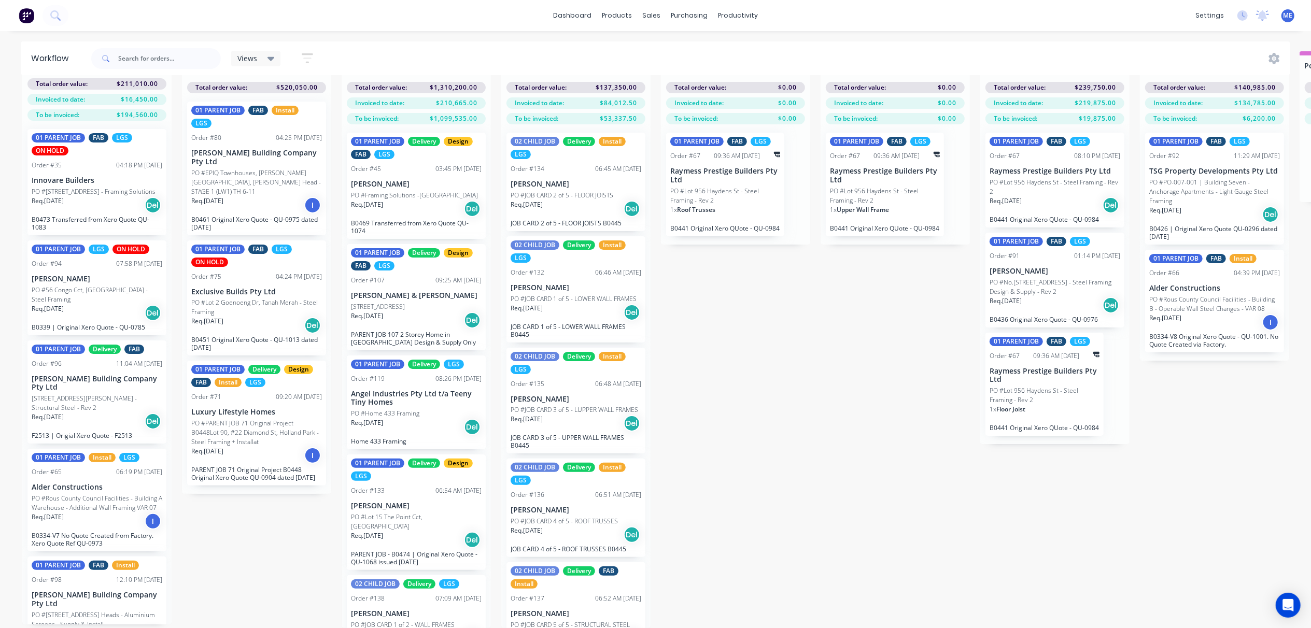
click at [776, 370] on div "Submitted 8 Status colour #FF69B4 hex #FF69B4 Save Cancel Summaries Total order…" at bounding box center [1157, 339] width 2331 height 577
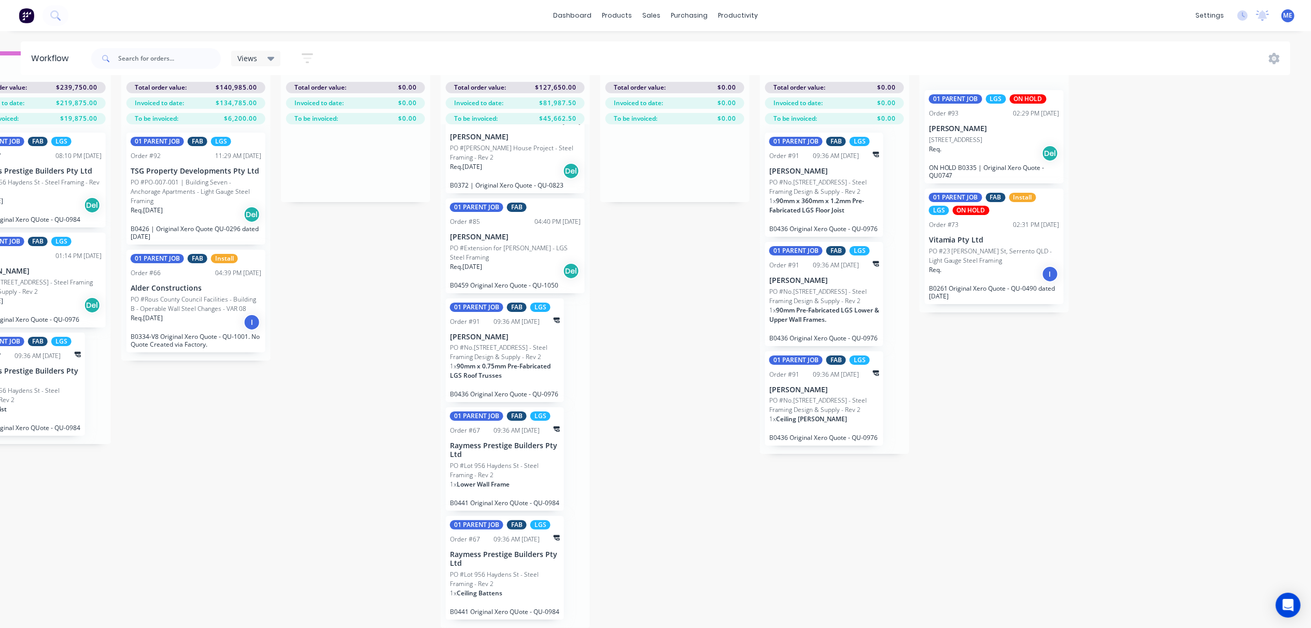
scroll to position [48, 0]
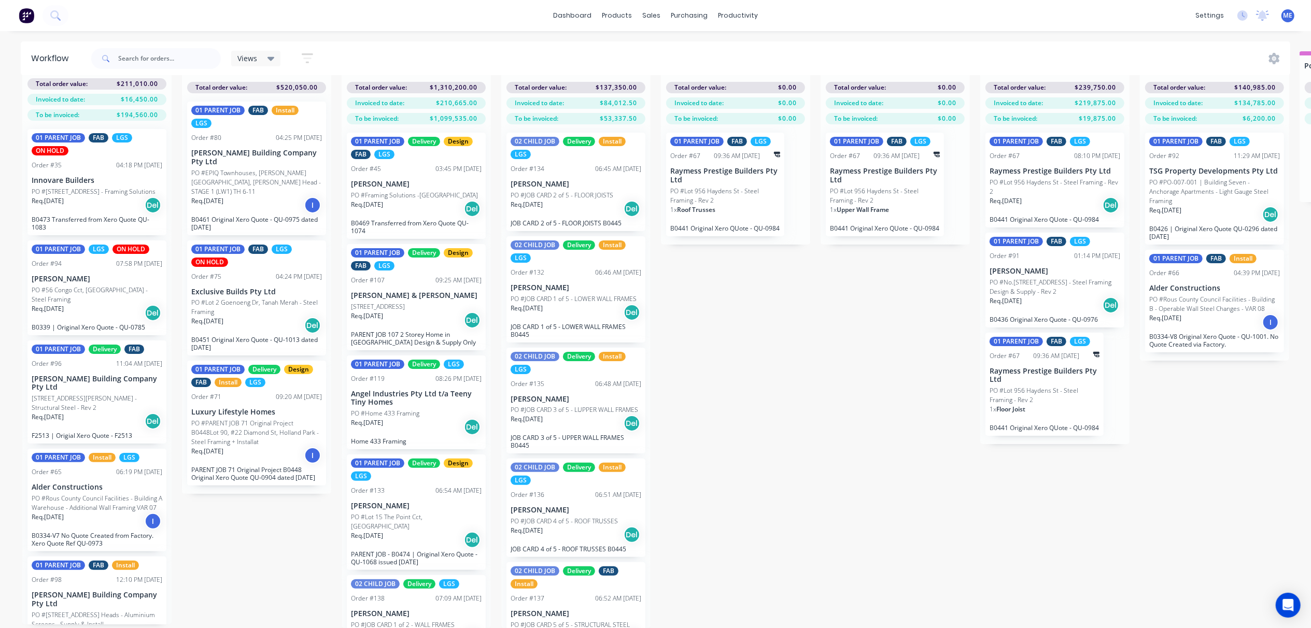
drag, startPoint x: 820, startPoint y: 364, endPoint x: 807, endPoint y: 365, distance: 13.0
click at [820, 365] on div "Submitted 8 Status colour #FF69B4 hex #FF69B4 Save Cancel Summaries Total order…" at bounding box center [1157, 339] width 2331 height 577
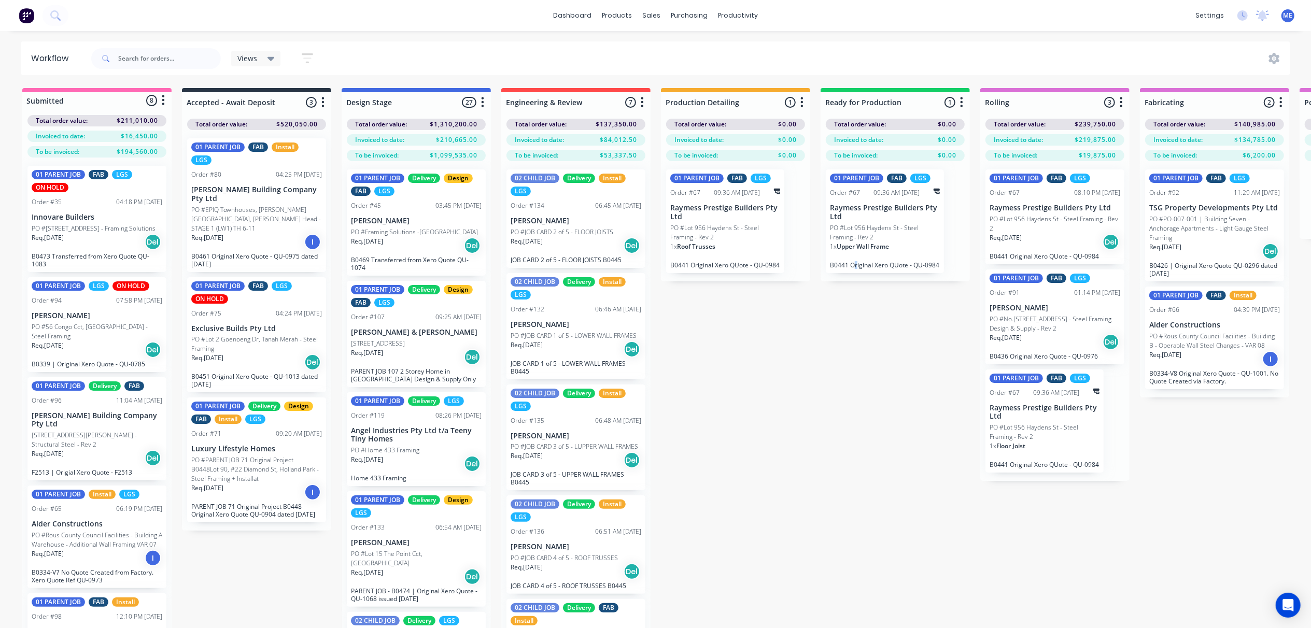
click at [857, 347] on div "Submitted 8 Status colour #FF69B4 hex #FF69B4 Save Cancel Summaries Total order…" at bounding box center [1157, 376] width 2331 height 577
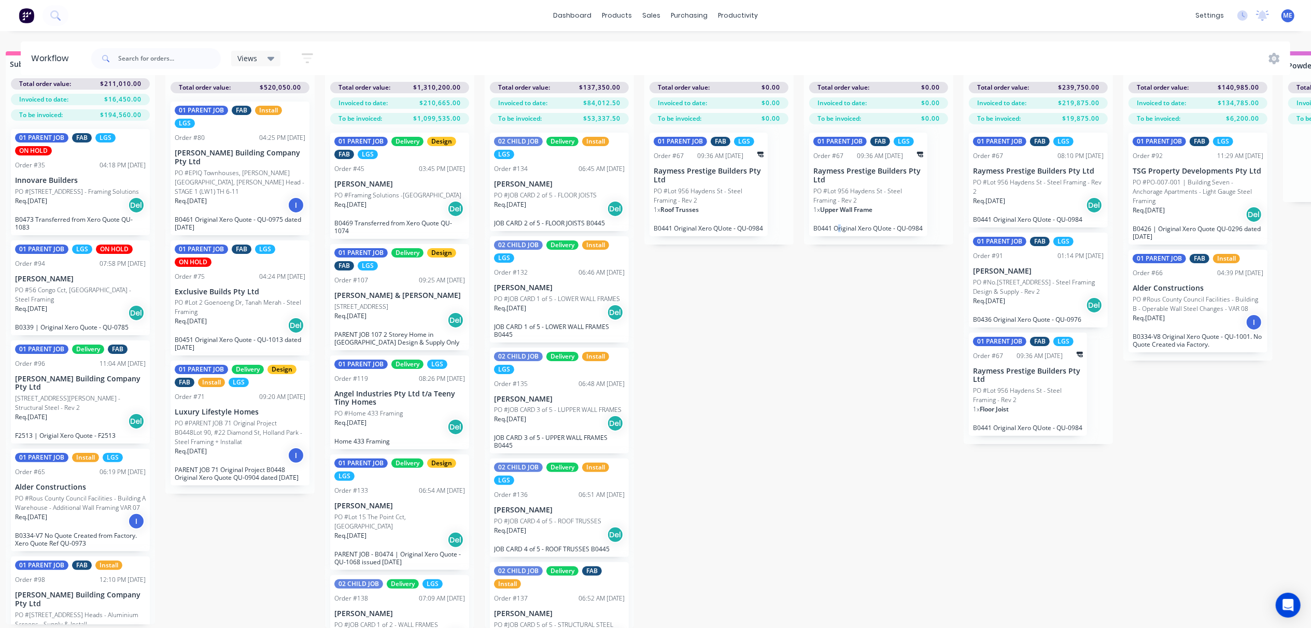
scroll to position [48, 0]
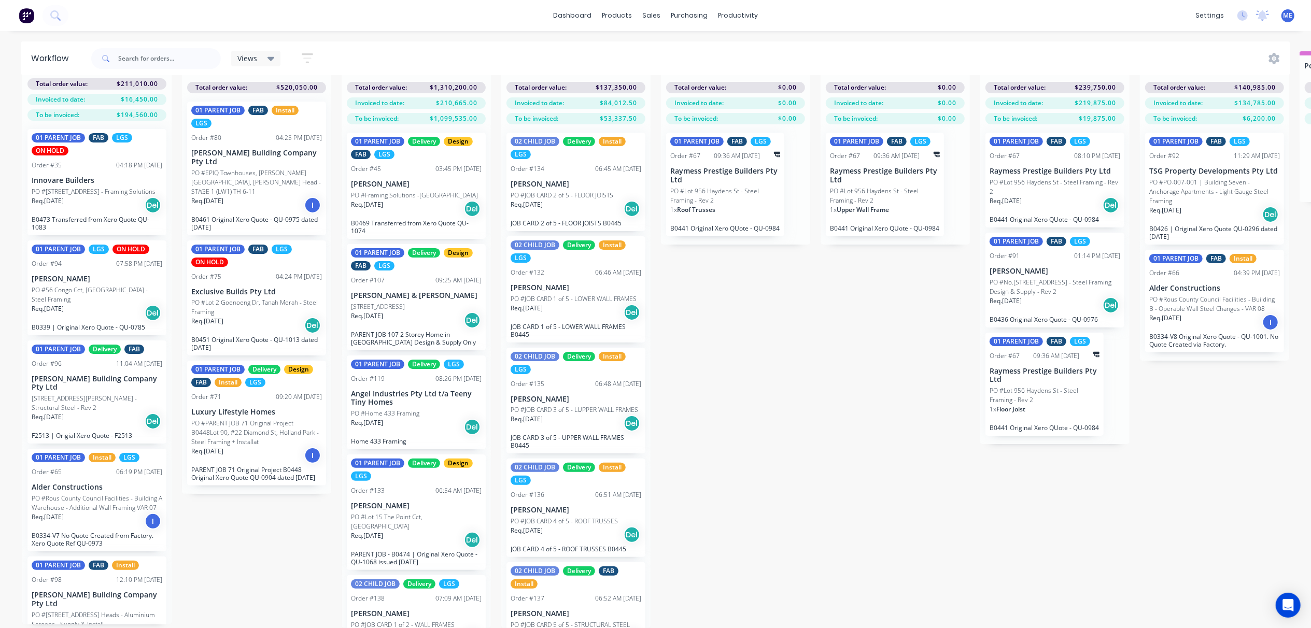
drag, startPoint x: 801, startPoint y: 358, endPoint x: 780, endPoint y: 347, distance: 22.7
click at [801, 357] on div "Submitted 8 Status colour #FF69B4 hex #FF69B4 Save Cancel Summaries Total order…" at bounding box center [1157, 339] width 2331 height 577
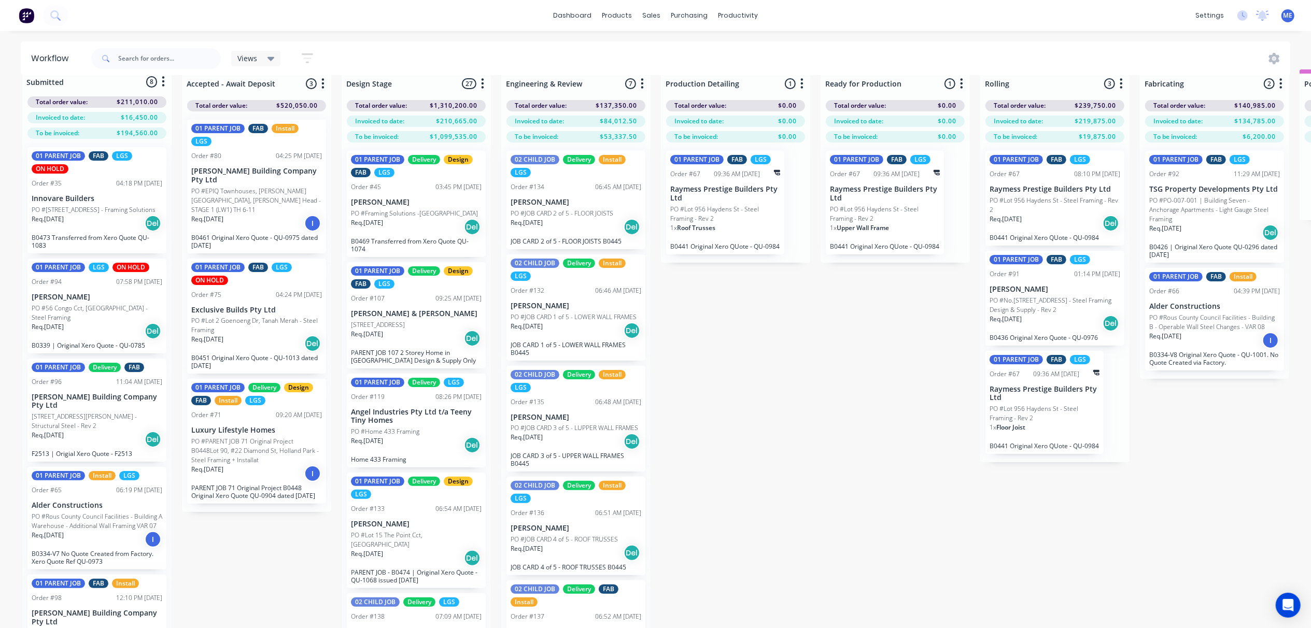
scroll to position [0, 0]
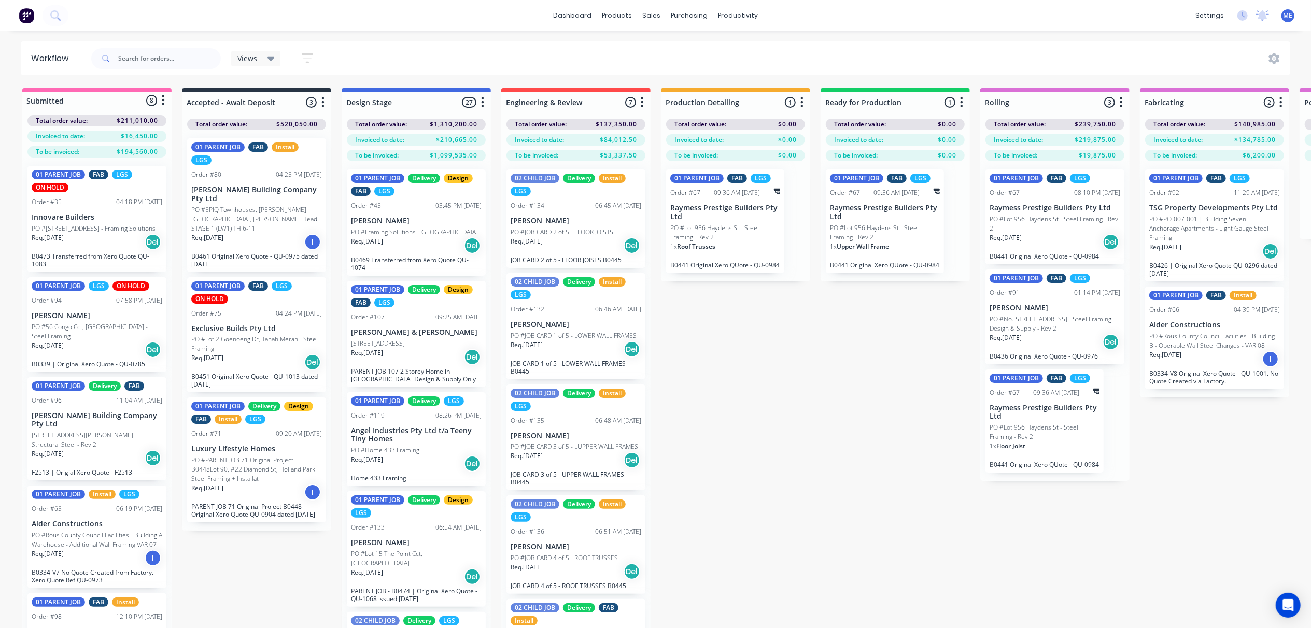
click at [762, 361] on div "Submitted 8 Status colour #FF69B4 hex #FF69B4 Save Cancel Summaries Total order…" at bounding box center [1157, 376] width 2331 height 577
click at [879, 417] on div "Submitted 8 Status colour #FF69B4 hex #FF69B4 Save Cancel Summaries Total order…" at bounding box center [1157, 376] width 2331 height 577
click at [869, 498] on div "Submitted 8 Status colour #FF69B4 hex #FF69B4 Save Cancel Summaries Total order…" at bounding box center [1157, 376] width 2331 height 577
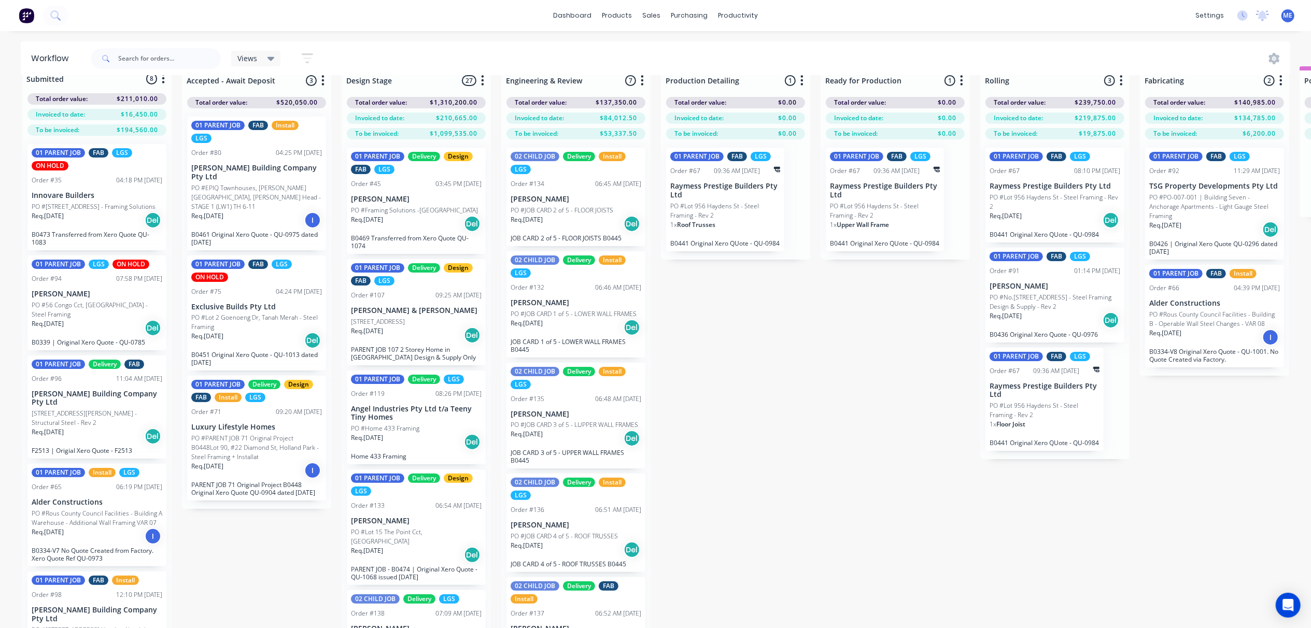
scroll to position [48, 0]
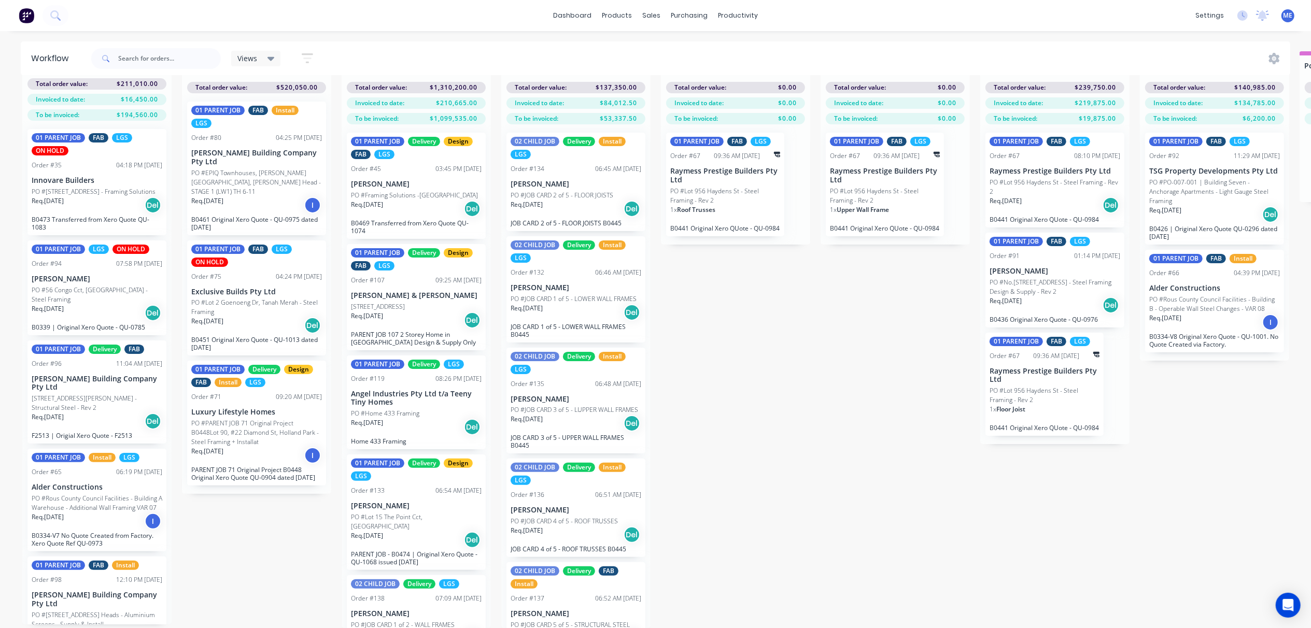
click at [868, 415] on div "Submitted 8 Status colour #FF69B4 hex #FF69B4 Save Cancel Summaries Total order…" at bounding box center [1157, 339] width 2331 height 577
click at [872, 415] on div "Submitted 8 Status colour #FF69B4 hex #FF69B4 Save Cancel Summaries Total order…" at bounding box center [1157, 339] width 2331 height 577
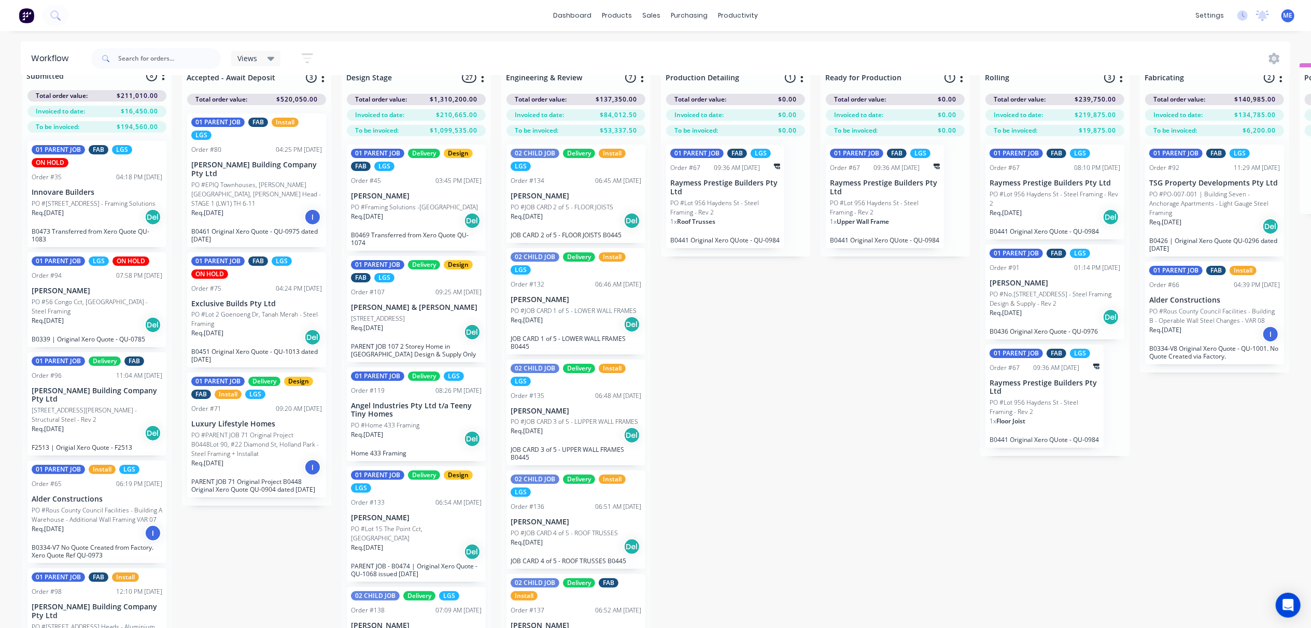
scroll to position [0, 0]
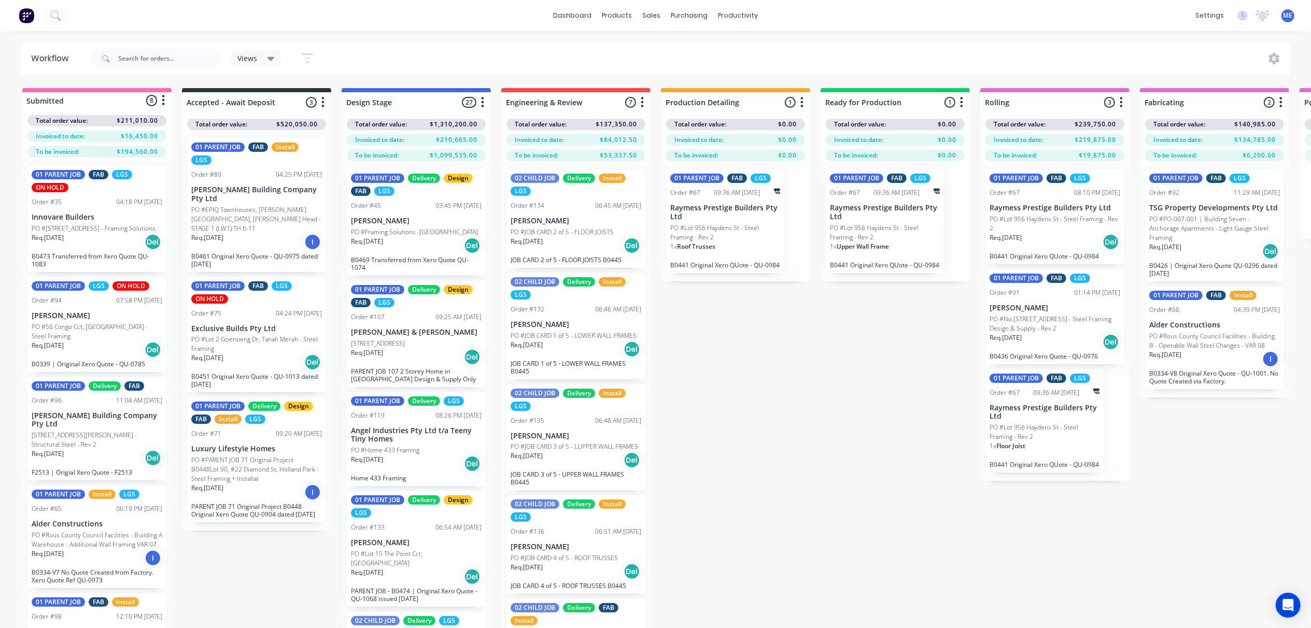
click at [911, 380] on div "Submitted 8 Status colour #FF69B4 hex #FF69B4 Save Cancel Summaries Total order…" at bounding box center [1157, 376] width 2331 height 577
click at [834, 410] on div "Submitted 8 Status colour #FF69B4 hex #FF69B4 Save Cancel Summaries Total order…" at bounding box center [1157, 376] width 2331 height 577
click at [863, 397] on div "Submitted 8 Status colour #FF69B4 hex #FF69B4 Save Cancel Summaries Total order…" at bounding box center [1157, 376] width 2331 height 577
click at [876, 413] on div "Submitted 8 Status colour #FF69B4 hex #FF69B4 Save Cancel Summaries Total order…" at bounding box center [1157, 376] width 2331 height 577
click at [737, 392] on div "Submitted 8 Status colour #FF69B4 hex #FF69B4 Save Cancel Summaries Total order…" at bounding box center [1157, 376] width 2331 height 577
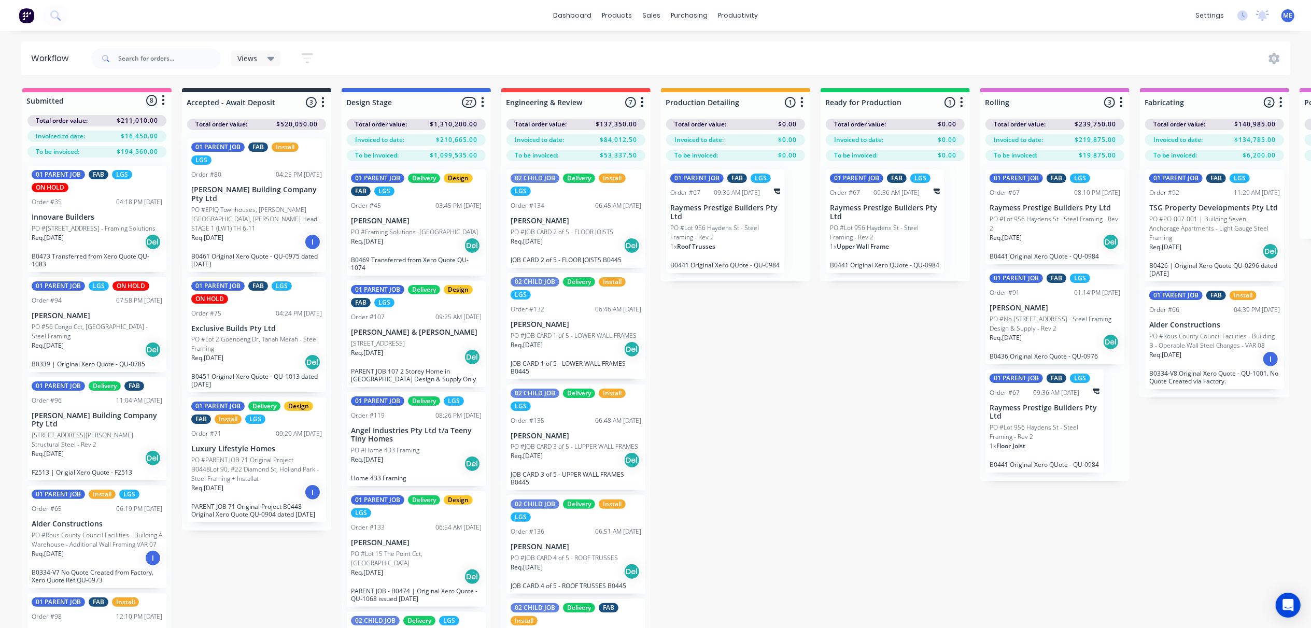
click at [792, 388] on div "Submitted 8 Status colour #FF69B4 hex #FF69B4 Save Cancel Summaries Total order…" at bounding box center [1157, 376] width 2331 height 577
click at [820, 415] on div "Submitted 8 Status colour #FF69B4 hex #FF69B4 Save Cancel Summaries Total order…" at bounding box center [1157, 376] width 2331 height 577
click at [654, 52] on icon at bounding box center [654, 50] width 3 height 6
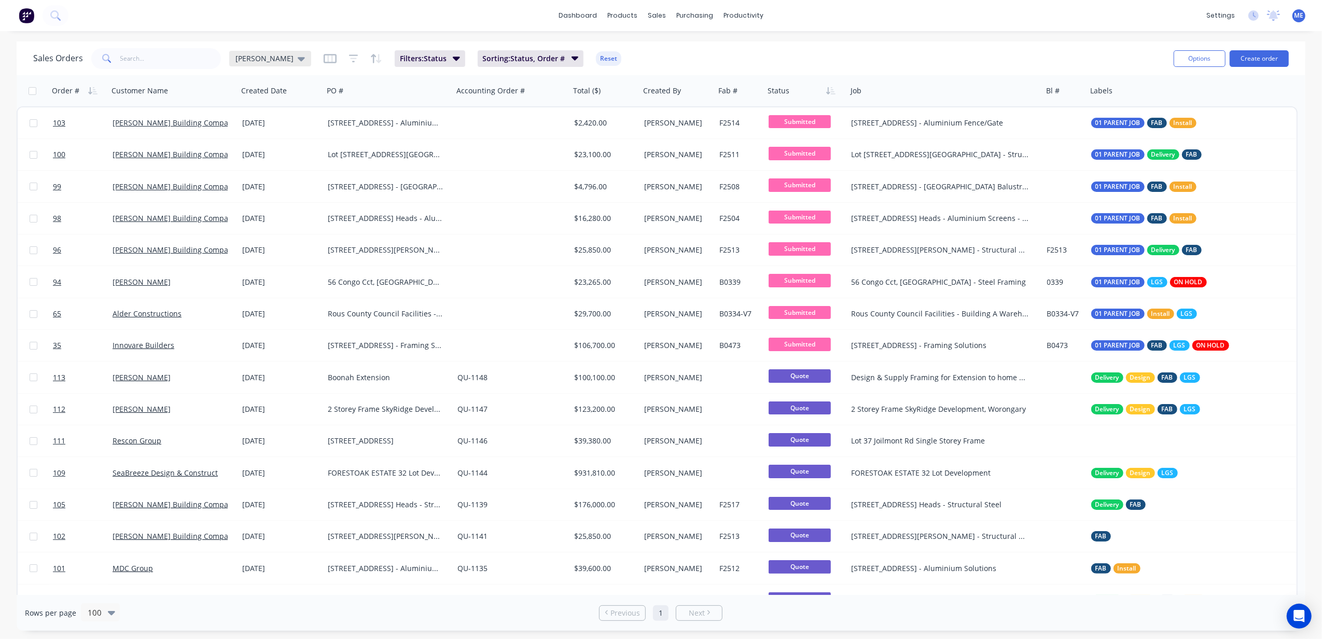
click at [254, 58] on span "Mike Sales" at bounding box center [264, 58] width 58 height 11
click at [268, 187] on button "Awaiting Clearance - Mike check" at bounding box center [291, 188] width 118 height 12
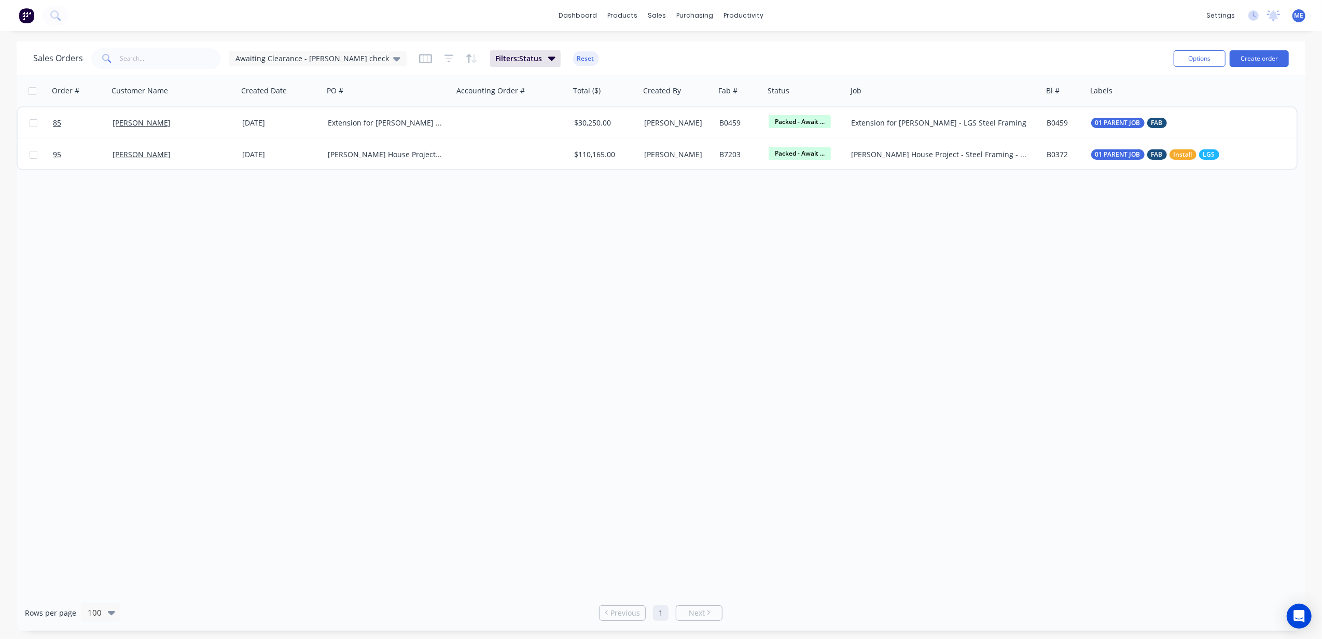
click at [415, 304] on div "Order # Customer Name Created Date PO # Accounting Order # Total ($) Created By…" at bounding box center [661, 335] width 1289 height 520
click at [38, 21] on div at bounding box center [34, 15] width 68 height 21
click at [26, 13] on img at bounding box center [27, 16] width 16 height 16
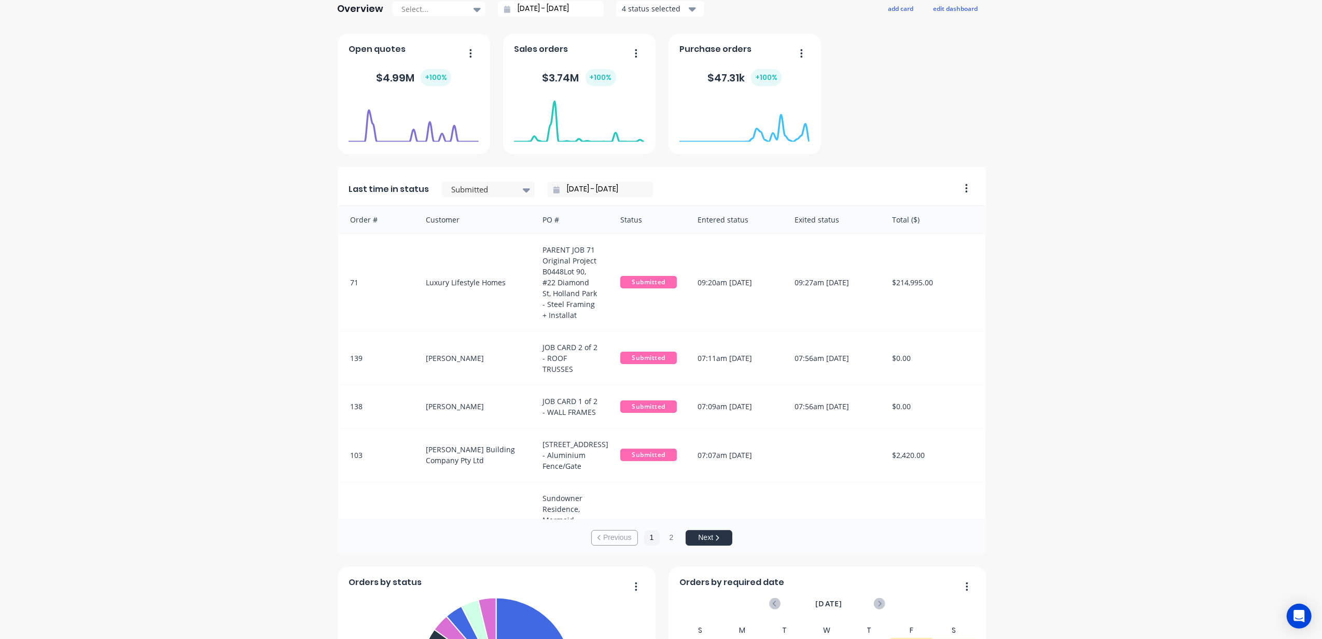
scroll to position [345, 0]
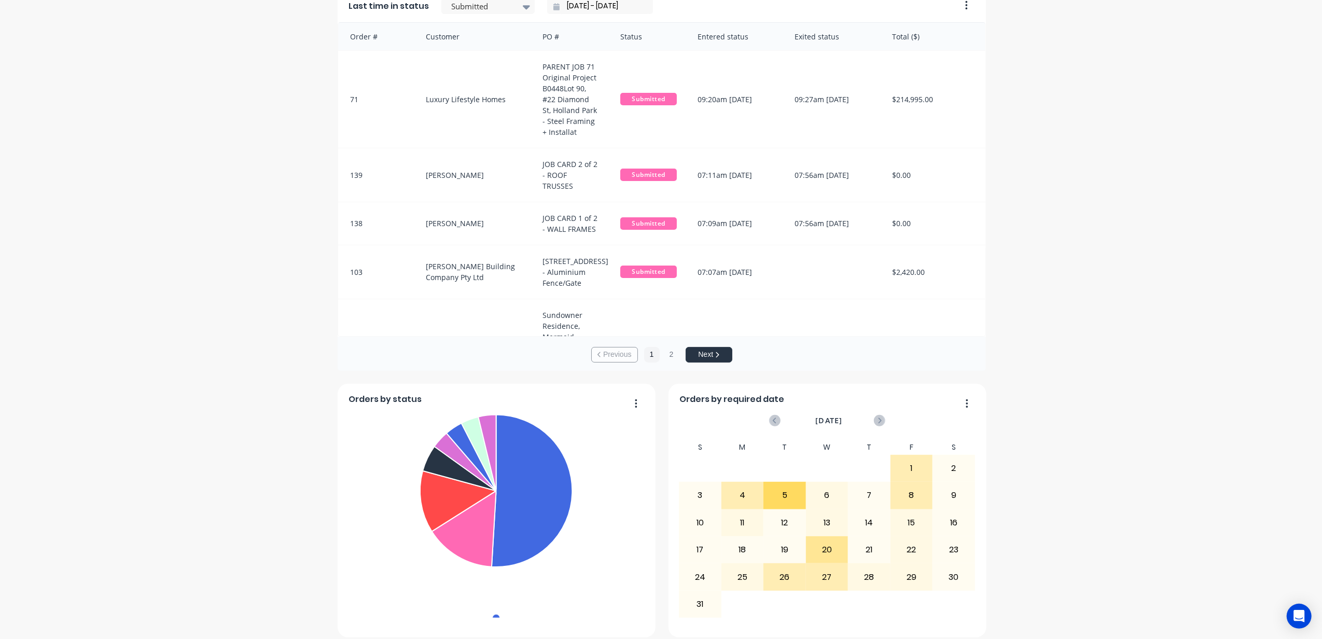
click at [1166, 247] on div "Blackline Structures Create sales order Create purchase order Overview Select..…" at bounding box center [661, 499] width 1322 height 1607
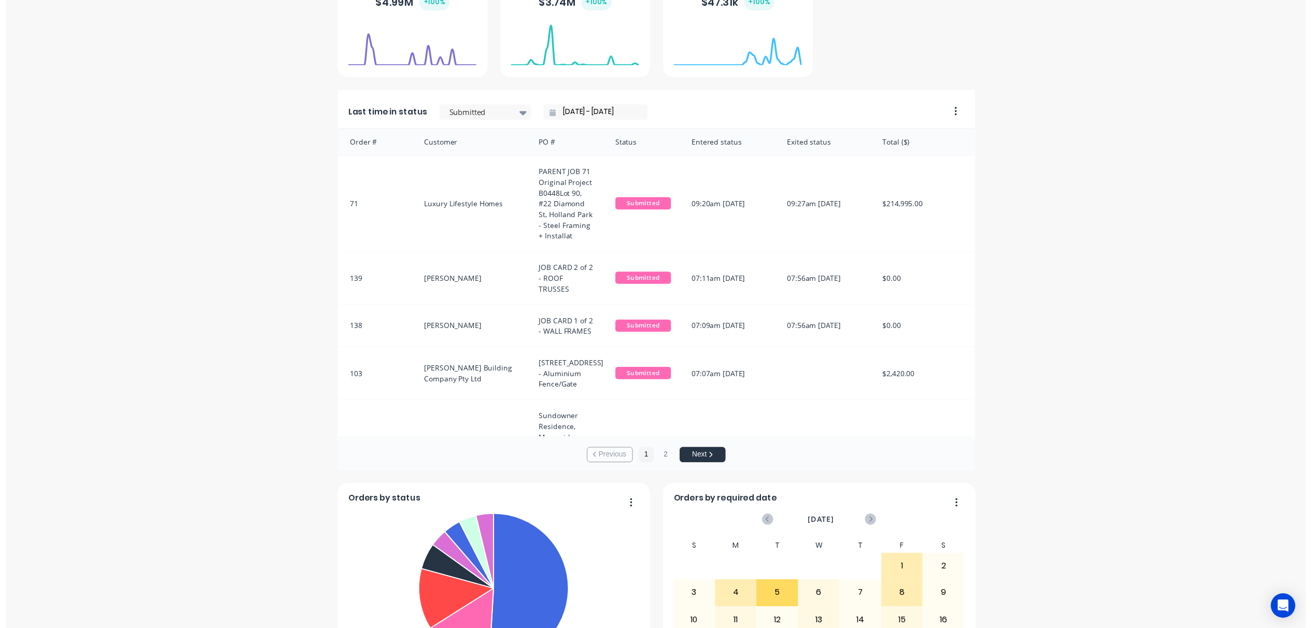
scroll to position [0, 0]
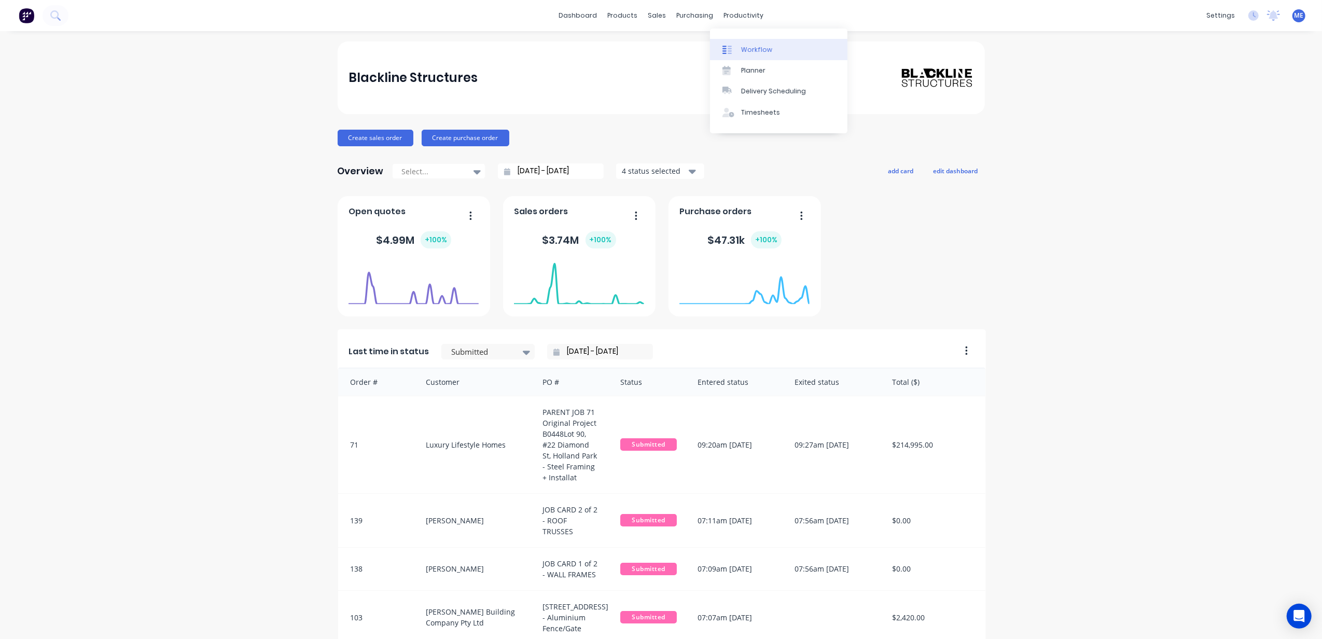
click at [733, 54] on link "Workflow" at bounding box center [778, 49] width 137 height 21
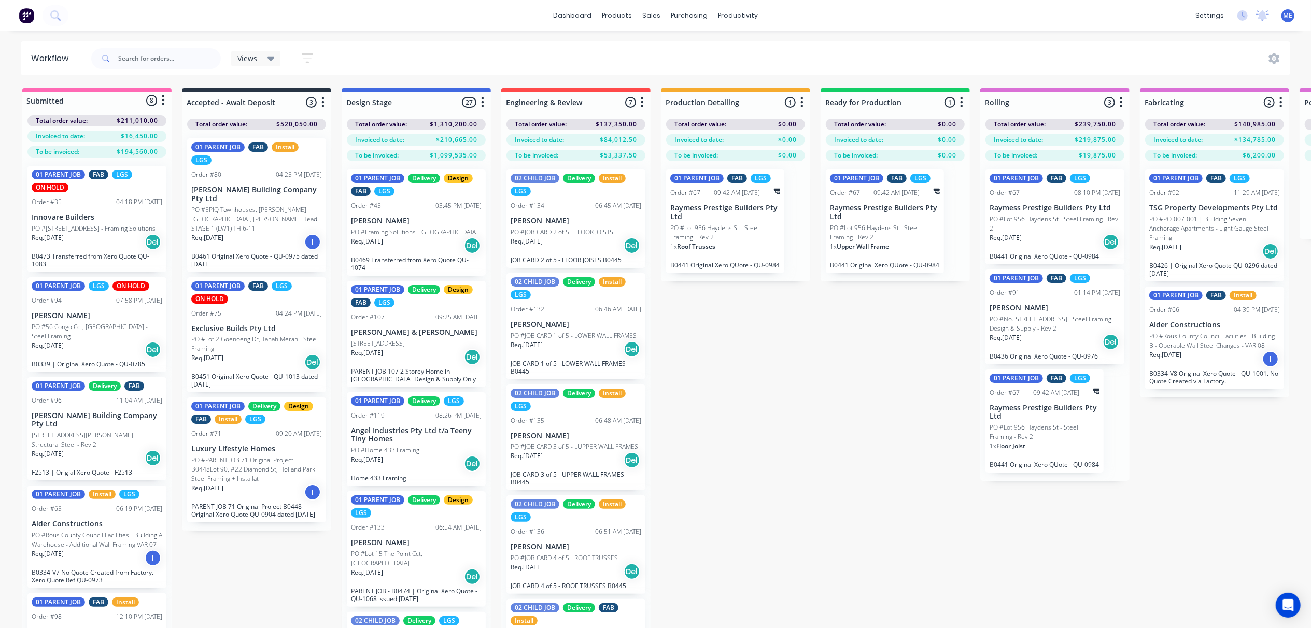
click at [888, 411] on div "Submitted 8 Status colour #FF69B4 hex #FF69B4 Save Cancel Summaries Total order…" at bounding box center [1157, 376] width 2331 height 577
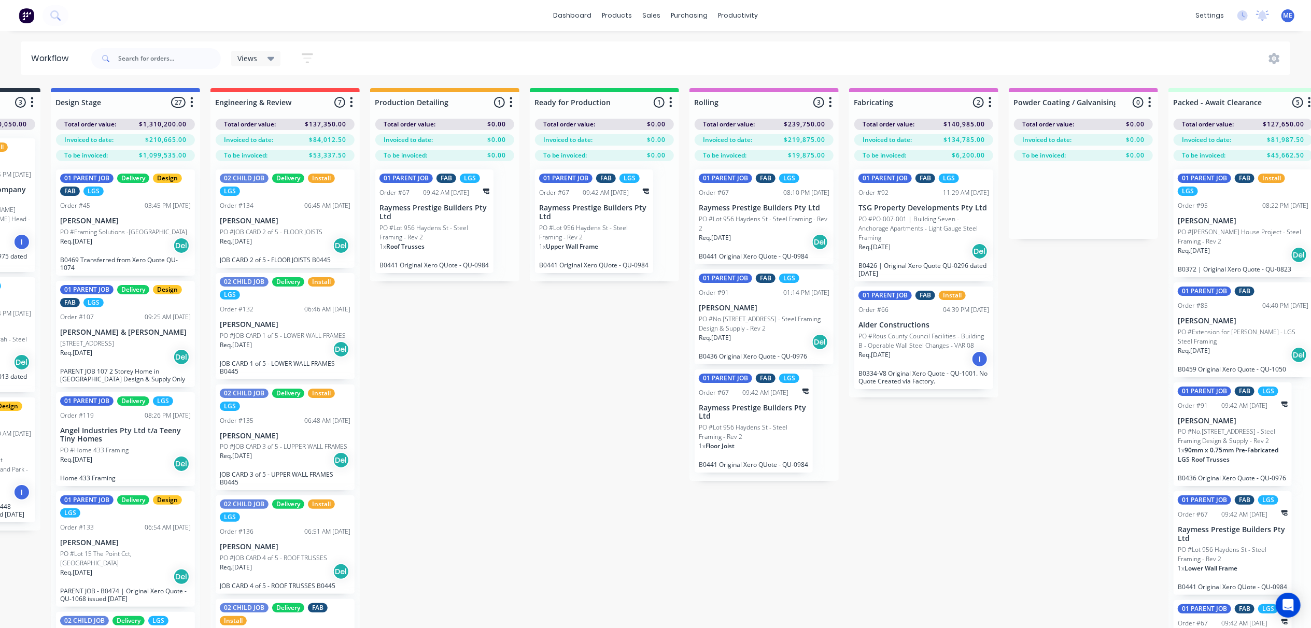
scroll to position [0, 335]
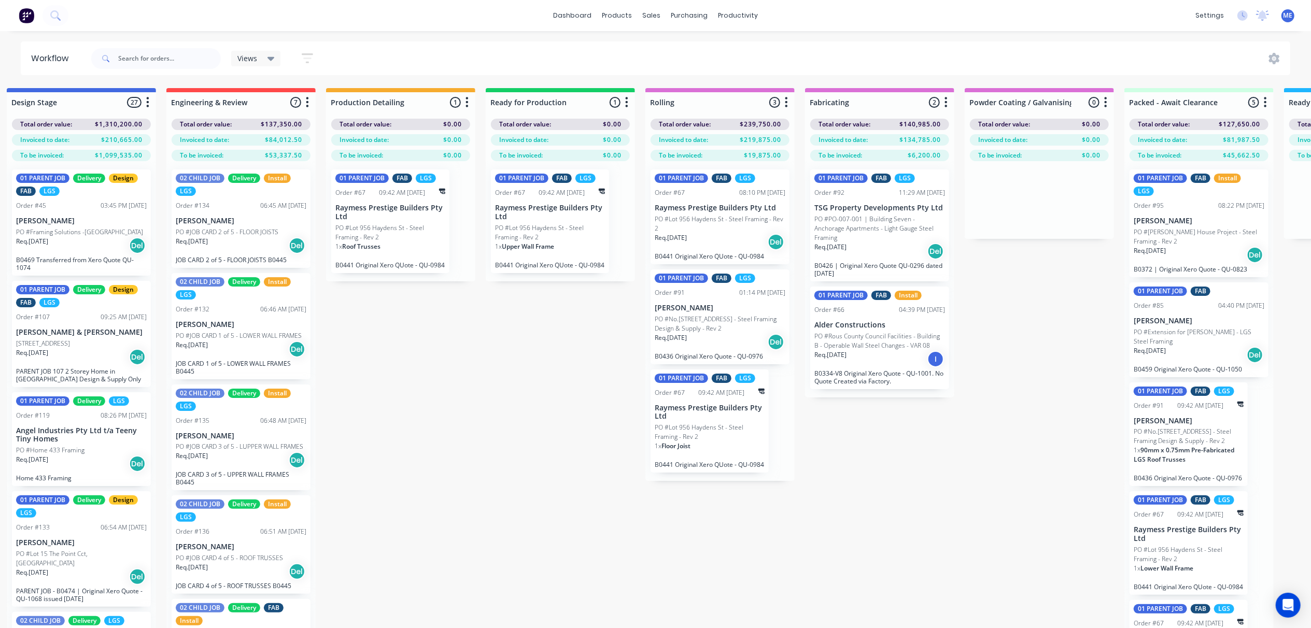
click at [513, 364] on div "Submitted 8 Status colour #FF69B4 hex #FF69B4 Save Cancel Summaries Total order…" at bounding box center [822, 376] width 2331 height 577
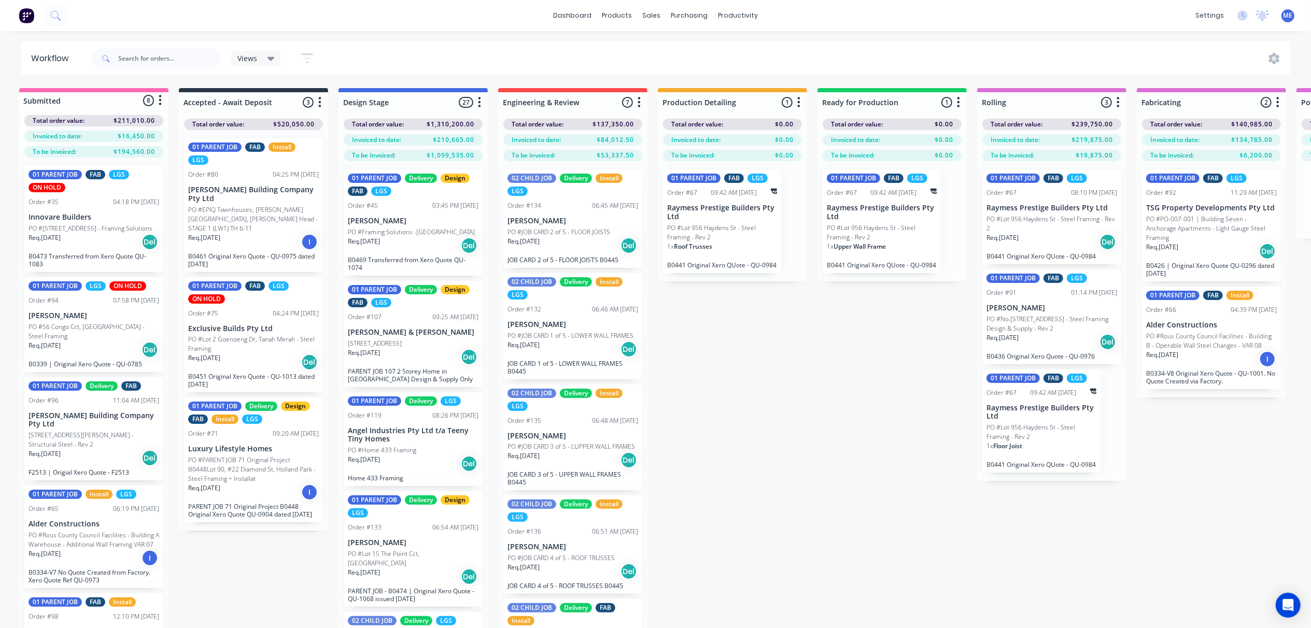
scroll to position [0, 0]
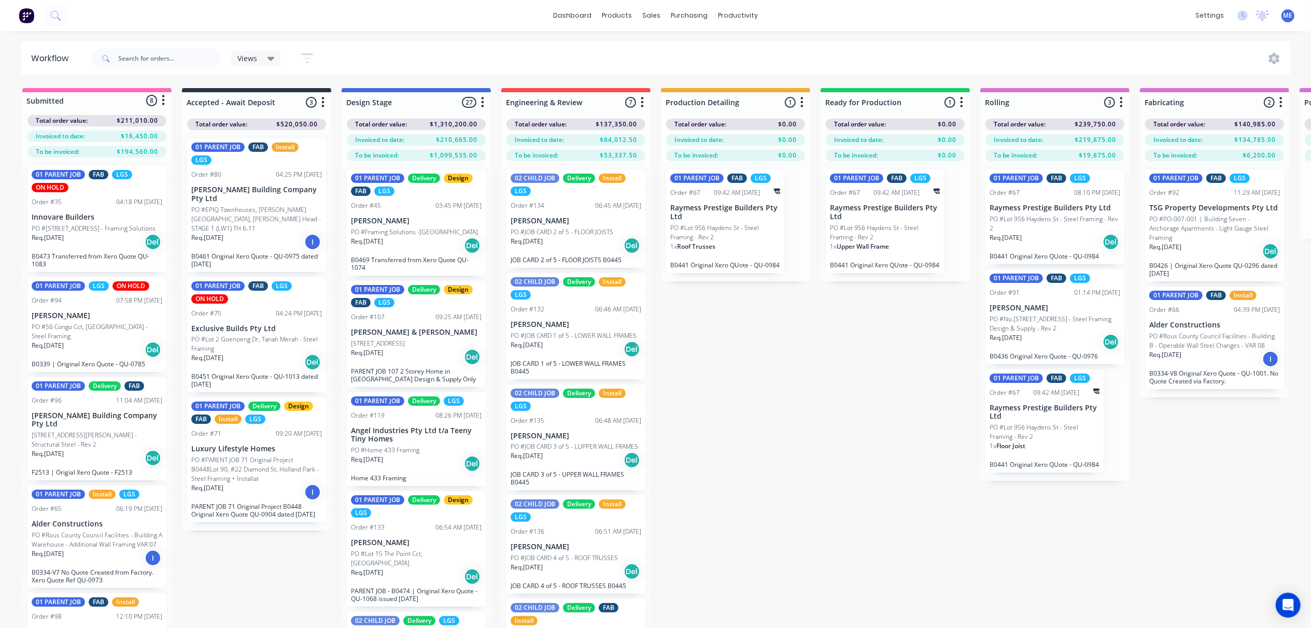
click at [837, 388] on div "Submitted 8 Status colour #FF69B4 hex #FF69B4 Save Cancel Summaries Total order…" at bounding box center [1157, 376] width 2331 height 577
click at [137, 63] on input "text" at bounding box center [169, 58] width 103 height 21
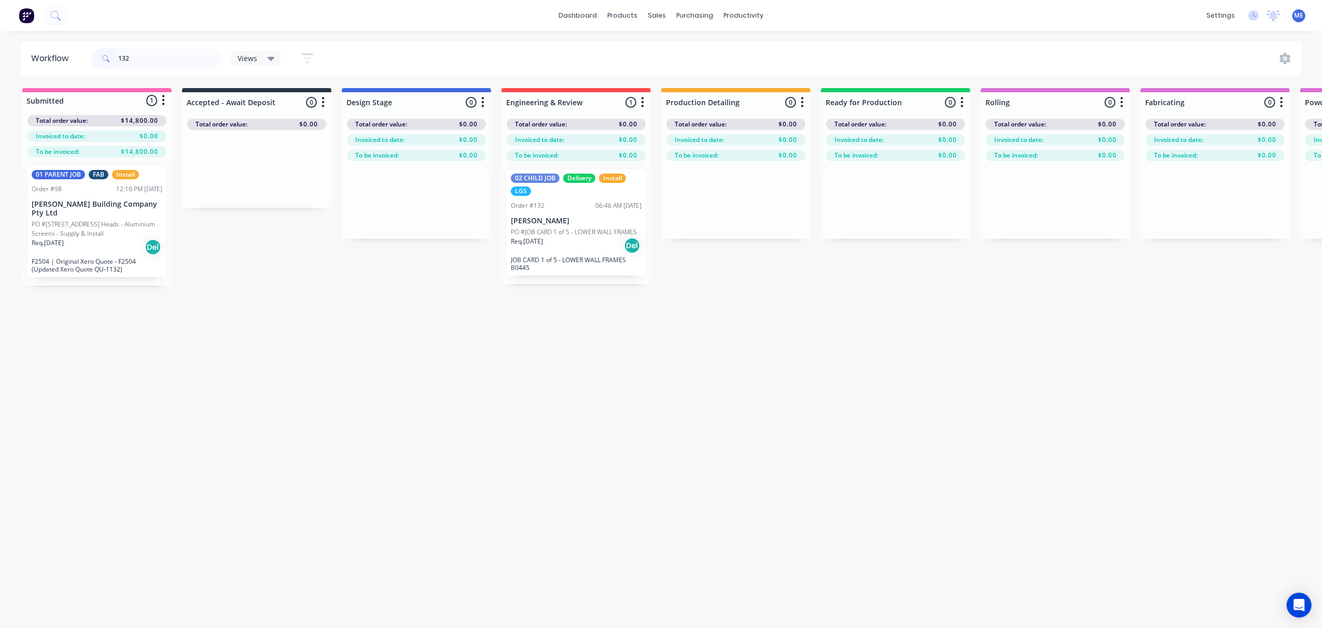
click at [522, 422] on div "Workflow 132 Views Save new view None (Default) edit Demi's View edit Marlon's …" at bounding box center [661, 324] width 1322 height 566
drag, startPoint x: 128, startPoint y: 61, endPoint x: 111, endPoint y: 62, distance: 16.6
click at [115, 62] on div "132" at bounding box center [156, 58] width 130 height 21
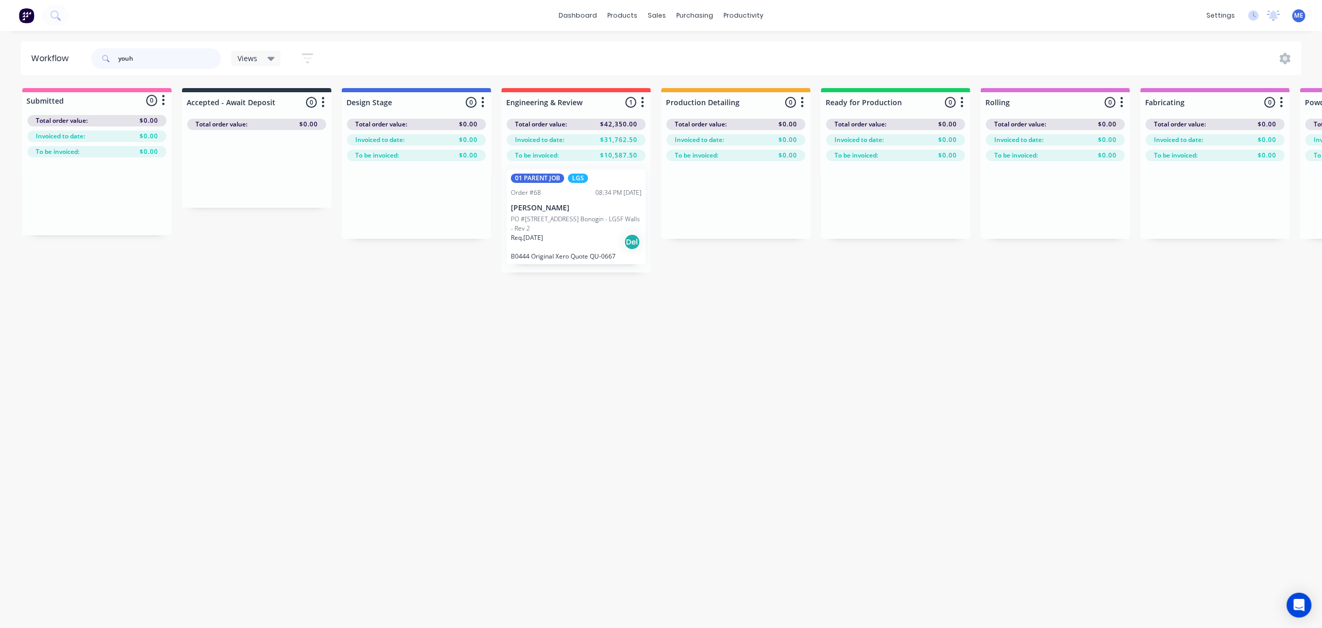
drag, startPoint x: 138, startPoint y: 56, endPoint x: 74, endPoint y: 58, distance: 64.3
click at [80, 58] on header "Workflow youh Views Save new view None (Default) edit Demi's View edit Marlon's…" at bounding box center [661, 58] width 1281 height 34
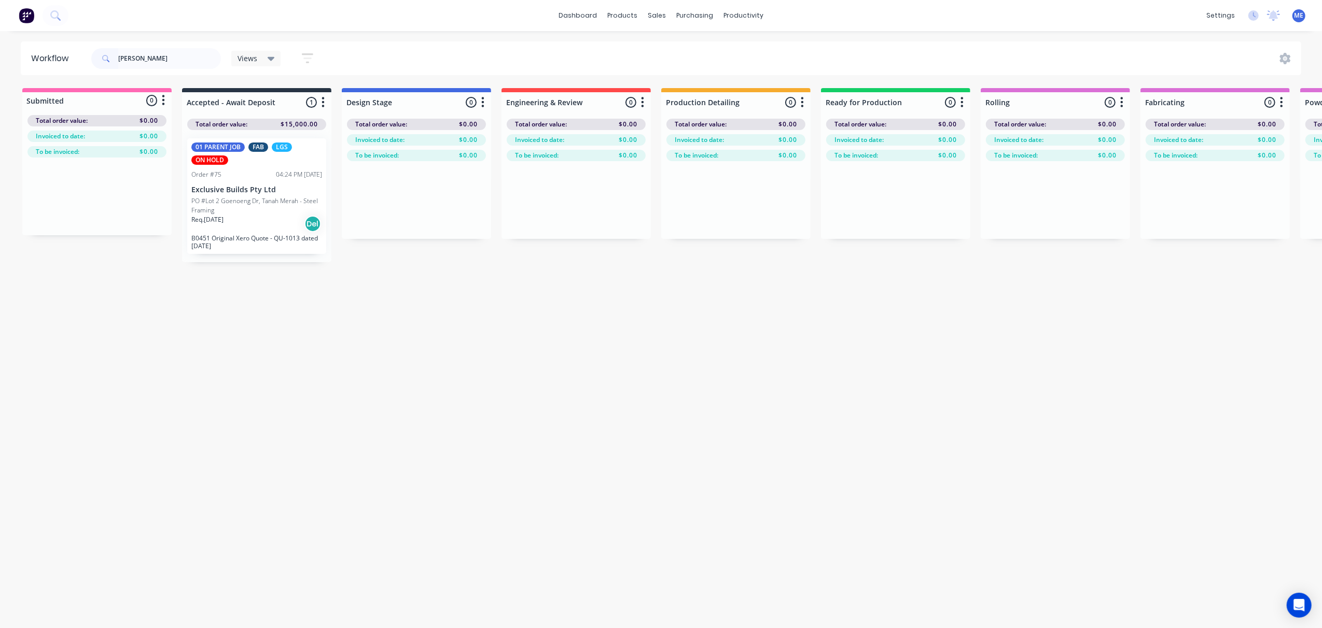
click at [626, 449] on div "Workflow goen Views Save new view None (Default) edit Demi's View edit Marlon's…" at bounding box center [661, 324] width 1322 height 566
click at [121, 60] on input "goen" at bounding box center [169, 58] width 103 height 21
type input "g"
click at [570, 368] on div "Workflow Views Save new view None (Default) edit Demi's View edit Marlon's View…" at bounding box center [661, 324] width 1322 height 566
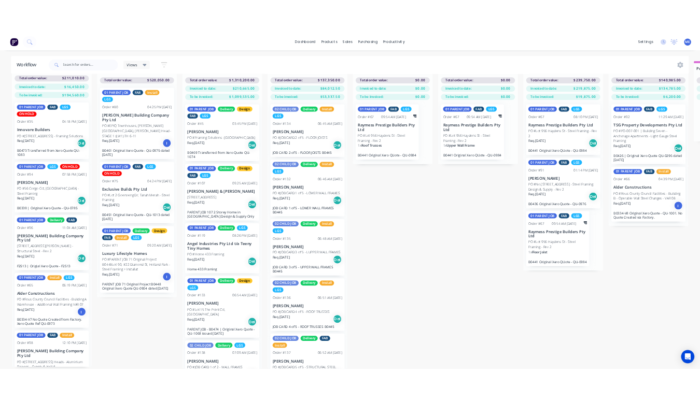
scroll to position [138, 0]
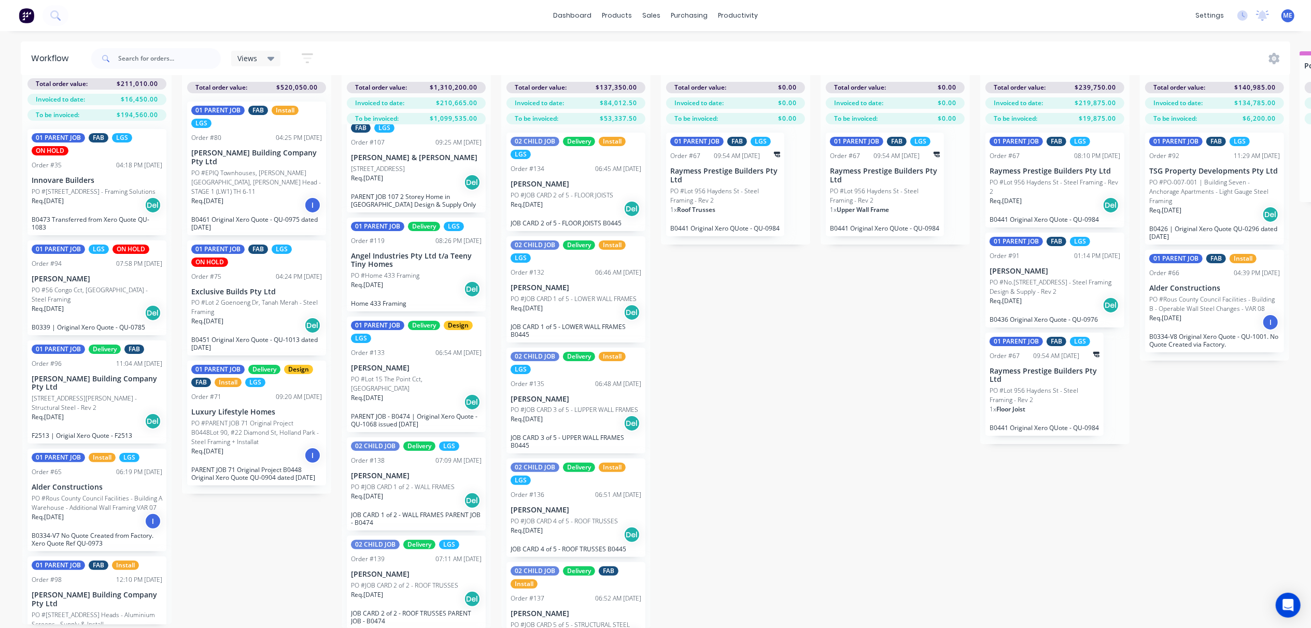
click at [730, 386] on div "Submitted 8 Status colour #FF69B4 hex #FF69B4 Save Cancel Summaries Total order…" at bounding box center [1157, 339] width 2331 height 577
click at [747, 327] on div "Submitted 8 Status colour #FF69B4 hex #FF69B4 Save Cancel Summaries Total order…" at bounding box center [1157, 339] width 2331 height 577
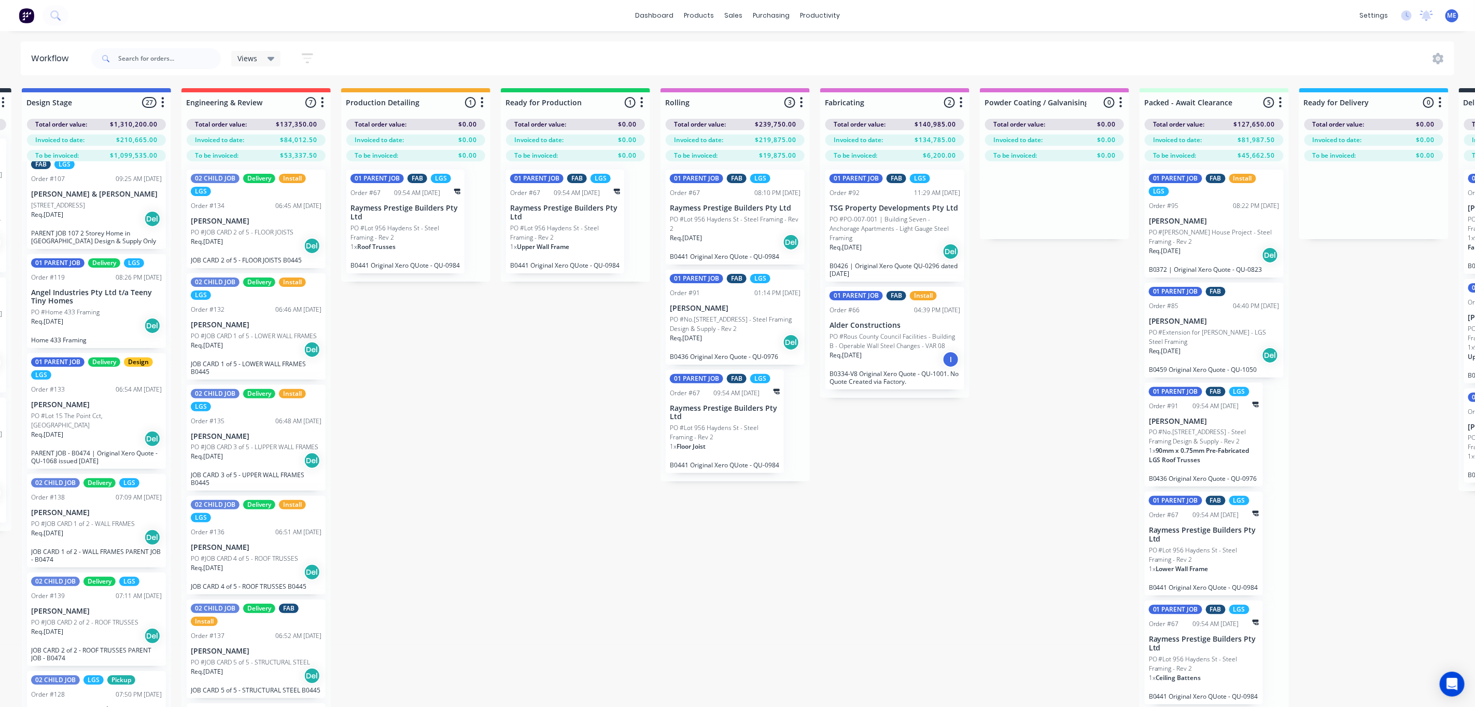
scroll to position [0, 0]
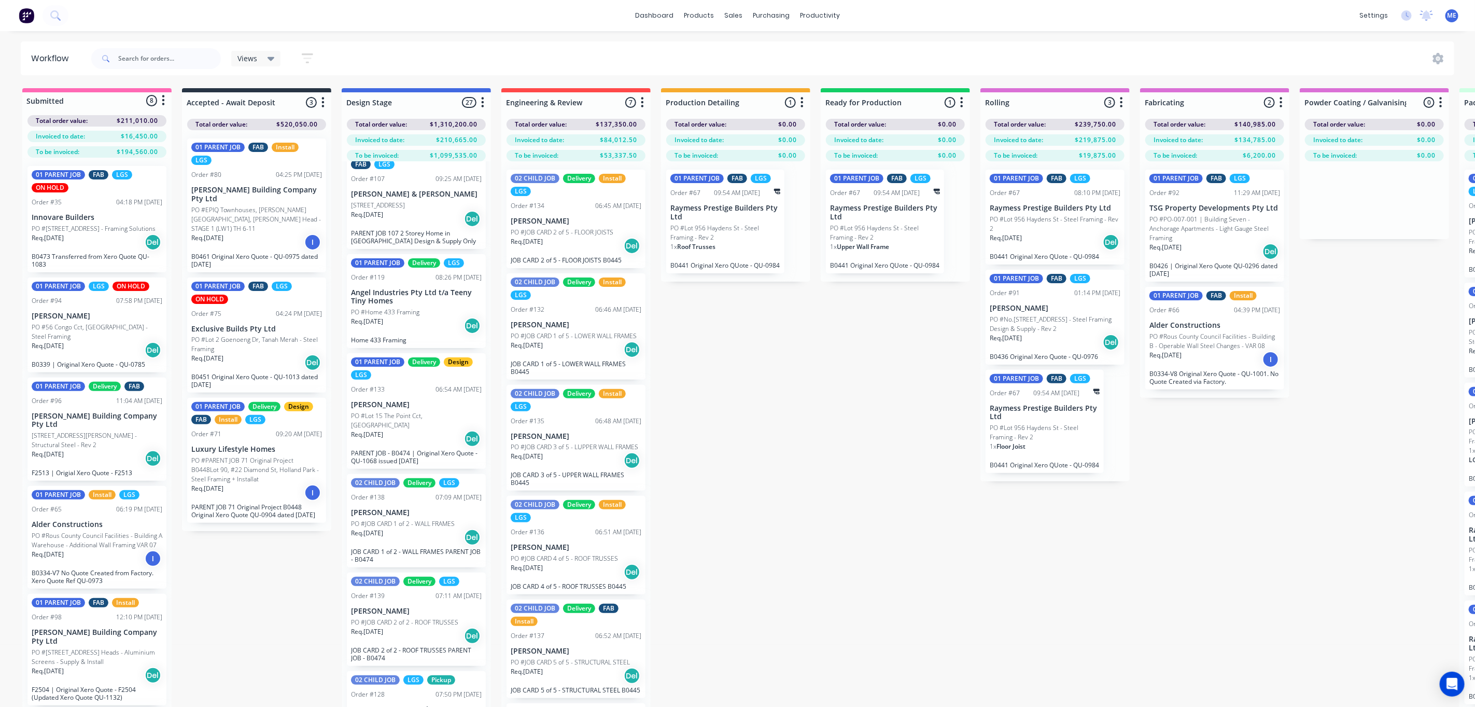
click at [834, 458] on div "Submitted 8 Status colour #FF69B4 hex #FF69B4 Save Cancel Summaries Total order…" at bounding box center [1157, 415] width 2331 height 655
click at [815, 559] on div "Submitted 8 Status colour #FF69B4 hex #FF69B4 Save Cancel Summaries Total order…" at bounding box center [1157, 415] width 2331 height 655
click at [834, 565] on div "Submitted 8 Status colour #FF69B4 hex #FF69B4 Save Cancel Summaries Total order…" at bounding box center [1157, 415] width 2331 height 655
click at [775, 523] on div "Submitted 8 Status colour #FF69B4 hex #FF69B4 Save Cancel Summaries Total order…" at bounding box center [1157, 415] width 2331 height 655
click at [759, 48] on div "Sales Orders" at bounding box center [772, 49] width 43 height 9
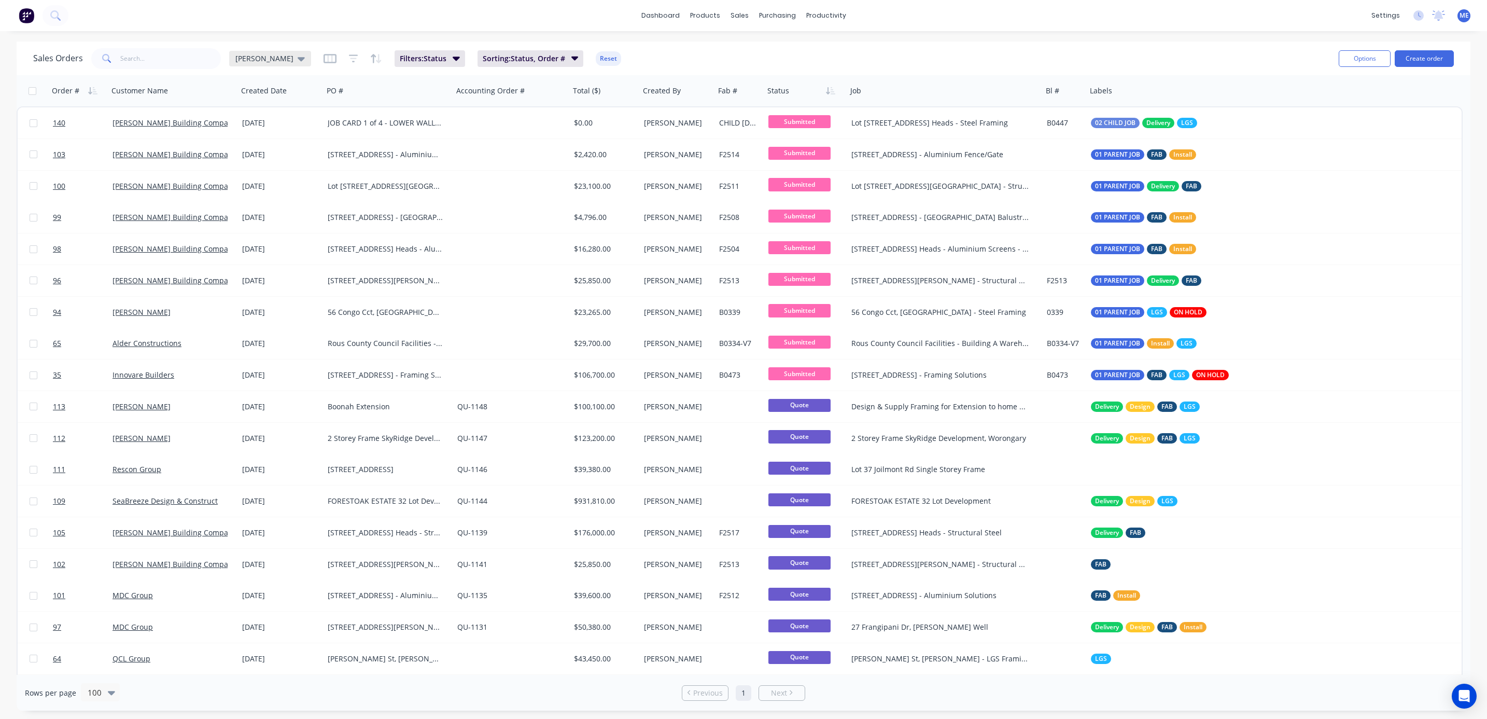
click at [270, 55] on div "Mike Sales" at bounding box center [269, 58] width 69 height 9
click at [248, 149] on button "None" at bounding box center [291, 147] width 118 height 12
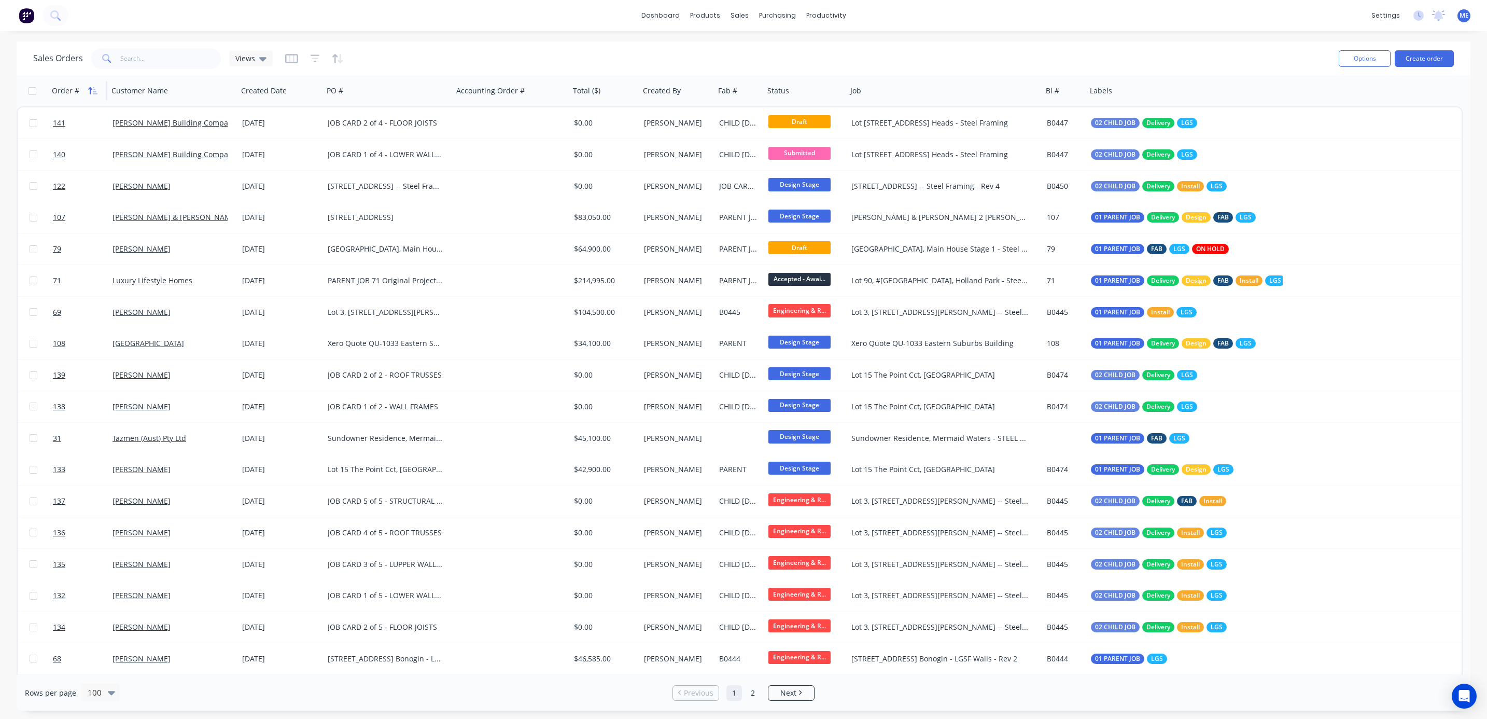
click at [91, 87] on icon "button" at bounding box center [92, 91] width 9 height 8
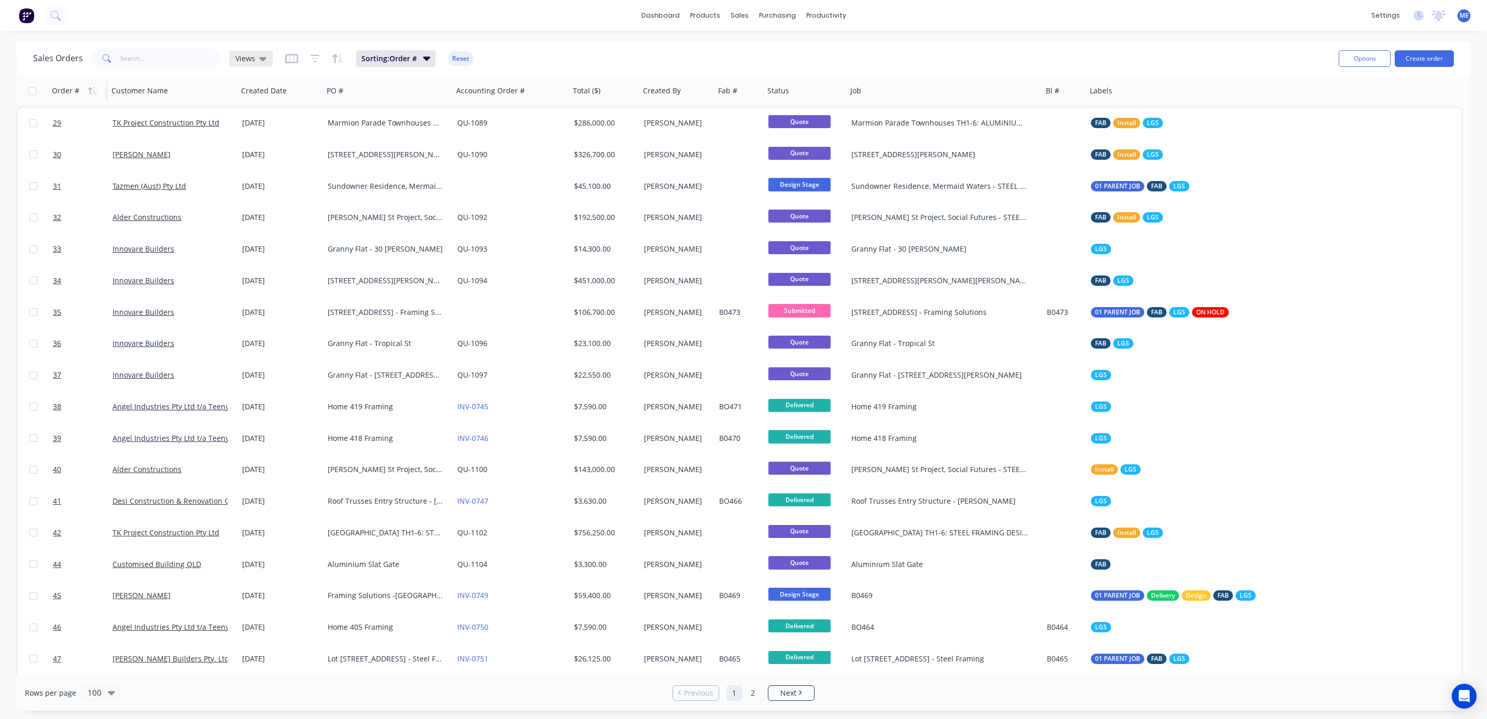
click at [259, 51] on div "Views" at bounding box center [251, 59] width 44 height 16
click at [257, 185] on button "Awaiting Clearance - Mike check" at bounding box center [291, 188] width 118 height 12
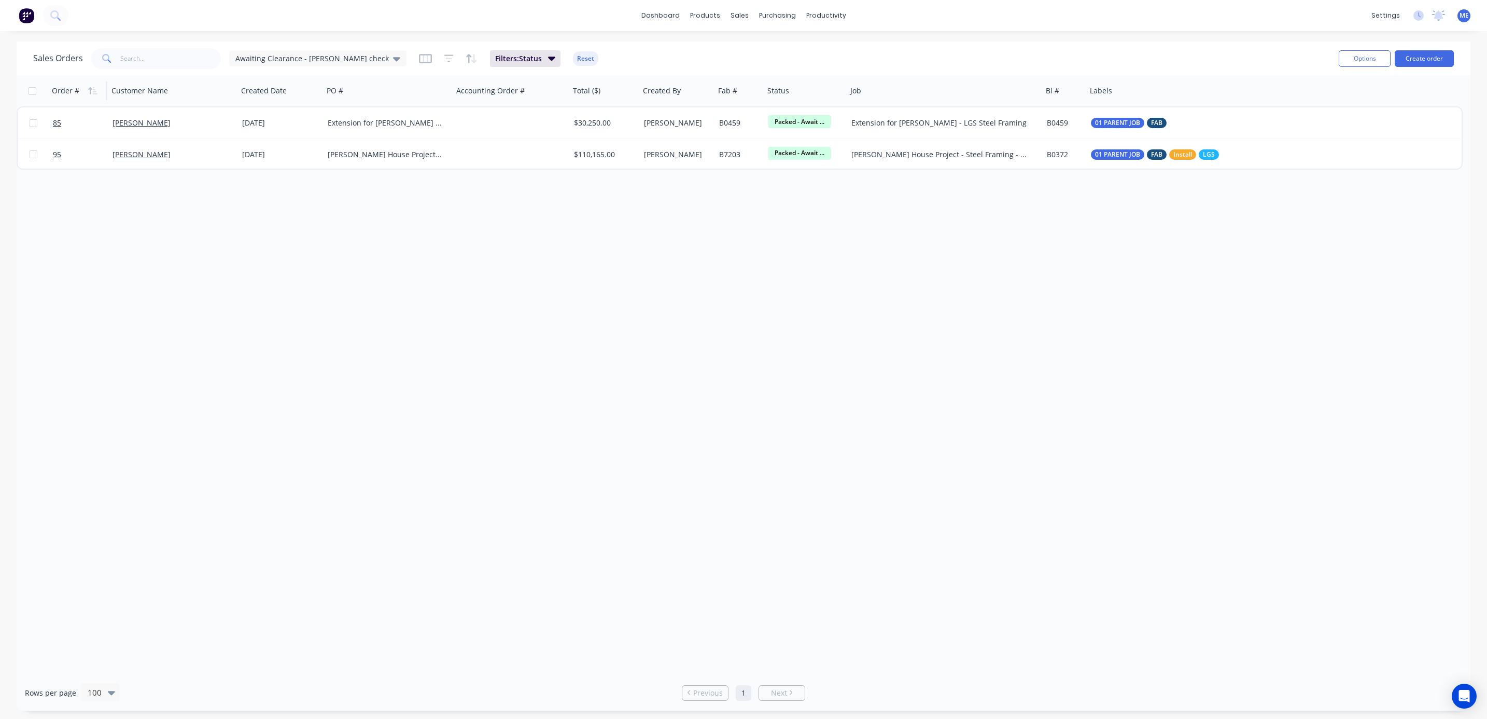
click at [552, 275] on div "Order # Customer Name Created Date PO # Accounting Order # Total ($) Created By…" at bounding box center [744, 374] width 1454 height 599
click at [570, 269] on div "Order # Customer Name Created Date PO # Accounting Order # Total ($) Created By…" at bounding box center [744, 374] width 1454 height 599
click at [495, 58] on span "Filters: Status" at bounding box center [518, 58] width 47 height 10
click at [529, 358] on div "Order # Customer Name Created Date PO # Accounting Order # Total ($) Created By…" at bounding box center [744, 374] width 1454 height 599
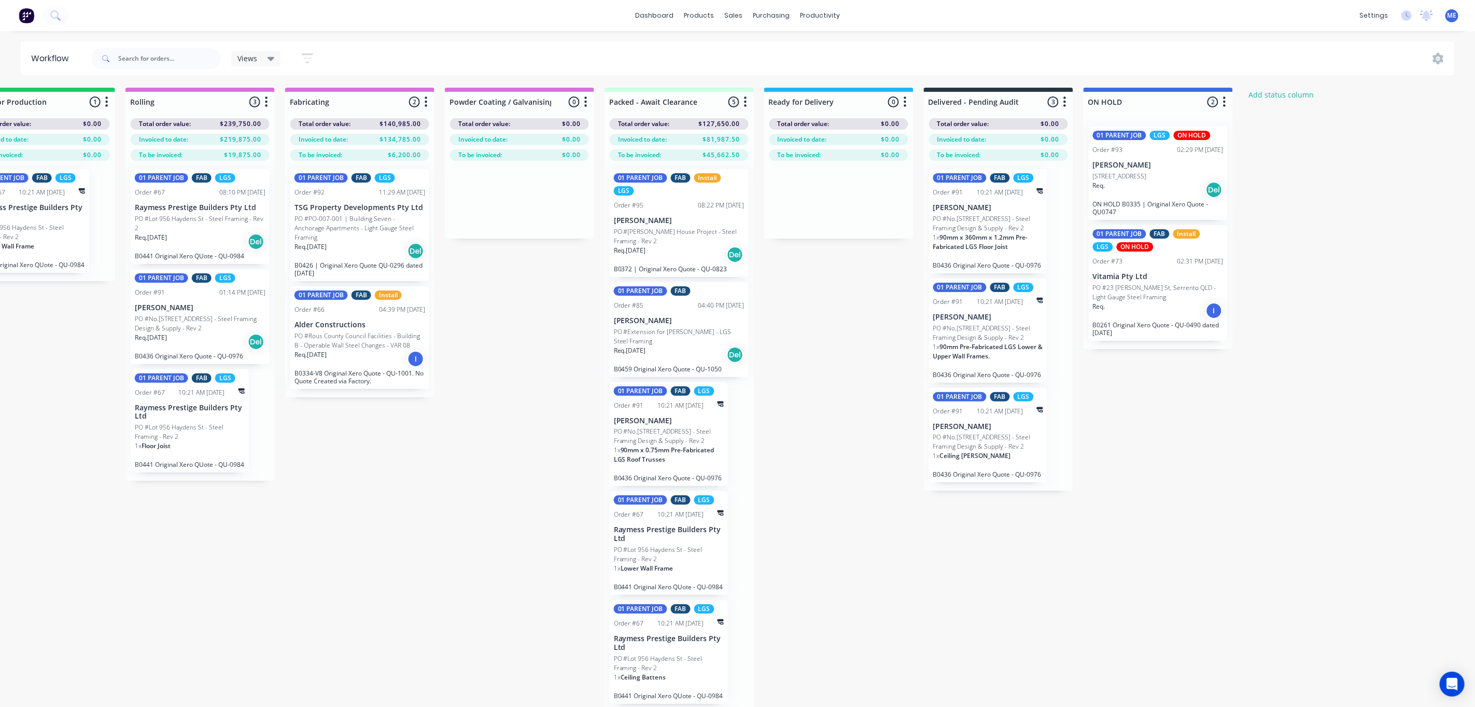
scroll to position [0, 855]
click at [368, 321] on p "Alder Constructions" at bounding box center [360, 325] width 131 height 9
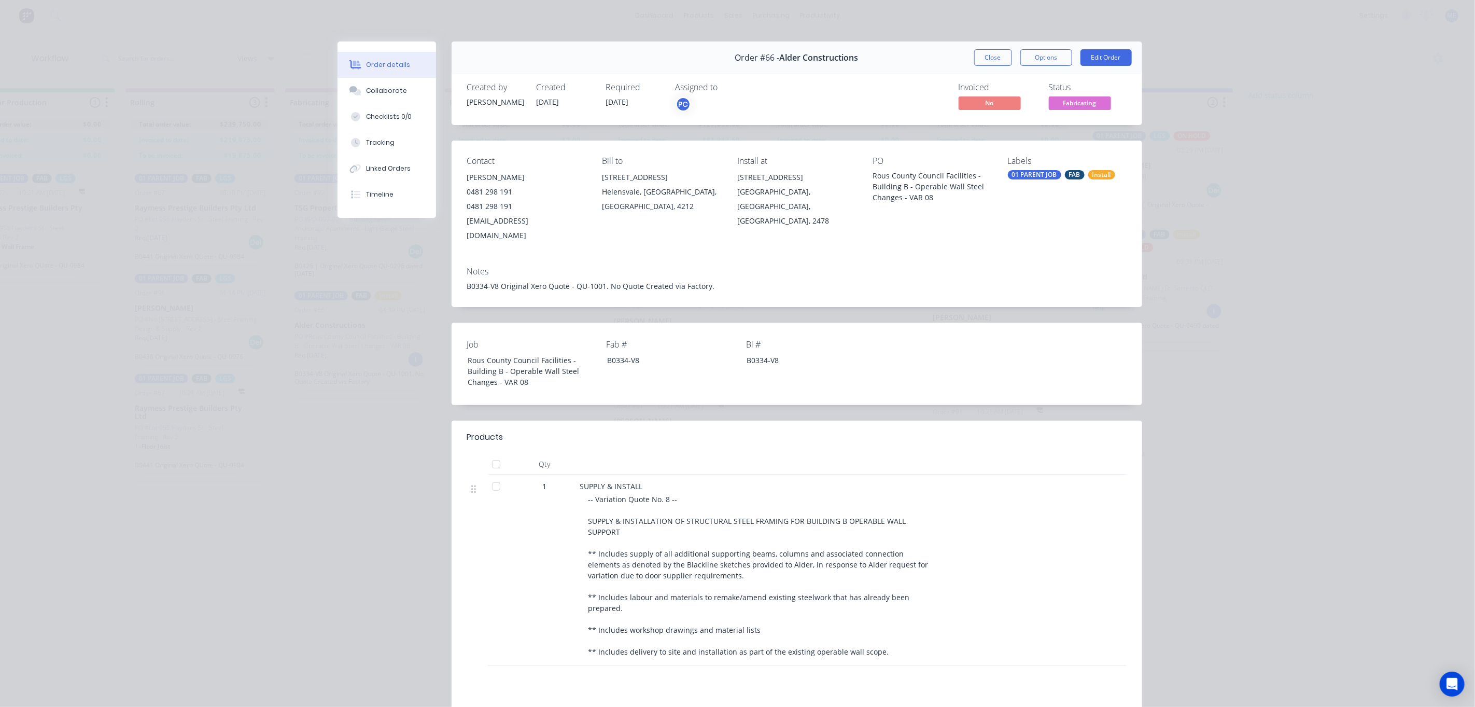
click at [1089, 171] on div "Install" at bounding box center [1101, 174] width 27 height 9
click at [261, 412] on div "Order details Collaborate Checklists 0/0 Tracking Linked Orders Timeline Order …" at bounding box center [737, 353] width 1475 height 707
click at [985, 61] on button "Close" at bounding box center [993, 57] width 38 height 17
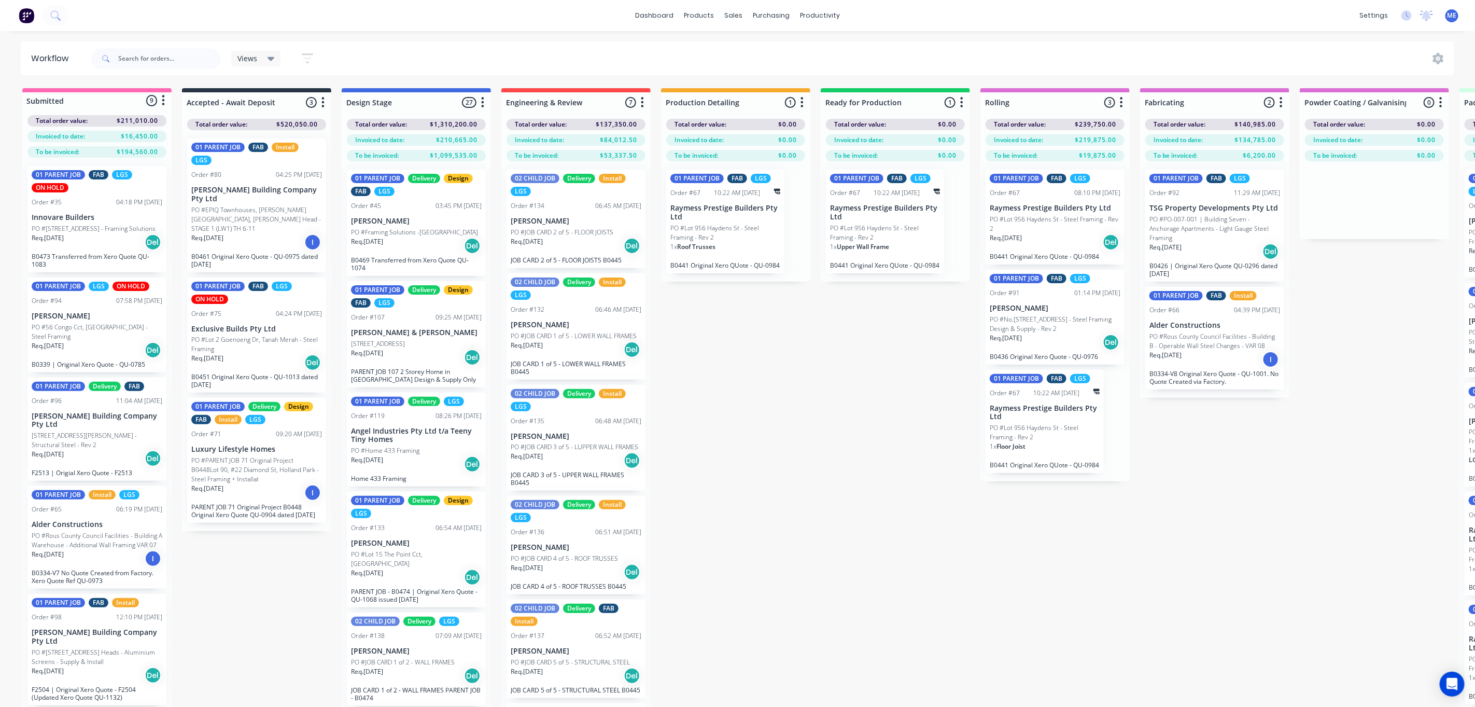
click at [103, 351] on div "Req. 05/08/25 Del" at bounding box center [97, 350] width 131 height 18
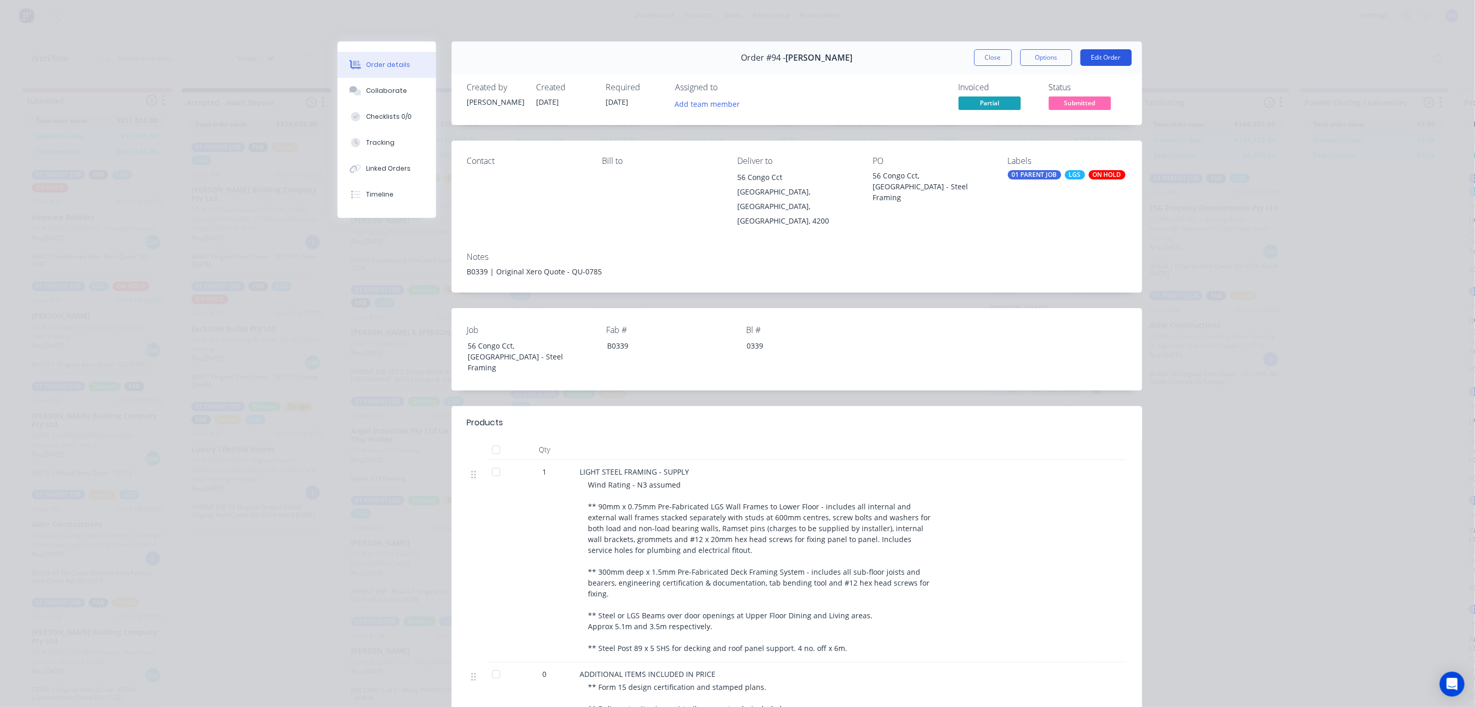
click at [1100, 58] on button "Edit Order" at bounding box center [1106, 57] width 51 height 17
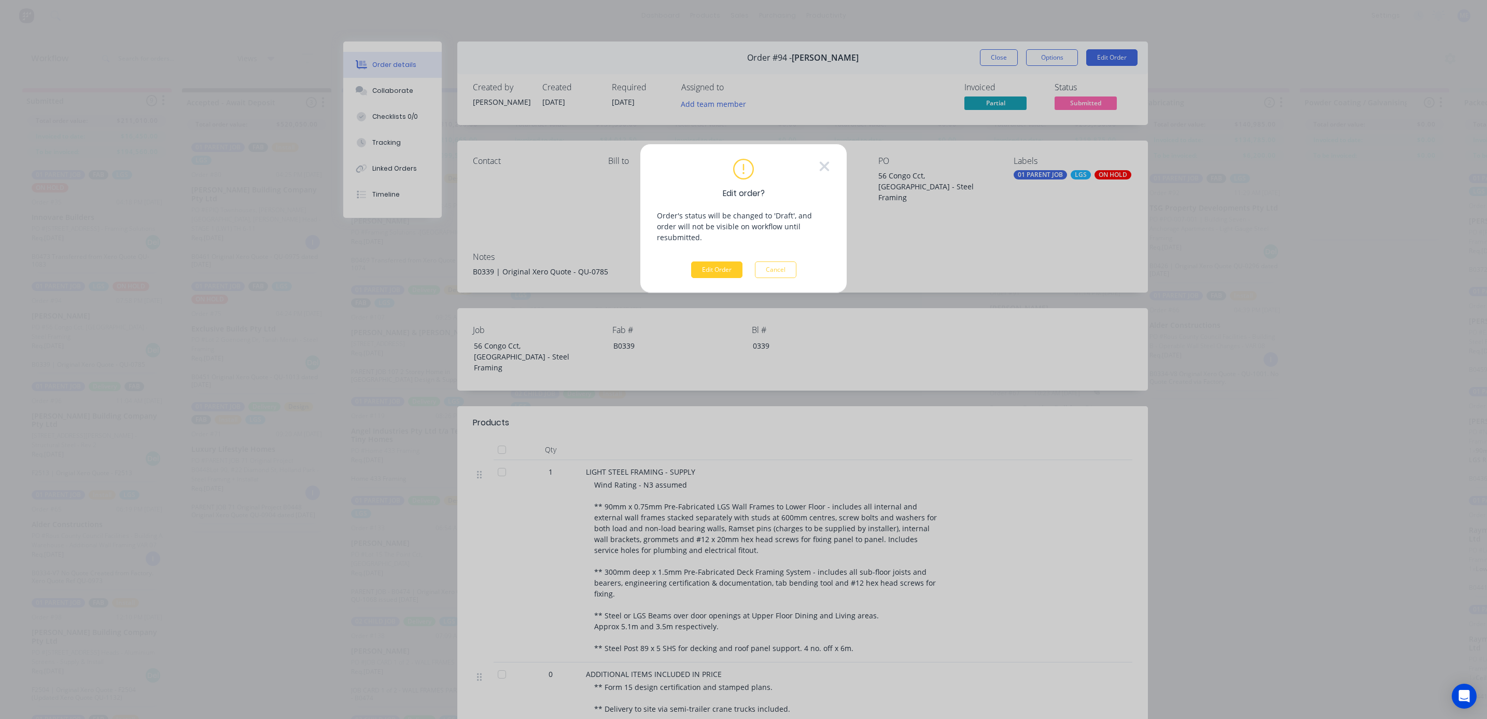
click at [709, 264] on button "Edit Order" at bounding box center [716, 269] width 51 height 17
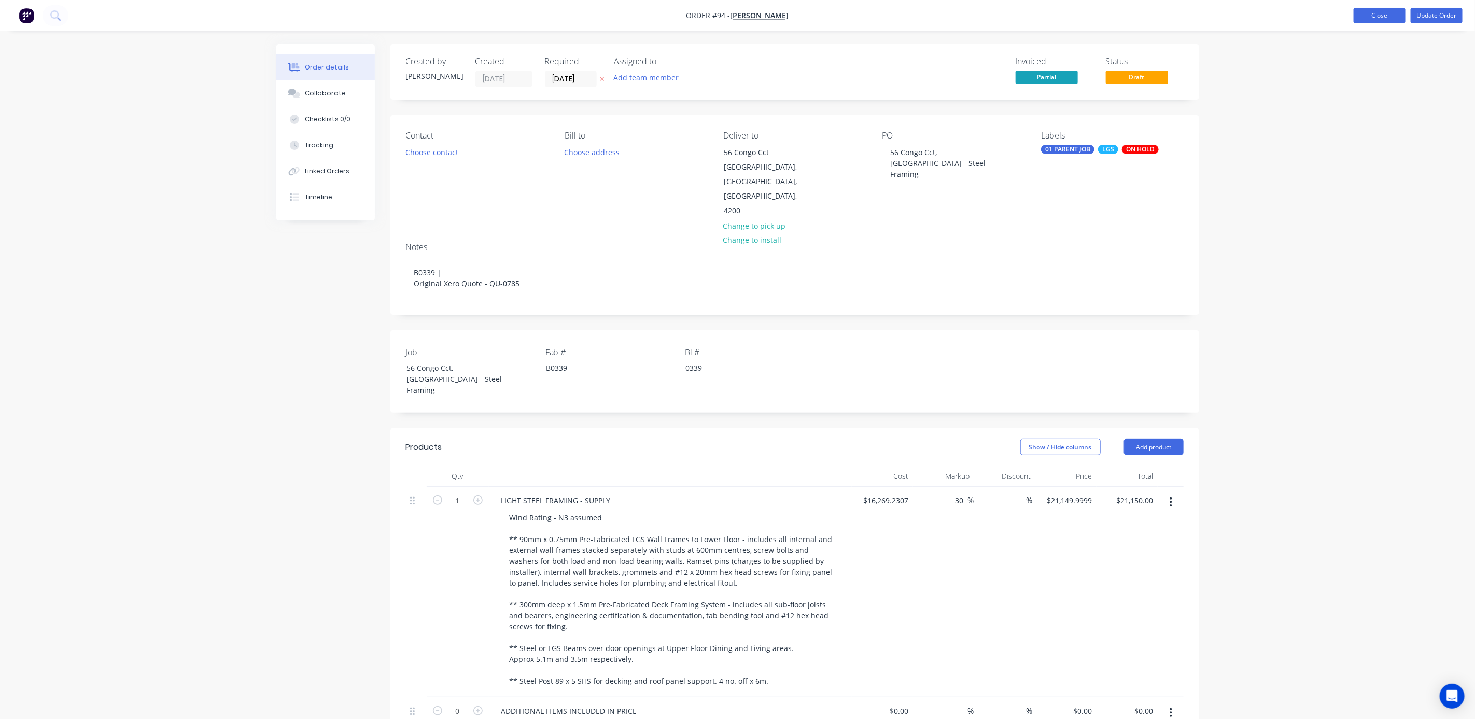
click at [1321, 7] on nav "Order #94 - Trevor Trainor Add product Close Update Order" at bounding box center [737, 15] width 1475 height 31
click at [1321, 13] on button "Close" at bounding box center [1380, 16] width 52 height 16
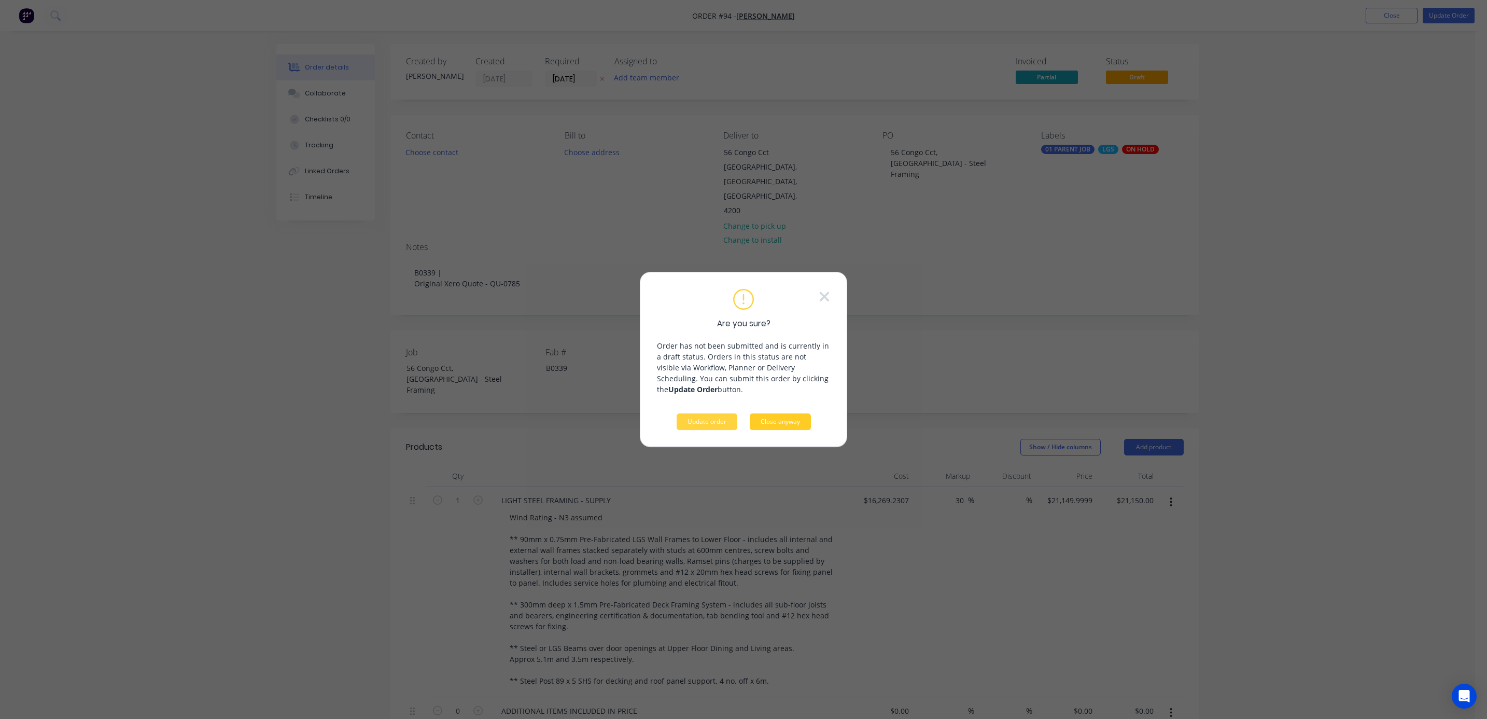
click at [771, 420] on button "Close anyway" at bounding box center [780, 421] width 61 height 17
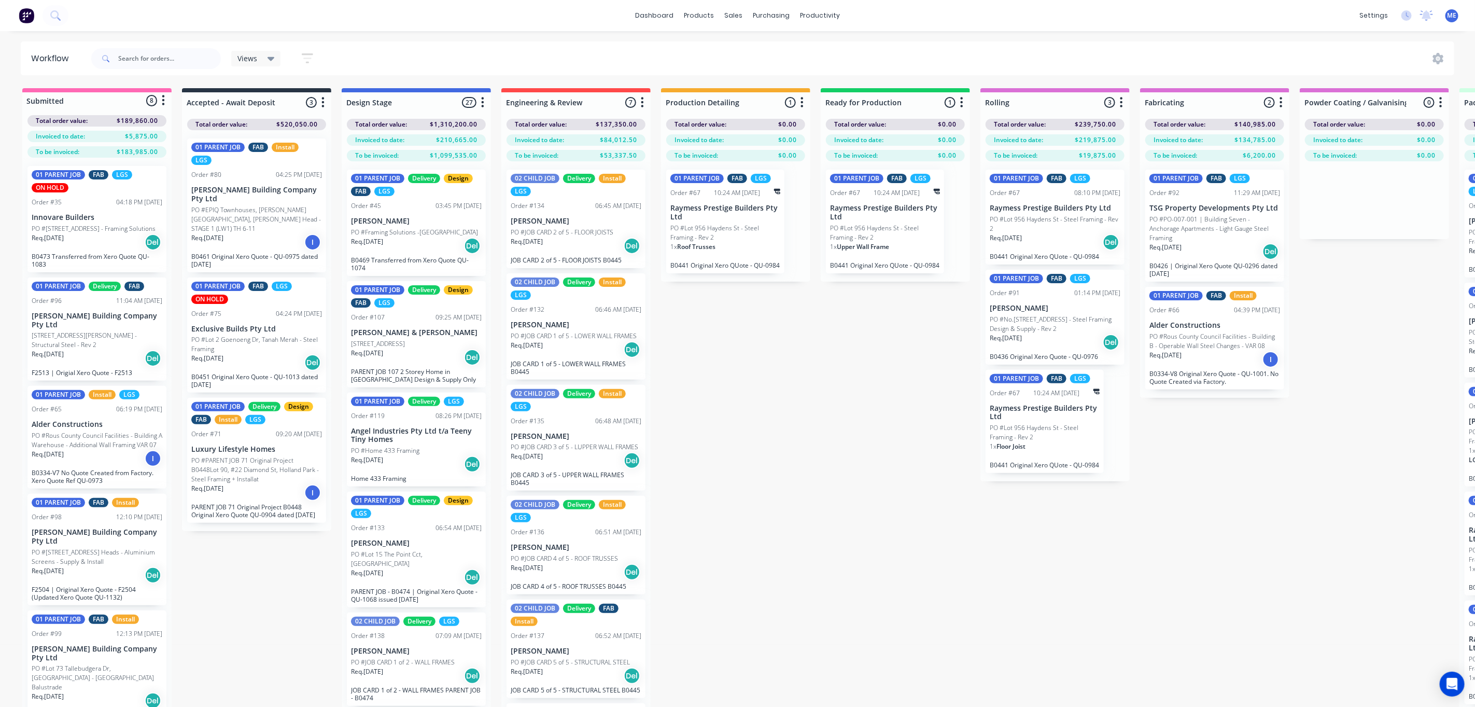
click at [749, 407] on div "Submitted 8 Status colour #FF69B4 hex #FF69B4 Save Cancel Summaries Total order…" at bounding box center [1157, 415] width 2331 height 655
click at [791, 395] on div "Submitted 8 Status colour #FF69B4 hex #FF69B4 Save Cancel Summaries Total order…" at bounding box center [1157, 415] width 2331 height 655
click at [815, 66] on div at bounding box center [812, 70] width 16 height 9
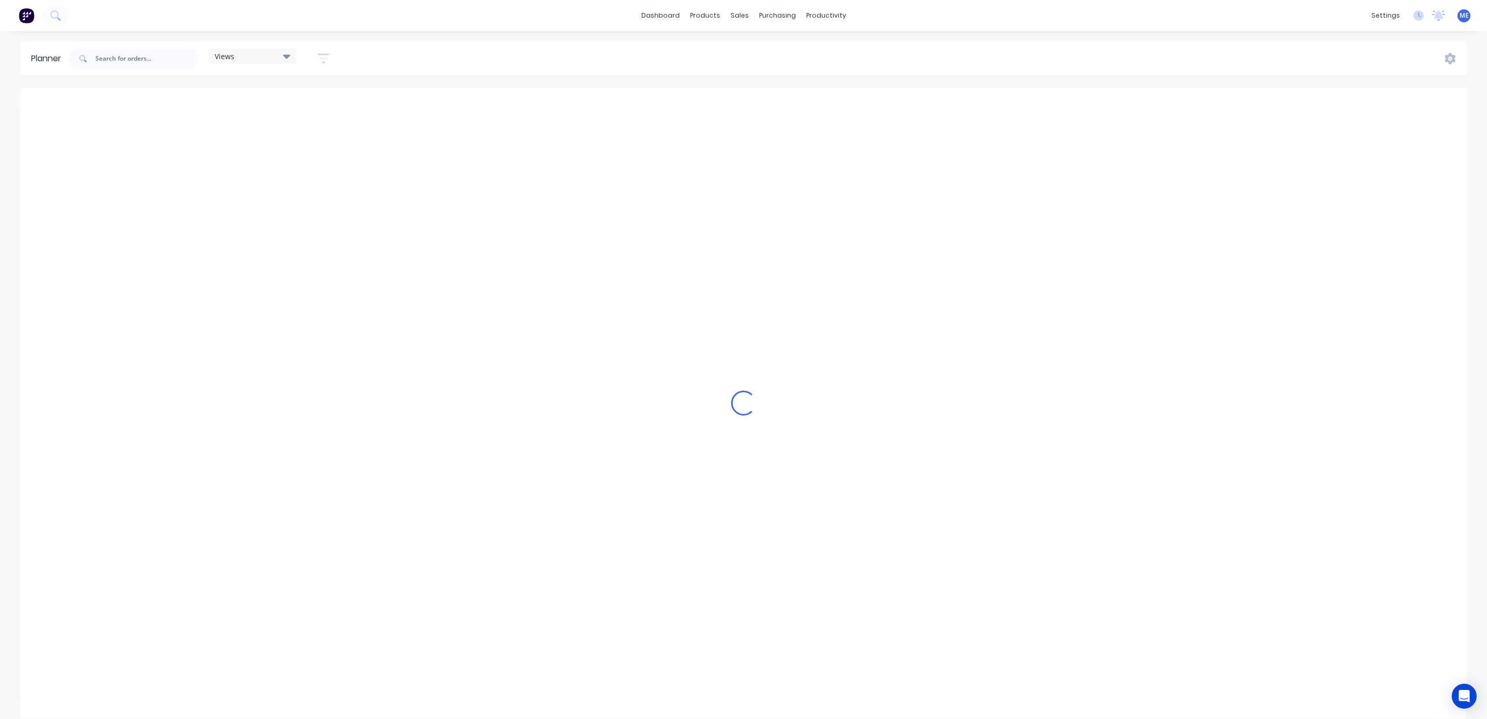
scroll to position [0, 236]
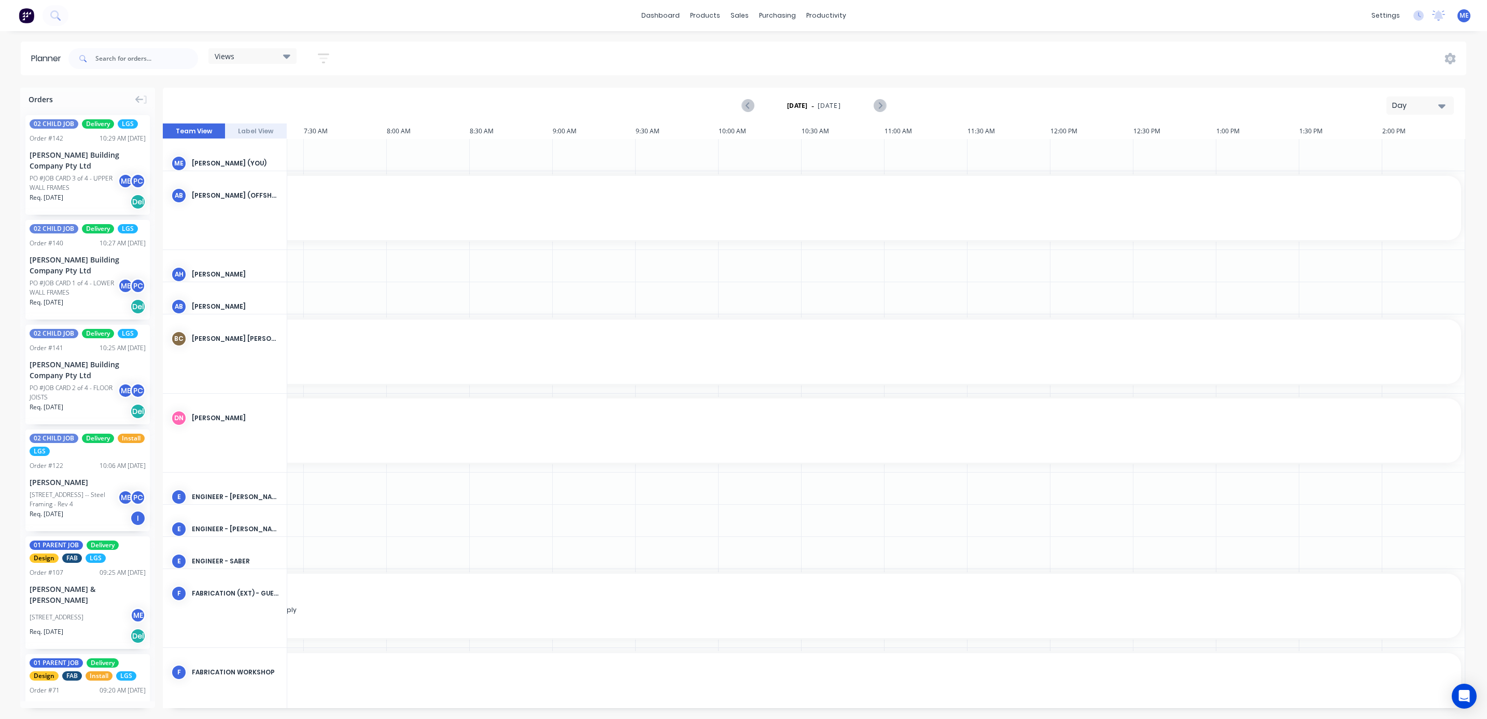
click at [1321, 105] on div "Day" at bounding box center [1416, 105] width 48 height 11
click at [1321, 156] on div "Week" at bounding box center [1401, 153] width 103 height 21
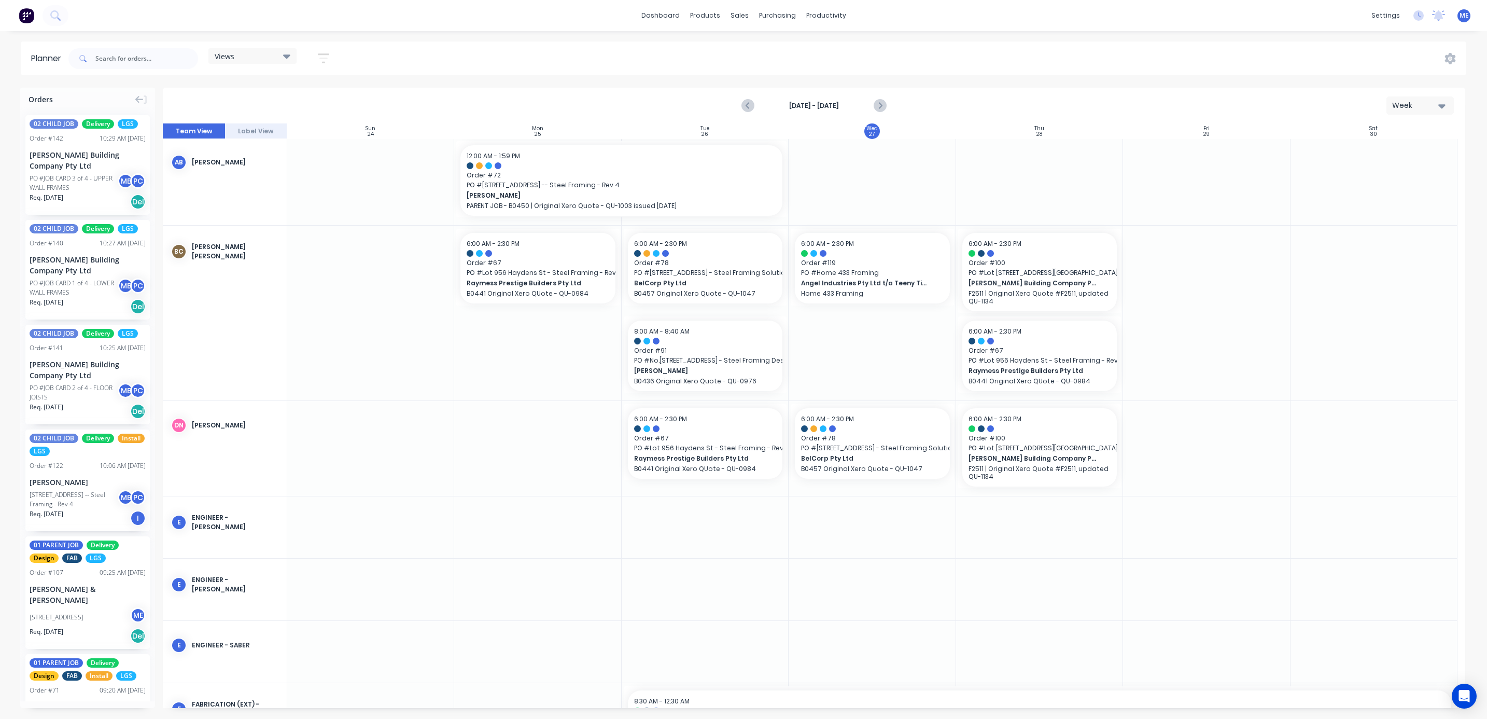
scroll to position [0, 0]
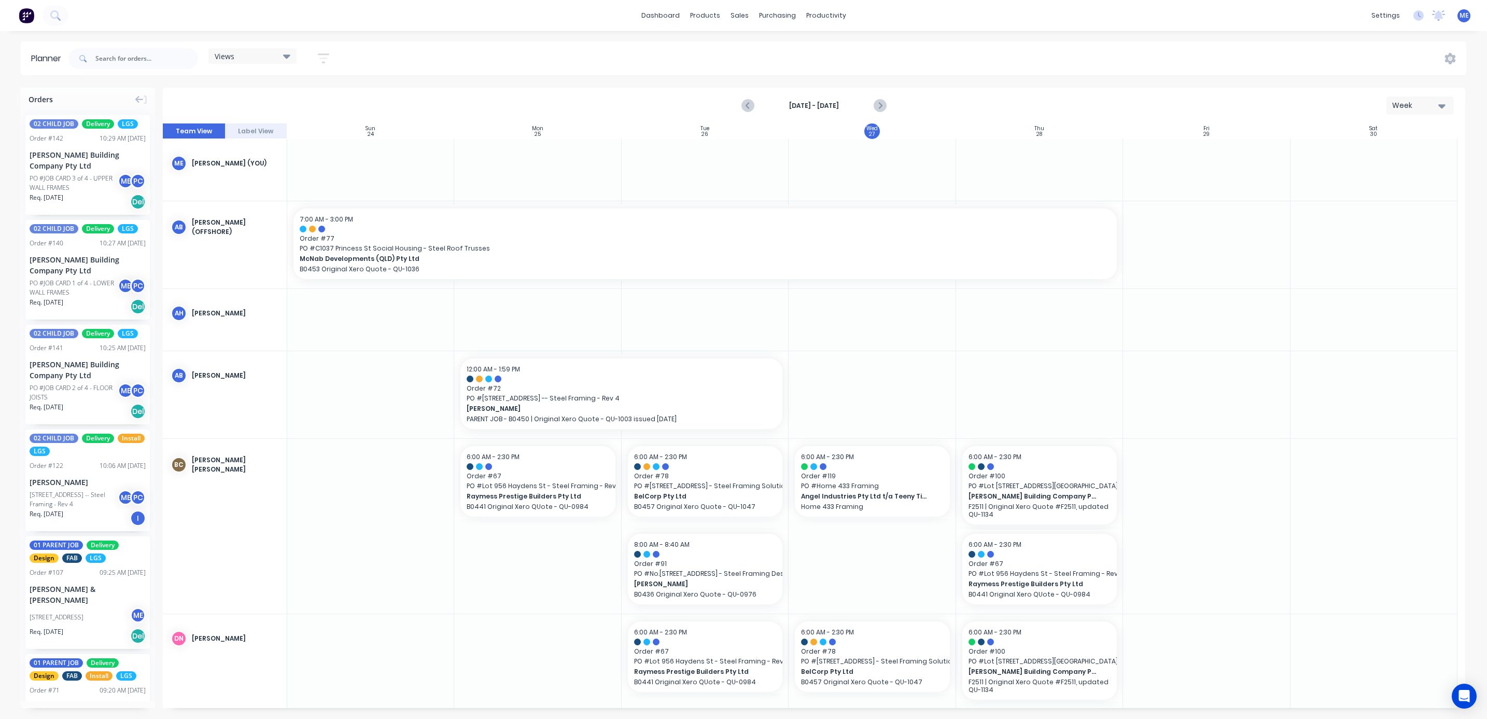
click at [245, 58] on div "Views" at bounding box center [253, 55] width 76 height 9
click at [255, 196] on button "FACTORY PRODUCTION" at bounding box center [271, 195] width 110 height 12
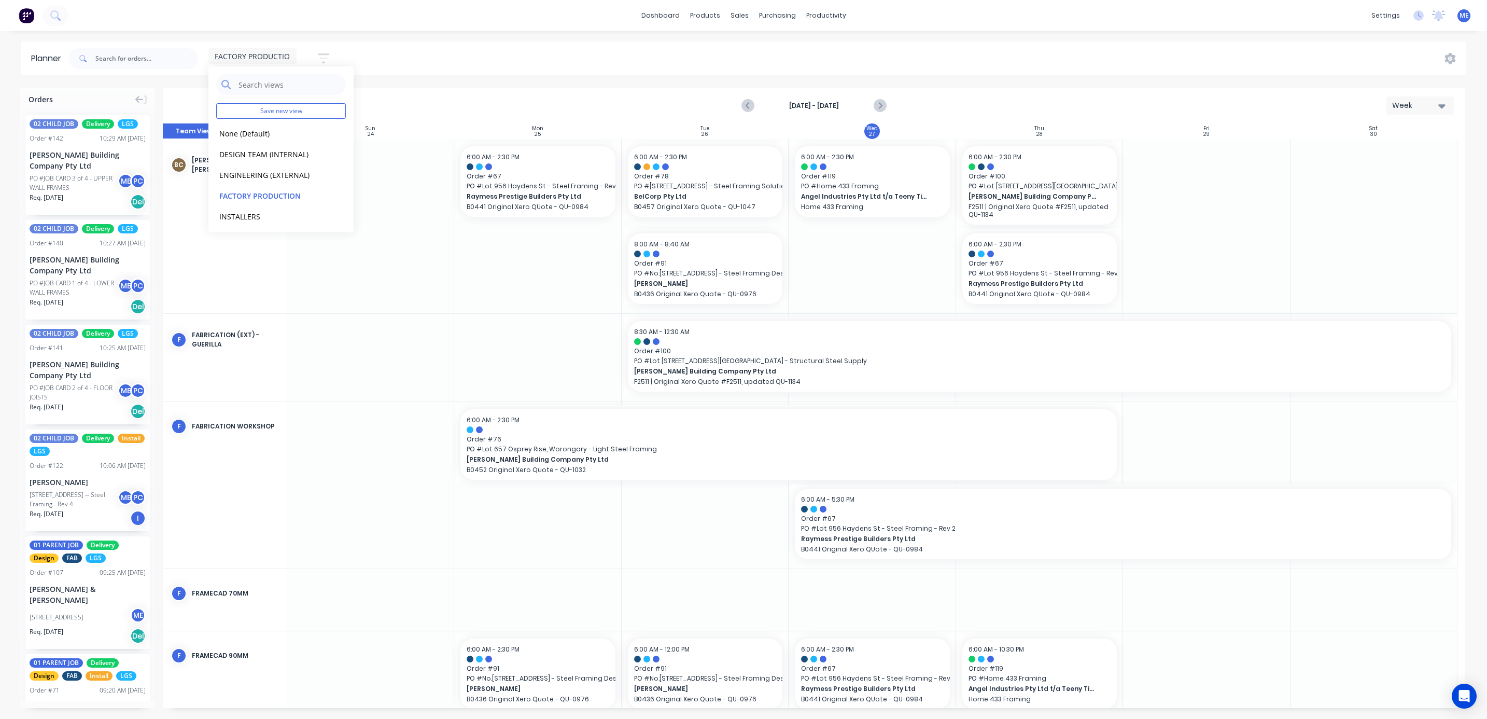
click at [668, 36] on div "dashboard products sales purchasing productivity dashboard products Product Cat…" at bounding box center [743, 359] width 1487 height 719
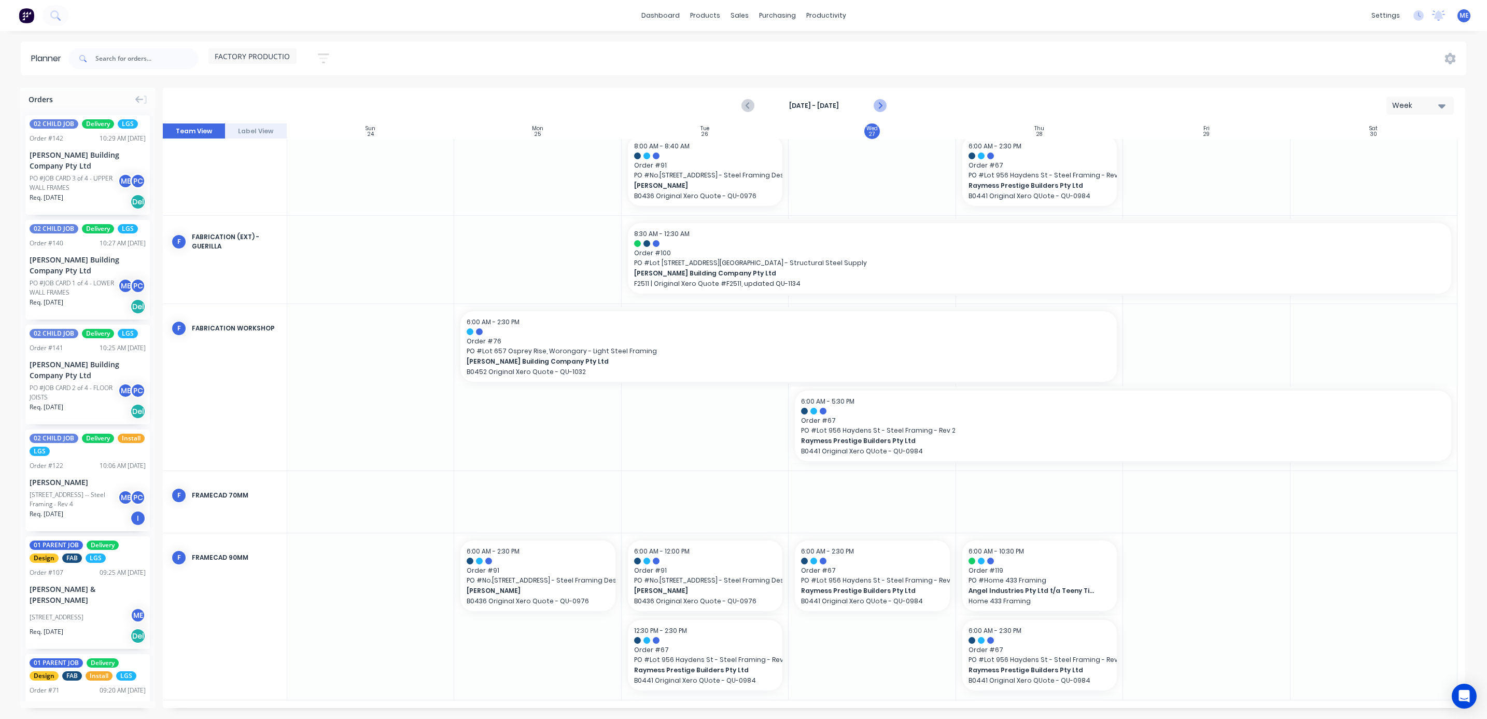
click at [882, 102] on icon "Next page" at bounding box center [879, 106] width 12 height 12
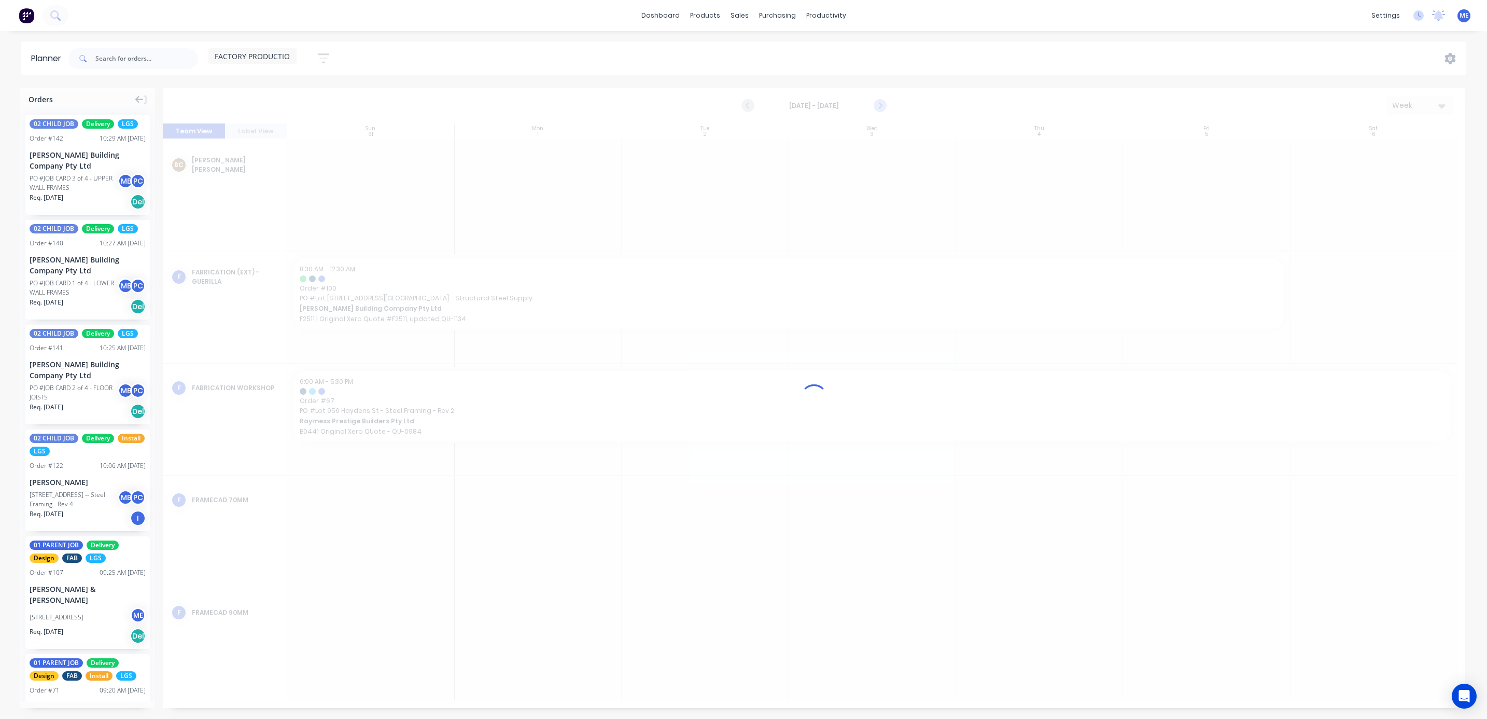
scroll to position [0, 0]
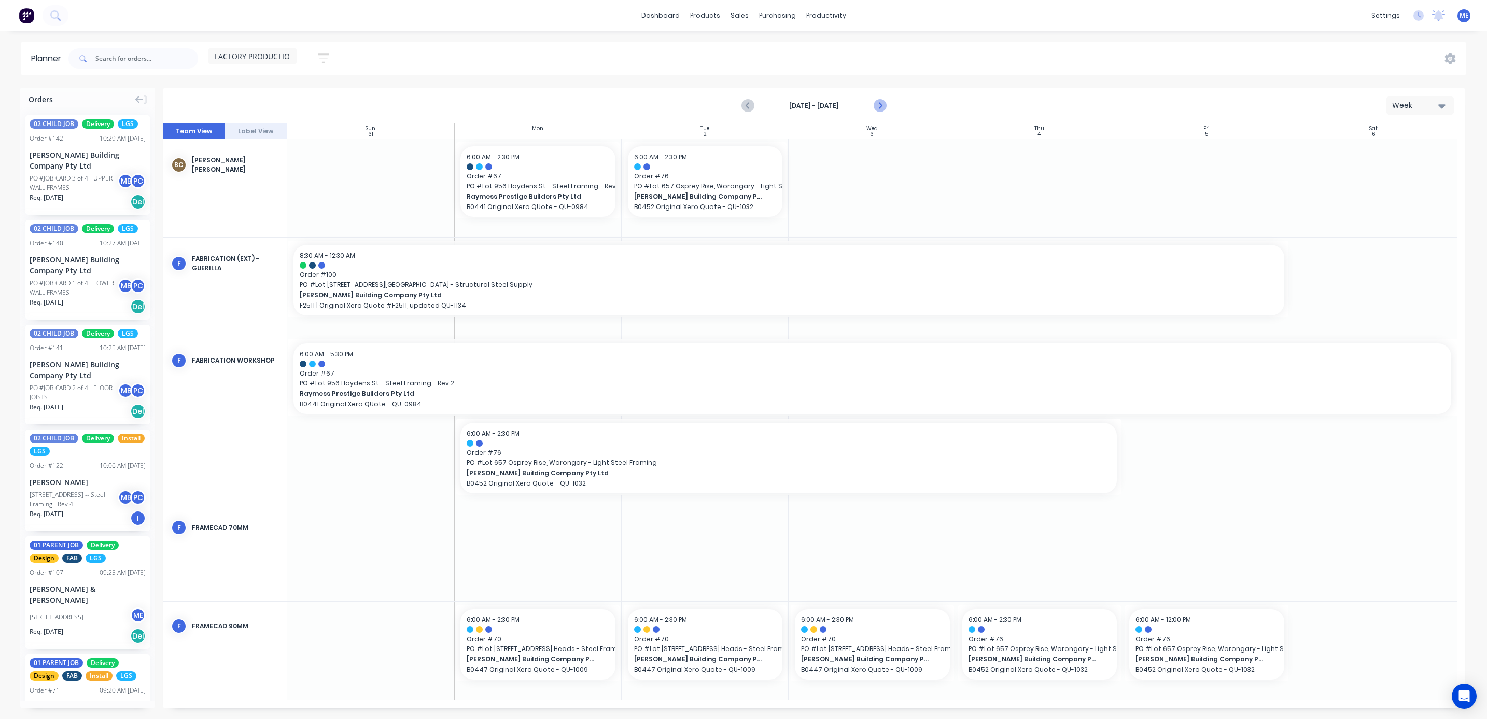
click at [884, 103] on icon "Next page" at bounding box center [879, 106] width 12 height 12
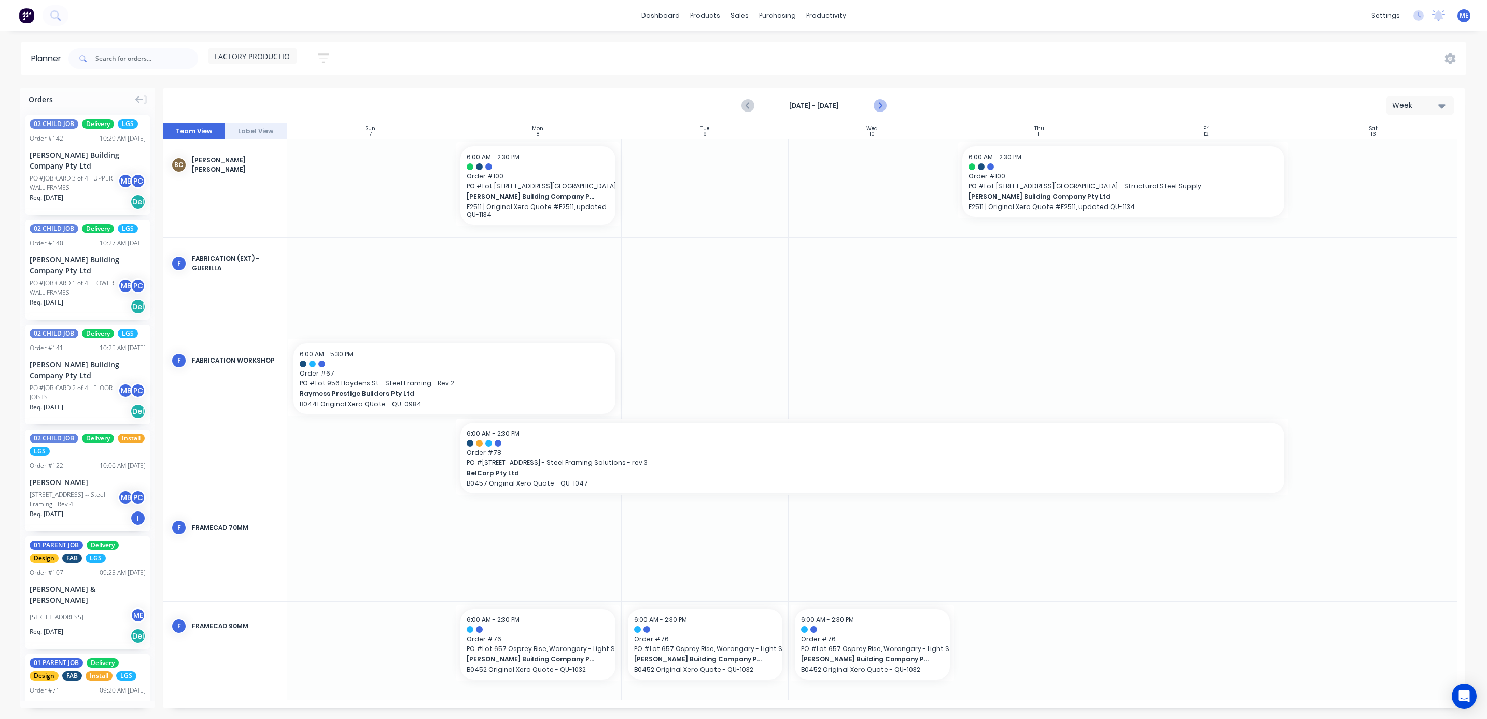
click at [884, 103] on icon "Next page" at bounding box center [879, 106] width 12 height 12
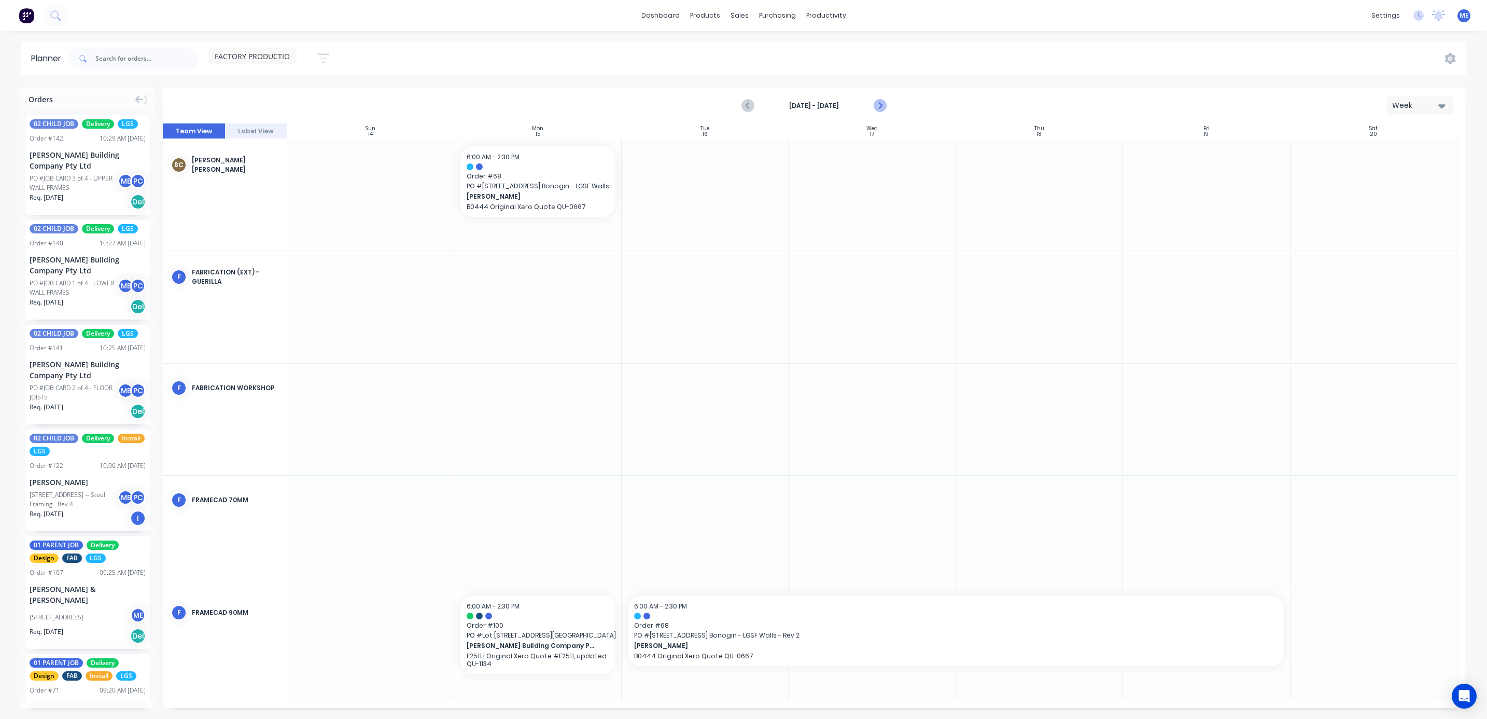
click at [886, 104] on button "Next page" at bounding box center [879, 105] width 21 height 21
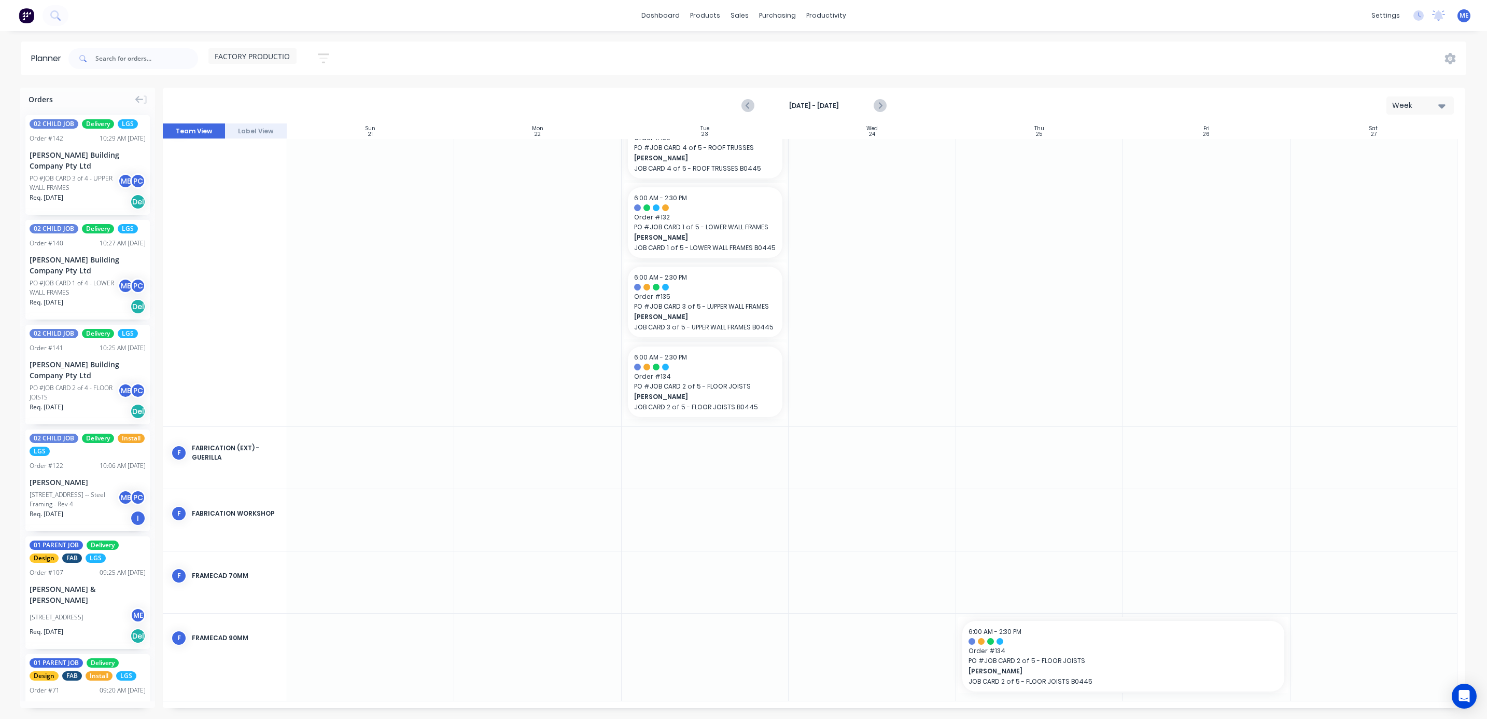
scroll to position [39, 0]
click at [880, 106] on icon "Next page" at bounding box center [879, 106] width 12 height 12
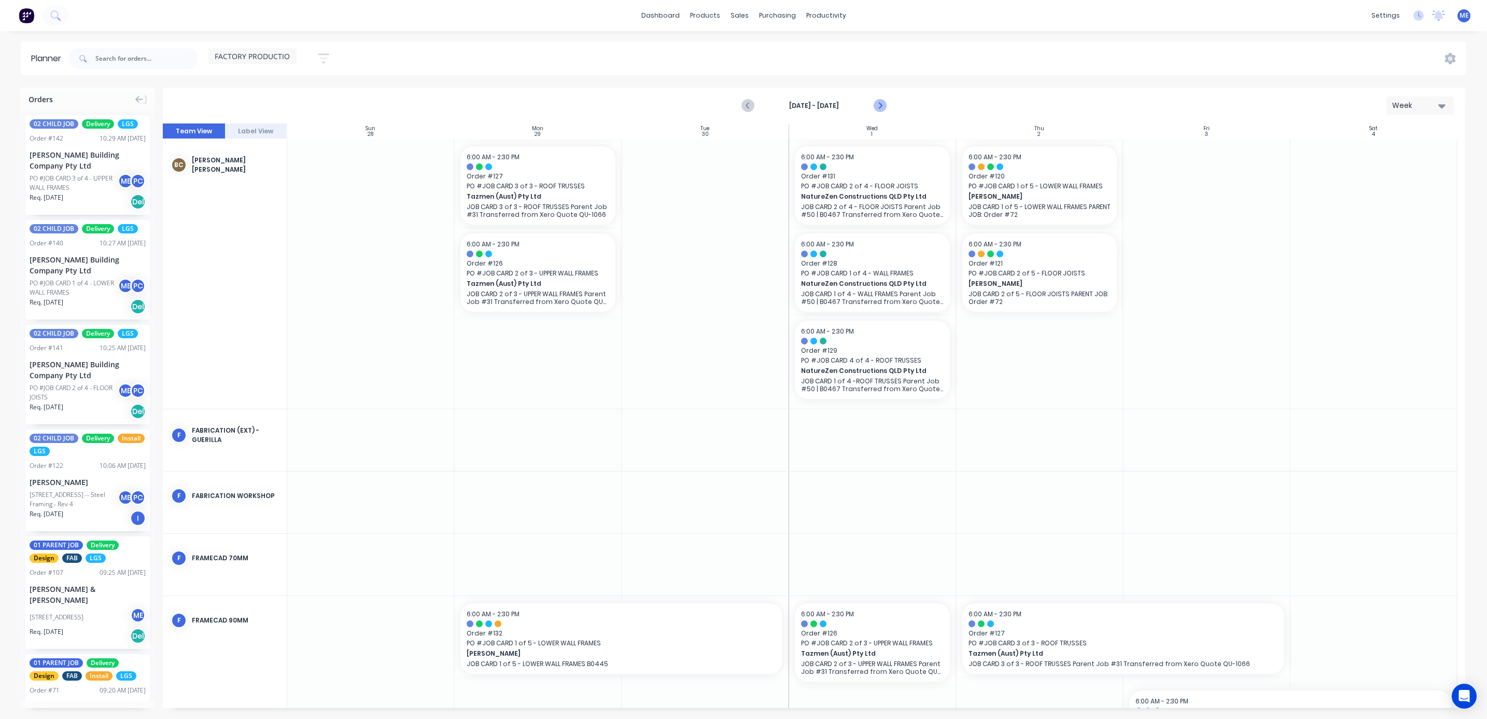
click at [882, 107] on icon "Next page" at bounding box center [879, 106] width 12 height 12
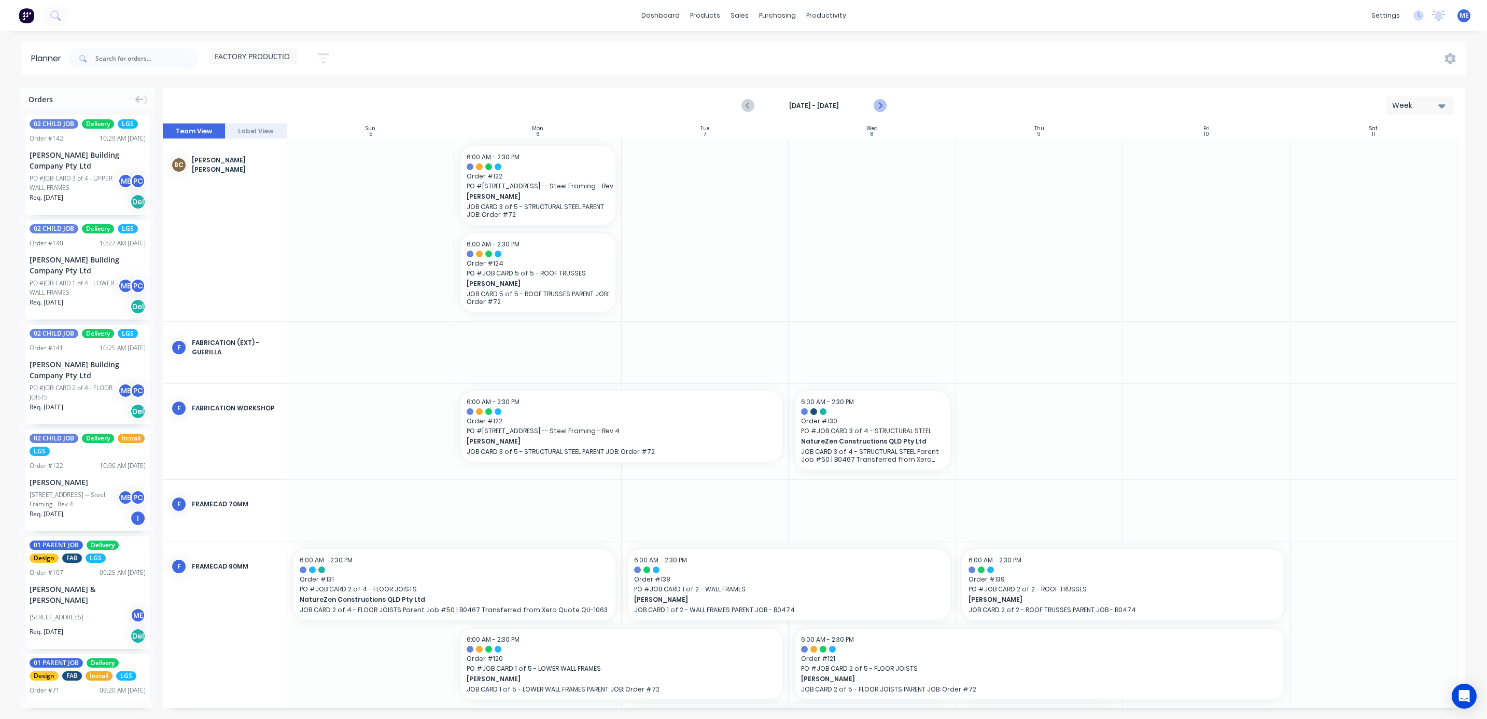
click at [880, 104] on icon "Next page" at bounding box center [879, 106] width 5 height 8
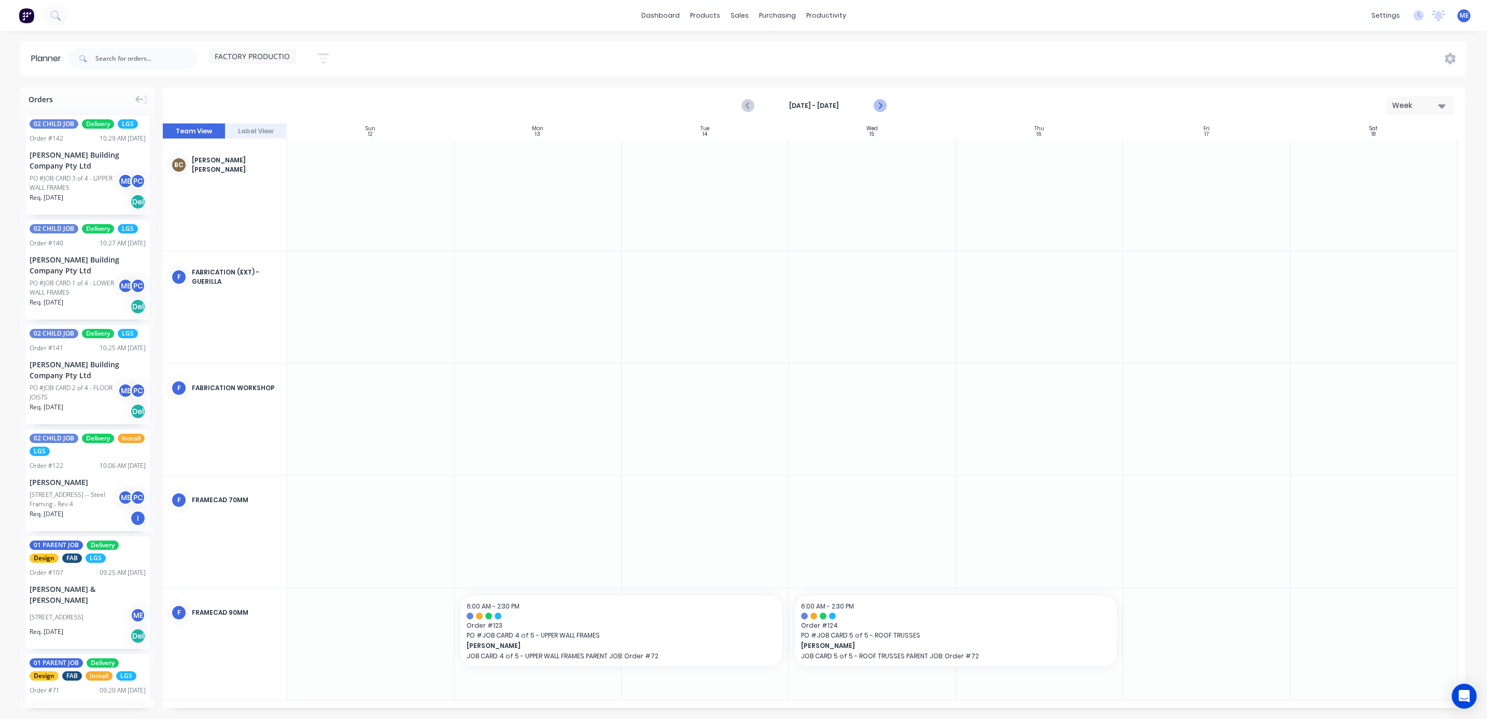
click at [880, 104] on icon "Next page" at bounding box center [879, 106] width 5 height 8
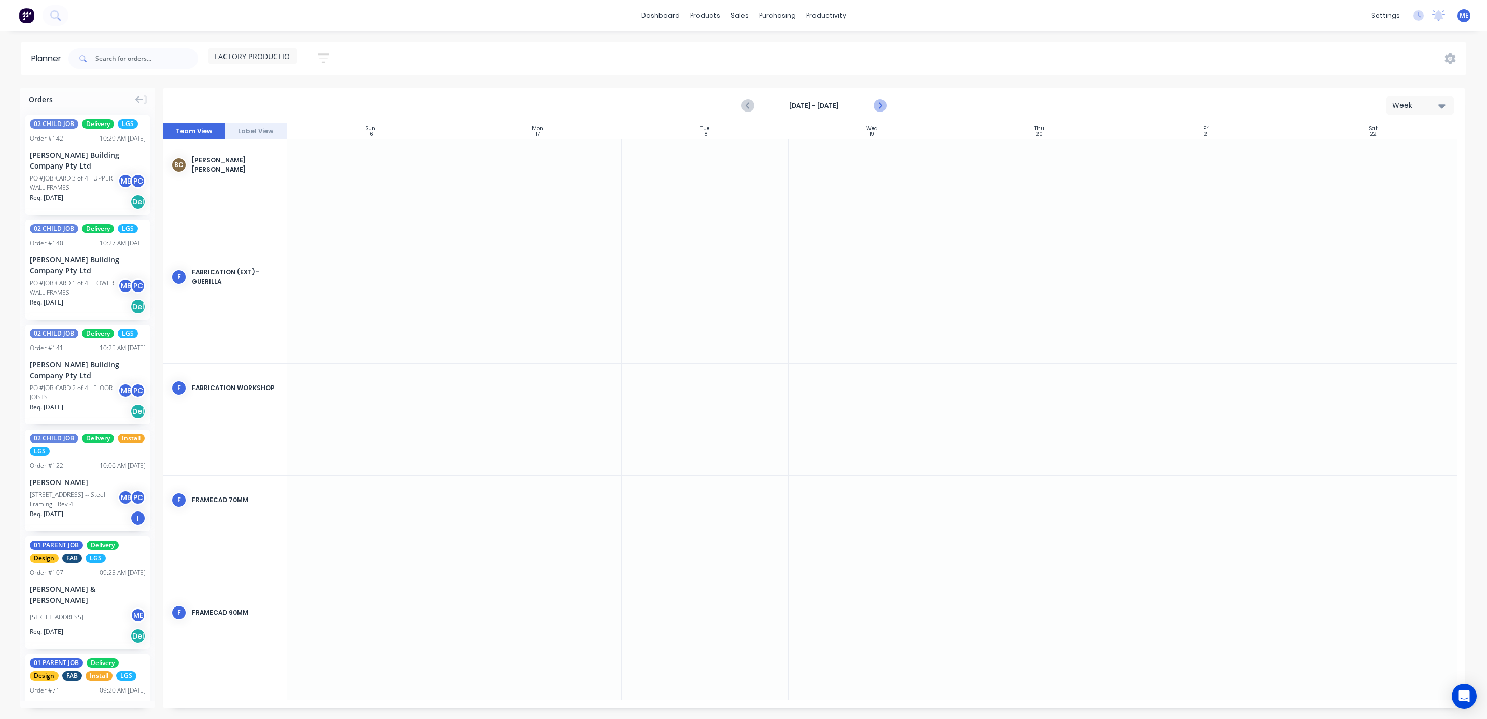
click at [880, 104] on icon "Next page" at bounding box center [879, 106] width 5 height 8
click at [751, 107] on icon "Previous page" at bounding box center [748, 106] width 12 height 12
click at [750, 107] on icon "Previous page" at bounding box center [748, 106] width 12 height 12
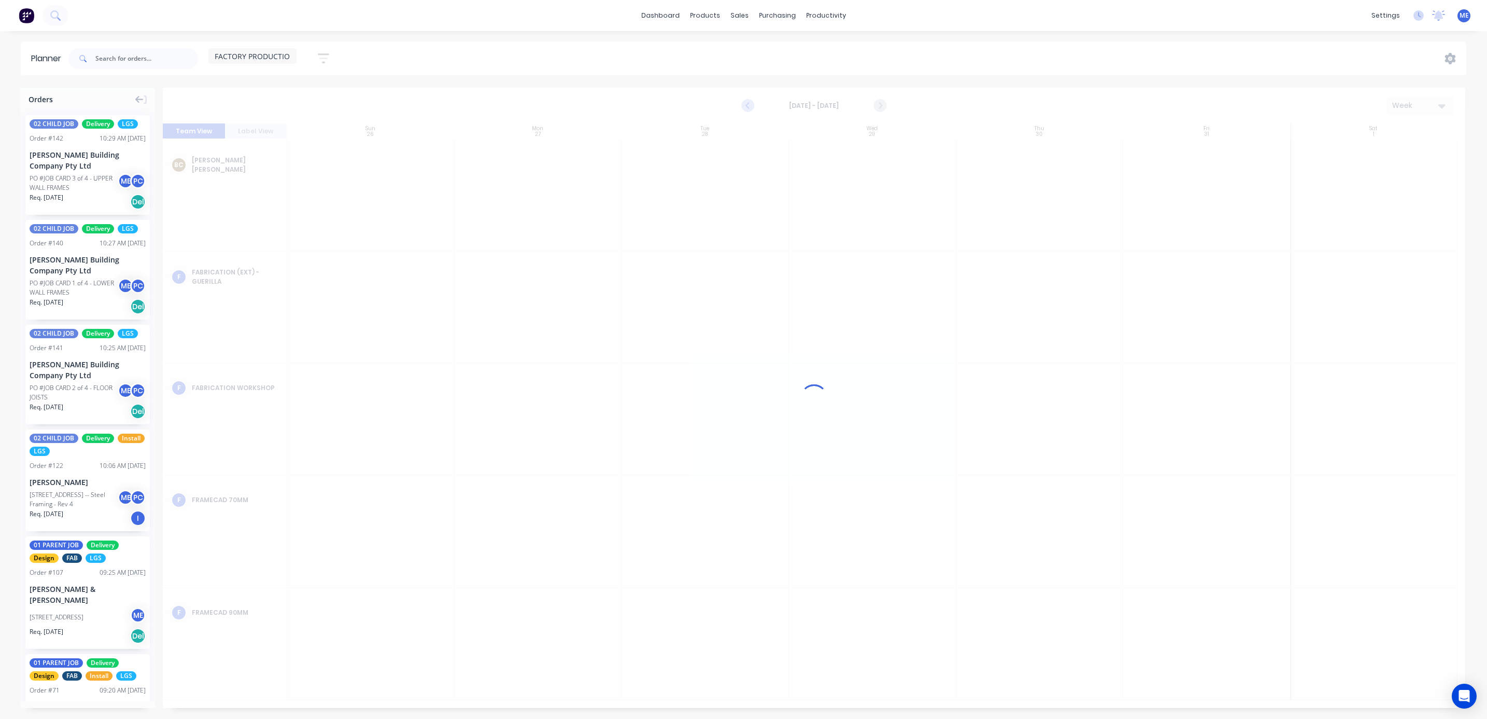
click at [750, 107] on icon "Previous page" at bounding box center [748, 106] width 12 height 12
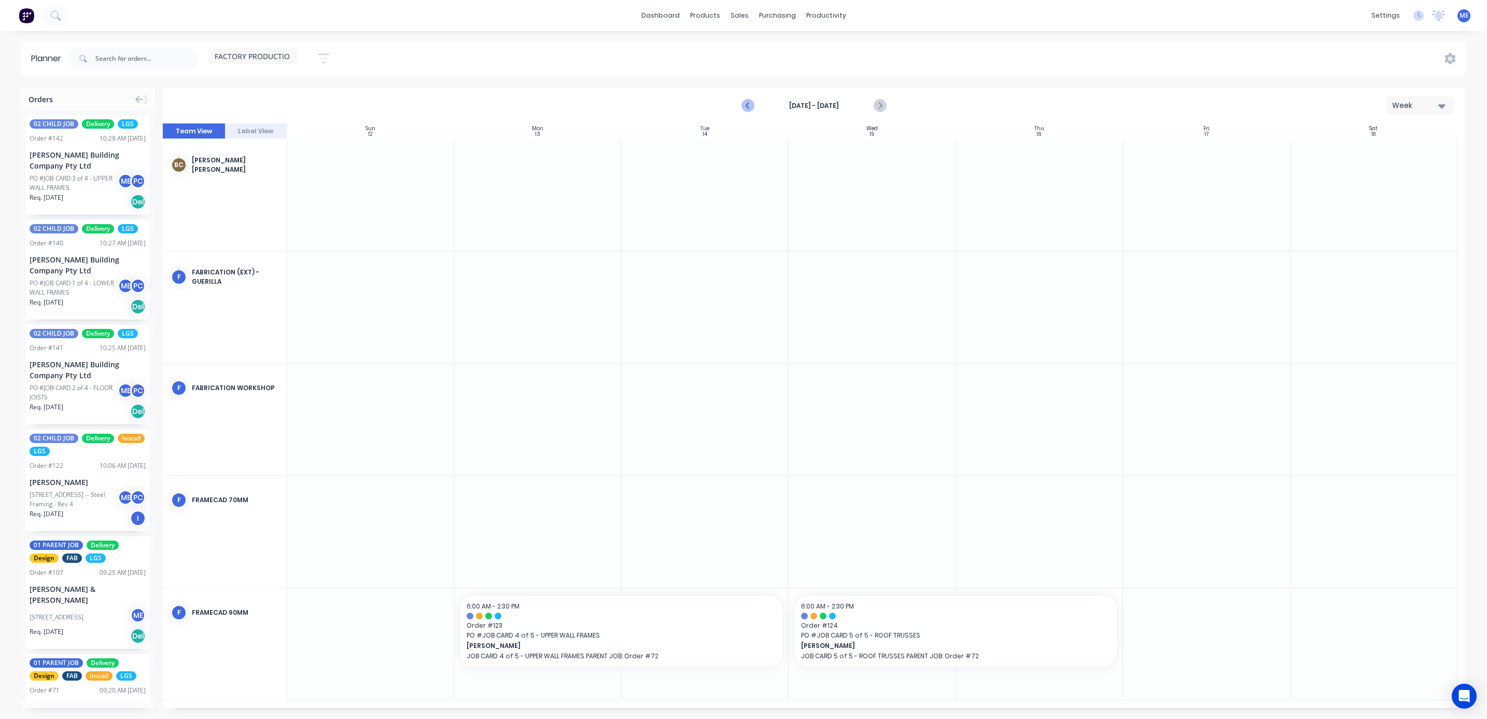
click at [750, 107] on icon "Previous page" at bounding box center [748, 106] width 12 height 12
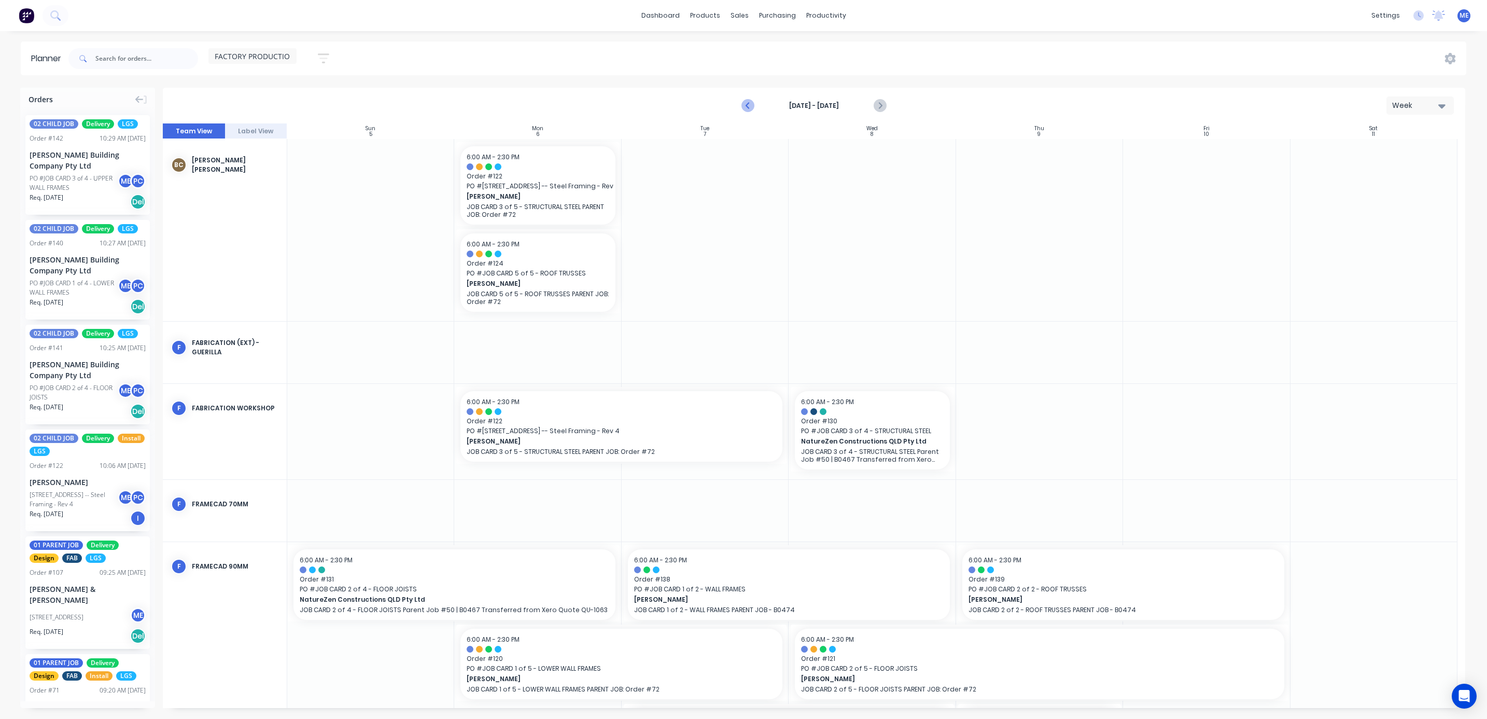
click at [750, 107] on icon "Previous page" at bounding box center [748, 106] width 12 height 12
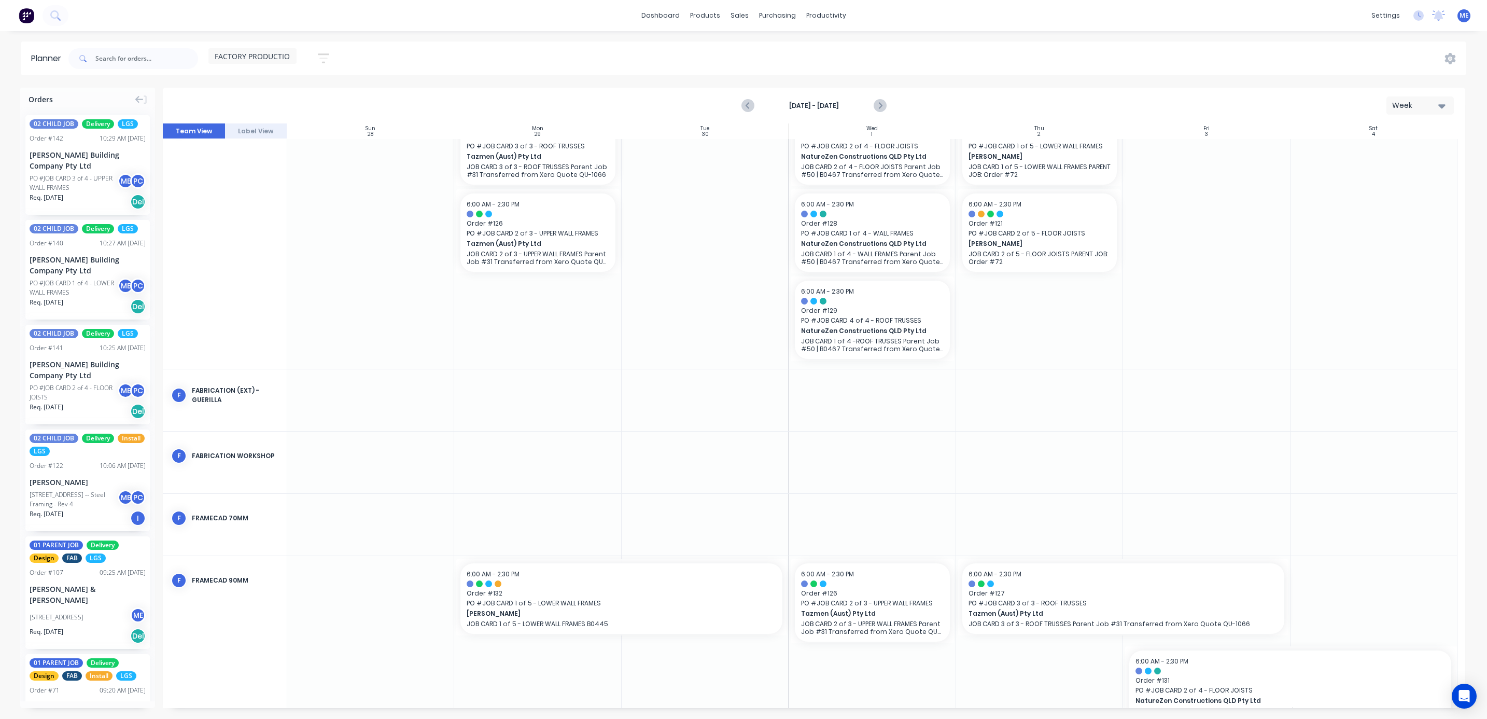
scroll to position [70, 0]
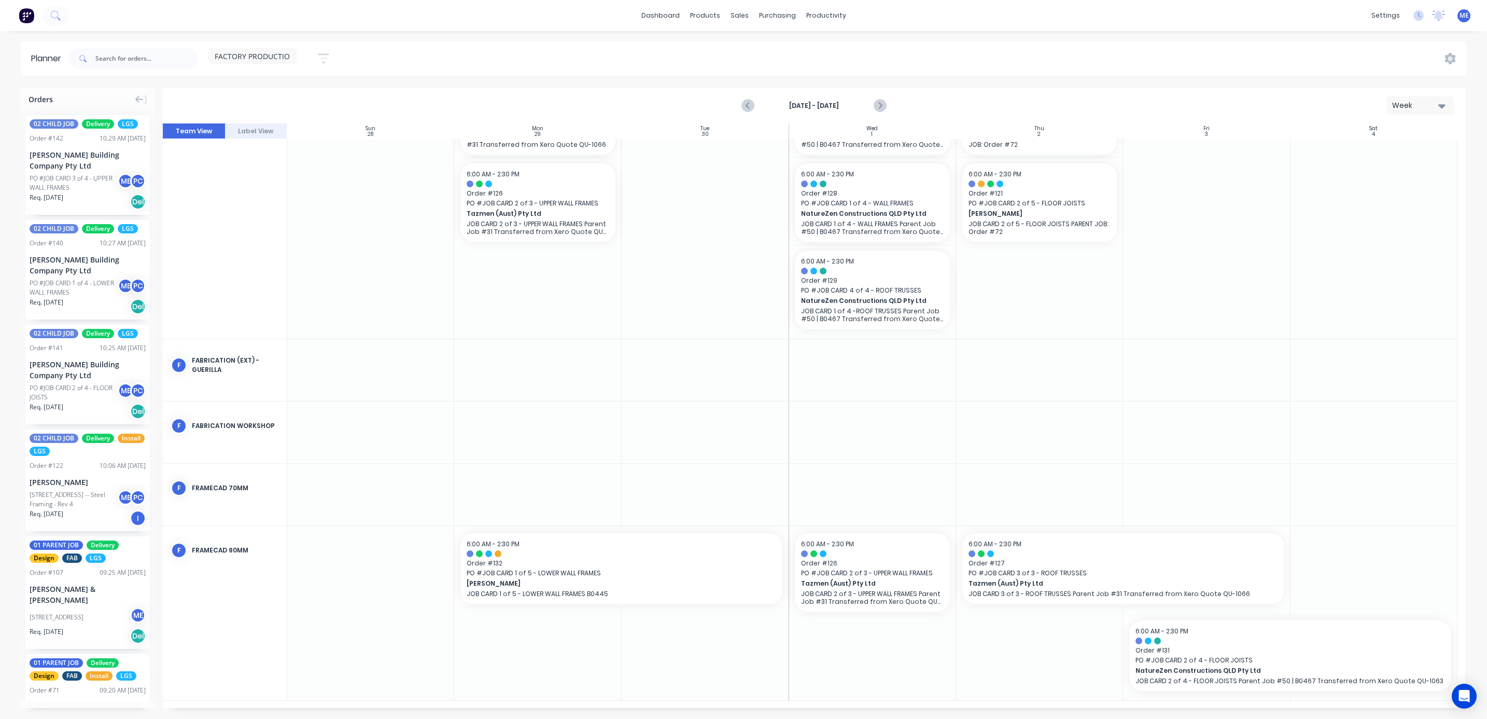
click at [246, 67] on div "FACTORY PRODUCTION Save new view None (Default) edit DESIGN TEAM (INTERNAL) edi…" at bounding box center [252, 58] width 88 height 20
click at [247, 62] on div "FACTORY PRODUCTION" at bounding box center [252, 56] width 88 height 16
click at [257, 149] on button "DESIGN TEAM (INTERNAL)" at bounding box center [271, 154] width 110 height 12
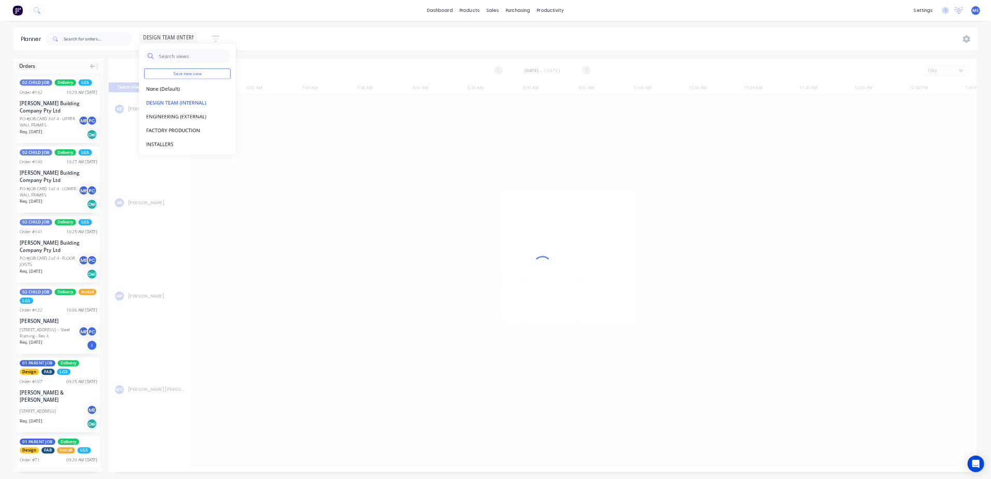
scroll to position [0, 232]
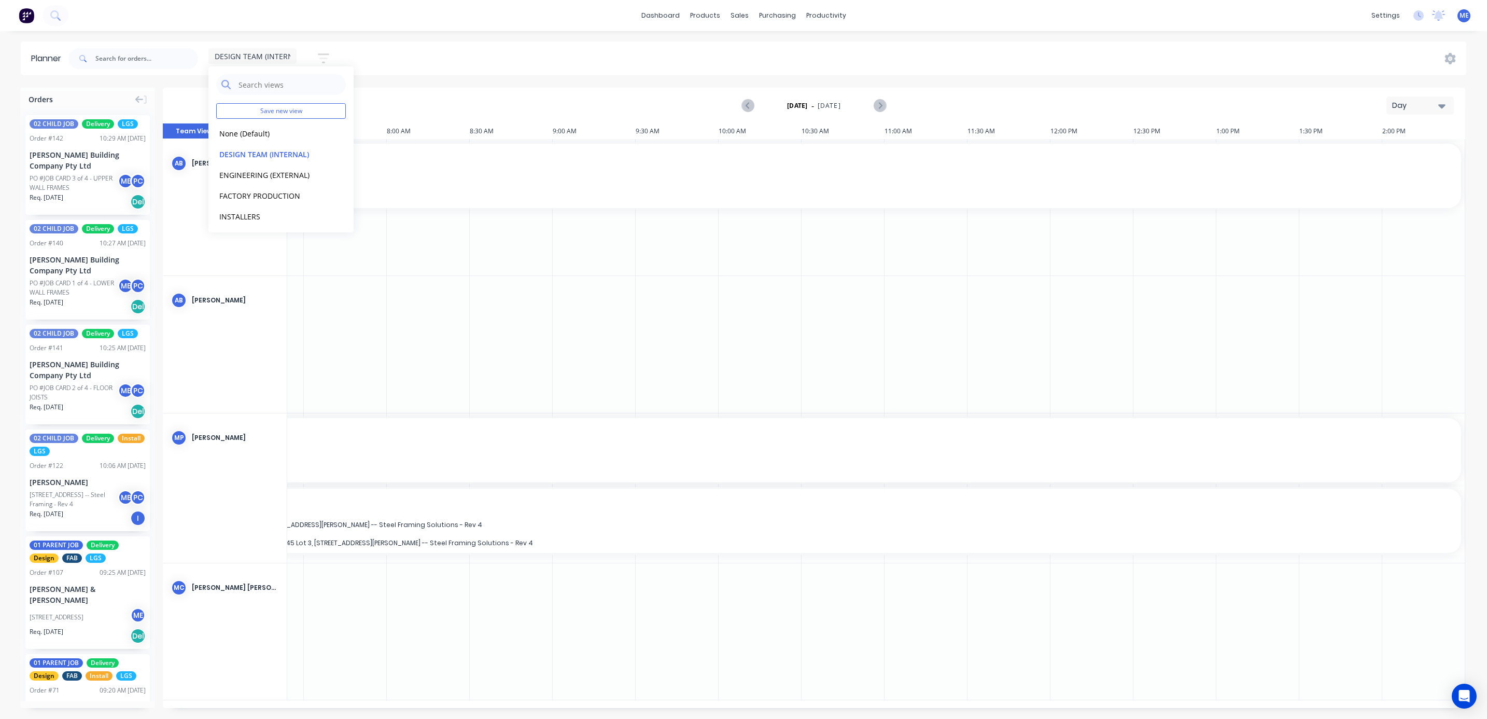
click at [1321, 107] on div "Day" at bounding box center [1416, 105] width 48 height 11
click at [1321, 151] on div "Week" at bounding box center [1401, 153] width 103 height 21
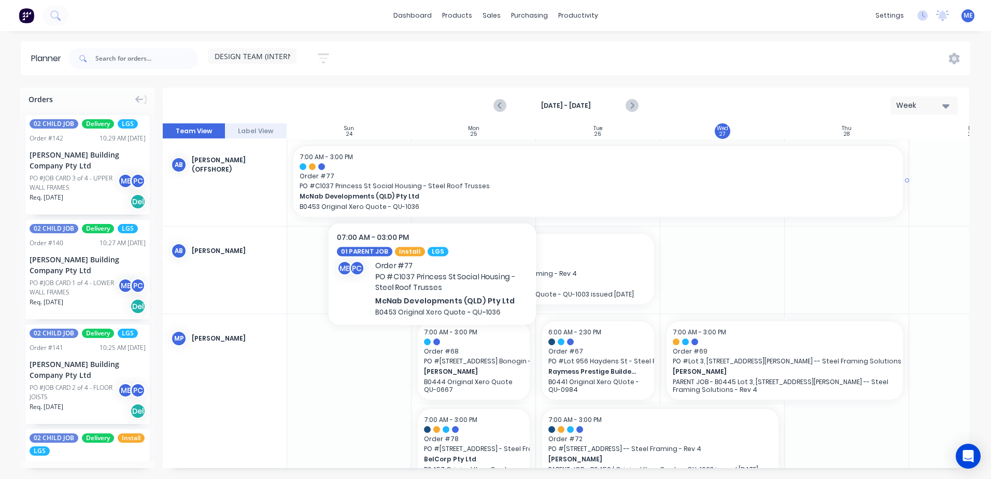
click at [432, 185] on span "PO # C1037 Princess St Social Housing - Steel Roof Trusses" at bounding box center [598, 185] width 597 height 9
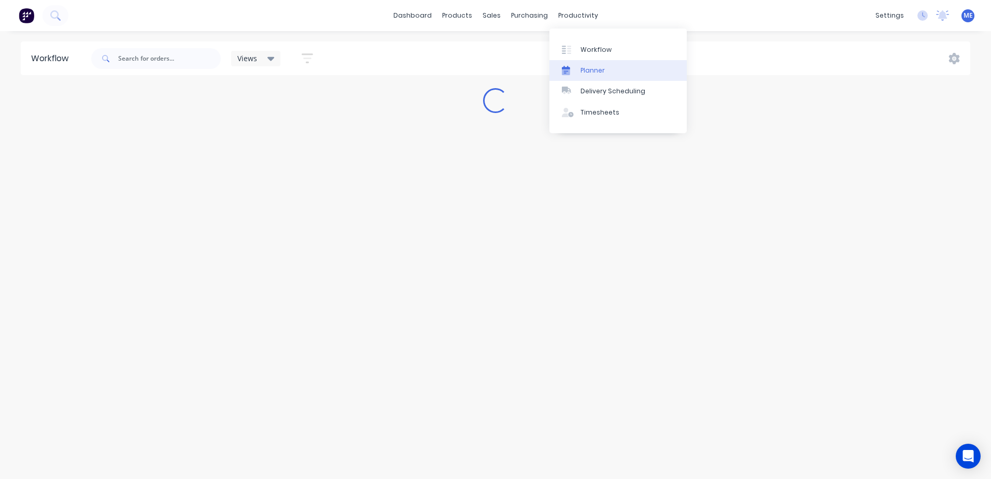
click at [585, 66] on div "Planner" at bounding box center [593, 70] width 24 height 9
click at [248, 53] on div "Views" at bounding box center [253, 55] width 76 height 9
click at [439, 44] on div "Views Save new view Show/Hide users Show/Hide orders Filter by status Filter by…" at bounding box center [518, 58] width 904 height 31
click at [257, 59] on div "Views" at bounding box center [253, 55] width 76 height 9
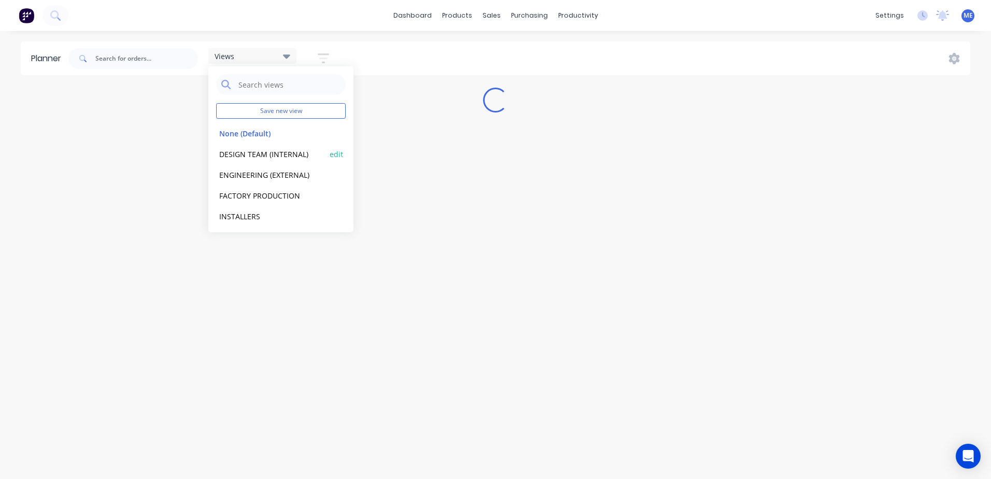
click at [263, 160] on button "DESIGN TEAM (INTERNAL)" at bounding box center [271, 154] width 110 height 12
click at [262, 156] on button "DESIGN TEAM (INTERNAL)" at bounding box center [271, 154] width 110 height 12
click at [381, 45] on div "DESIGN TEAM (INTERNAL) Save new view None (Default) edit DESIGN TEAM (INTERNAL)…" at bounding box center [518, 58] width 904 height 31
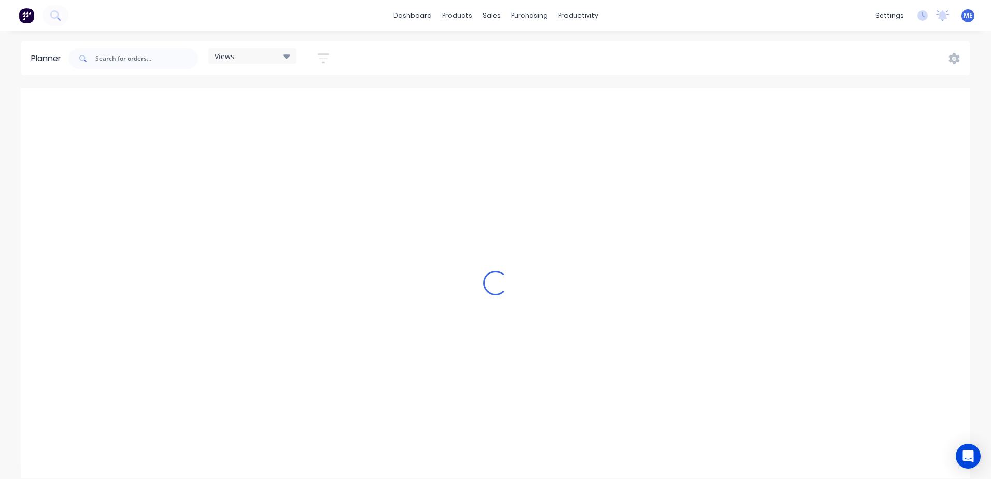
scroll to position [0, 664]
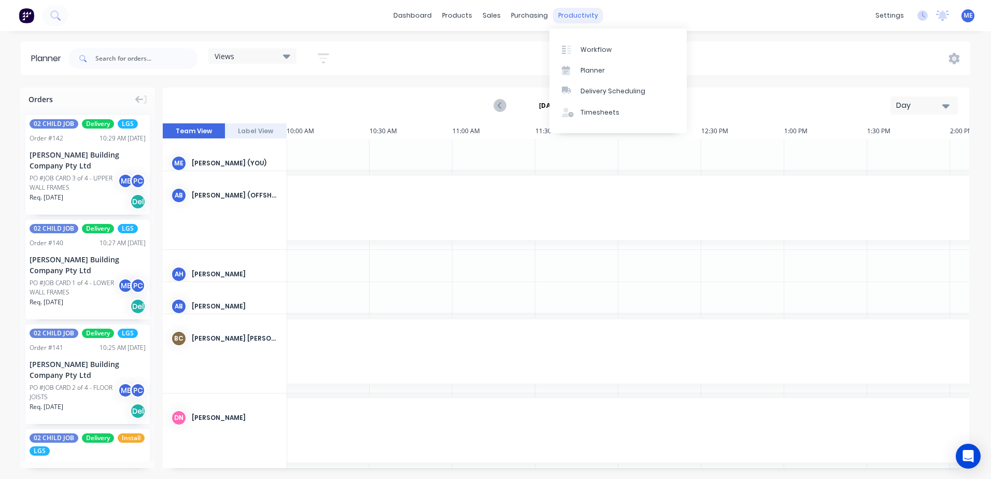
click at [576, 10] on div "productivity" at bounding box center [578, 16] width 50 height 16
click at [254, 57] on div "Views" at bounding box center [253, 55] width 76 height 9
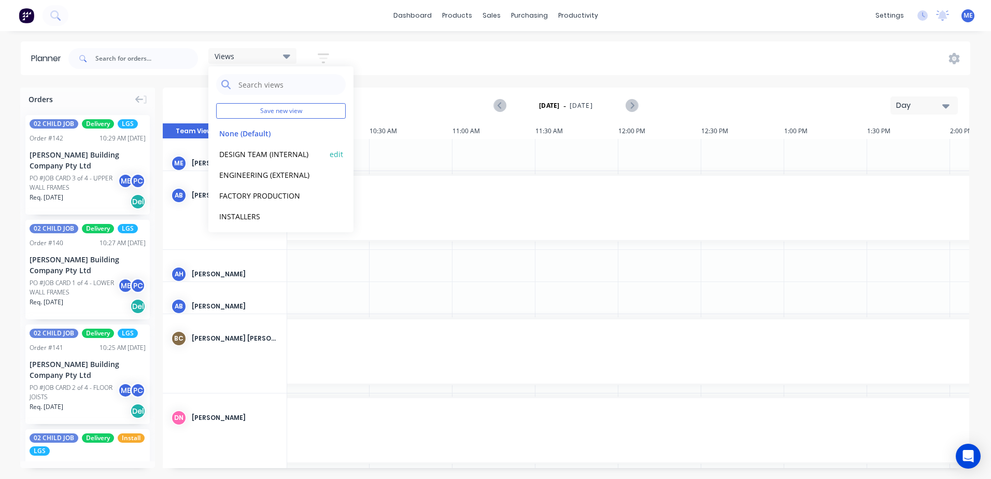
click at [255, 152] on button "DESIGN TEAM (INTERNAL)" at bounding box center [271, 154] width 110 height 12
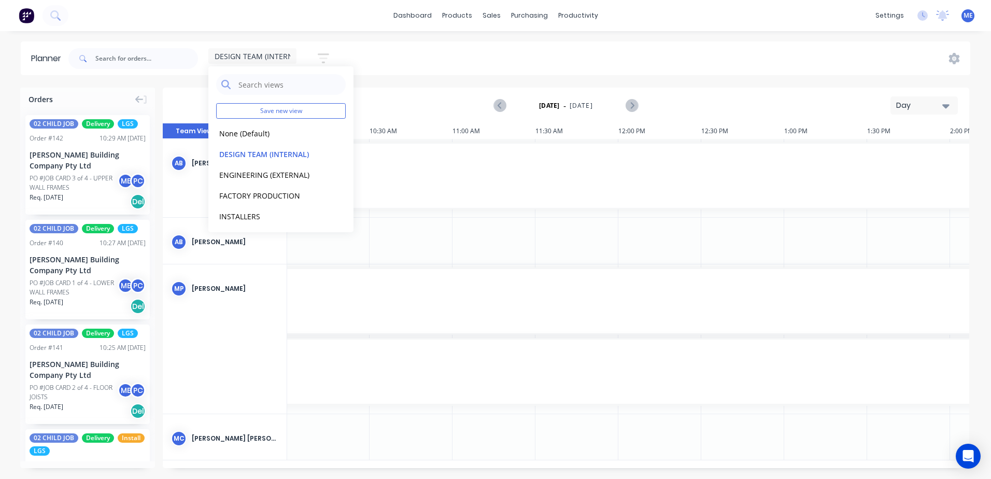
click at [931, 105] on div "Day" at bounding box center [921, 105] width 48 height 11
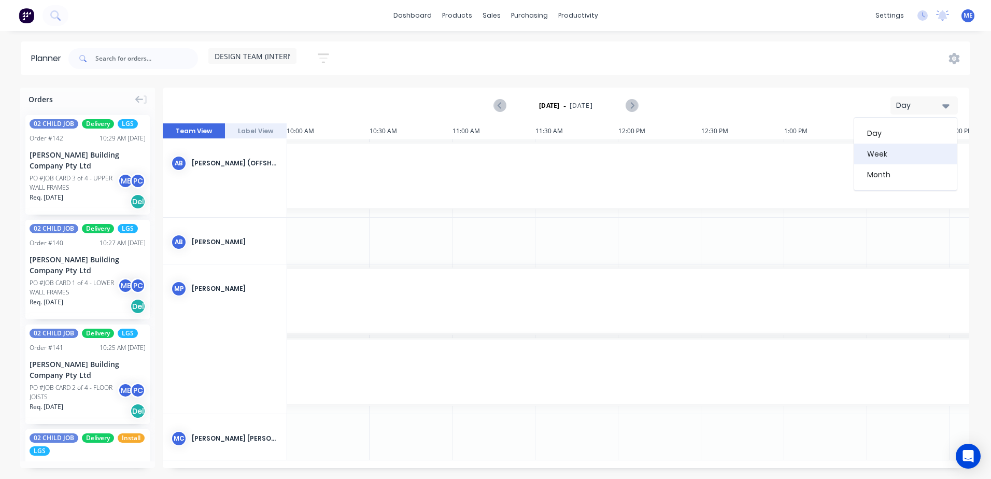
click at [915, 156] on div "Week" at bounding box center [906, 154] width 103 height 21
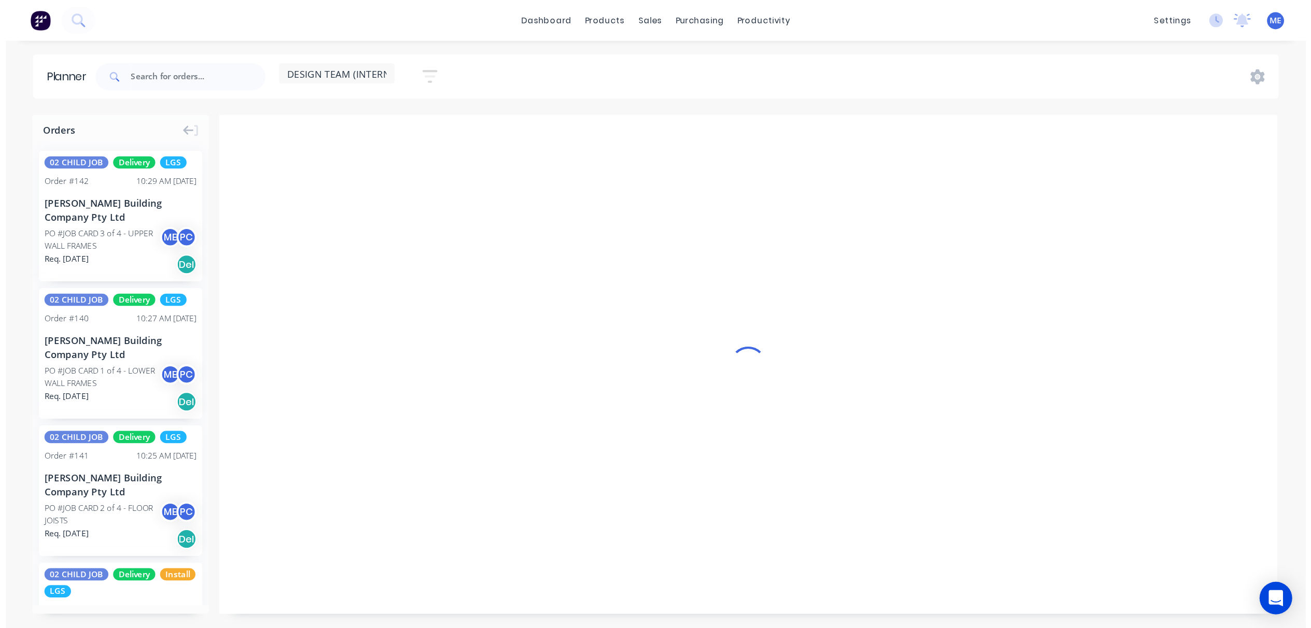
scroll to position [0, 1]
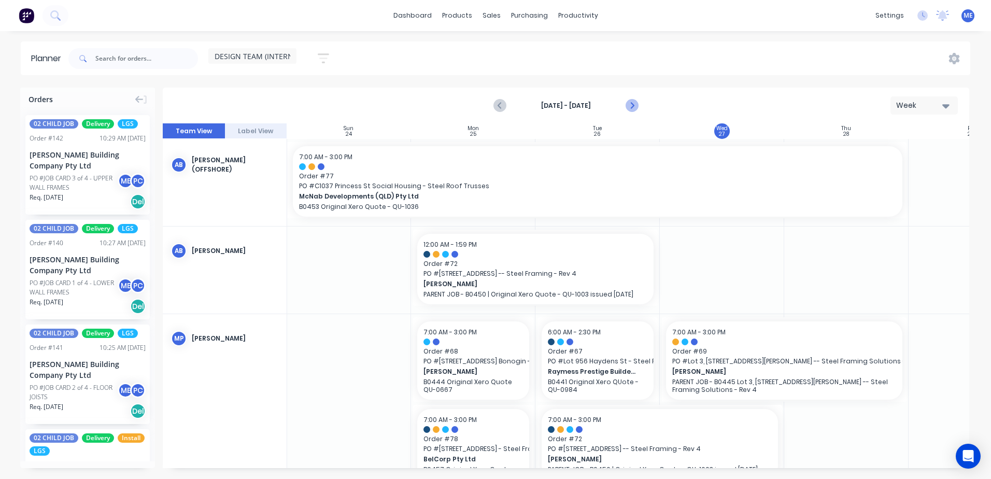
click at [631, 103] on icon "Next page" at bounding box center [631, 106] width 5 height 8
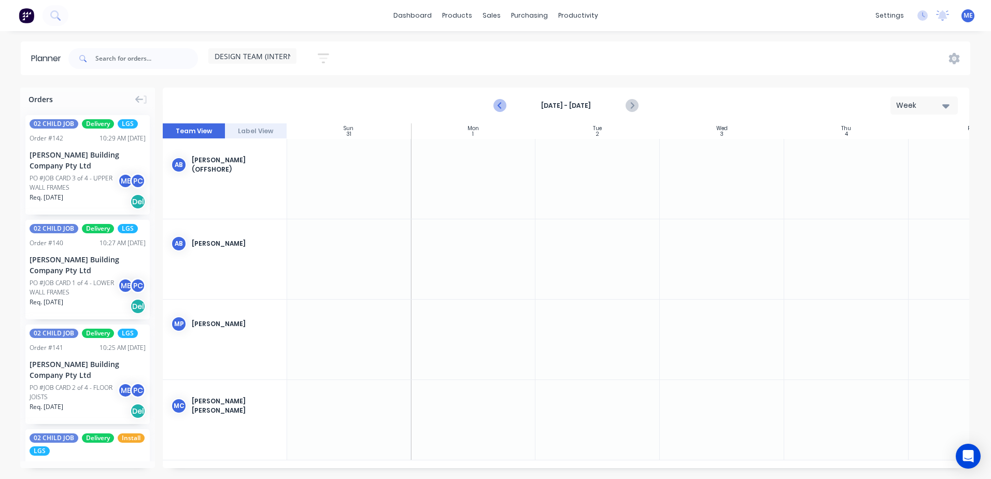
click at [503, 104] on icon "Previous page" at bounding box center [501, 106] width 12 height 12
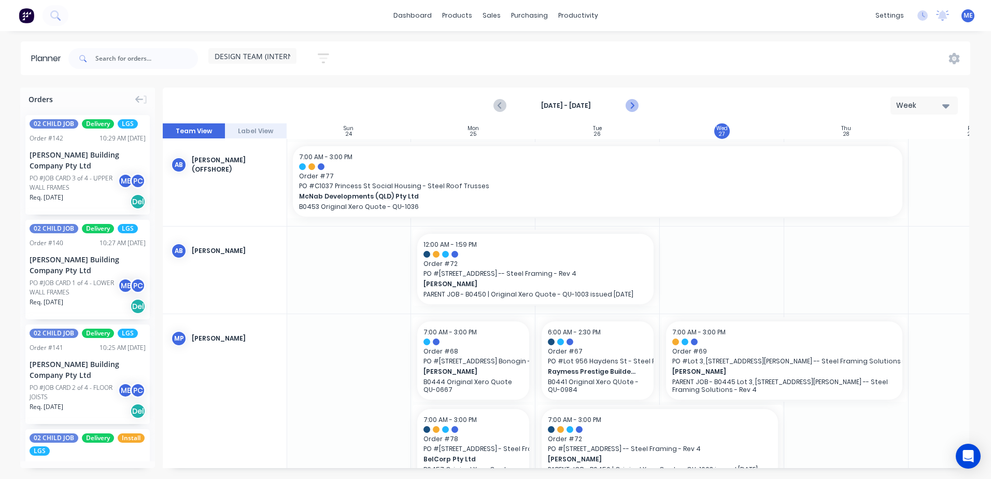
click at [631, 105] on icon "Next page" at bounding box center [632, 106] width 12 height 12
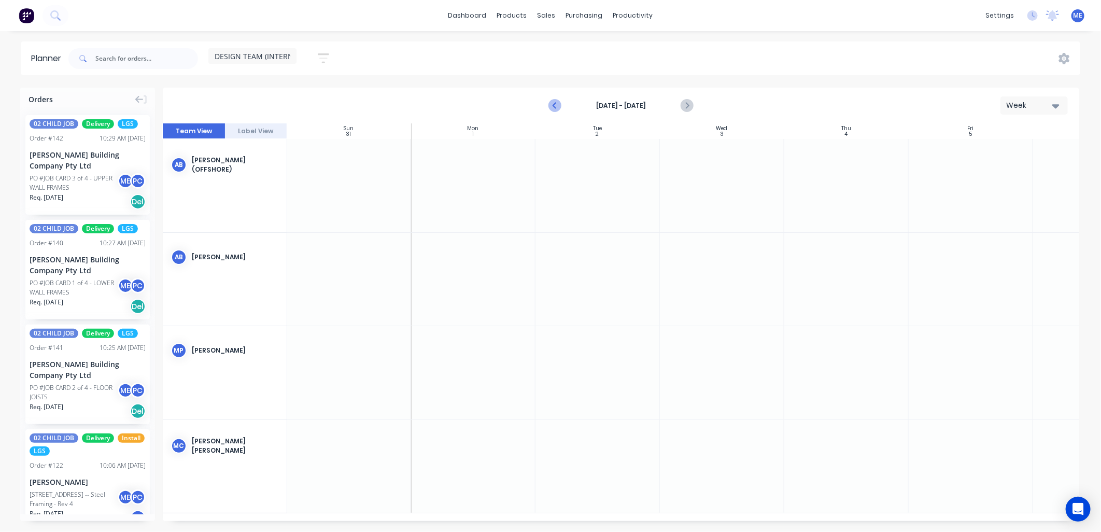
click at [557, 103] on icon "Previous page" at bounding box center [555, 106] width 12 height 12
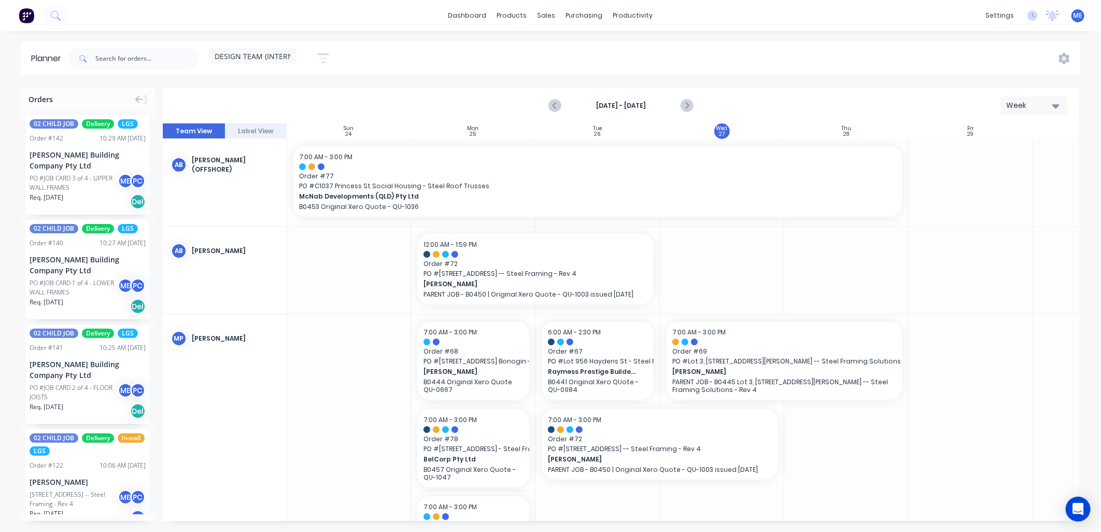
click at [420, 48] on div "DESIGN TEAM (INTERNAL) Save new view None (Default) edit DESIGN TEAM (INTERNAL)…" at bounding box center [573, 58] width 1014 height 31
click at [636, 44] on link "Workflow" at bounding box center [673, 49] width 137 height 21
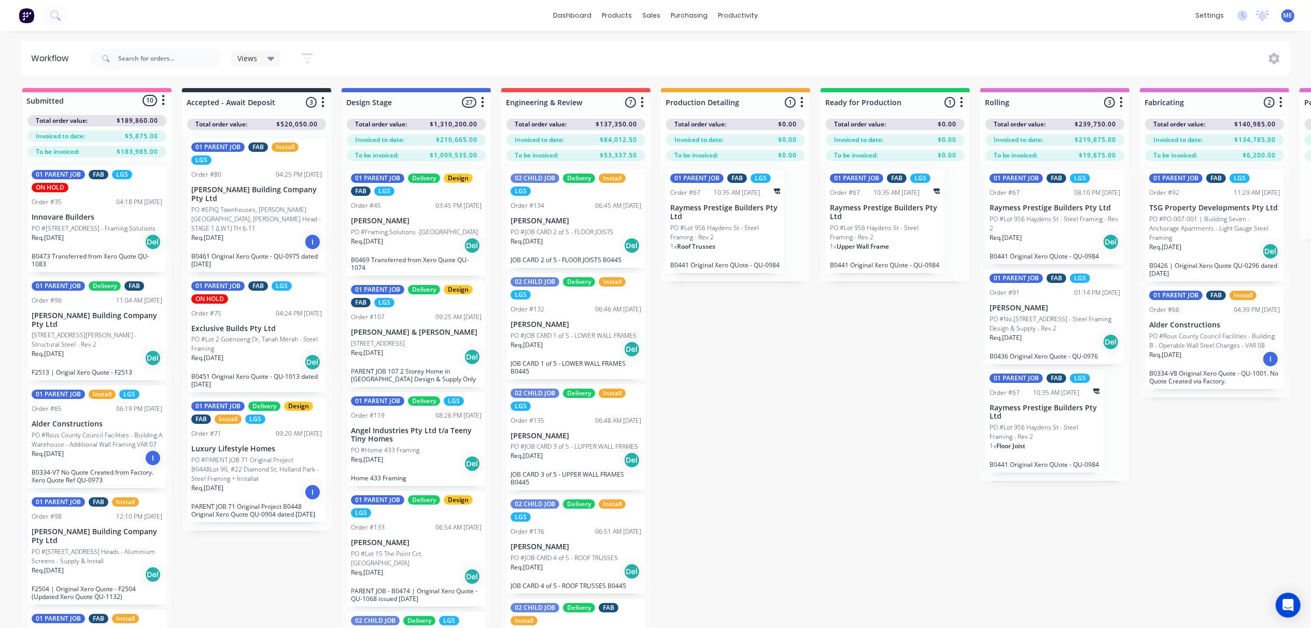
click at [774, 368] on div "Submitted 10 Status colour #FF69B4 hex #FF69B4 Save Cancel Summaries Total orde…" at bounding box center [1157, 376] width 2331 height 577
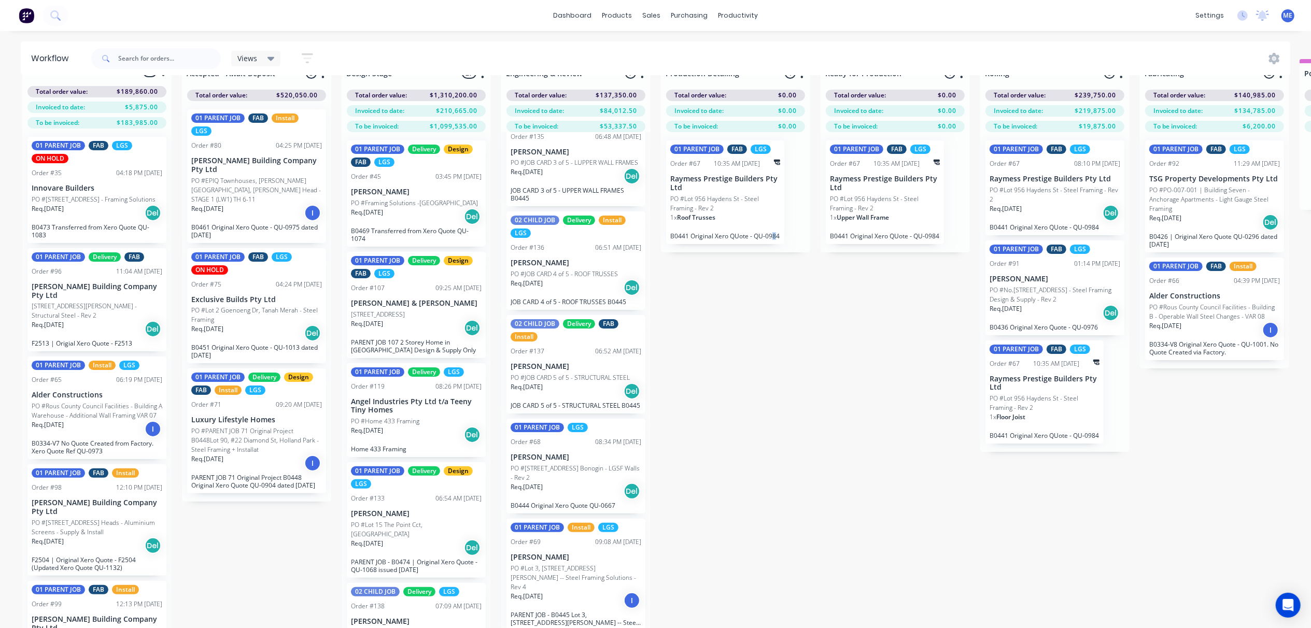
scroll to position [47, 0]
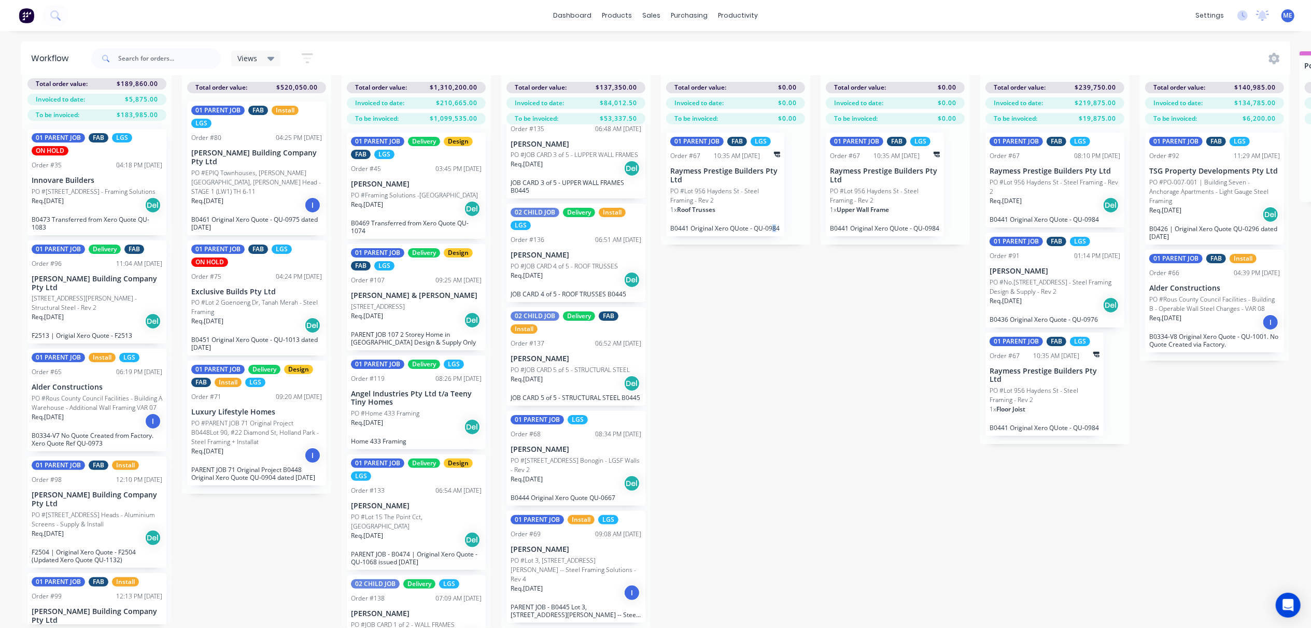
click at [552, 479] on p "PO #Lot 3, [STREET_ADDRESS][PERSON_NAME] -- Steel Framing Solutions - Rev 4" at bounding box center [576, 570] width 131 height 28
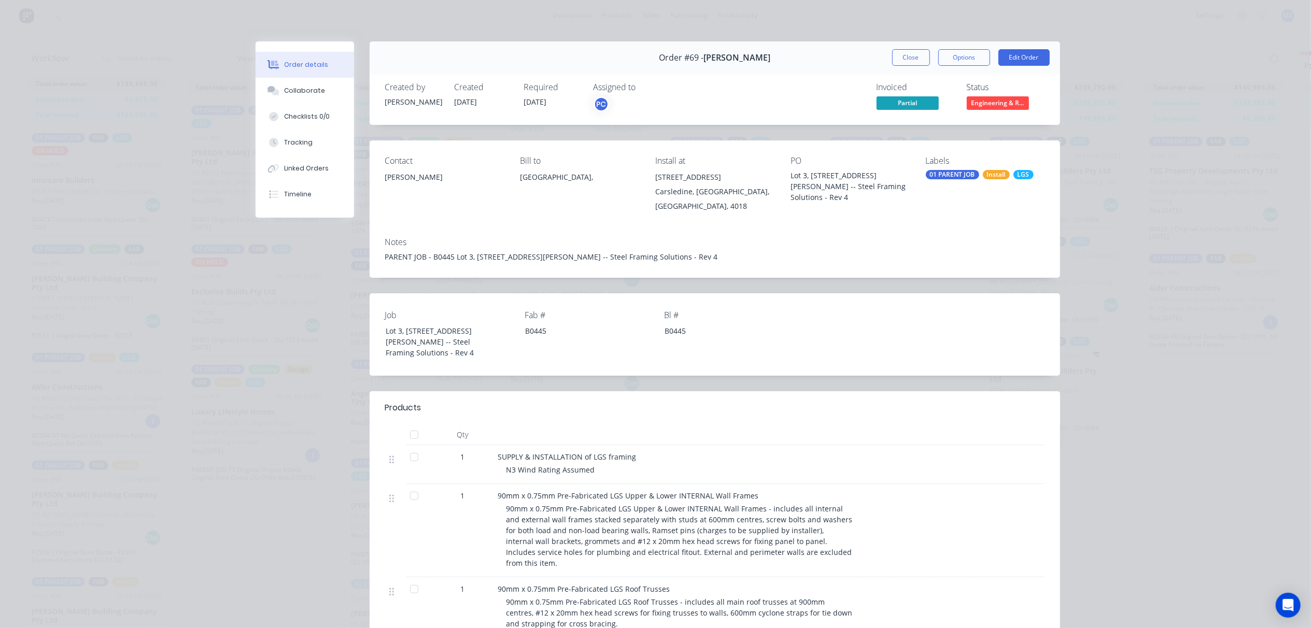
scroll to position [0, 0]
click at [899, 104] on span "Partial" at bounding box center [908, 102] width 62 height 13
click at [271, 165] on icon at bounding box center [274, 168] width 12 height 9
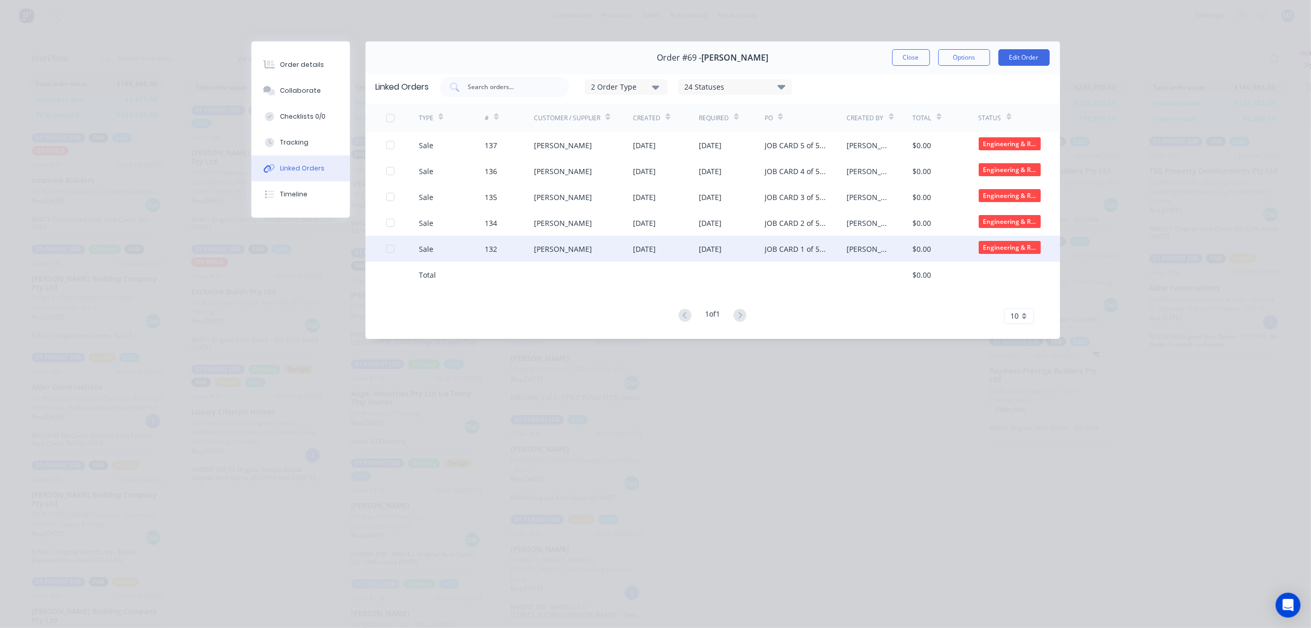
click at [552, 253] on div "[PERSON_NAME]" at bounding box center [563, 249] width 58 height 11
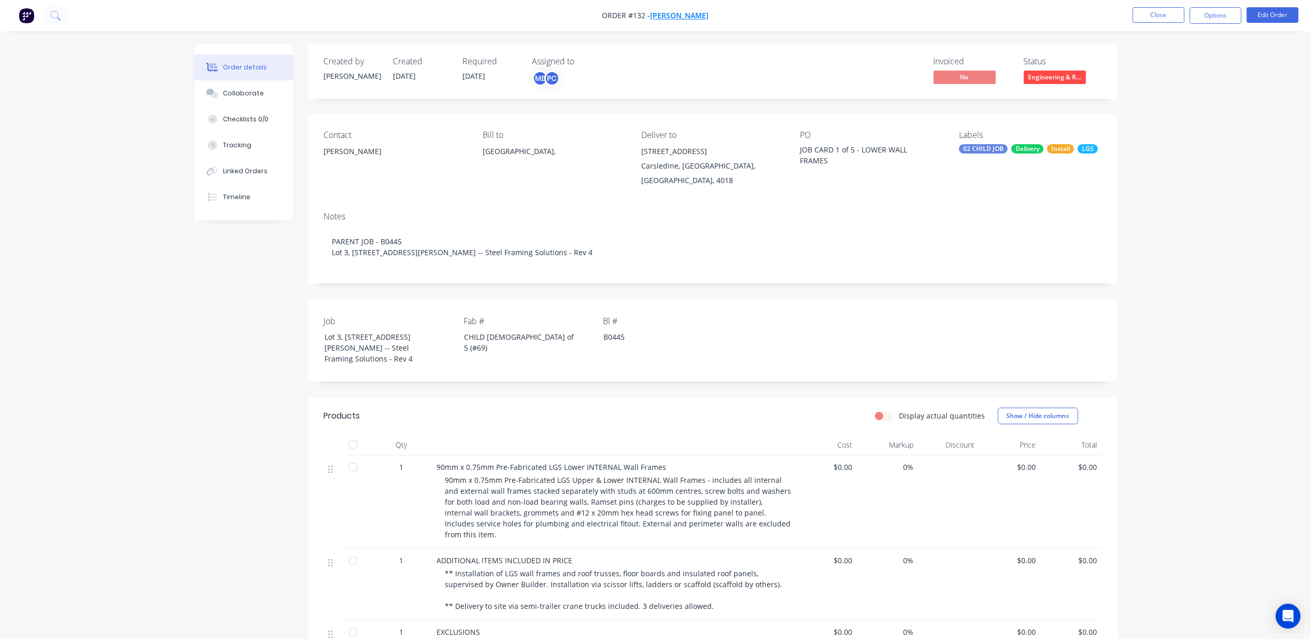
click at [676, 16] on span "[PERSON_NAME]" at bounding box center [680, 16] width 59 height 10
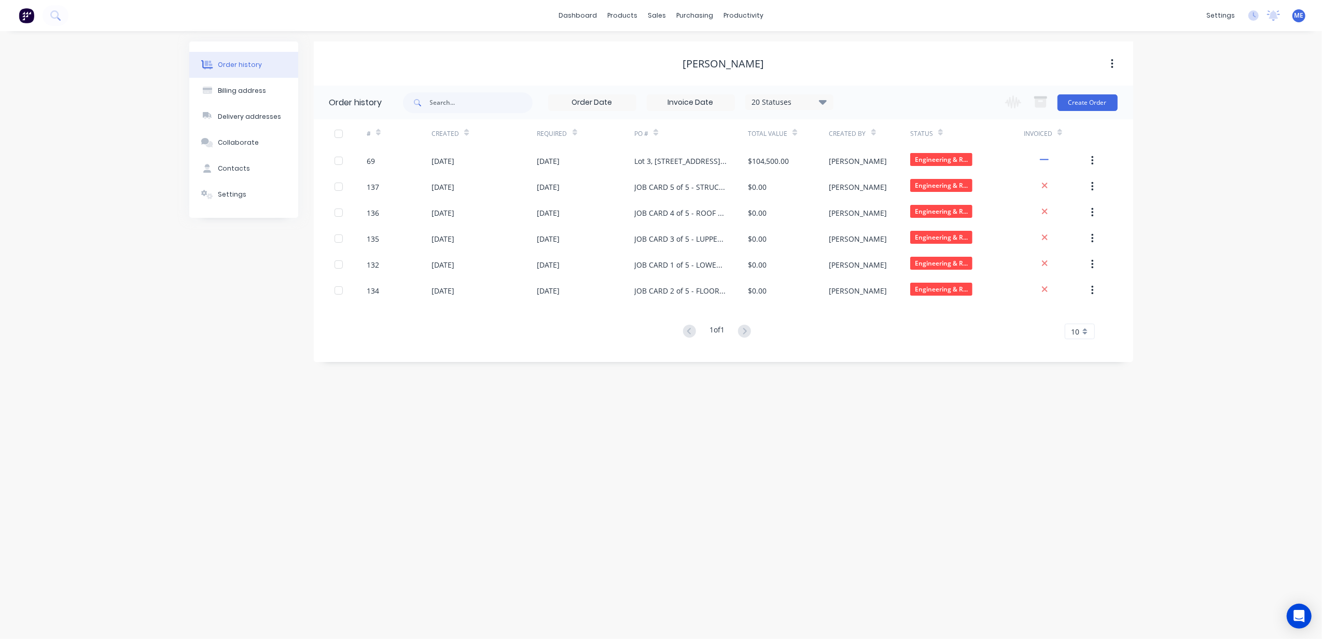
click at [658, 134] on icon at bounding box center [655, 133] width 5 height 8
click at [655, 132] on icon at bounding box center [655, 133] width 5 height 8
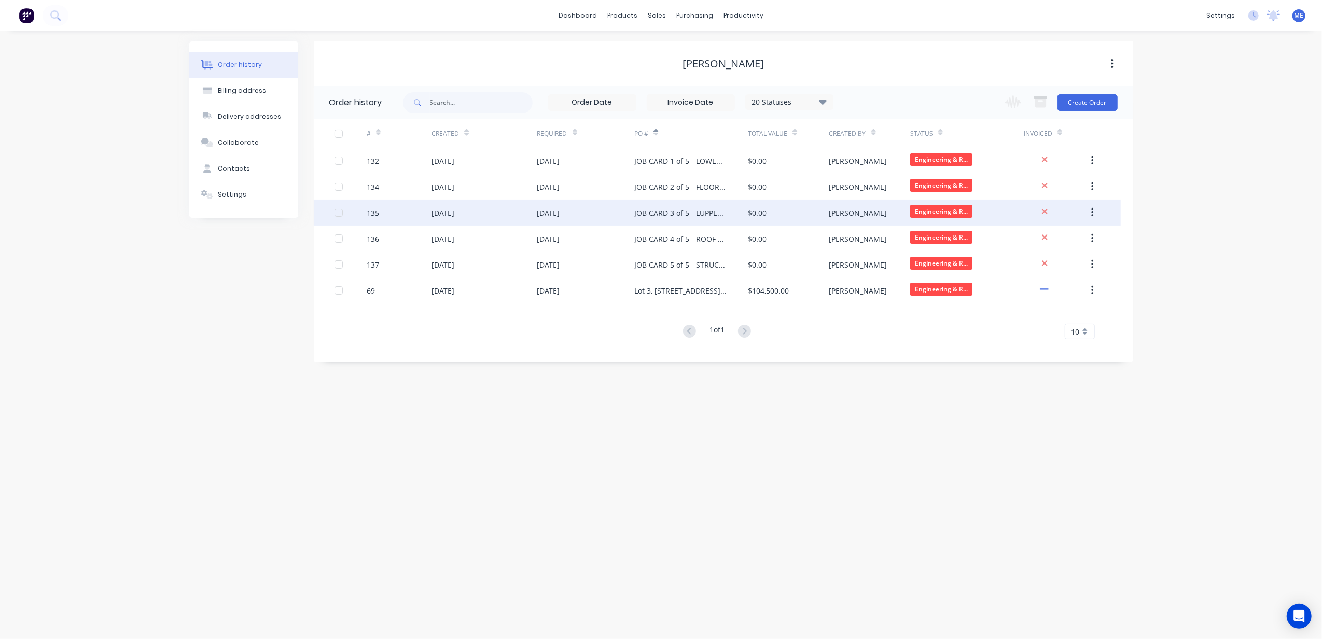
click at [675, 209] on div "JOB CARD 3 of 5 - LUPPER WALL FRAMES" at bounding box center [680, 212] width 93 height 11
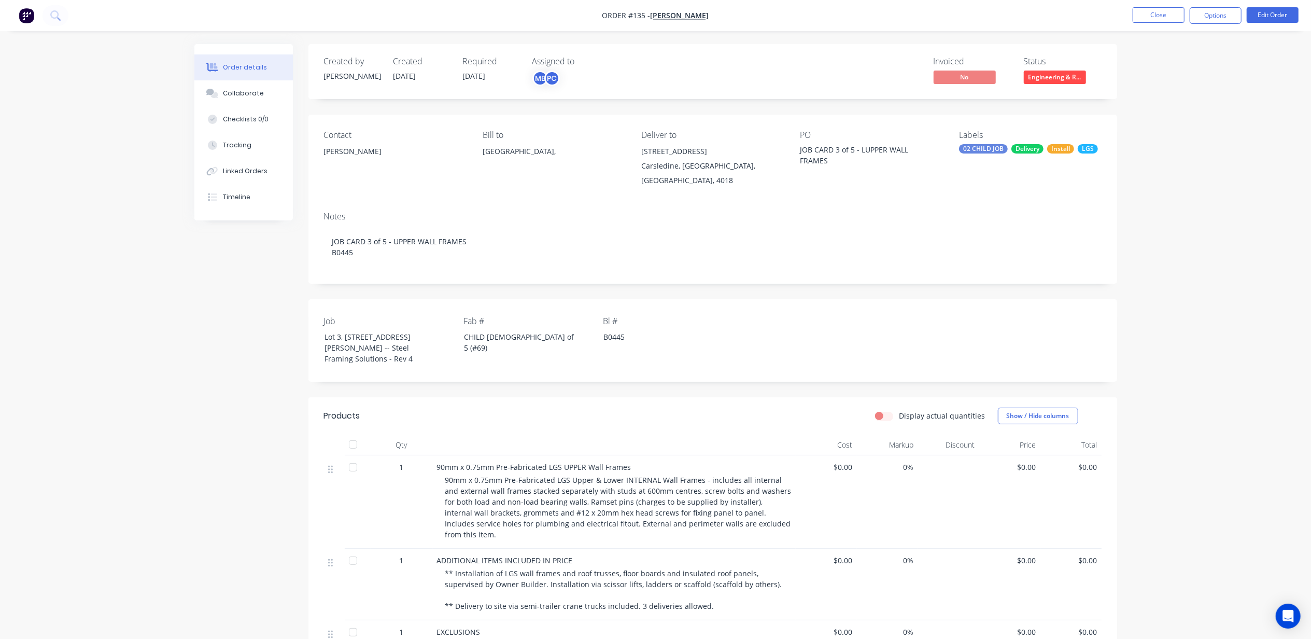
click at [27, 20] on img "button" at bounding box center [27, 16] width 16 height 16
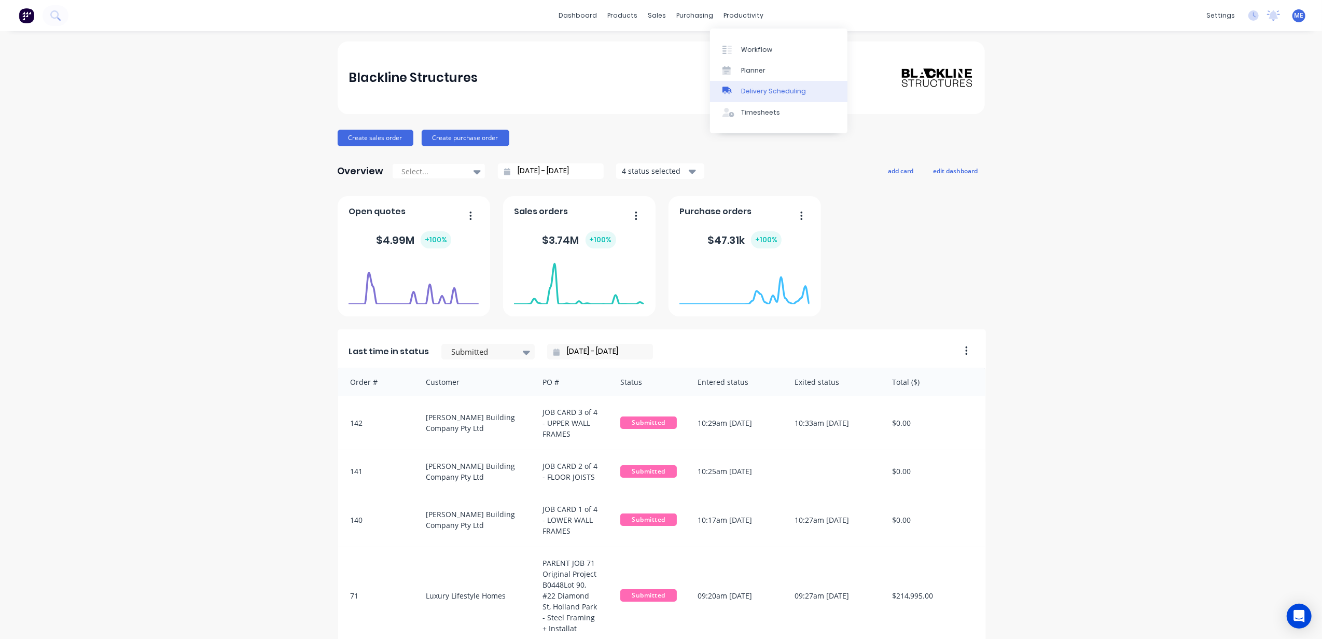
click at [765, 93] on div "Delivery Scheduling" at bounding box center [773, 91] width 65 height 9
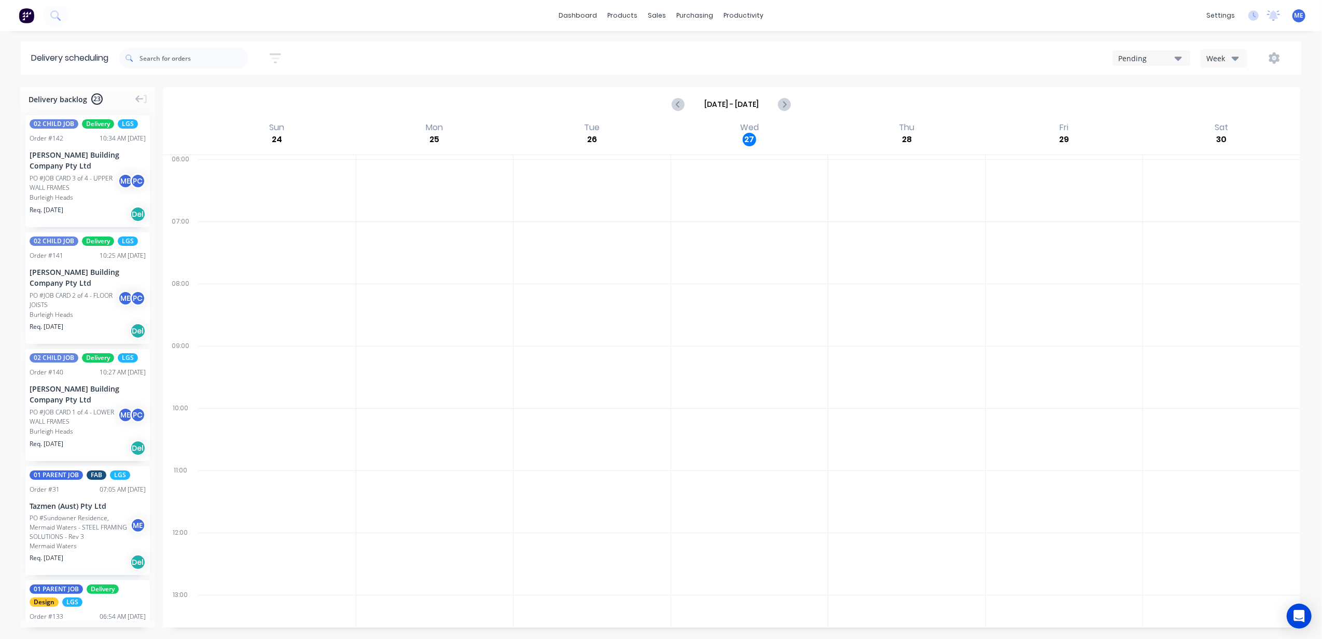
click at [991, 58] on div "Pending" at bounding box center [1146, 58] width 57 height 11
click at [984, 69] on div "Sort by Most recent Created date Required date Order number Customer name Most …" at bounding box center [710, 58] width 1182 height 29
click at [991, 58] on div "Pending" at bounding box center [1146, 58] width 57 height 11
click at [991, 78] on div "Delivery scheduling Sort by Most recent Created date Required date Order number…" at bounding box center [661, 339] width 1322 height 597
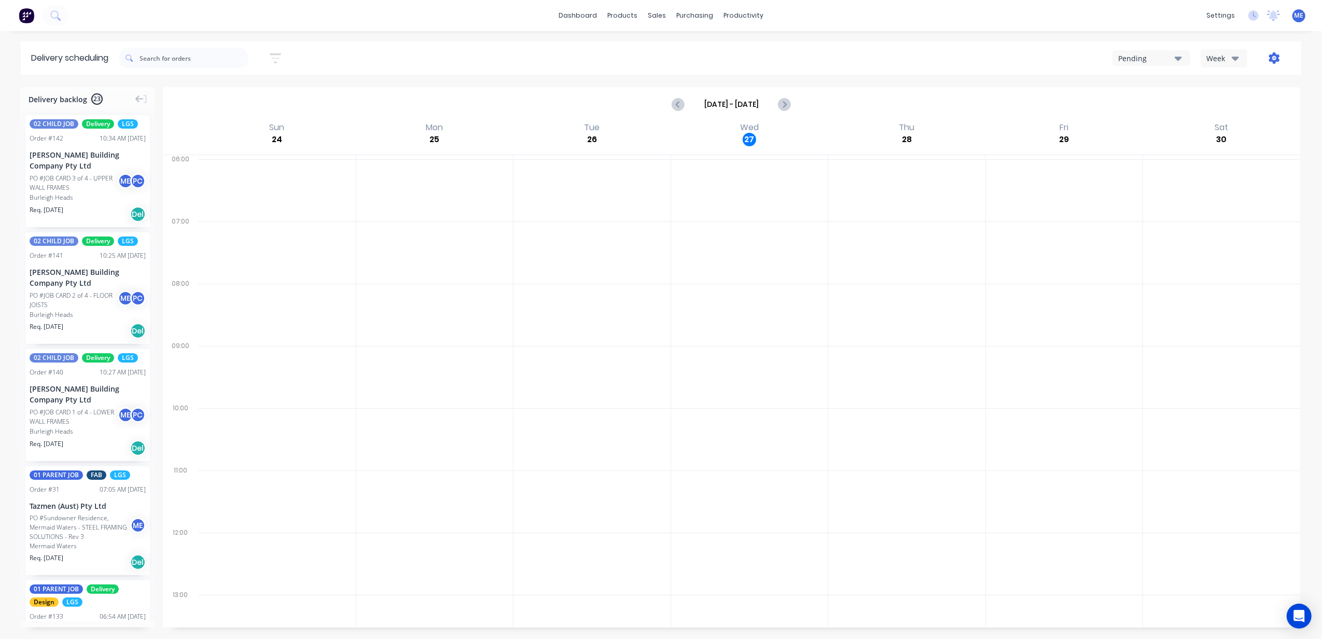
click at [991, 54] on icon "button" at bounding box center [1274, 57] width 11 height 11
click at [991, 53] on icon "button" at bounding box center [1234, 57] width 7 height 11
click at [991, 106] on div "Vehicle" at bounding box center [1252, 106] width 103 height 21
click at [991, 58] on button "Vehicle" at bounding box center [1223, 58] width 47 height 18
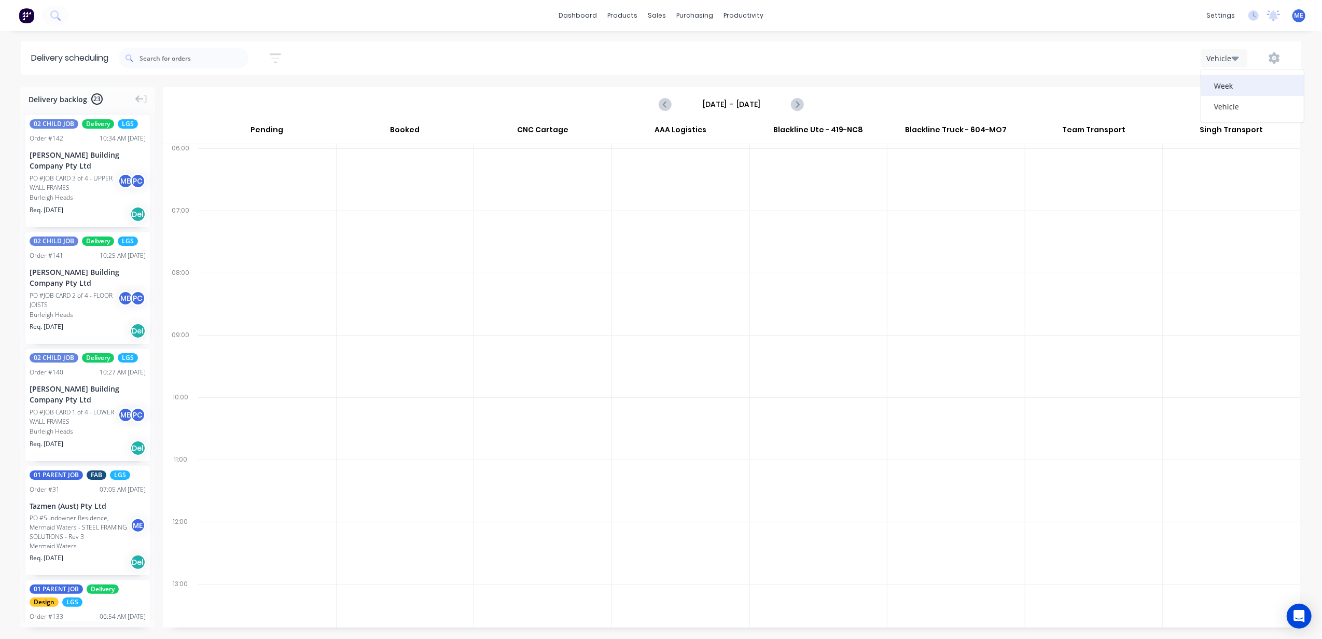
click at [991, 84] on div "Week" at bounding box center [1252, 85] width 103 height 21
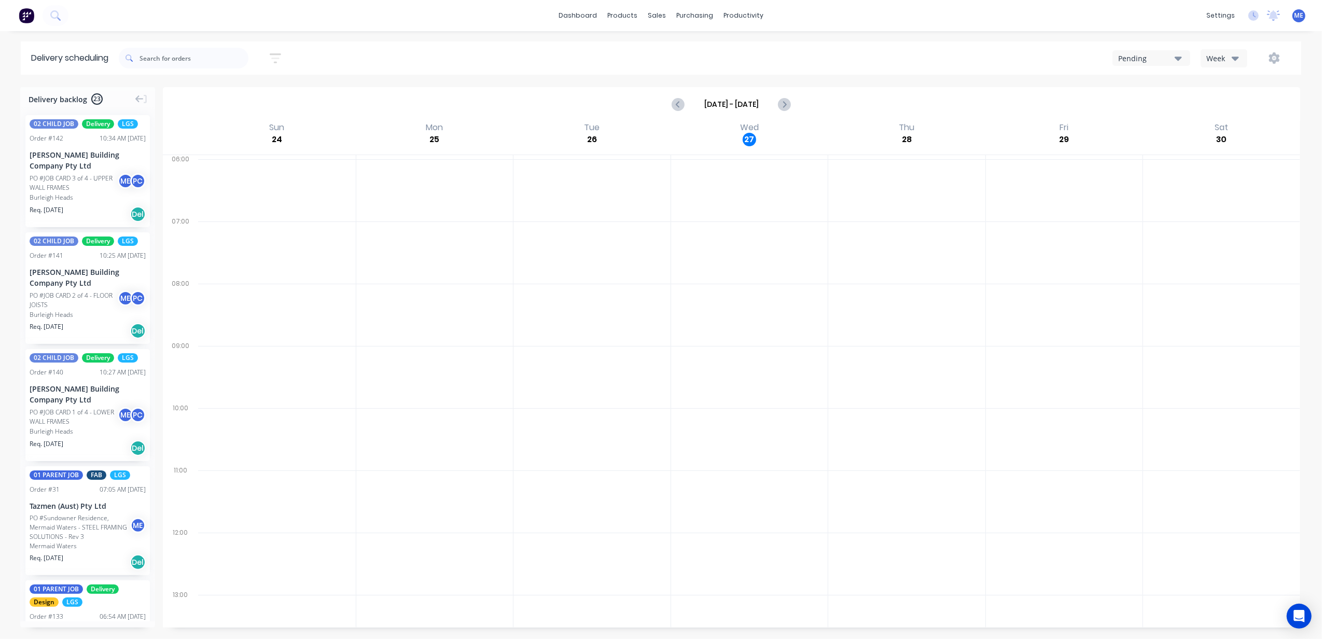
click at [991, 58] on div "Pending" at bounding box center [1146, 58] width 57 height 11
click at [991, 106] on div "Booked" at bounding box center [1171, 105] width 117 height 21
click at [991, 55] on div "Booked" at bounding box center [1146, 58] width 57 height 11
click at [991, 90] on div "Pending" at bounding box center [1171, 84] width 117 height 21
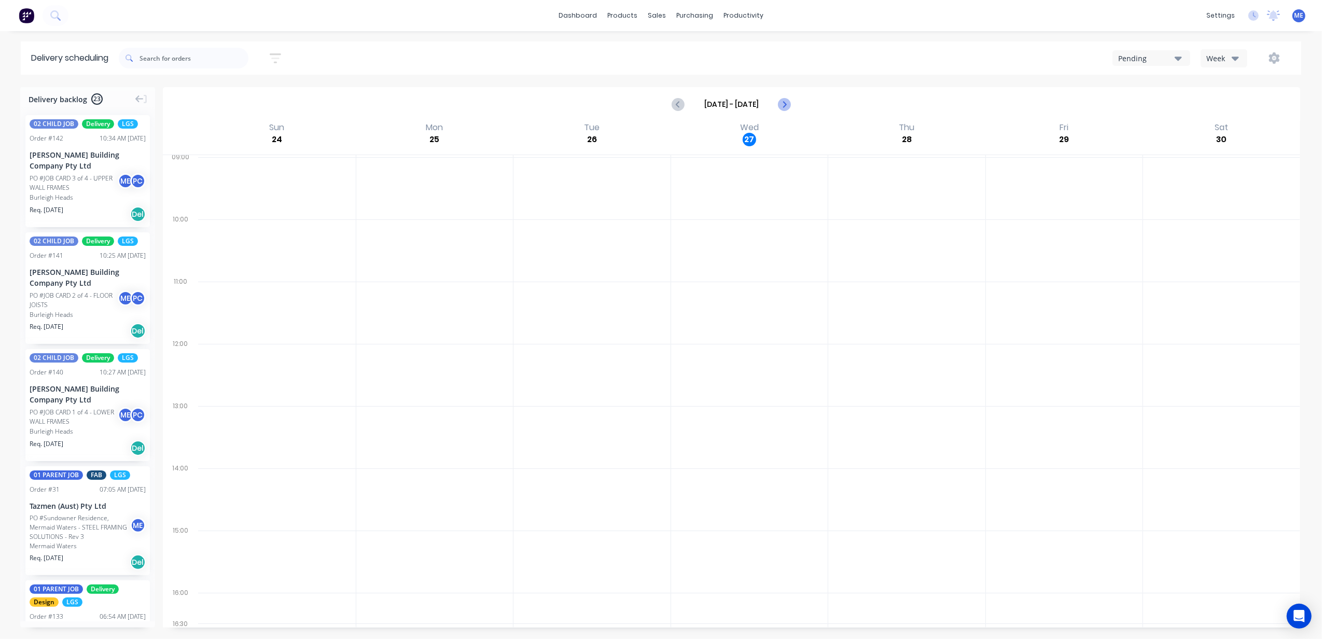
click at [792, 99] on button "Next page" at bounding box center [784, 104] width 21 height 21
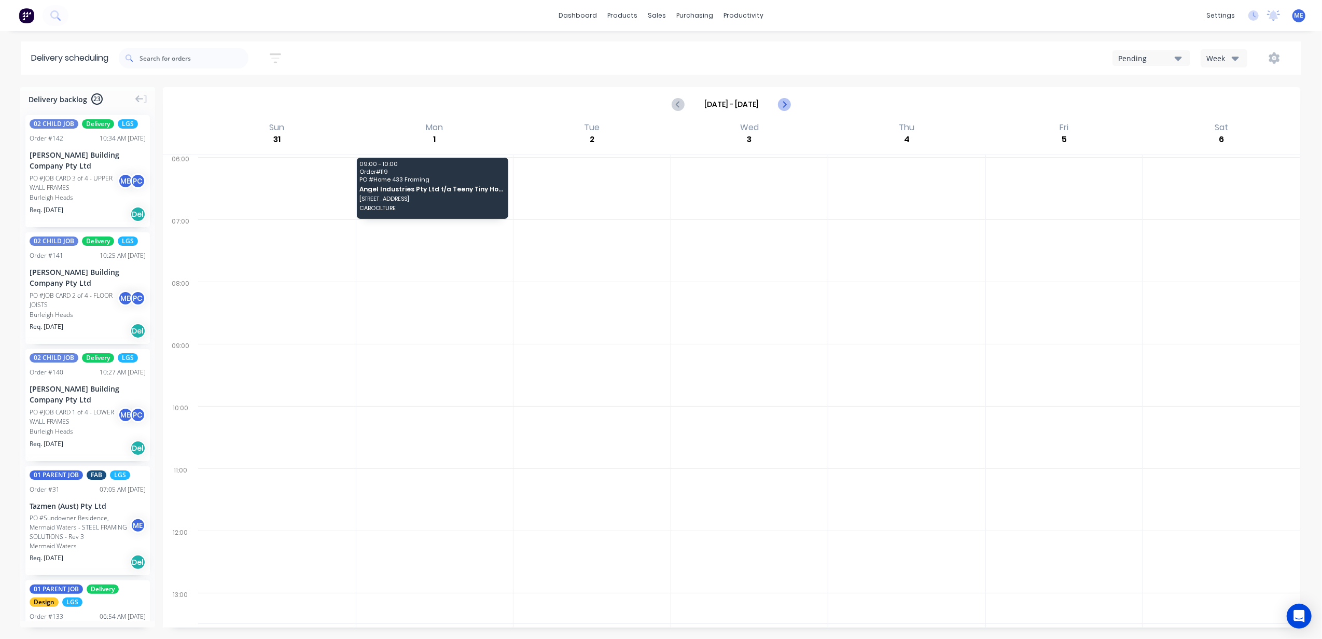
scroll to position [0, 0]
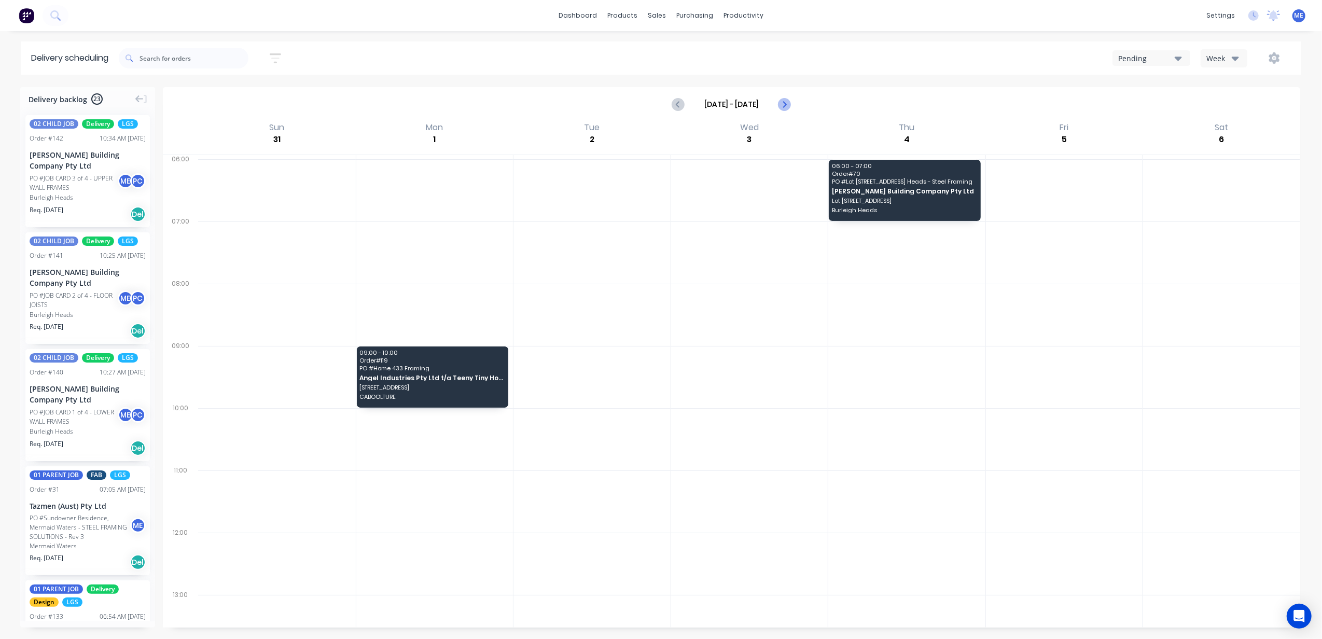
click at [785, 101] on icon "Next page" at bounding box center [784, 104] width 12 height 12
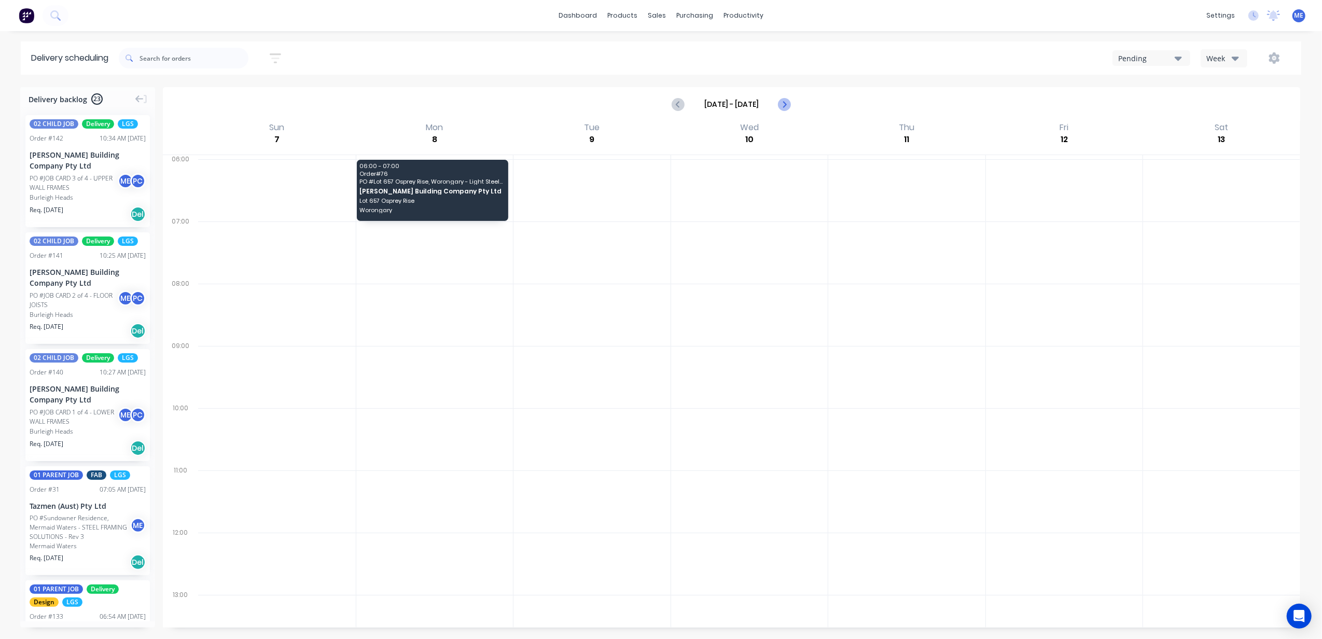
click at [784, 98] on icon "Next page" at bounding box center [784, 104] width 12 height 12
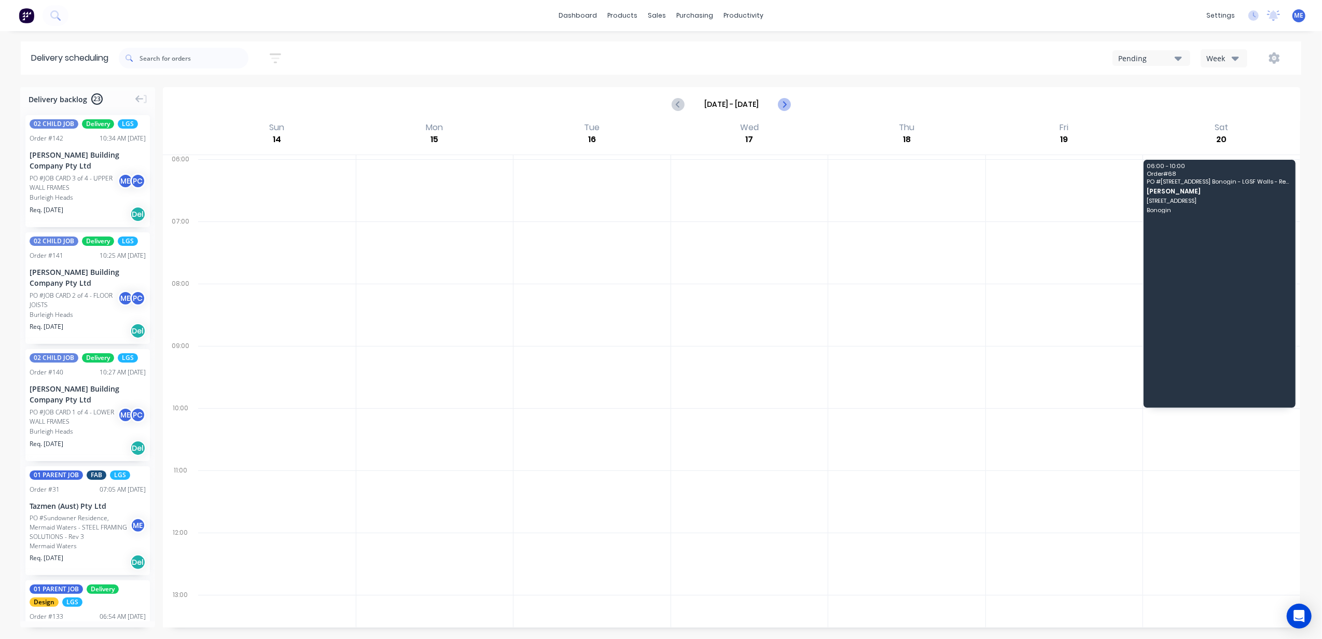
click at [788, 101] on icon "Next page" at bounding box center [784, 104] width 12 height 12
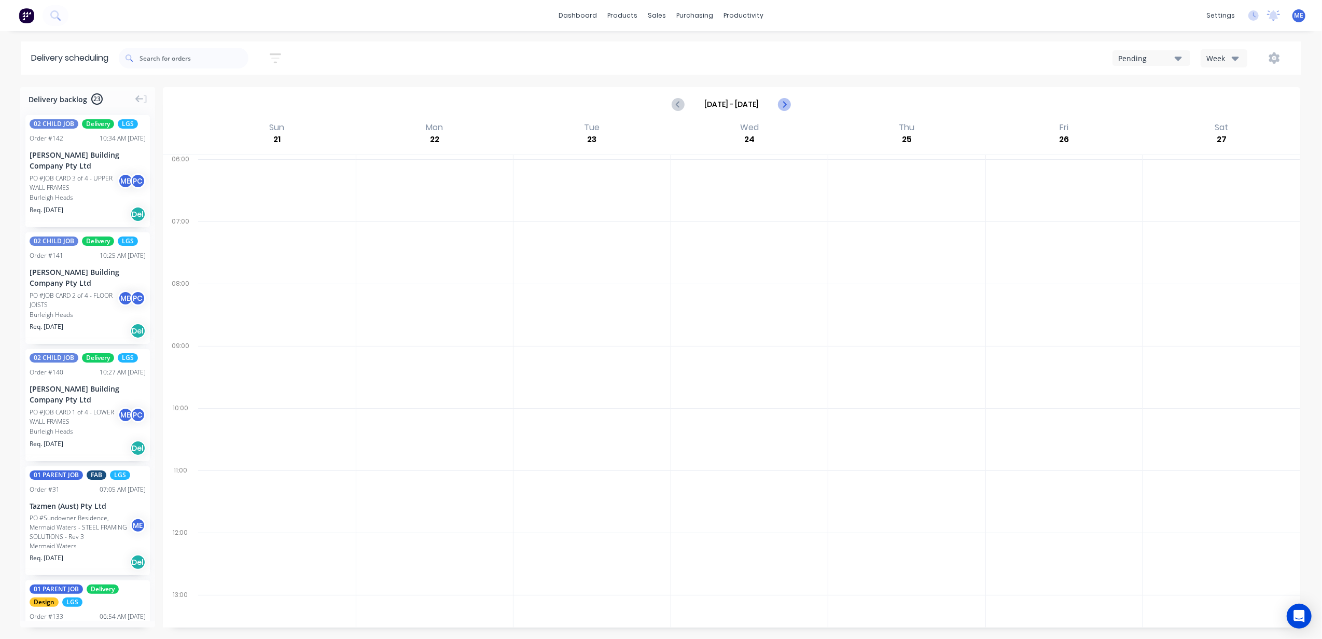
click at [788, 101] on icon "Next page" at bounding box center [784, 104] width 12 height 12
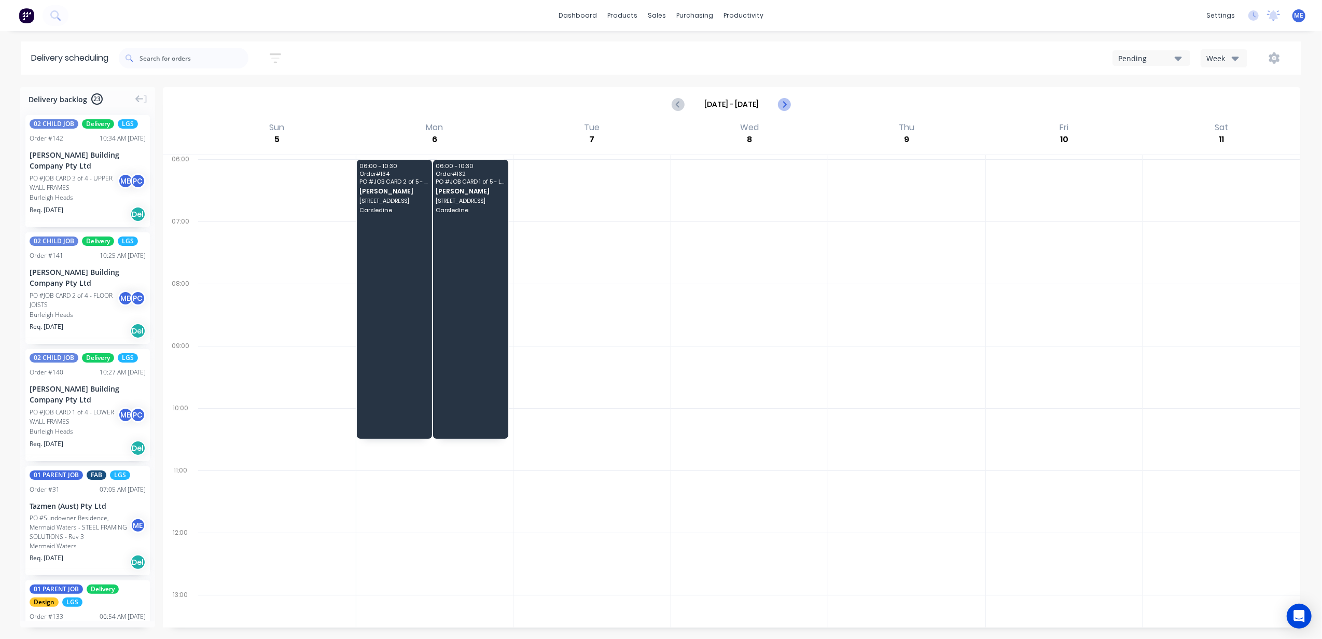
click at [783, 106] on icon "Next page" at bounding box center [783, 104] width 5 height 8
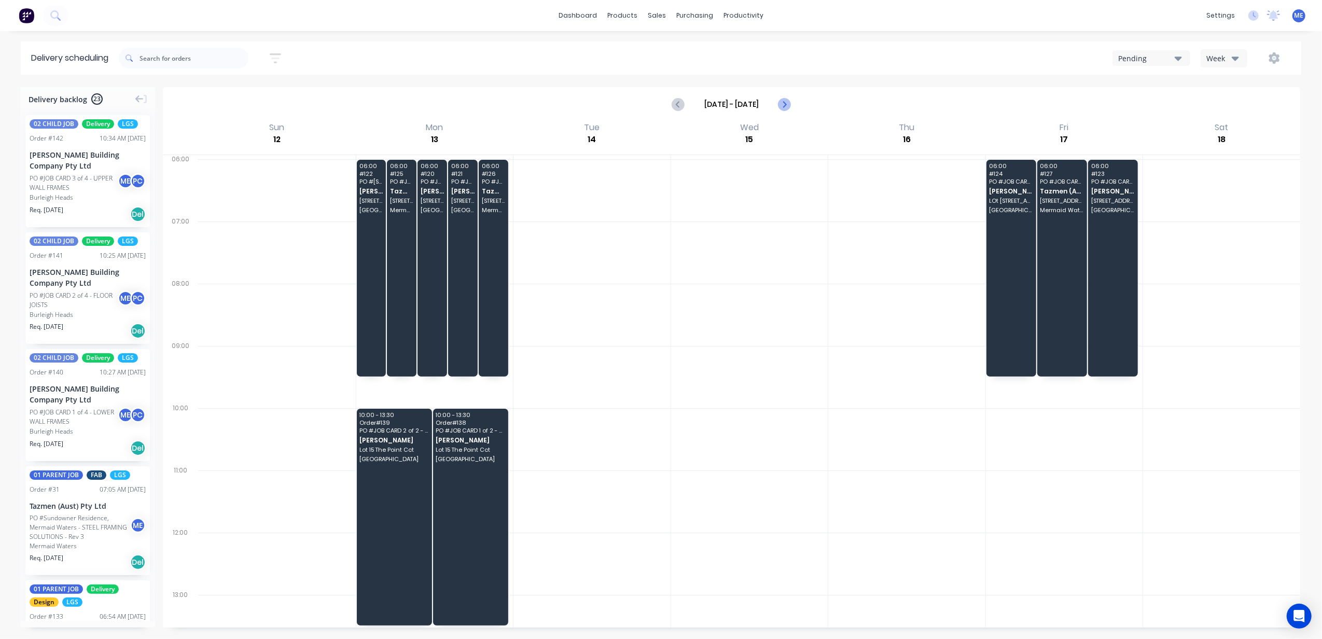
click at [779, 101] on icon "Next page" at bounding box center [784, 104] width 12 height 12
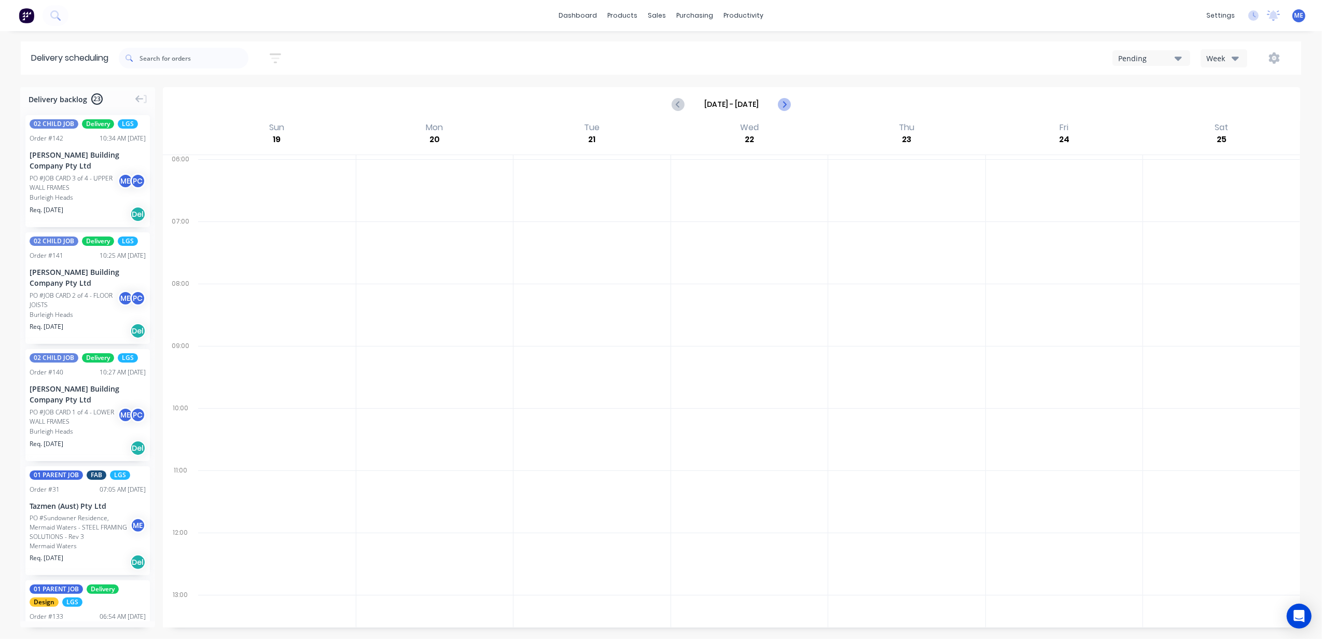
click at [780, 102] on icon "Next page" at bounding box center [784, 104] width 12 height 12
click at [677, 103] on icon "Previous page" at bounding box center [678, 104] width 5 height 8
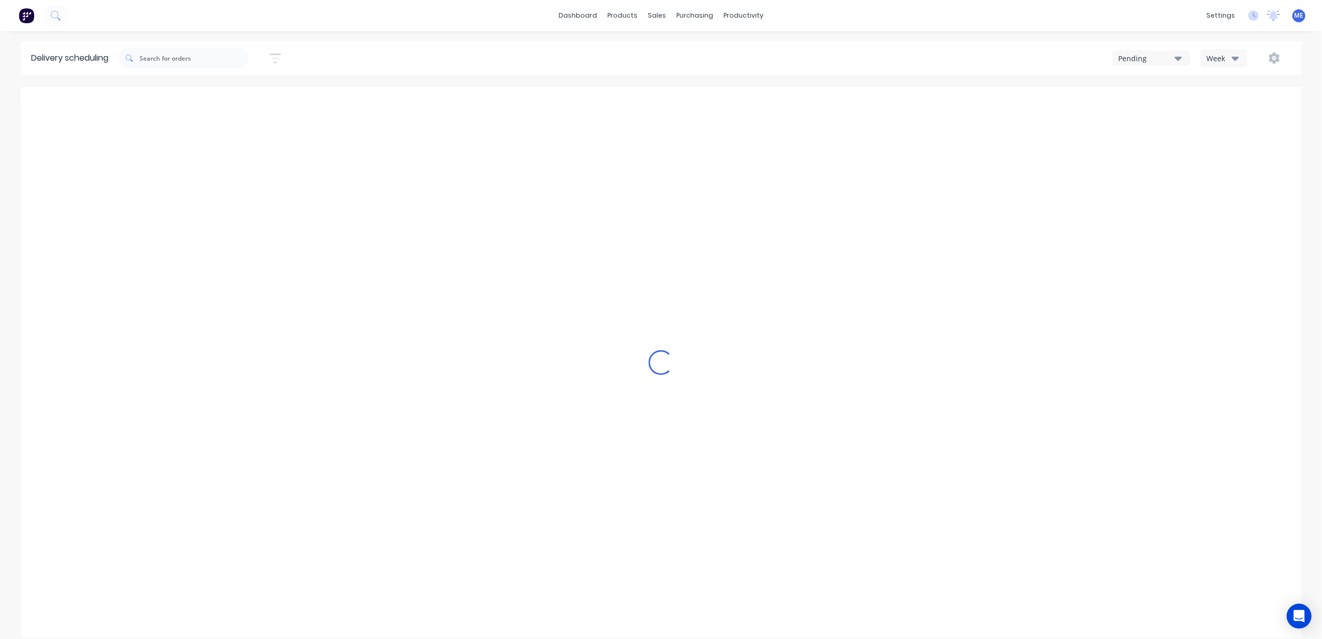
click at [677, 103] on icon "Previous page" at bounding box center [678, 104] width 5 height 8
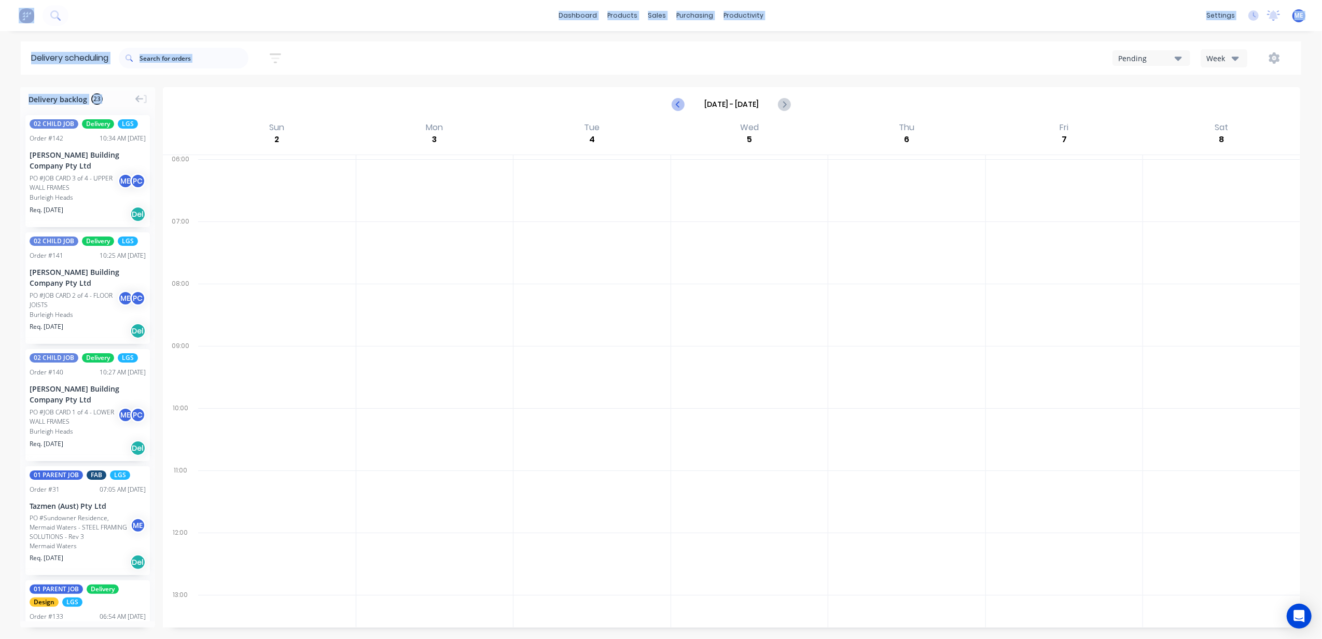
click at [677, 103] on icon "Previous page" at bounding box center [679, 104] width 12 height 12
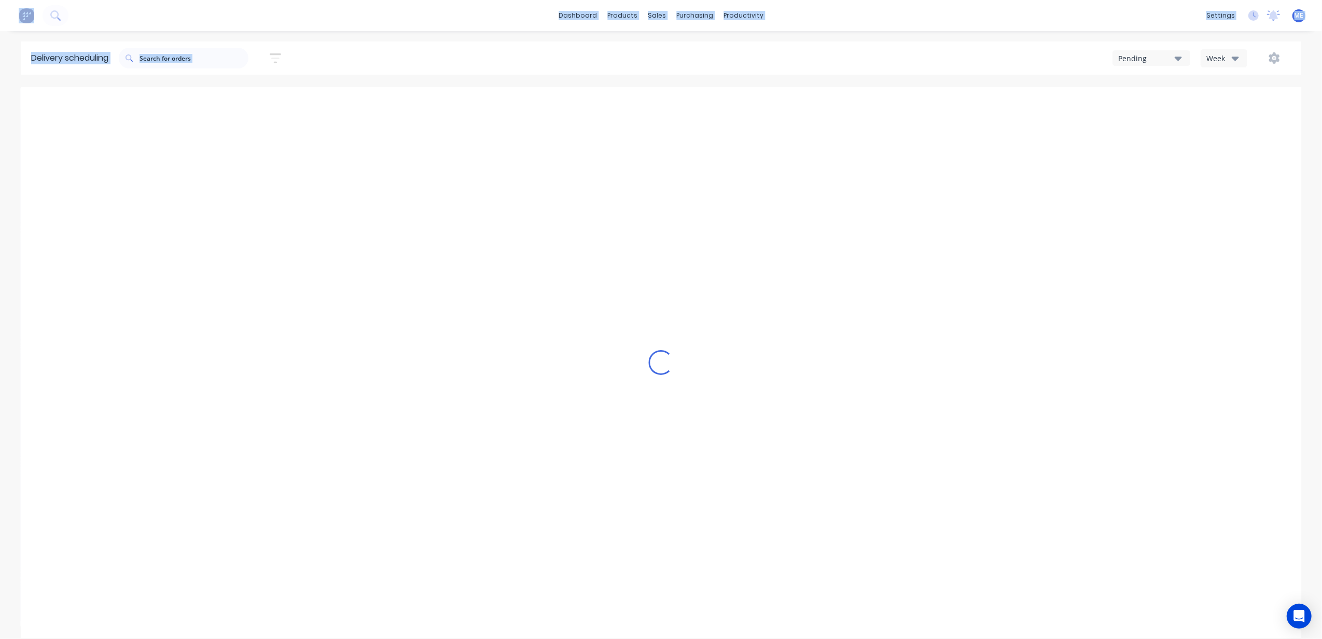
click at [677, 103] on icon "Previous page" at bounding box center [678, 104] width 5 height 8
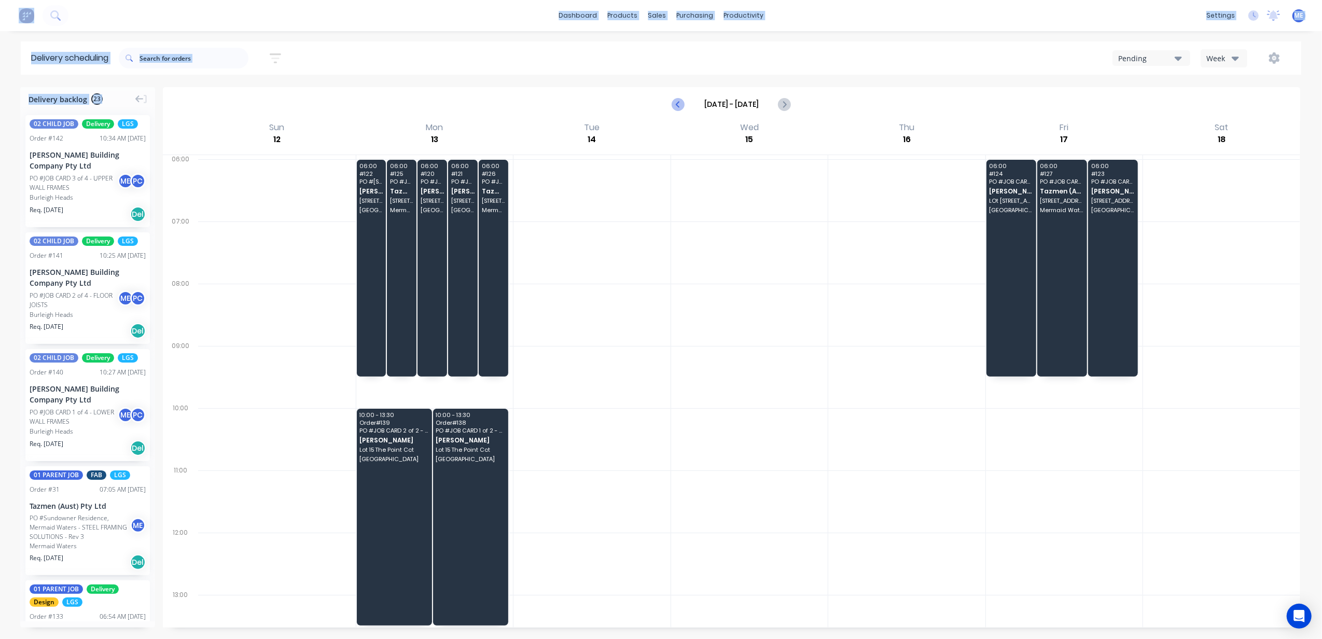
click at [677, 103] on icon "Previous page" at bounding box center [678, 104] width 5 height 8
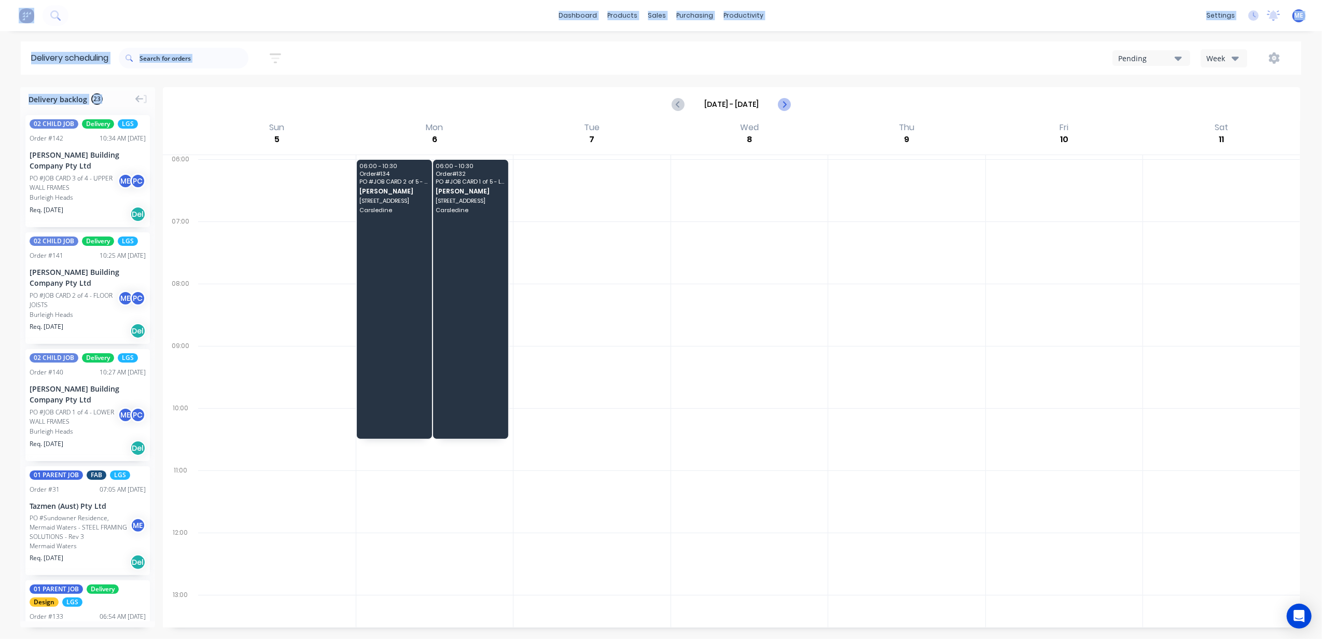
click at [785, 104] on icon "Next page" at bounding box center [783, 104] width 5 height 8
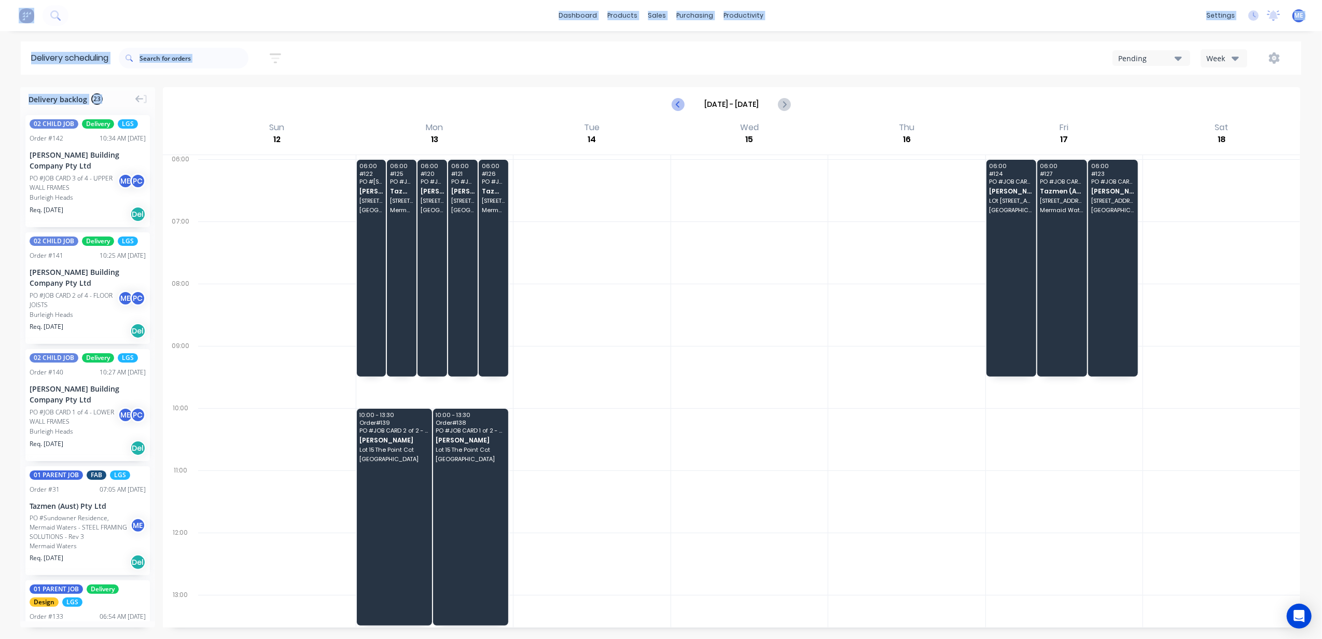
click at [680, 101] on icon "Previous page" at bounding box center [678, 104] width 5 height 8
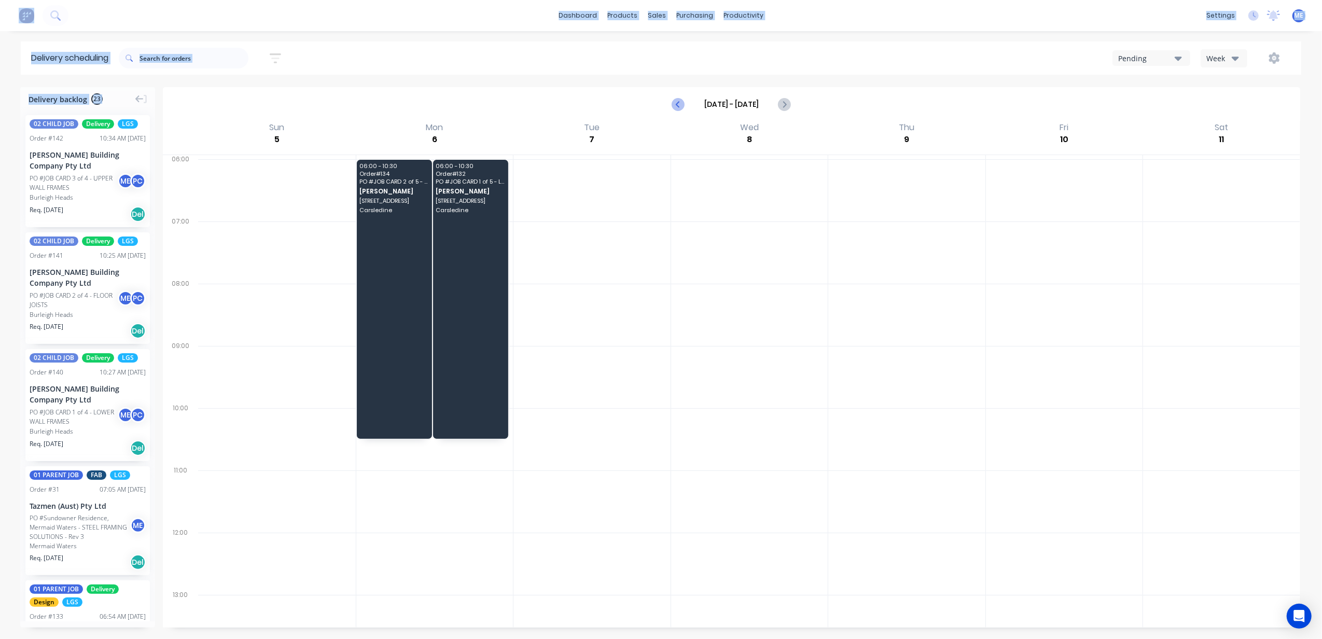
click at [680, 101] on icon "Previous page" at bounding box center [678, 104] width 5 height 8
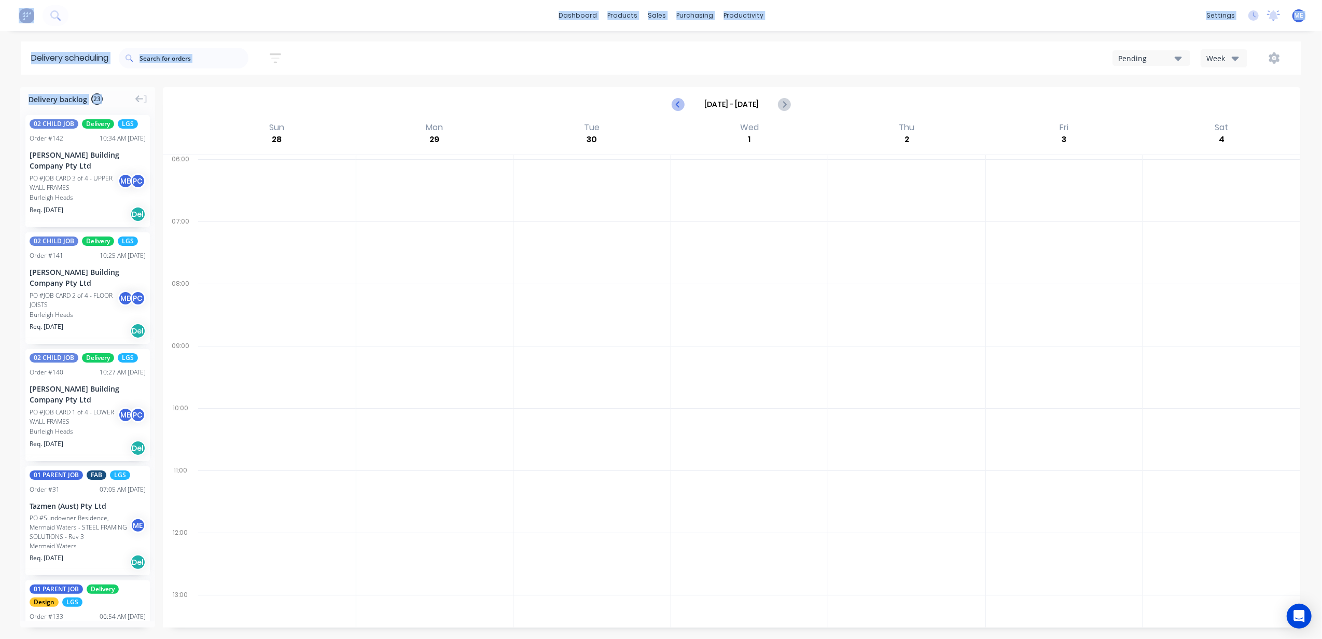
click at [680, 101] on icon "Previous page" at bounding box center [678, 104] width 5 height 8
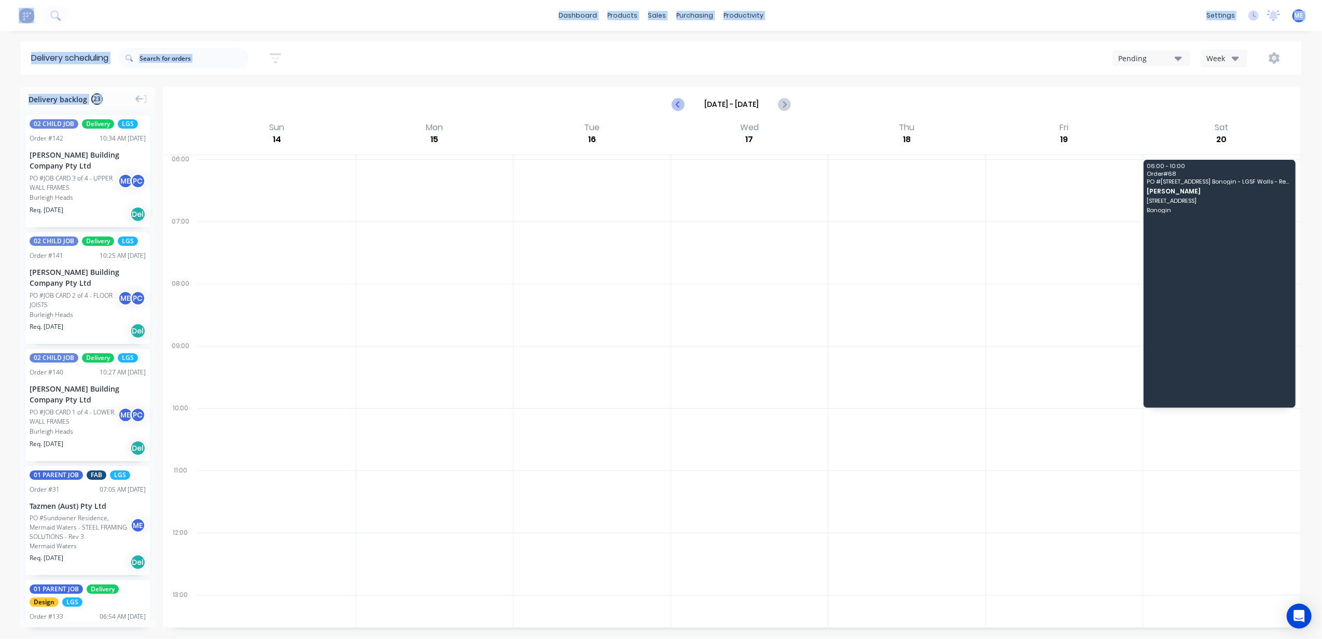
click at [680, 101] on icon "Previous page" at bounding box center [678, 104] width 5 height 8
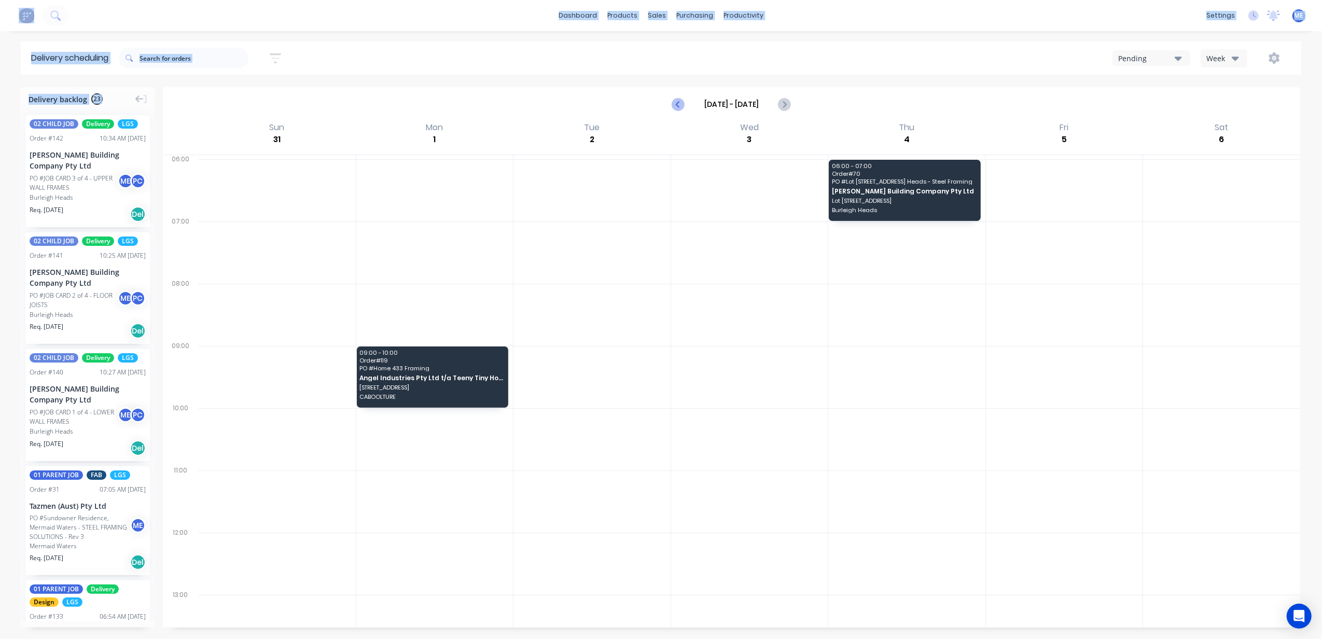
click at [680, 101] on icon "Previous page" at bounding box center [678, 104] width 5 height 8
type input "Aug 24 - Aug 30"
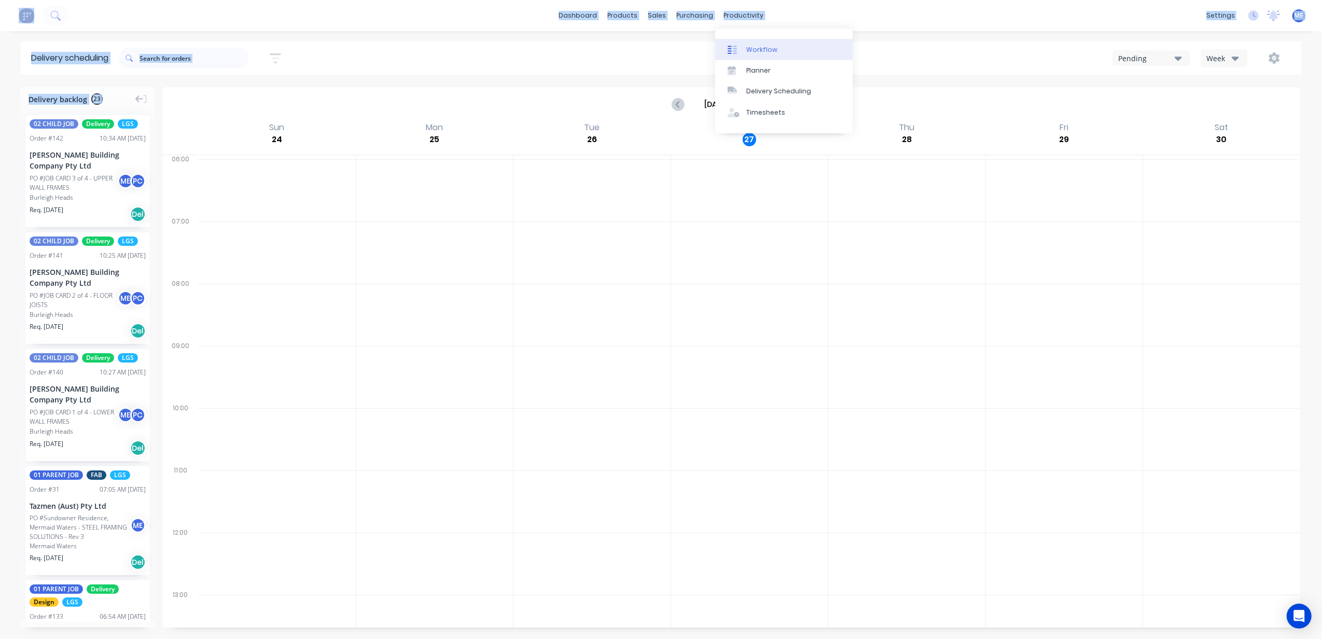
click at [755, 54] on div "Workflow" at bounding box center [761, 49] width 31 height 9
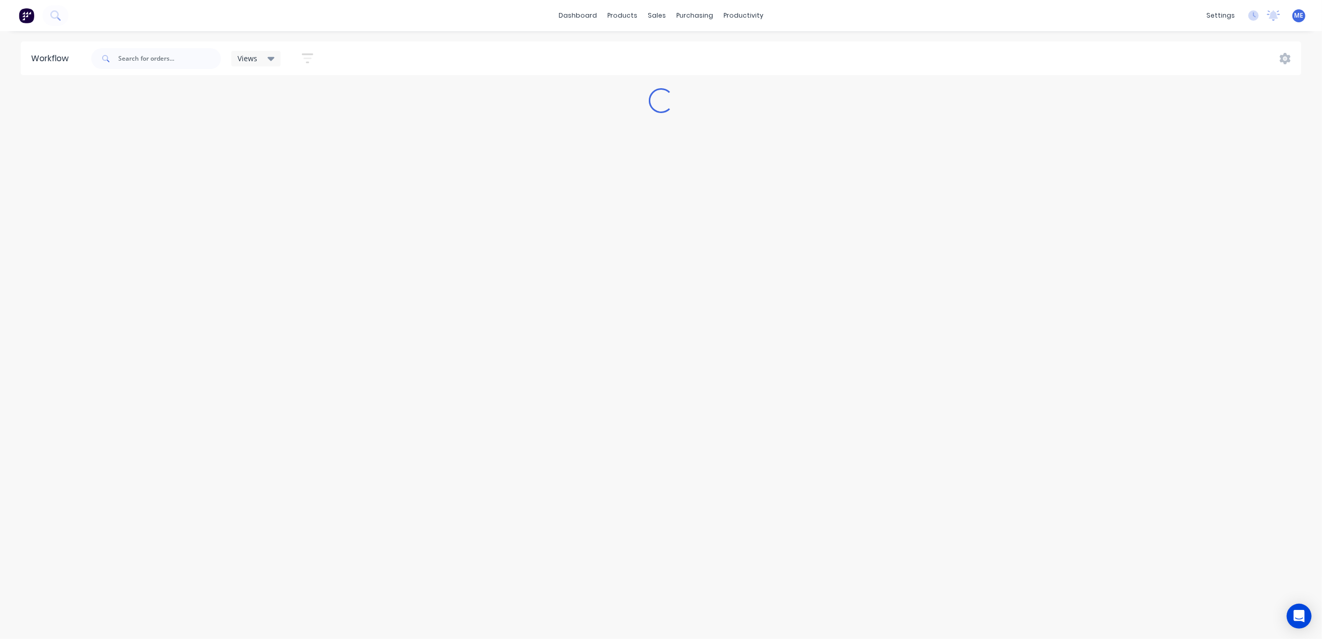
click at [823, 41] on header "Workflow Views Save new view None (Default) edit Demi's View edit Marlon's View…" at bounding box center [661, 58] width 1281 height 34
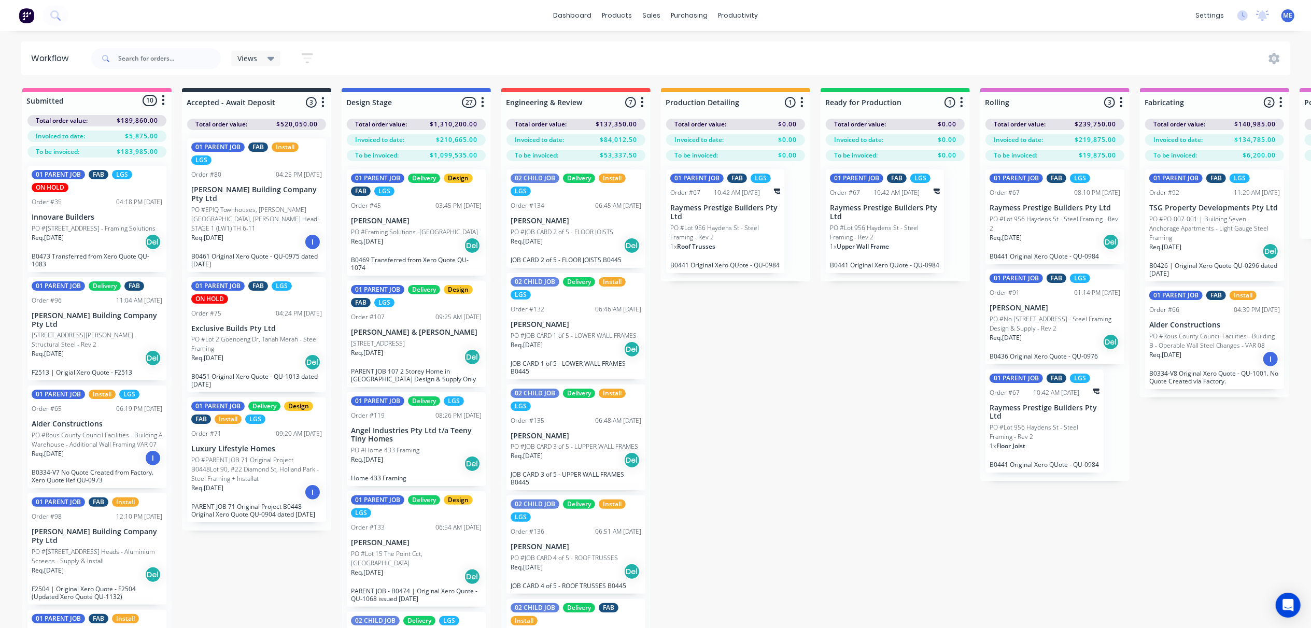
drag, startPoint x: 819, startPoint y: 423, endPoint x: 783, endPoint y: 535, distance: 117.1
click at [818, 423] on div "Submitted 10 Status colour #FF69B4 hex #FF69B4 Save Cancel Summaries Total orde…" at bounding box center [1157, 376] width 2331 height 577
click at [731, 479] on div "Submitted 10 Status colour #FF69B4 hex #FF69B4 Save Cancel Summaries Total orde…" at bounding box center [1157, 376] width 2331 height 577
click at [789, 479] on div "Submitted 10 Status colour #FF69B4 hex #FF69B4 Save Cancel Summaries Total orde…" at bounding box center [1157, 376] width 2331 height 577
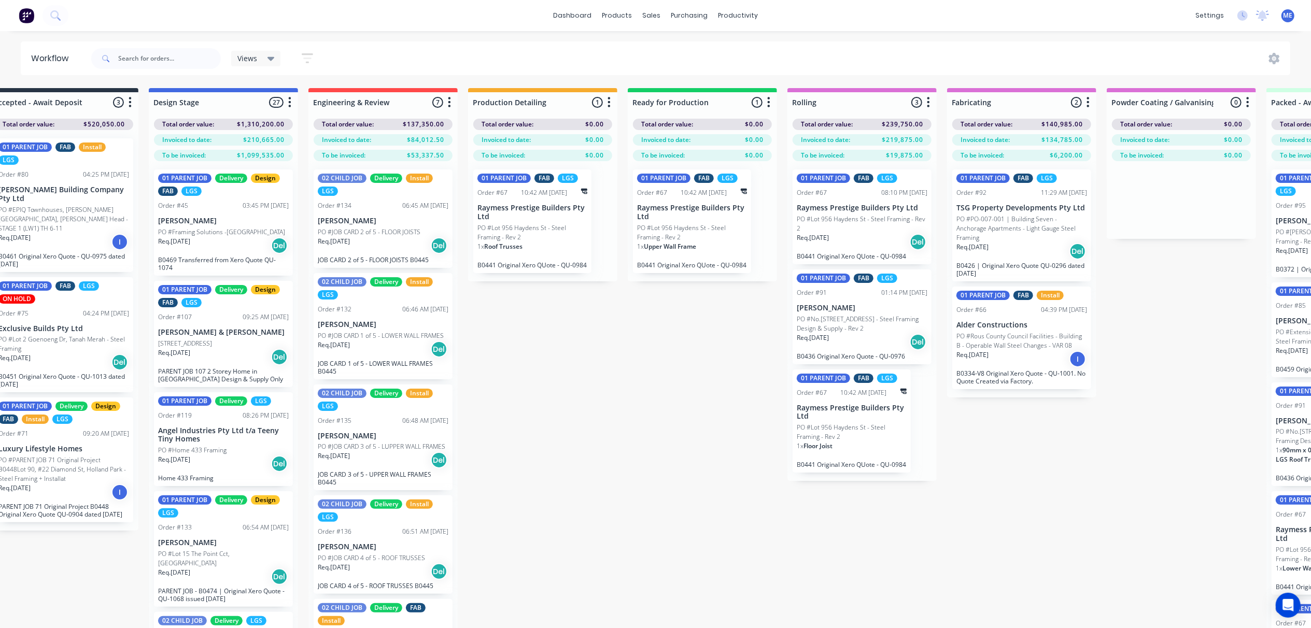
scroll to position [0, 194]
click at [935, 479] on div "Submitted 10 Status colour #FF69B4 hex #FF69B4 Save Cancel Summaries Total orde…" at bounding box center [963, 376] width 2331 height 577
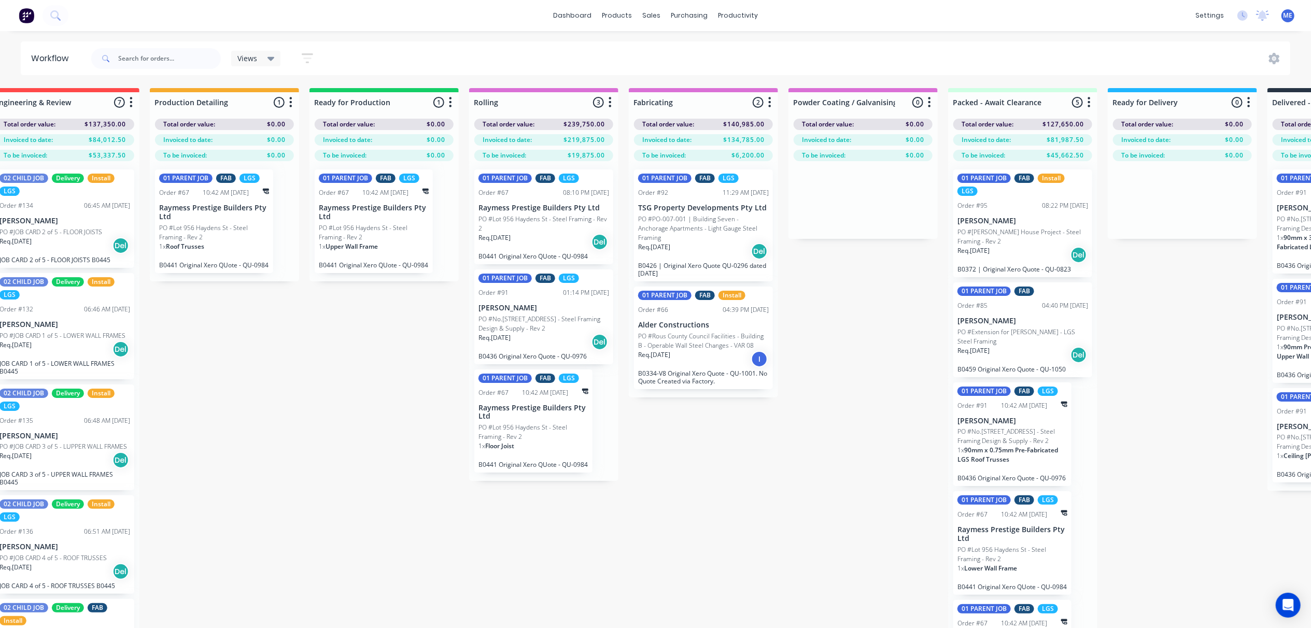
scroll to position [0, 1019]
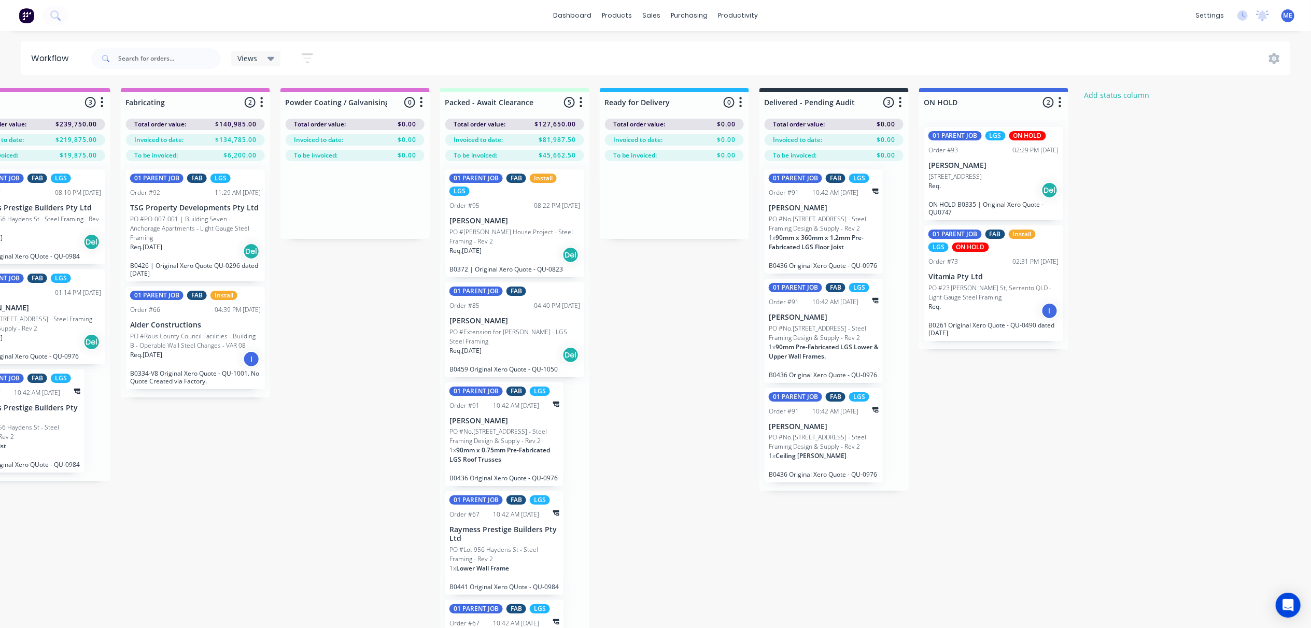
click at [991, 103] on button "button" at bounding box center [1060, 102] width 12 height 12
click at [991, 126] on span "Status colour" at bounding box center [996, 124] width 46 height 11
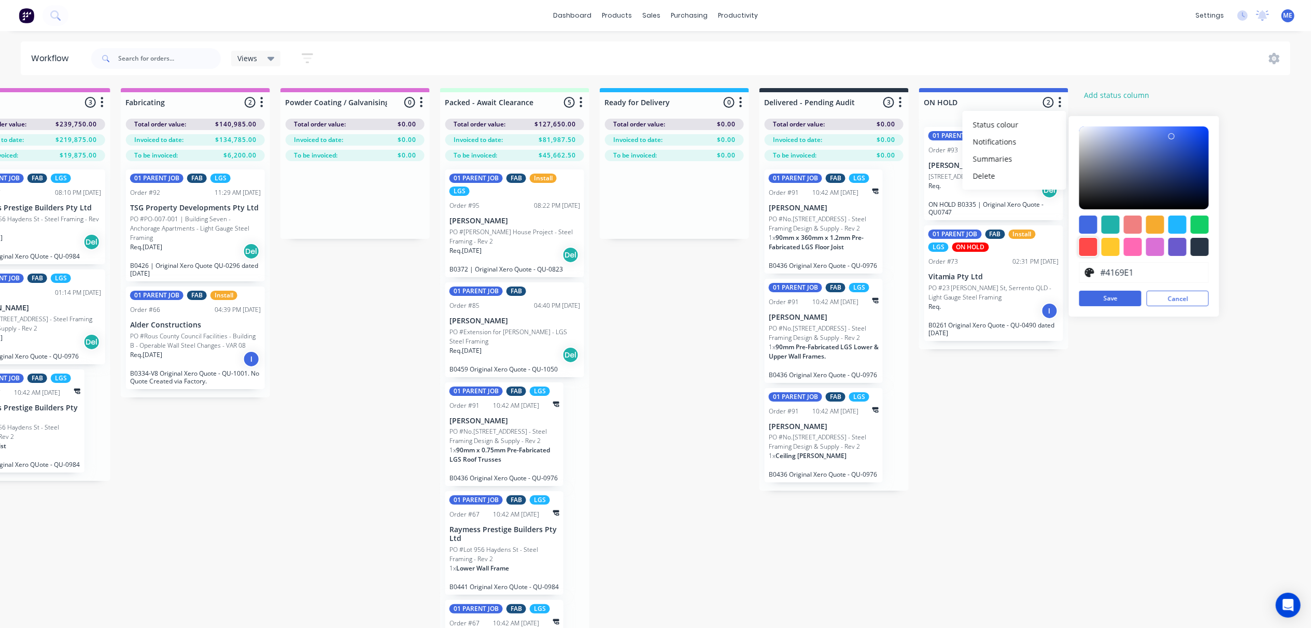
click at [991, 246] on div at bounding box center [1089, 247] width 18 height 18
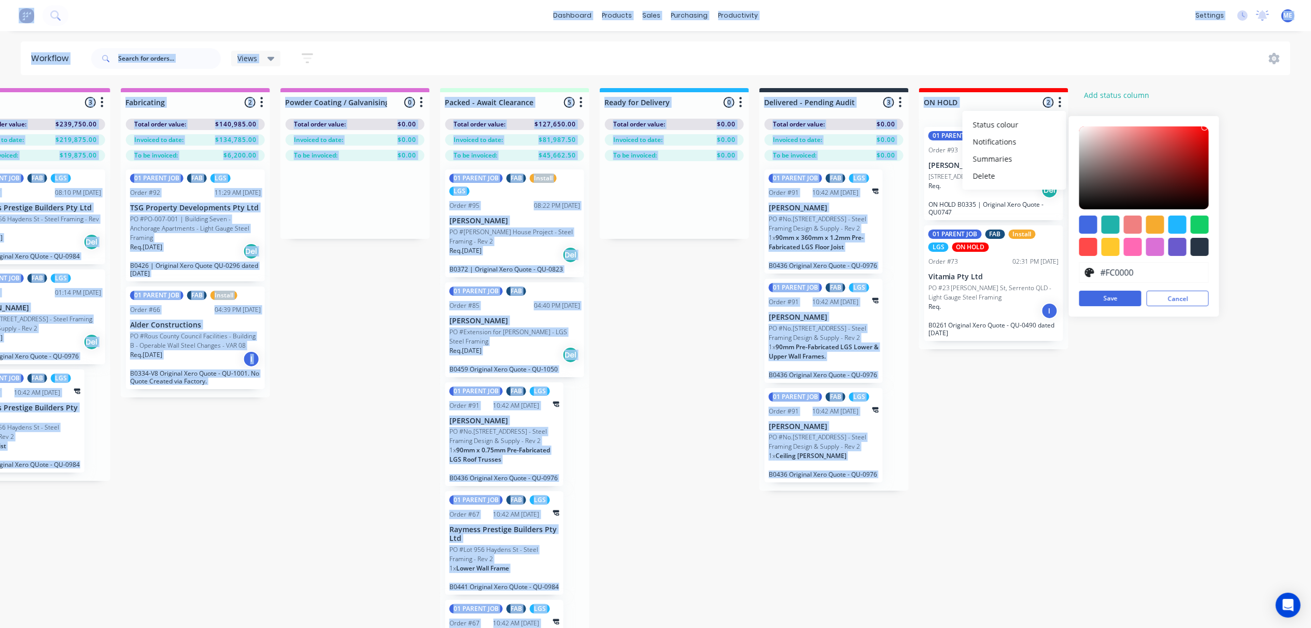
type input "#FF0000"
drag, startPoint x: 1171, startPoint y: 128, endPoint x: 1236, endPoint y: 125, distance: 64.8
click at [991, 125] on div "Submitted 10 Status colour #FF69B4 hex #FF69B4 Save Cancel Summaries Total orde…" at bounding box center [138, 376] width 2331 height 577
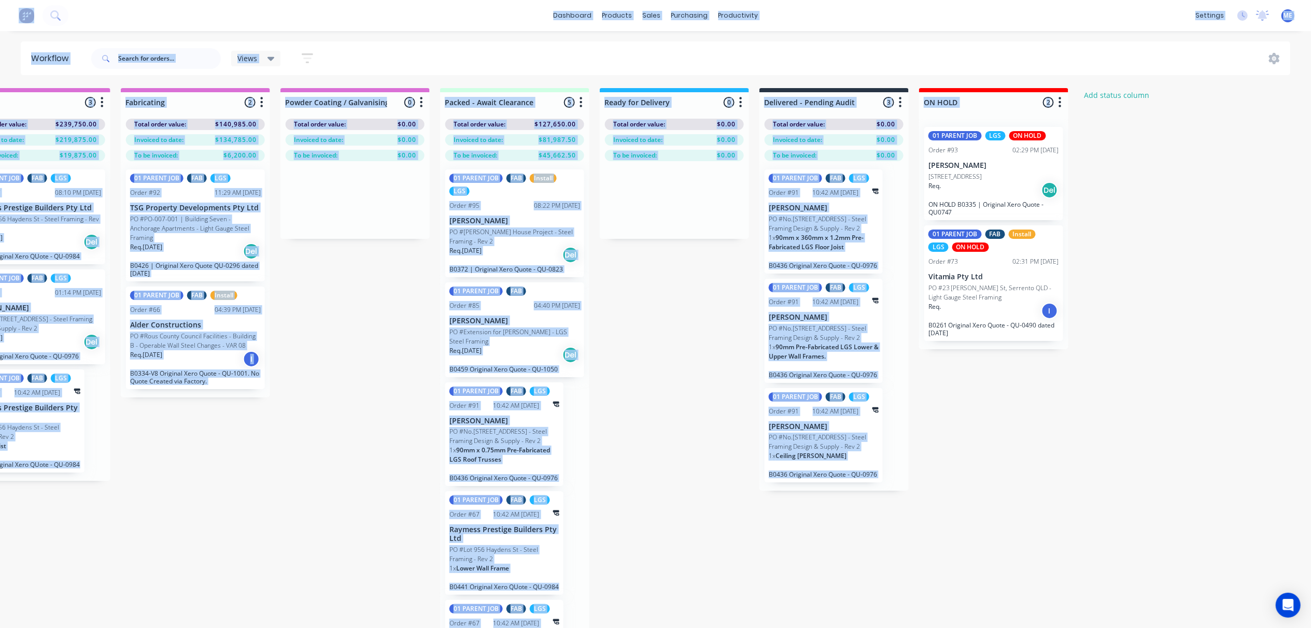
click at [991, 133] on div "Submitted 10 Status colour #FF69B4 hex #FF69B4 Save Cancel Summaries Total orde…" at bounding box center [138, 376] width 2331 height 577
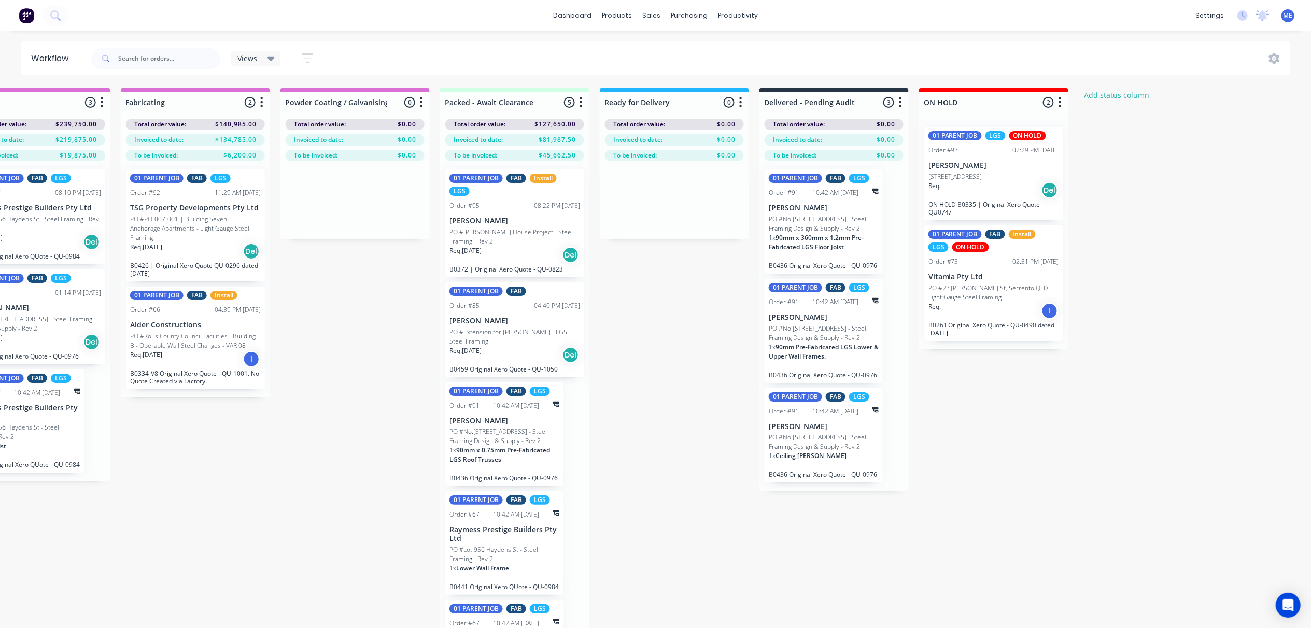
click at [991, 99] on icon "button" at bounding box center [1060, 102] width 3 height 13
click at [991, 119] on span "Status colour" at bounding box center [996, 124] width 46 height 11
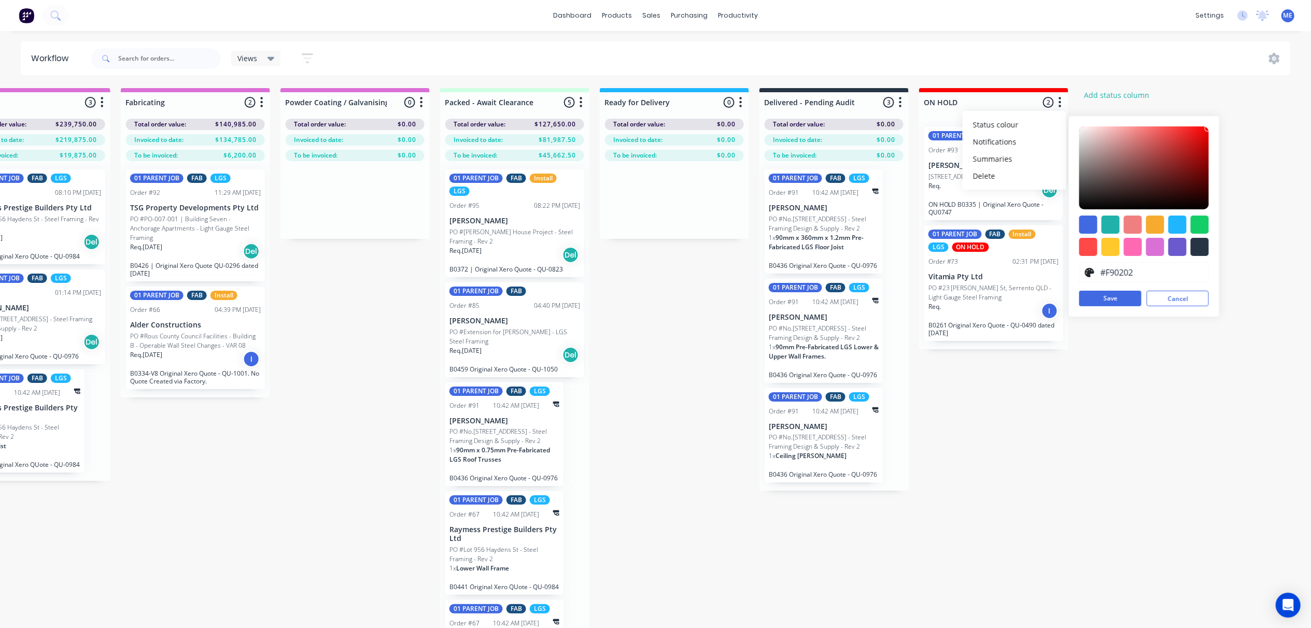
type input "#F90000"
click at [991, 129] on div "#F90000 hex #F90000 Save Cancel" at bounding box center [1144, 216] width 150 height 201
click at [991, 302] on button "Save" at bounding box center [1111, 299] width 62 height 16
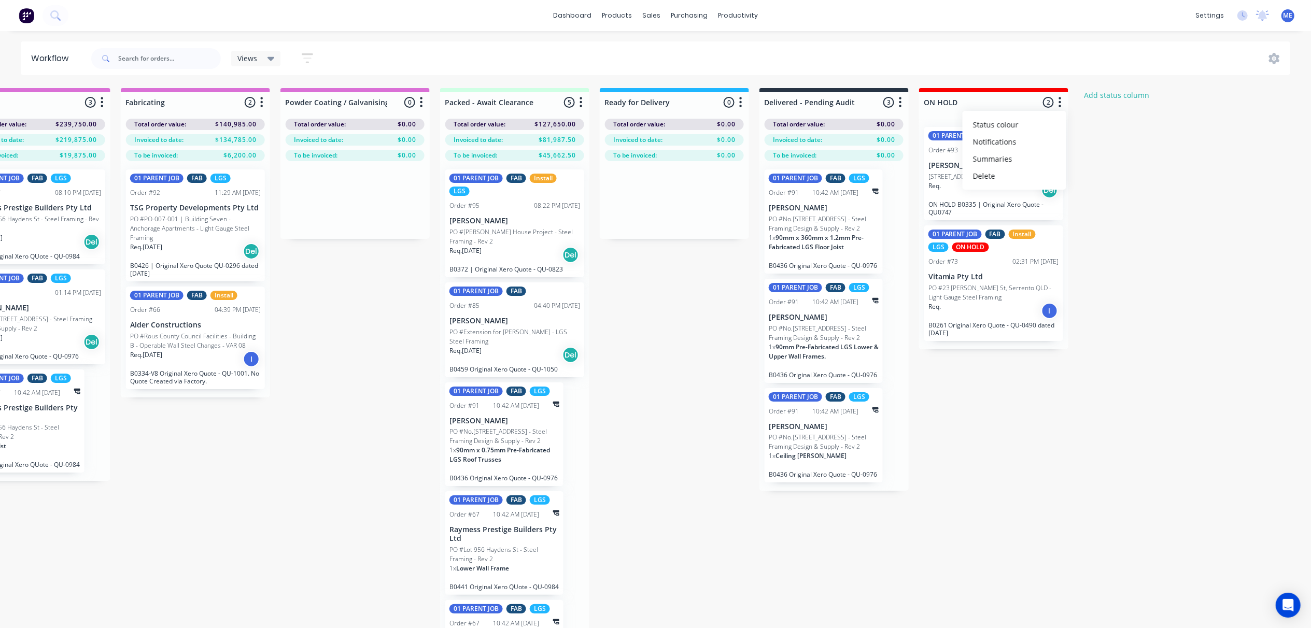
click at [991, 376] on div "Submitted 10 Status colour #FF69B4 hex #FF69B4 Save Cancel Summaries Total orde…" at bounding box center [138, 376] width 2331 height 577
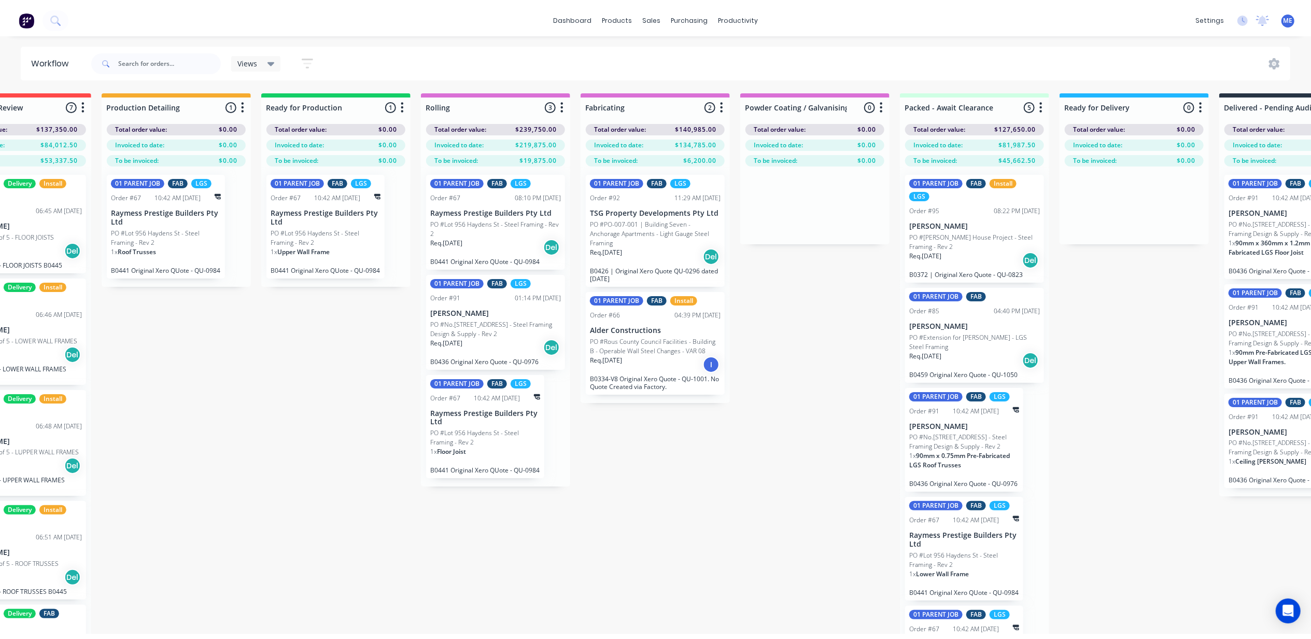
scroll to position [0, 0]
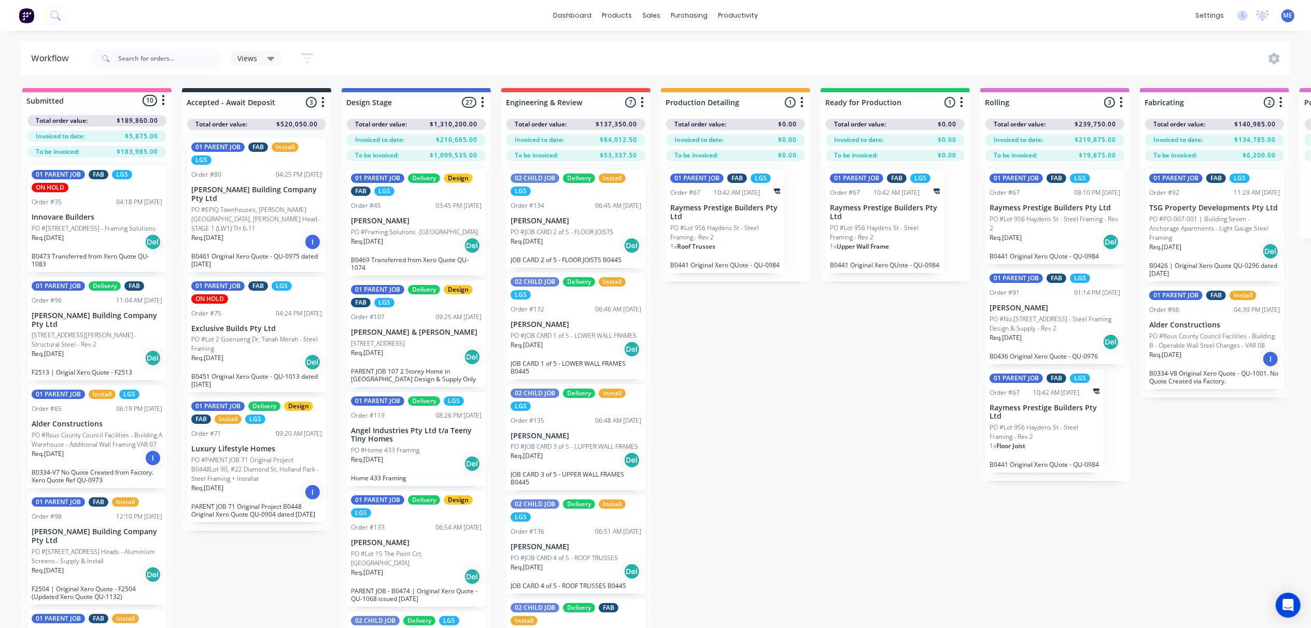
click at [243, 335] on p "PO #Lot 2 Goenoeng Dr, Tanah Merah - Steel Framing" at bounding box center [256, 344] width 131 height 19
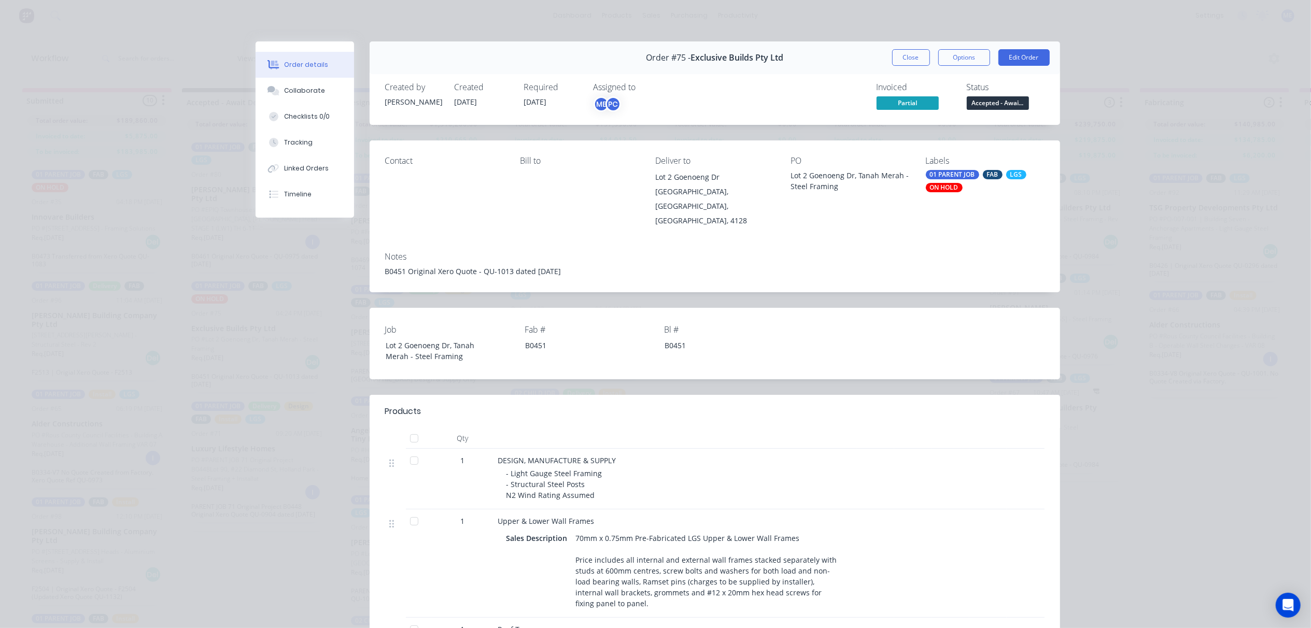
click at [916, 54] on button "Close" at bounding box center [911, 57] width 38 height 17
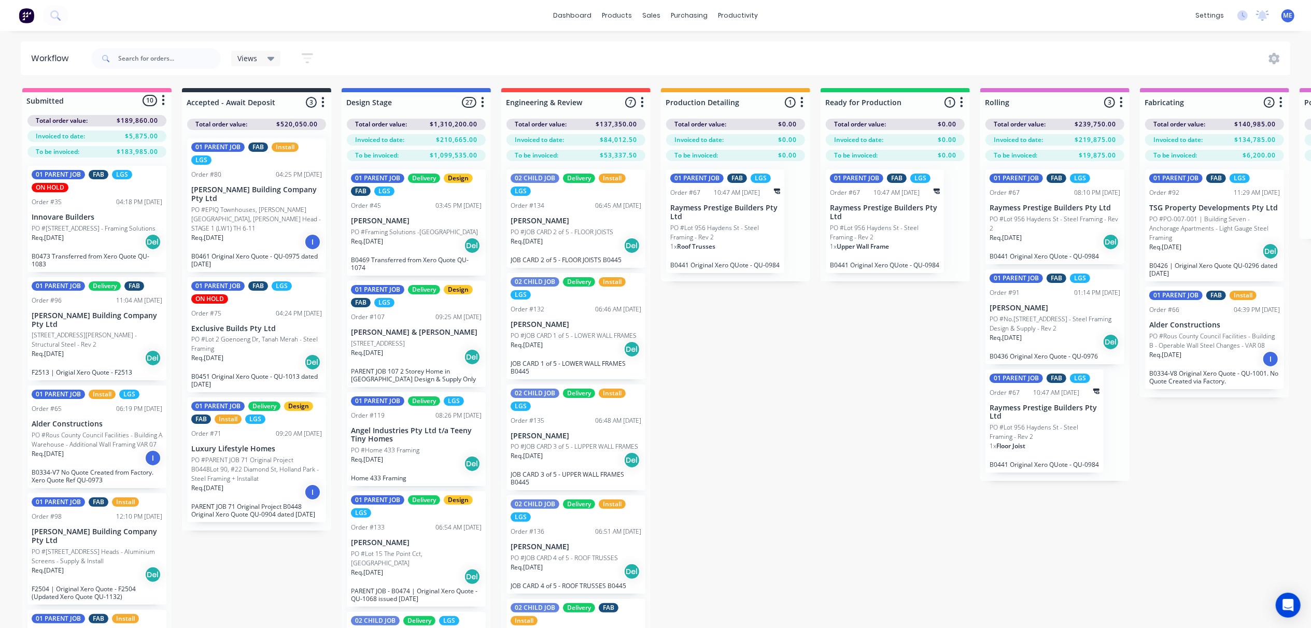
click at [243, 354] on div "Req. 05/08/25 Del" at bounding box center [256, 363] width 131 height 18
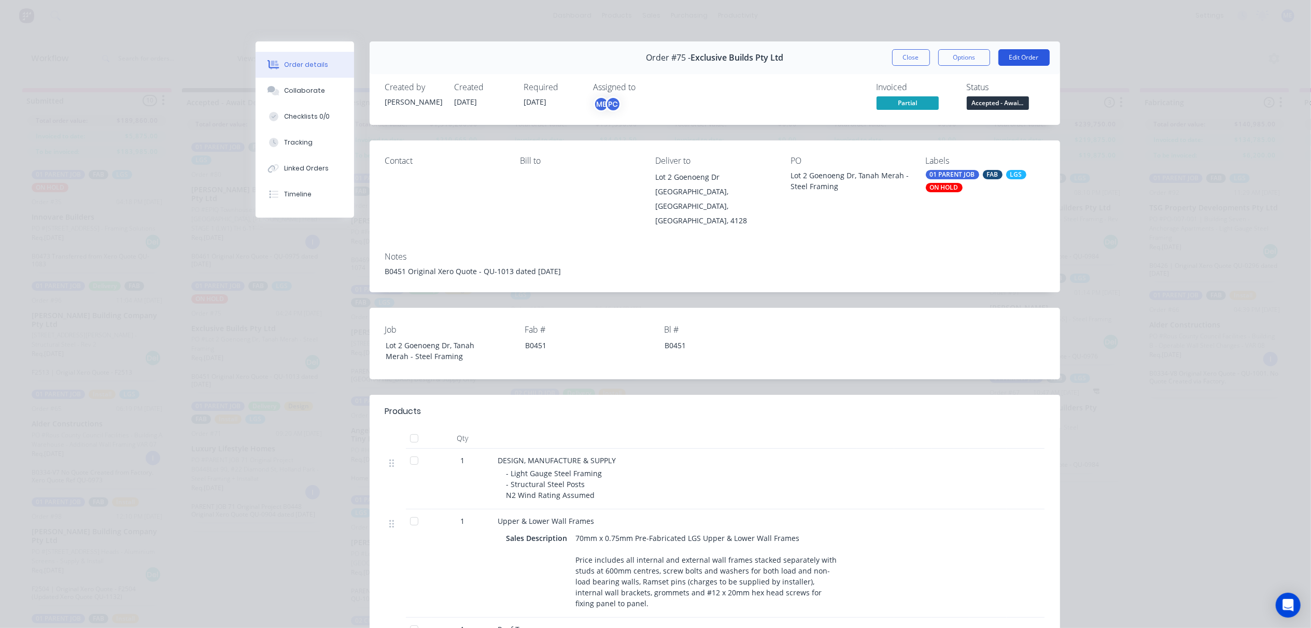
click at [991, 58] on button "Edit Order" at bounding box center [1024, 57] width 51 height 17
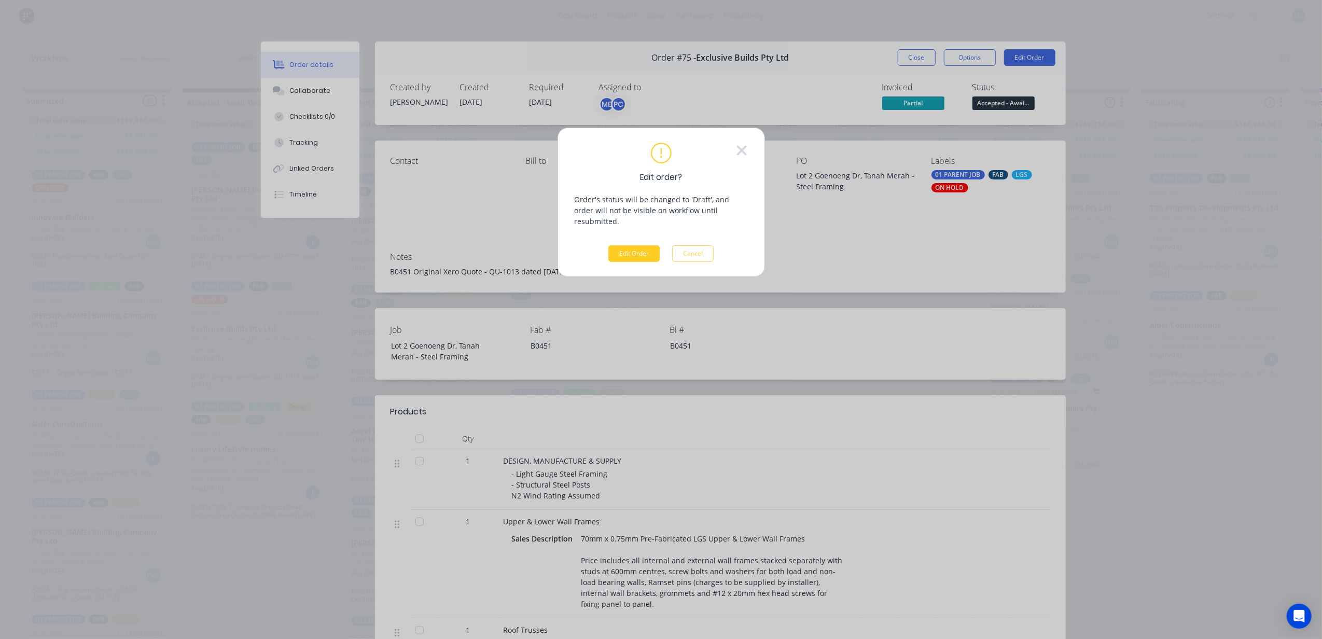
drag, startPoint x: 625, startPoint y: 249, endPoint x: 627, endPoint y: 242, distance: 7.4
click at [625, 248] on div "Edit order? Order's status will be changed to 'Draft', and order will not be vi…" at bounding box center [660, 202] width 207 height 149
click at [627, 245] on button "Edit Order" at bounding box center [633, 253] width 51 height 17
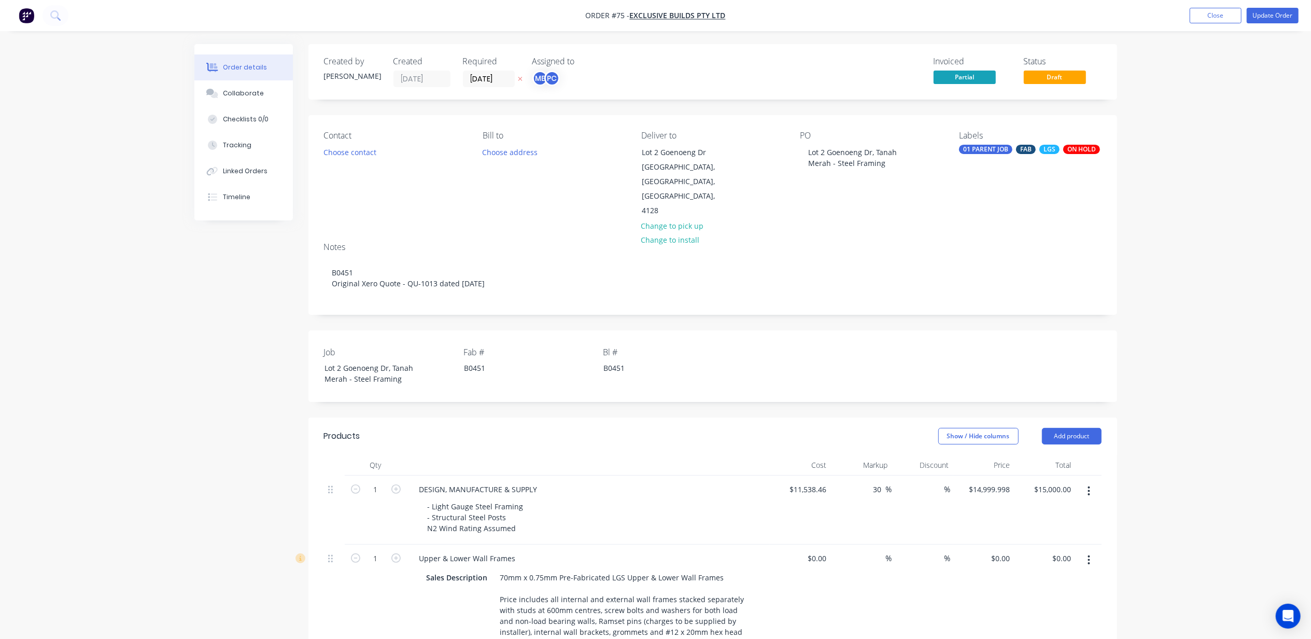
click at [991, 150] on div "ON HOLD" at bounding box center [1081, 149] width 37 height 9
click at [977, 295] on div at bounding box center [978, 301] width 21 height 21
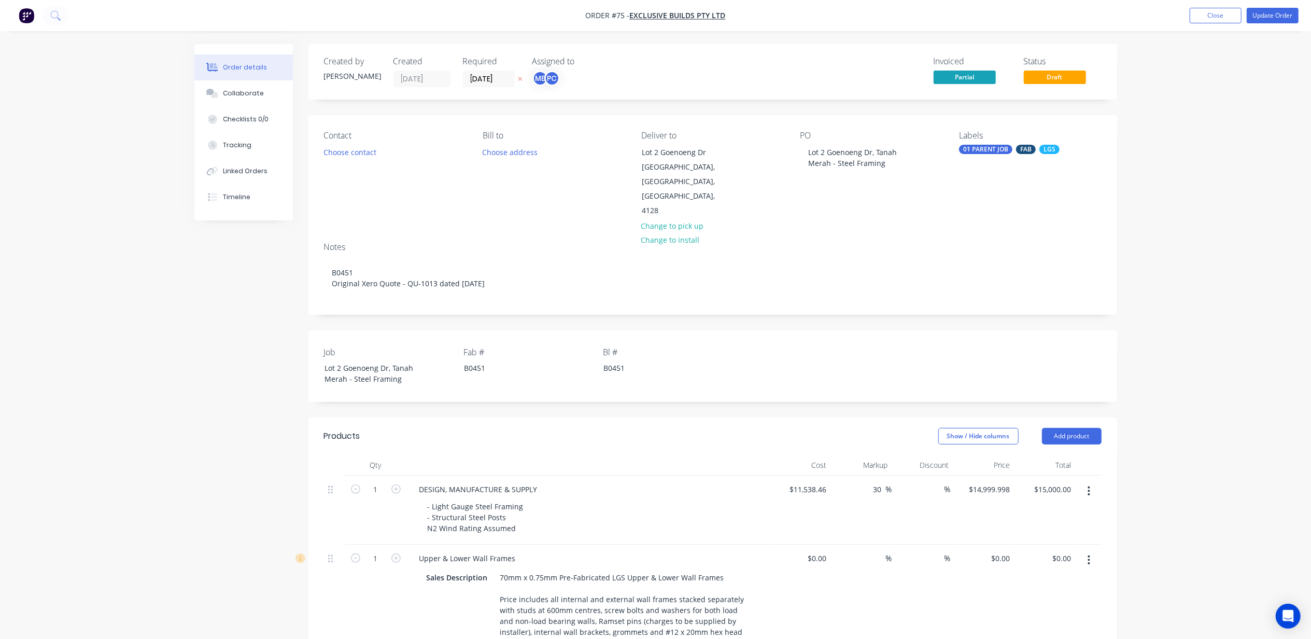
click at [982, 146] on div "01 PARENT JOB" at bounding box center [985, 149] width 53 height 9
click at [977, 150] on div "01 PARENT JOB" at bounding box center [985, 149] width 53 height 9
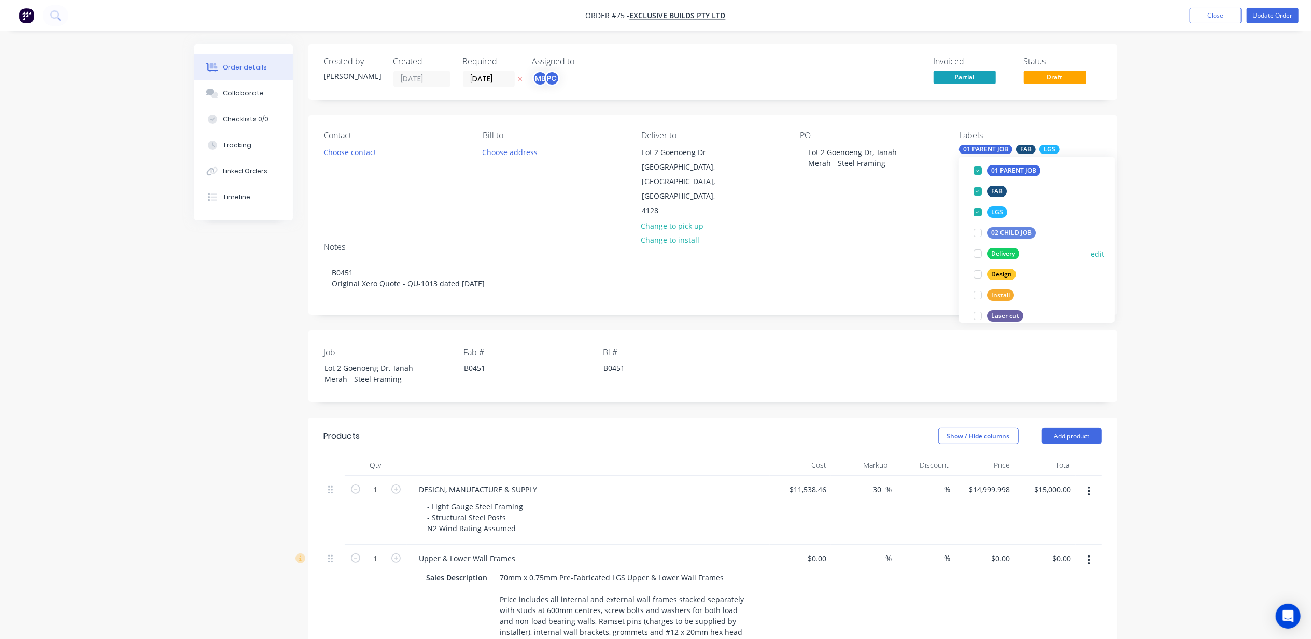
click at [978, 251] on div at bounding box center [978, 253] width 21 height 21
click at [978, 272] on div at bounding box center [978, 274] width 21 height 21
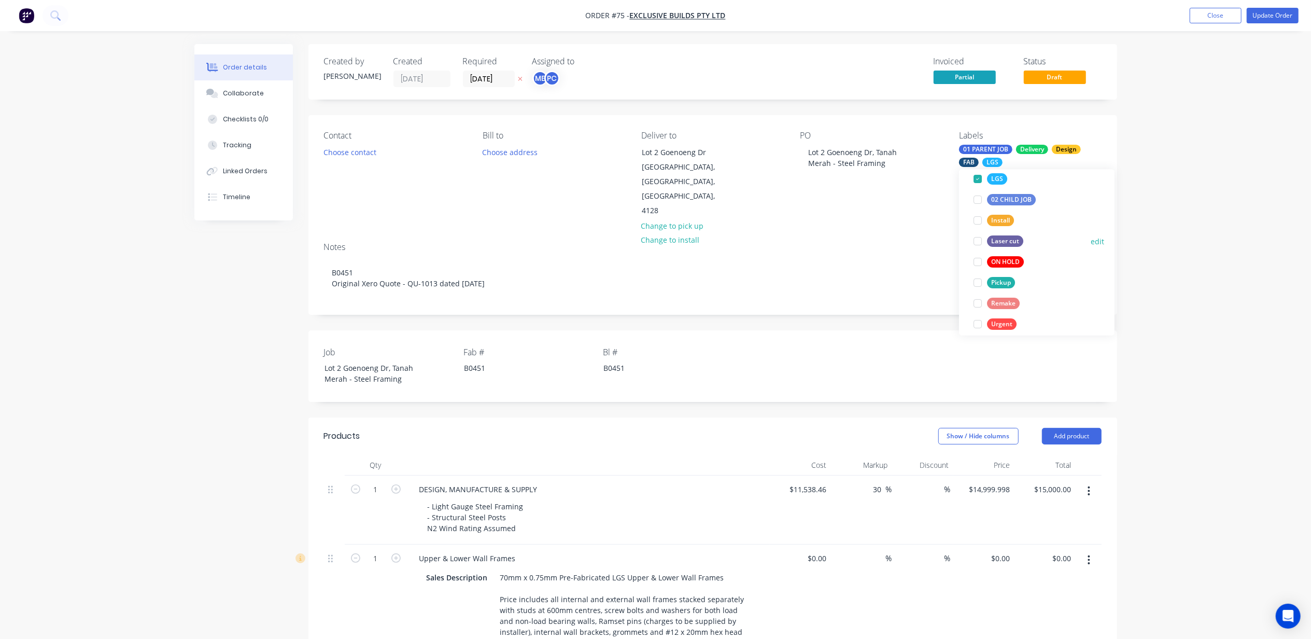
scroll to position [165, 0]
click at [338, 153] on button "Choose contact" at bounding box center [350, 152] width 64 height 14
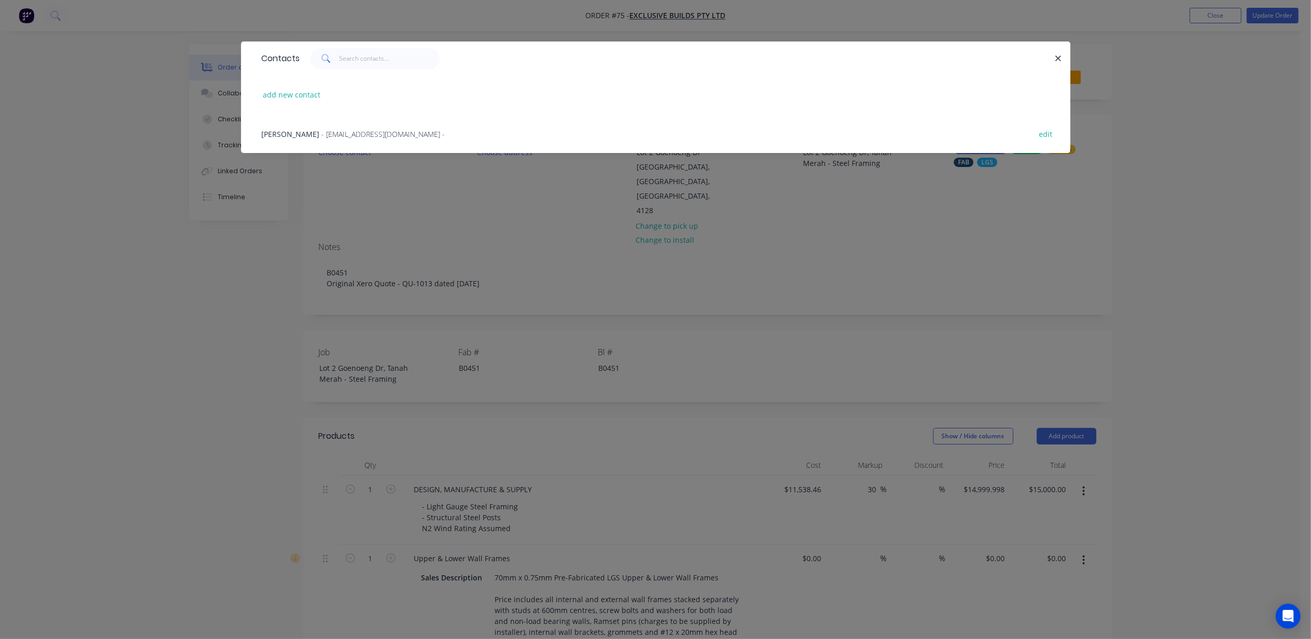
click at [267, 130] on span "Davin Sachar" at bounding box center [291, 134] width 58 height 10
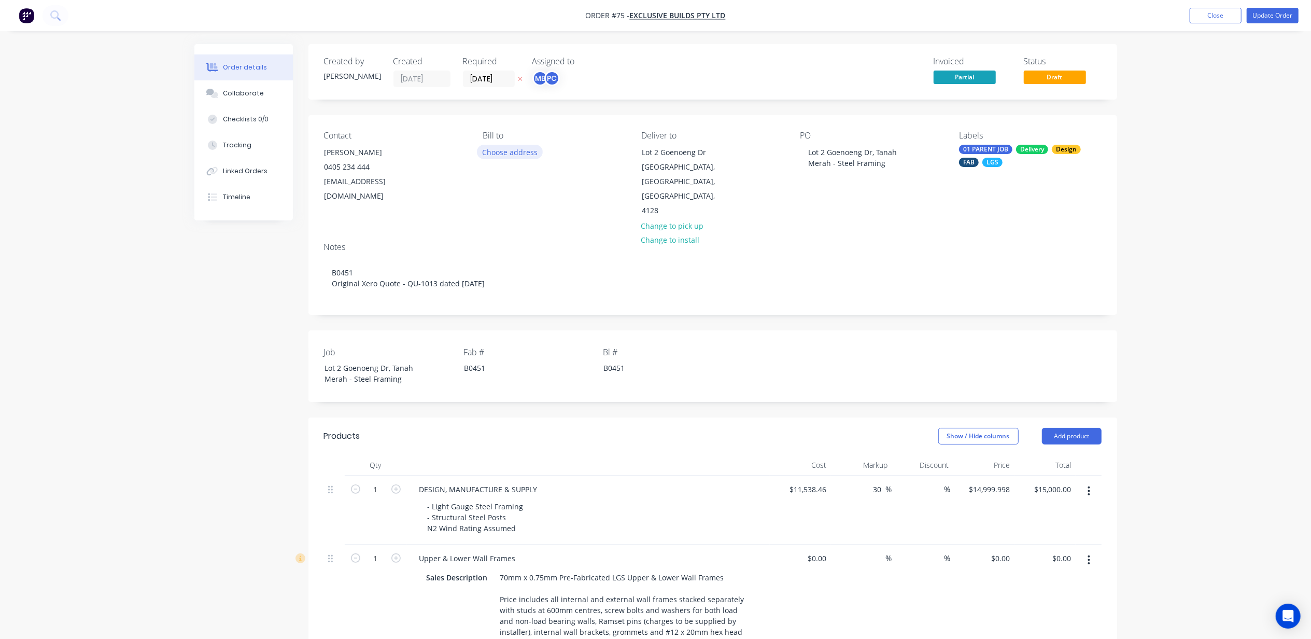
click at [489, 153] on button "Choose address" at bounding box center [510, 152] width 66 height 14
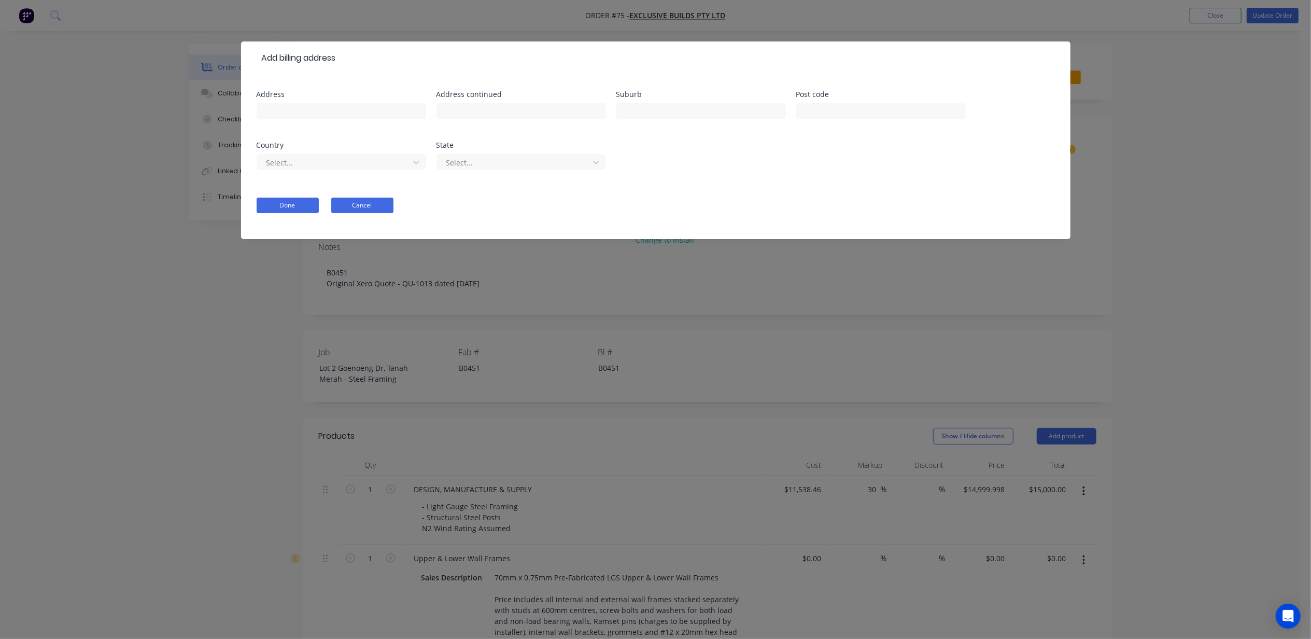
click at [377, 207] on button "Cancel" at bounding box center [362, 206] width 62 height 16
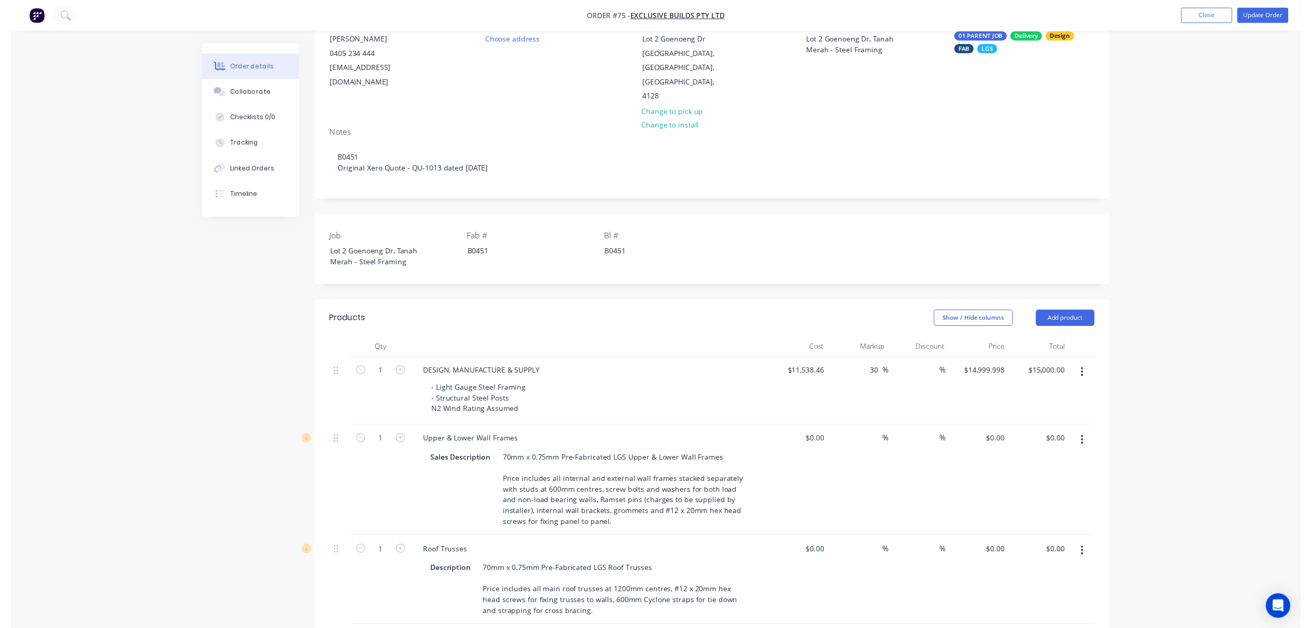
scroll to position [0, 0]
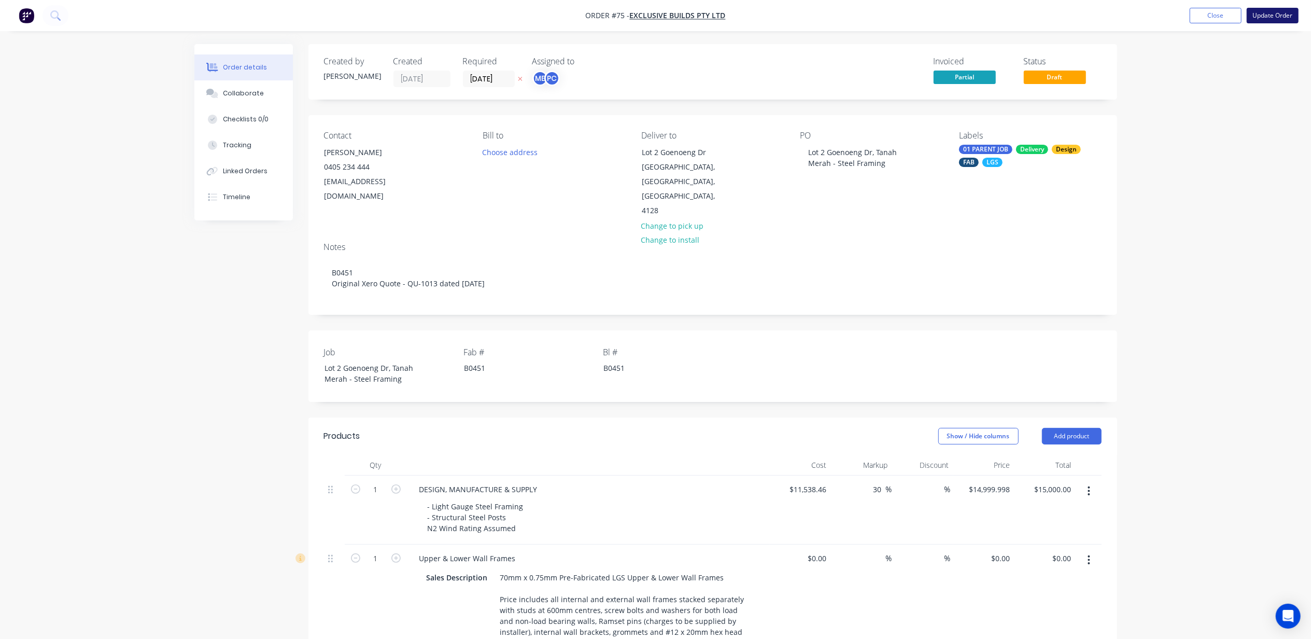
click at [991, 10] on button "Update Order" at bounding box center [1273, 16] width 52 height 16
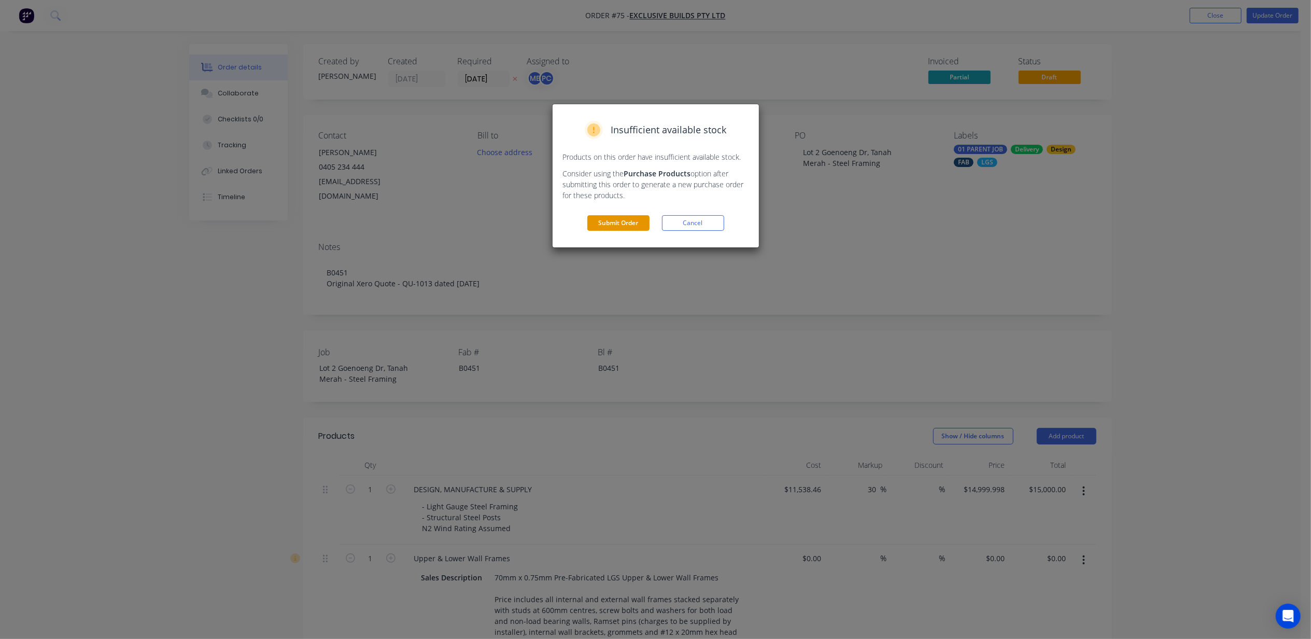
click at [615, 223] on button "Submit Order" at bounding box center [618, 223] width 62 height 16
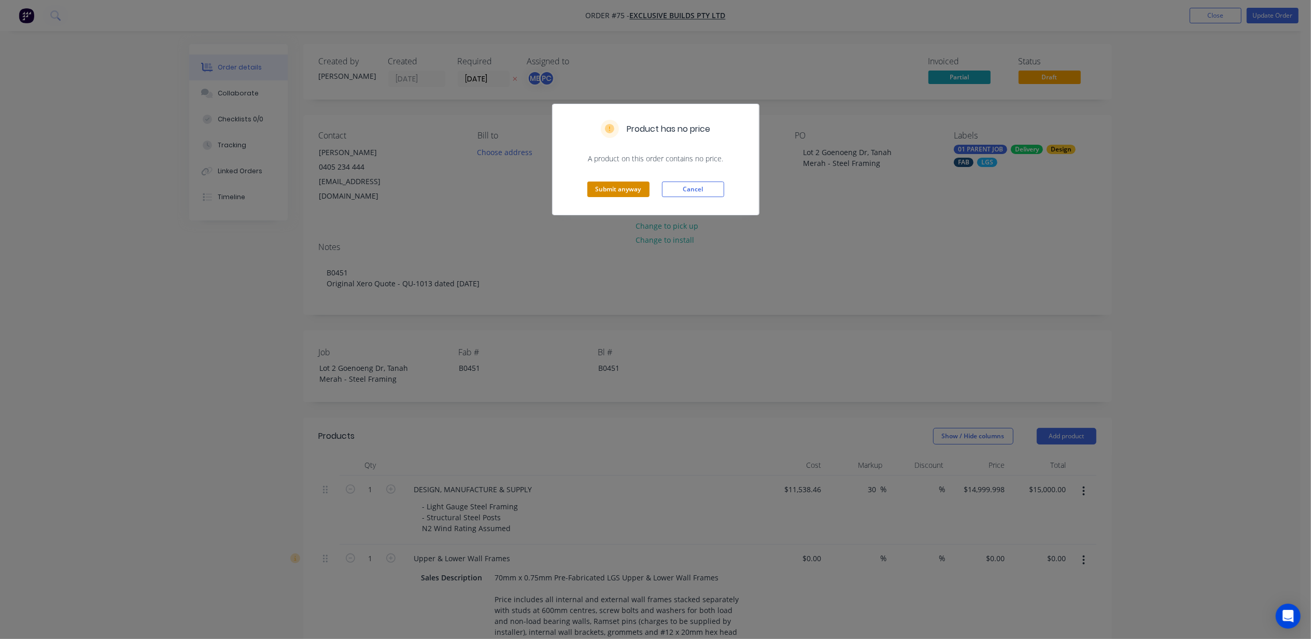
click at [614, 193] on button "Submit anyway" at bounding box center [618, 189] width 62 height 16
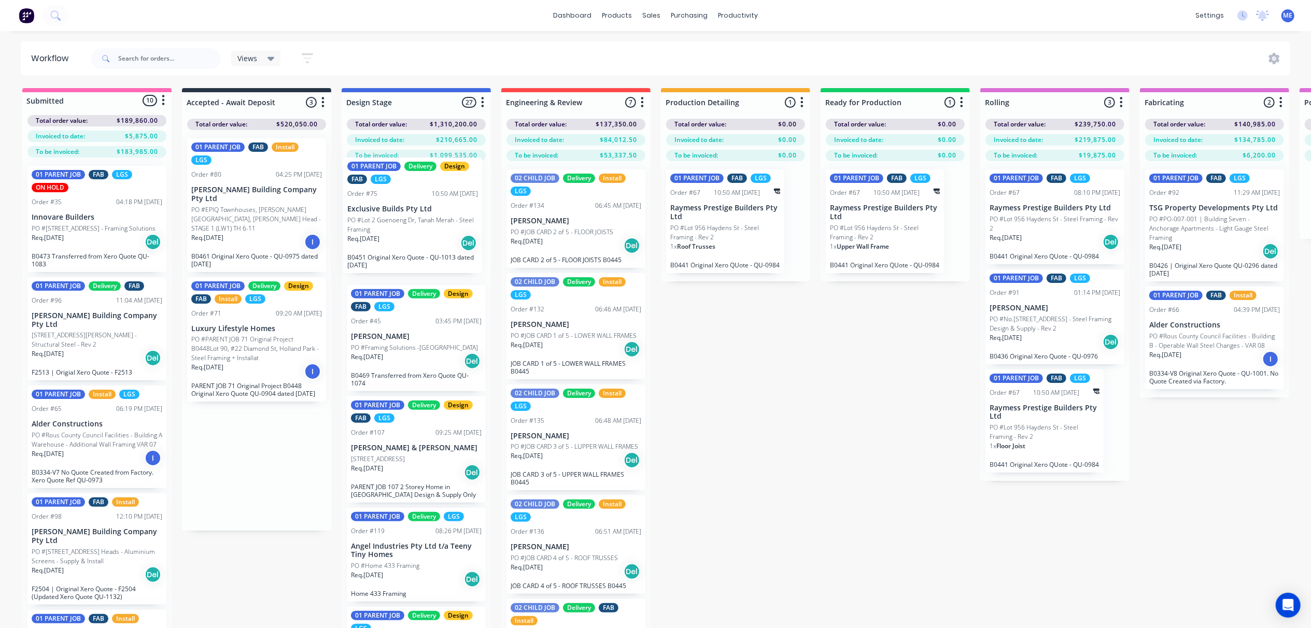
drag, startPoint x: 228, startPoint y: 448, endPoint x: 388, endPoint y: 228, distance: 272.0
click at [388, 229] on div "Submitted 10 Status colour #FF69B4 hex #FF69B4 Save Cancel Summaries Total orde…" at bounding box center [1157, 376] width 2331 height 577
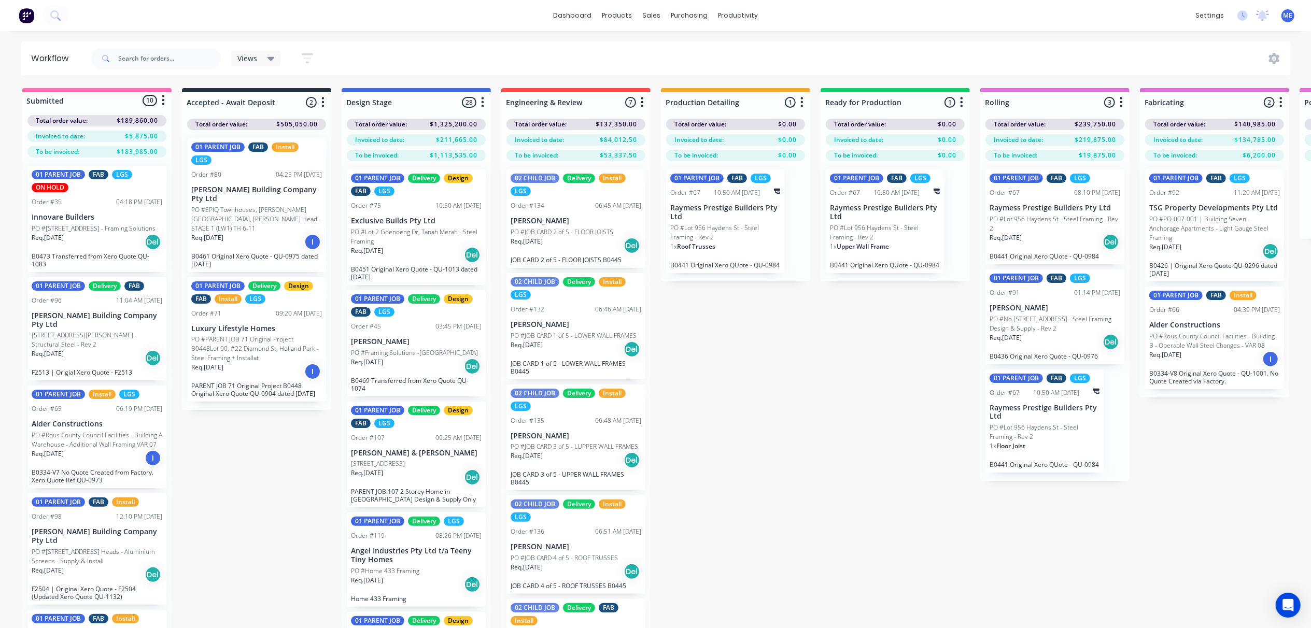
click at [792, 450] on div "Submitted 10 Status colour #FF69B4 hex #FF69B4 Save Cancel Summaries Total orde…" at bounding box center [1157, 376] width 2331 height 577
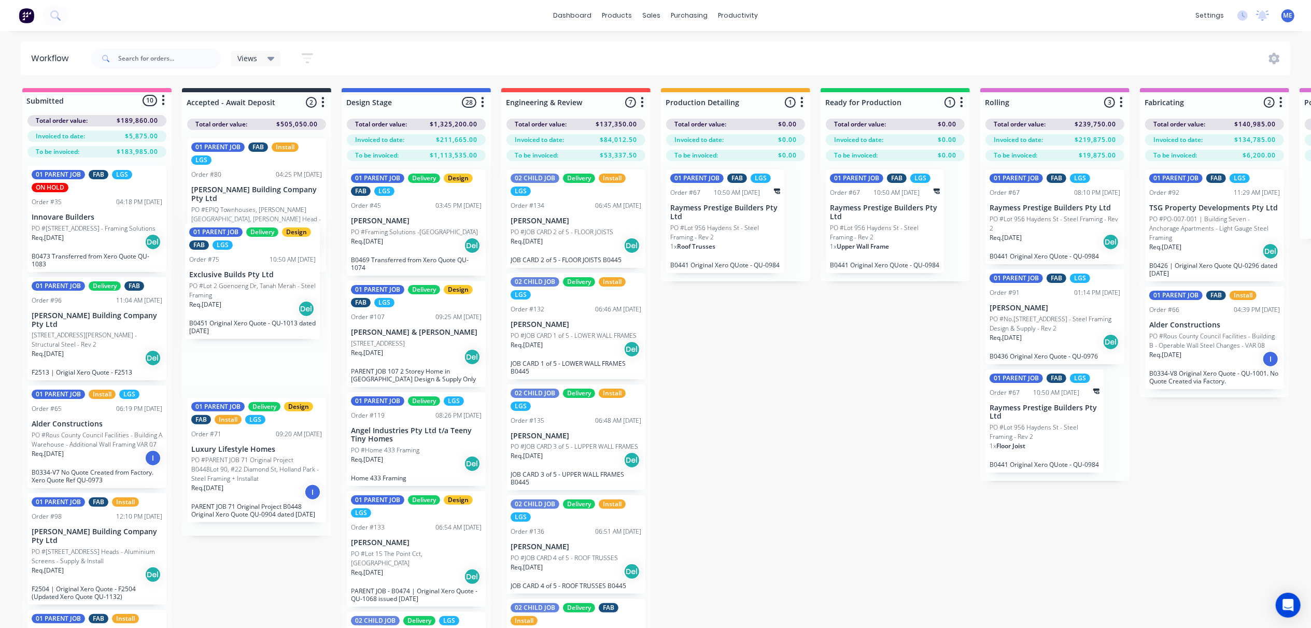
drag, startPoint x: 345, startPoint y: 292, endPoint x: 237, endPoint y: 292, distance: 107.9
click at [237, 292] on div "Submitted 10 Status colour #FF69B4 hex #FF69B4 Save Cancel Summaries Total orde…" at bounding box center [1157, 376] width 2331 height 577
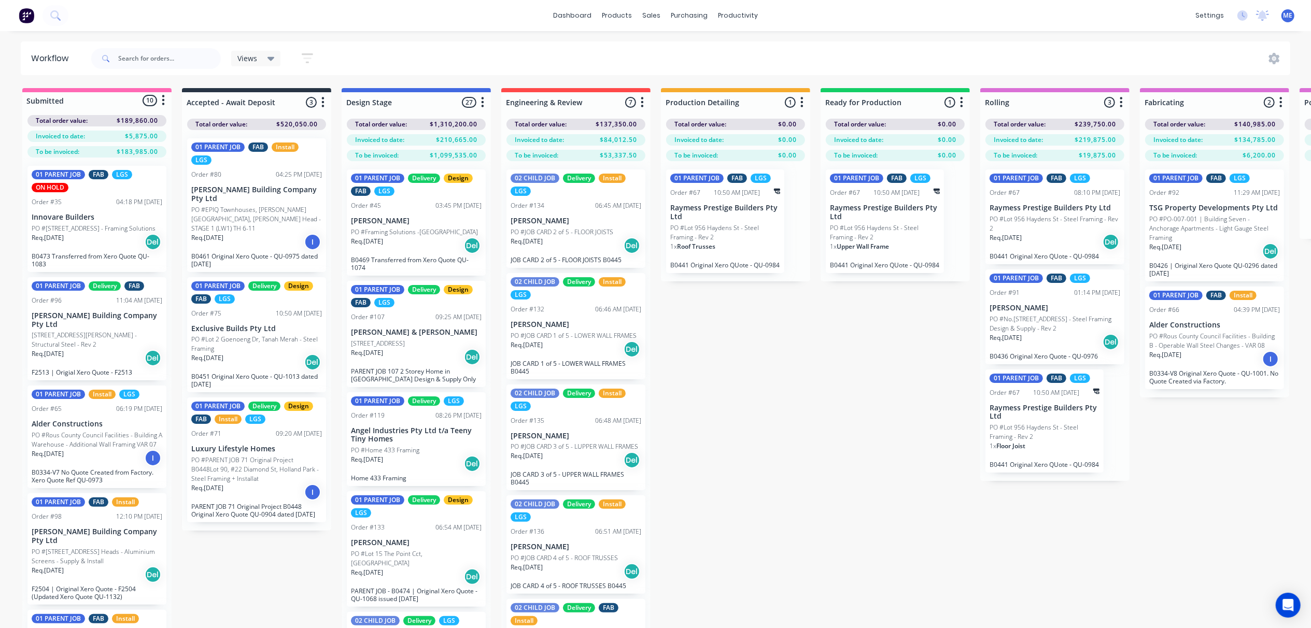
click at [283, 479] on div "Submitted 10 Status colour #FF69B4 hex #FF69B4 Save Cancel Summaries Total orde…" at bounding box center [1157, 376] width 2331 height 577
click at [229, 479] on div "Submitted 10 Status colour #FF69B4 hex #FF69B4 Save Cancel Summaries Total orde…" at bounding box center [1157, 376] width 2331 height 577
click at [228, 479] on div "Submitted 10 Status colour #FF69B4 hex #FF69B4 Save Cancel Summaries Total orde…" at bounding box center [1157, 376] width 2331 height 577
drag, startPoint x: 228, startPoint y: 576, endPoint x: 254, endPoint y: 577, distance: 25.5
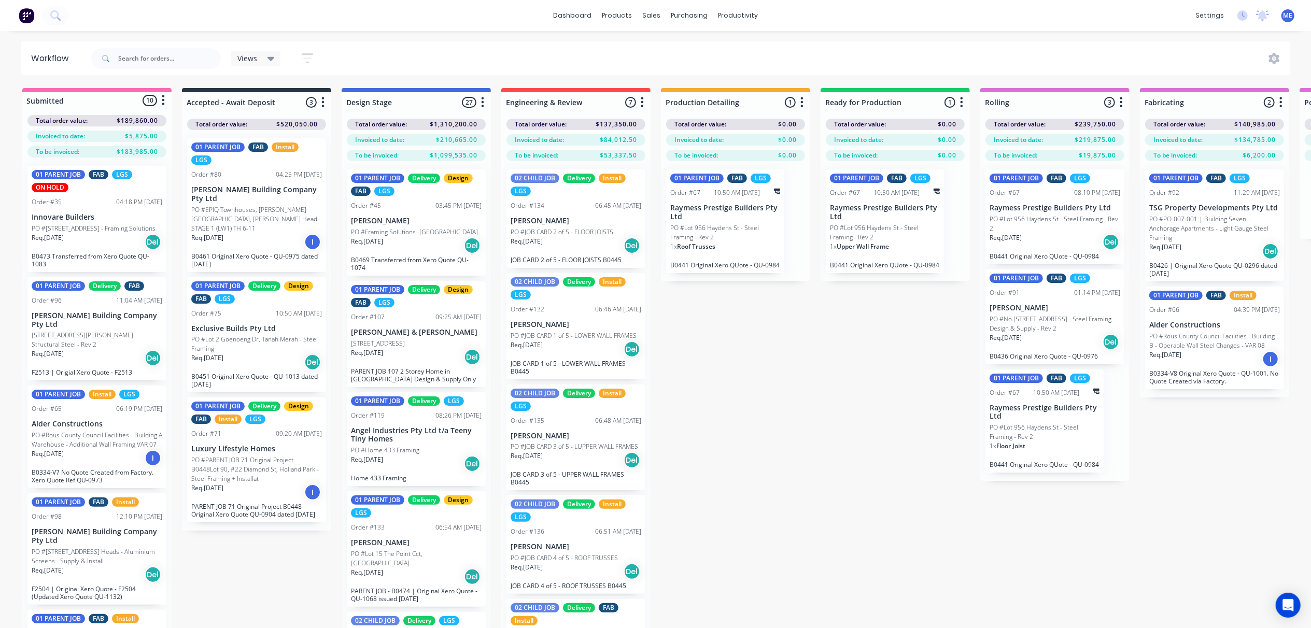
click at [254, 479] on div "Submitted 10 Status colour #FF69B4 hex #FF69B4 Save Cancel Summaries Total orde…" at bounding box center [1157, 376] width 2331 height 577
click at [719, 419] on div "Submitted 10 Status colour #FF69B4 hex #FF69B4 Save Cancel Summaries Total orde…" at bounding box center [1157, 376] width 2331 height 577
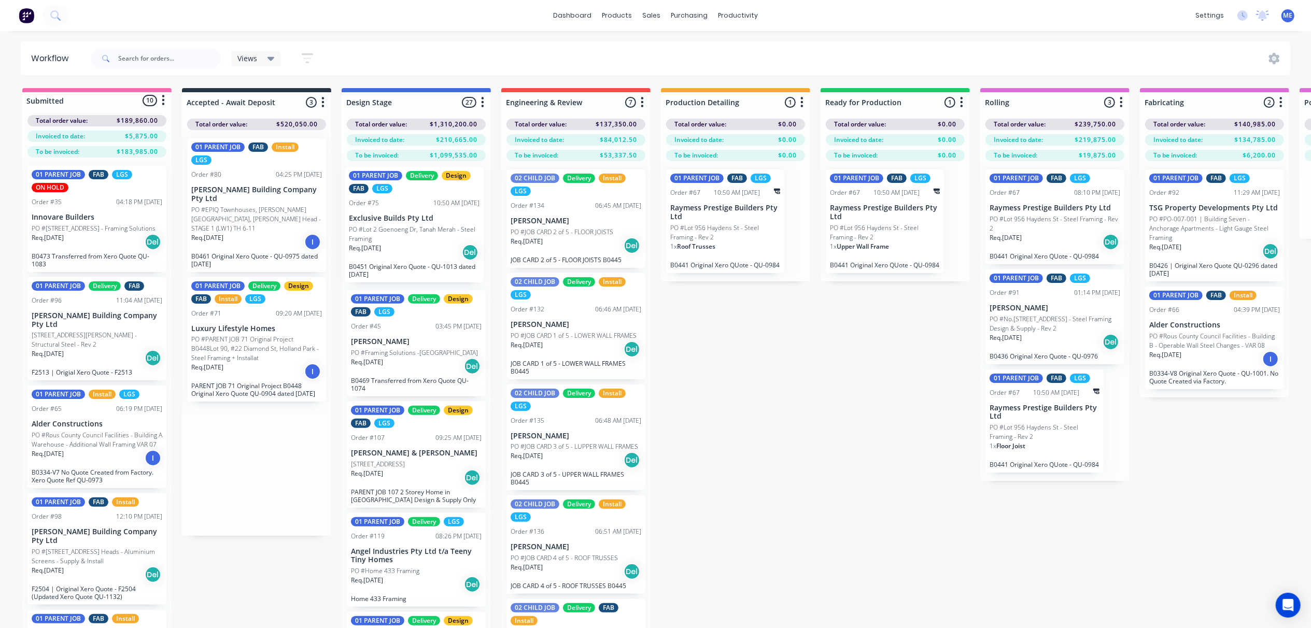
drag, startPoint x: 251, startPoint y: 320, endPoint x: 416, endPoint y: 262, distance: 175.0
click at [413, 239] on div "Submitted 10 Status colour #FF69B4 hex #FF69B4 Save Cancel Summaries Total orde…" at bounding box center [1157, 376] width 2331 height 577
click at [407, 222] on p "Exclusive Builds Pty Ltd" at bounding box center [416, 221] width 131 height 9
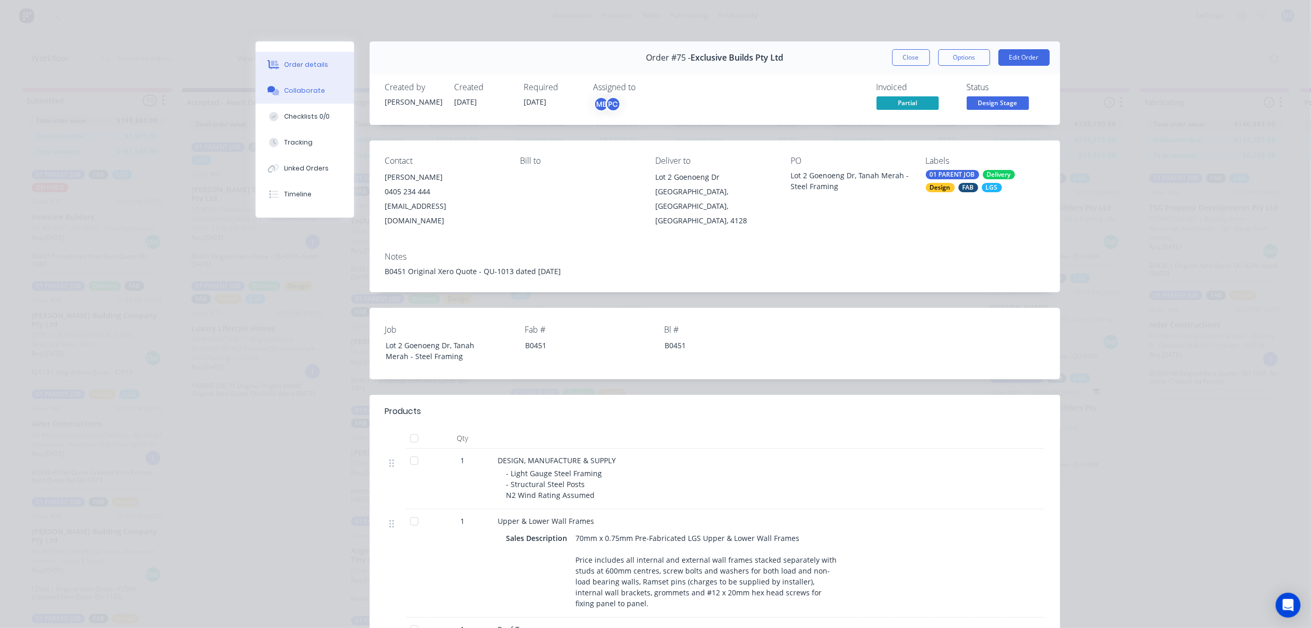
click at [284, 91] on div "Collaborate" at bounding box center [304, 90] width 41 height 9
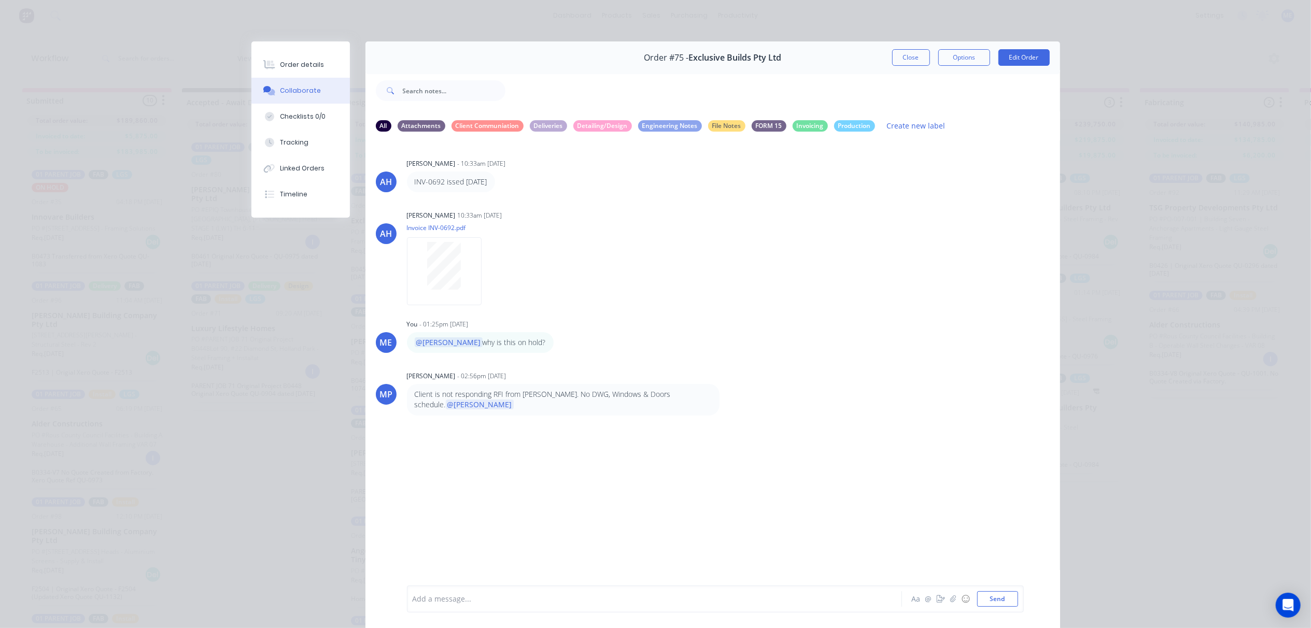
click at [467, 479] on div at bounding box center [640, 599] width 454 height 11
click at [905, 57] on button "Close" at bounding box center [911, 57] width 38 height 17
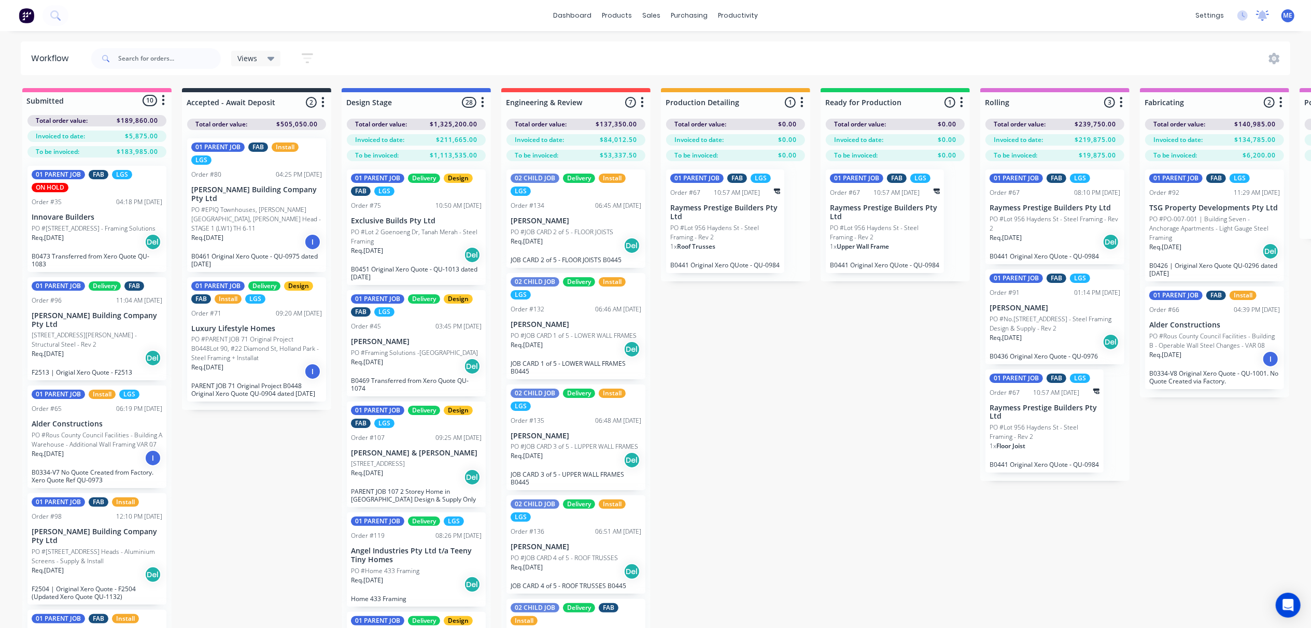
click at [991, 15] on icon at bounding box center [1262, 14] width 9 height 8
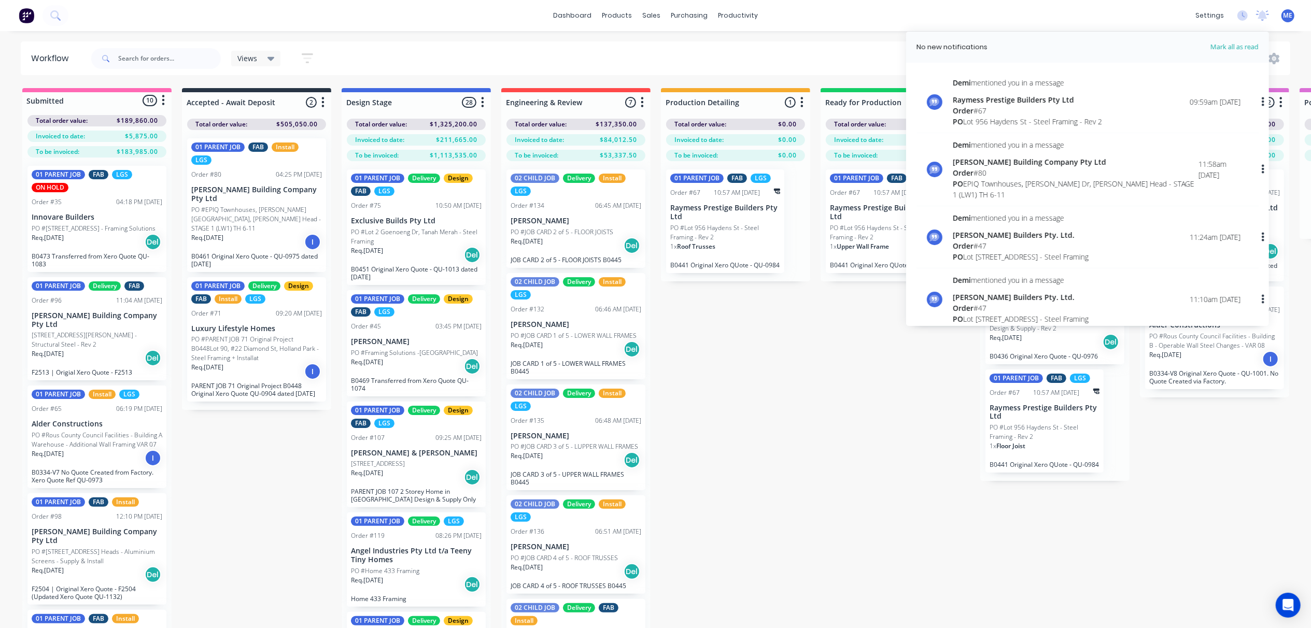
drag, startPoint x: 803, startPoint y: 422, endPoint x: 817, endPoint y: 417, distance: 15.4
click at [803, 420] on div "Submitted 10 Status colour #FF69B4 hex #FF69B4 Save Cancel Summaries Total orde…" at bounding box center [1157, 376] width 2331 height 577
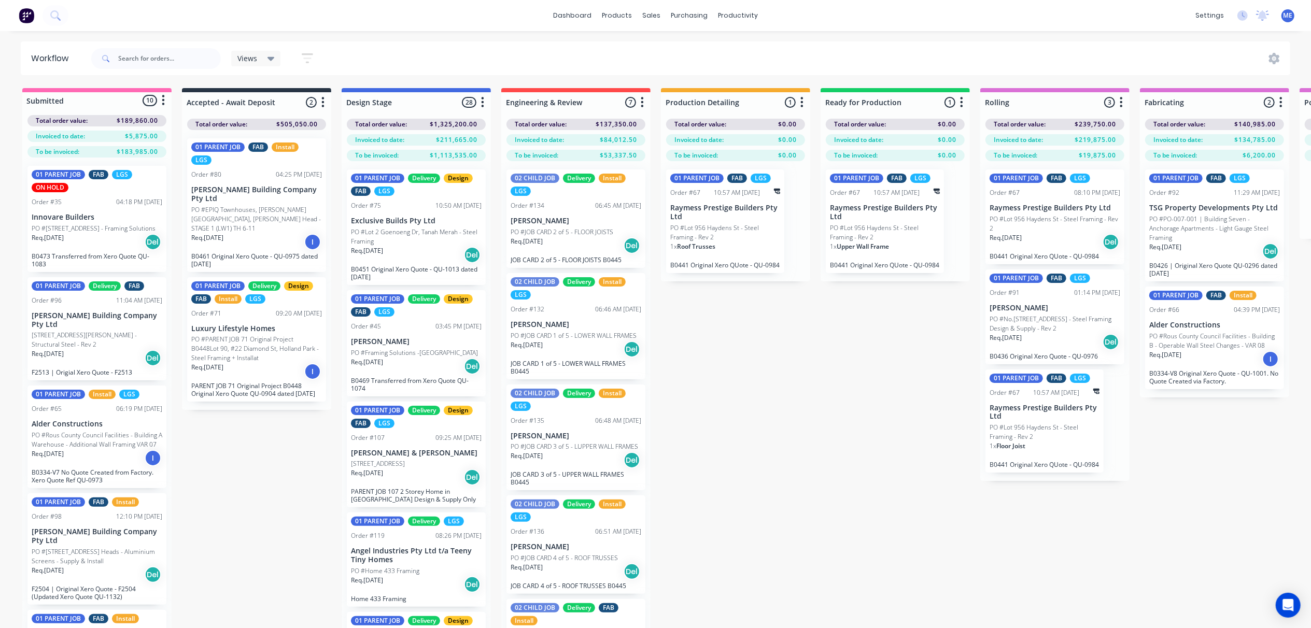
click at [845, 342] on div "Submitted 10 Status colour #FF69B4 hex #FF69B4 Save Cancel Summaries Total orde…" at bounding box center [1157, 376] width 2331 height 577
click at [827, 341] on div "Submitted 10 Status colour #FF69B4 hex #FF69B4 Save Cancel Summaries Total orde…" at bounding box center [1157, 376] width 2331 height 577
click at [804, 342] on div "Submitted 10 Status colour #FF69B4 hex #FF69B4 Save Cancel Summaries Total orde…" at bounding box center [1157, 376] width 2331 height 577
drag, startPoint x: 773, startPoint y: 459, endPoint x: 739, endPoint y: 559, distance: 105.6
click at [773, 459] on div "Submitted 10 Status colour #FF69B4 hex #FF69B4 Save Cancel Summaries Total orde…" at bounding box center [1157, 376] width 2331 height 577
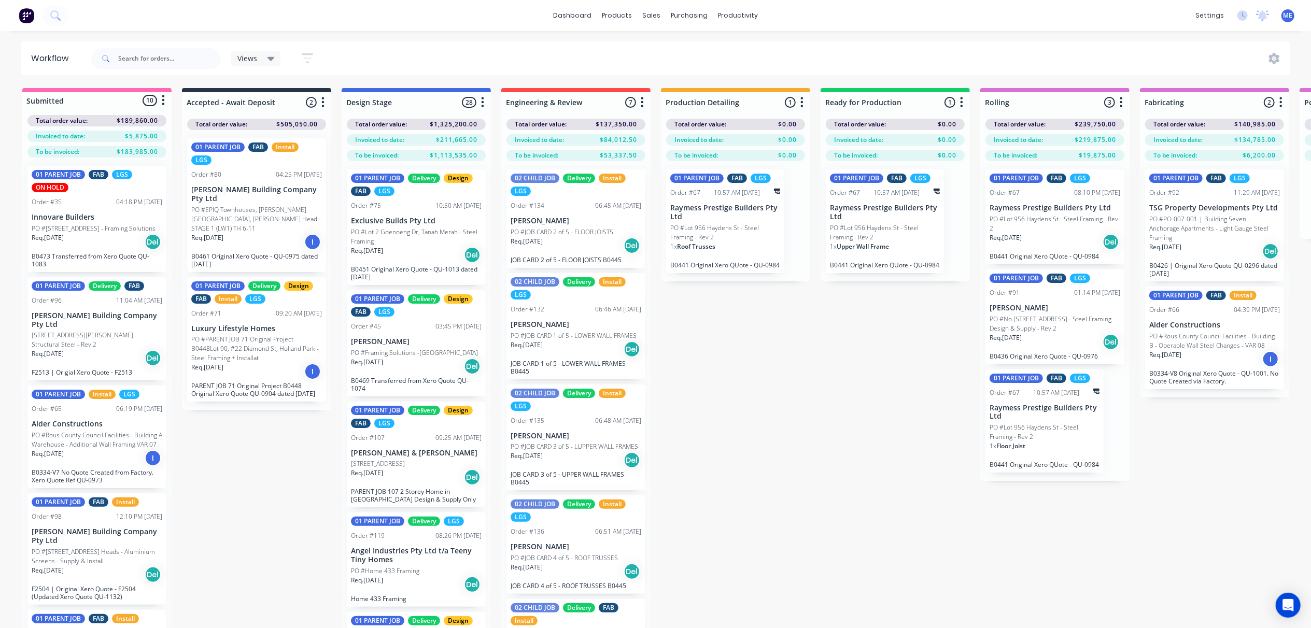
click at [743, 479] on div "Submitted 10 Status colour #FF69B4 hex #FF69B4 Save Cancel Summaries Total orde…" at bounding box center [1157, 376] width 2331 height 577
drag, startPoint x: 706, startPoint y: 52, endPoint x: 748, endPoint y: 83, distance: 52.7
click at [706, 52] on div "Purchase Orders" at bounding box center [723, 49] width 55 height 9
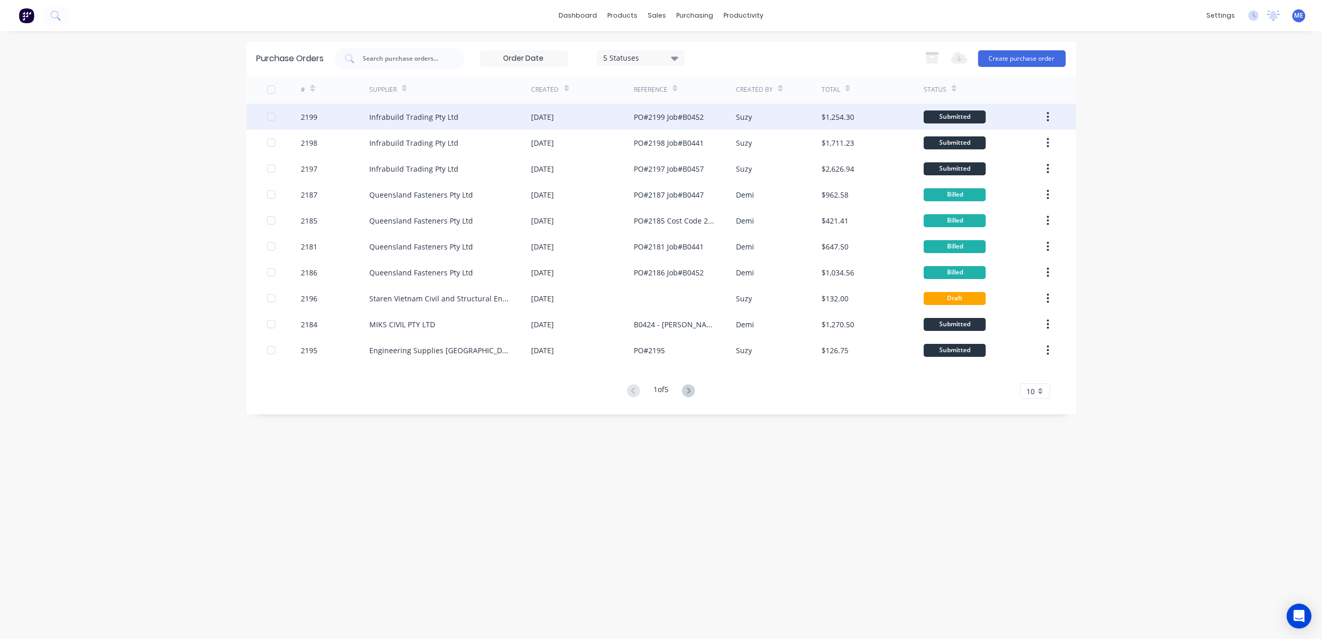
click at [667, 117] on div "PO#2199 Job#B0452" at bounding box center [669, 116] width 70 height 11
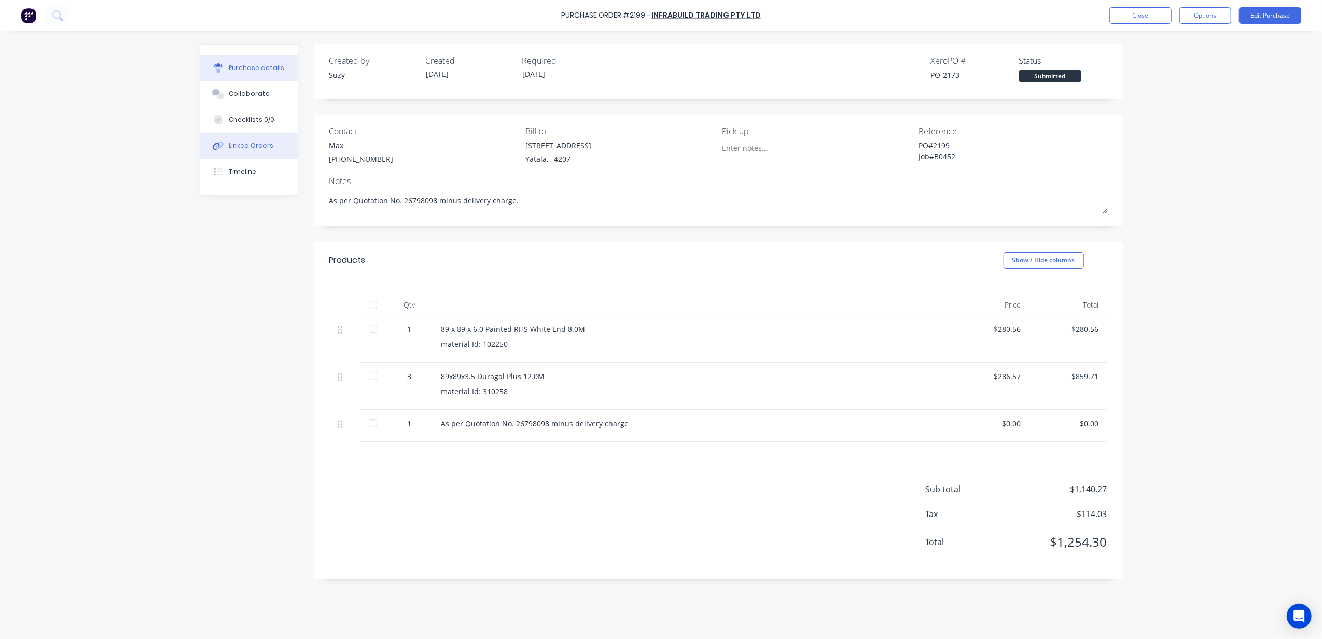
click at [244, 149] on div "Linked Orders" at bounding box center [251, 145] width 45 height 9
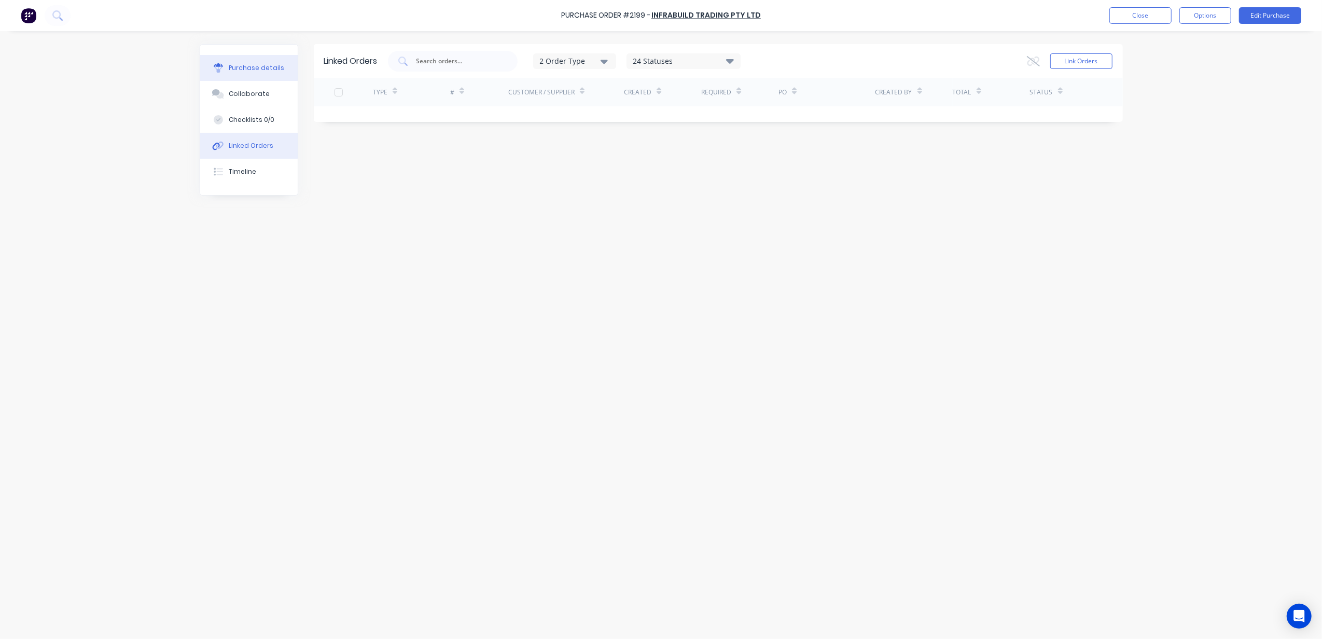
click at [246, 63] on div "Purchase details" at bounding box center [256, 67] width 55 height 9
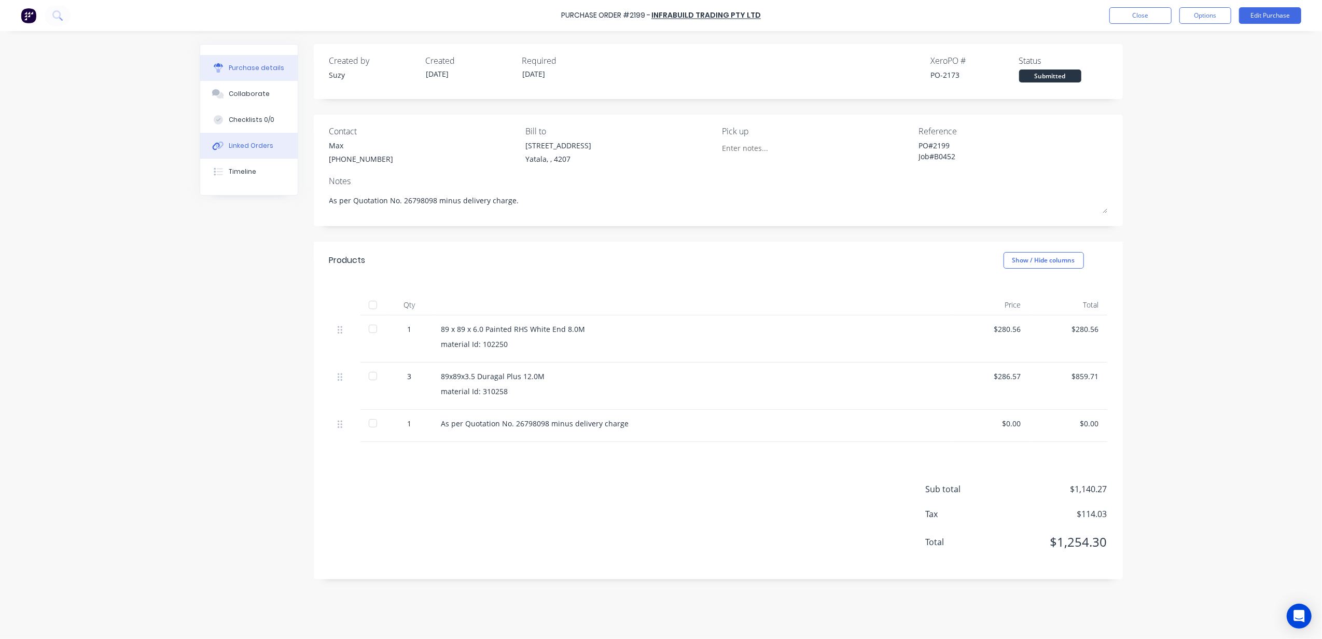
click at [251, 136] on button "Linked Orders" at bounding box center [248, 146] width 97 height 26
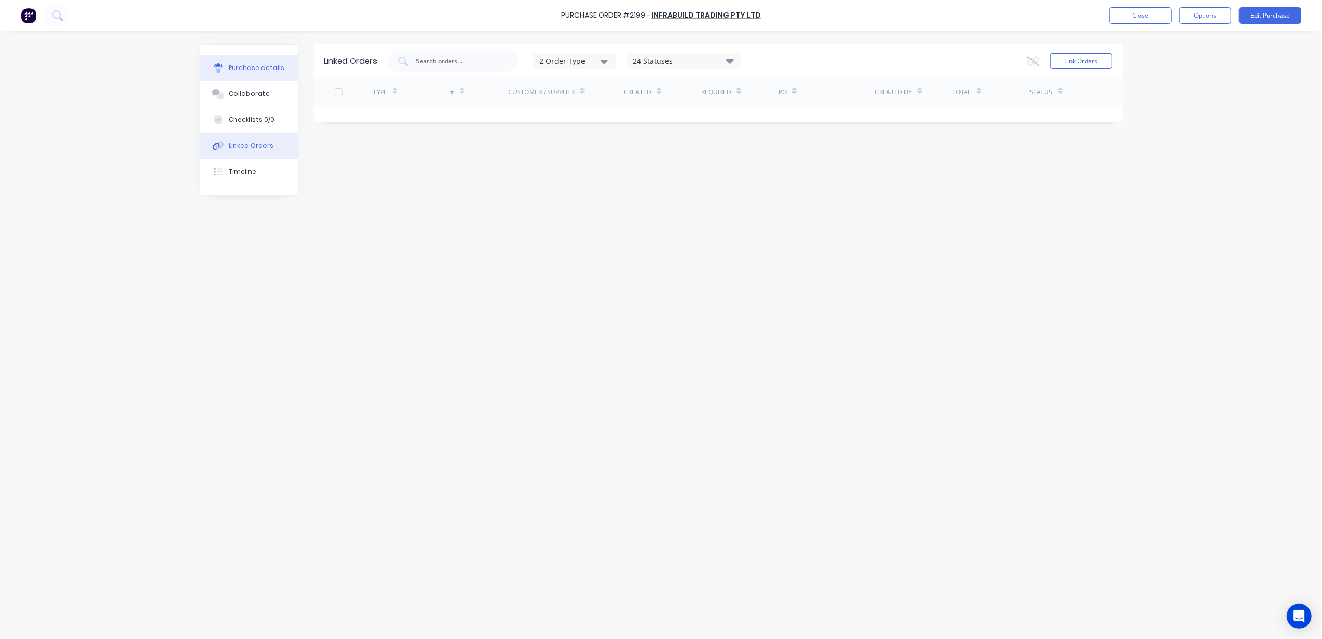
click at [256, 69] on div "Purchase details" at bounding box center [256, 67] width 55 height 9
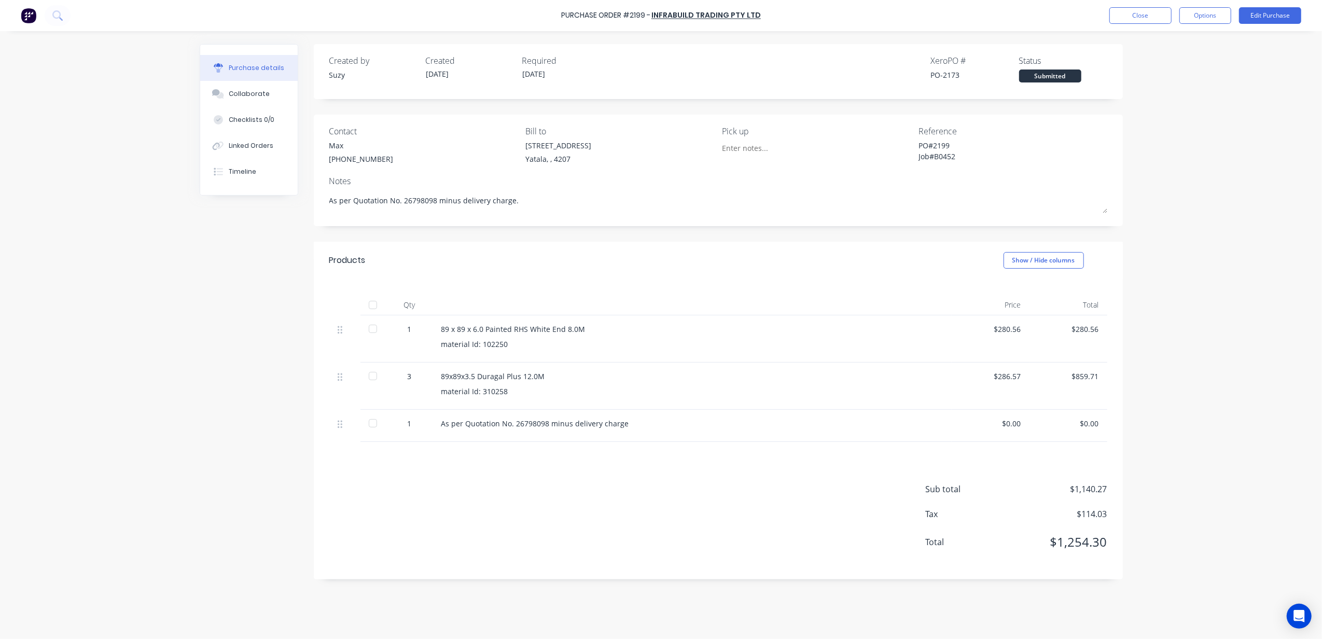
click at [918, 157] on div "PO#2199 Job#B0452" at bounding box center [983, 153] width 130 height 26
click at [132, 271] on div "Purchase Order #2199 - Infrabuild Trading Pty Ltd Close Options Edit Purchase P…" at bounding box center [661, 319] width 1322 height 639
drag, startPoint x: 707, startPoint y: 330, endPoint x: 575, endPoint y: 166, distance: 210.1
click at [703, 326] on div "89 x 89 x 6.0 Painted RHS White End 8.0M" at bounding box center [692, 329] width 502 height 11
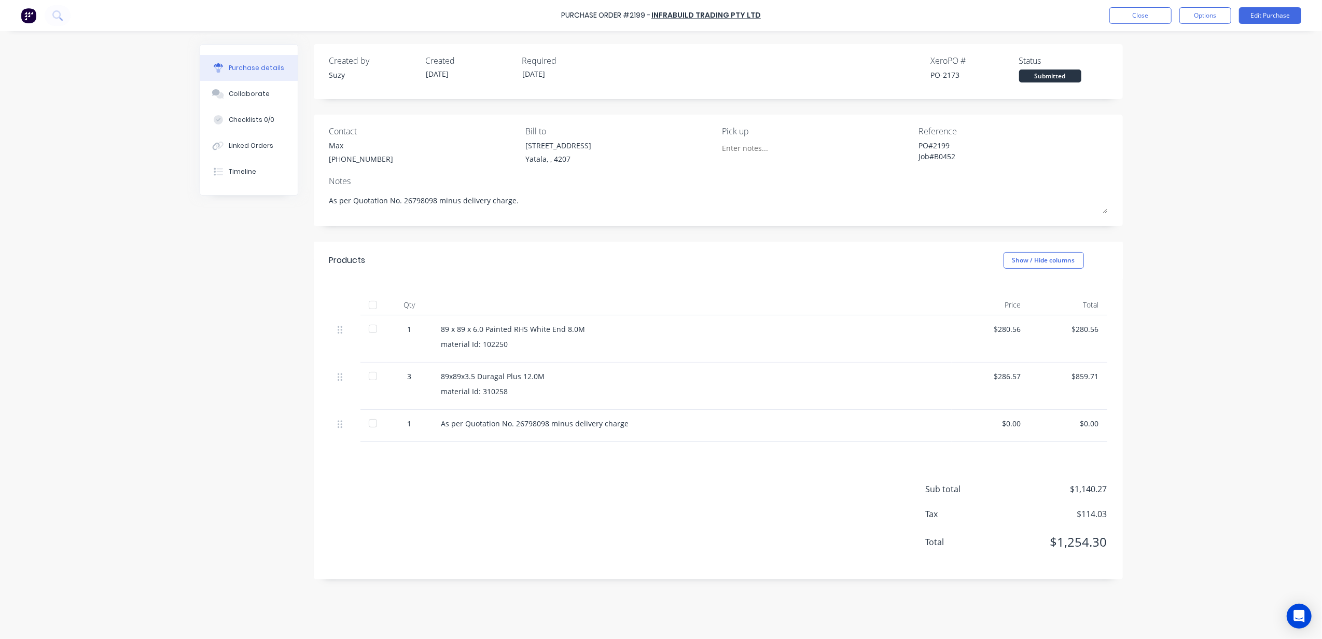
type textarea "x"
click at [991, 181] on div "Purchase Order #2199 - Infrabuild Trading Pty Ltd Close Options Edit Purchase P…" at bounding box center [661, 319] width 1322 height 639
click at [105, 393] on div "Purchase Order #2199 - Infrabuild Trading Pty Ltd Close Options Edit Purchase P…" at bounding box center [661, 319] width 1322 height 639
click at [123, 398] on div "Purchase Order #2199 - Infrabuild Trading Pty Ltd Close Options Edit Purchase P…" at bounding box center [661, 319] width 1322 height 639
click at [123, 404] on div "Purchase Order #2199 - Infrabuild Trading Pty Ltd Close Options Edit Purchase P…" at bounding box center [661, 319] width 1322 height 639
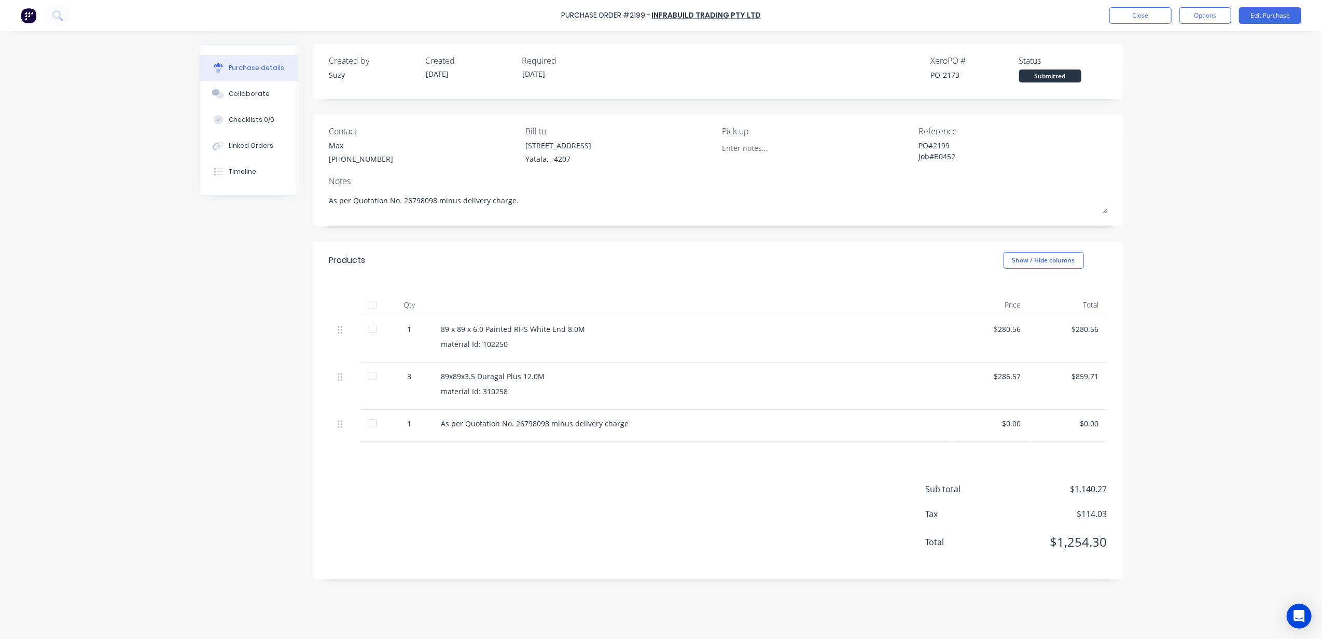
click at [145, 403] on div "Purchase Order #2199 - Infrabuild Trading Pty Ltd Close Options Edit Purchase P…" at bounding box center [661, 319] width 1322 height 639
click at [24, 15] on img at bounding box center [29, 16] width 16 height 16
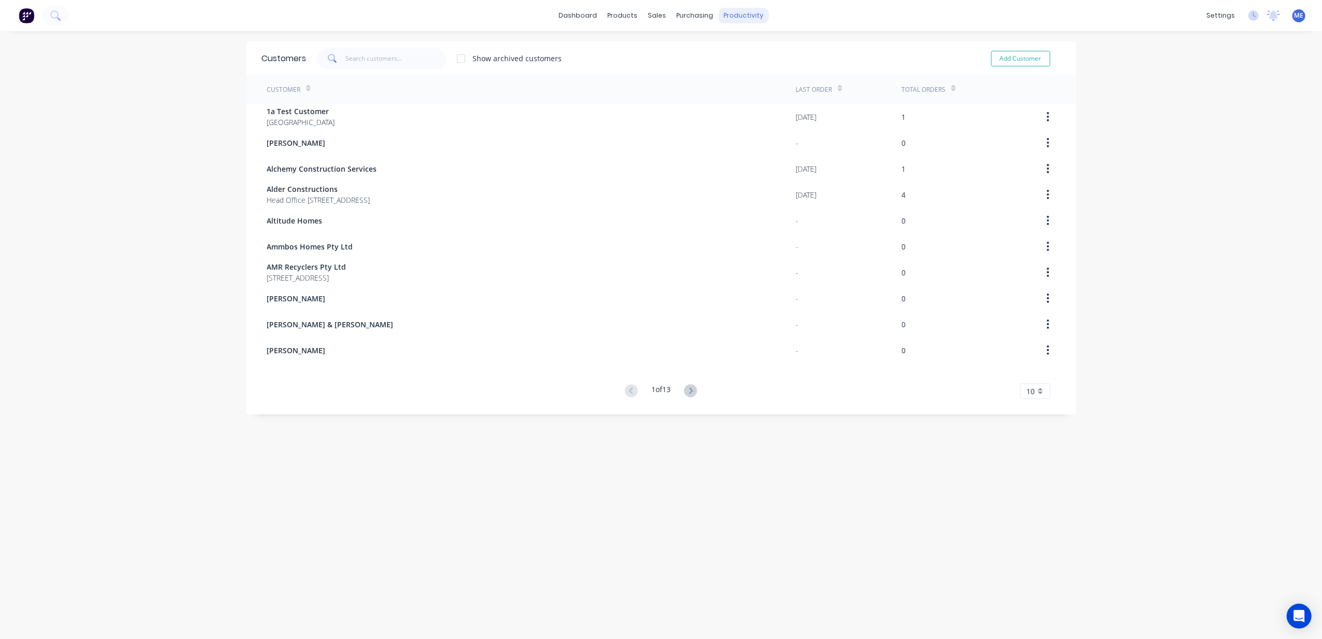
click at [741, 10] on div "productivity" at bounding box center [743, 16] width 50 height 16
click at [750, 43] on link "Workflow" at bounding box center [778, 49] width 137 height 21
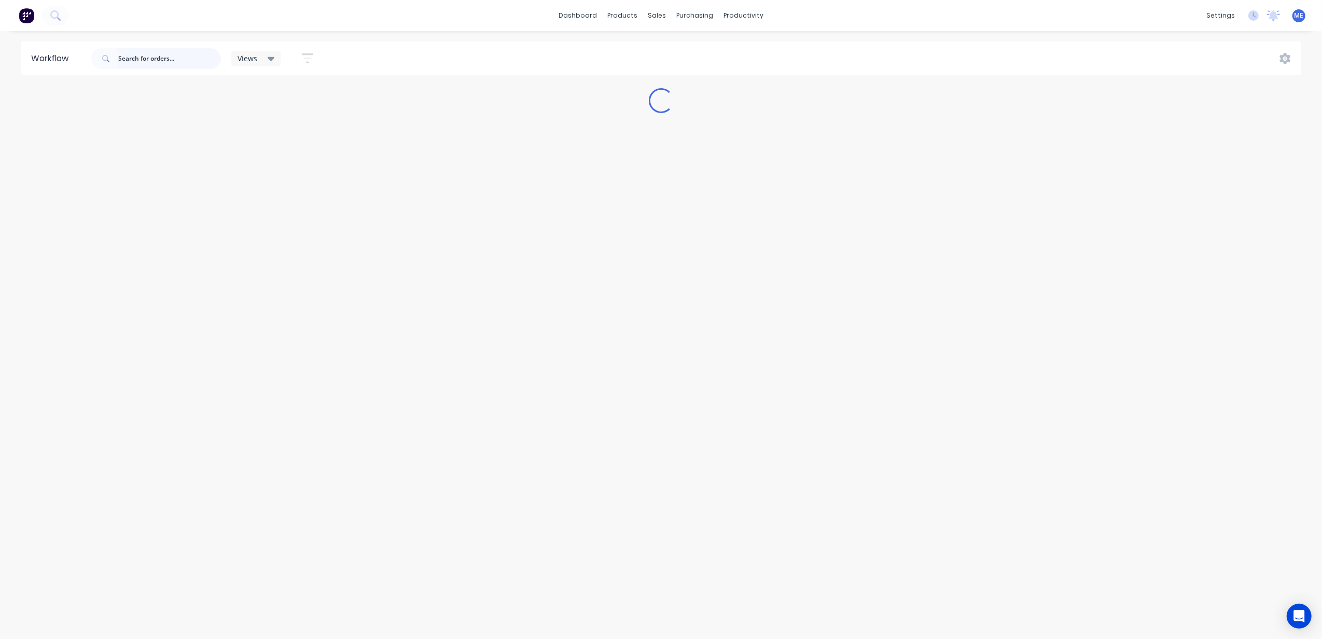
click at [131, 55] on input "text" at bounding box center [169, 58] width 103 height 21
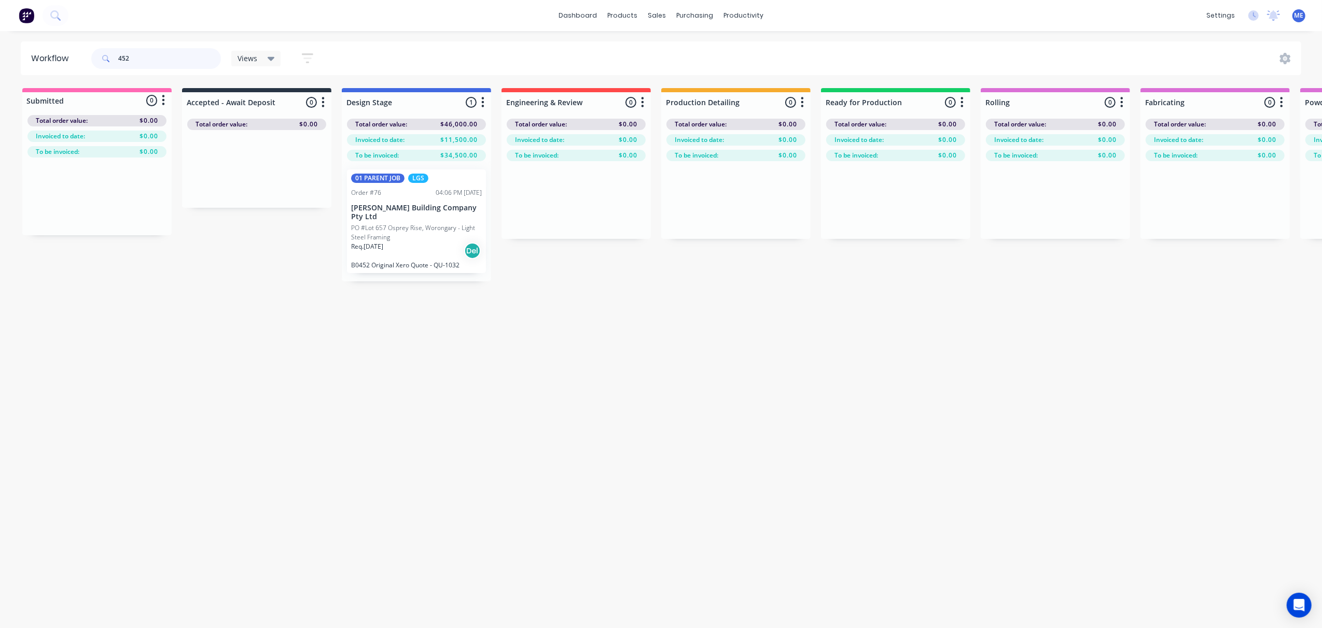
type input "452"
click at [400, 229] on p "PO #Lot 657 Osprey Rise, Worongary - Light Steel Framing" at bounding box center [416, 232] width 131 height 19
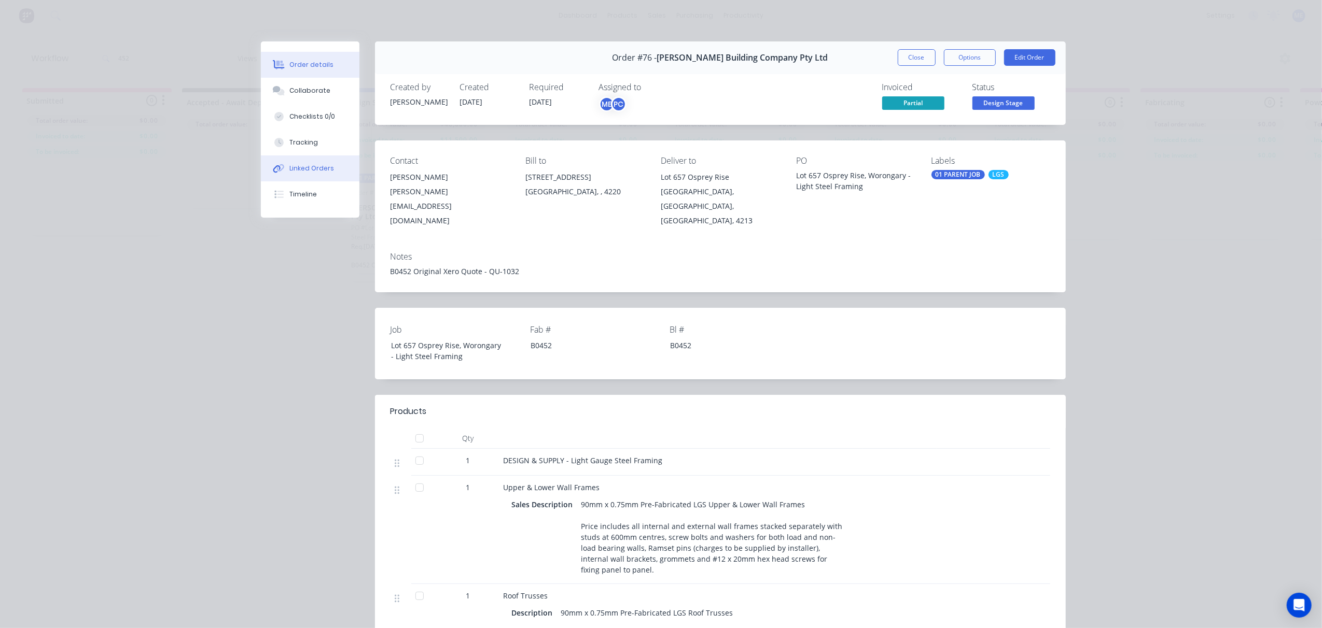
click at [296, 167] on div "Linked Orders" at bounding box center [311, 168] width 45 height 9
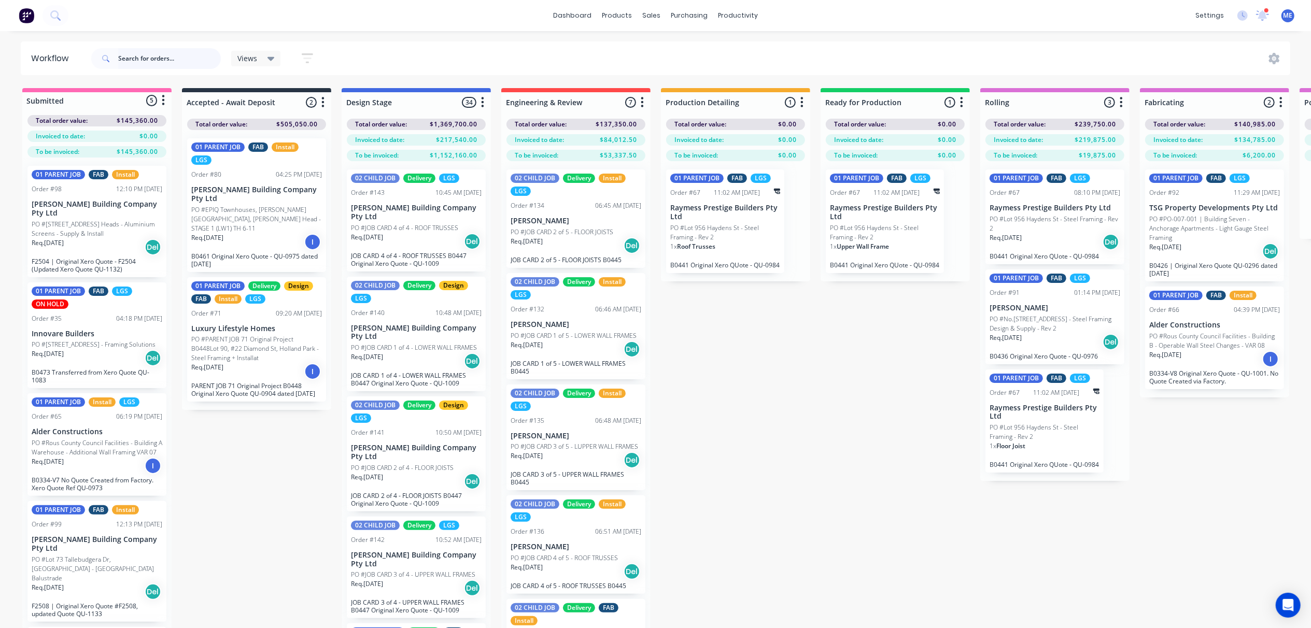
click at [140, 58] on input "text" at bounding box center [169, 58] width 103 height 21
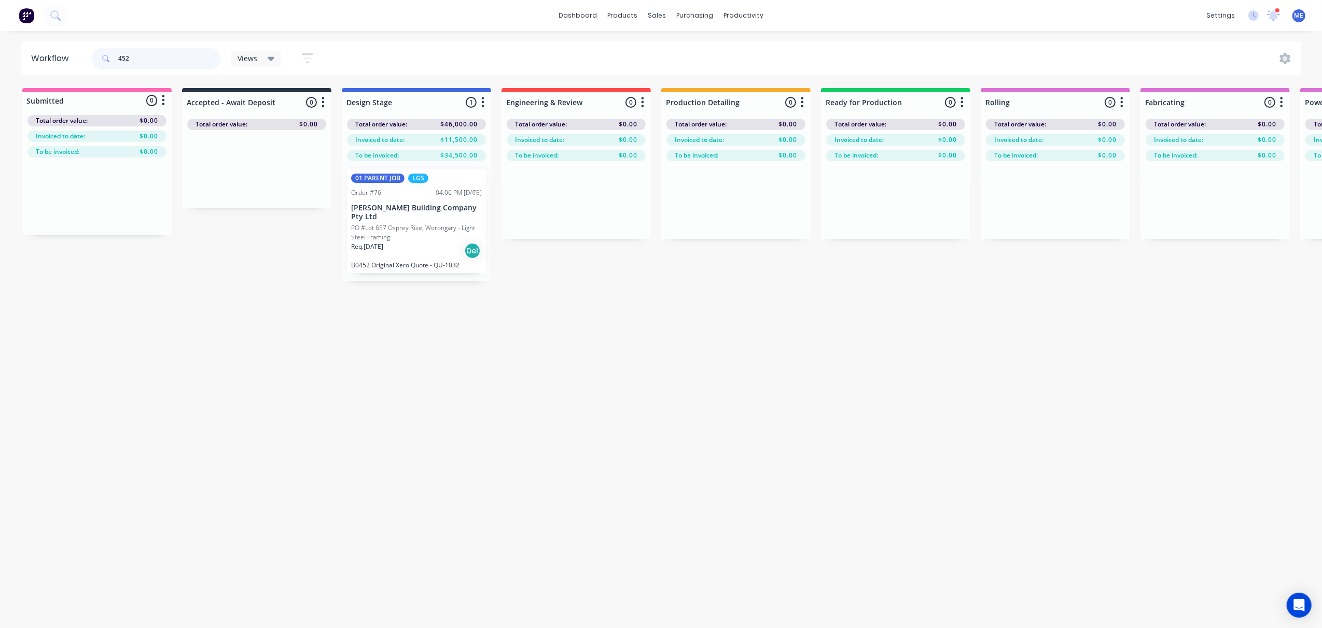
type input "452"
click at [409, 204] on p "[PERSON_NAME] Building Company Pty Ltd" at bounding box center [416, 213] width 131 height 18
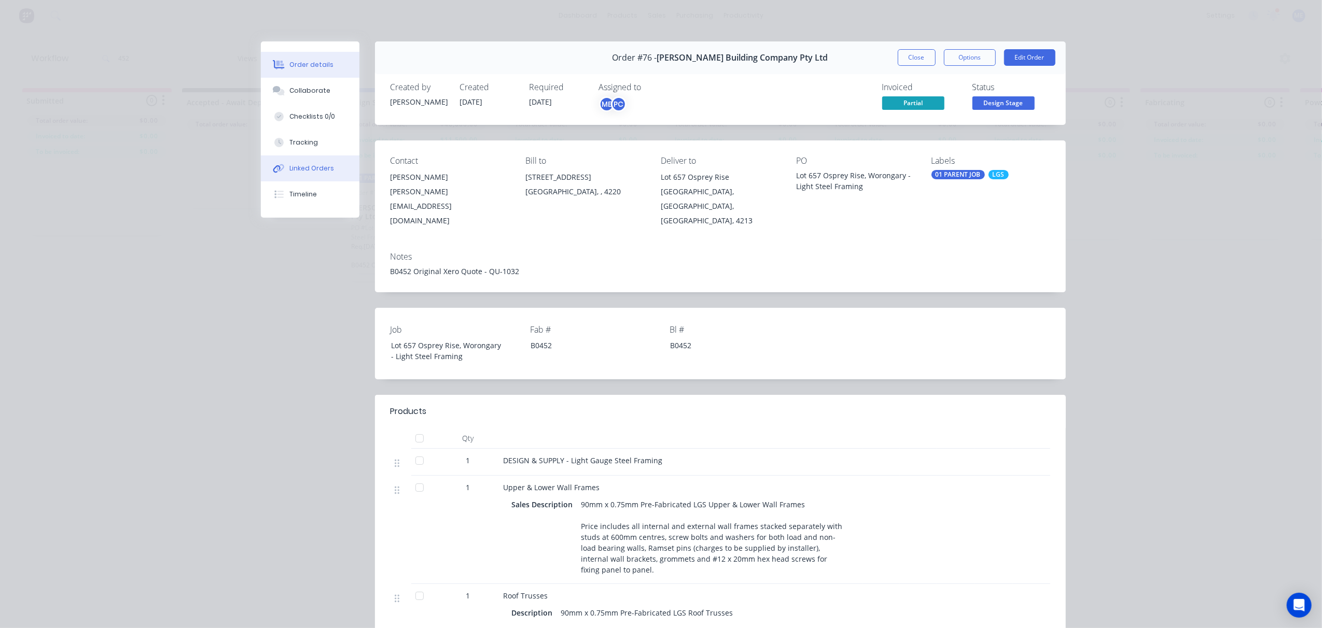
click at [291, 166] on div "Linked Orders" at bounding box center [311, 168] width 45 height 9
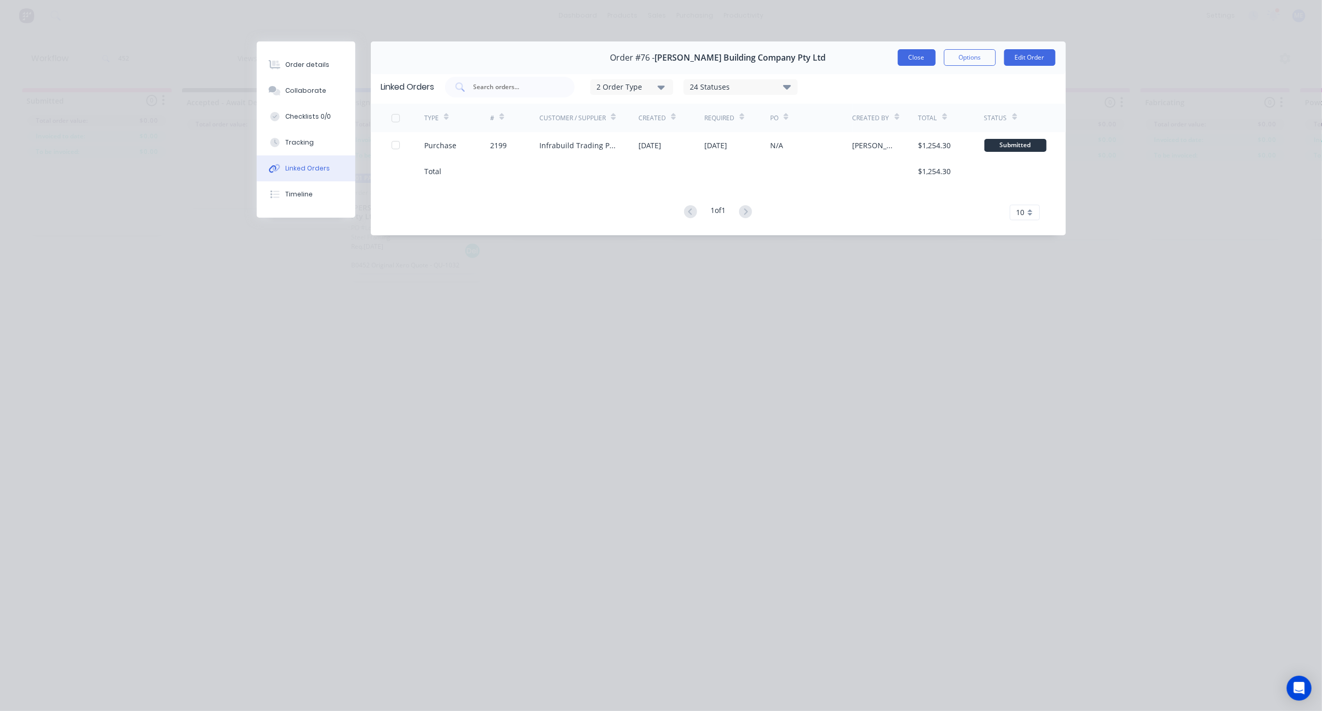
click at [908, 59] on button "Close" at bounding box center [917, 57] width 38 height 17
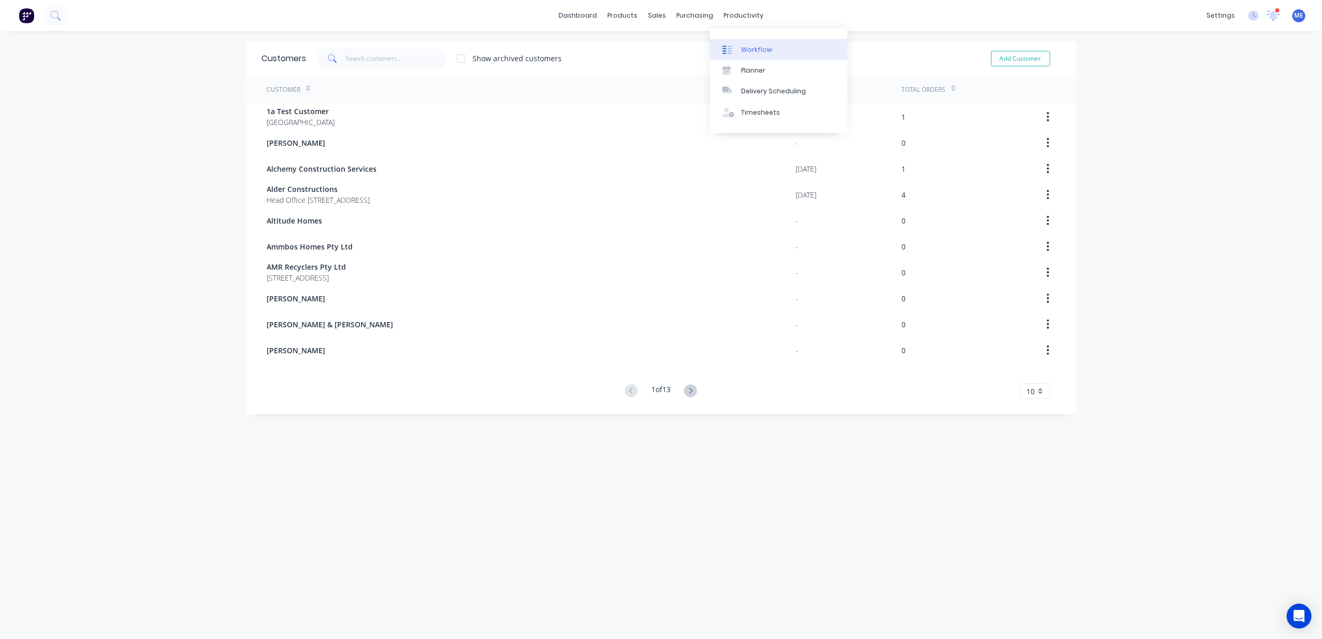
click at [754, 50] on div "Workflow" at bounding box center [756, 49] width 31 height 9
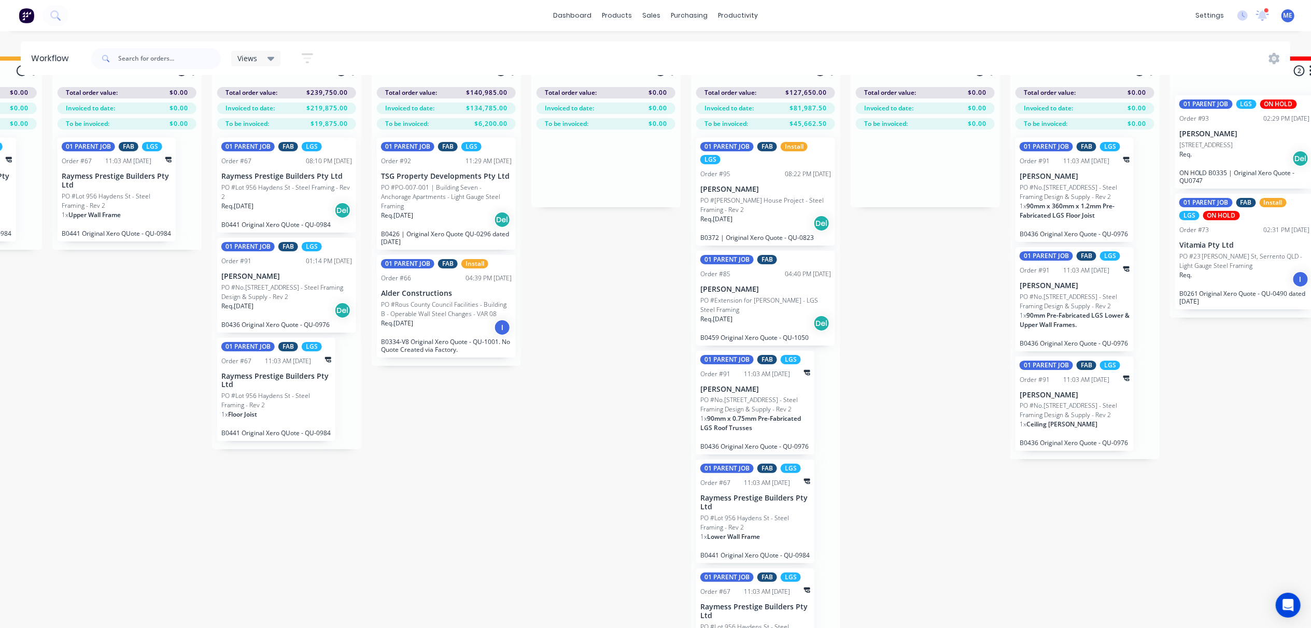
scroll to position [47, 768]
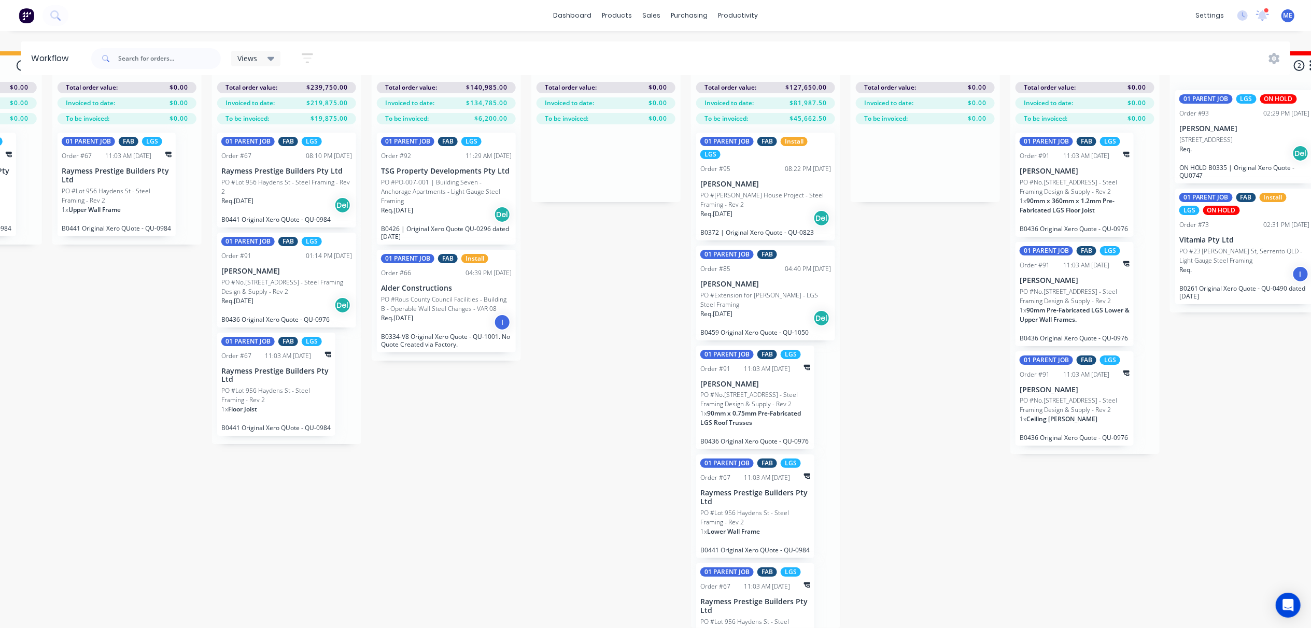
click at [271, 267] on p "[PERSON_NAME]" at bounding box center [286, 271] width 131 height 9
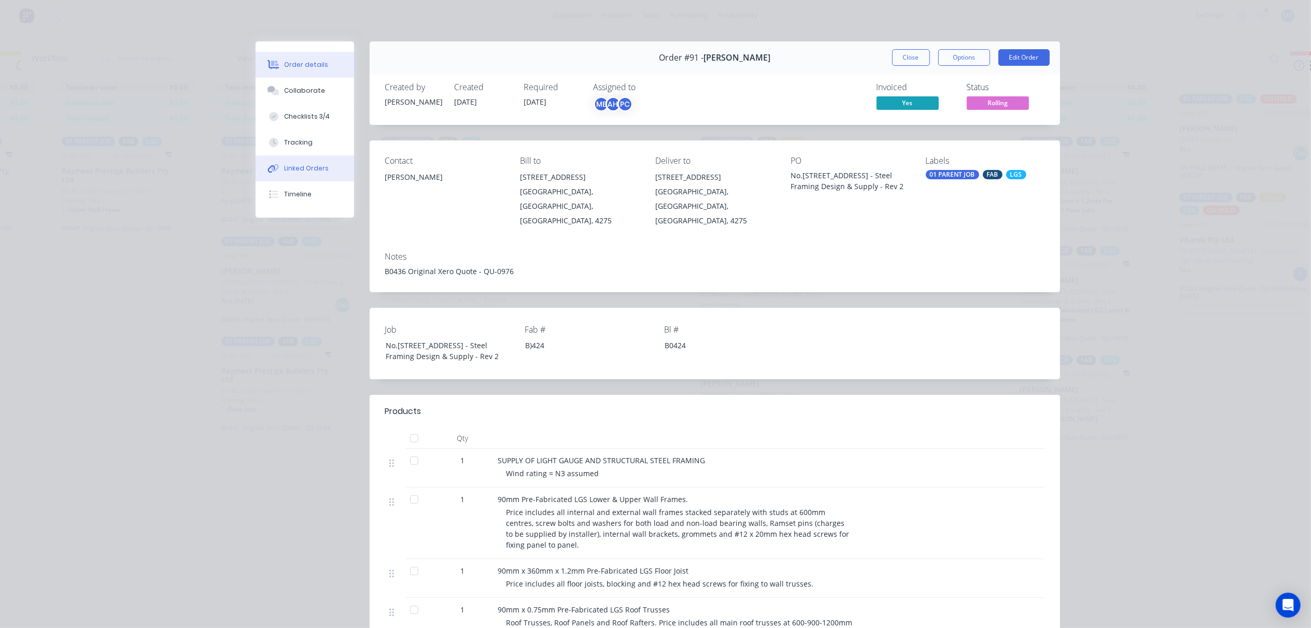
click at [293, 166] on div "Linked Orders" at bounding box center [306, 168] width 45 height 9
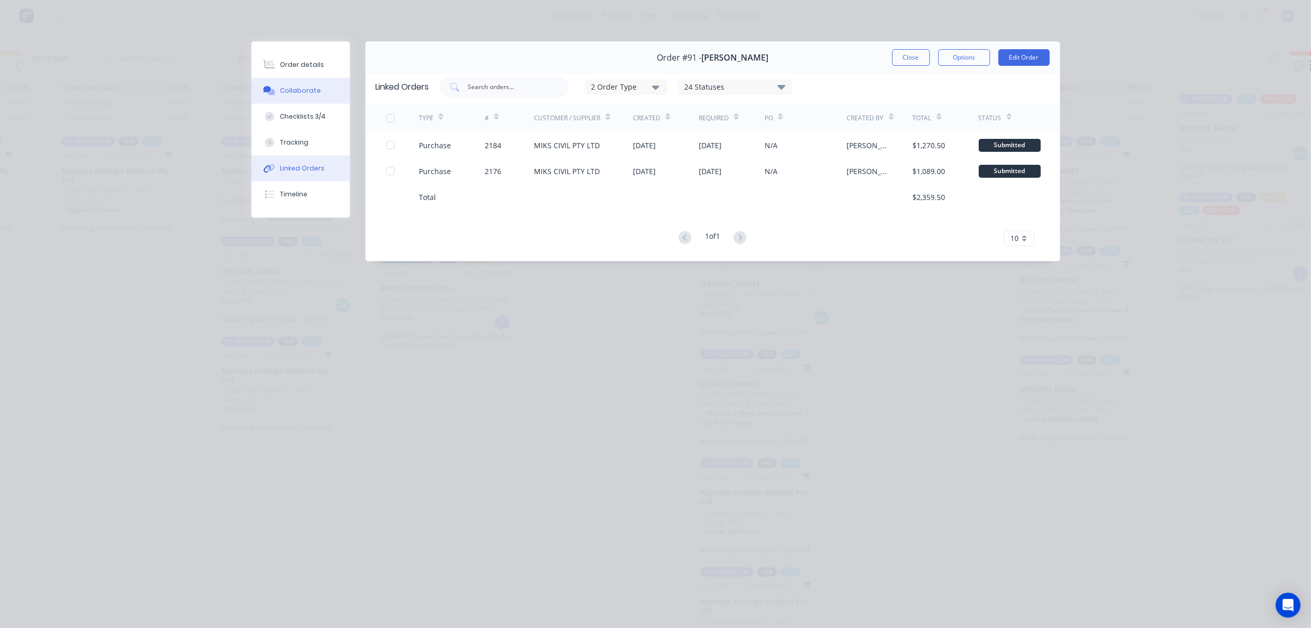
click at [297, 93] on div "Collaborate" at bounding box center [300, 90] width 41 height 9
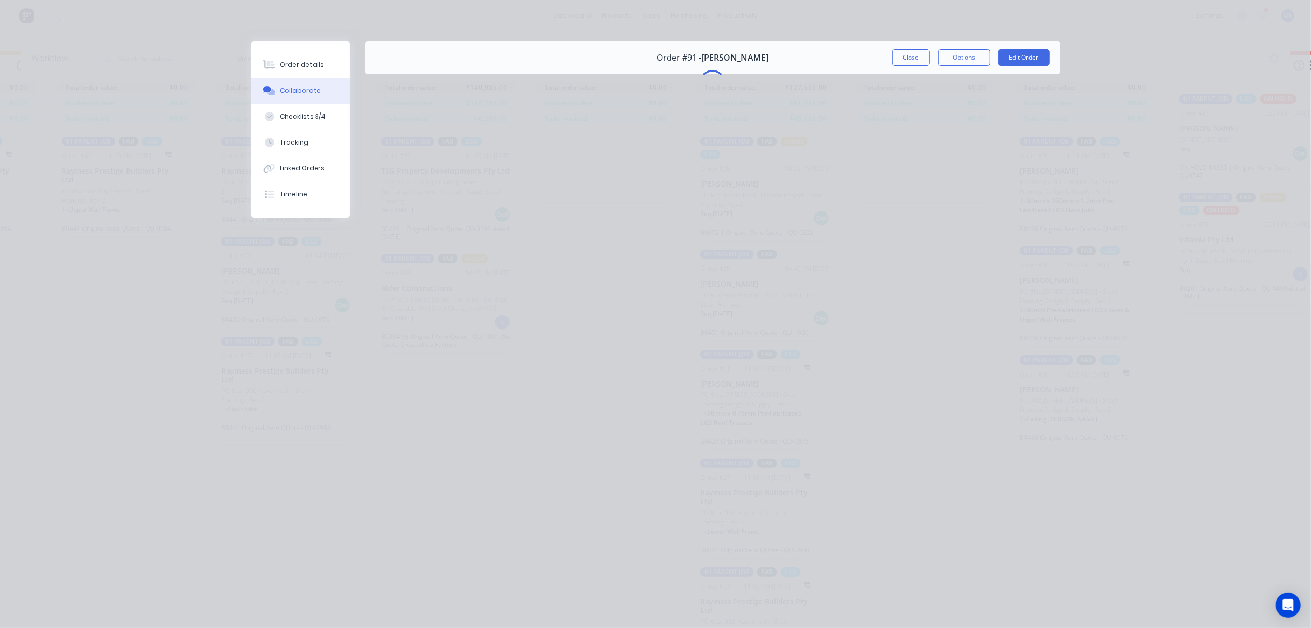
click at [293, 89] on div "Collaborate" at bounding box center [300, 90] width 41 height 9
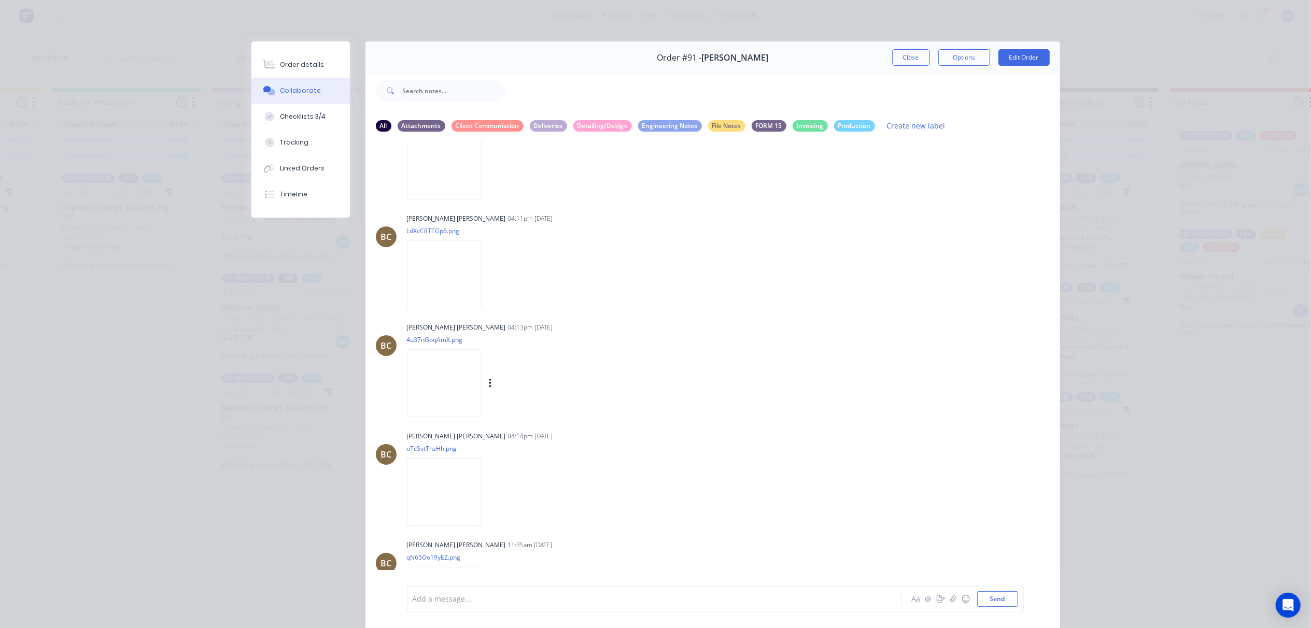
scroll to position [1590, 0]
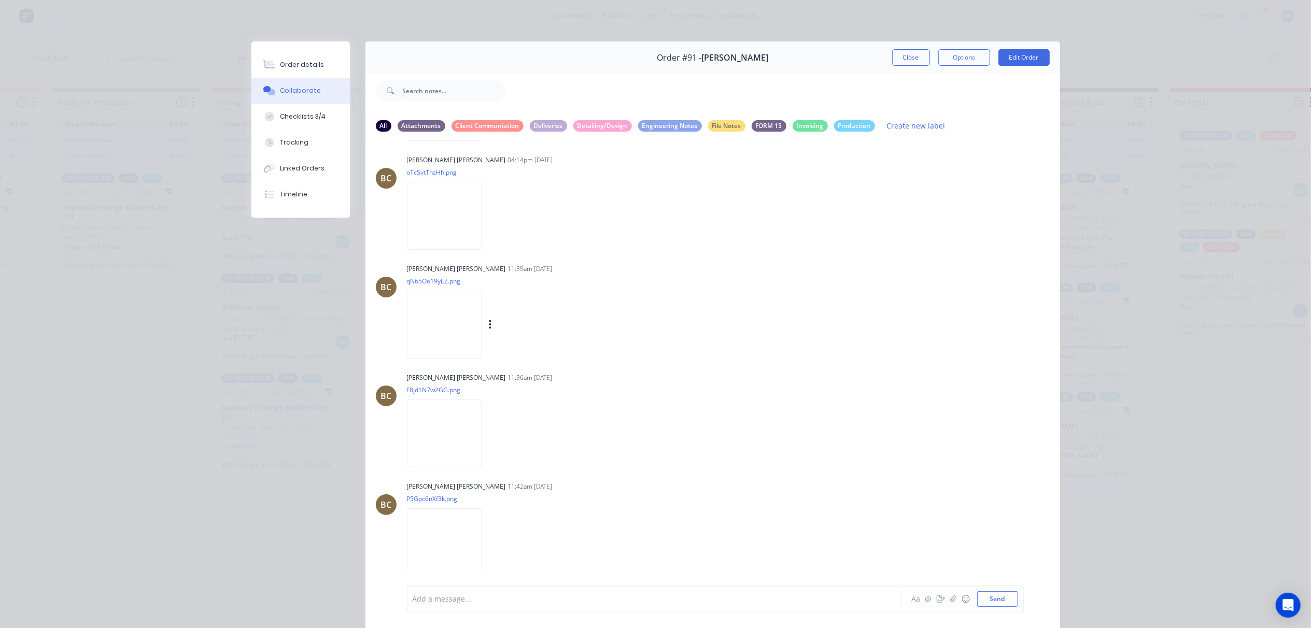
click at [439, 331] on img at bounding box center [444, 325] width 75 height 68
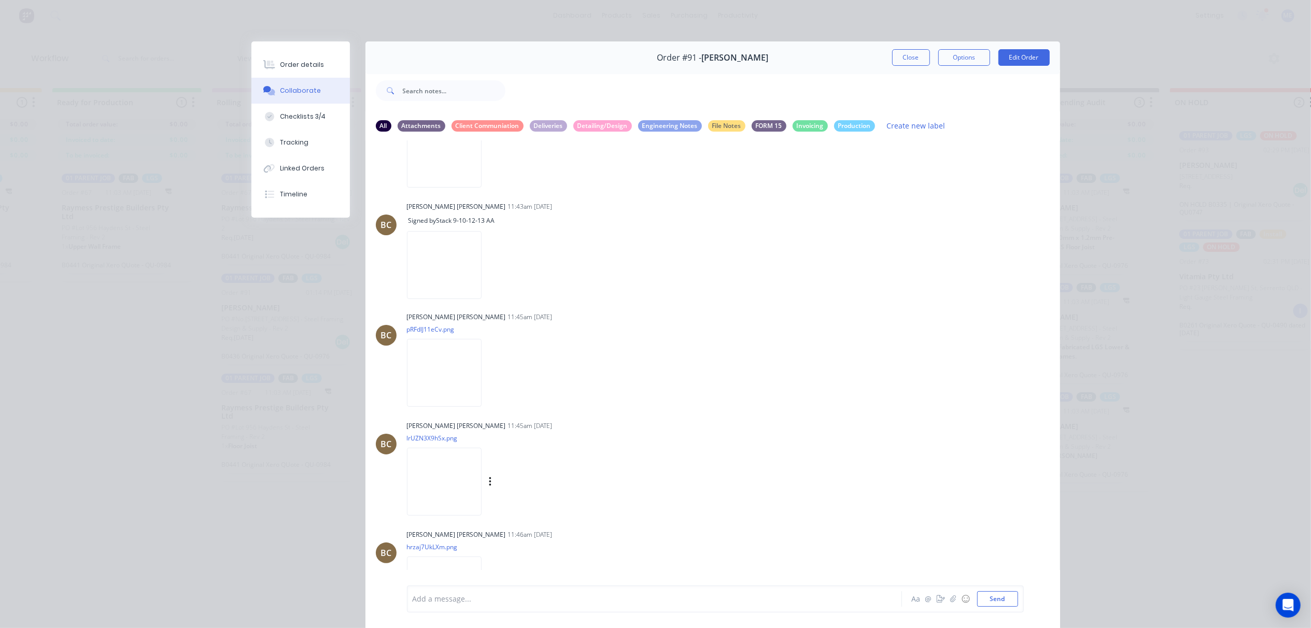
scroll to position [2350, 0]
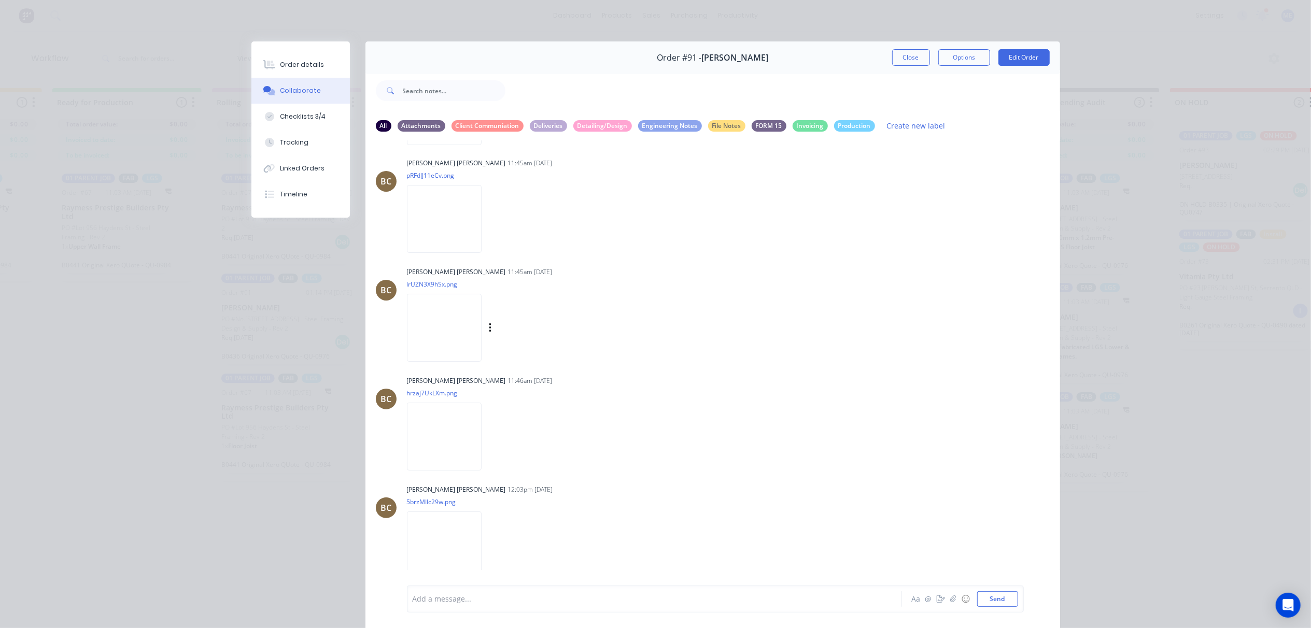
click at [435, 327] on img at bounding box center [444, 328] width 75 height 68
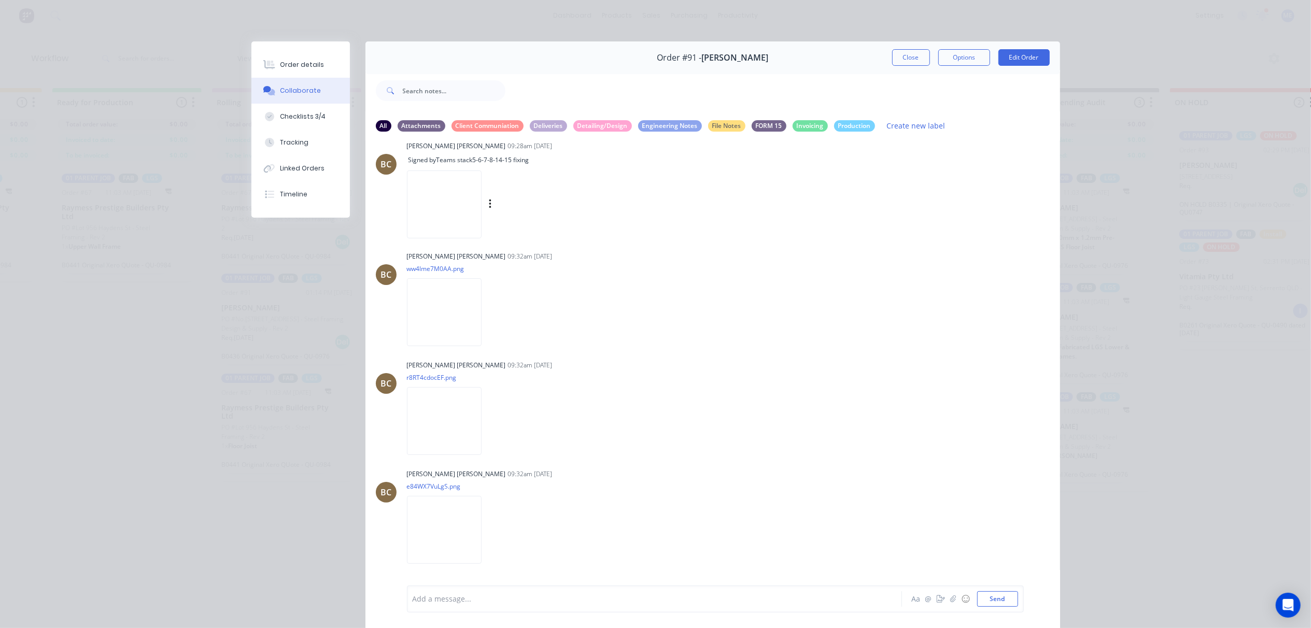
click at [469, 193] on img at bounding box center [444, 205] width 75 height 68
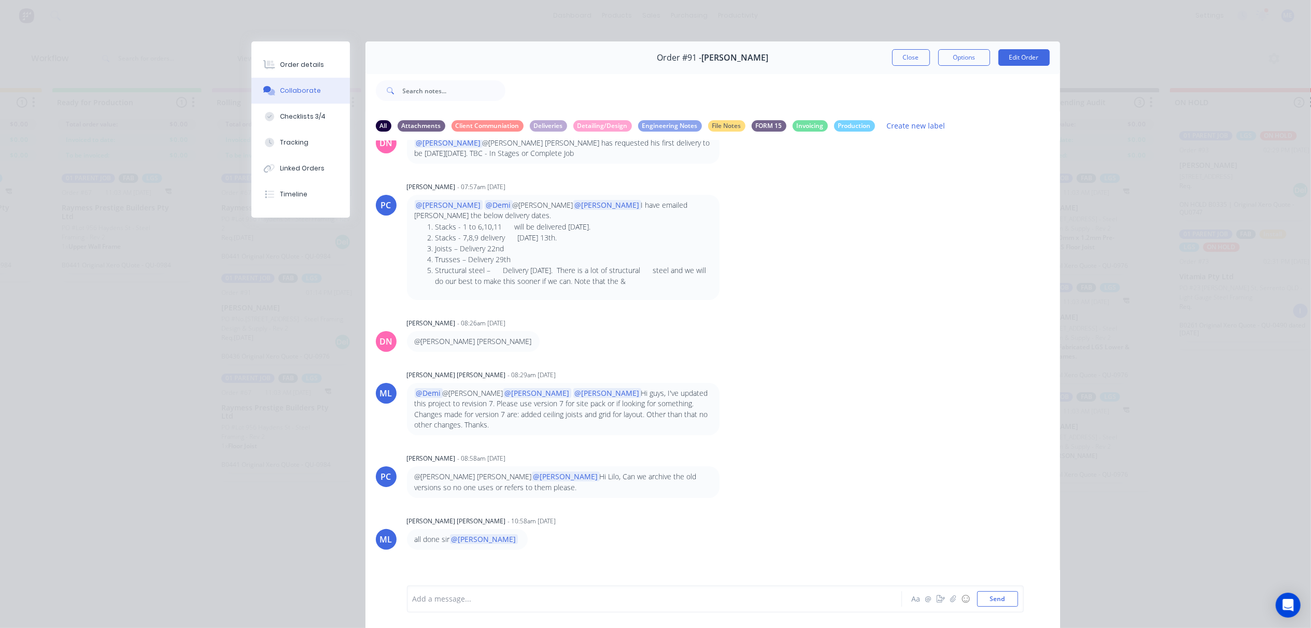
scroll to position [0, 0]
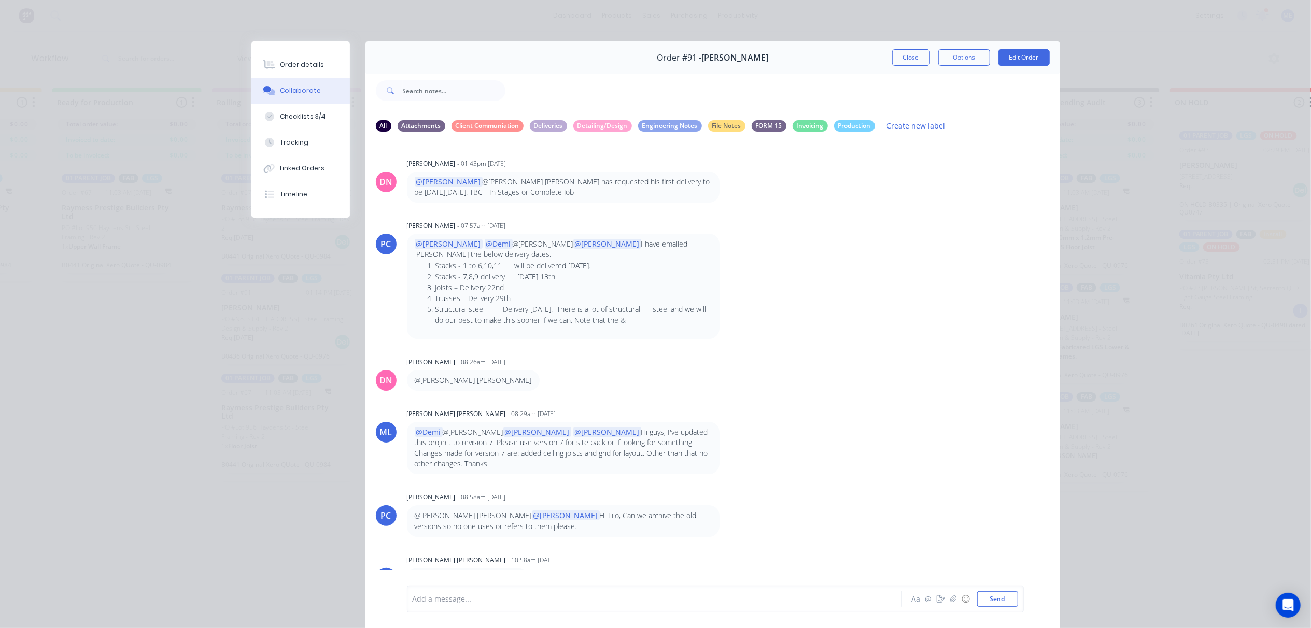
drag, startPoint x: 903, startPoint y: 50, endPoint x: 909, endPoint y: 51, distance: 6.2
click at [904, 50] on button "Close" at bounding box center [911, 57] width 38 height 17
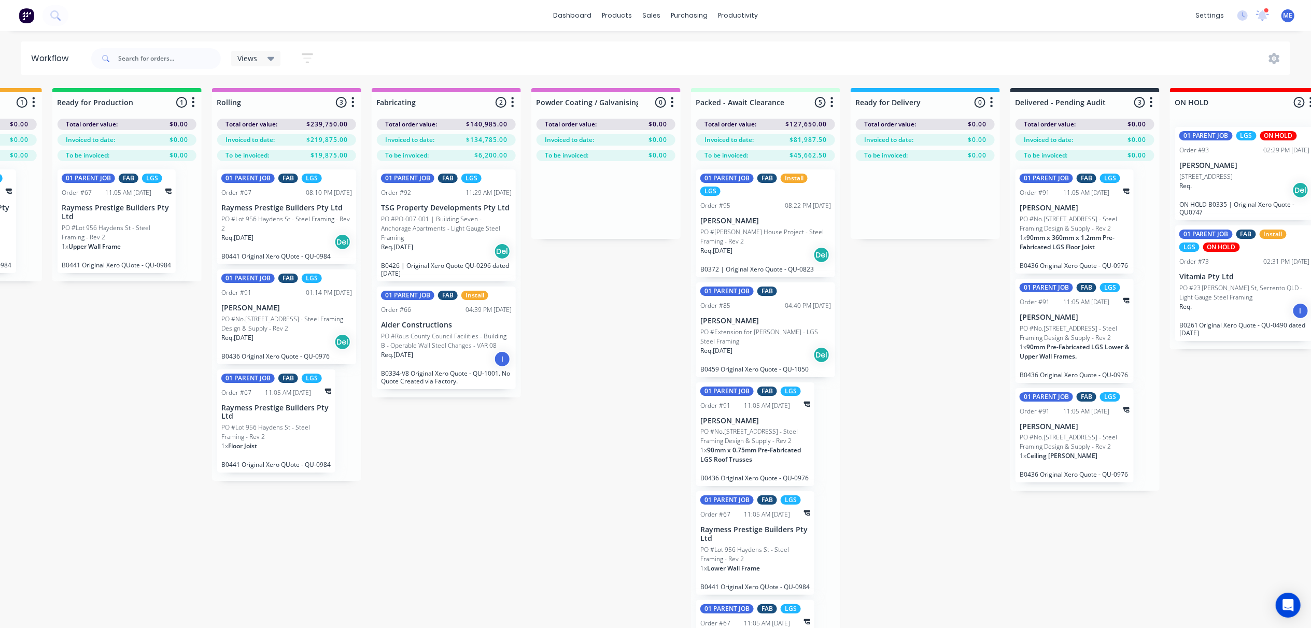
drag, startPoint x: 599, startPoint y: 500, endPoint x: 616, endPoint y: 536, distance: 39.4
click at [599, 500] on div "Submitted 5 Status colour #FF69B4 hex #FF69B4 Save Cancel Summaries Total order…" at bounding box center [389, 376] width 2331 height 577
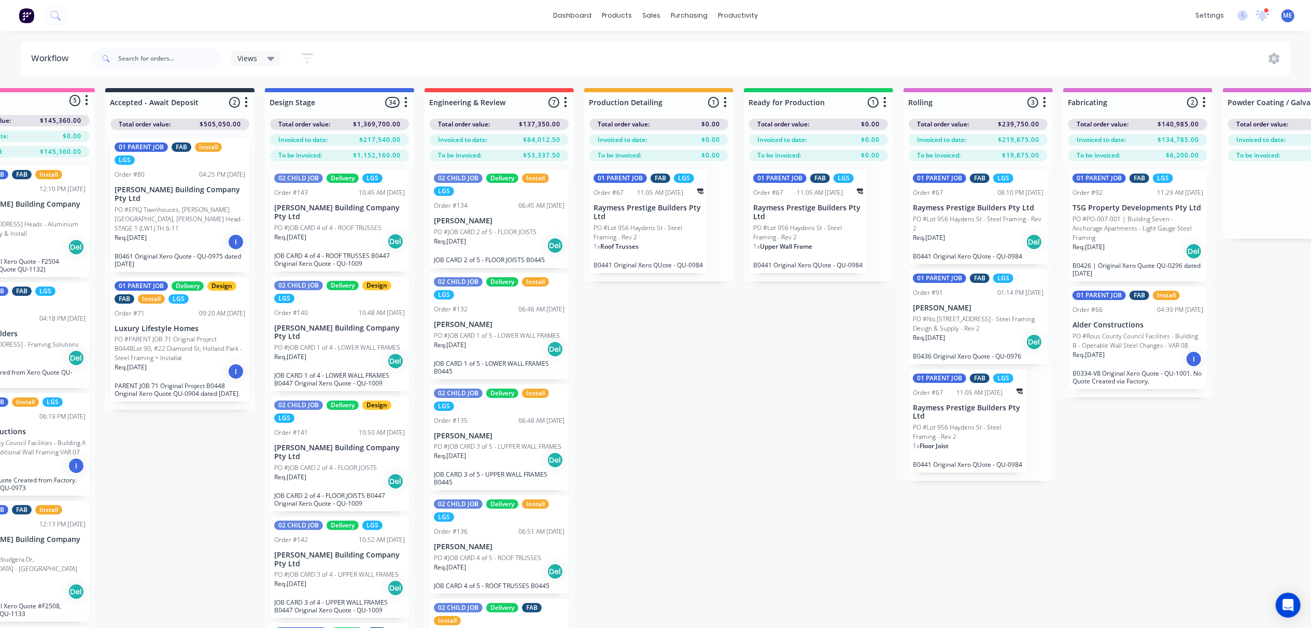
scroll to position [0, 74]
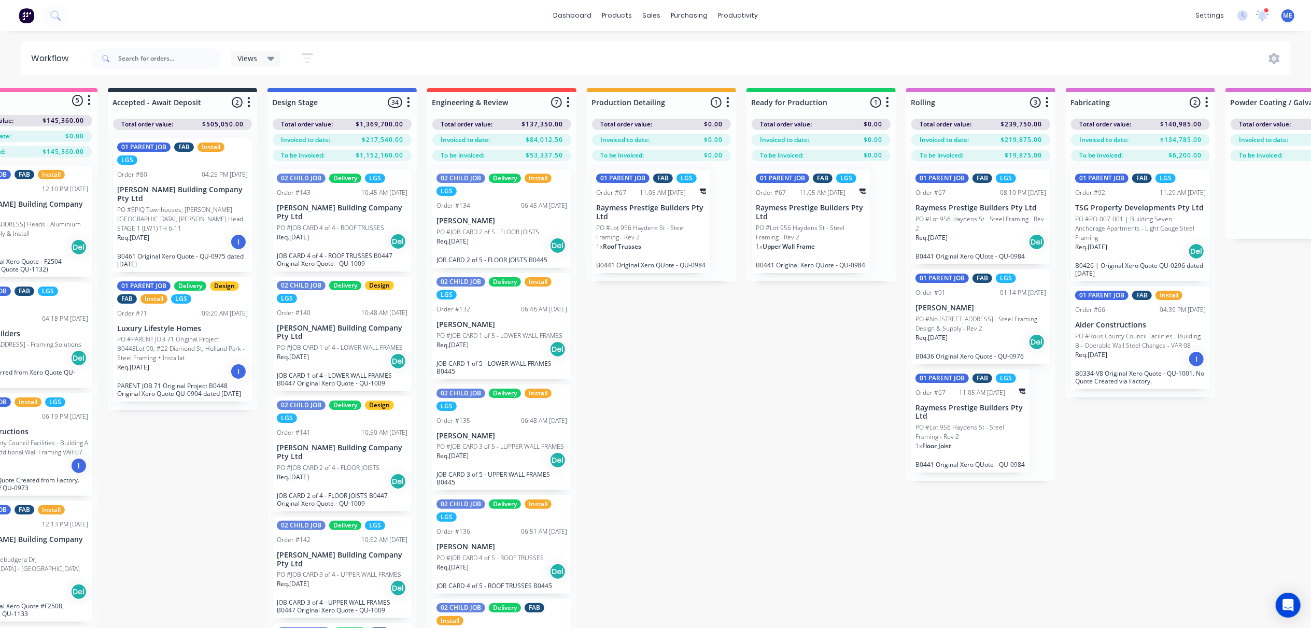
click at [708, 516] on div "Submitted 5 Status colour #FF69B4 hex #FF69B4 Save Cancel Summaries Total order…" at bounding box center [1083, 376] width 2331 height 577
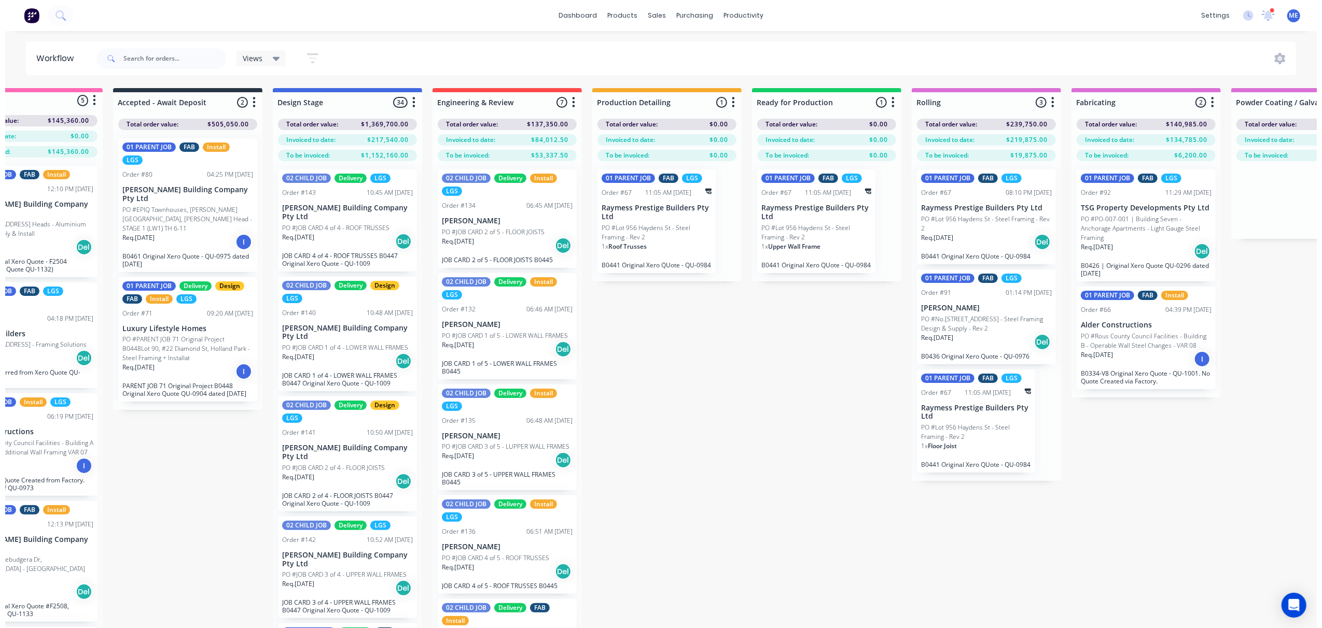
scroll to position [0, 0]
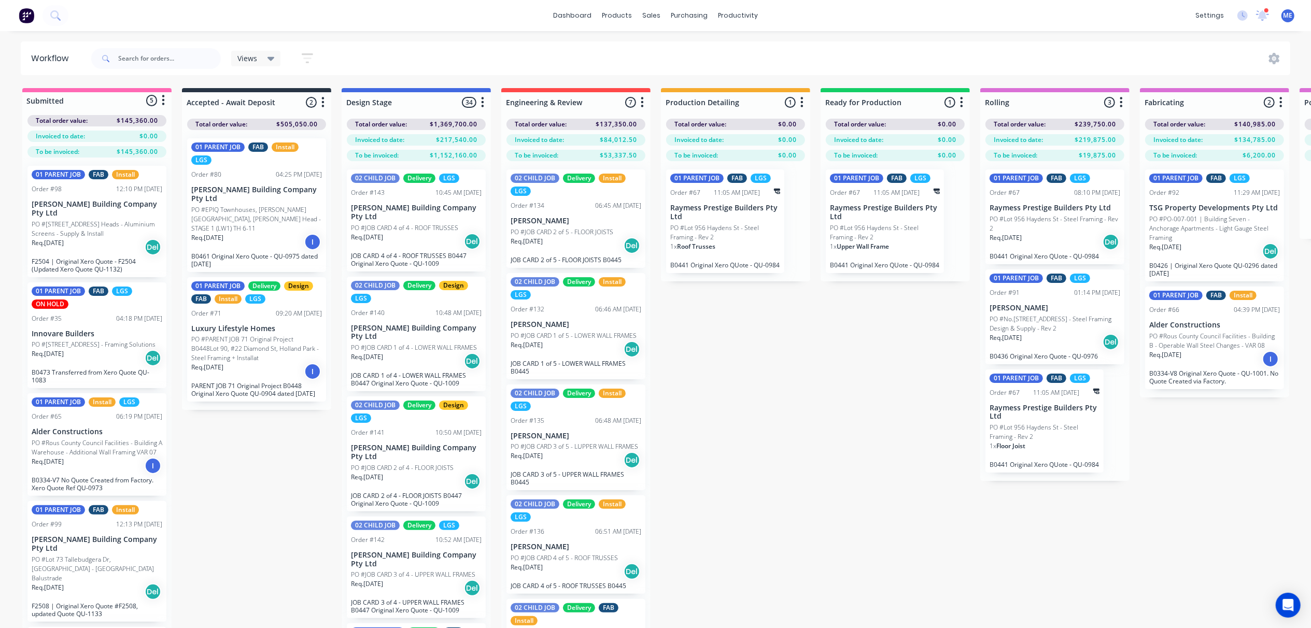
drag, startPoint x: 767, startPoint y: 456, endPoint x: 763, endPoint y: 450, distance: 7.1
click at [767, 454] on div "Submitted 5 Status colour #FF69B4 hex #FF69B4 Save Cancel Summaries Total order…" at bounding box center [1157, 376] width 2331 height 577
drag, startPoint x: 145, startPoint y: 49, endPoint x: 148, endPoint y: 55, distance: 7.0
click at [144, 51] on input "text" at bounding box center [169, 58] width 103 height 21
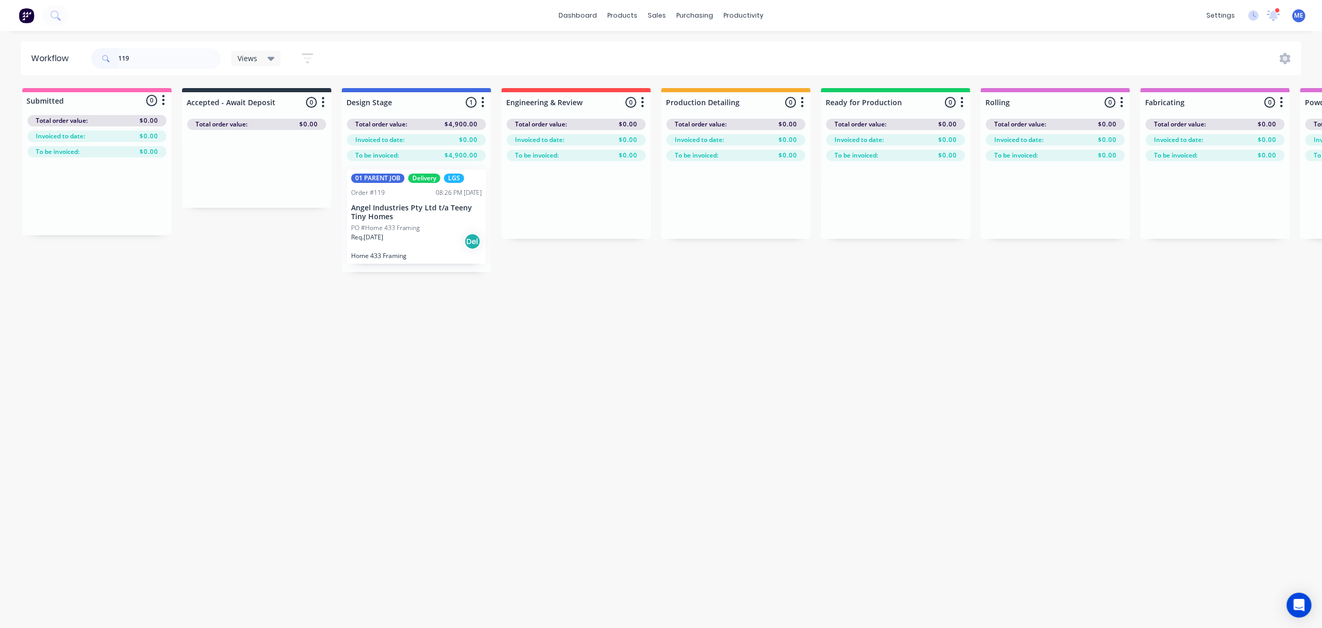
click at [401, 242] on div "Req. [DATE] Del" at bounding box center [416, 242] width 131 height 18
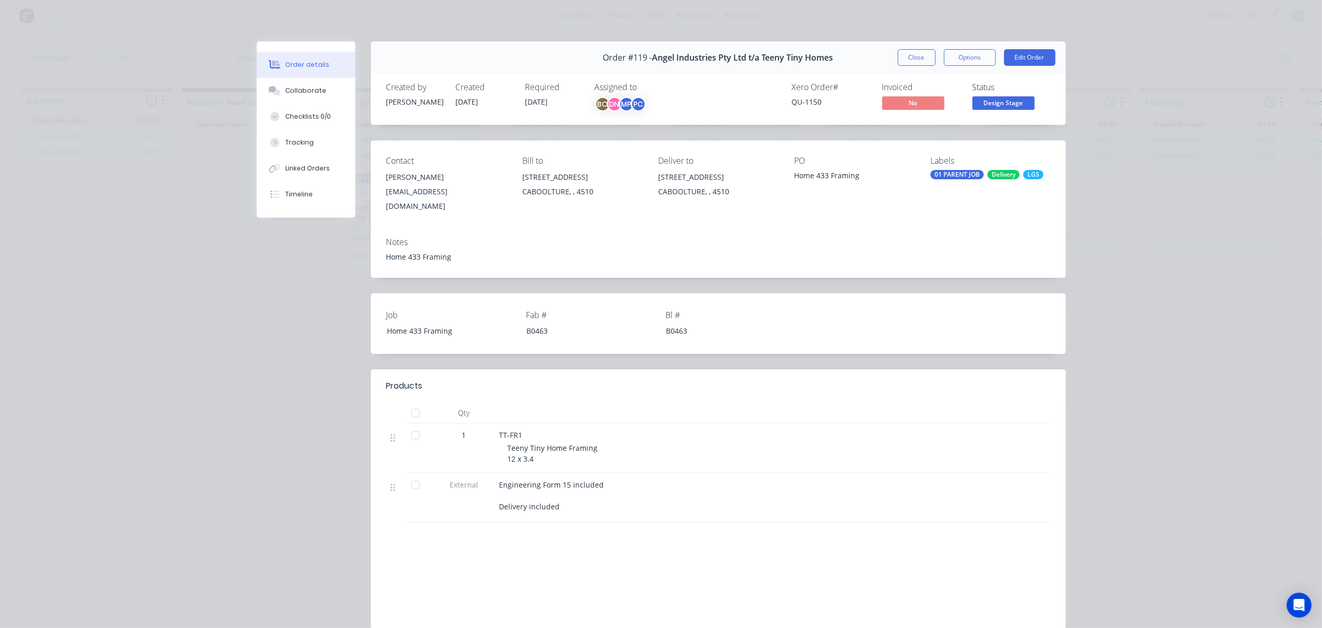
click at [206, 286] on div "Order details Collaborate Checklists 0/0 Tracking Linked Orders Timeline Order …" at bounding box center [661, 314] width 1322 height 628
click at [925, 59] on button "Close" at bounding box center [917, 57] width 38 height 17
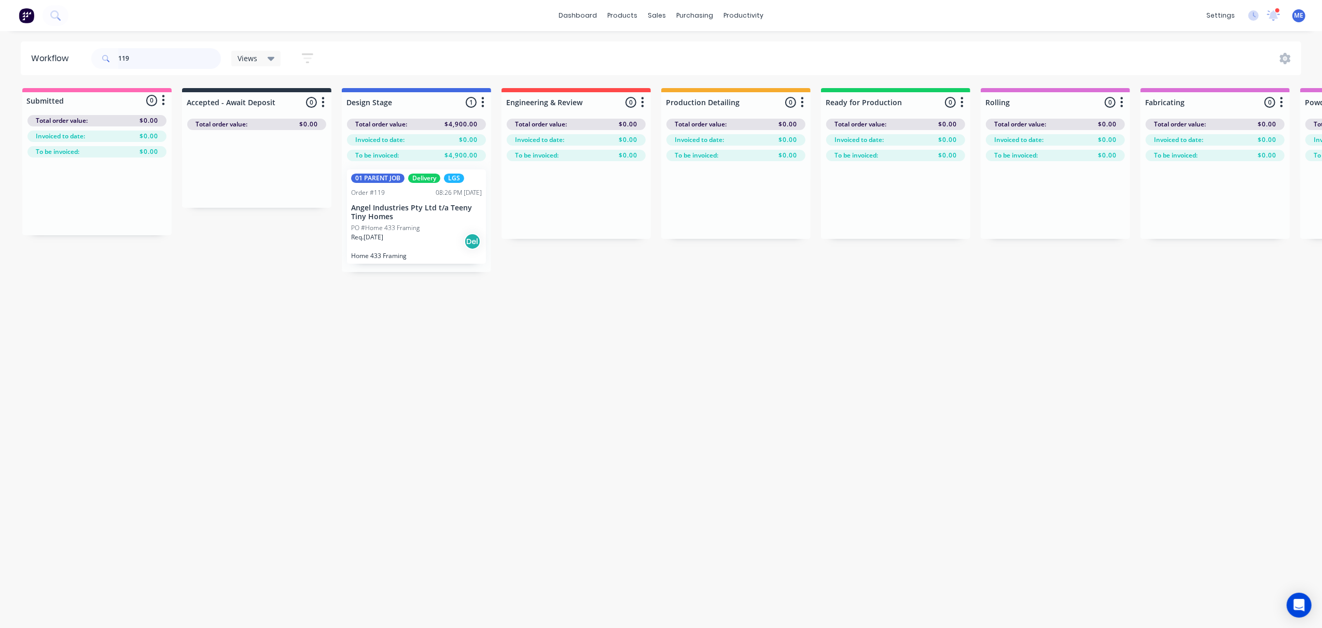
drag, startPoint x: 133, startPoint y: 58, endPoint x: 118, endPoint y: 67, distance: 17.9
click at [77, 60] on header "Workflow 119 Views Save new view None (Default) edit [PERSON_NAME]'s View edit …" at bounding box center [661, 58] width 1281 height 34
type input "79"
drag, startPoint x: 136, startPoint y: 55, endPoint x: 63, endPoint y: 65, distance: 73.8
click at [92, 63] on div "79" at bounding box center [156, 58] width 130 height 21
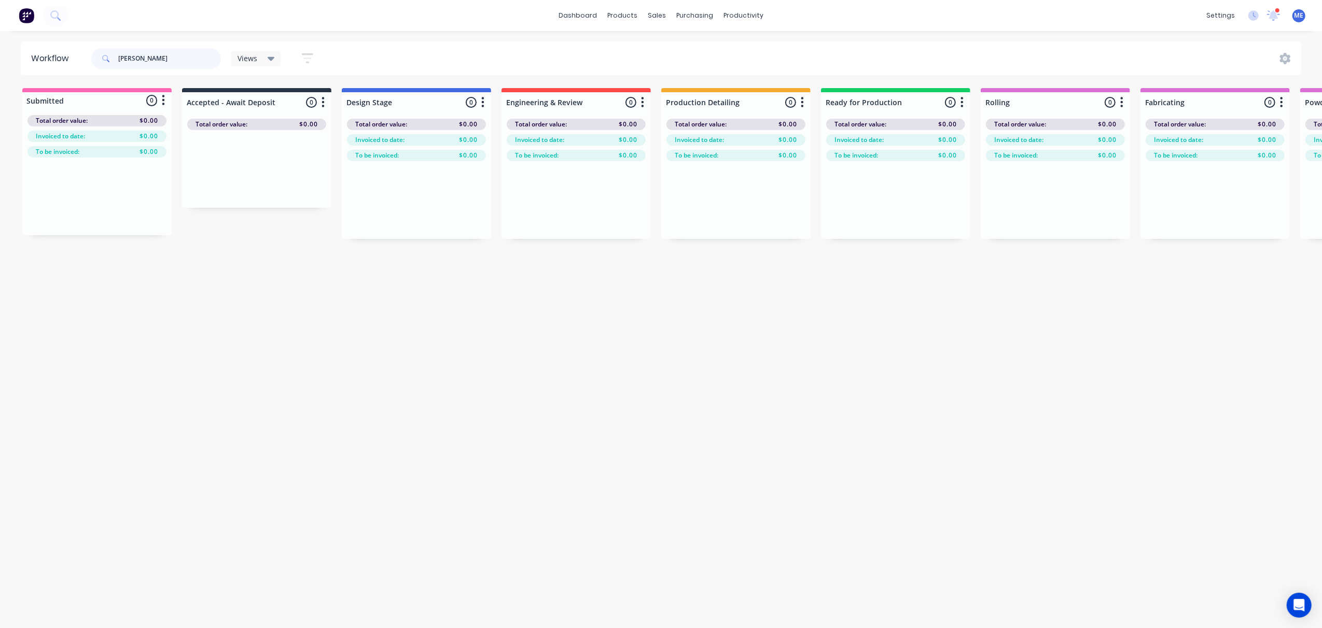
type input "[PERSON_NAME]"
drag, startPoint x: 145, startPoint y: 59, endPoint x: 116, endPoint y: 60, distance: 29.0
click at [117, 59] on div "[PERSON_NAME]" at bounding box center [156, 58] width 130 height 21
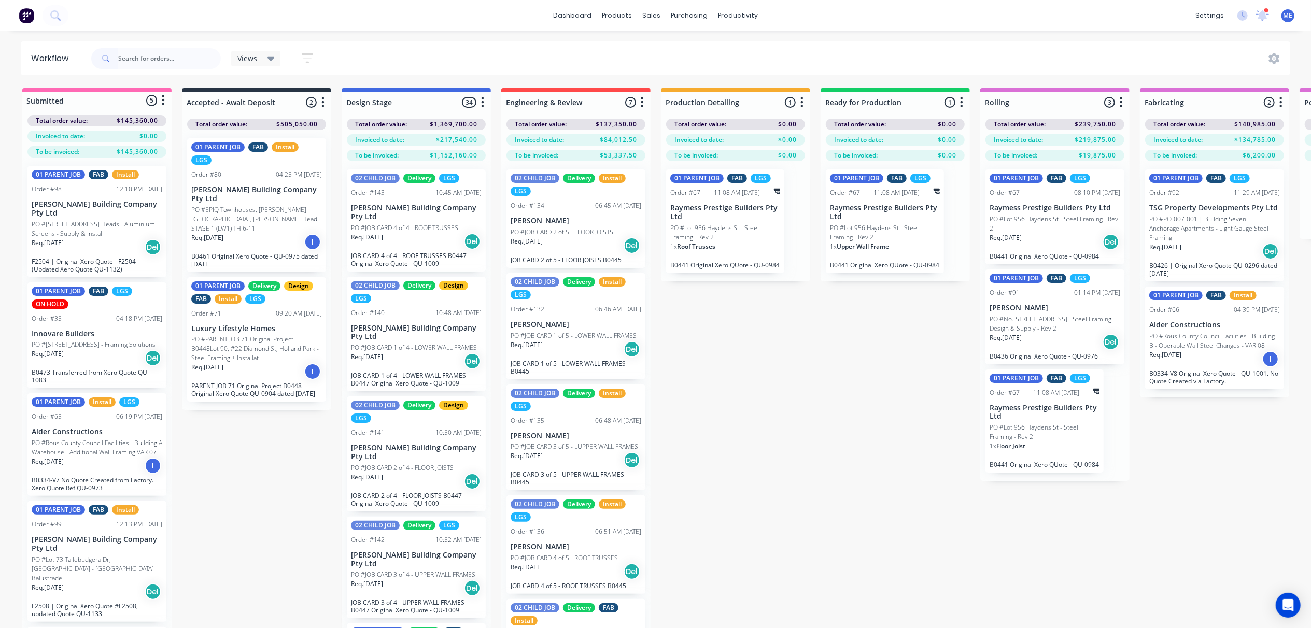
click at [237, 335] on p "PO #PARENT JOB 71 Original Project B0448Lot 90, #22 Diamond St, Holland Park - …" at bounding box center [256, 349] width 131 height 28
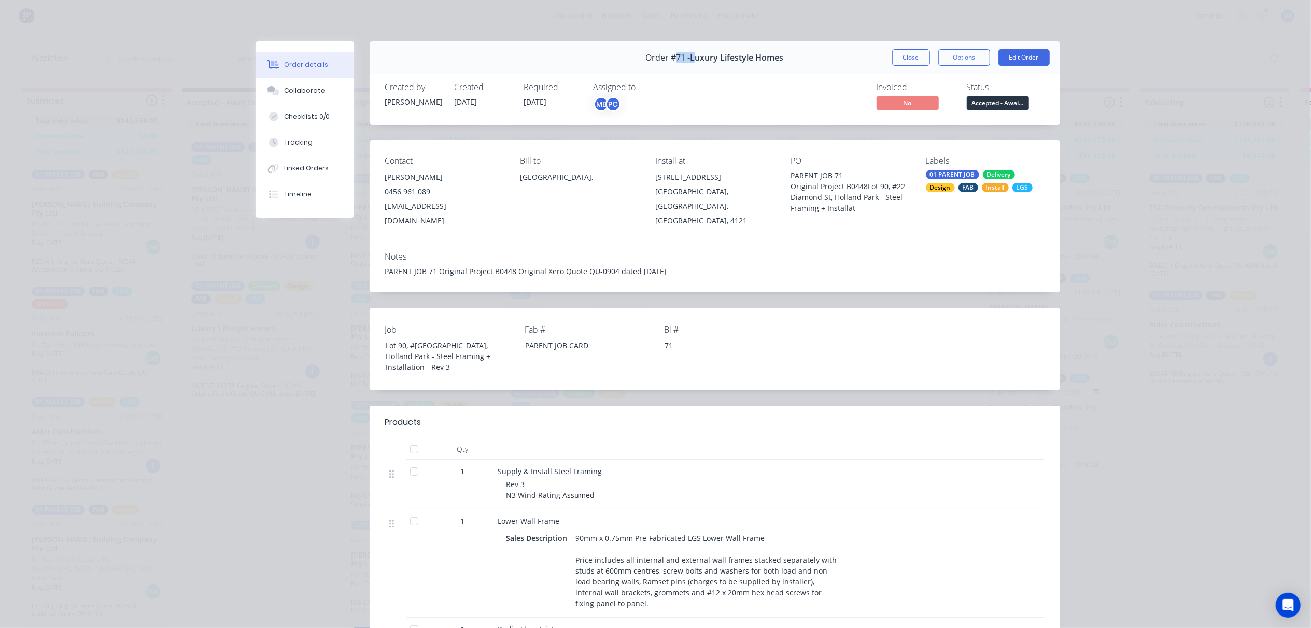
drag, startPoint x: 669, startPoint y: 57, endPoint x: 692, endPoint y: 61, distance: 22.8
click at [692, 61] on div "Order #71 - Luxury Lifestyle Homes" at bounding box center [715, 58] width 138 height 31
drag, startPoint x: 692, startPoint y: 61, endPoint x: 665, endPoint y: 96, distance: 44.4
click at [665, 96] on div "Assigned to ME PC" at bounding box center [646, 97] width 104 height 30
click at [896, 57] on button "Close" at bounding box center [911, 57] width 38 height 17
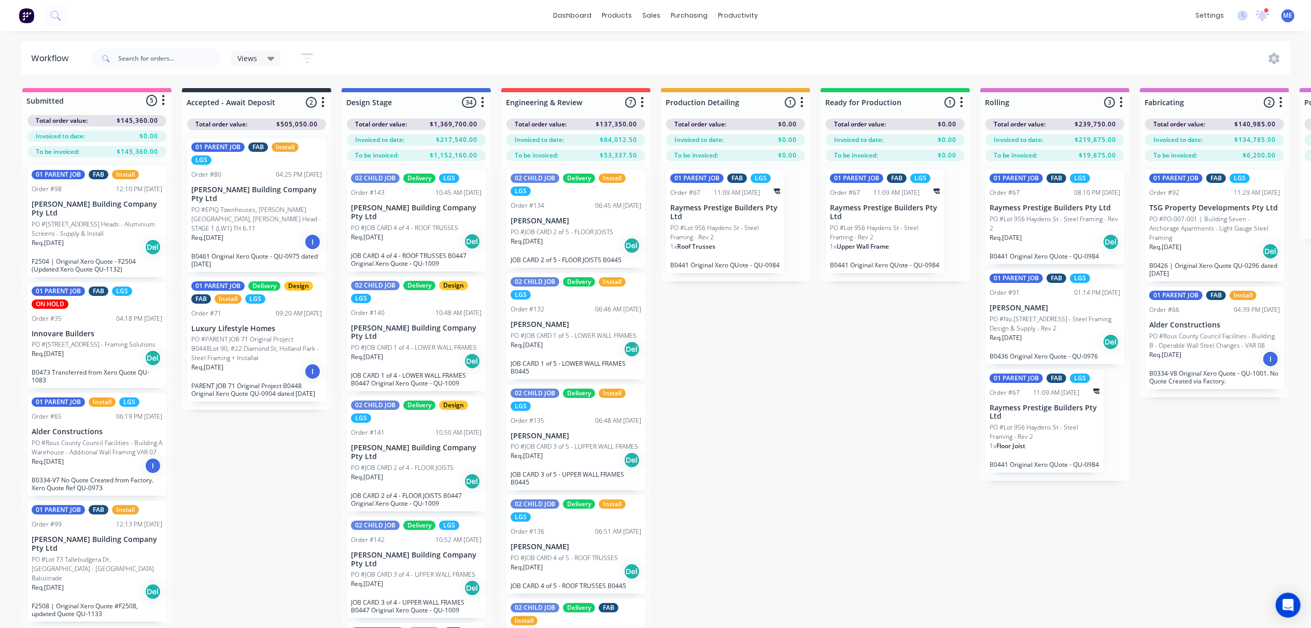
click at [738, 487] on div "Submitted 5 Status colour #FF69B4 hex #FF69B4 Save Cancel Summaries Total order…" at bounding box center [1157, 376] width 2331 height 577
click at [771, 470] on div "Submitted 5 Status colour #FF69B4 hex #FF69B4 Save Cancel Summaries Total order…" at bounding box center [1157, 376] width 2331 height 577
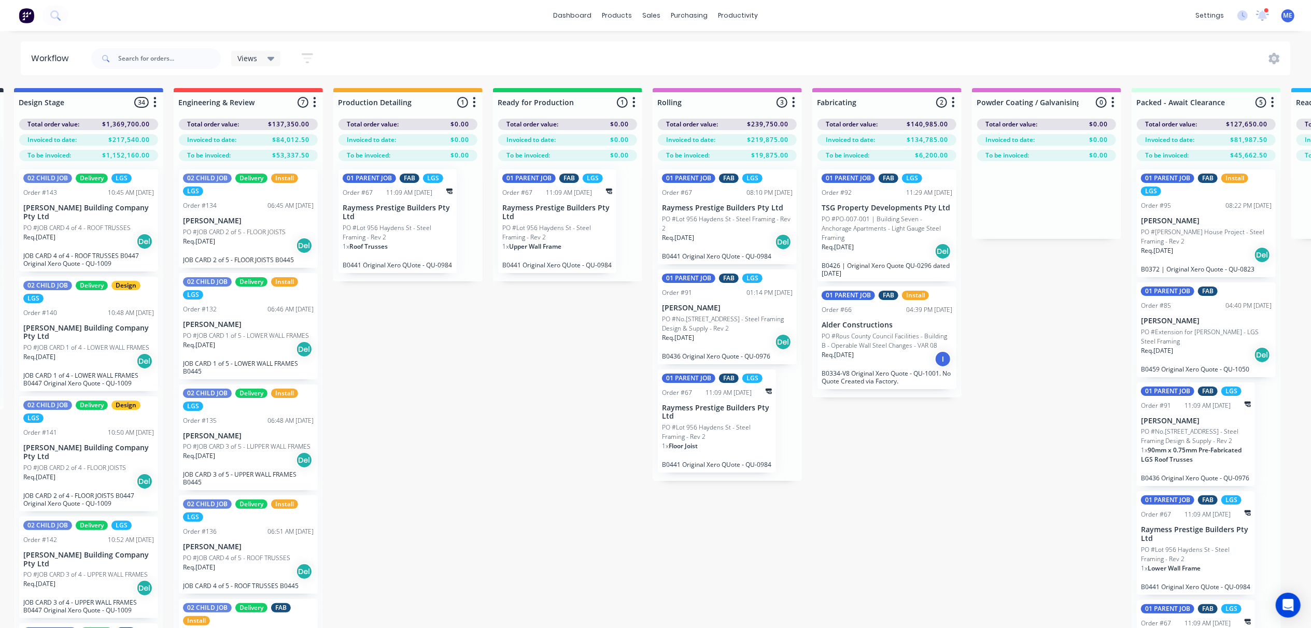
scroll to position [0, 428]
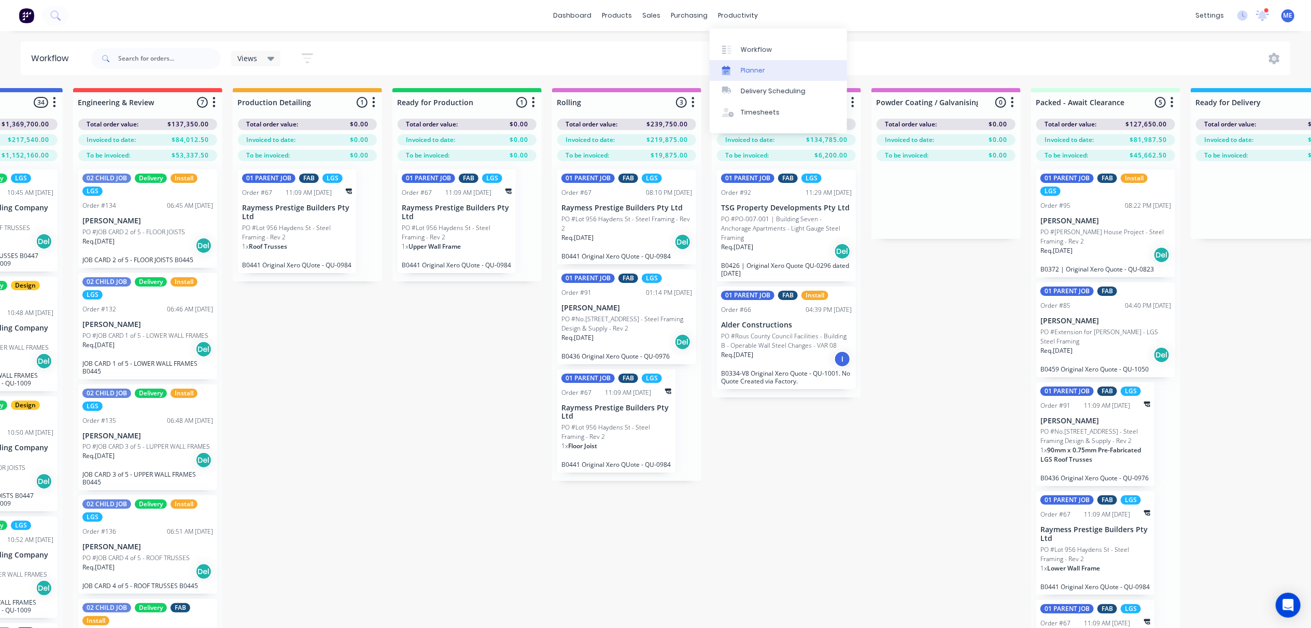
click at [746, 67] on div "Planner" at bounding box center [753, 70] width 24 height 9
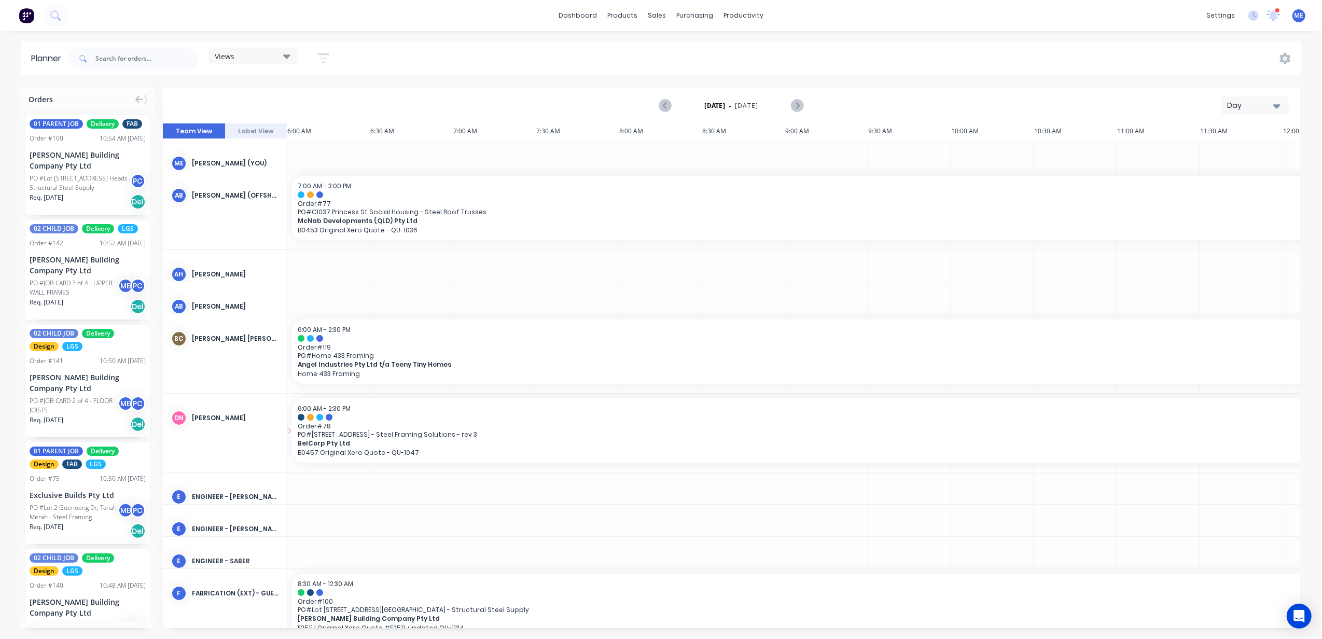
scroll to position [0, 401]
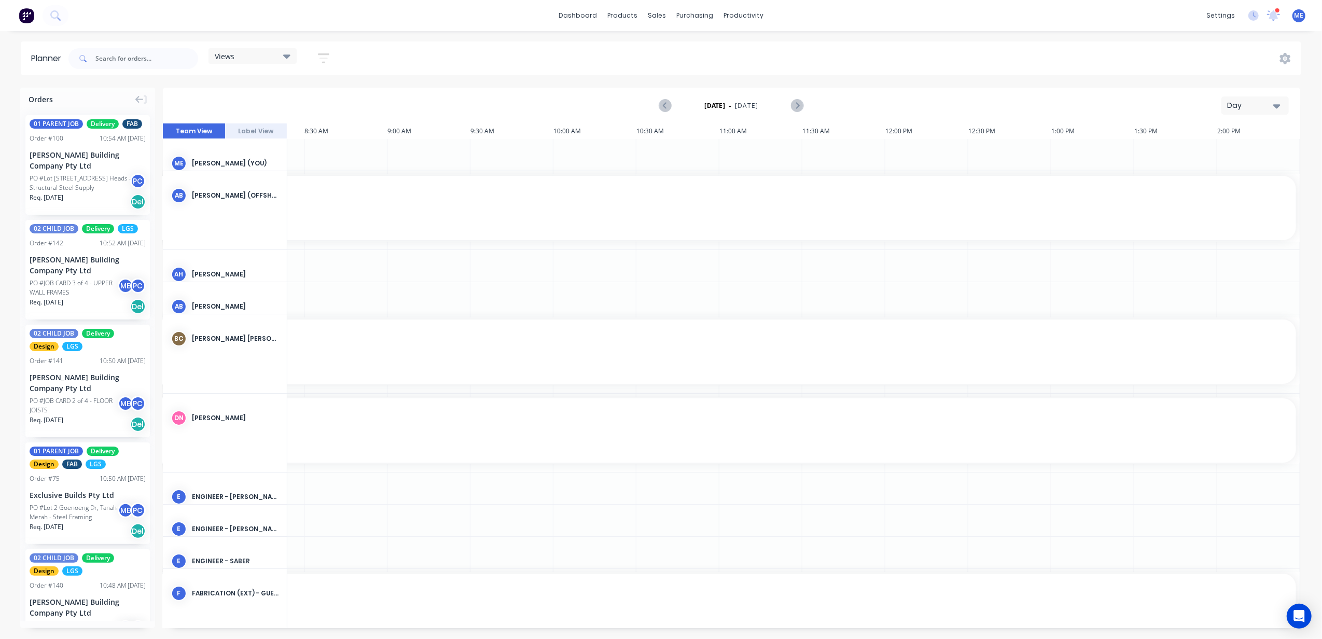
click at [258, 62] on div "Views" at bounding box center [252, 56] width 88 height 16
click at [262, 198] on button "FACTORY PRODUCTION" at bounding box center [271, 195] width 110 height 12
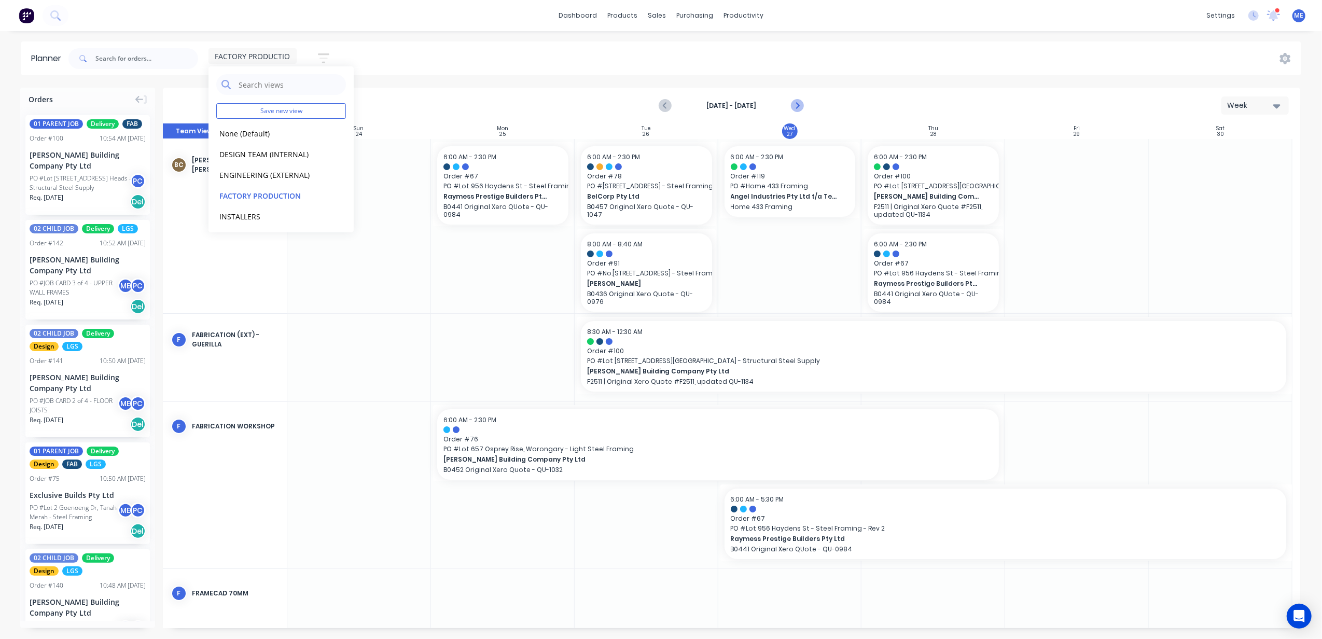
click at [796, 102] on icon "Next page" at bounding box center [796, 106] width 5 height 8
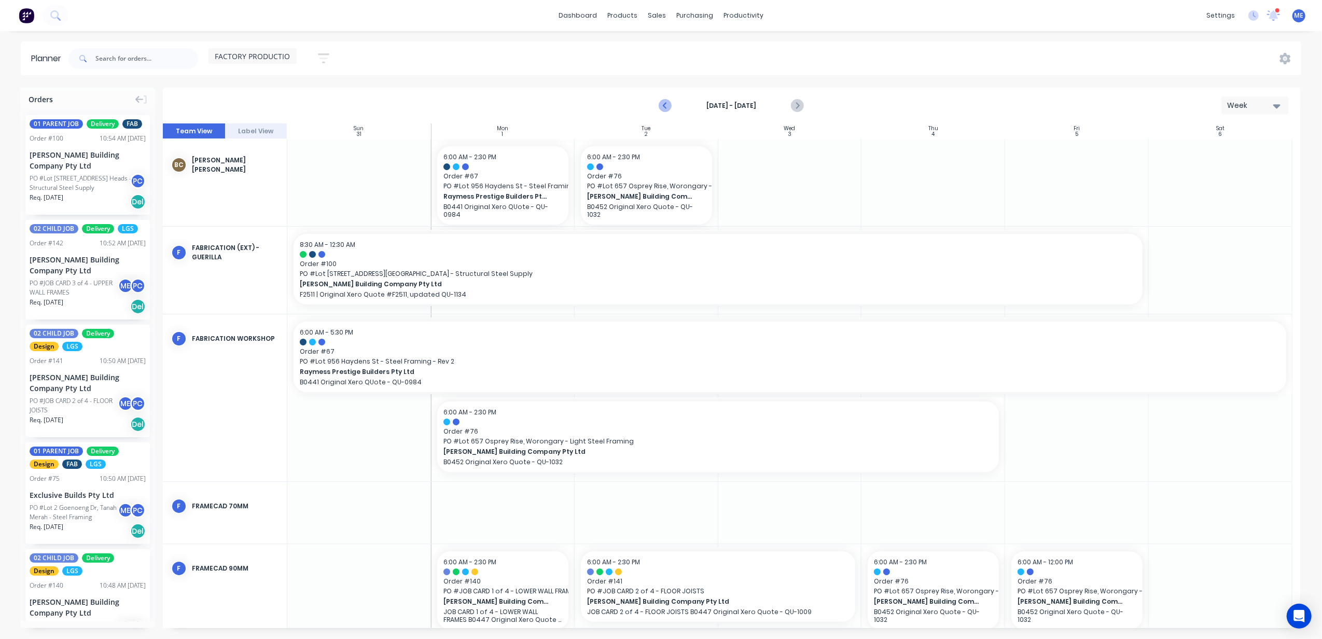
click at [664, 102] on icon "Previous page" at bounding box center [666, 106] width 12 height 12
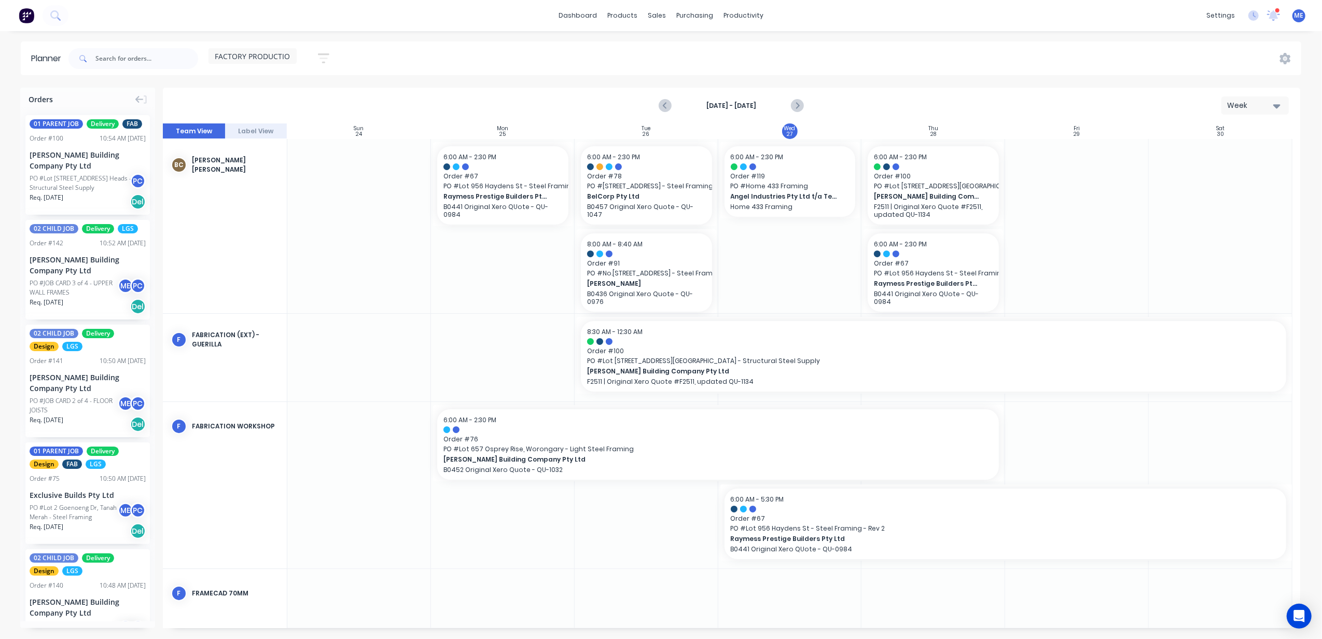
click at [912, 69] on div "FACTORY PRODUCTION Save new view None (Default) edit DESIGN TEAM (INTERNAL) edi…" at bounding box center [683, 58] width 1235 height 31
click at [509, 65] on div "FACTORY PRODUCTION Save new view None (Default) edit DESIGN TEAM (INTERNAL) edi…" at bounding box center [683, 58] width 1235 height 31
click at [487, 70] on div "FACTORY PRODUCTION Save new view None (Default) edit DESIGN TEAM (INTERNAL) edi…" at bounding box center [683, 58] width 1235 height 31
click at [534, 96] on div "[DATE] - [DATE] Week" at bounding box center [731, 106] width 1135 height 34
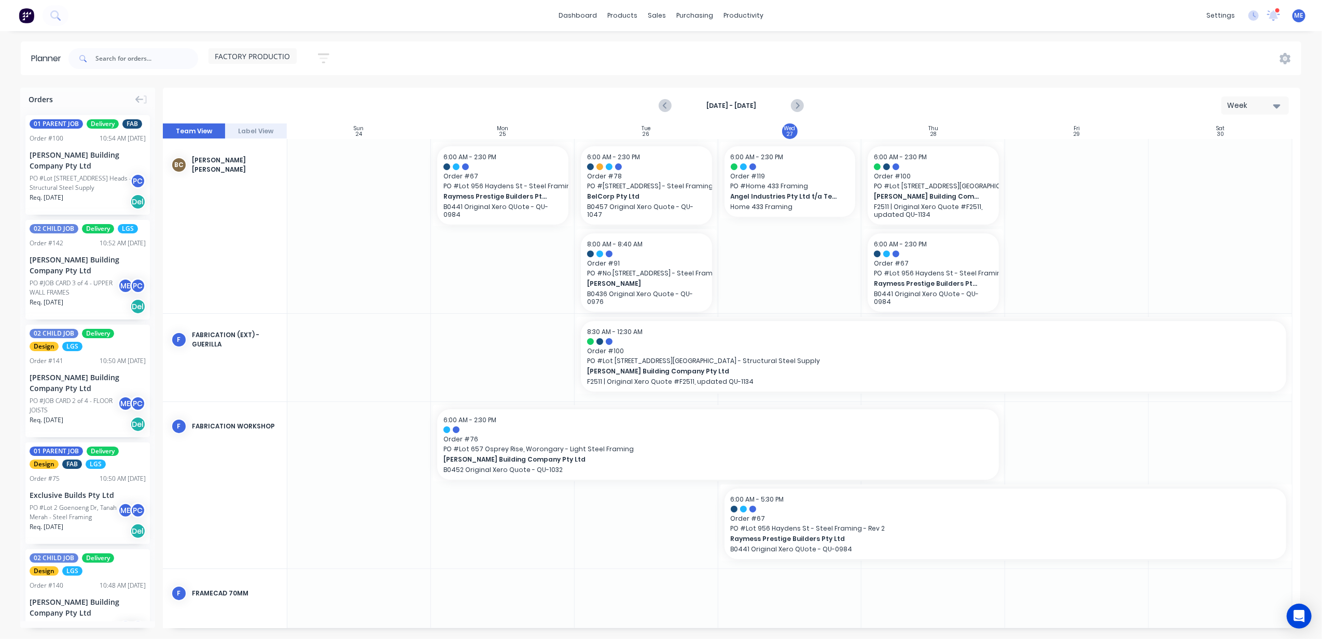
click at [432, 62] on div "FACTORY PRODUCTION Save new view None (Default) edit DESIGN TEAM (INTERNAL) edi…" at bounding box center [683, 58] width 1235 height 31
click at [548, 273] on div "Mark as done" at bounding box center [550, 275] width 111 height 21
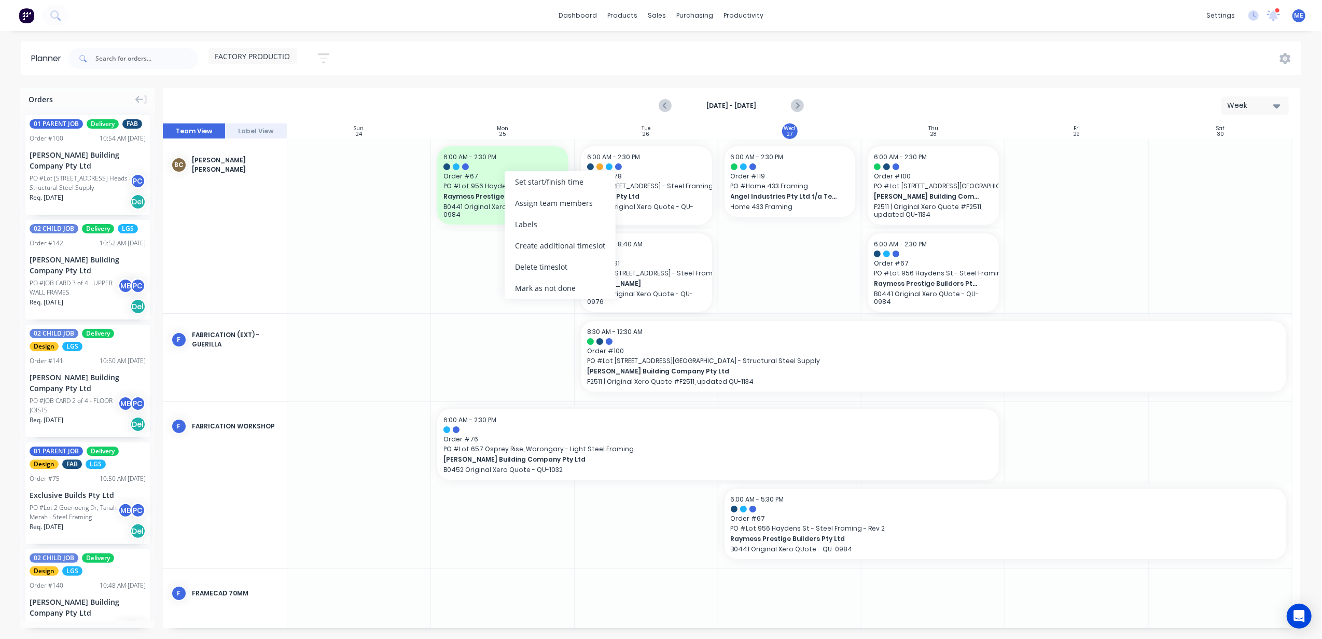
click at [535, 295] on div "Mark as not done" at bounding box center [560, 287] width 111 height 21
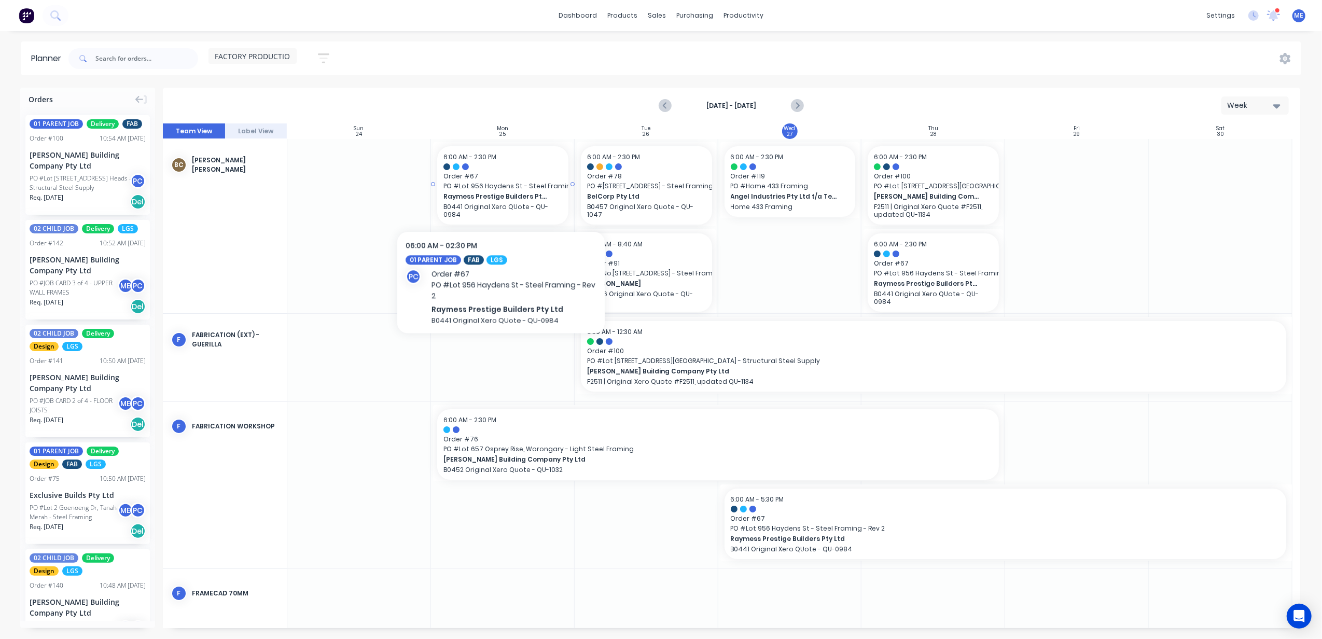
click at [501, 193] on span "Raymess Prestige Builders Pty Ltd" at bounding box center [496, 196] width 107 height 9
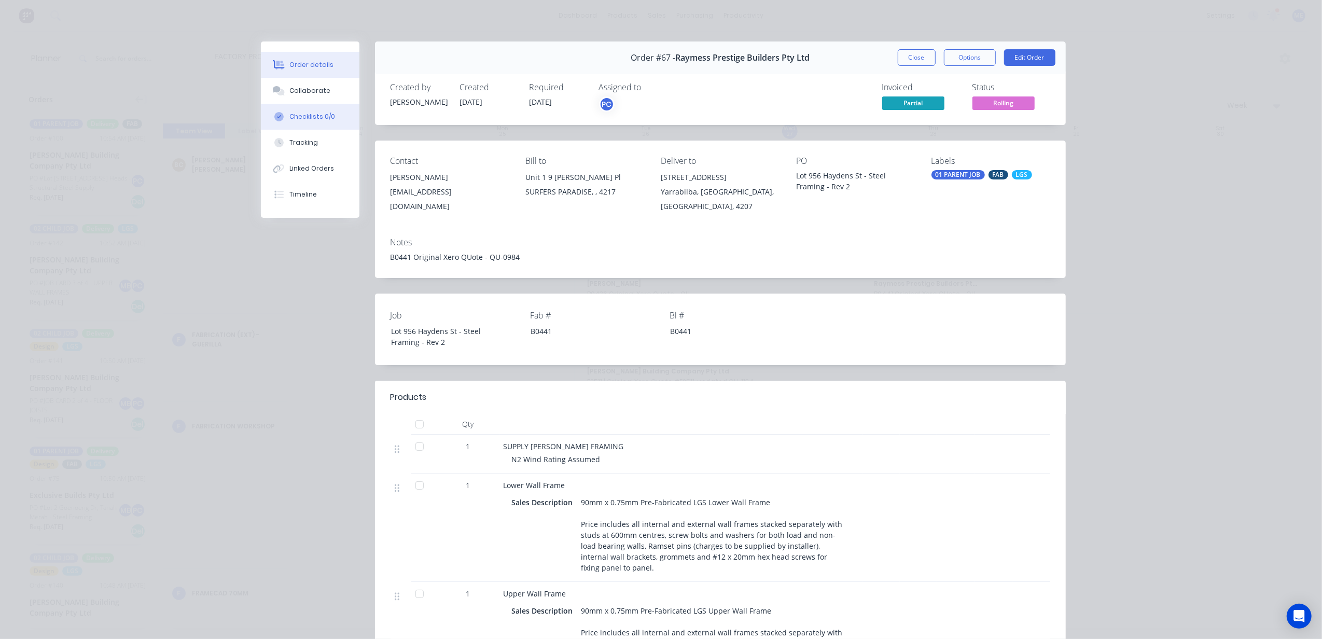
click at [292, 88] on div "Collaborate" at bounding box center [309, 90] width 41 height 9
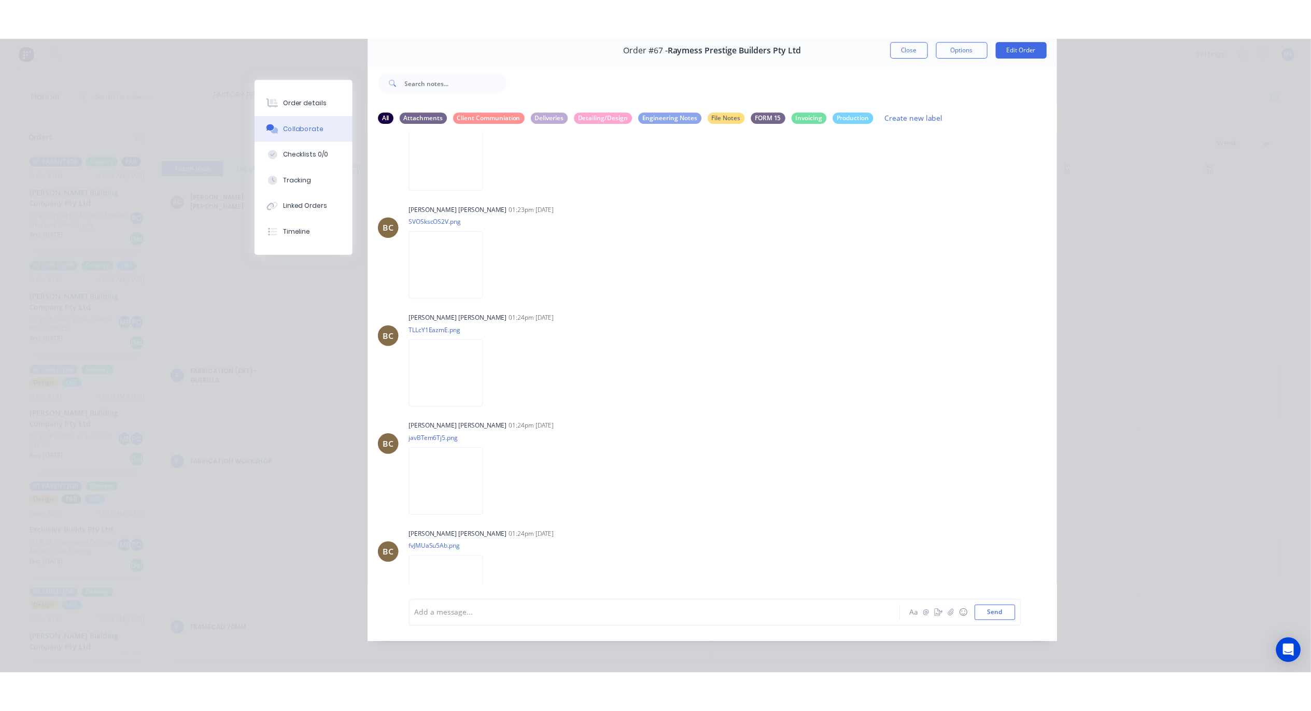
scroll to position [896, 0]
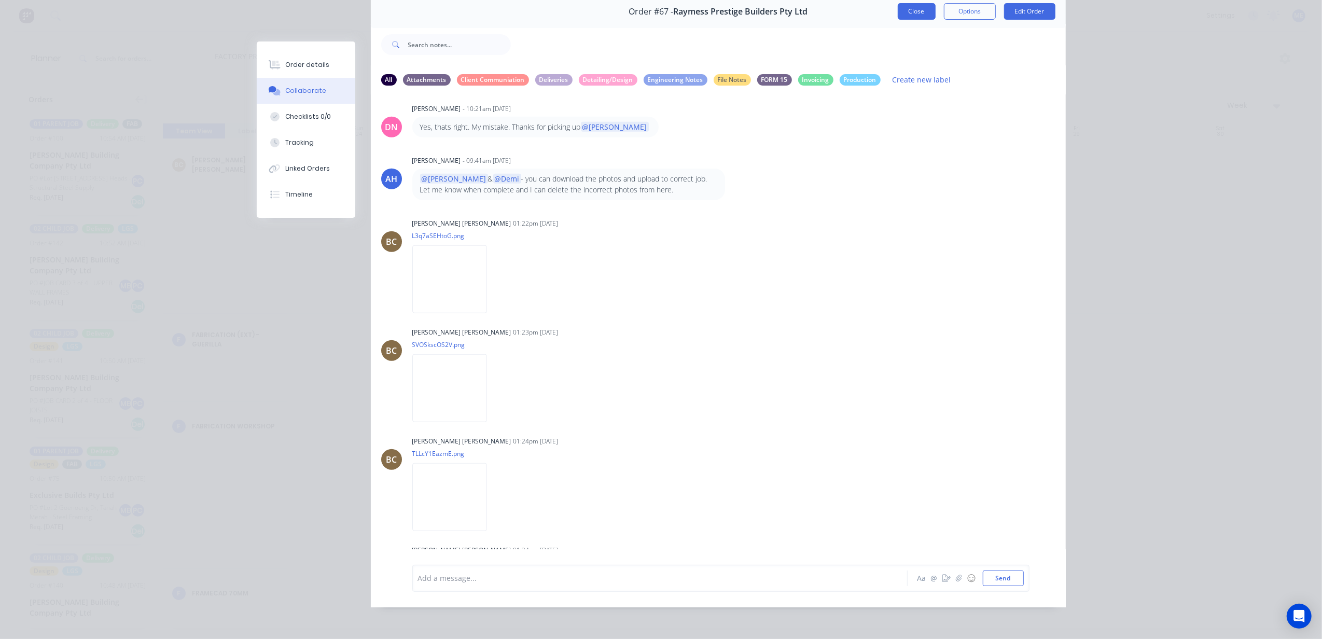
click at [903, 15] on button "Close" at bounding box center [917, 11] width 38 height 17
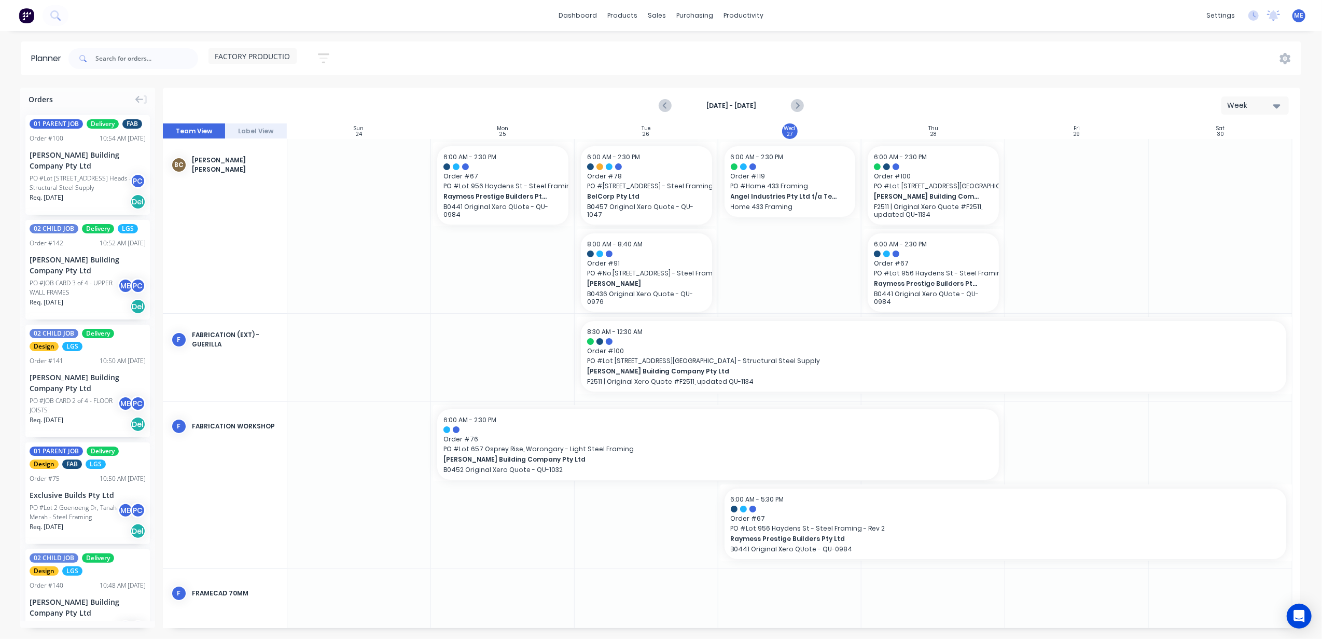
click at [551, 63] on div "FACTORY PRODUCTION Save new view None (Default) edit DESIGN TEAM (INTERNAL) edi…" at bounding box center [683, 58] width 1235 height 31
click at [394, 58] on div "FACTORY PRODUCTION Save new view None (Default) edit DESIGN TEAM (INTERNAL) edi…" at bounding box center [683, 58] width 1235 height 31
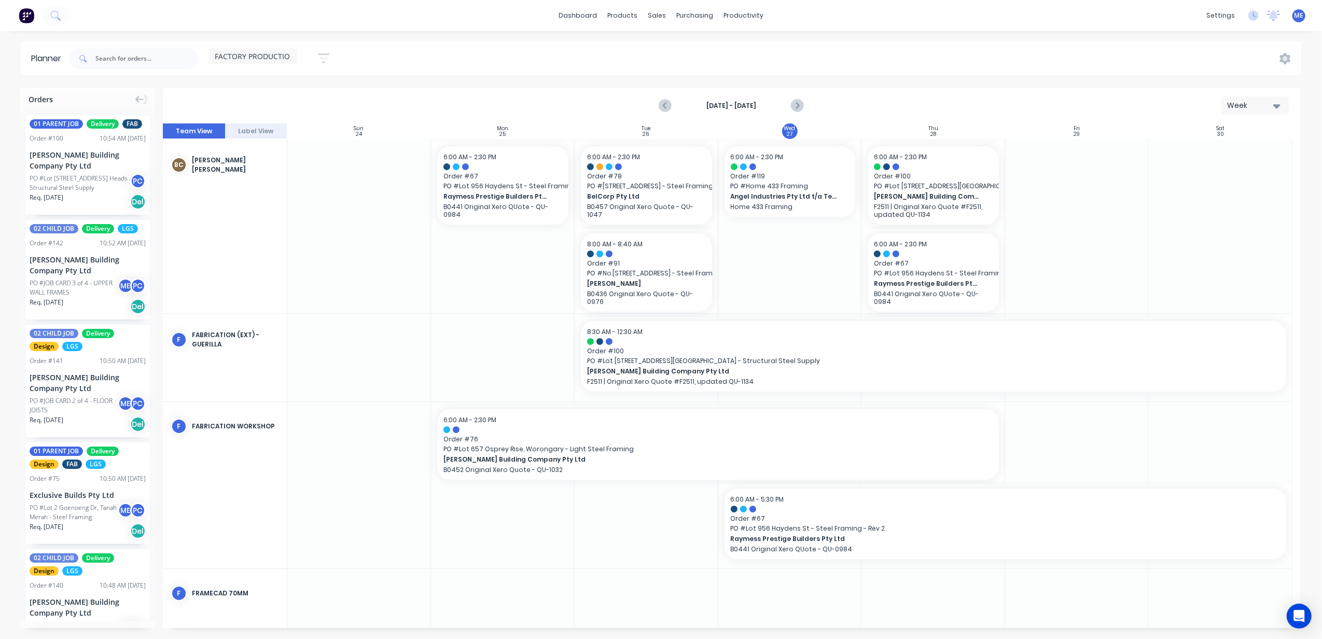
click at [429, 65] on div "FACTORY PRODUCTION Save new view None (Default) edit DESIGN TEAM (INTERNAL) edi…" at bounding box center [683, 58] width 1235 height 31
click at [427, 69] on div "FACTORY PRODUCTION Save new view None (Default) edit DESIGN TEAM (INTERNAL) edi…" at bounding box center [683, 58] width 1235 height 31
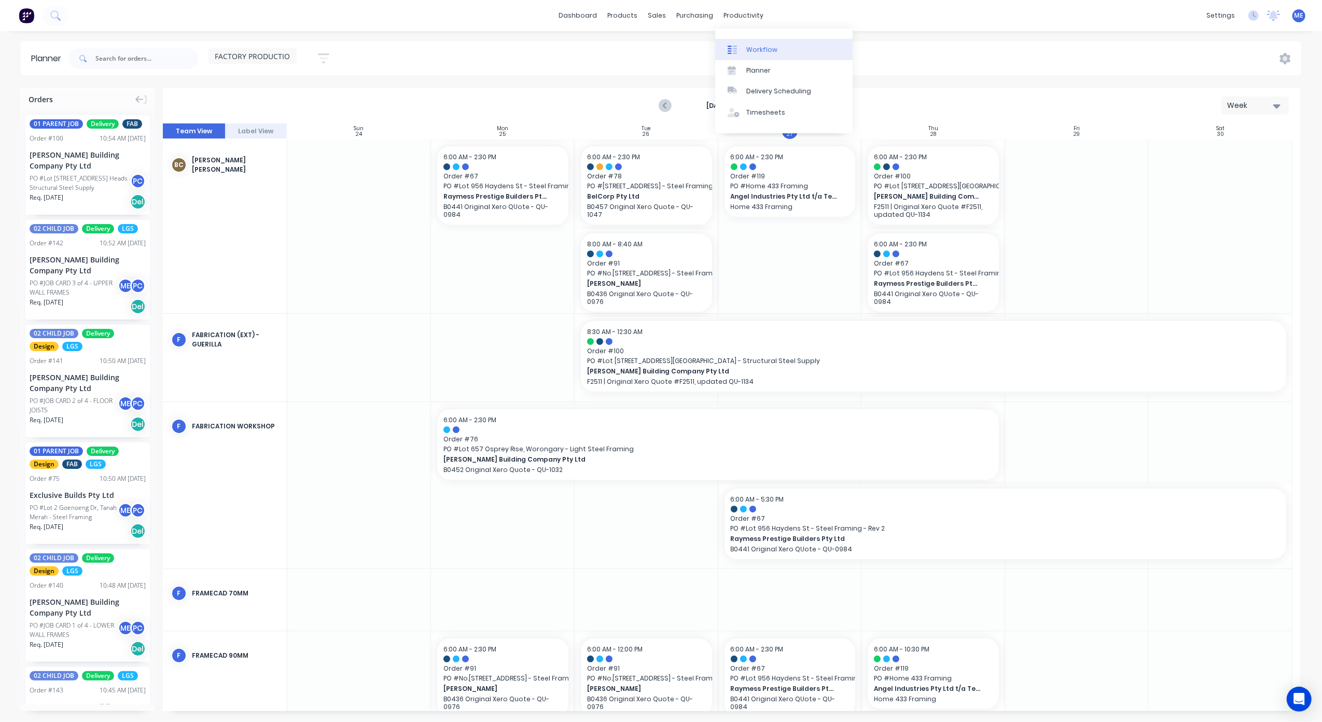
click at [761, 52] on div "Workflow" at bounding box center [761, 49] width 31 height 9
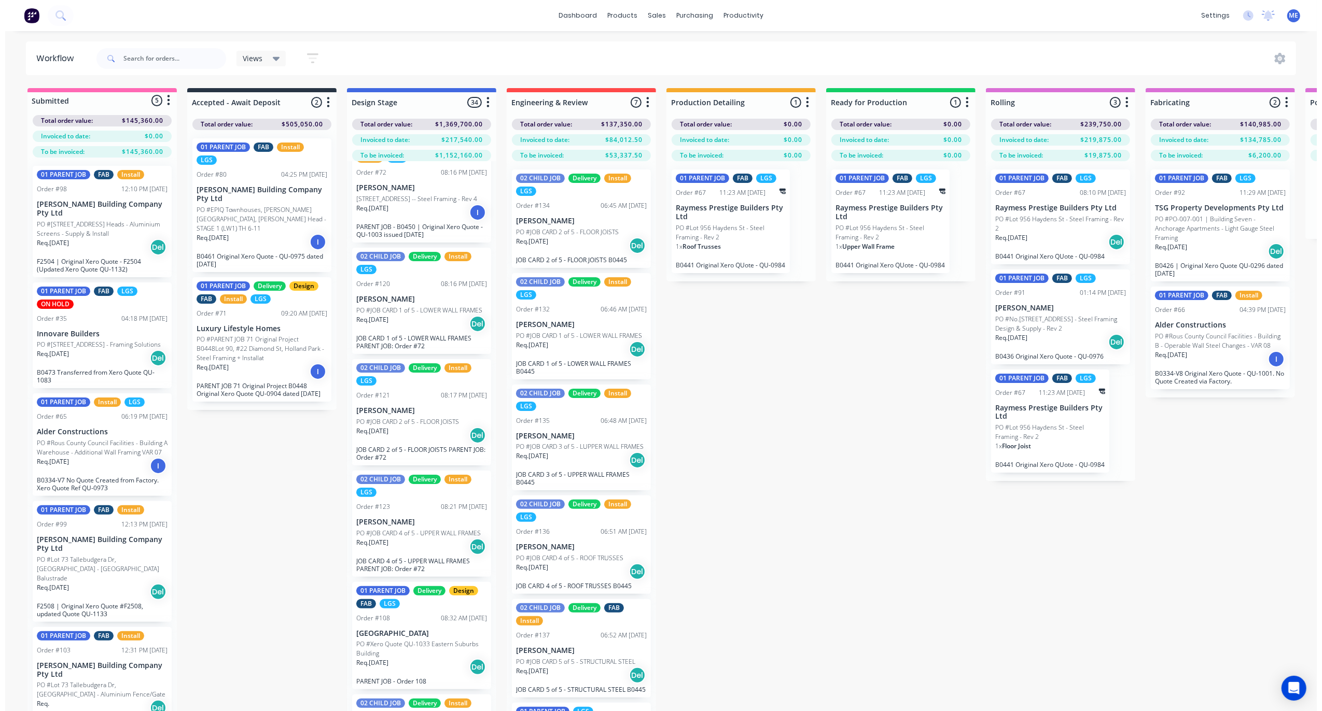
scroll to position [3148, 0]
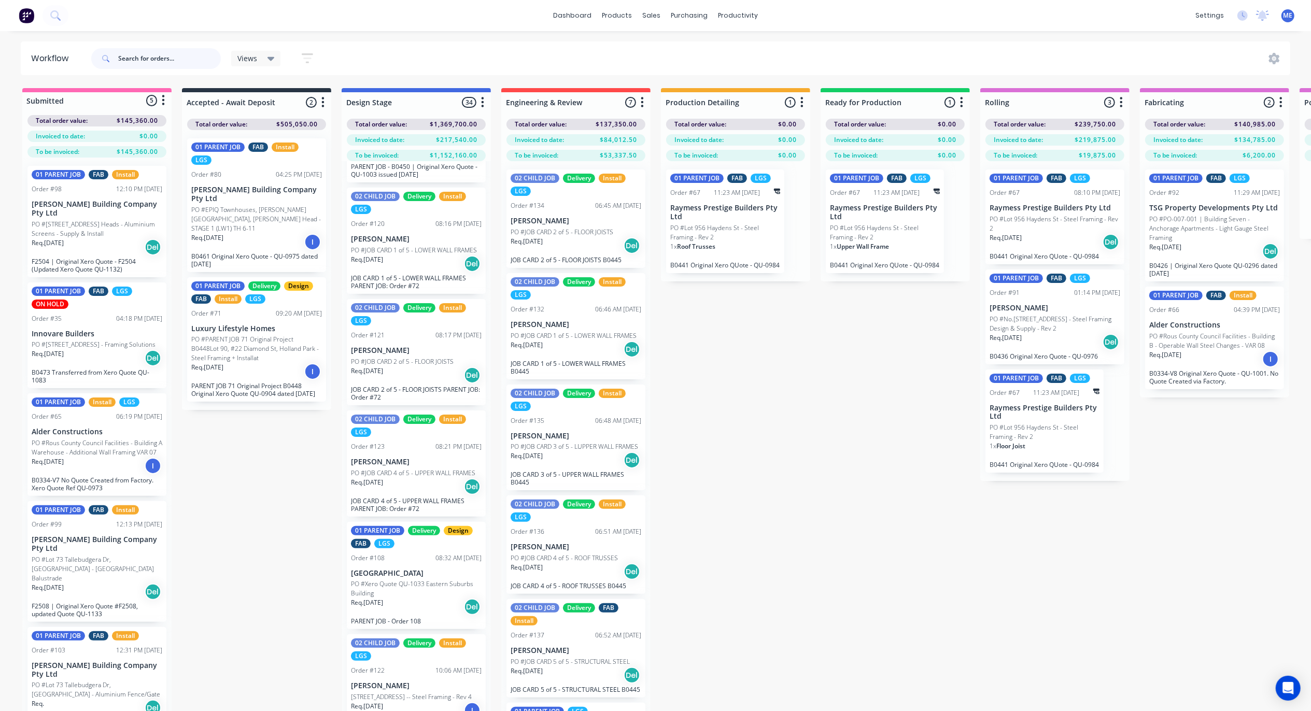
click at [166, 56] on input "text" at bounding box center [169, 58] width 103 height 21
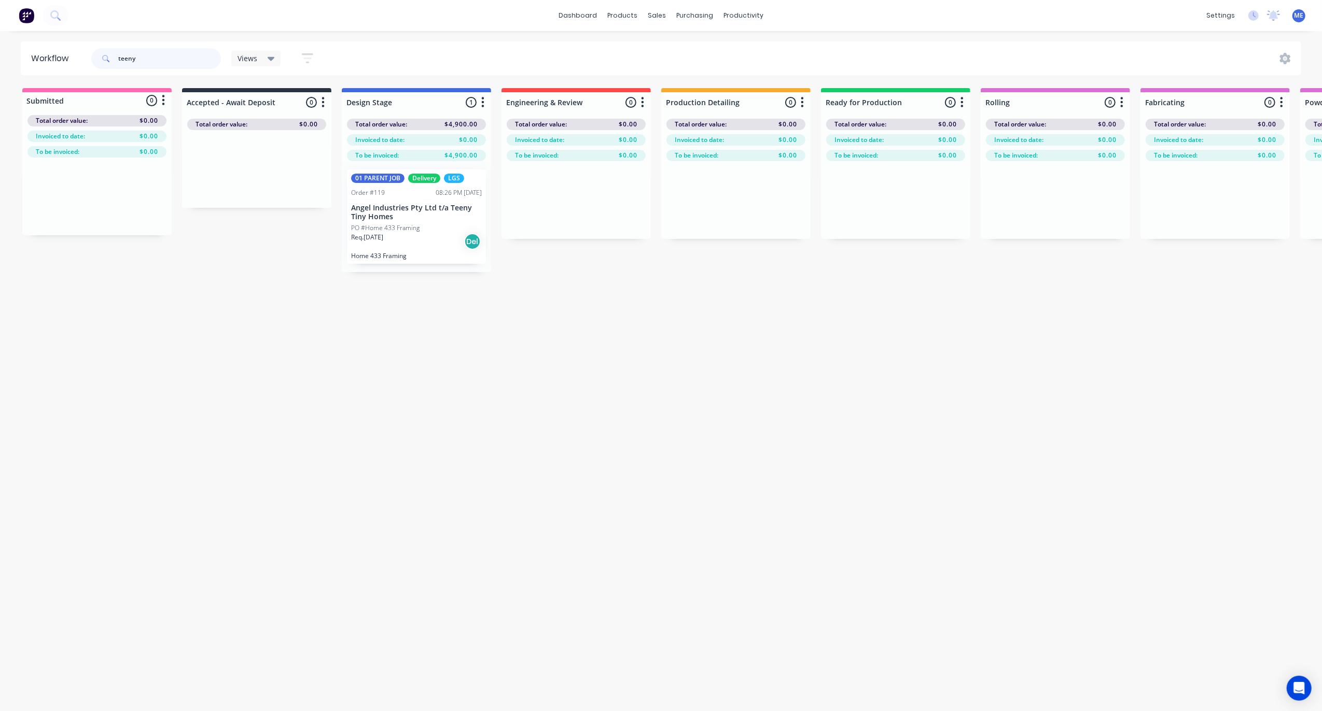
type input "teeny"
click at [386, 218] on p "Angel Industries Pty Ltd t/a Teeny Tiny Homes" at bounding box center [416, 213] width 131 height 18
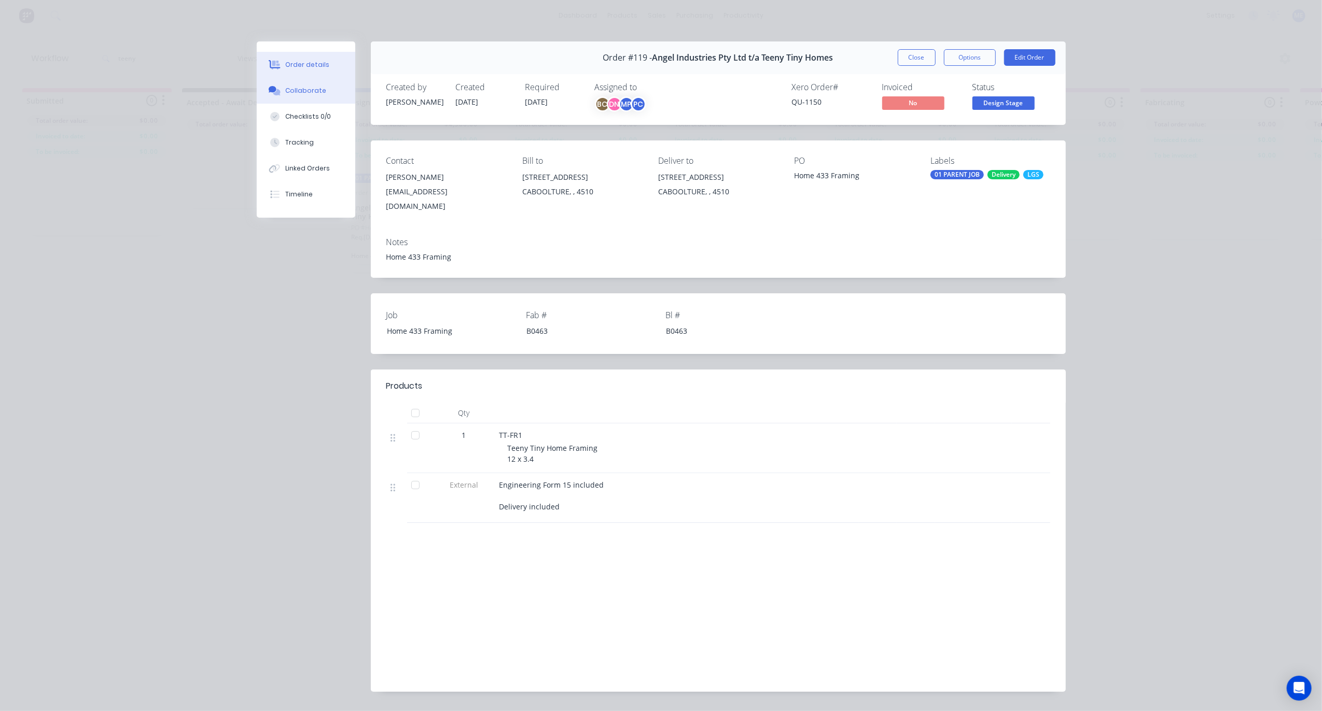
click at [289, 93] on div "Collaborate" at bounding box center [305, 90] width 41 height 9
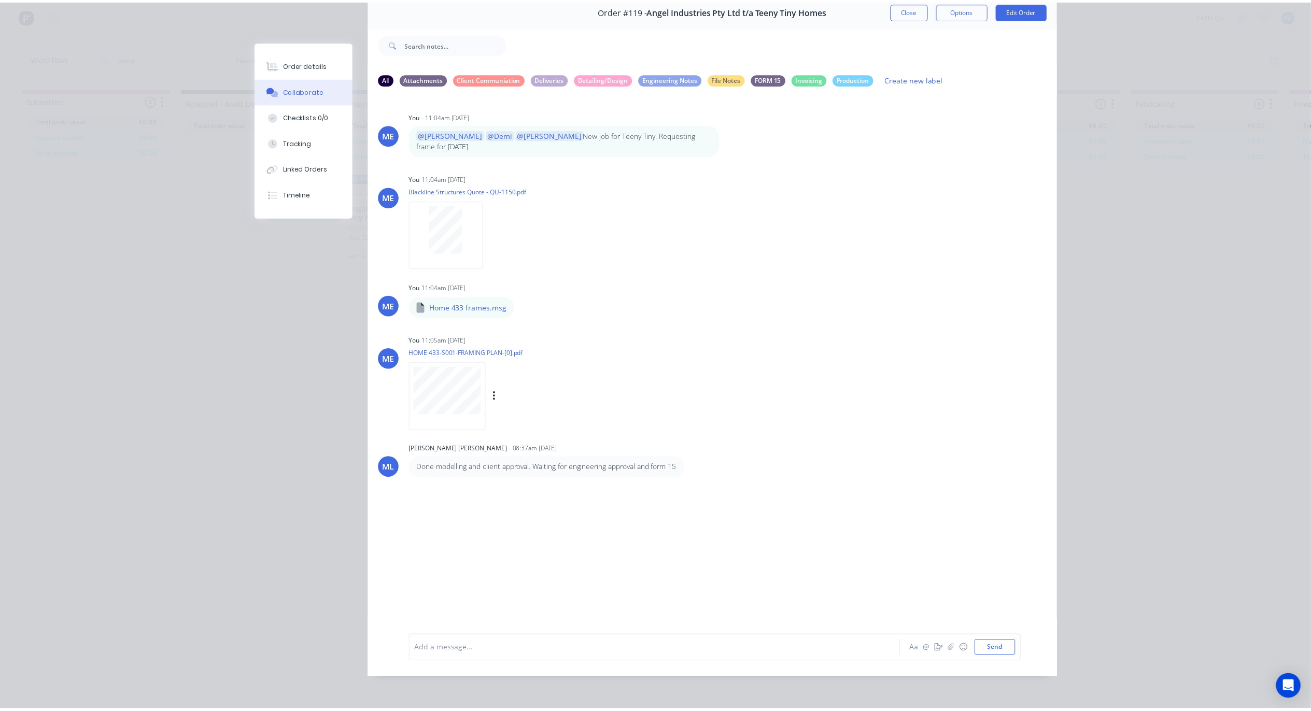
scroll to position [58, 0]
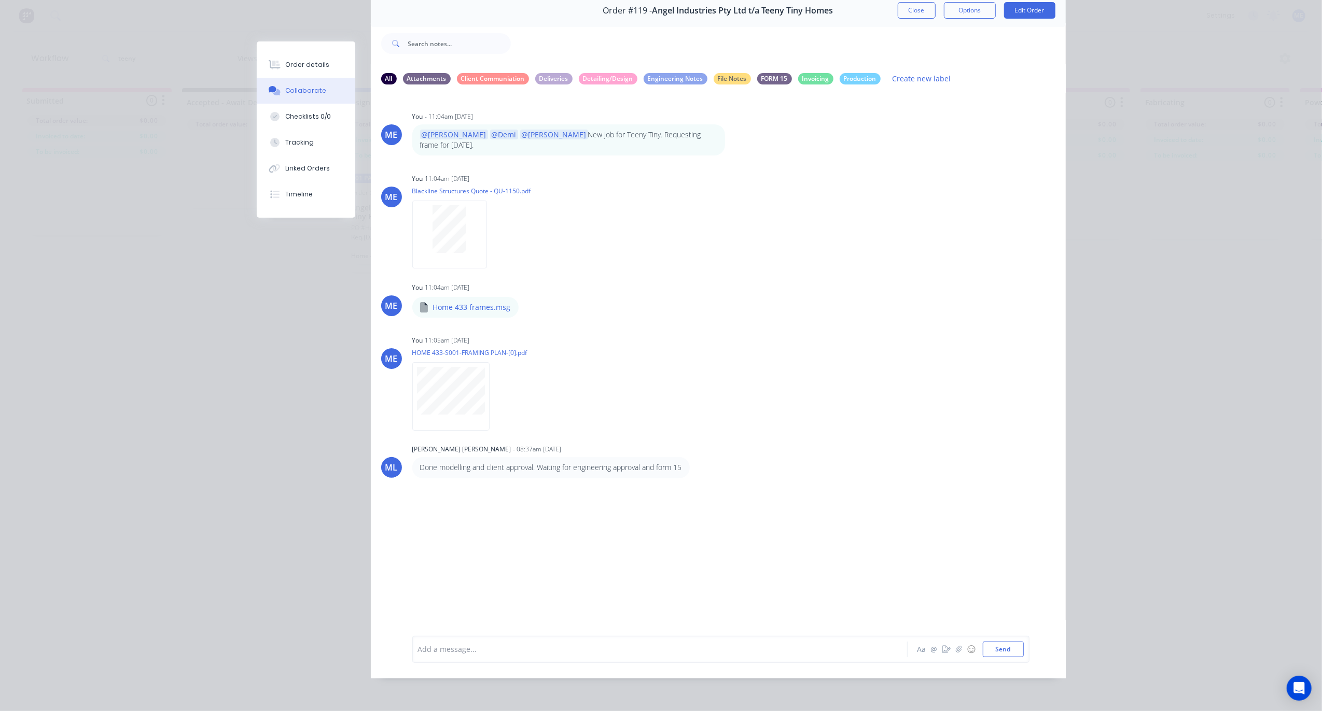
click at [488, 638] on div "Add a message..." at bounding box center [645, 650] width 454 height 16
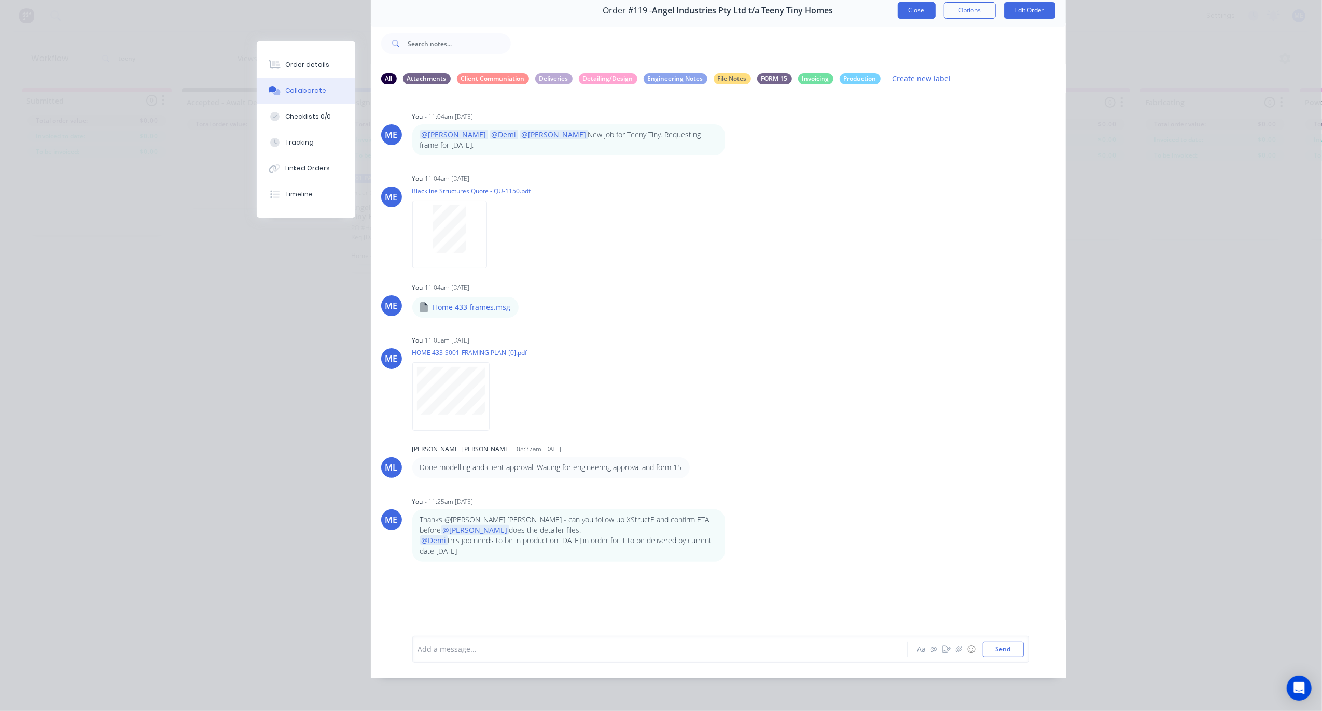
click at [898, 5] on button "Close" at bounding box center [917, 10] width 38 height 17
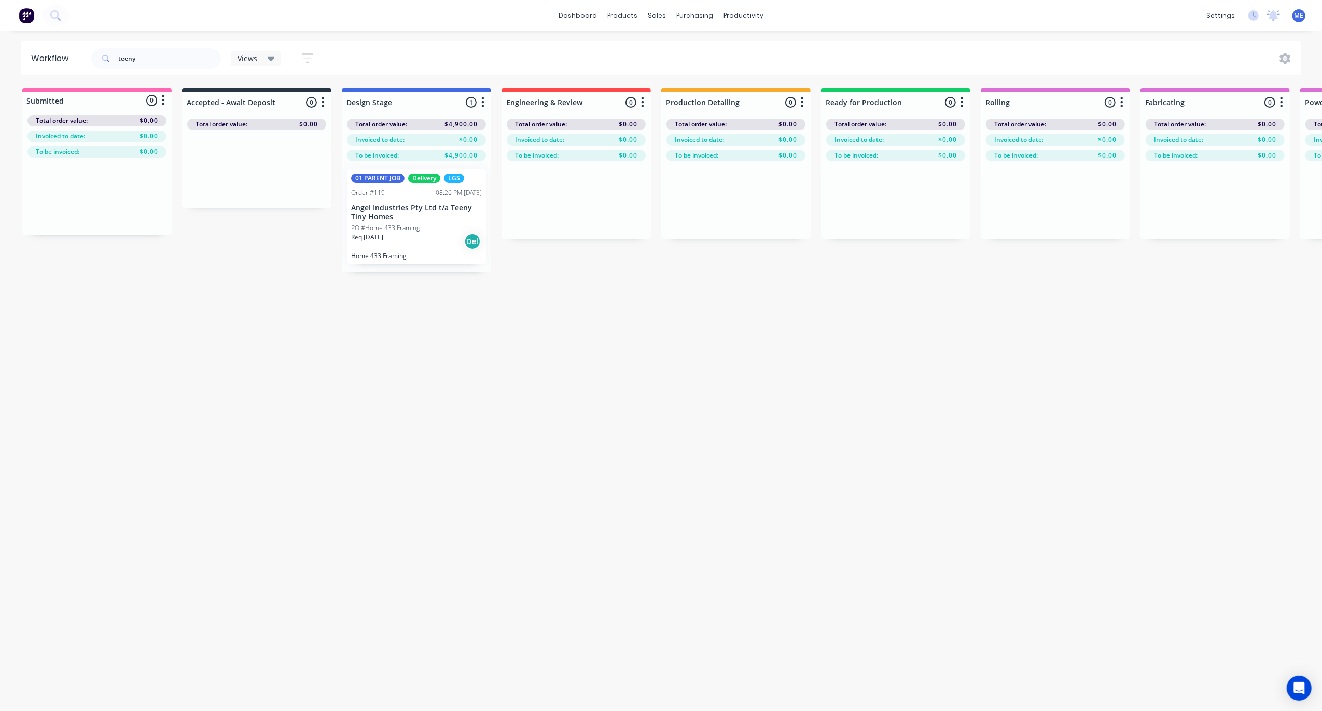
click at [565, 434] on div "Workflow teeny Views Save new view None (Default) edit [PERSON_NAME]'s View edi…" at bounding box center [661, 365] width 1322 height 649
drag, startPoint x: 143, startPoint y: 63, endPoint x: 129, endPoint y: 62, distance: 14.0
click at [129, 62] on input "teeny" at bounding box center [169, 58] width 103 height 21
type input "t"
click at [774, 438] on div "Workflow Views Save new view None (Default) edit [PERSON_NAME]'s View edit [PER…" at bounding box center [661, 365] width 1322 height 649
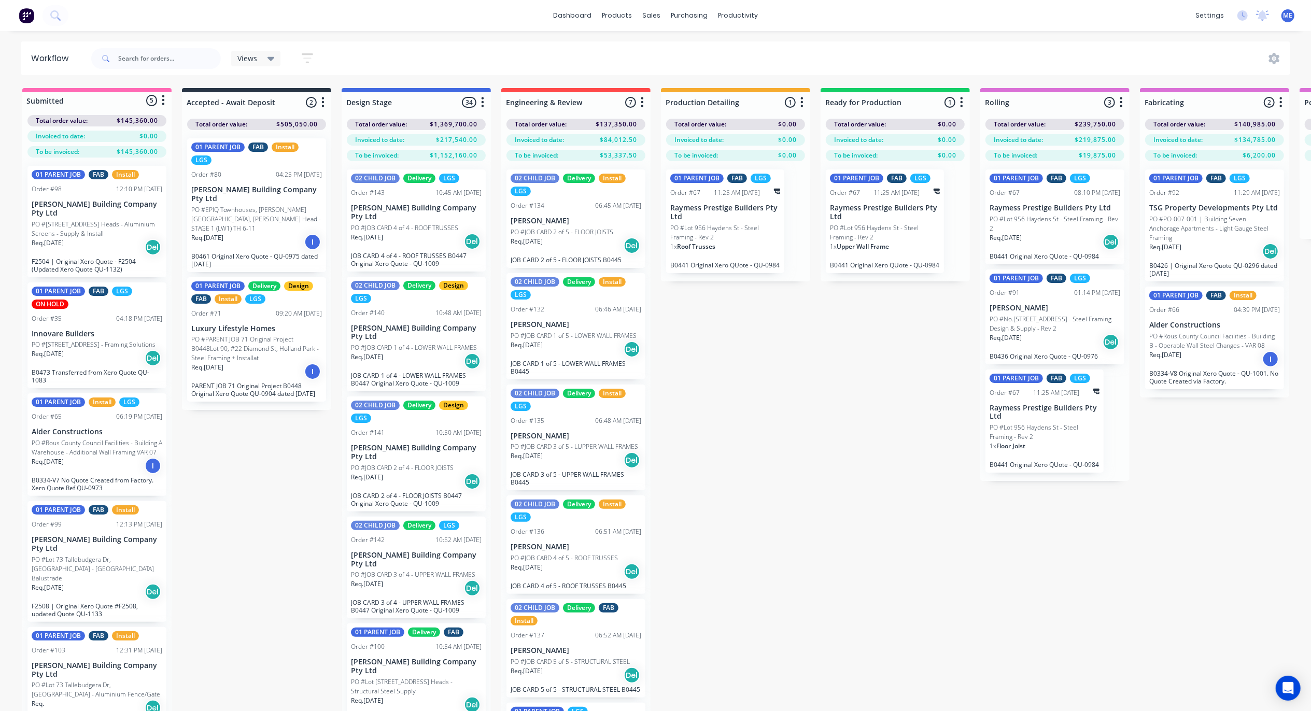
click at [806, 415] on div "Submitted 5 Status colour #FF69B4 hex #FF69B4 Save Cancel Summaries Total order…" at bounding box center [1157, 418] width 2331 height 660
click at [715, 450] on div "Submitted 5 Status colour #FF69B4 hex #FF69B4 Save Cancel Summaries Total order…" at bounding box center [1157, 418] width 2331 height 660
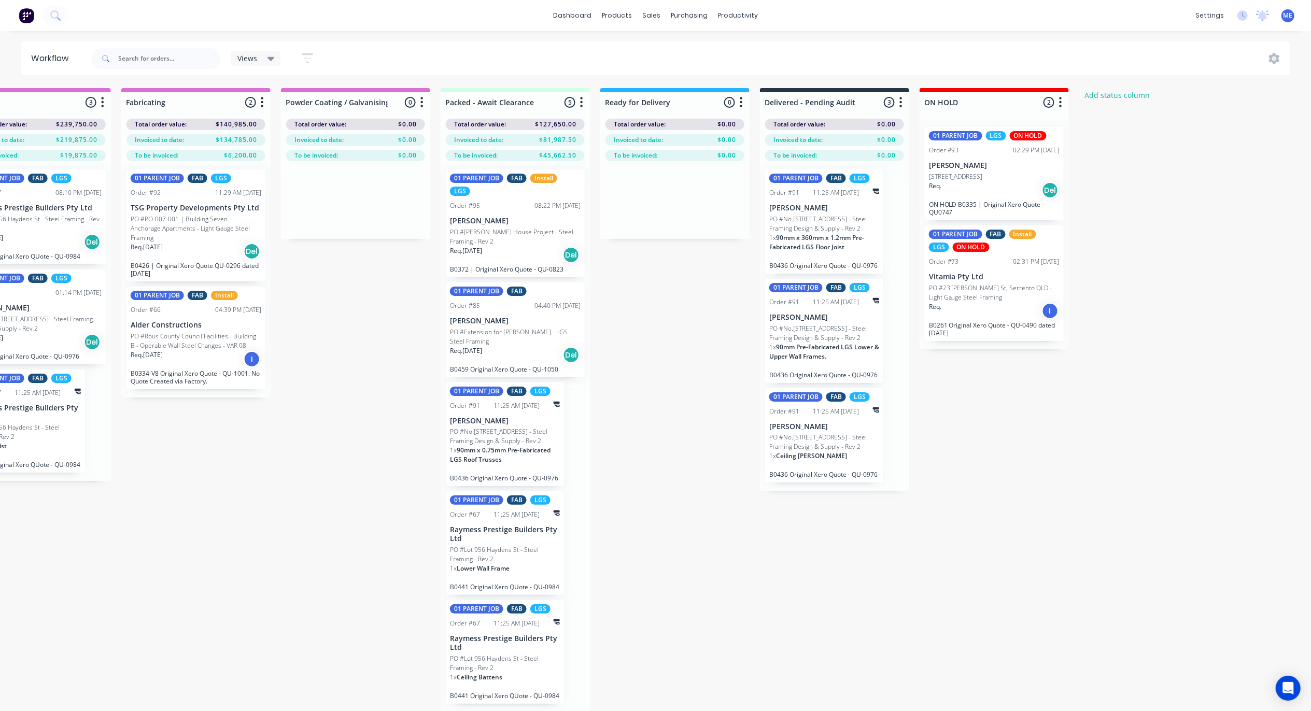
scroll to position [0, 0]
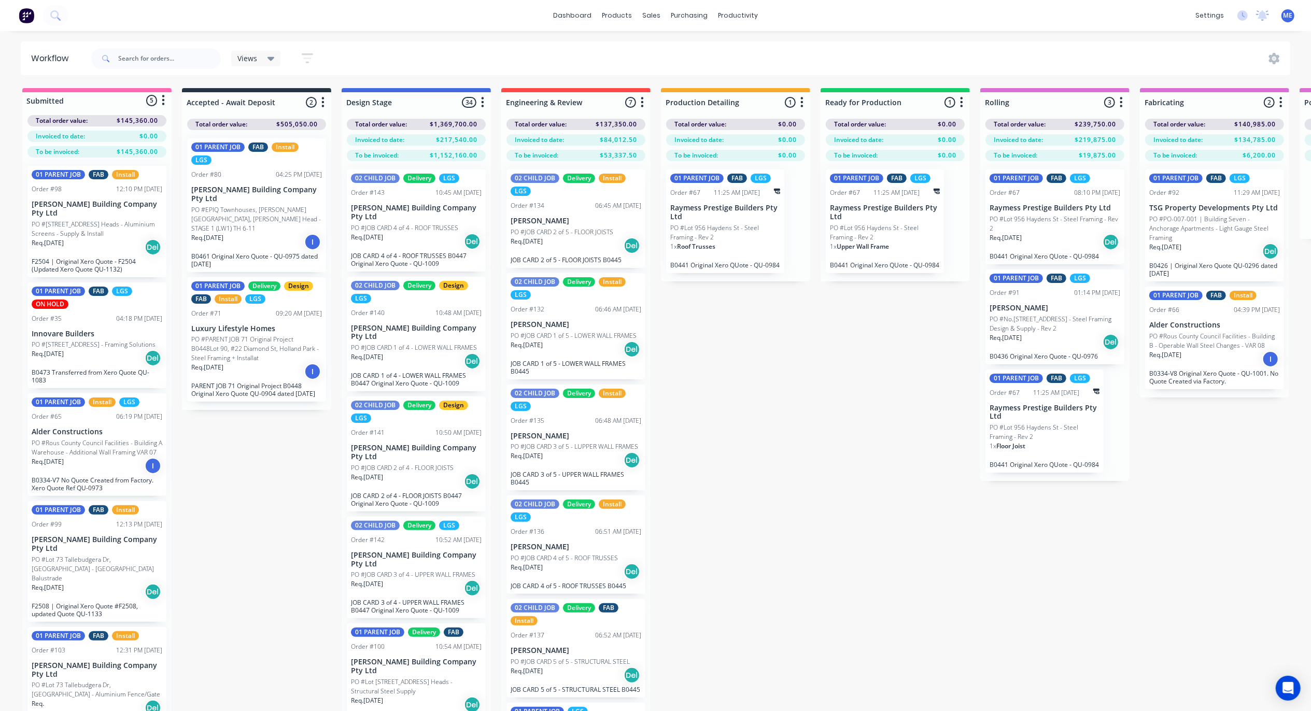
click at [260, 473] on div "Submitted 5 Status colour #FF69B4 hex #FF69B4 Save Cancel Summaries Total order…" at bounding box center [1157, 418] width 2331 height 660
click at [894, 402] on div "Submitted 5 Status colour #FF69B4 hex #FF69B4 Save Cancel Summaries Total order…" at bounding box center [1157, 418] width 2331 height 660
click at [827, 393] on div "Submitted 5 Status colour #FF69B4 hex #FF69B4 Save Cancel Summaries Total order…" at bounding box center [1157, 418] width 2331 height 660
click at [797, 382] on div "Submitted 5 Status colour #FF69B4 hex #FF69B4 Save Cancel Summaries Total order…" at bounding box center [1157, 418] width 2331 height 660
click at [788, 384] on div "Submitted 5 Status colour #FF69B4 hex #FF69B4 Save Cancel Summaries Total order…" at bounding box center [1157, 418] width 2331 height 660
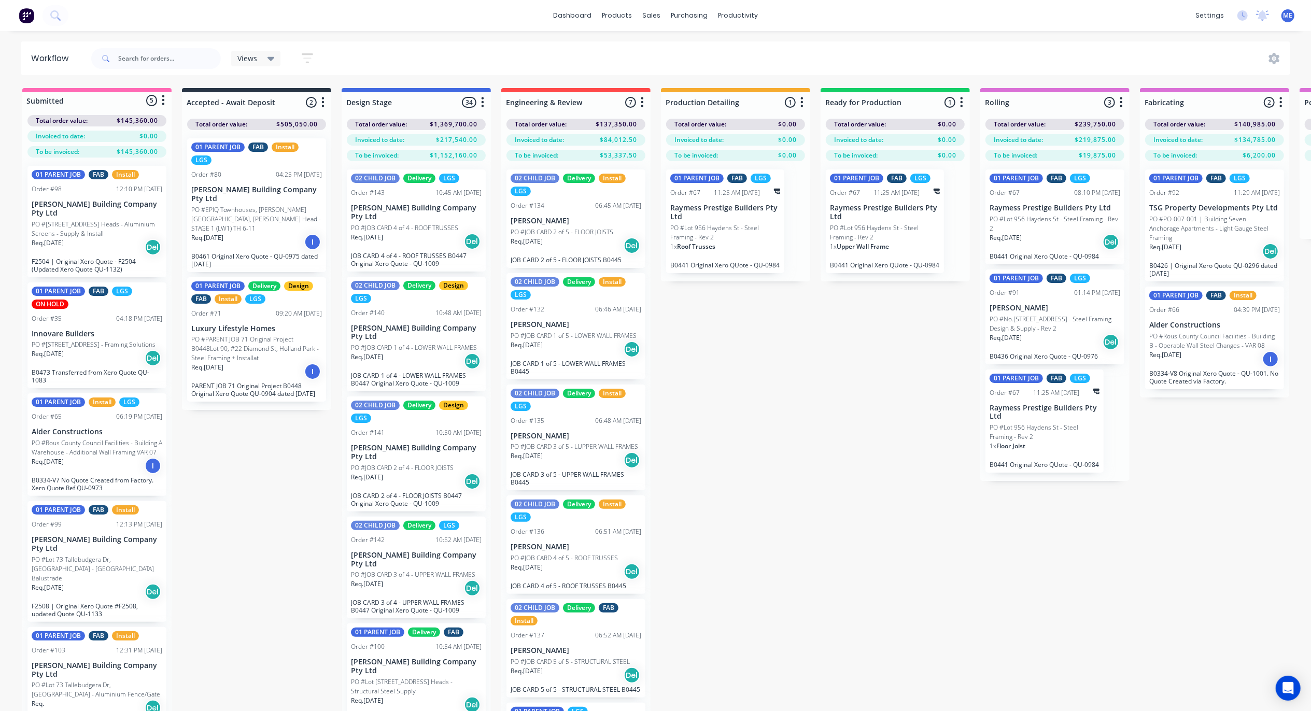
click at [785, 386] on div "Submitted 5 Status colour #FF69B4 hex #FF69B4 Save Cancel Summaries Total order…" at bounding box center [1157, 418] width 2331 height 660
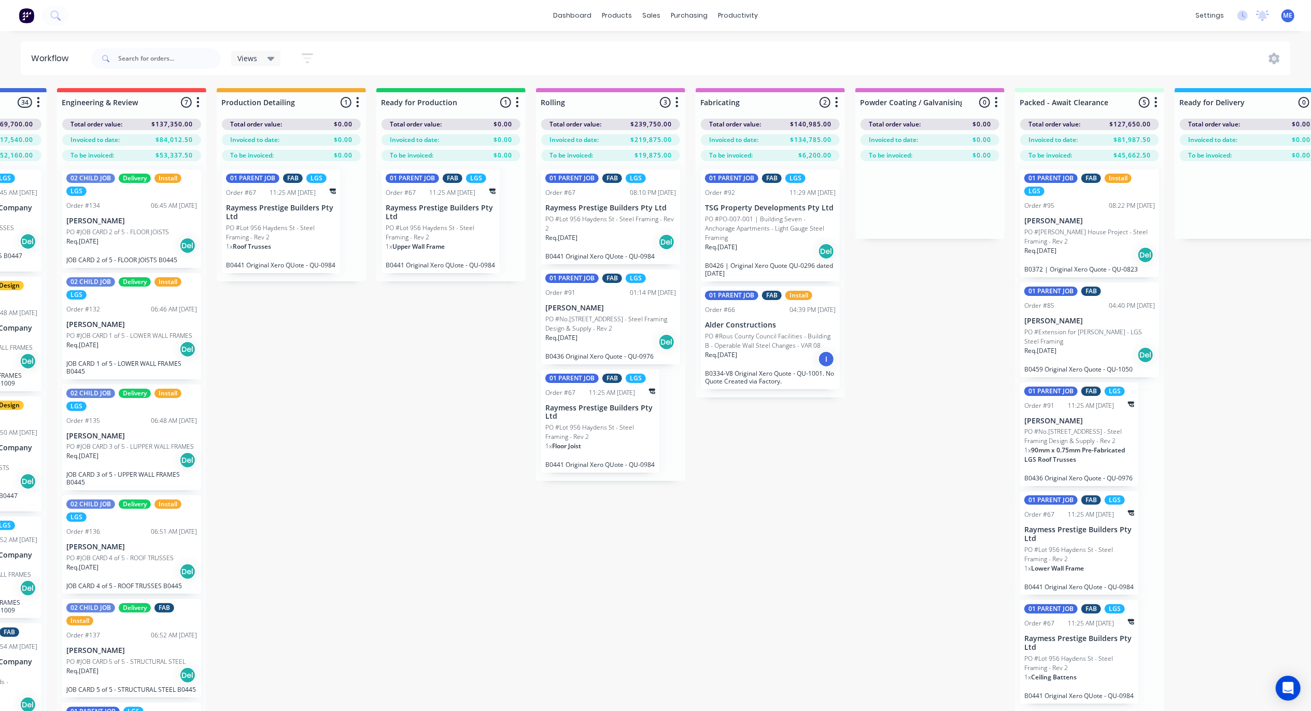
scroll to position [0, 437]
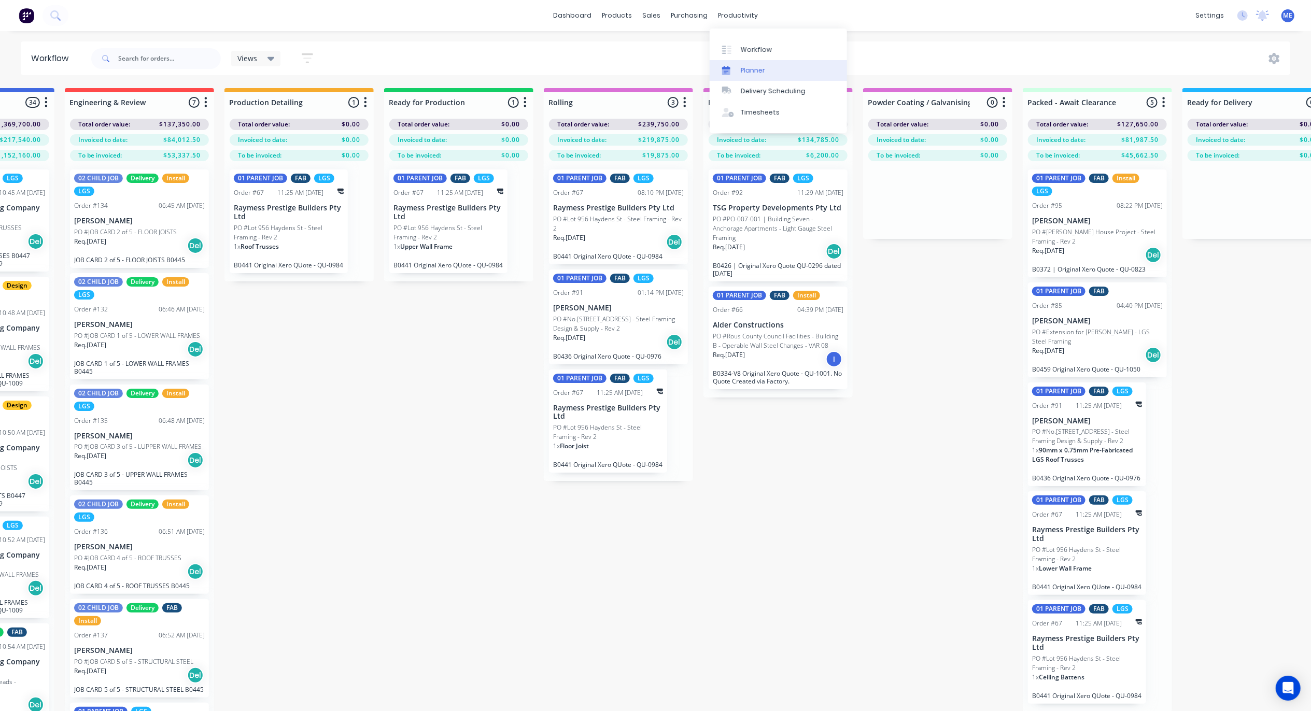
click at [727, 67] on icon at bounding box center [726, 70] width 8 height 8
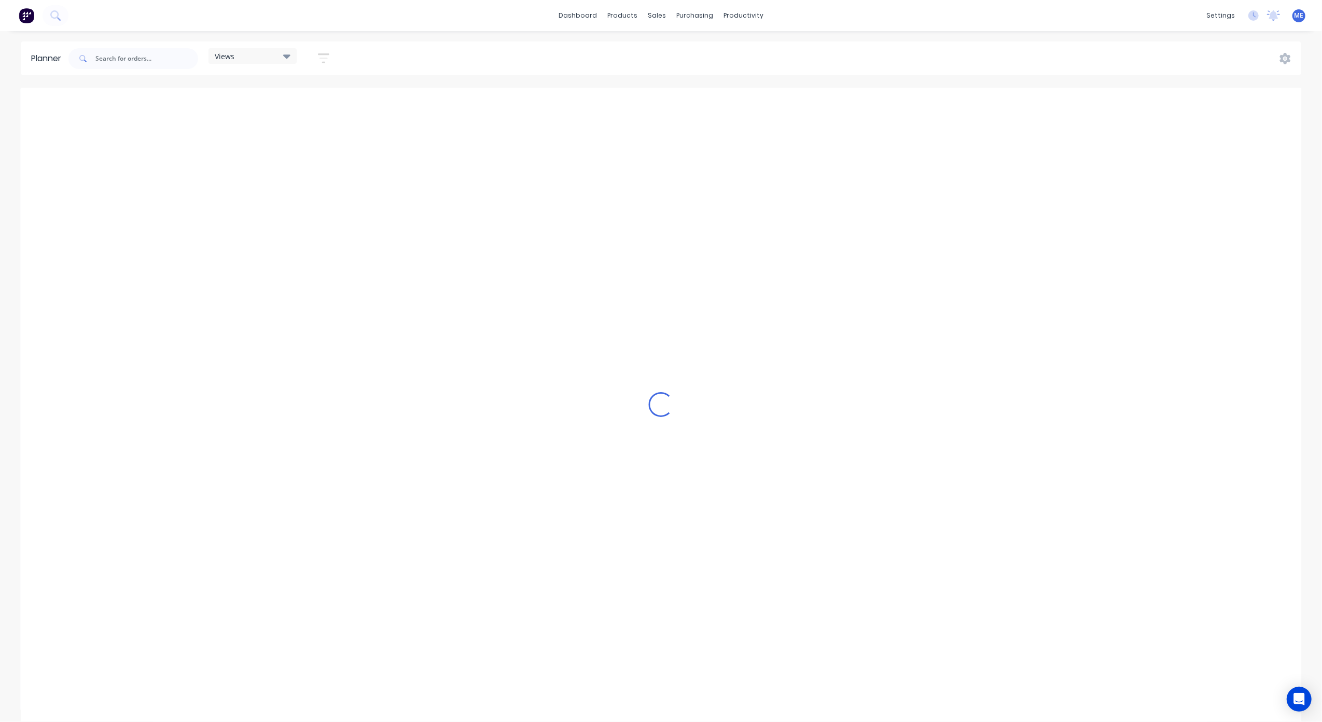
scroll to position [0, 401]
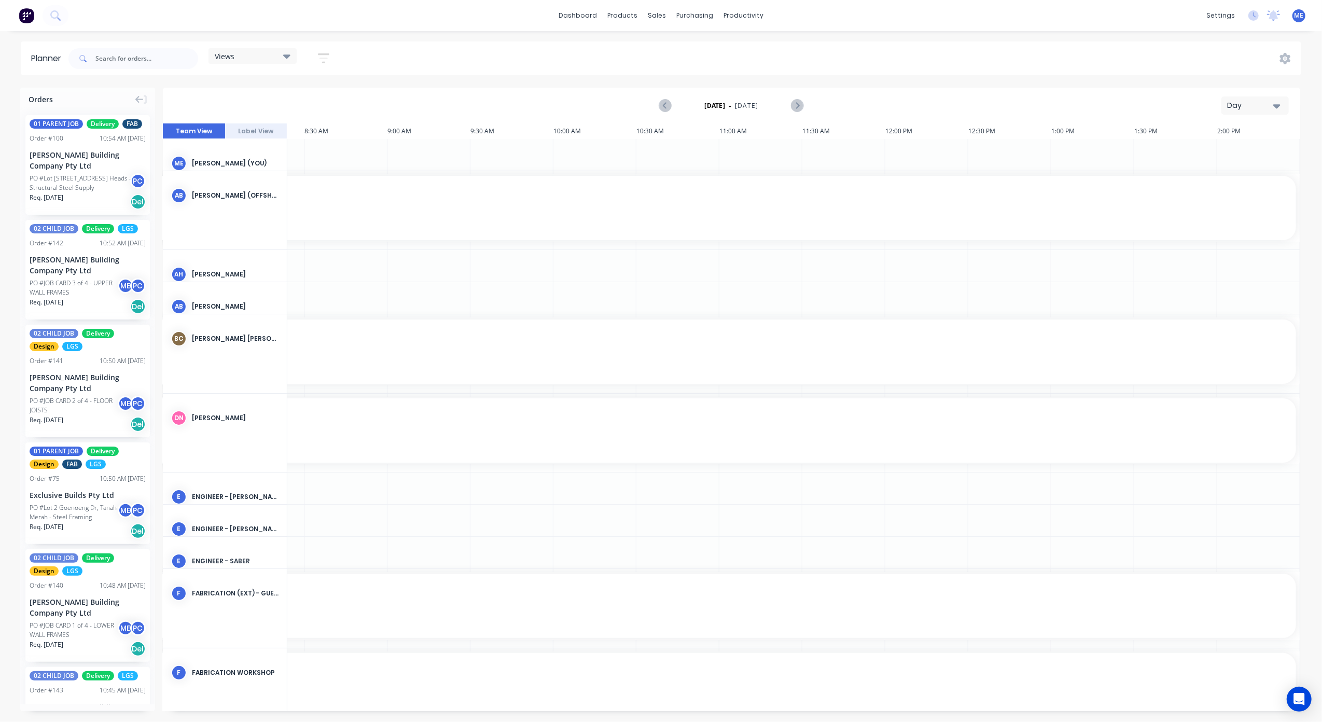
click at [244, 53] on div "Views" at bounding box center [253, 55] width 76 height 9
click at [259, 193] on button "FACTORY PRODUCTION" at bounding box center [271, 195] width 110 height 12
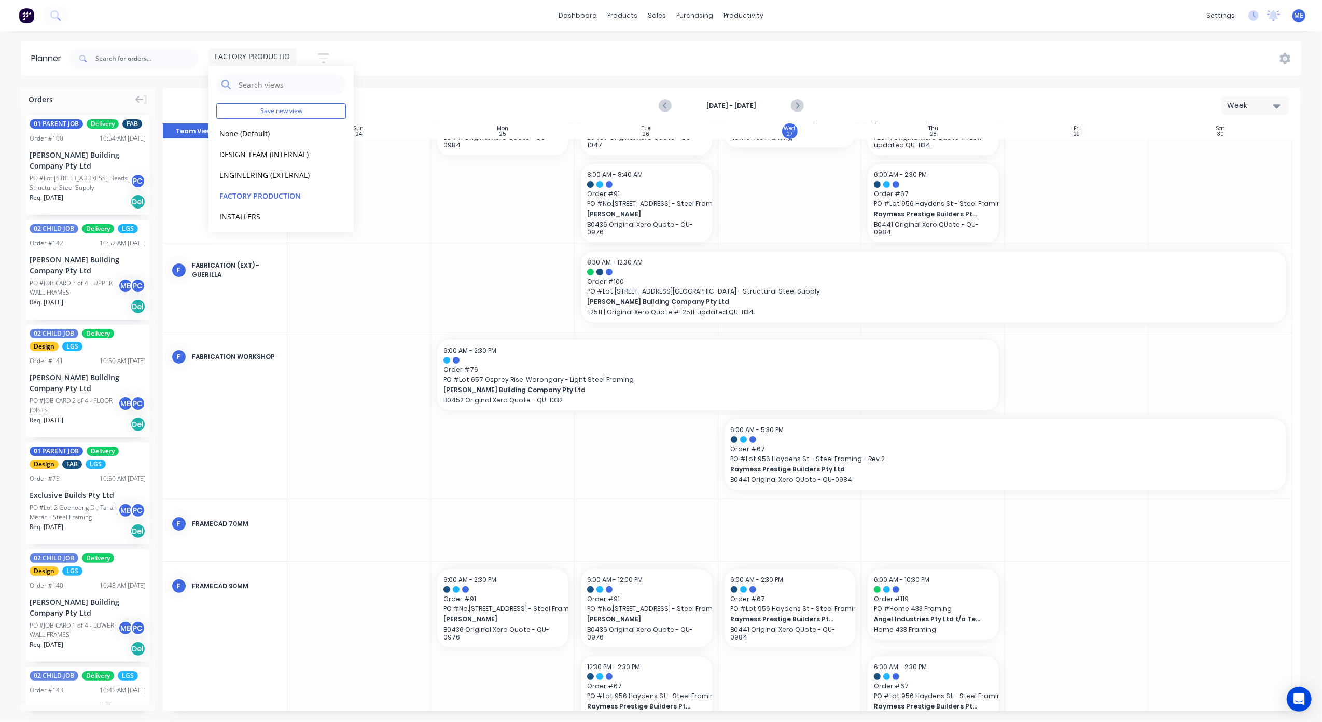
scroll to position [94, 0]
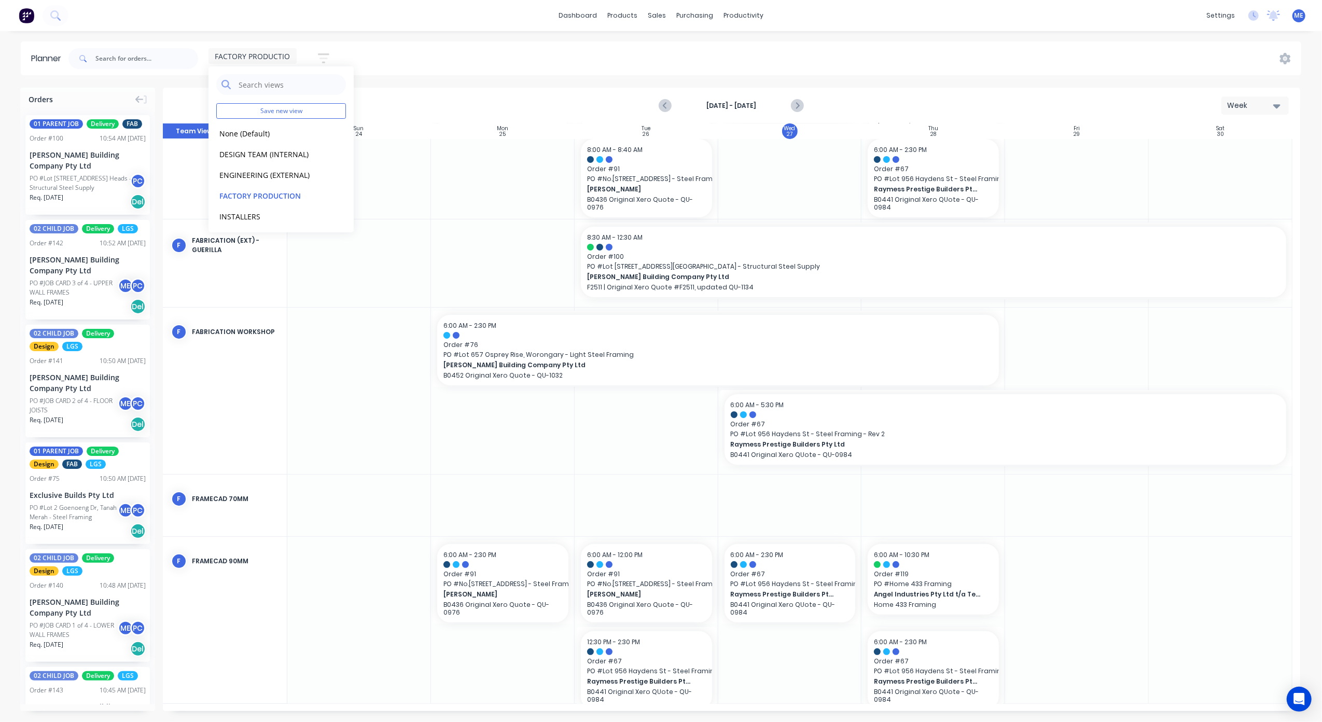
drag, startPoint x: 451, startPoint y: 60, endPoint x: 451, endPoint y: -8, distance: 68.4
click at [451, 0] on html "dashboard products sales purchasing productivity dashboard products Product Cat…" at bounding box center [661, 361] width 1322 height 722
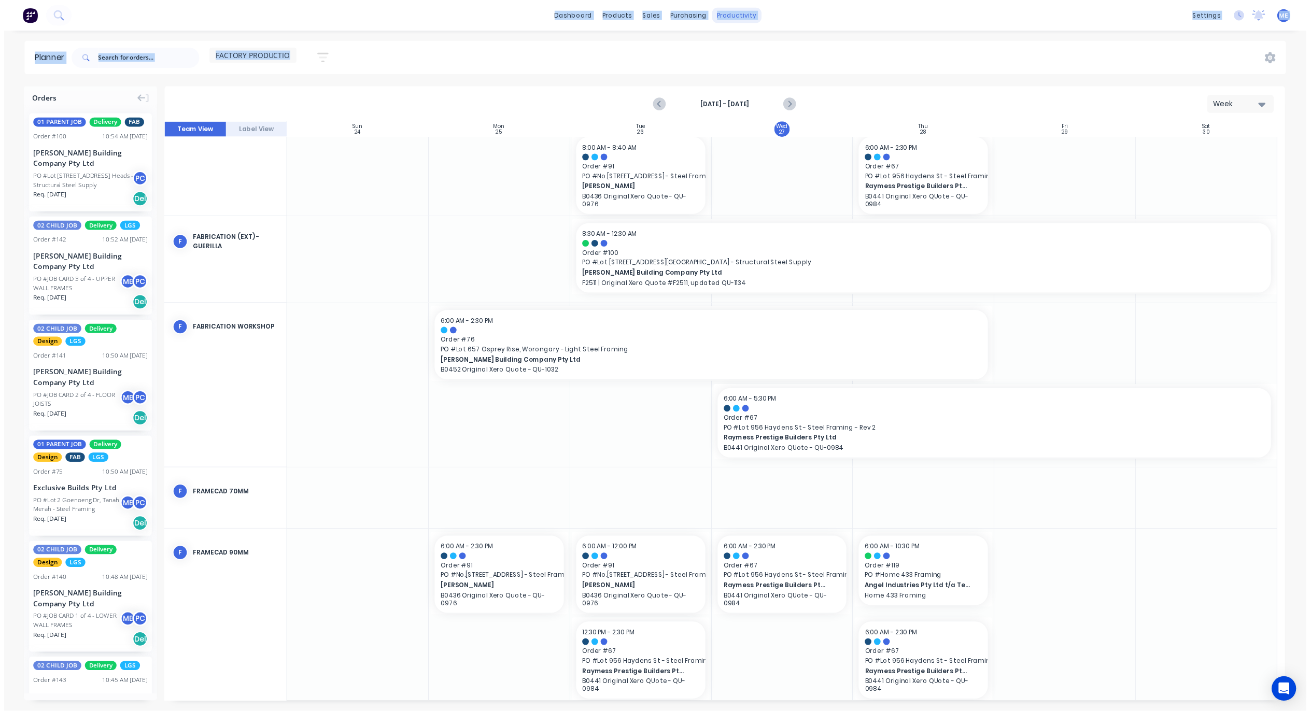
scroll to position [87, 0]
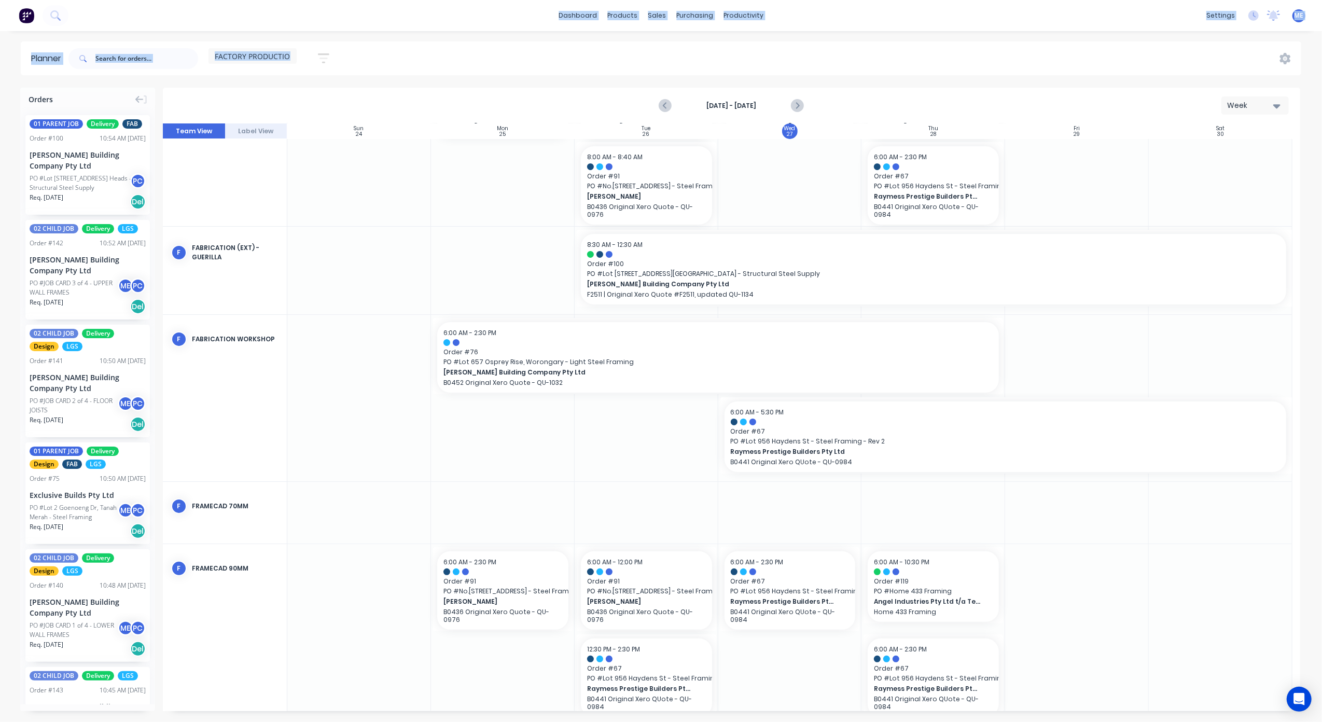
click at [707, 40] on div "dashboard products sales purchasing productivity dashboard products Product Cat…" at bounding box center [661, 361] width 1322 height 722
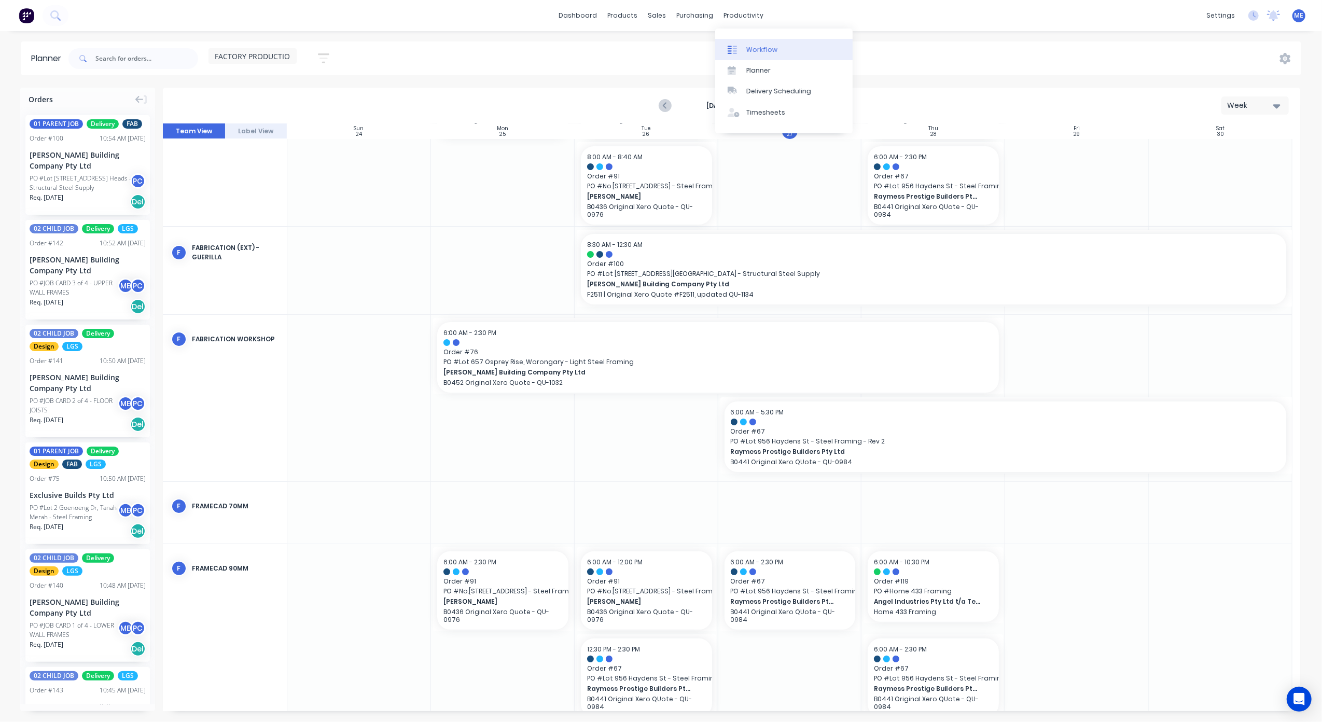
click at [743, 42] on link "Workflow" at bounding box center [783, 49] width 137 height 21
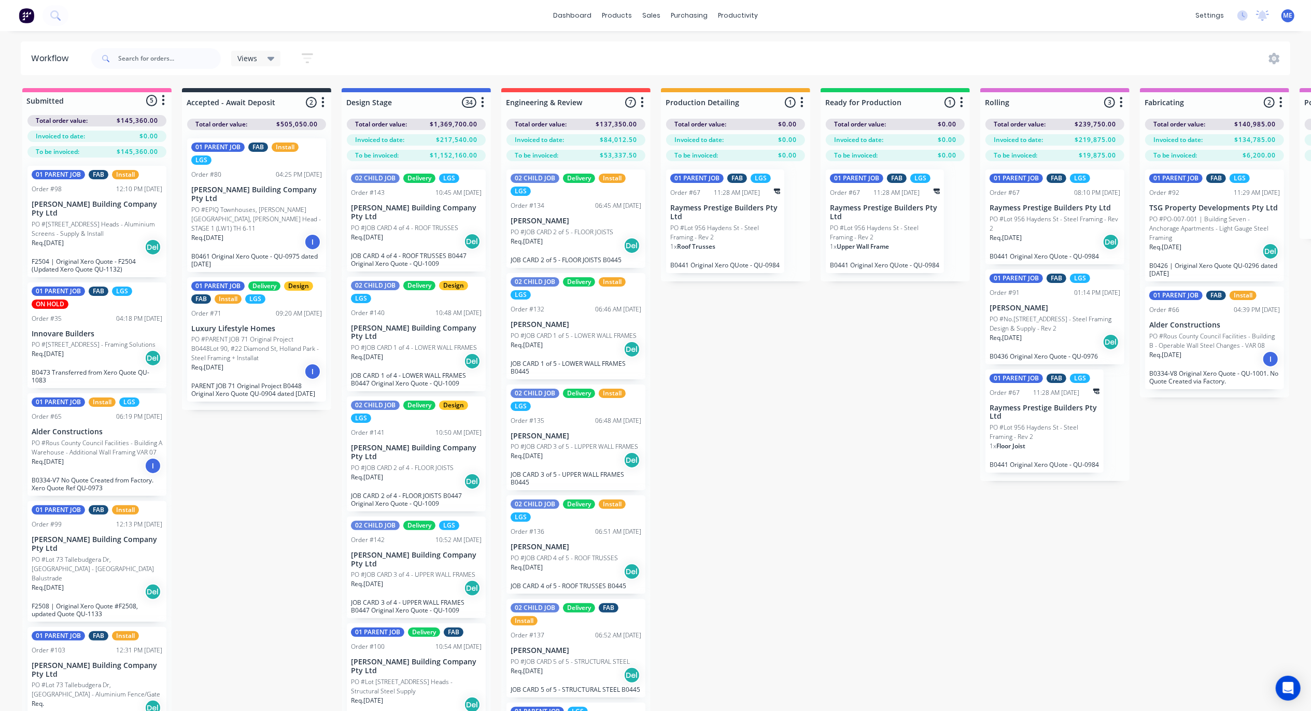
click at [830, 542] on div "Submitted 5 Status colour #FF69B4 hex #FF69B4 Save Cancel Summaries Total order…" at bounding box center [1157, 418] width 2331 height 660
click at [131, 63] on input "text" at bounding box center [169, 58] width 103 height 21
click at [59, 19] on icon at bounding box center [59, 19] width 4 height 4
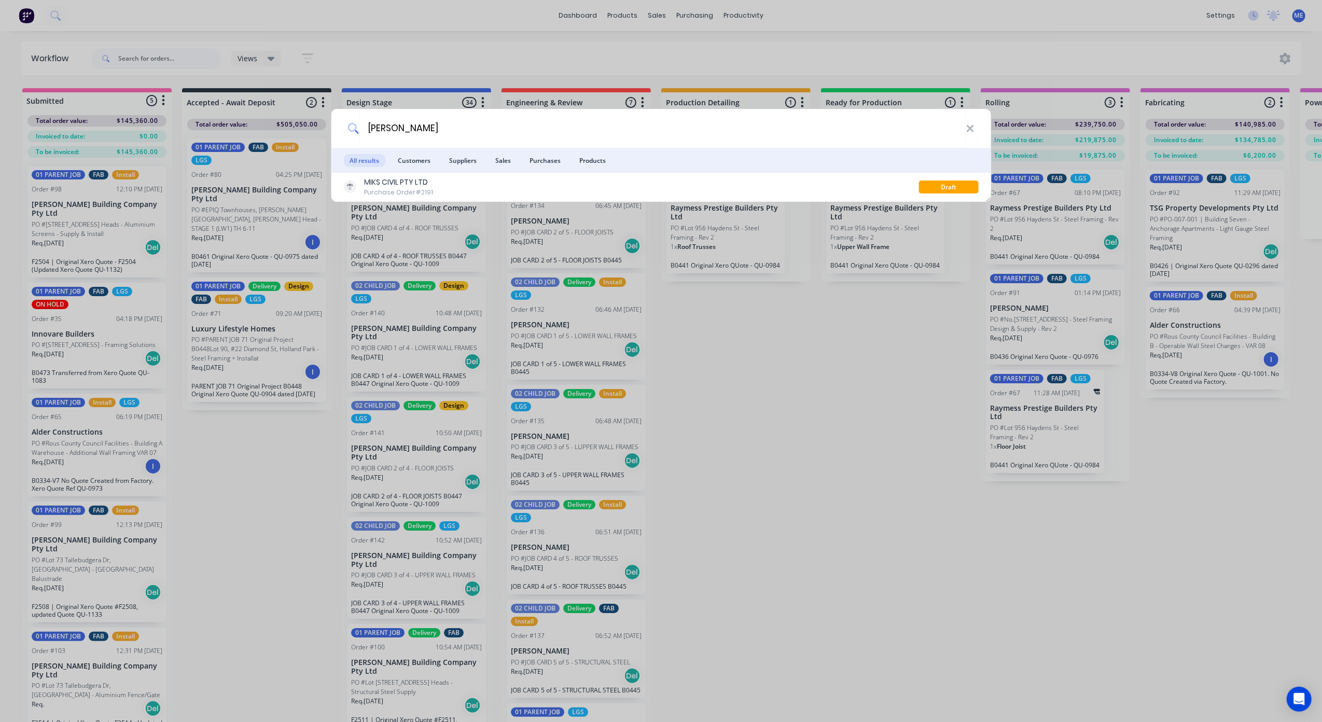
type input "[PERSON_NAME]"
drag, startPoint x: 773, startPoint y: 316, endPoint x: 776, endPoint y: 321, distance: 6.0
click at [773, 318] on div "[PERSON_NAME] All results Customers Suppliers Sales Purchases Products MIKS CIV…" at bounding box center [661, 361] width 1322 height 722
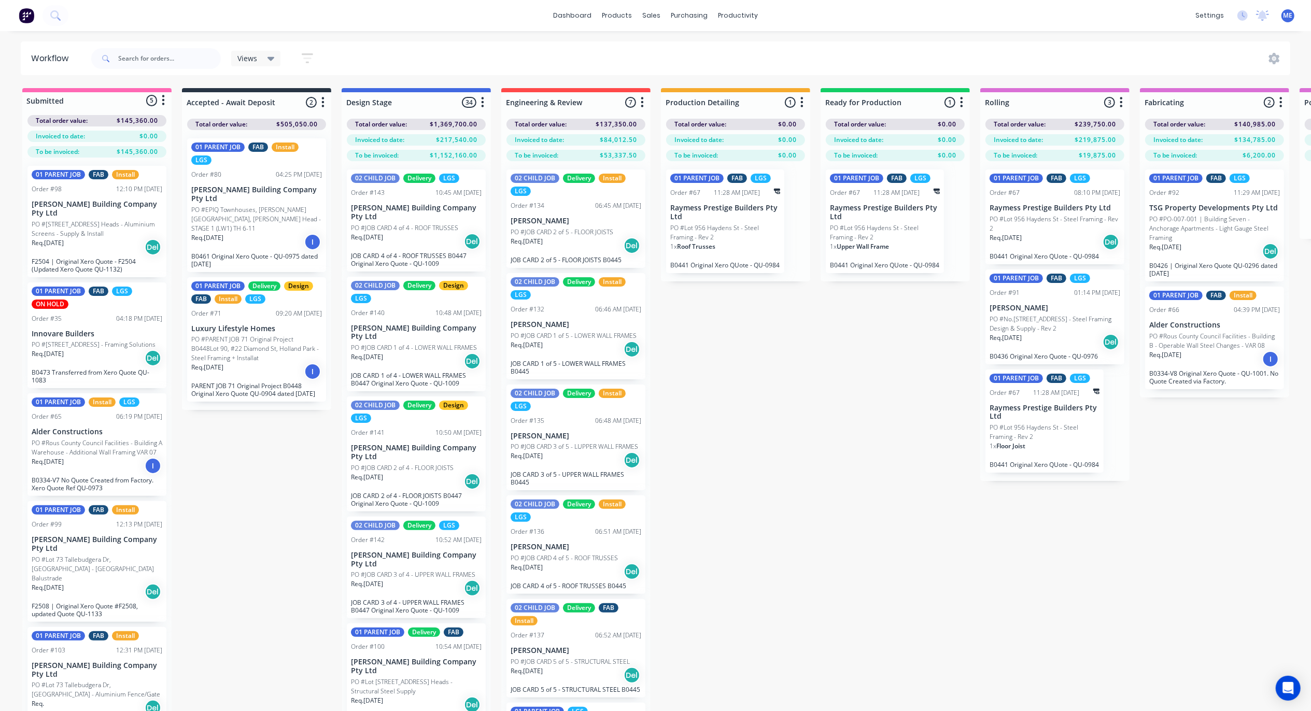
click at [774, 332] on div "Submitted 5 Status colour #FF69B4 hex #FF69B4 Save Cancel Summaries Total order…" at bounding box center [1157, 418] width 2331 height 660
click at [774, 323] on div "Submitted 5 Status colour #FF69B4 hex #FF69B4 Save Cancel Summaries Total order…" at bounding box center [1157, 418] width 2331 height 660
drag, startPoint x: 774, startPoint y: 323, endPoint x: 766, endPoint y: 320, distance: 8.0
click at [766, 320] on div "Submitted 5 Status colour #FF69B4 hex #FF69B4 Save Cancel Summaries Total order…" at bounding box center [1157, 418] width 2331 height 660
click at [704, 306] on div "Submitted 5 Status colour #FF69B4 hex #FF69B4 Save Cancel Summaries Total order…" at bounding box center [1157, 418] width 2331 height 660
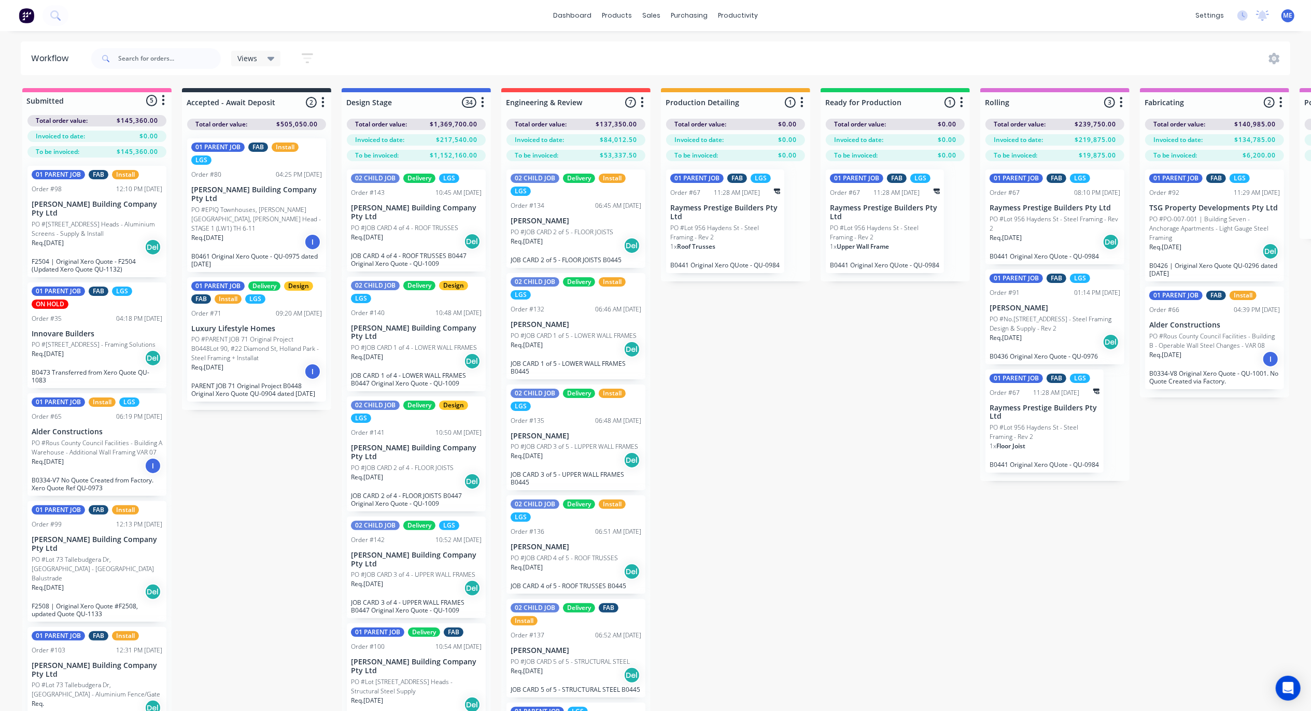
click at [789, 416] on div "Submitted 5 Status colour #FF69B4 hex #FF69B4 Save Cancel Summaries Total order…" at bounding box center [1157, 418] width 2331 height 660
click at [703, 339] on div "Submitted 5 Status colour #FF69B4 hex #FF69B4 Save Cancel Summaries Total order…" at bounding box center [1157, 418] width 2331 height 660
click at [766, 576] on div "Submitted 5 Status colour #FF69B4 hex #FF69B4 Save Cancel Summaries Total order…" at bounding box center [1157, 418] width 2331 height 660
click at [816, 380] on div "Submitted 5 Status colour #FF69B4 hex #FF69B4 Save Cancel Summaries Total order…" at bounding box center [1157, 418] width 2331 height 660
click at [755, 242] on div "1 x Roof Trusses" at bounding box center [725, 251] width 110 height 18
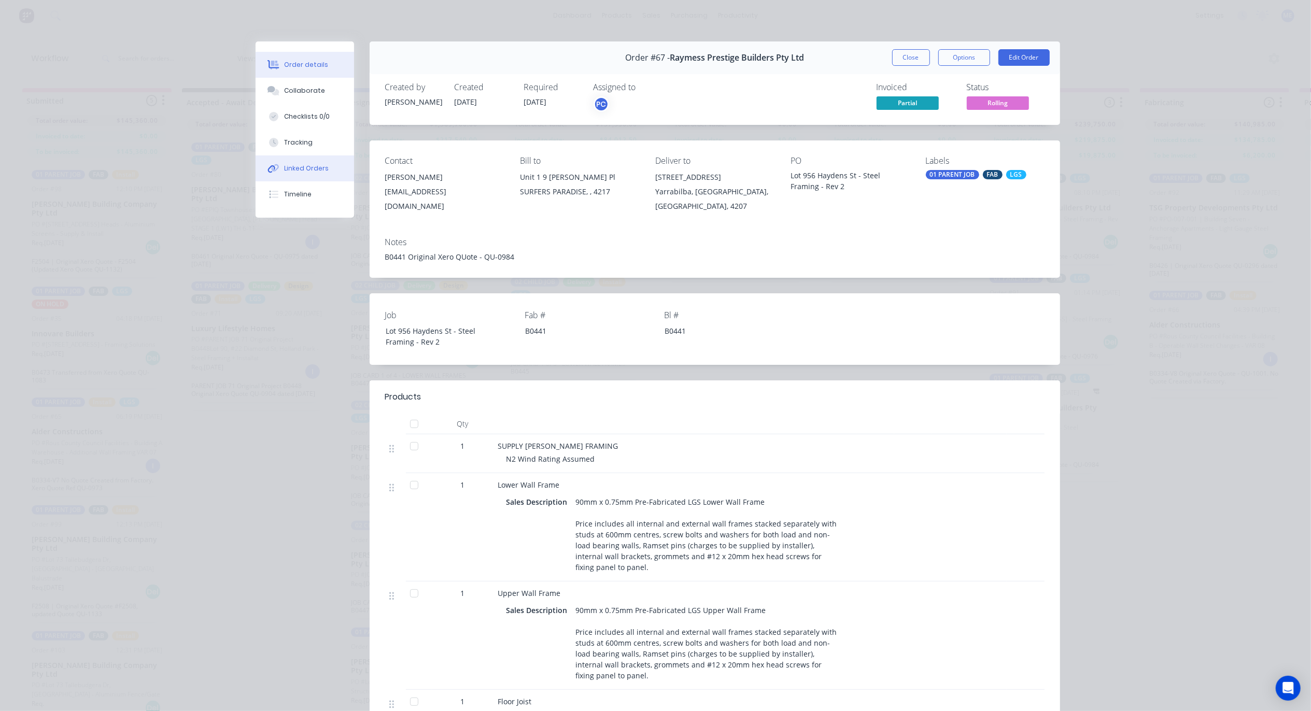
click at [307, 166] on div "Linked Orders" at bounding box center [306, 168] width 45 height 9
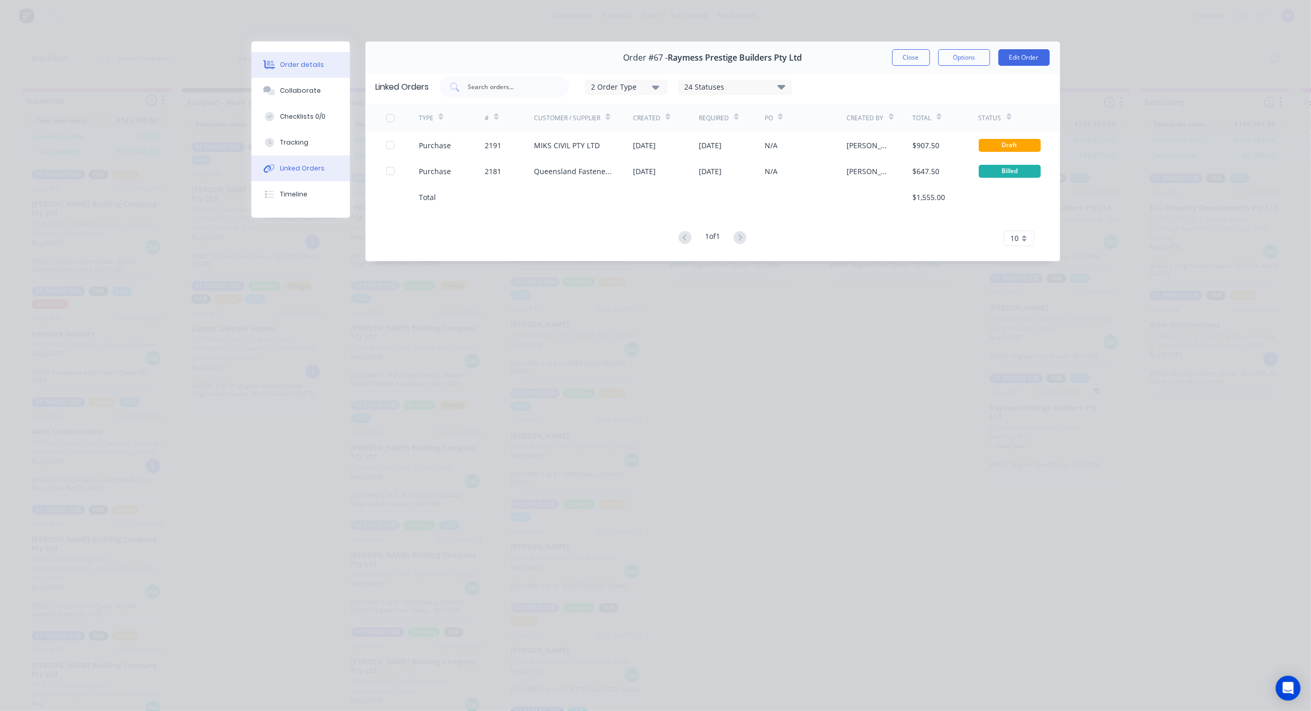
click at [303, 60] on div "Order details" at bounding box center [302, 64] width 44 height 9
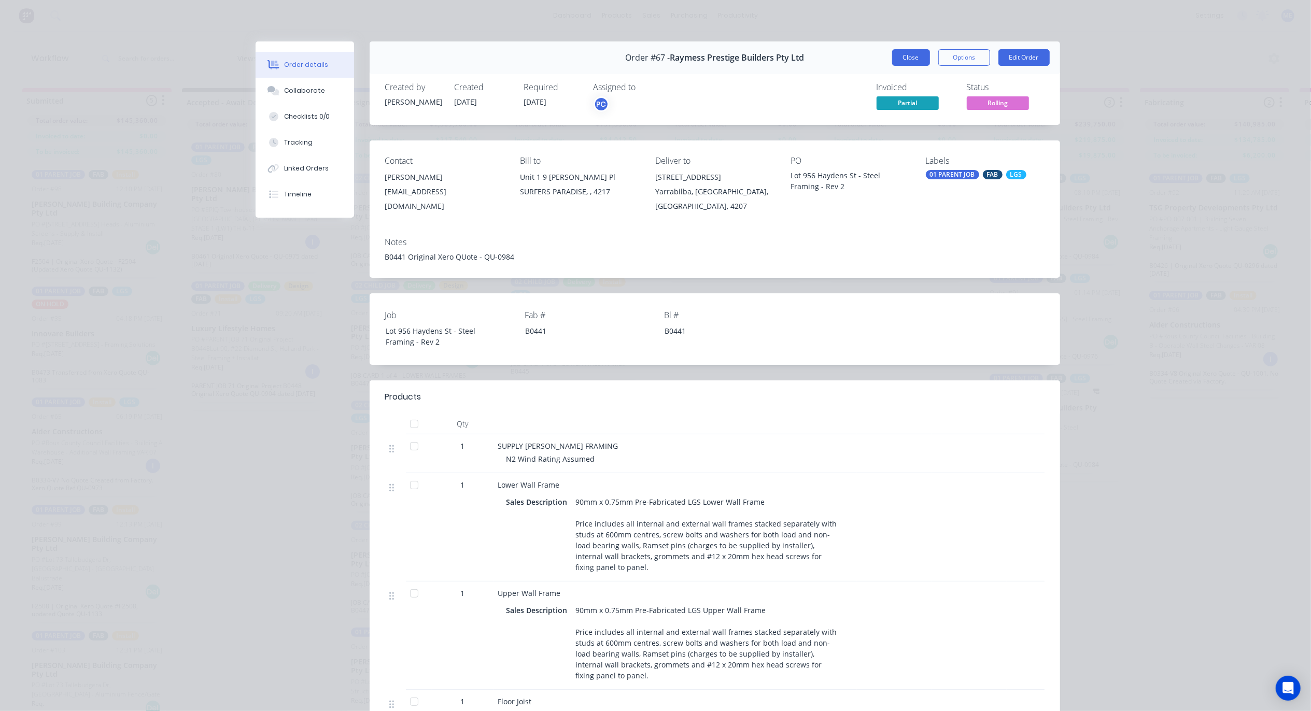
click at [905, 54] on button "Close" at bounding box center [911, 57] width 38 height 17
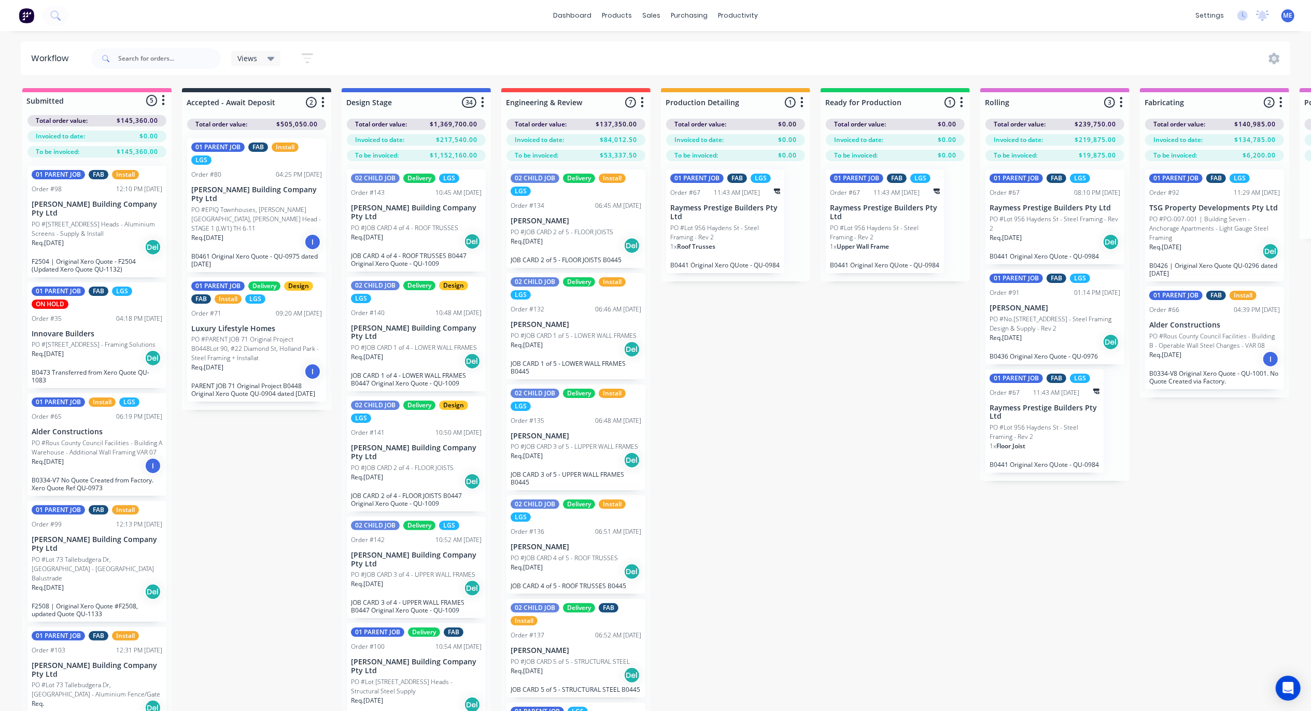
click at [793, 237] on div "01 PARENT JOB FAB LGS Order #67 11:43 AM [DATE] Raymess Prestige Builders Pty L…" at bounding box center [735, 221] width 149 height 120
click at [765, 233] on p "PO #Lot 956 Haydens St - Steel Framing - Rev 2" at bounding box center [725, 232] width 110 height 19
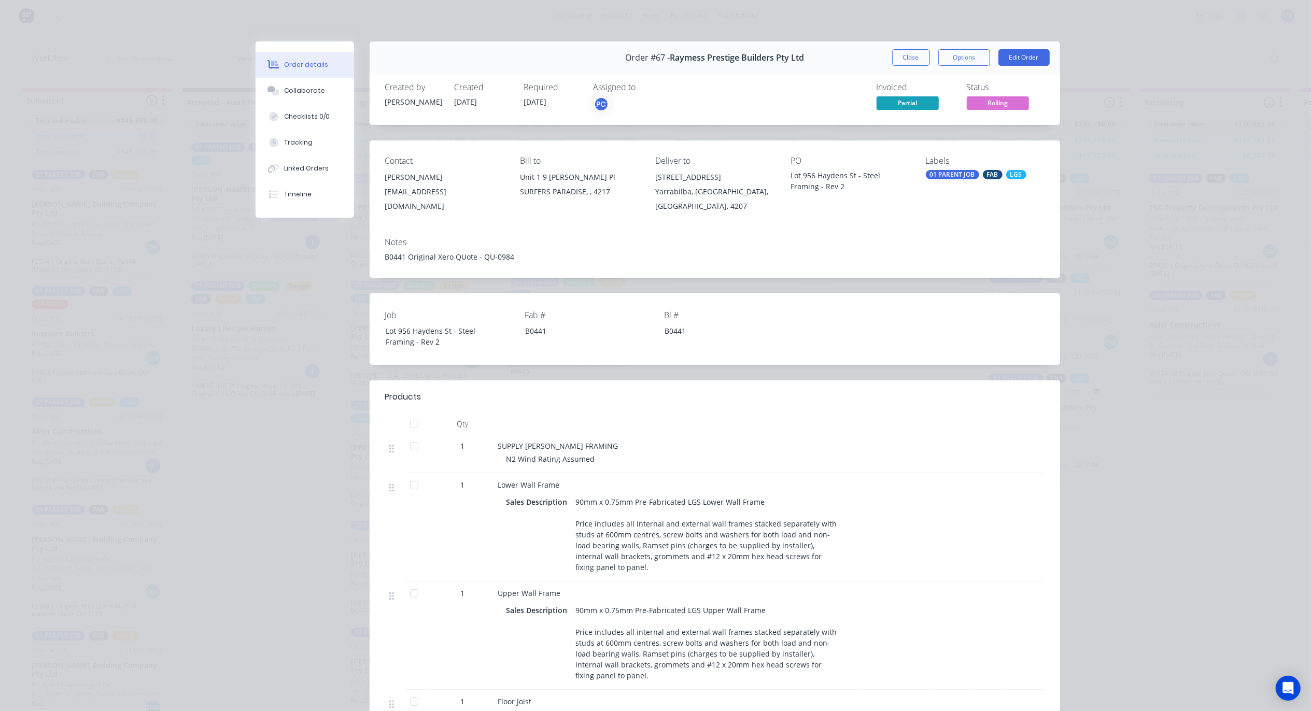
click at [903, 97] on span "Partial" at bounding box center [908, 102] width 62 height 13
click at [954, 56] on button "Options" at bounding box center [965, 57] width 52 height 17
click at [801, 90] on div "Invoiced Partial Status Rolling" at bounding box center [870, 97] width 347 height 30
click at [968, 52] on button "Options" at bounding box center [965, 57] width 52 height 17
click at [820, 71] on div "Order #67 - Raymess Prestige Builders Pty Ltd Close Options PRINT Work Order De…" at bounding box center [715, 57] width 691 height 33
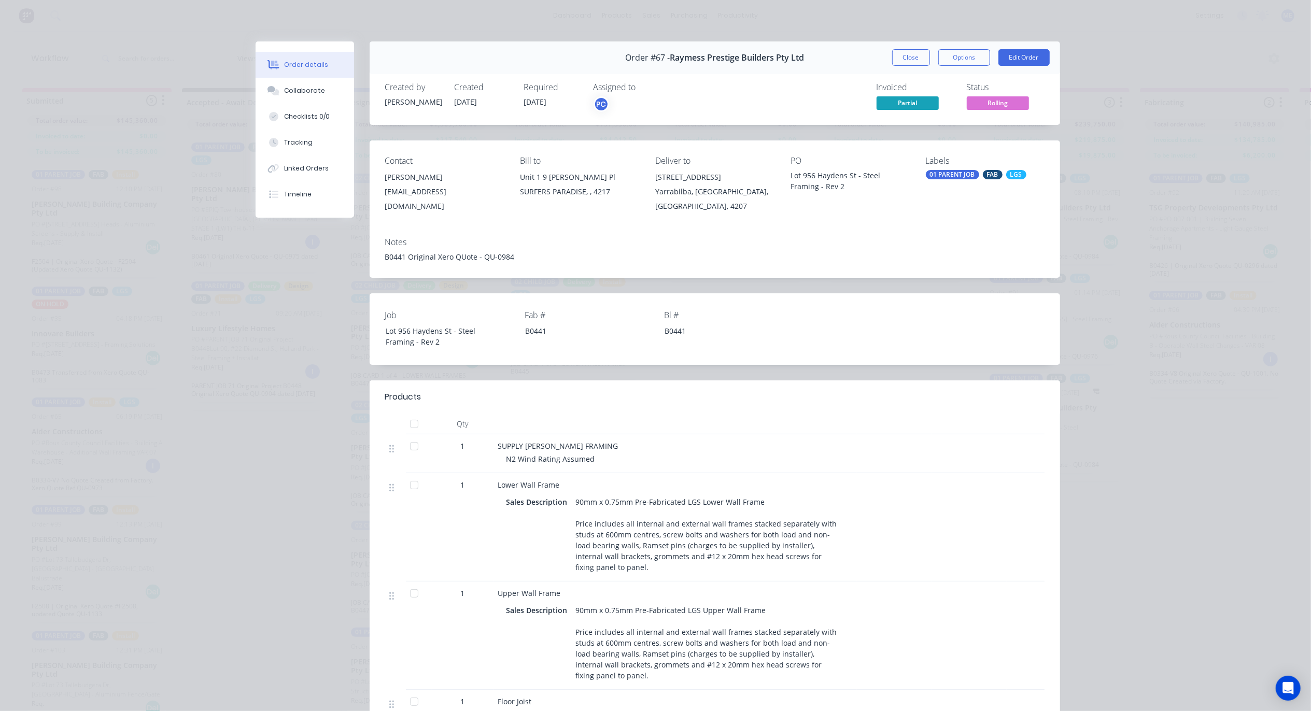
click at [903, 55] on button "Close" at bounding box center [911, 57] width 38 height 17
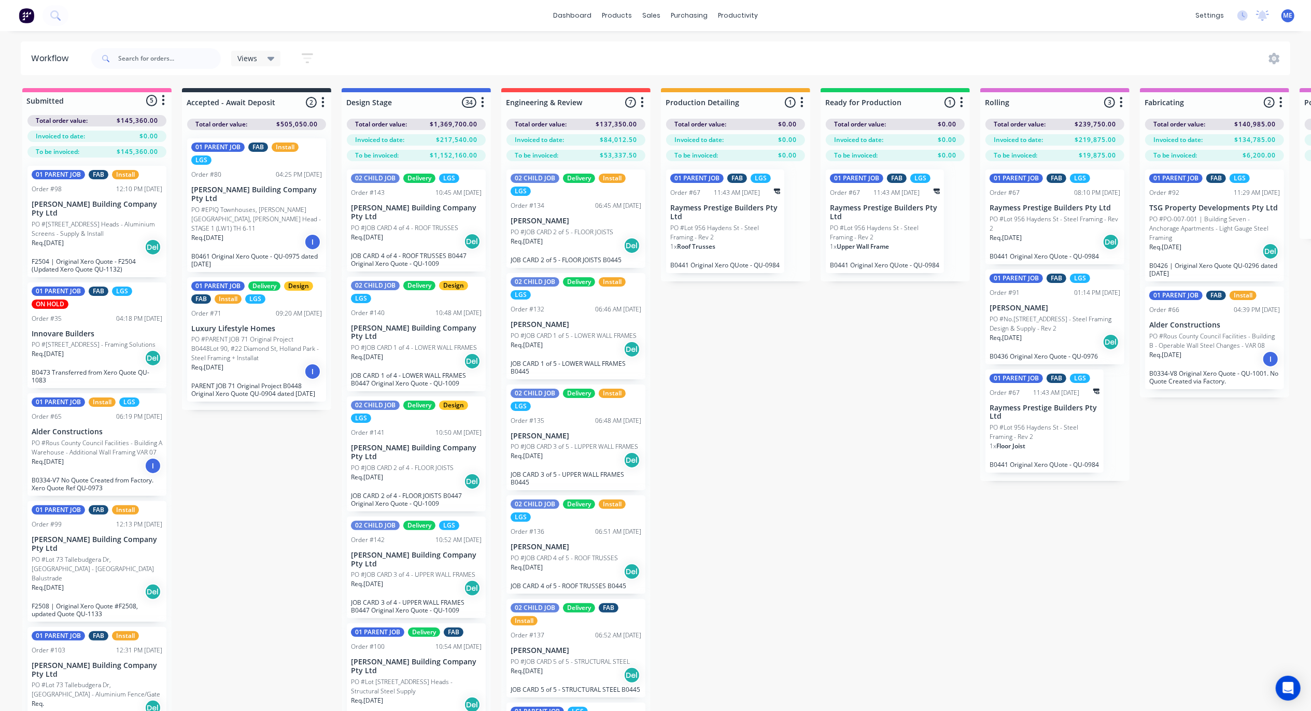
click at [745, 230] on p "PO #Lot 956 Haydens St - Steel Framing - Rev 2" at bounding box center [725, 232] width 110 height 19
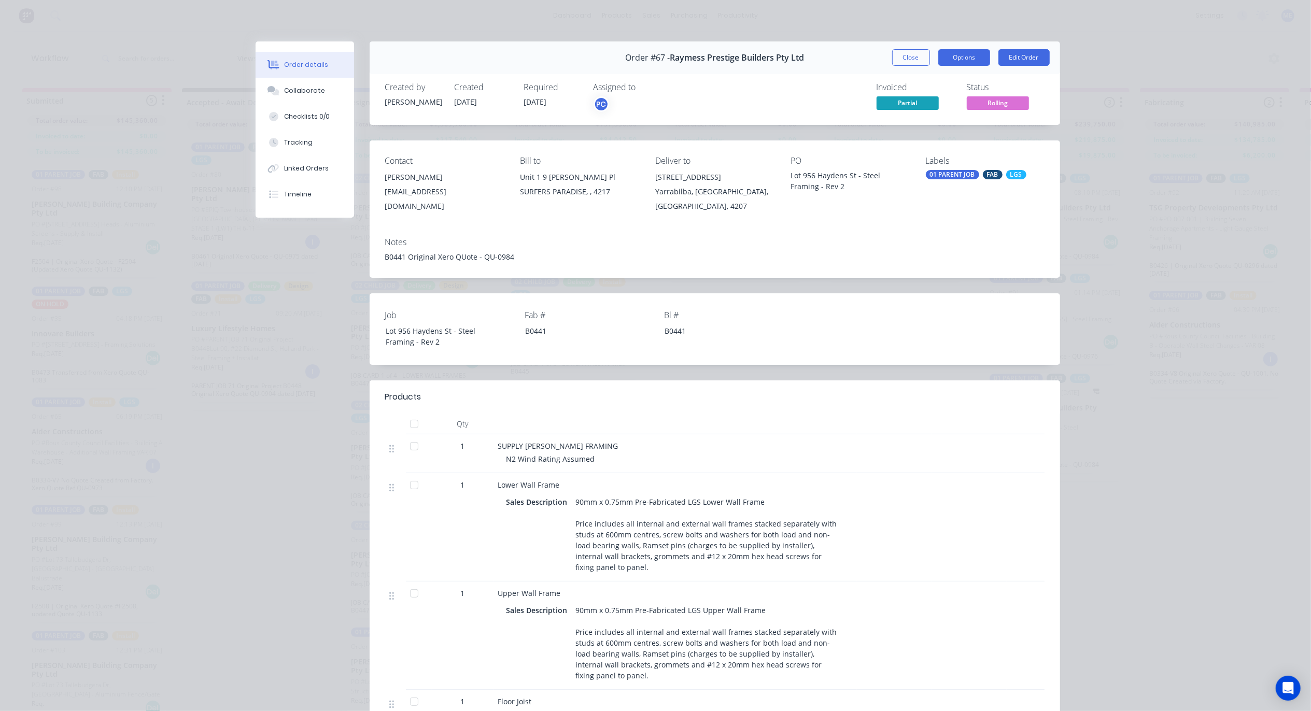
click at [953, 59] on button "Options" at bounding box center [965, 57] width 52 height 17
click at [899, 58] on button "Close" at bounding box center [911, 57] width 38 height 17
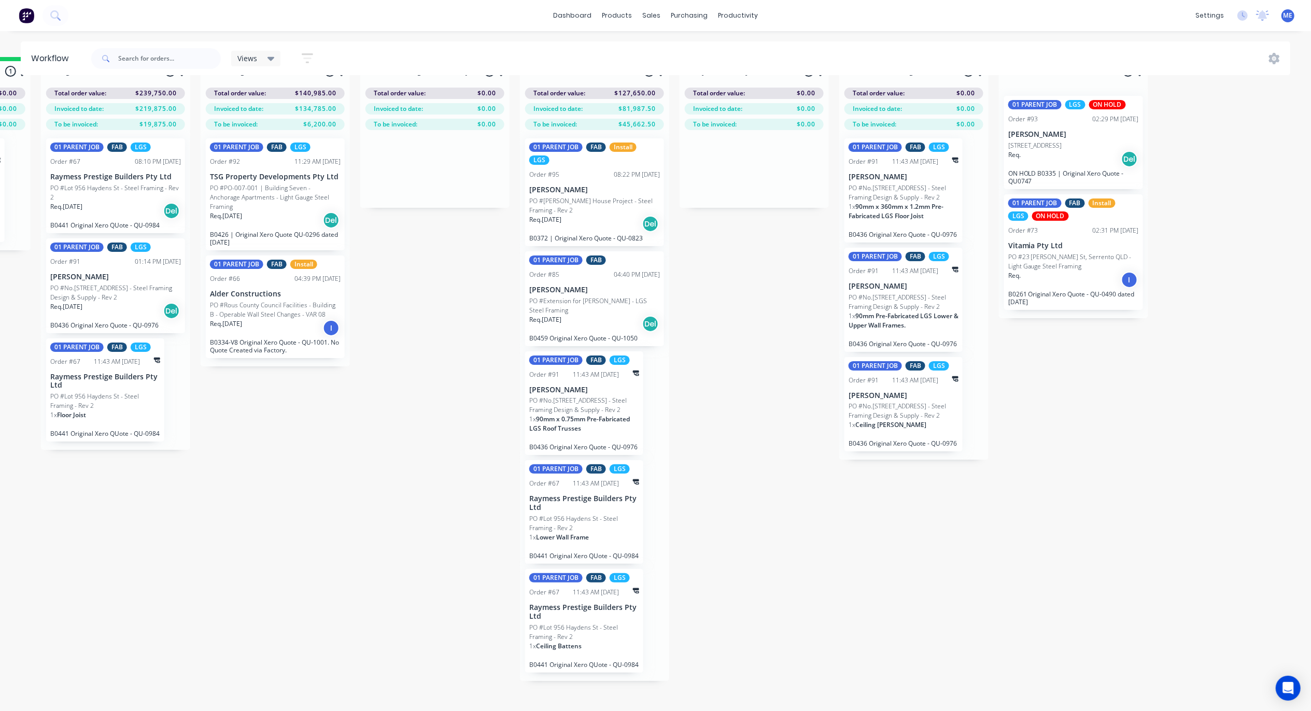
scroll to position [48, 940]
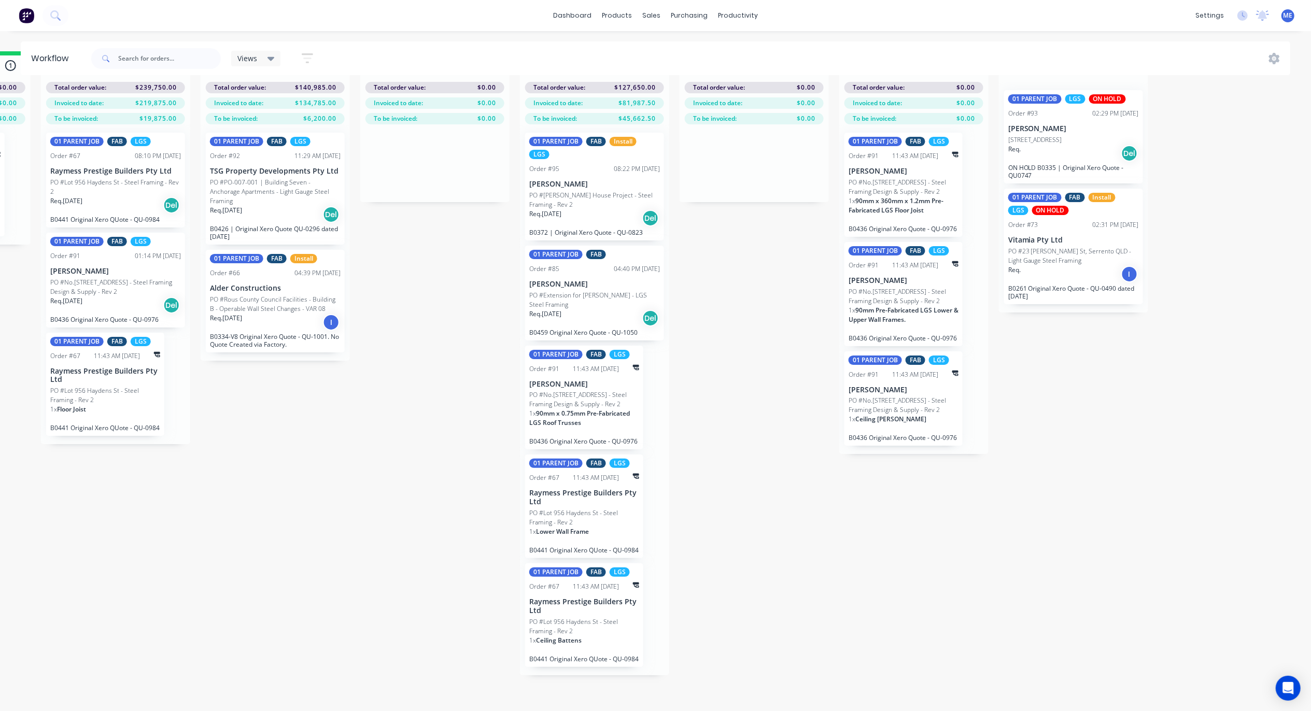
click at [586, 527] on span "Lower Wall Frame" at bounding box center [562, 531] width 53 height 9
